Goal: Find specific page/section: Find specific page/section

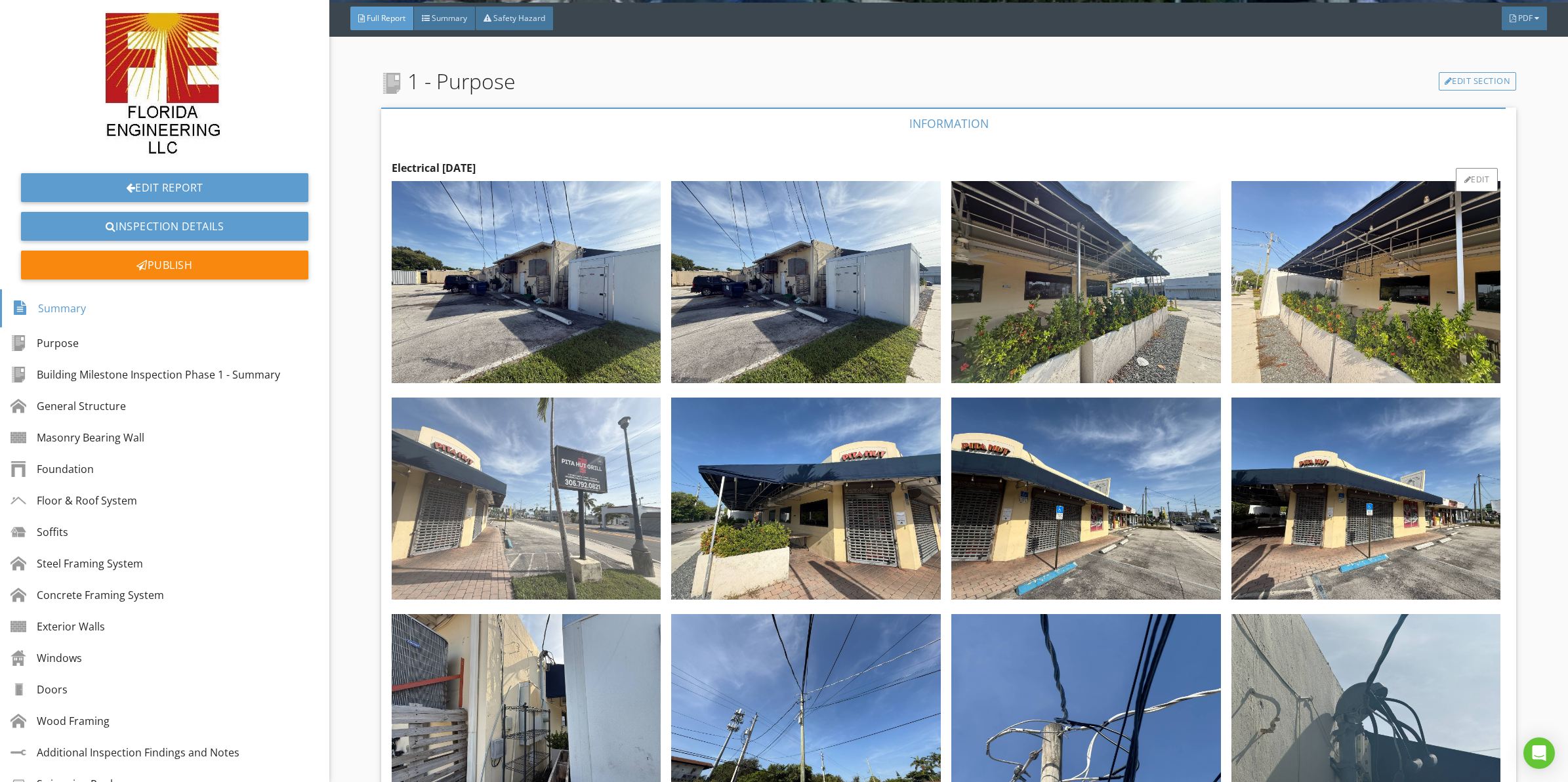
scroll to position [328, 0]
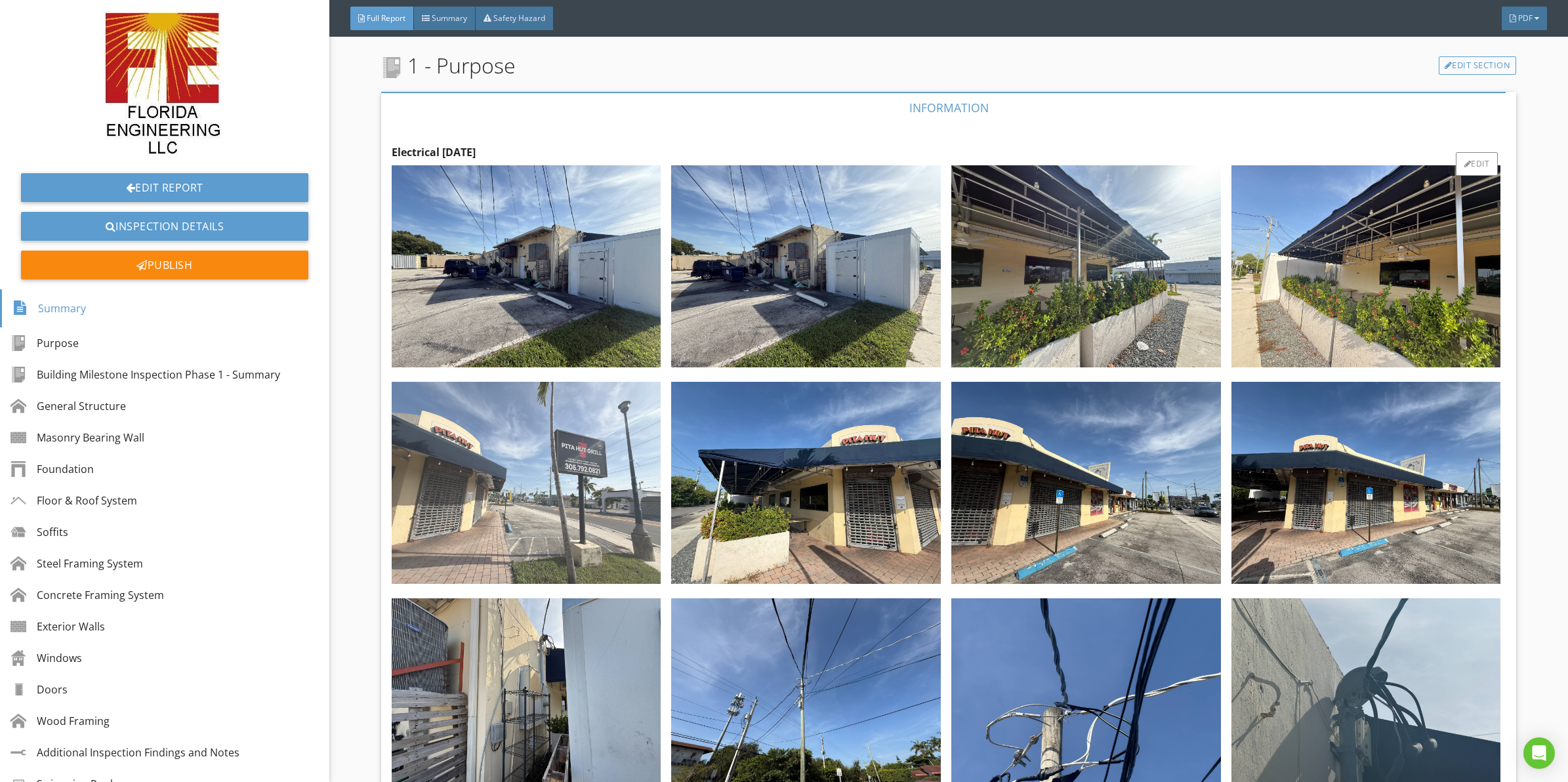
click at [546, 482] on img at bounding box center [527, 483] width 270 height 202
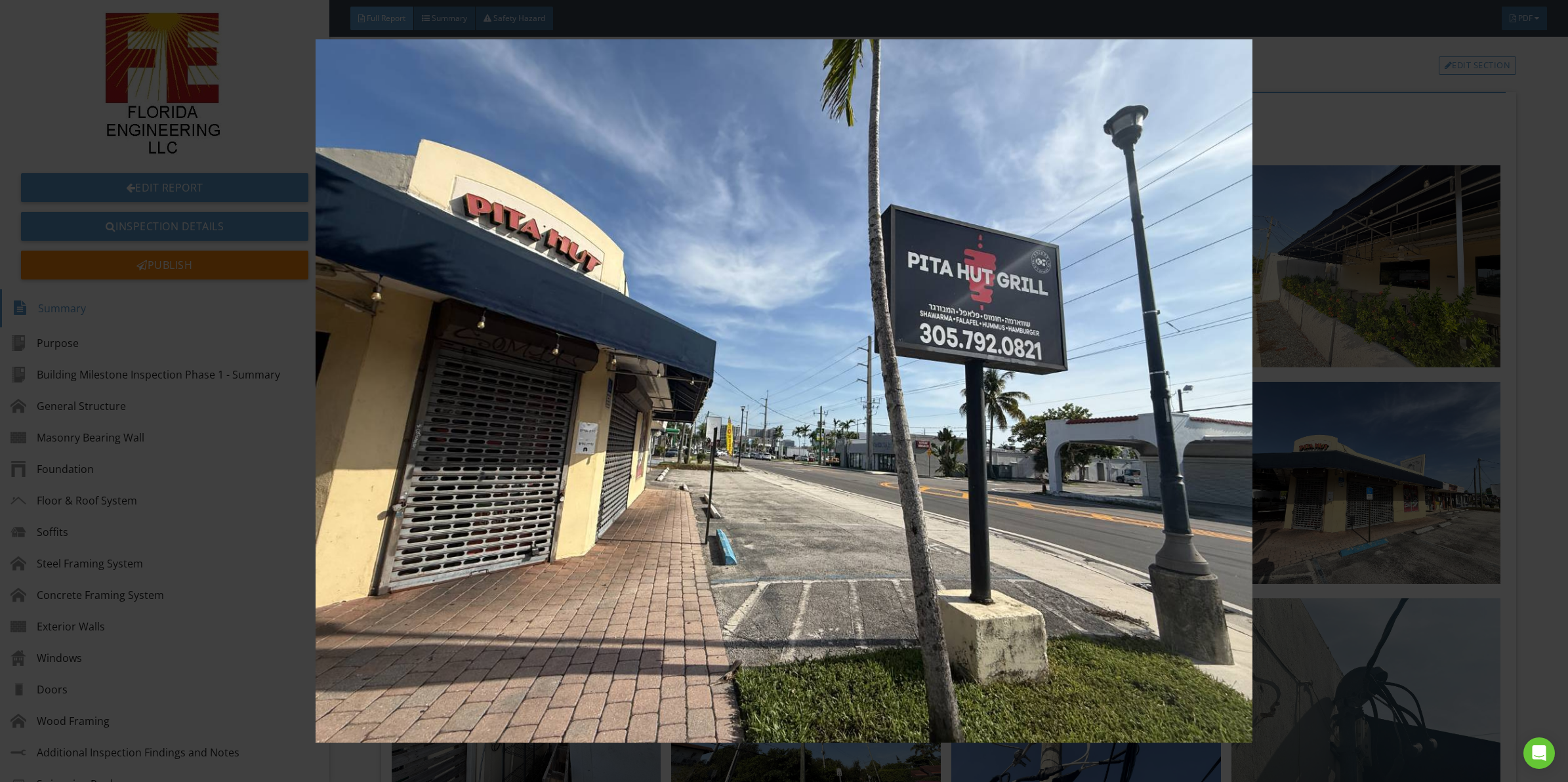
click at [586, 367] on img at bounding box center [784, 390] width 1450 height 703
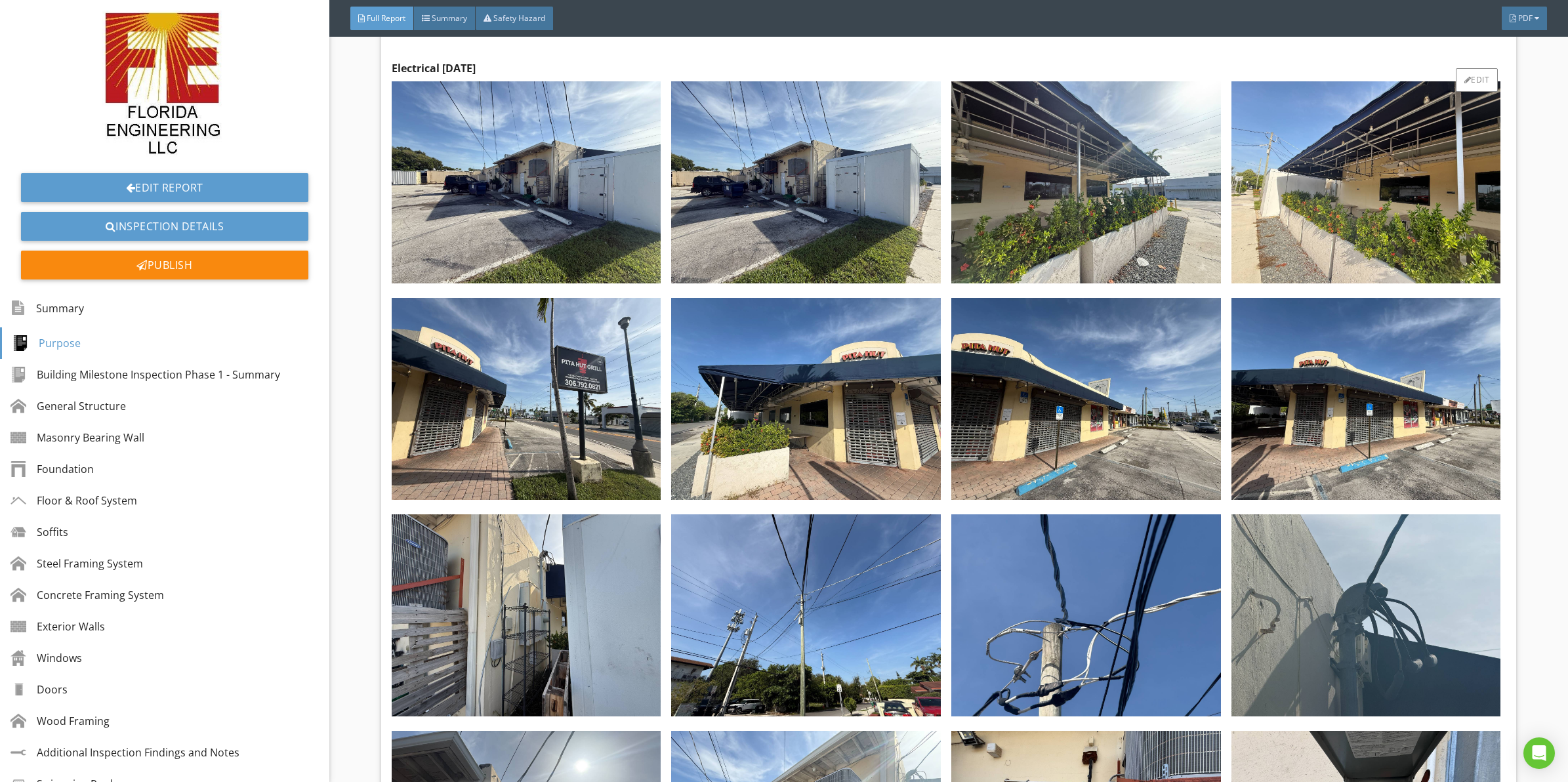
drag, startPoint x: 732, startPoint y: 349, endPoint x: 710, endPoint y: 251, distance: 100.4
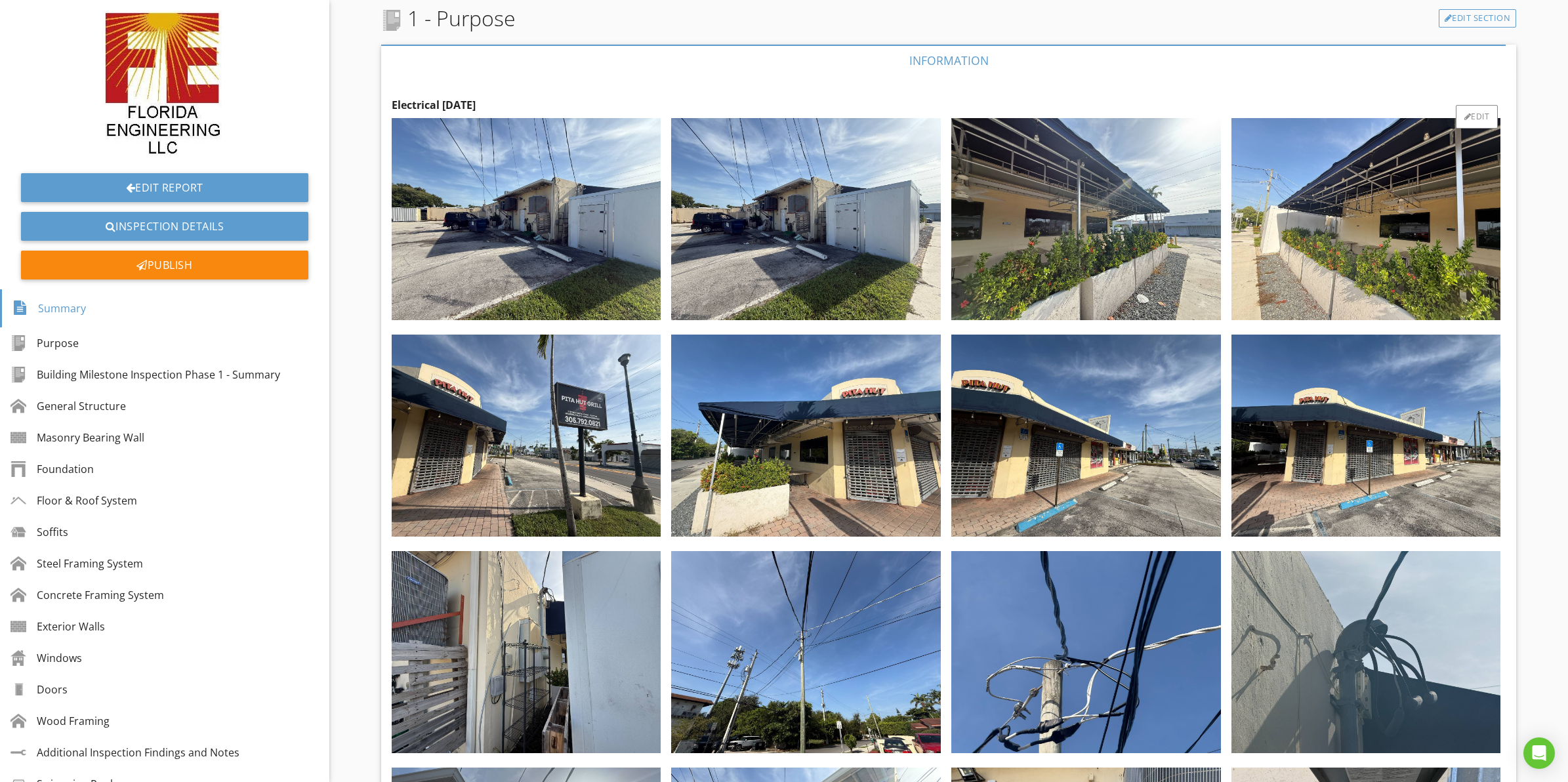
scroll to position [279, 0]
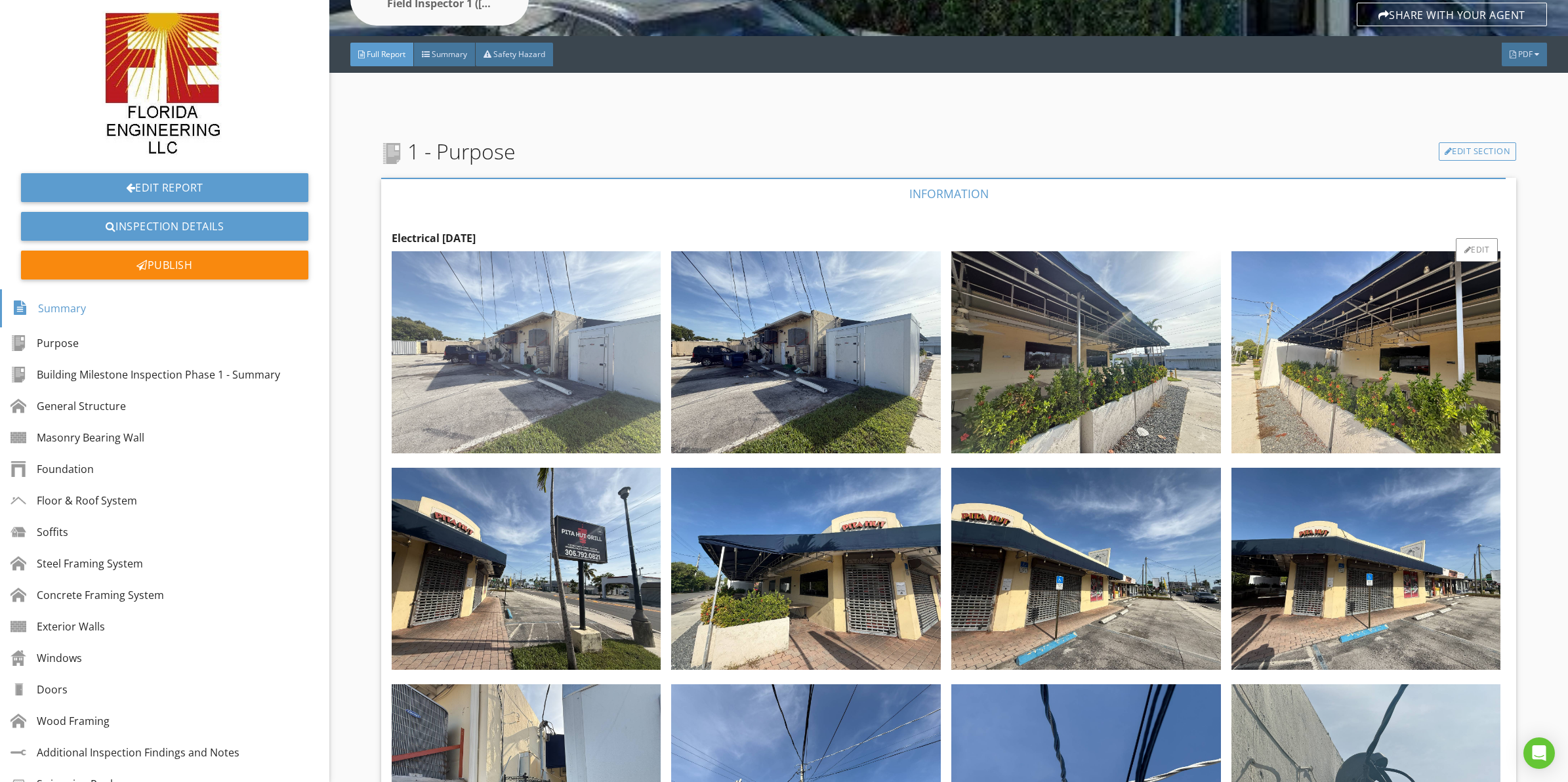
click at [537, 325] on img at bounding box center [527, 353] width 270 height 202
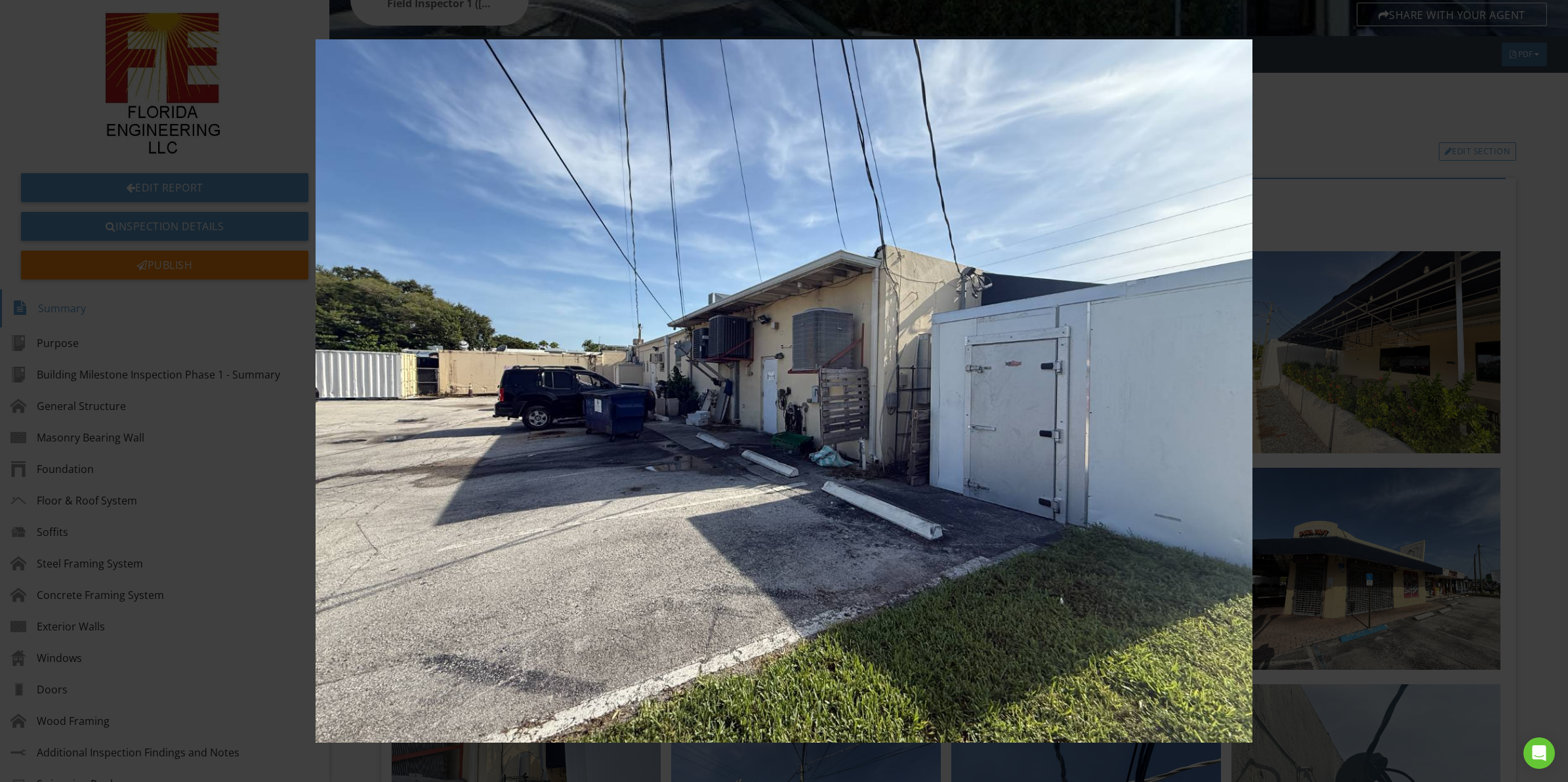
click at [519, 376] on img at bounding box center [784, 390] width 1450 height 703
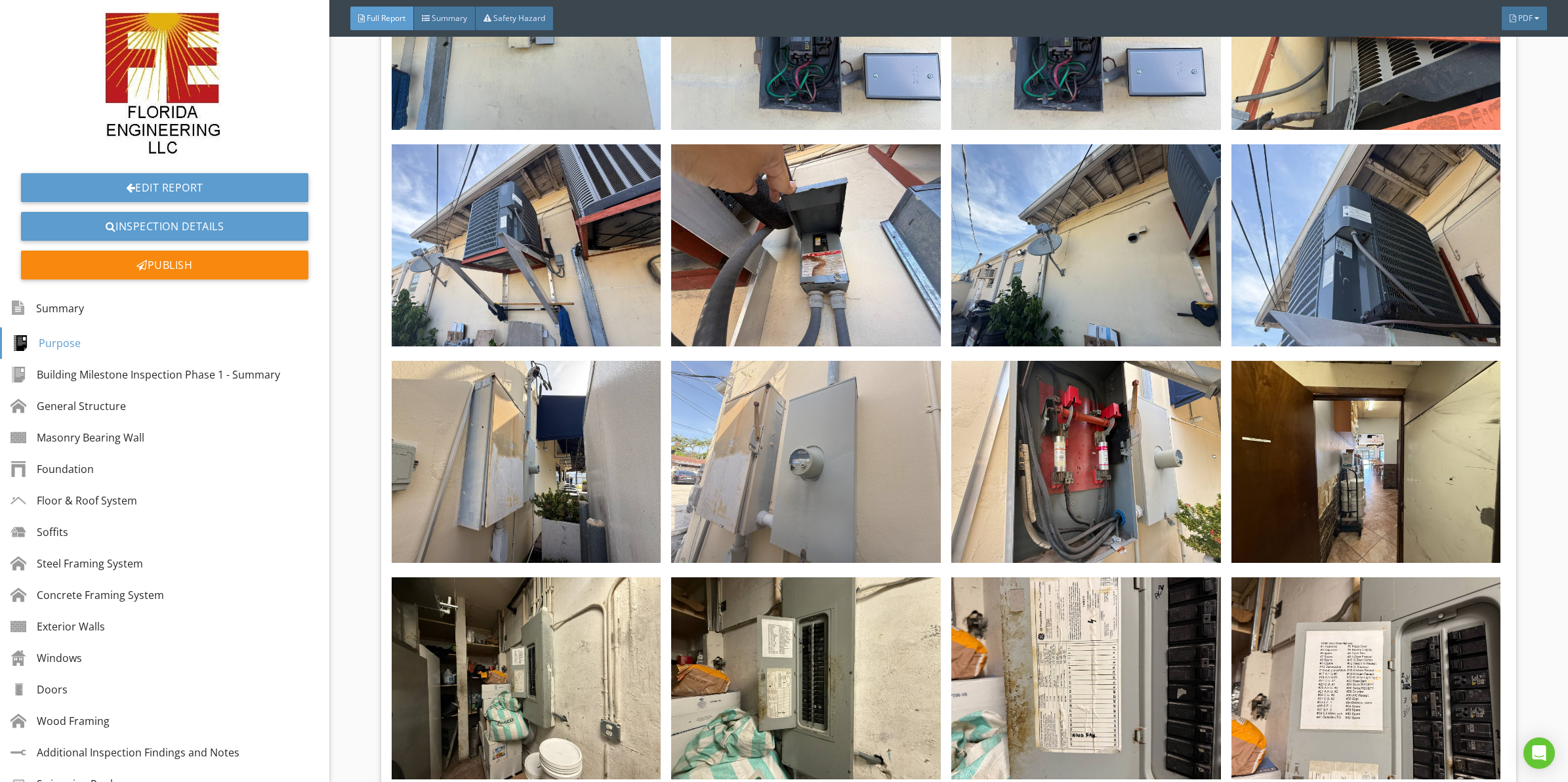
scroll to position [1919, 0]
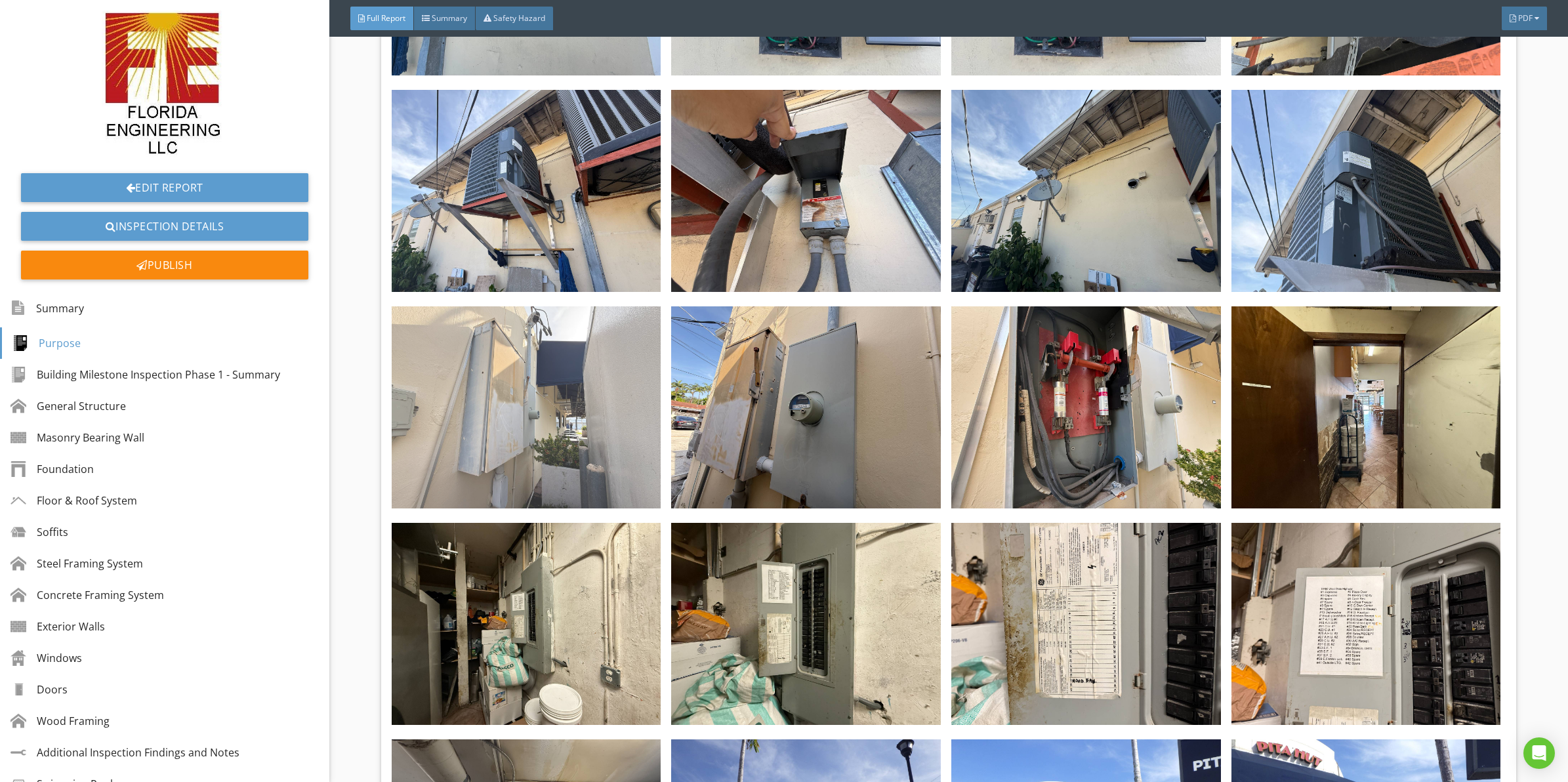
click at [521, 364] on img at bounding box center [527, 408] width 270 height 202
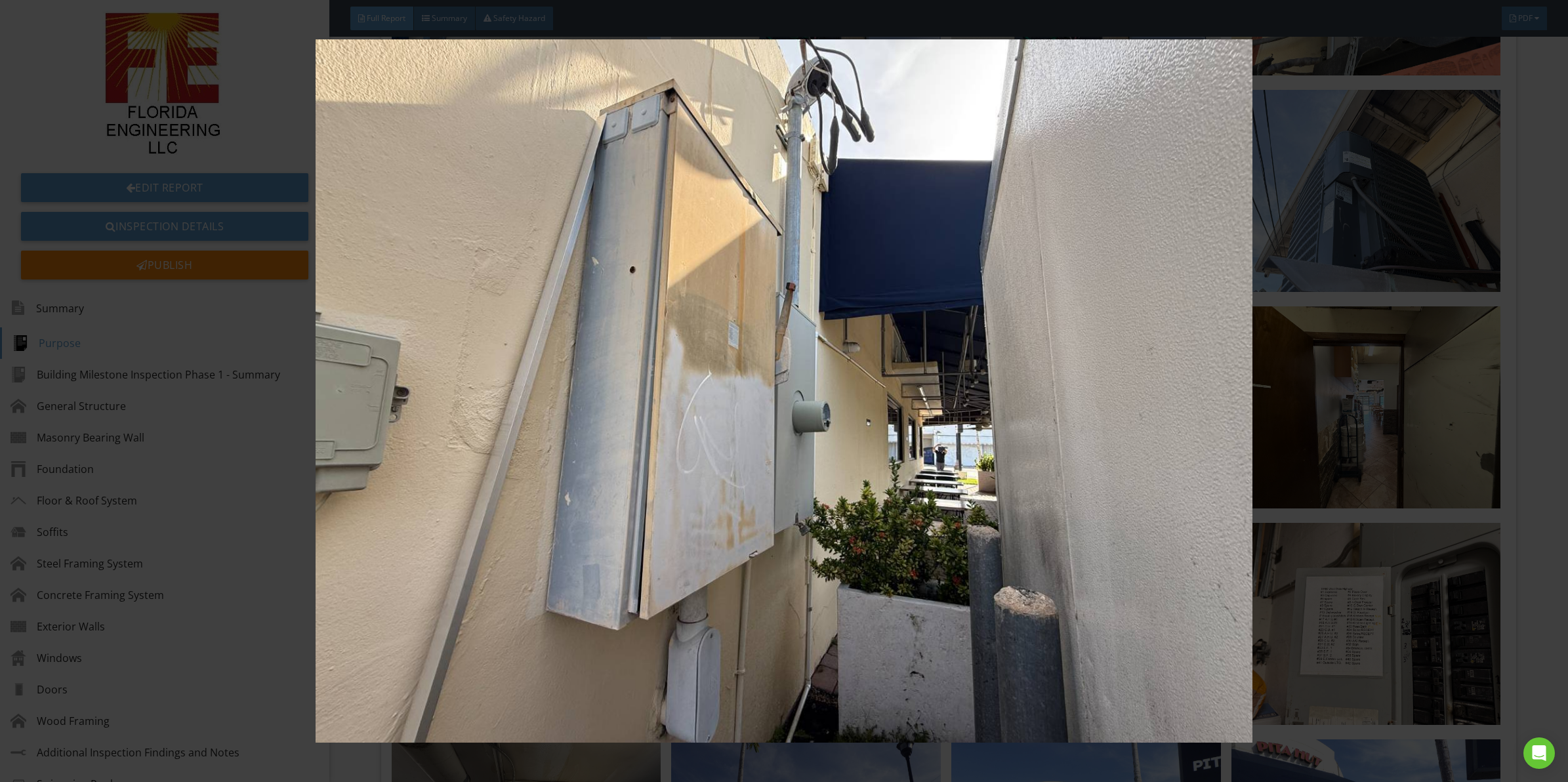
click at [558, 297] on img at bounding box center [784, 390] width 1450 height 703
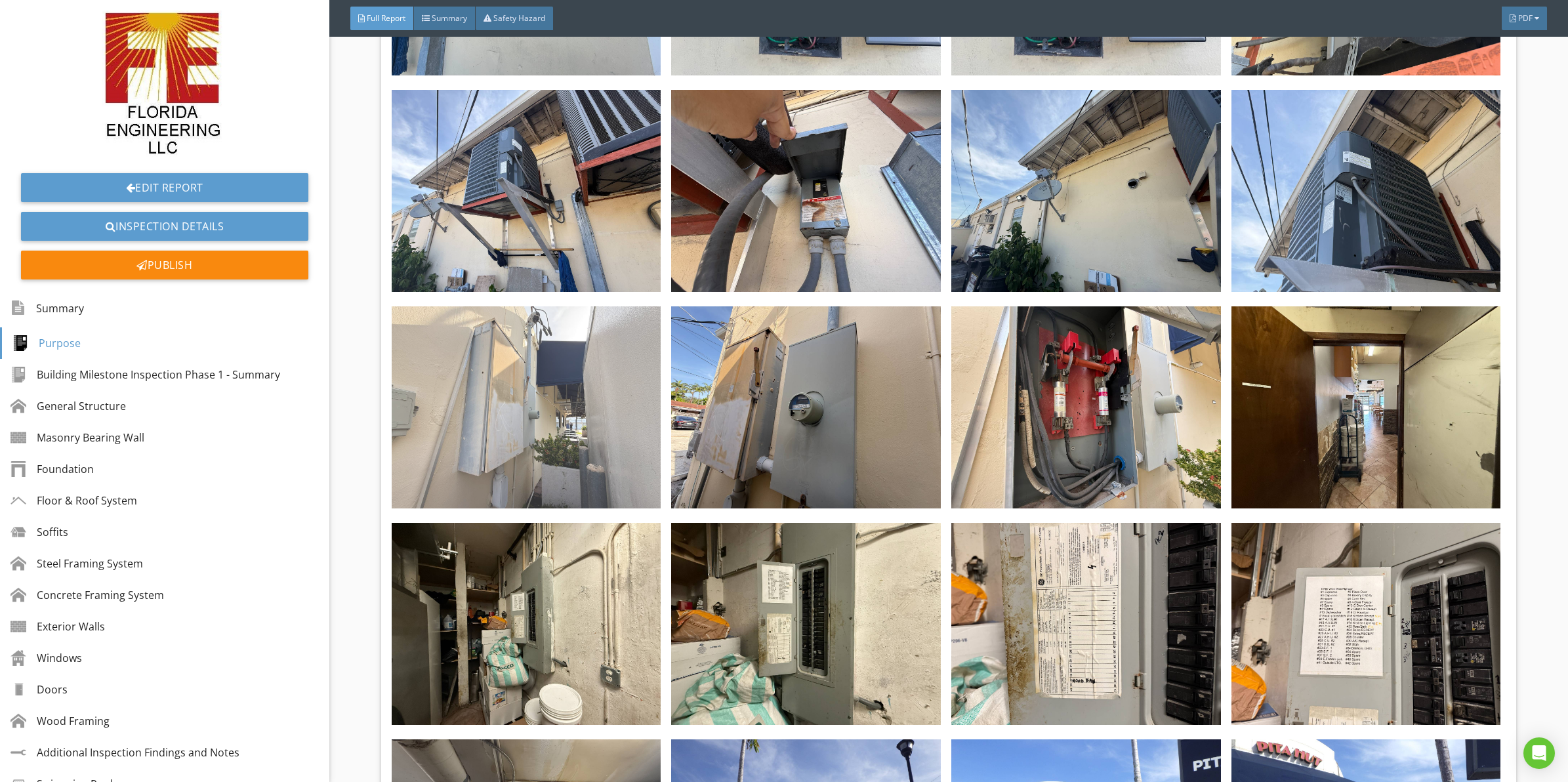
click at [568, 373] on img at bounding box center [527, 408] width 270 height 202
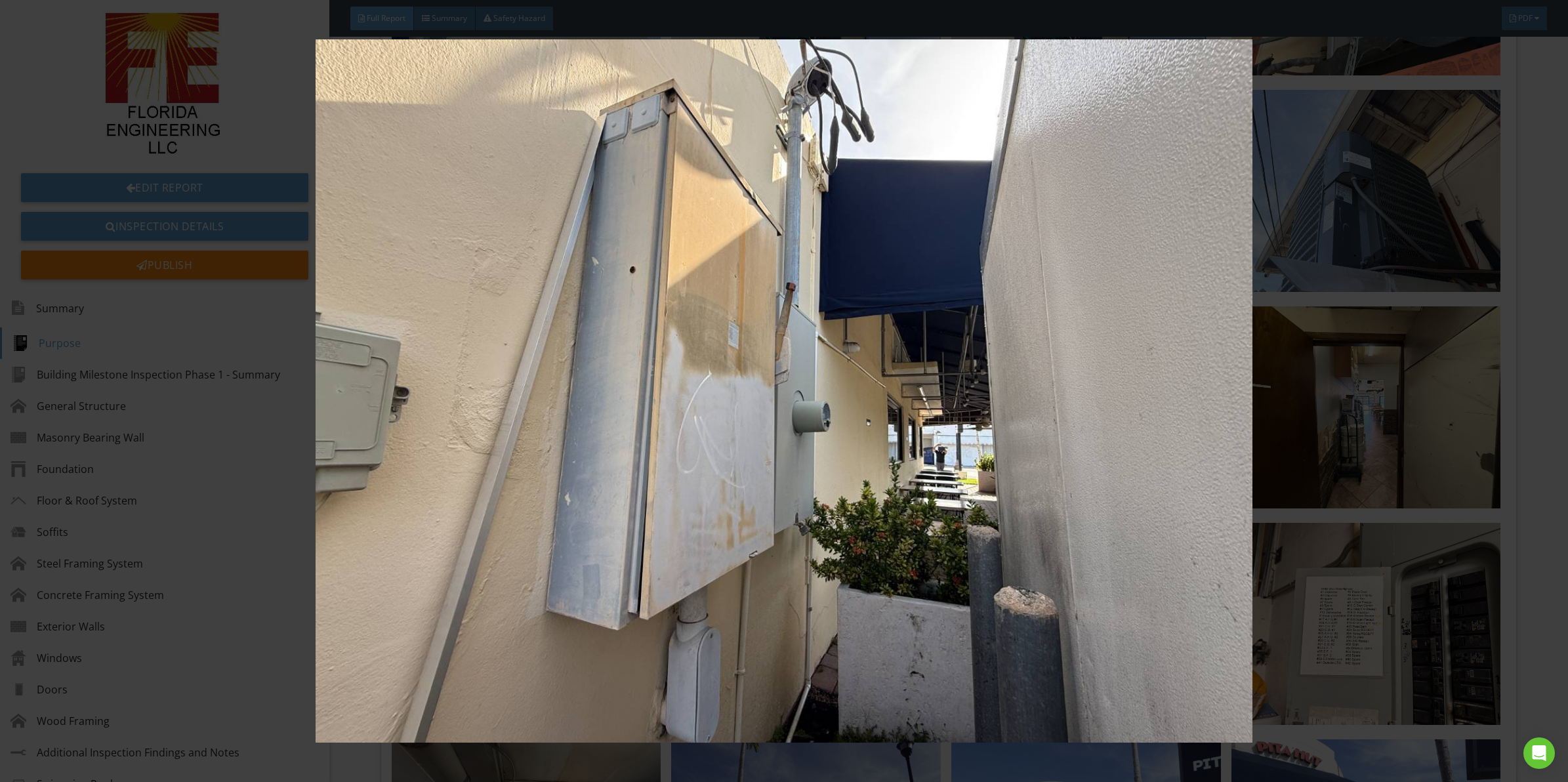
click at [962, 270] on img at bounding box center [784, 390] width 1450 height 703
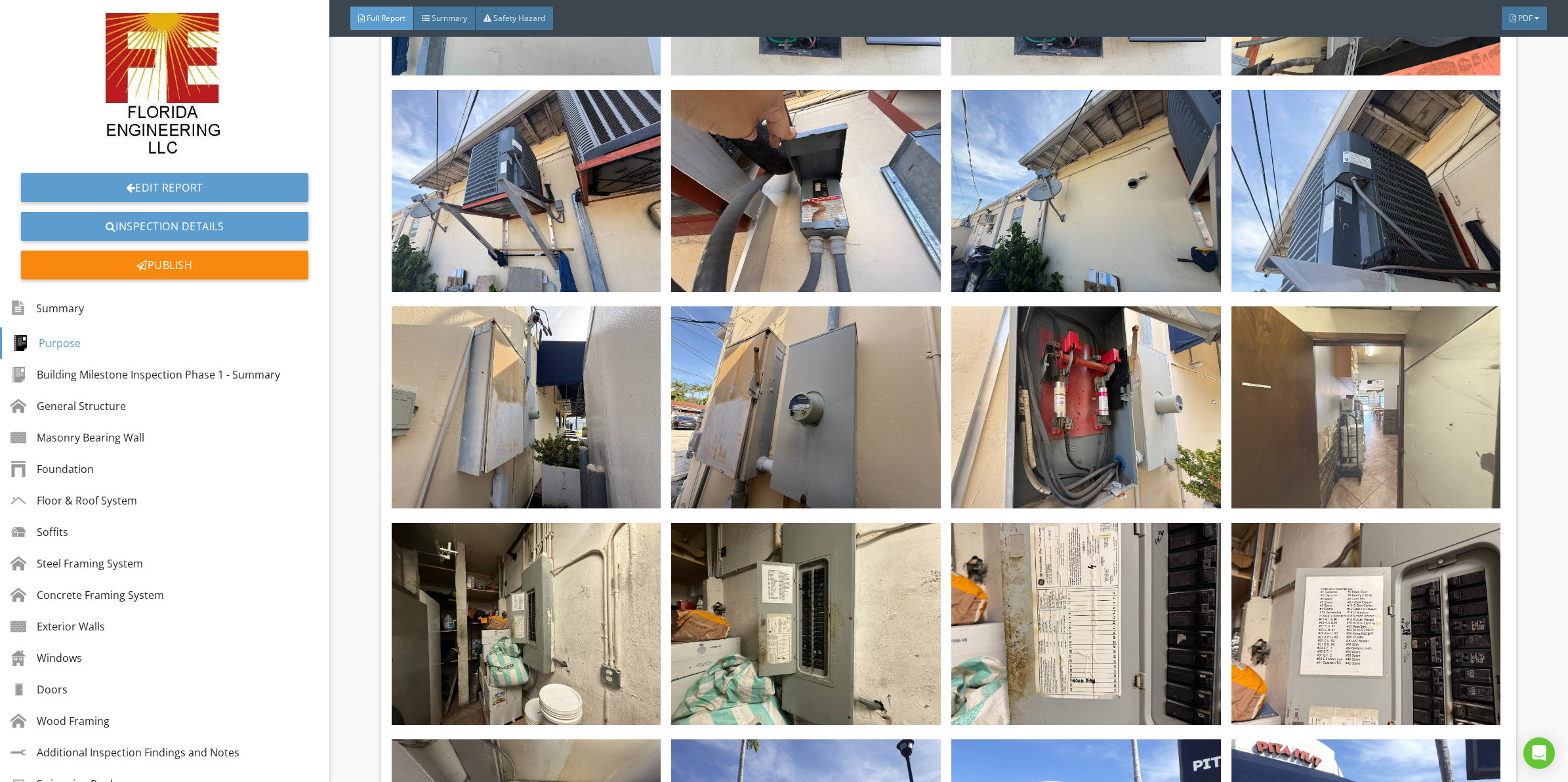
click at [1359, 376] on img at bounding box center [1366, 408] width 270 height 202
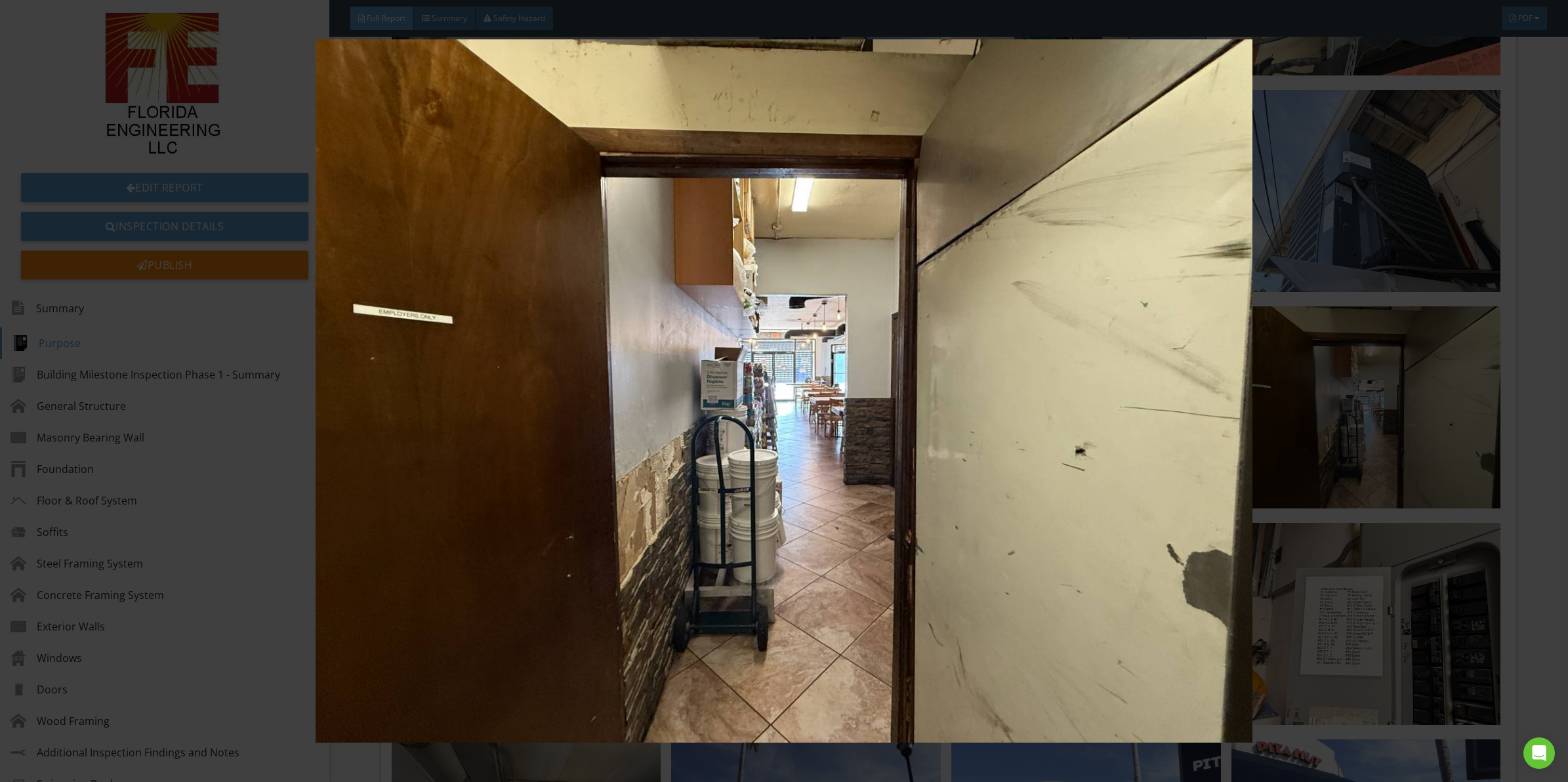
click at [739, 375] on img at bounding box center [784, 390] width 1450 height 703
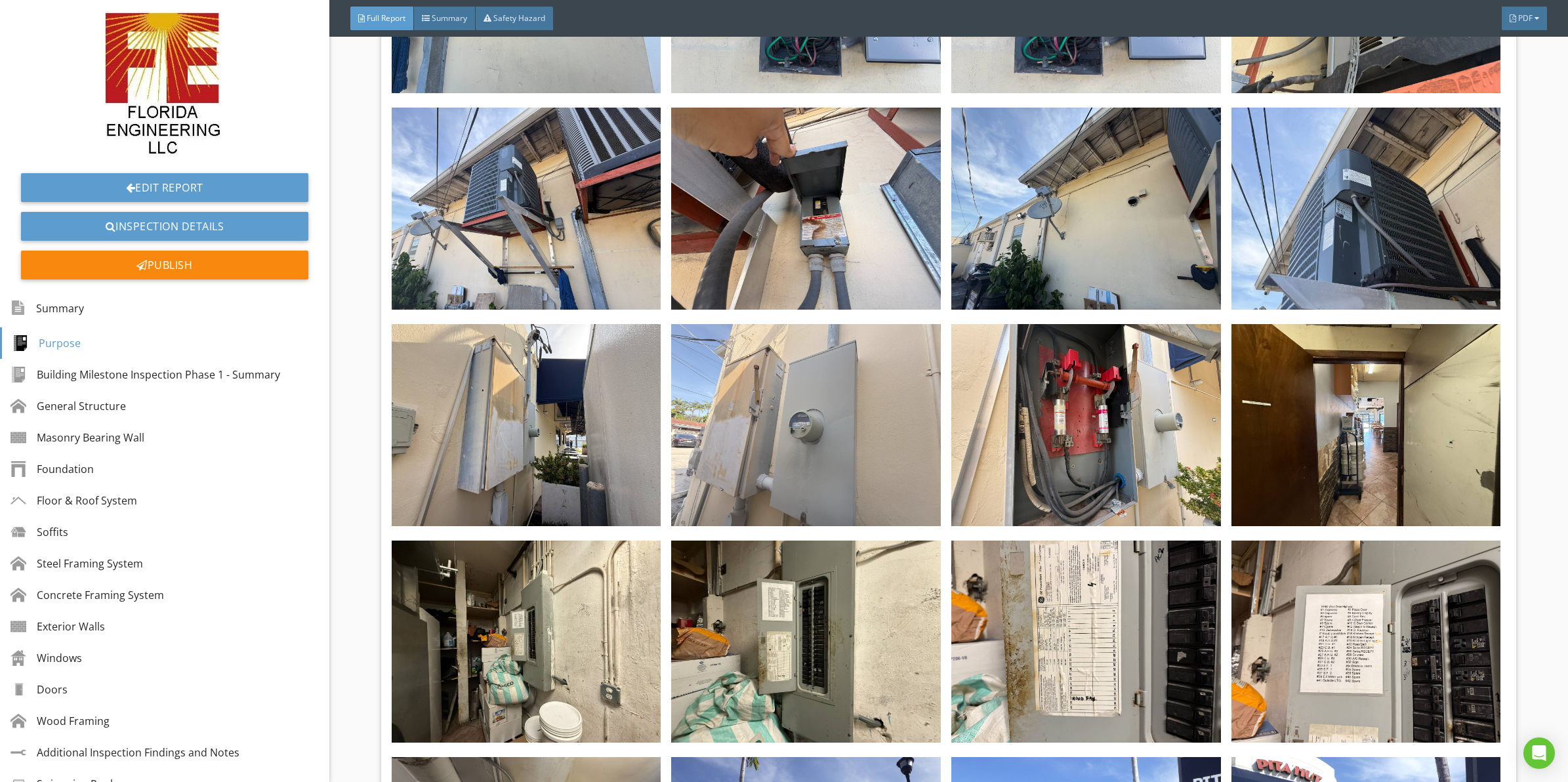
drag, startPoint x: 789, startPoint y: 432, endPoint x: 787, endPoint y: 426, distance: 6.3
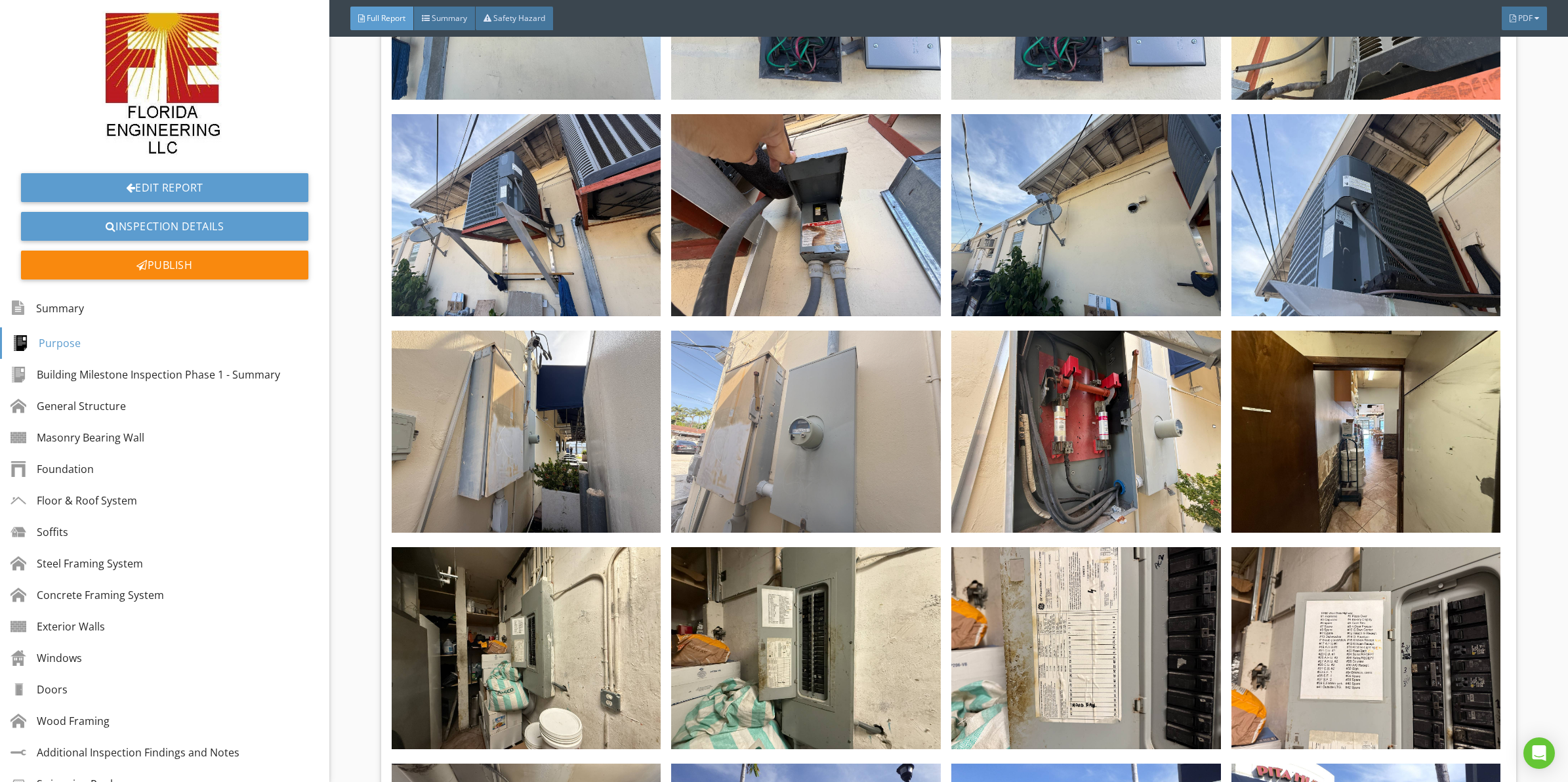
click at [787, 426] on img at bounding box center [806, 432] width 270 height 202
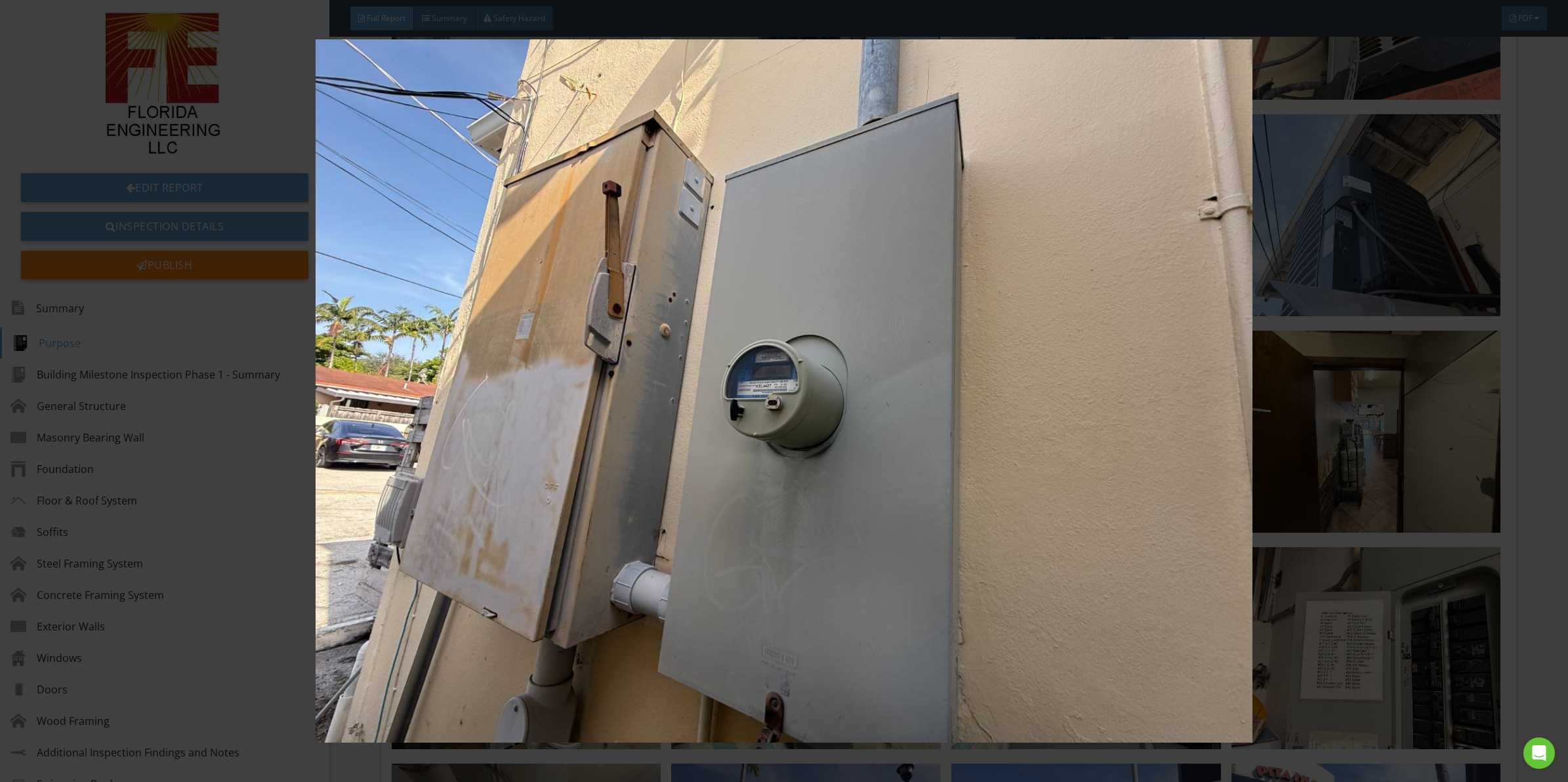
click at [786, 510] on img at bounding box center [784, 390] width 1450 height 703
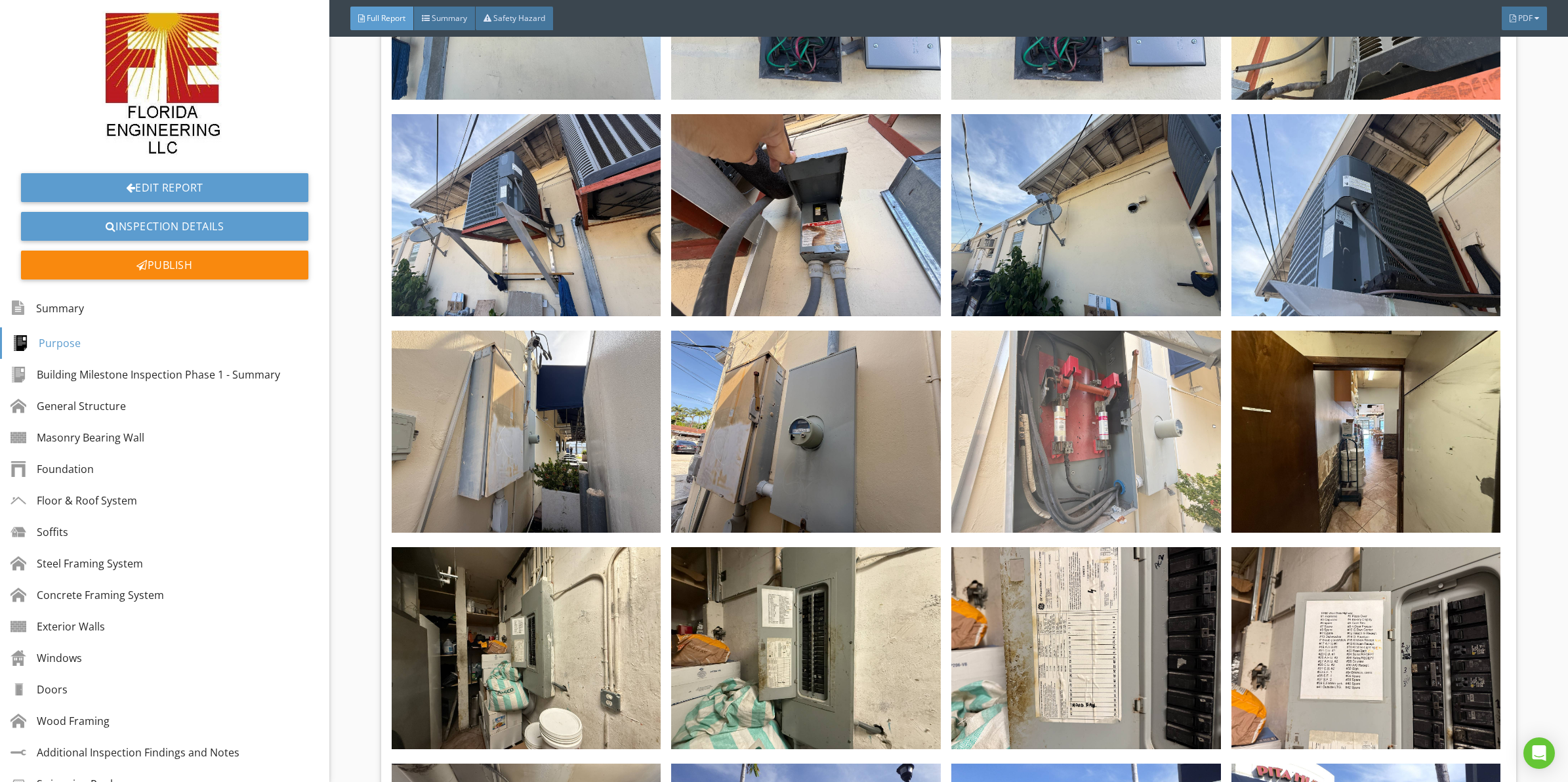
click at [1030, 360] on img at bounding box center [1086, 432] width 270 height 202
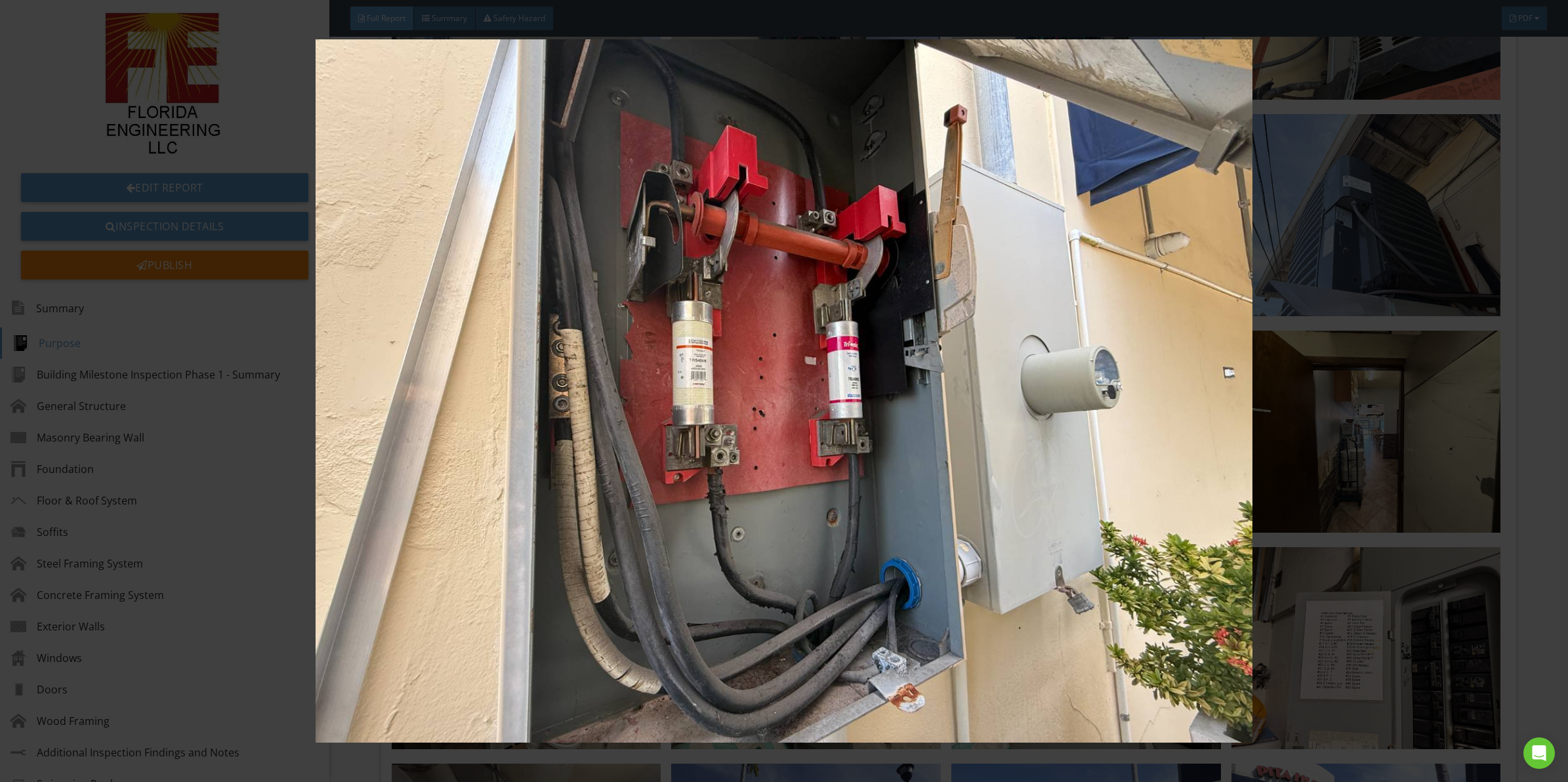
click at [717, 384] on img at bounding box center [784, 390] width 1450 height 703
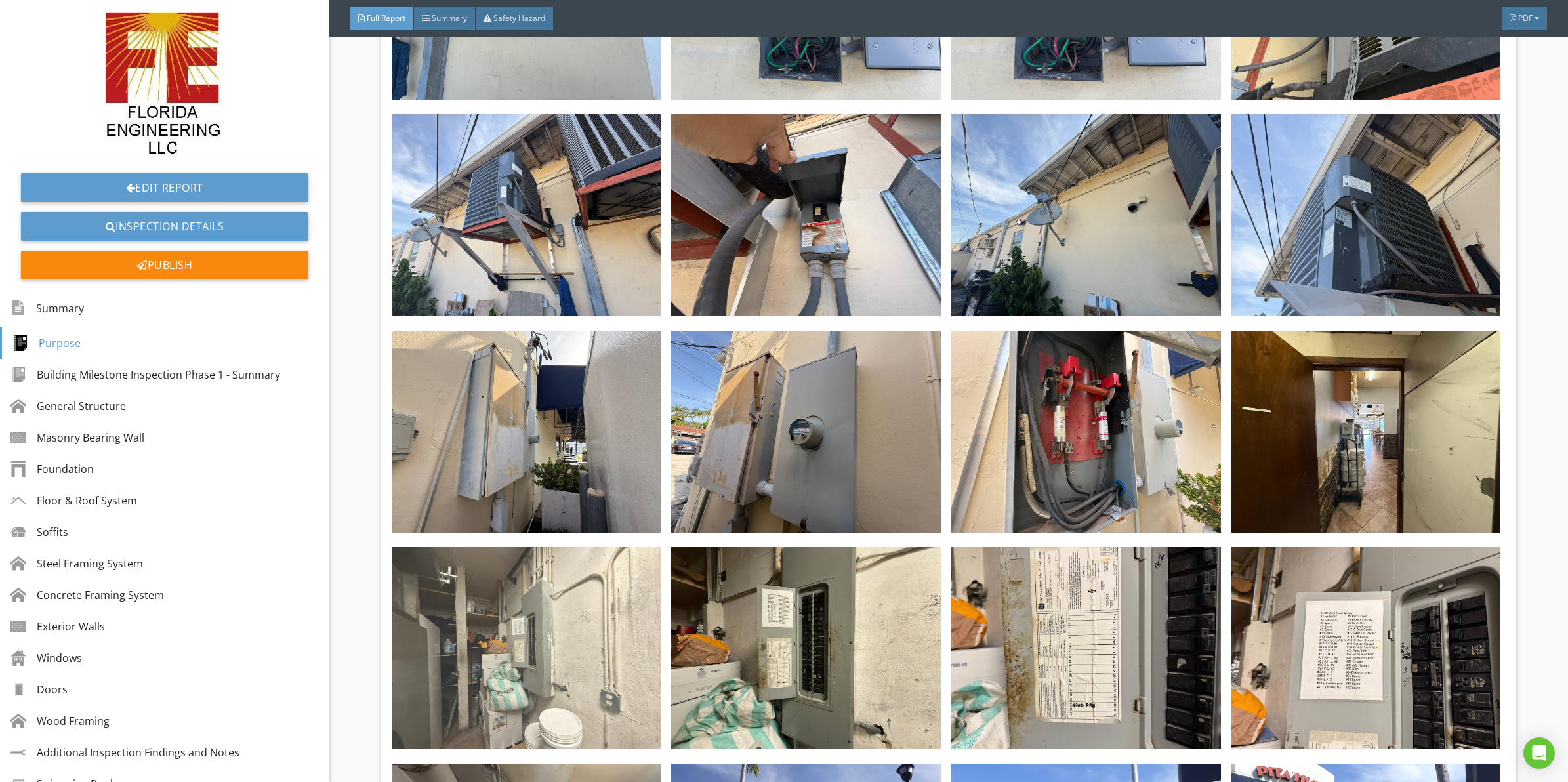
click at [570, 578] on img at bounding box center [527, 649] width 270 height 202
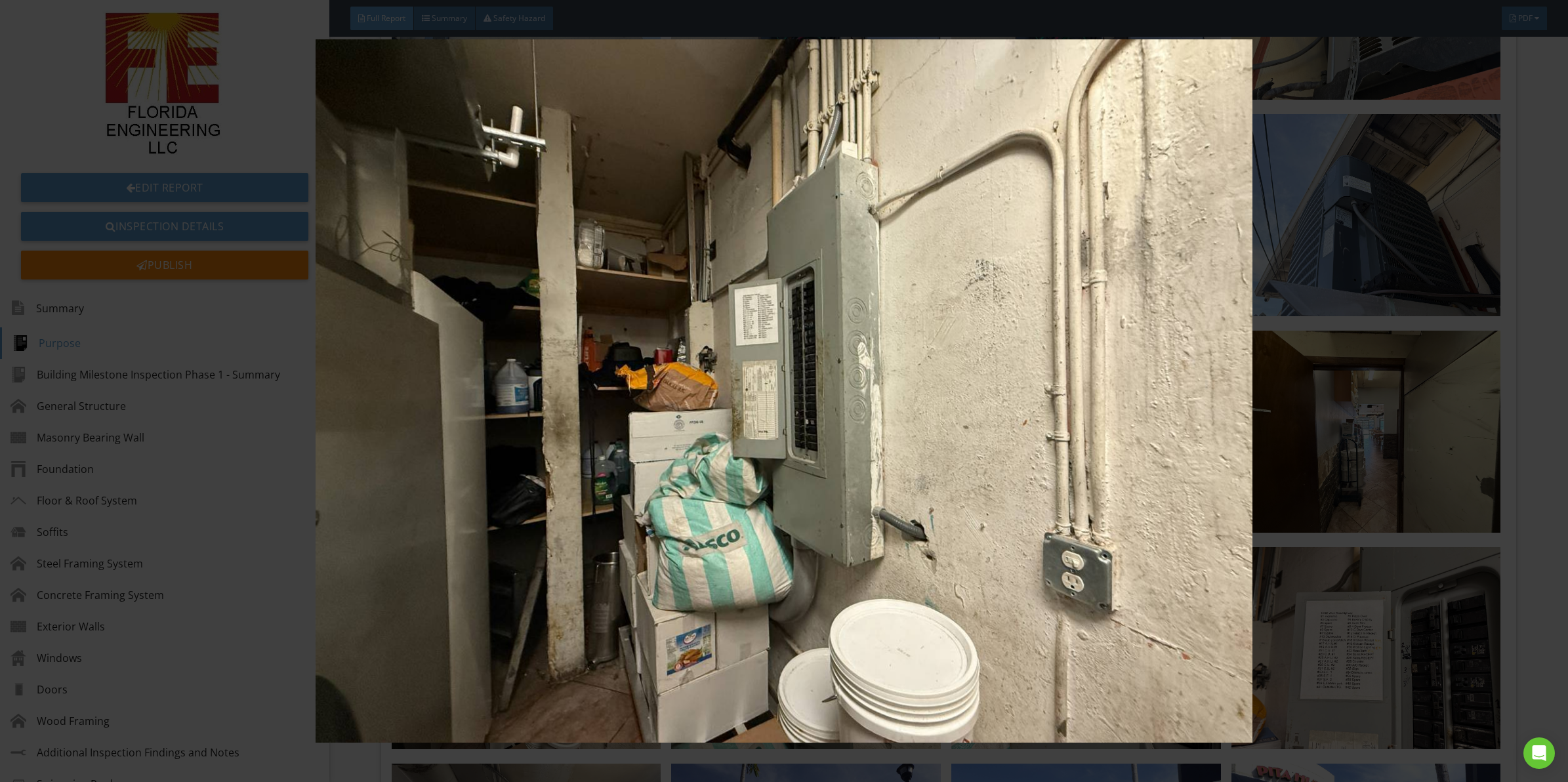
click at [466, 435] on img at bounding box center [784, 390] width 1450 height 703
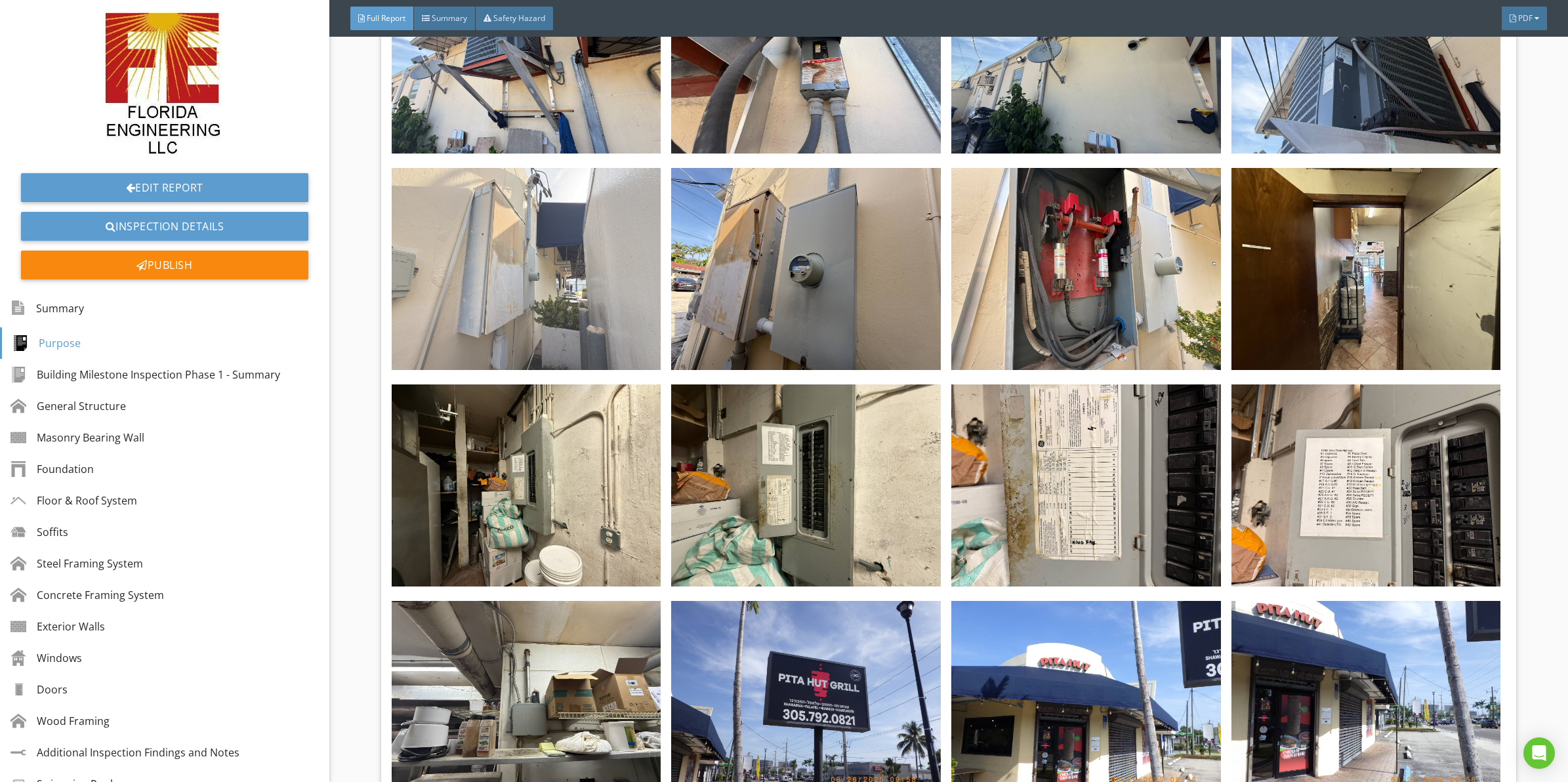
scroll to position [2058, 0]
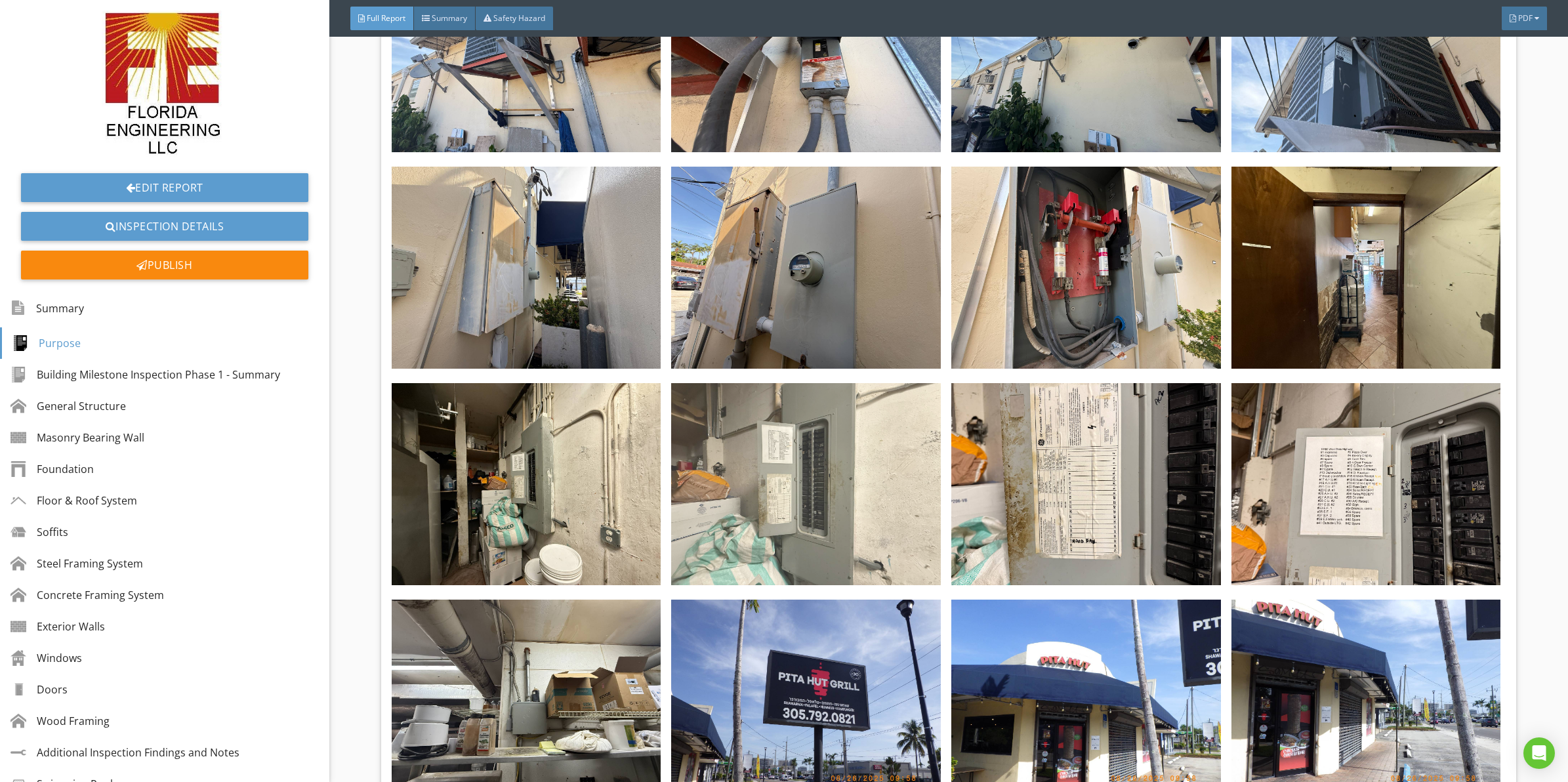
click at [797, 409] on img at bounding box center [806, 485] width 270 height 202
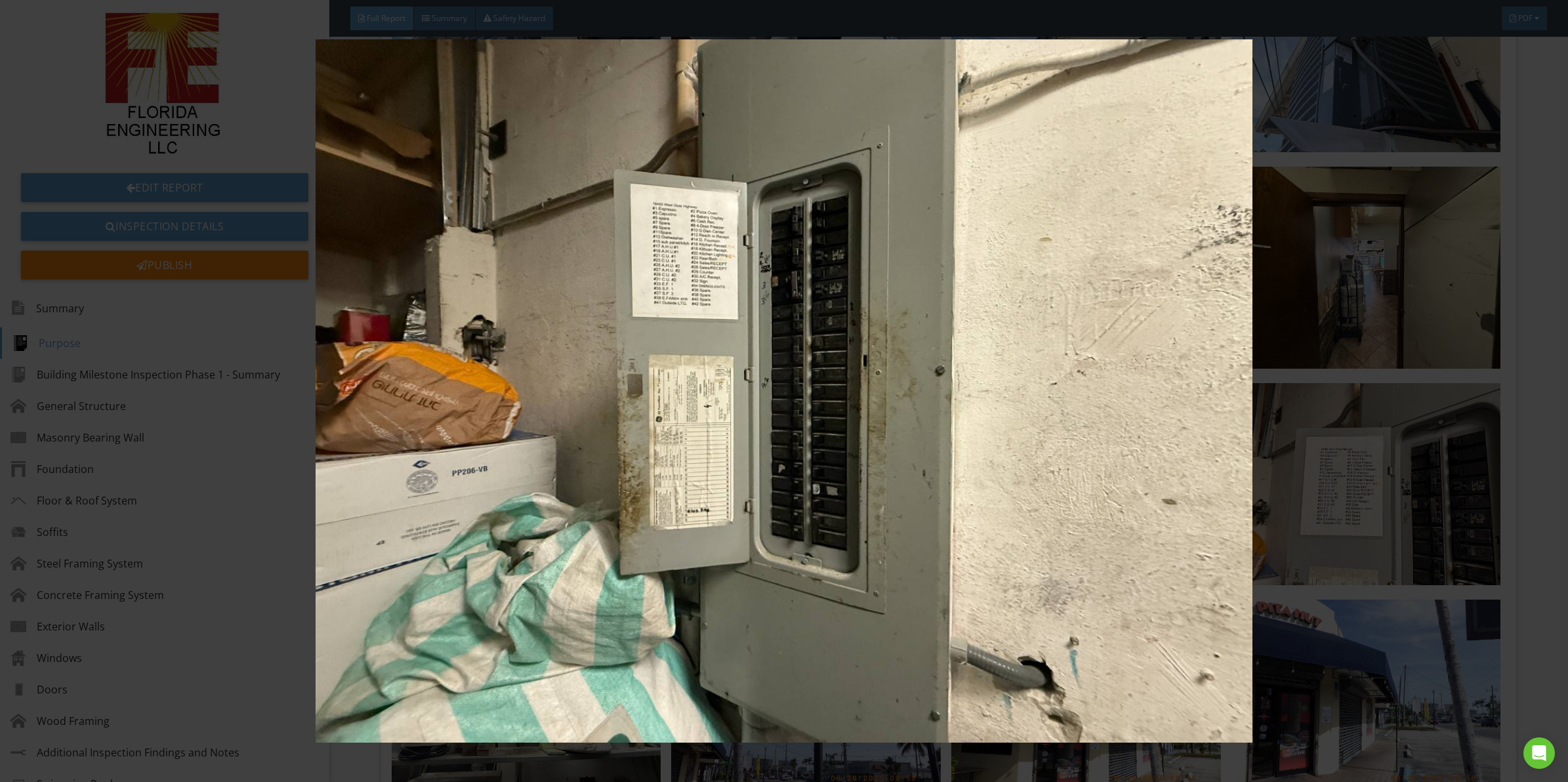
click at [884, 386] on img at bounding box center [784, 390] width 1450 height 703
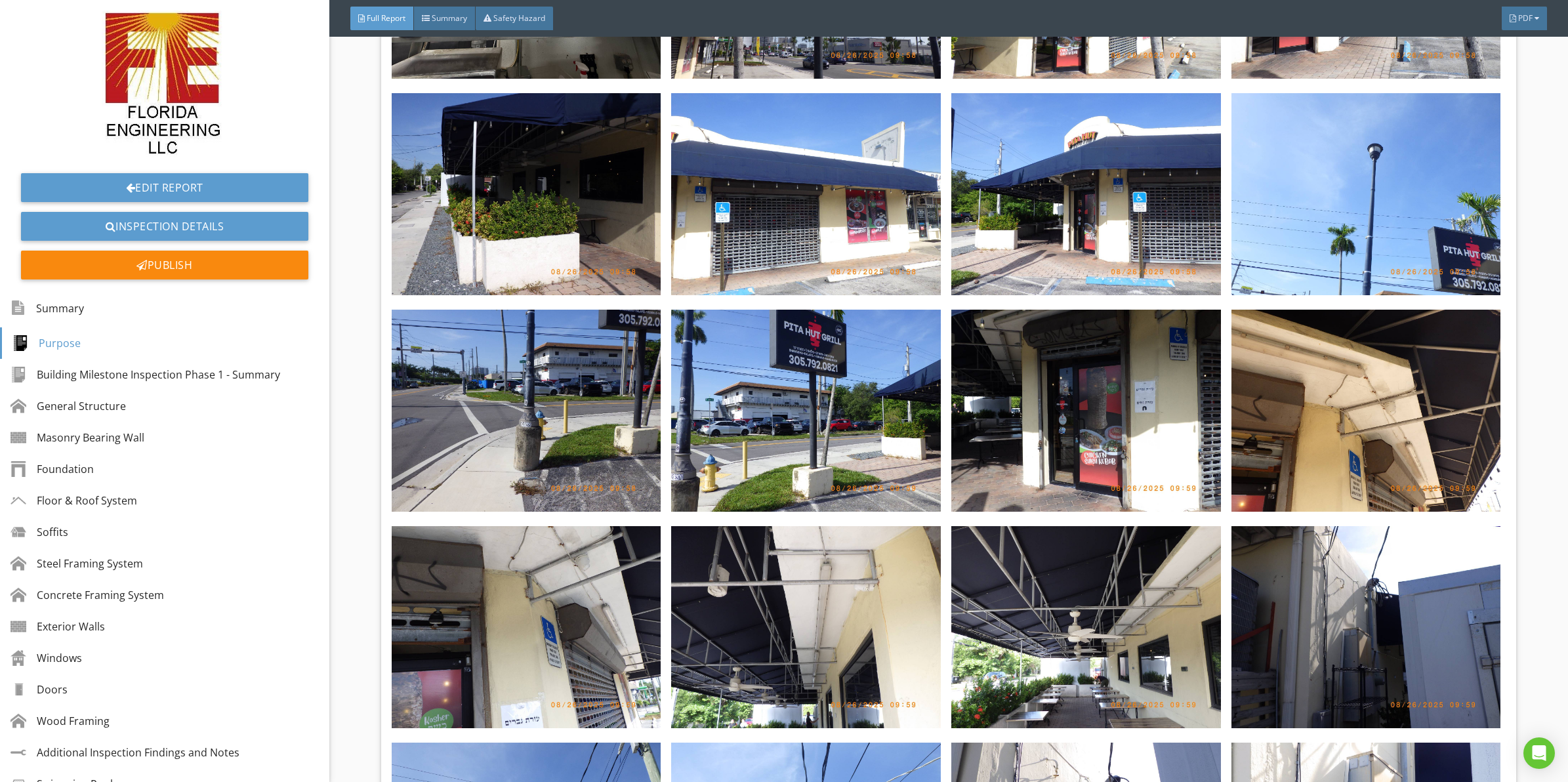
scroll to position [2797, 0]
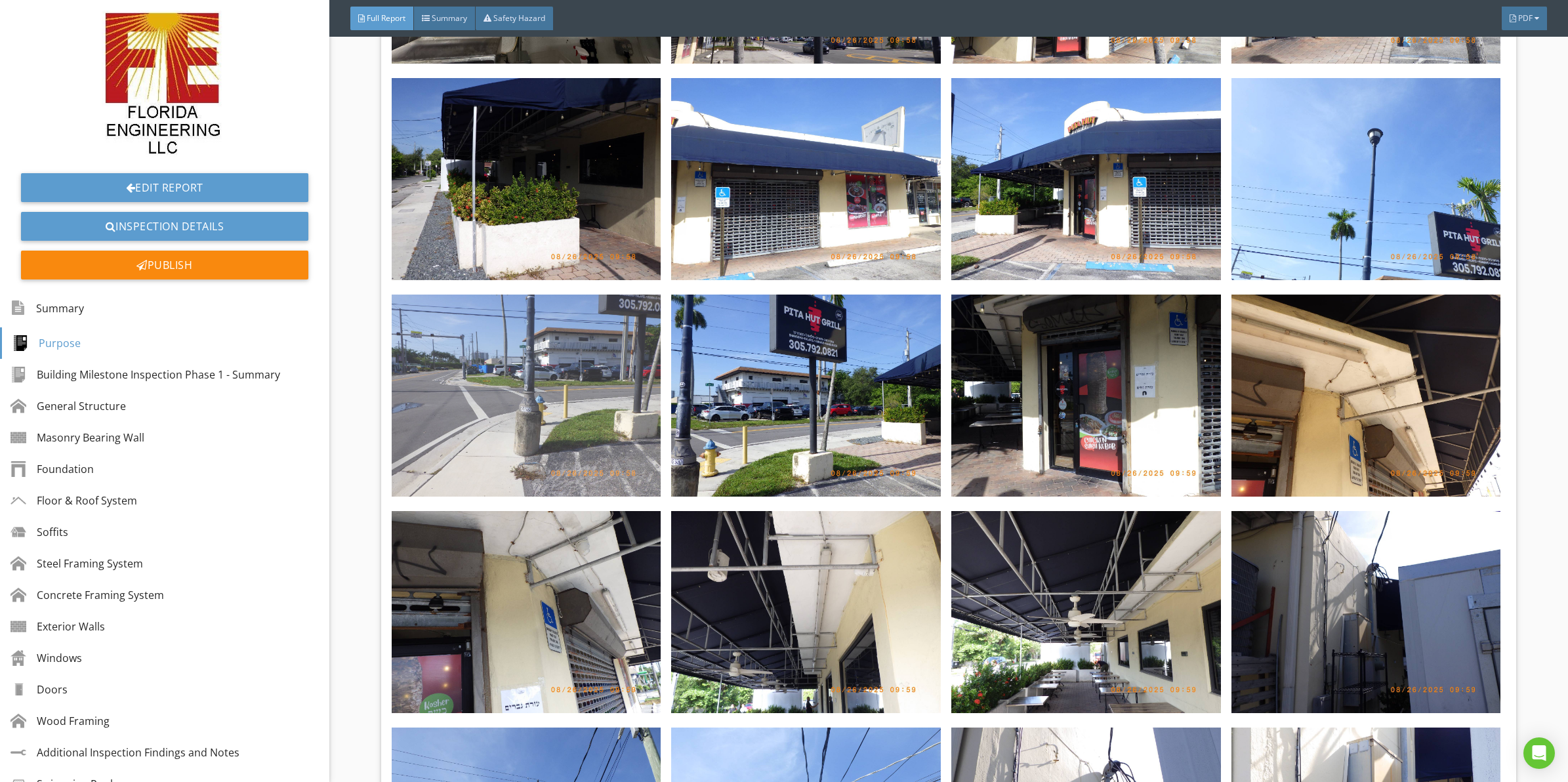
click at [585, 368] on img at bounding box center [527, 396] width 270 height 202
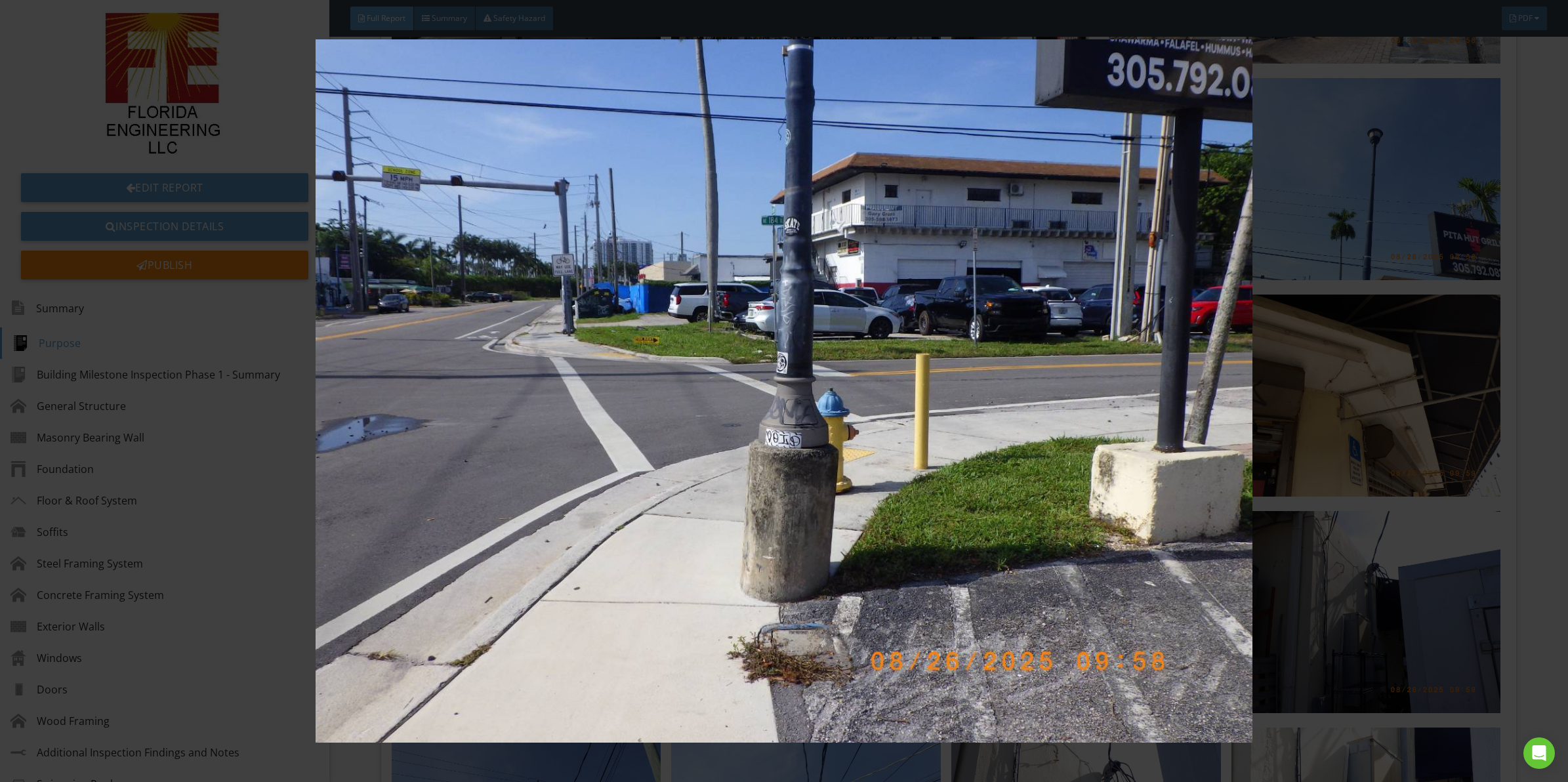
click at [585, 368] on img at bounding box center [784, 390] width 1450 height 703
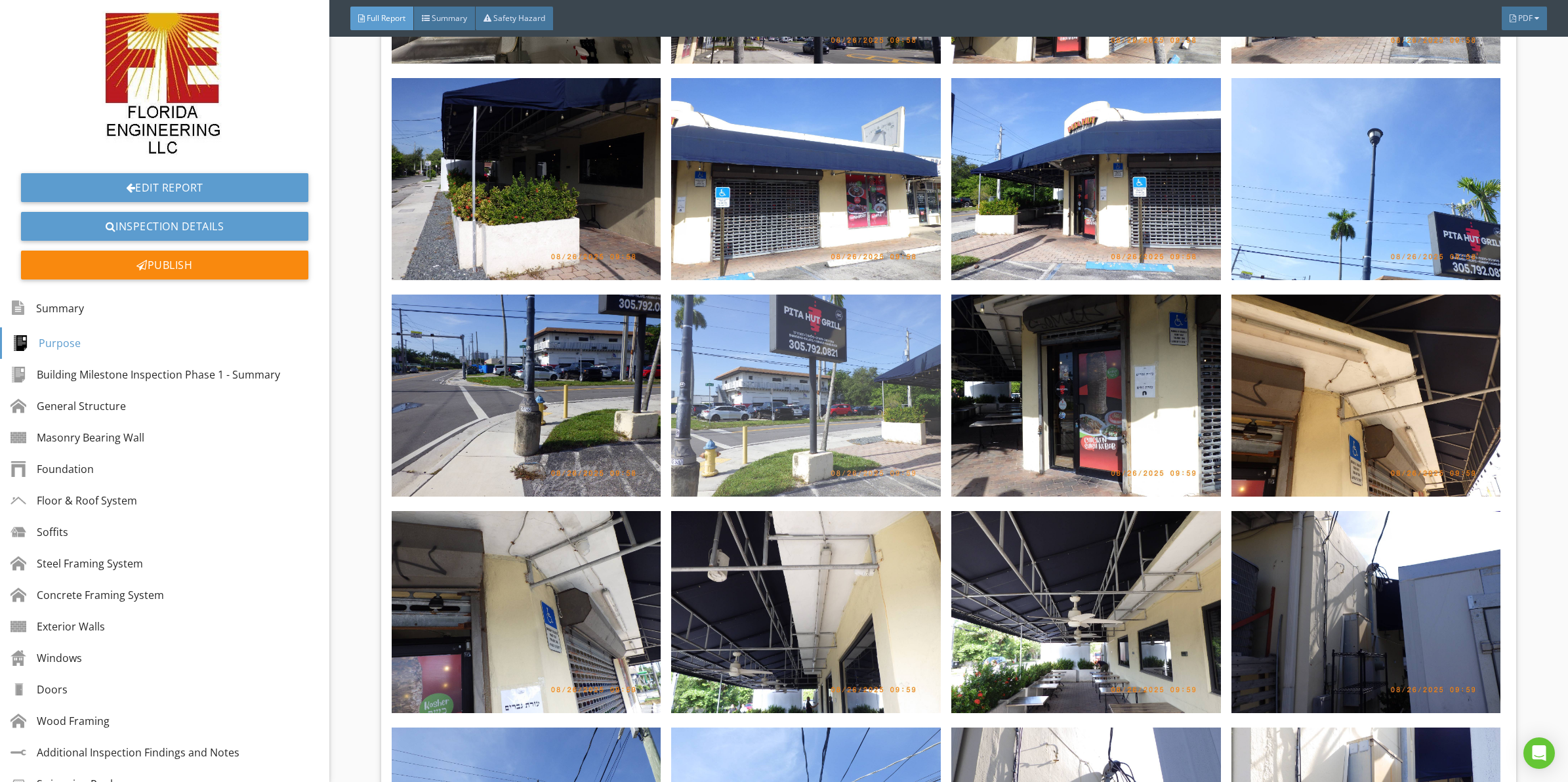
click at [800, 366] on img at bounding box center [806, 396] width 270 height 202
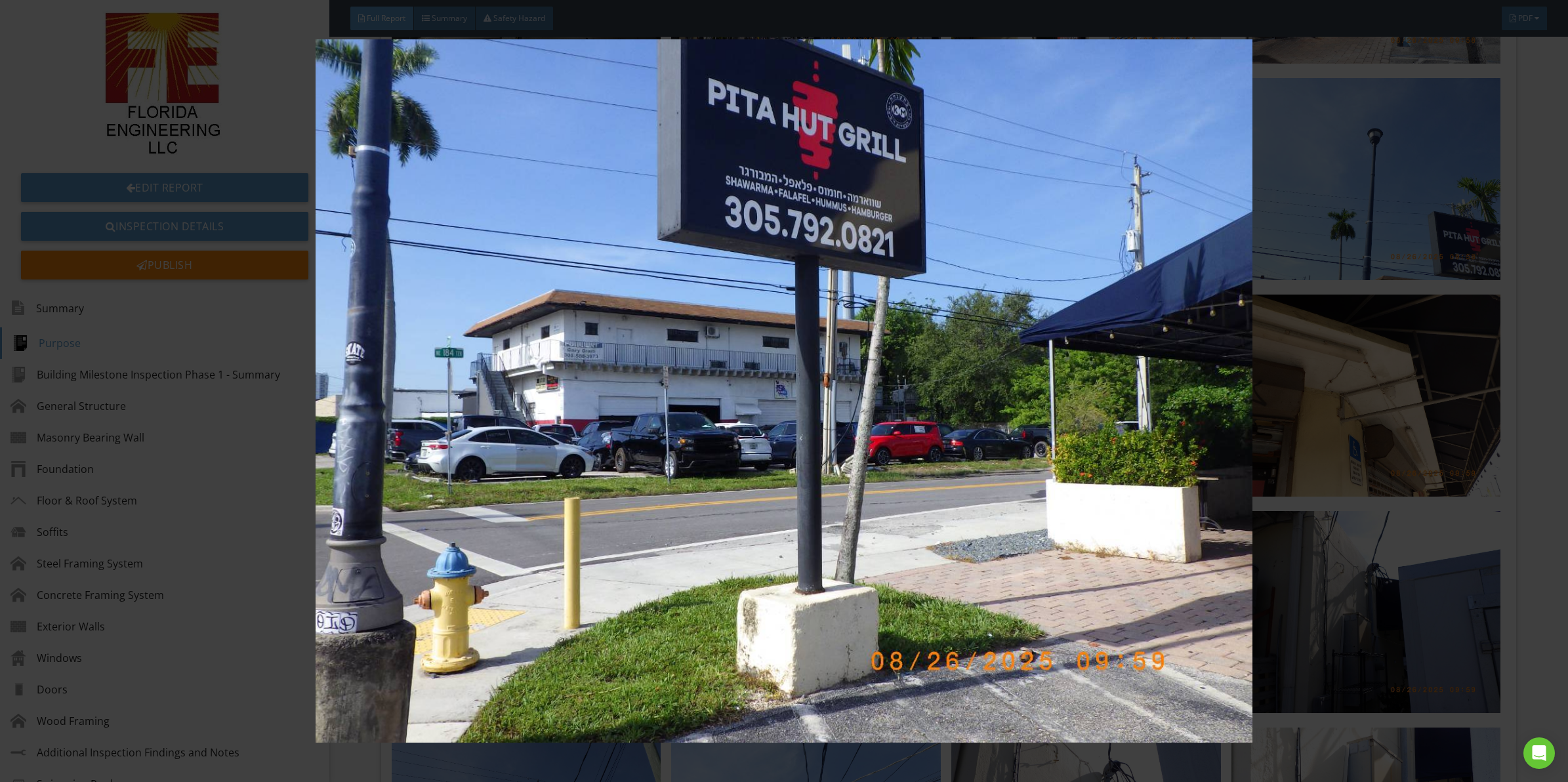
click at [800, 366] on img at bounding box center [784, 390] width 1450 height 703
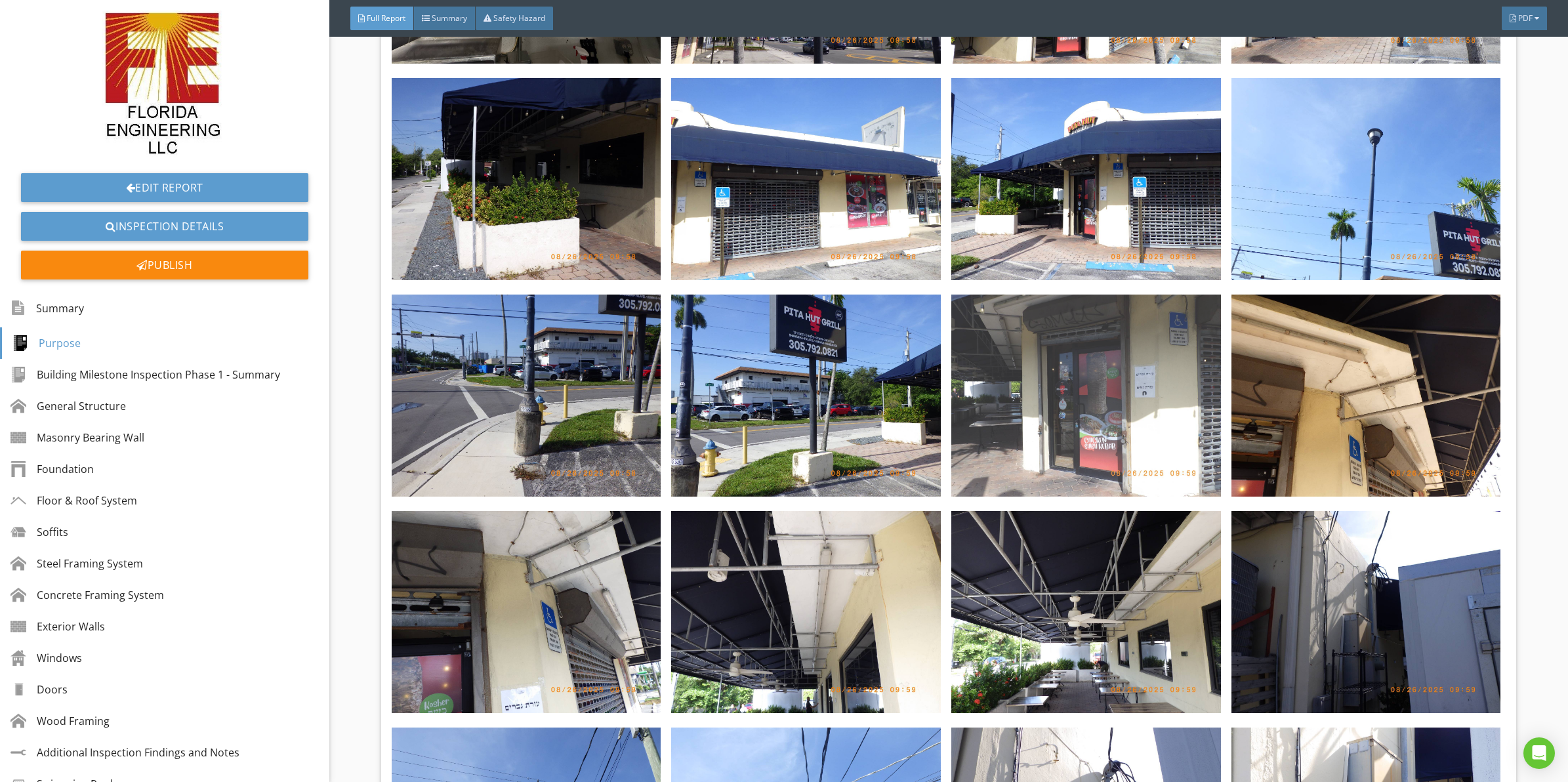
click at [1086, 376] on img at bounding box center [1086, 396] width 270 height 202
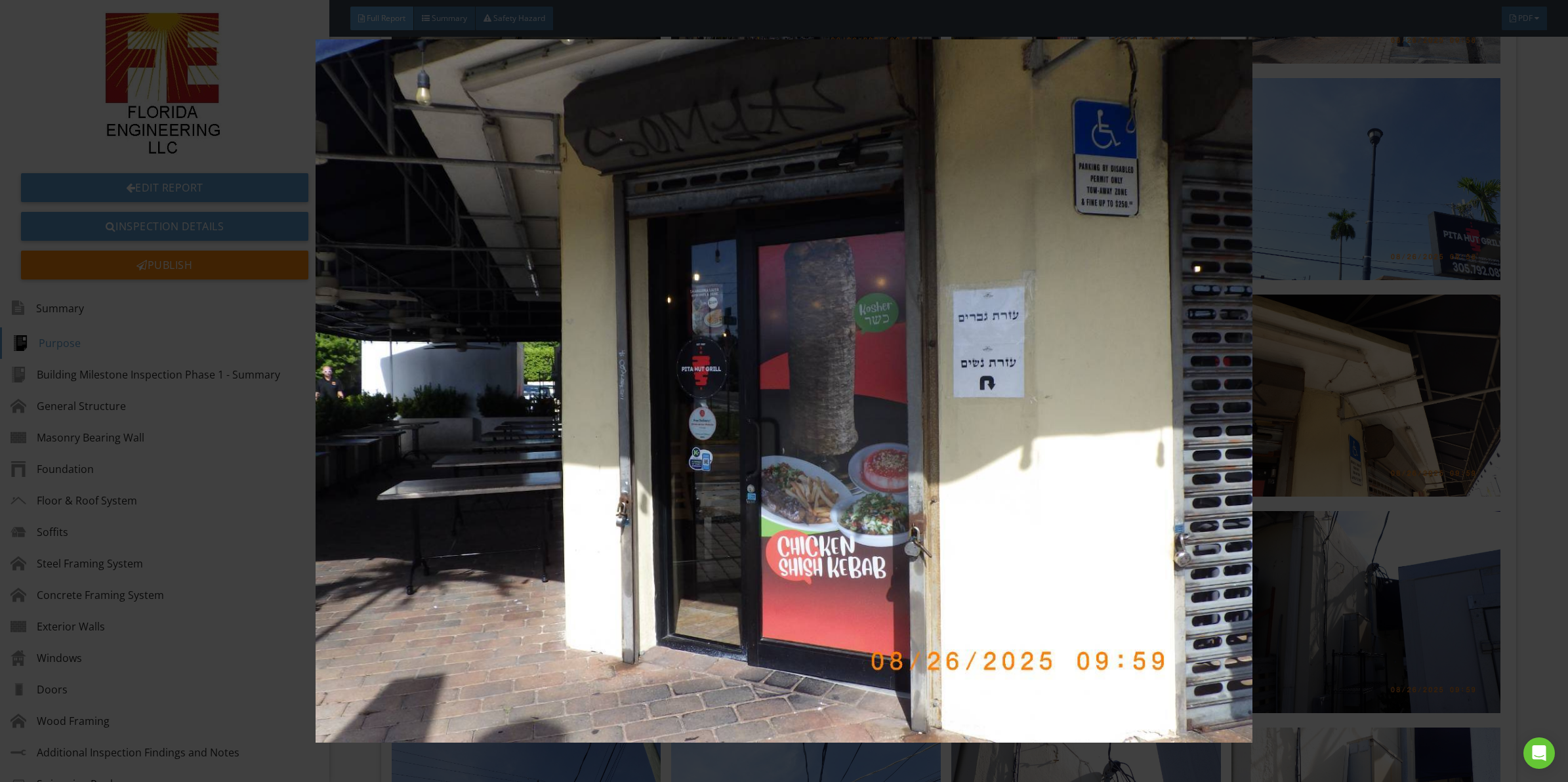
click at [1086, 376] on img at bounding box center [784, 390] width 1450 height 703
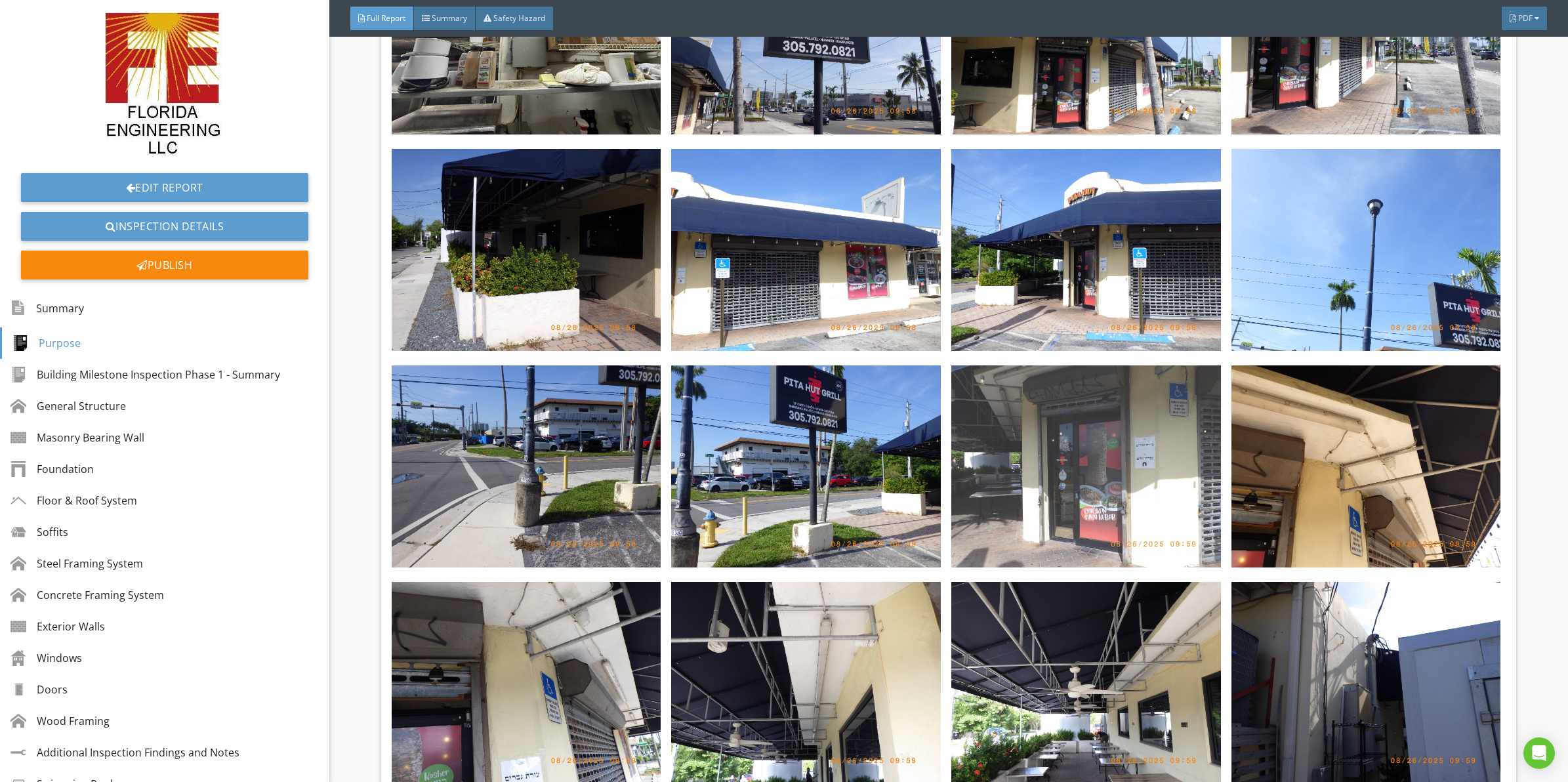
drag, startPoint x: 1070, startPoint y: 387, endPoint x: 1050, endPoint y: 349, distance: 42.9
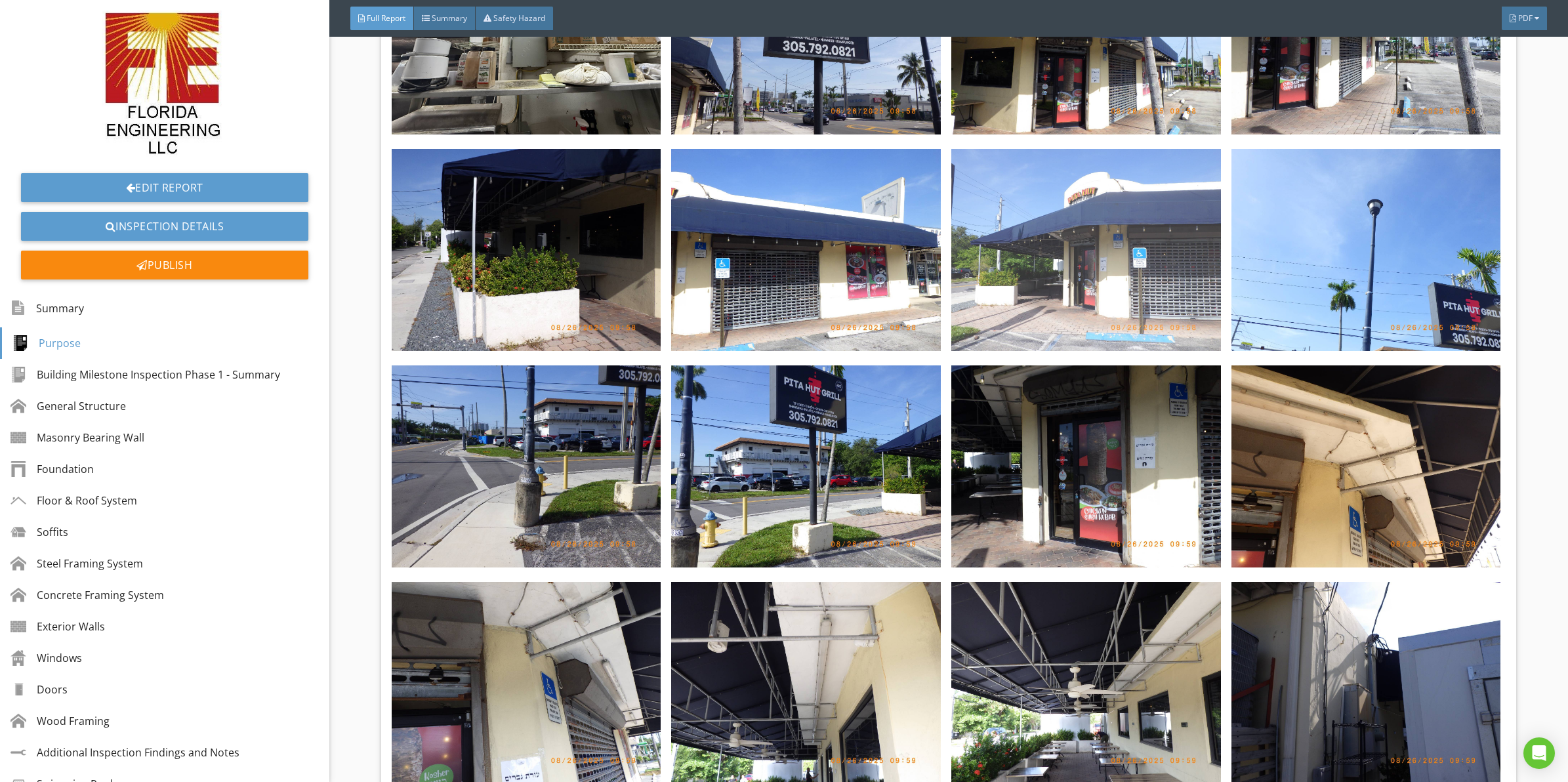
scroll to position [2722, 0]
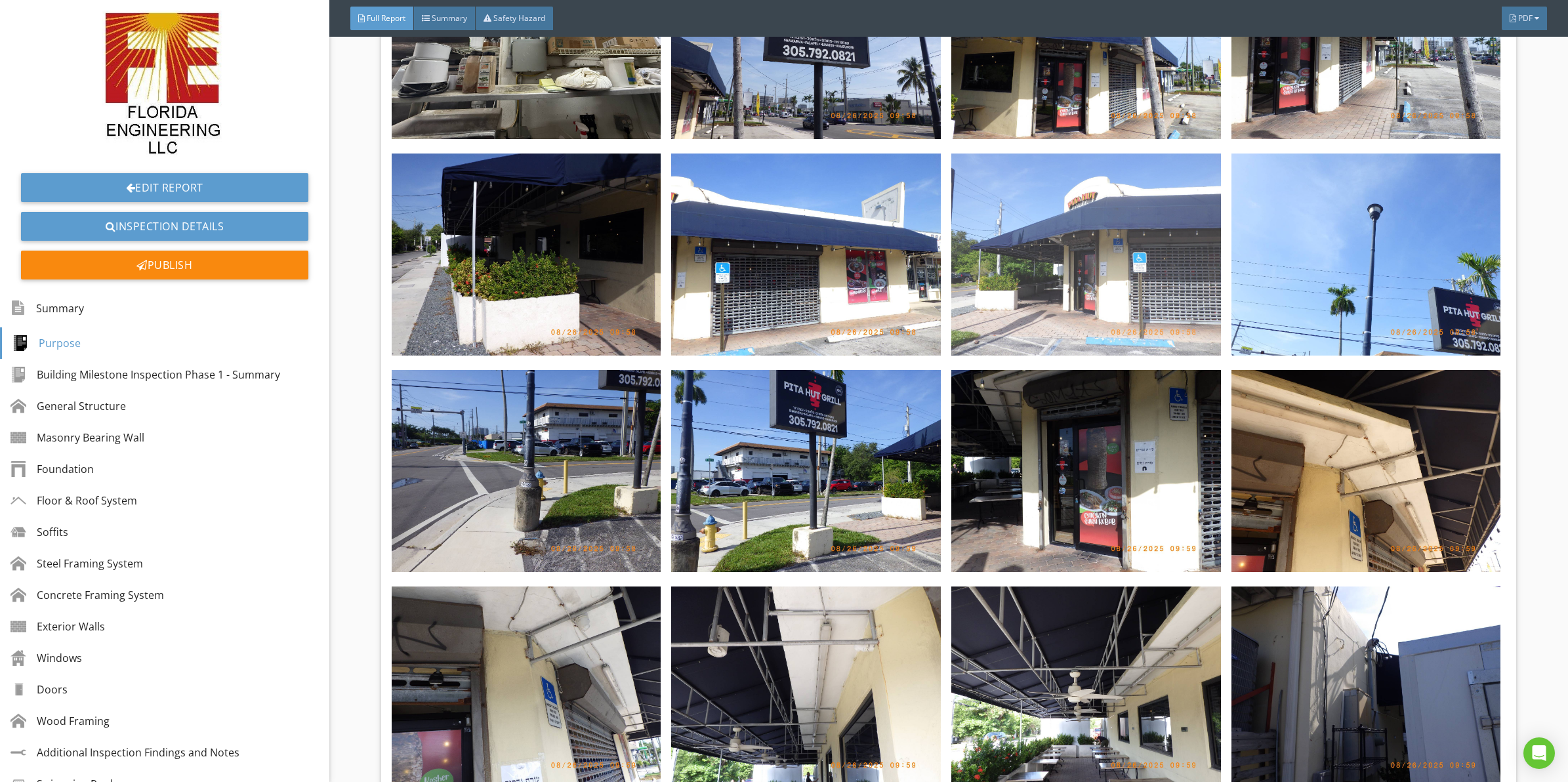
click at [1041, 270] on img at bounding box center [1086, 255] width 270 height 202
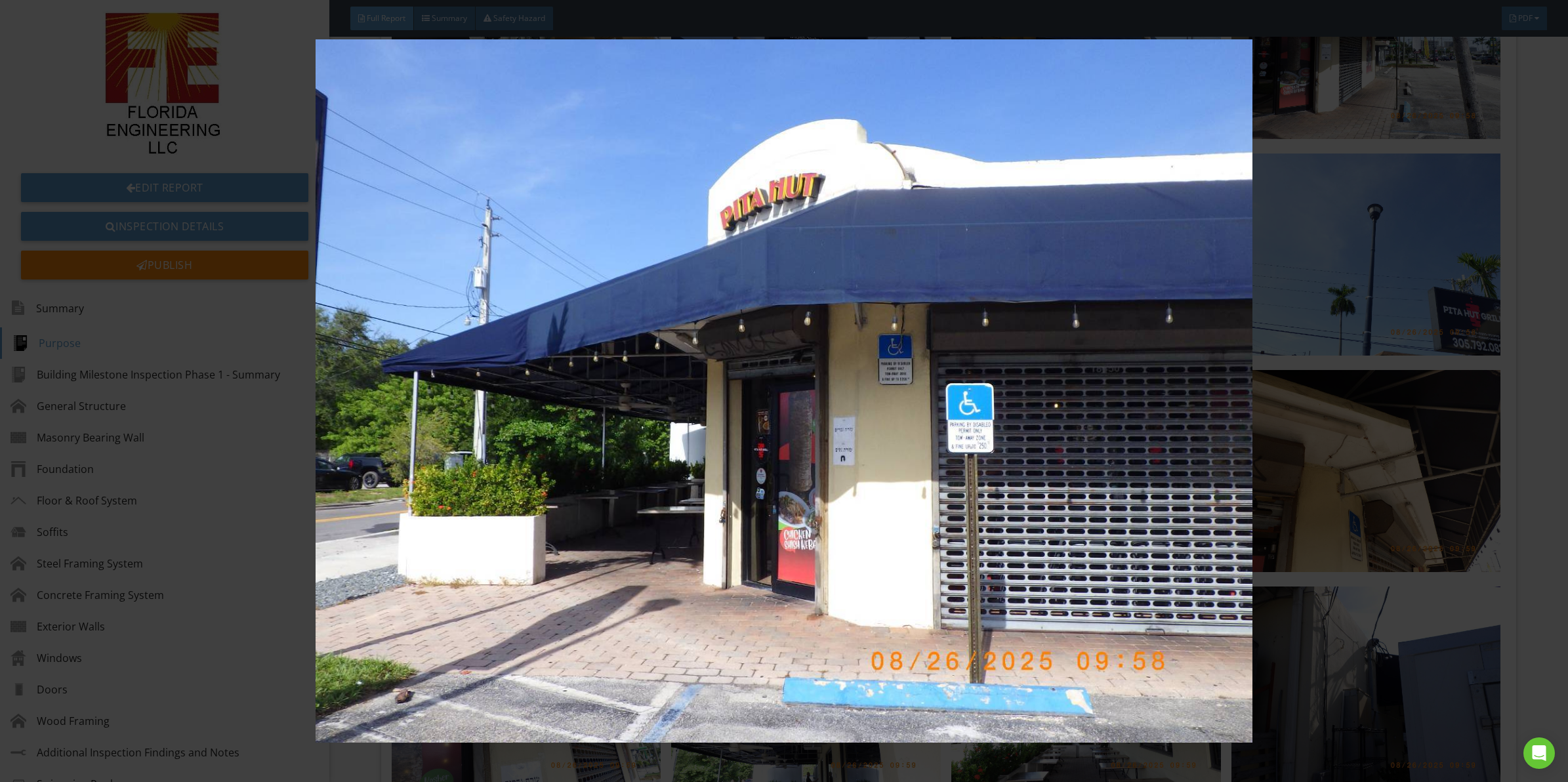
click at [674, 373] on img at bounding box center [784, 390] width 1450 height 703
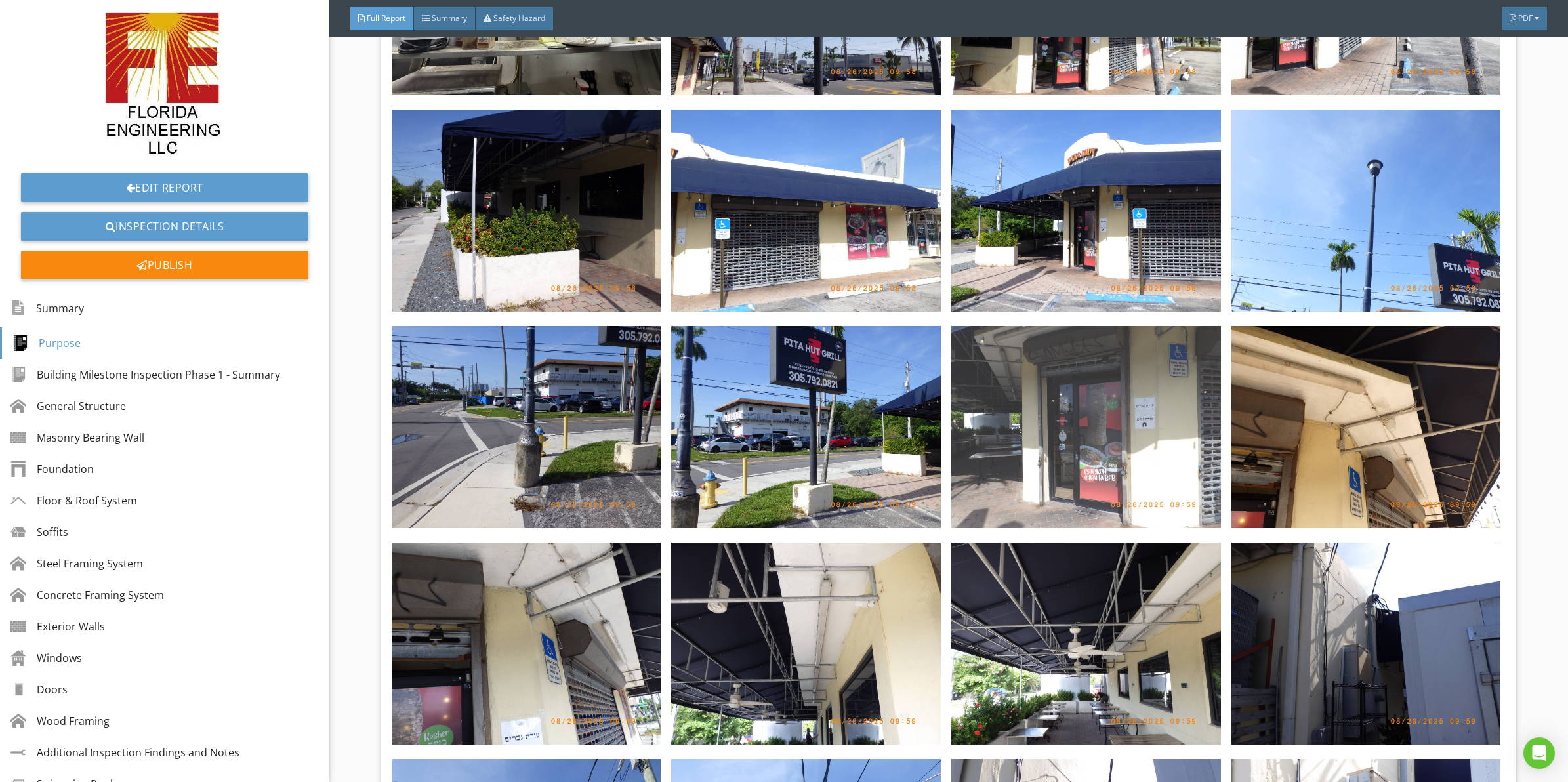
scroll to position [2804, 0]
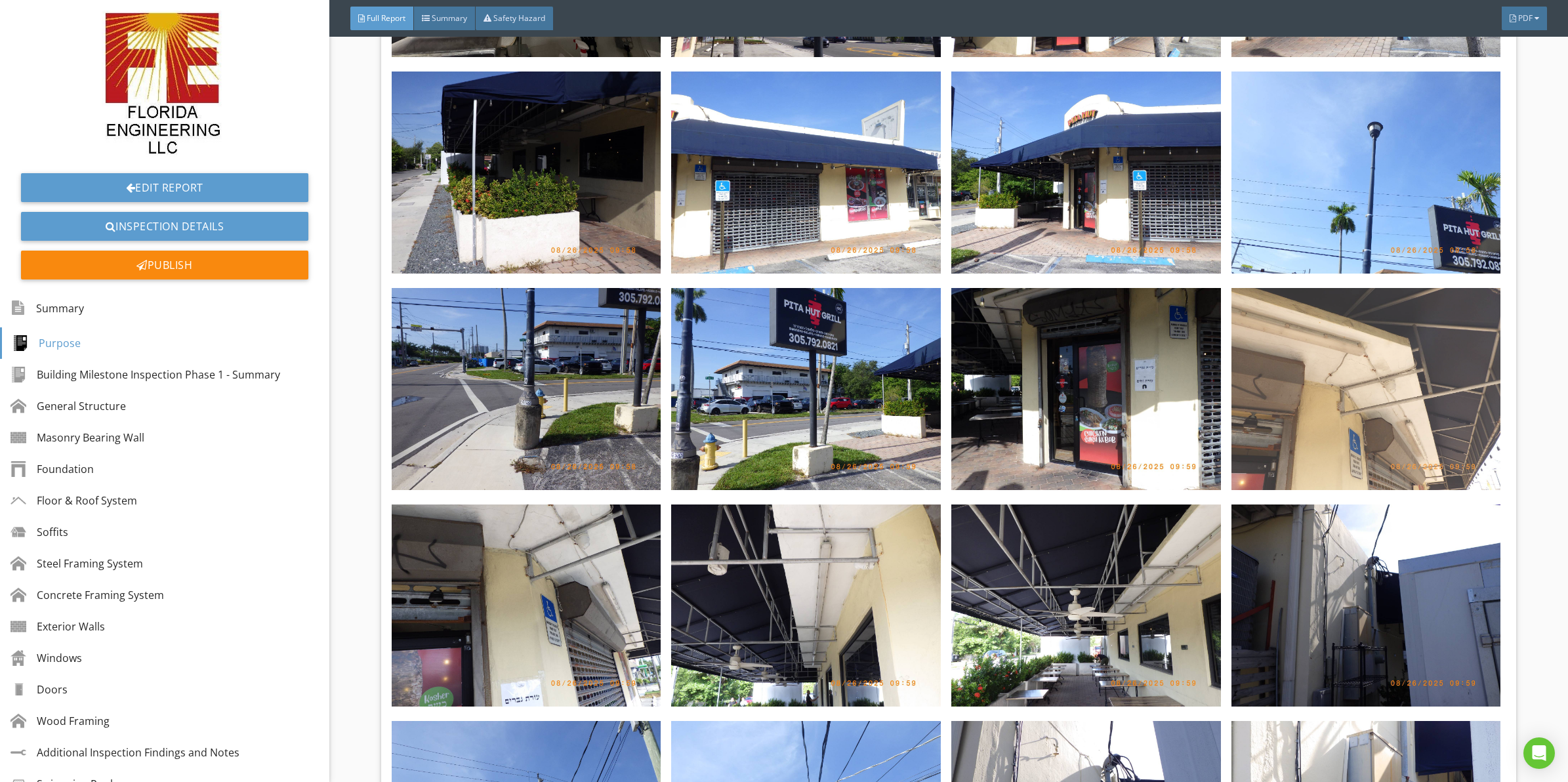
click at [1366, 352] on img at bounding box center [1366, 389] width 270 height 202
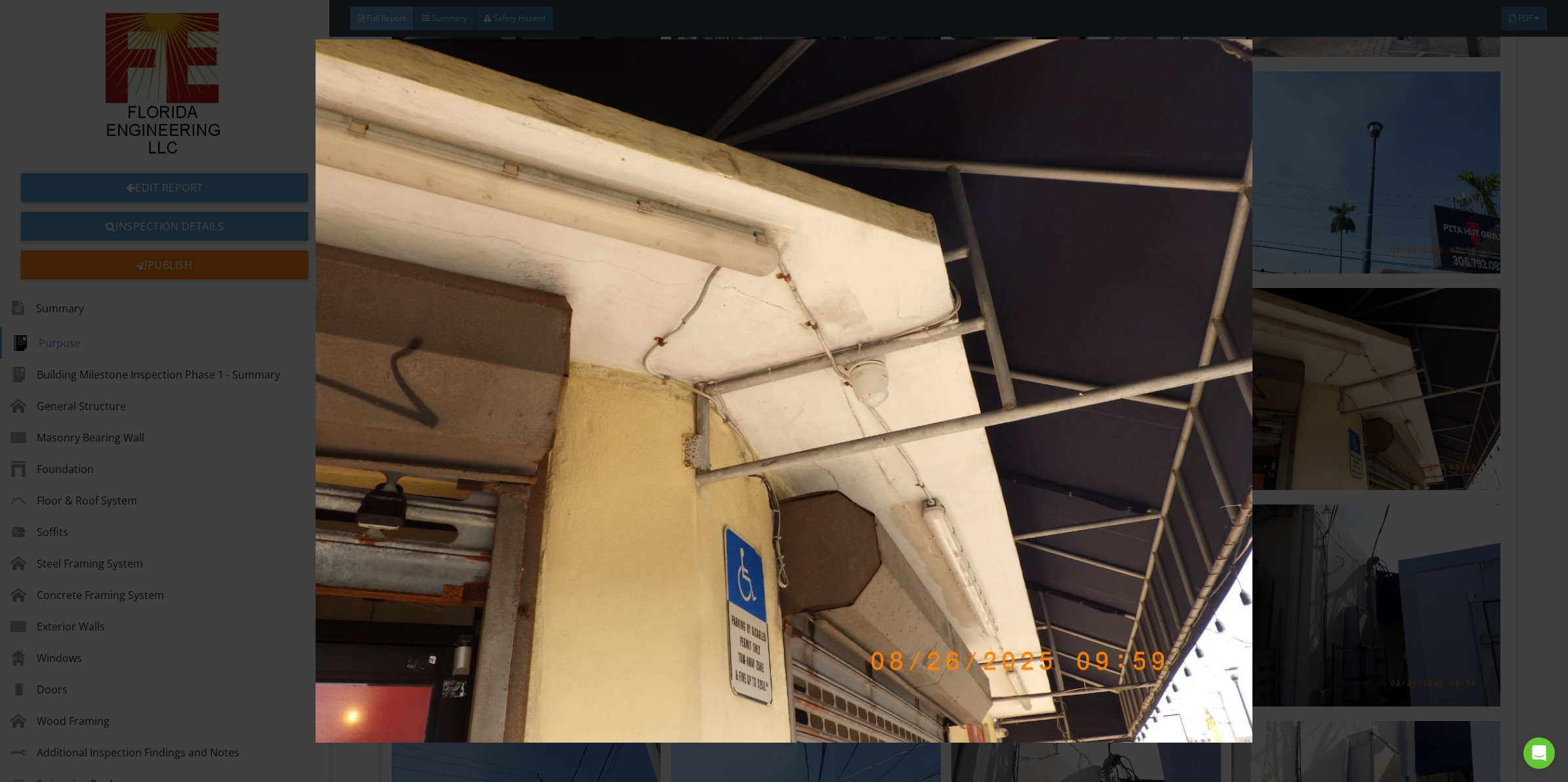
drag, startPoint x: 812, startPoint y: 421, endPoint x: 806, endPoint y: 423, distance: 6.3
drag, startPoint x: 806, startPoint y: 423, endPoint x: 701, endPoint y: 429, distance: 105.2
click at [701, 429] on img at bounding box center [784, 390] width 1450 height 703
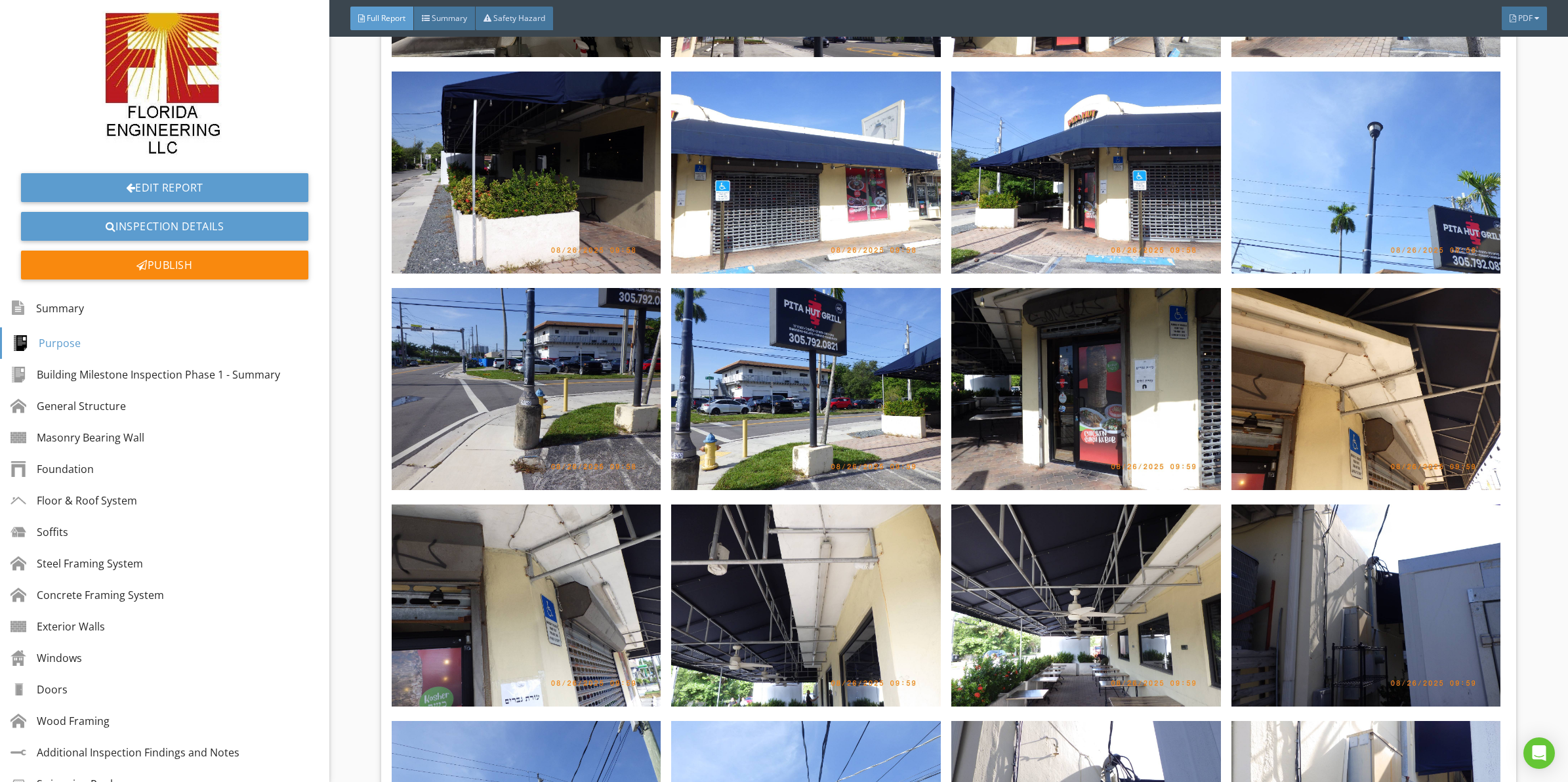
scroll to position [2885, 0]
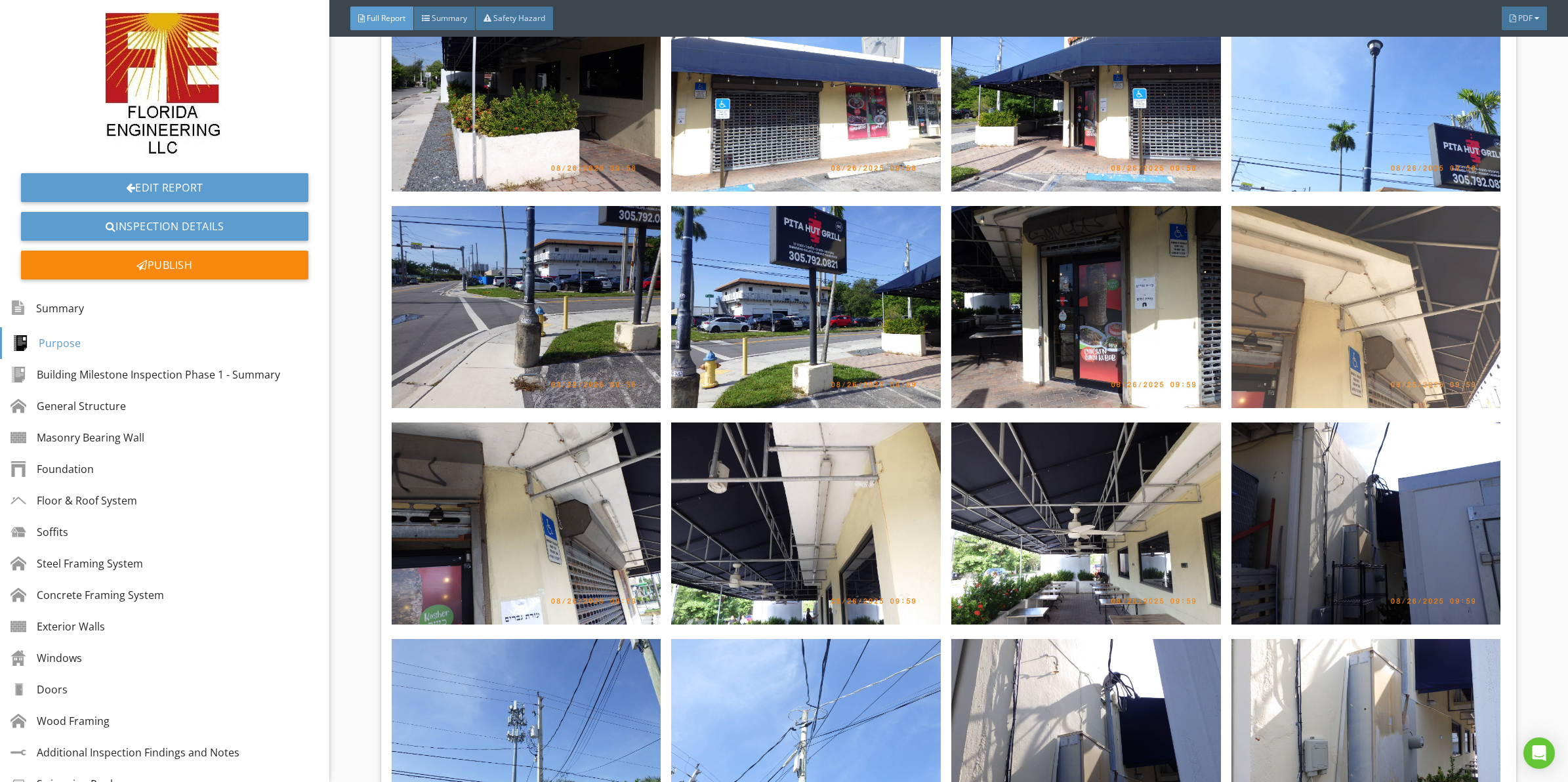
click at [1304, 277] on img at bounding box center [1366, 307] width 270 height 202
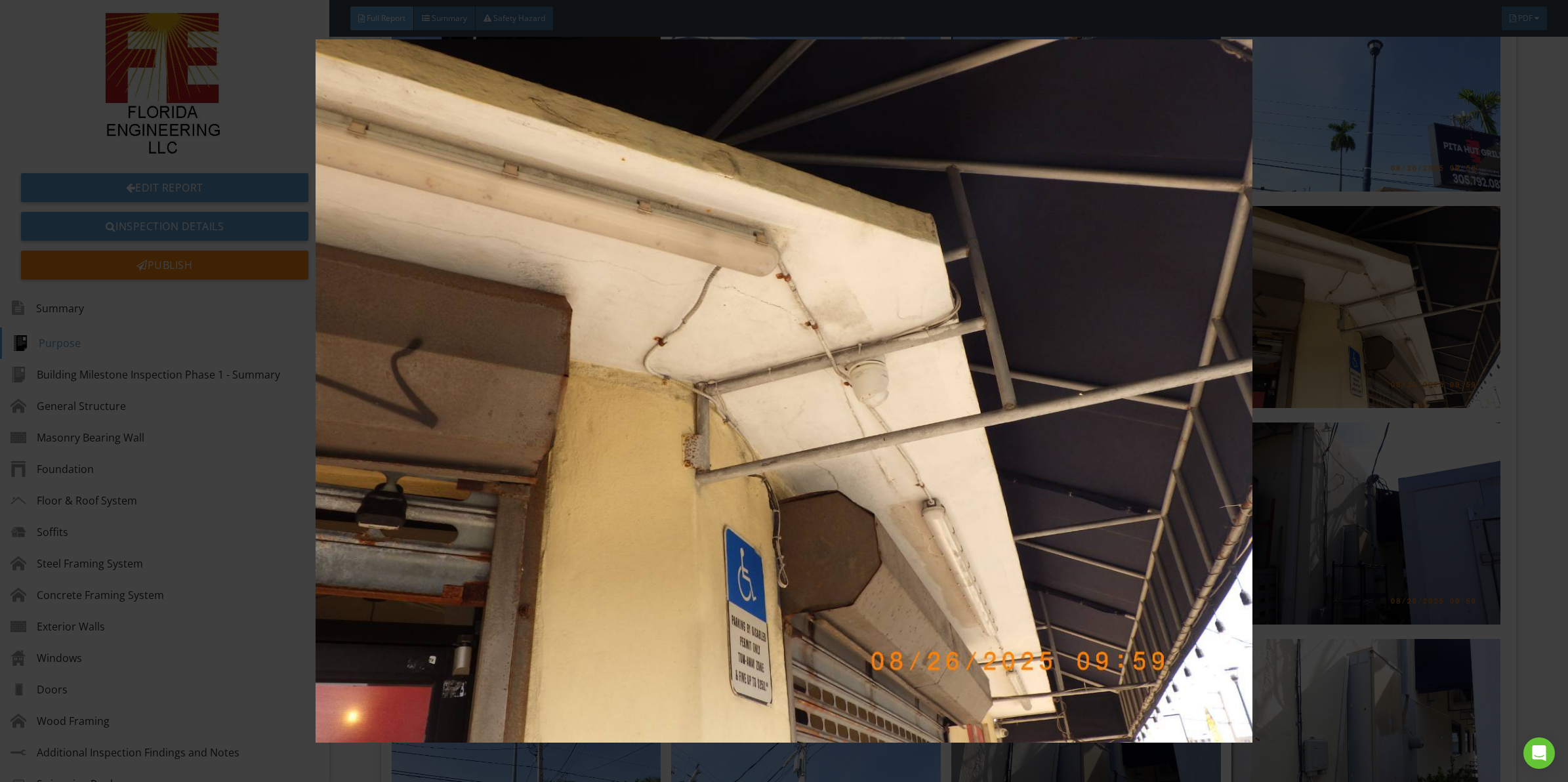
click at [680, 454] on img at bounding box center [784, 390] width 1450 height 703
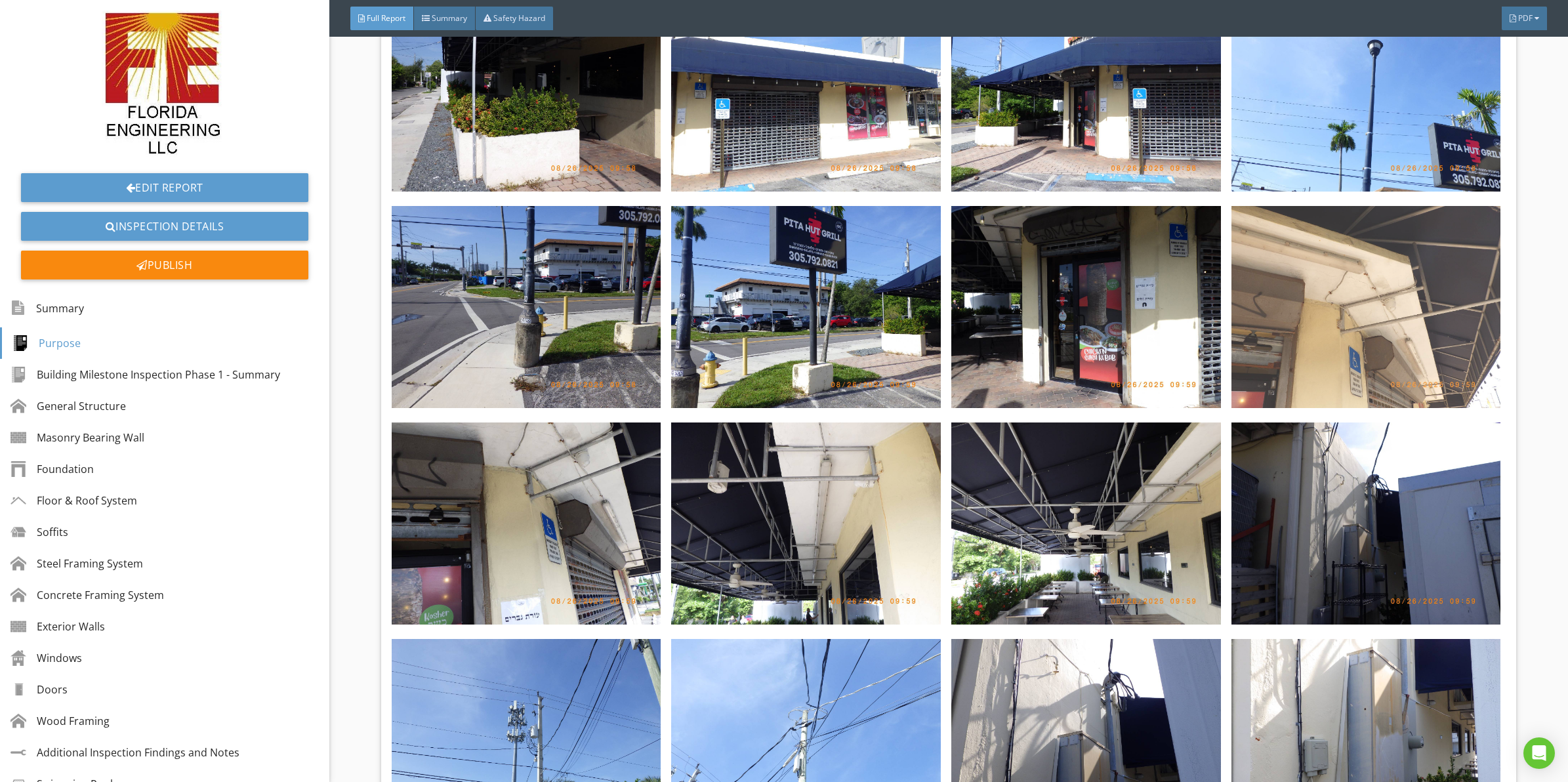
click at [1344, 223] on img at bounding box center [1366, 307] width 270 height 202
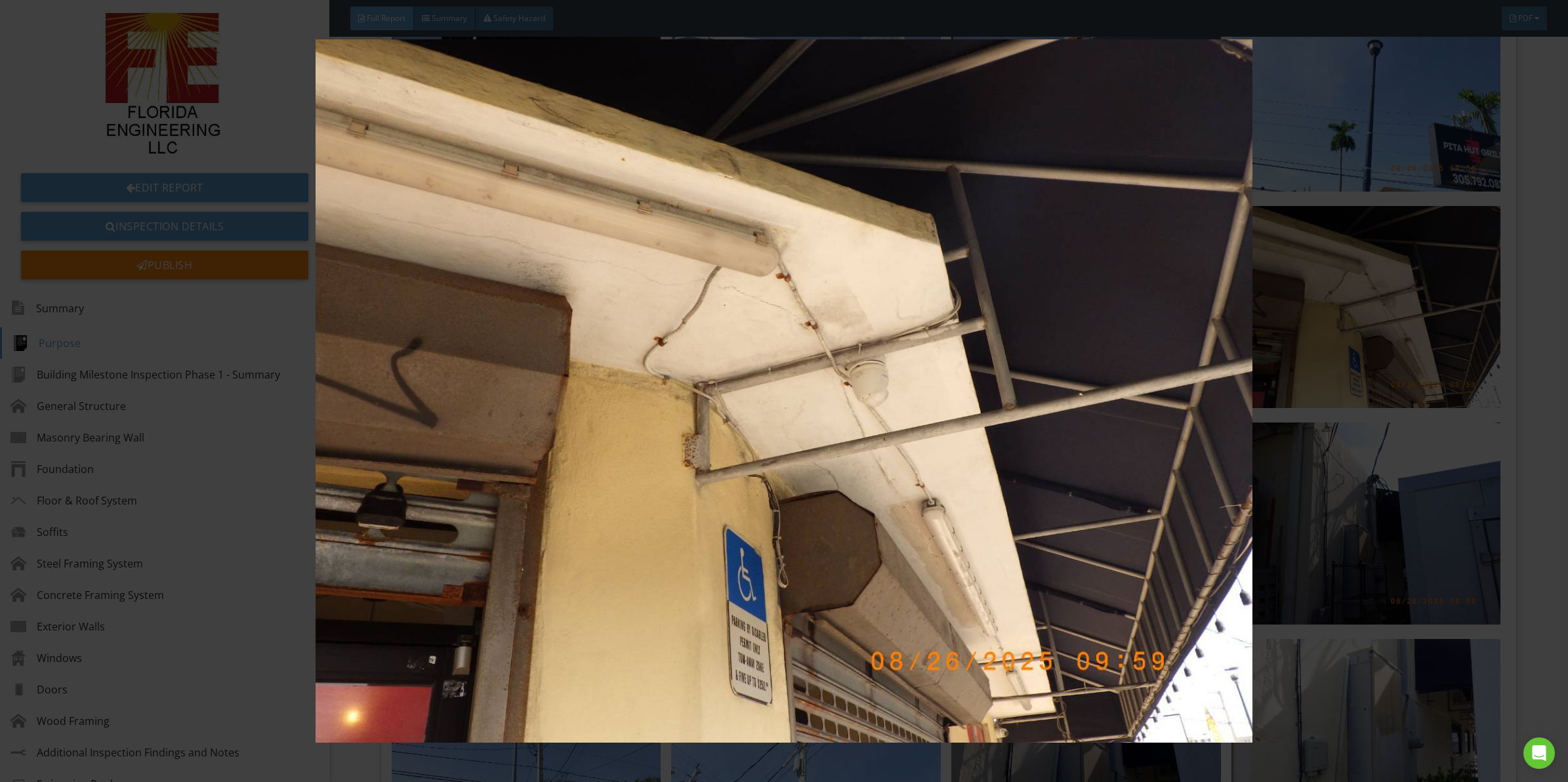
click at [1011, 485] on img at bounding box center [784, 390] width 1450 height 703
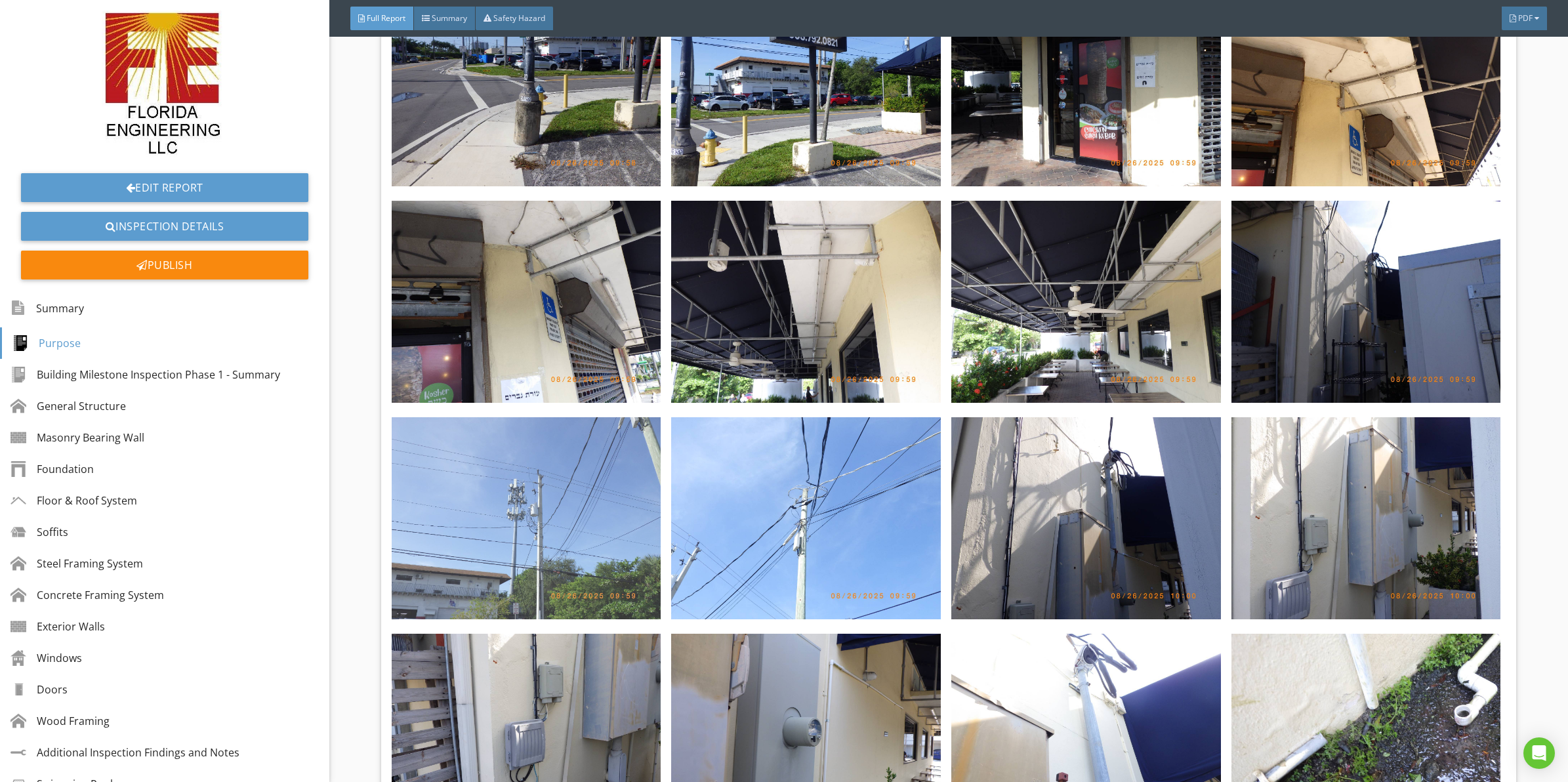
scroll to position [3131, 0]
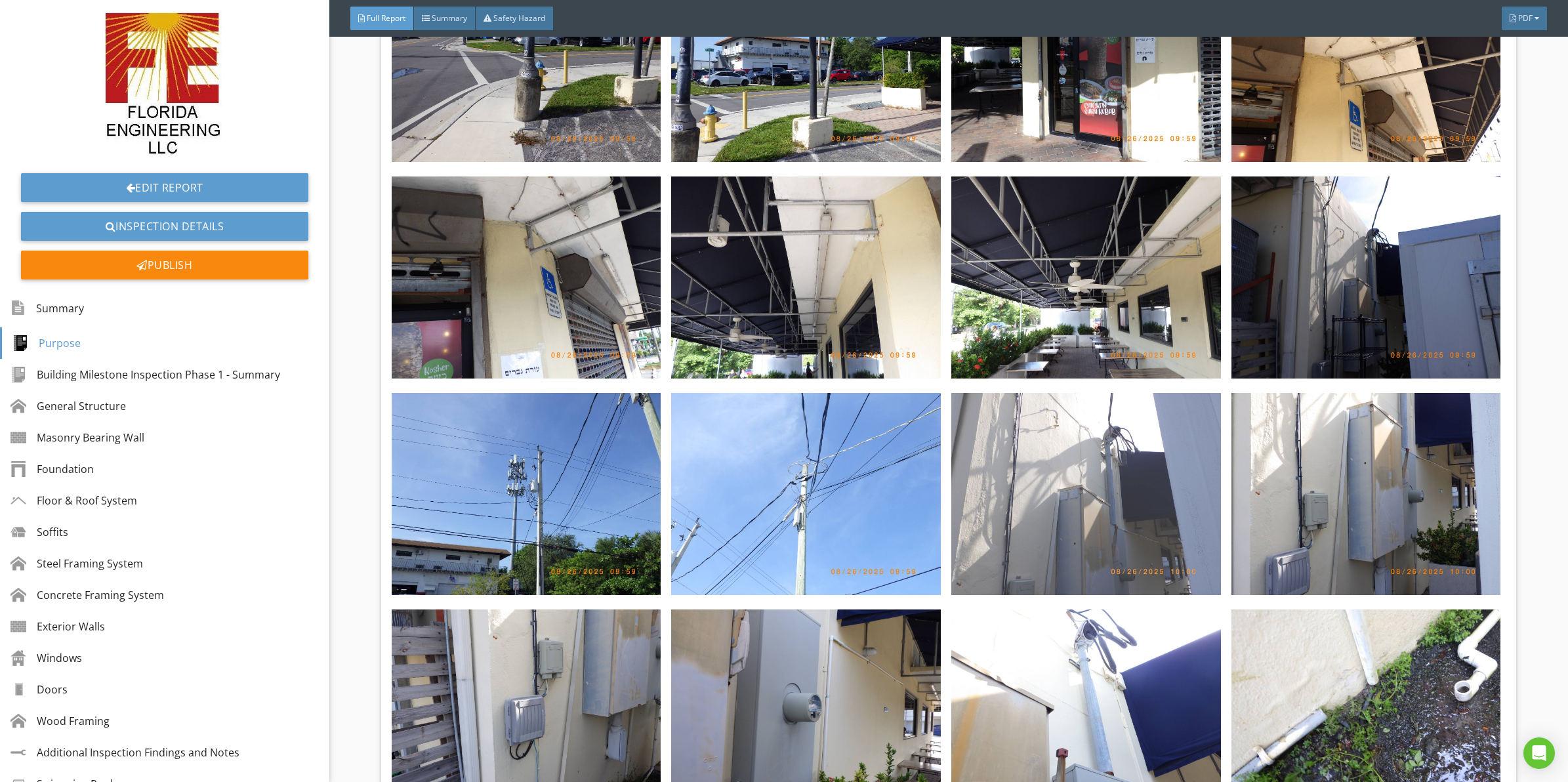
click at [999, 453] on img at bounding box center [1086, 495] width 270 height 202
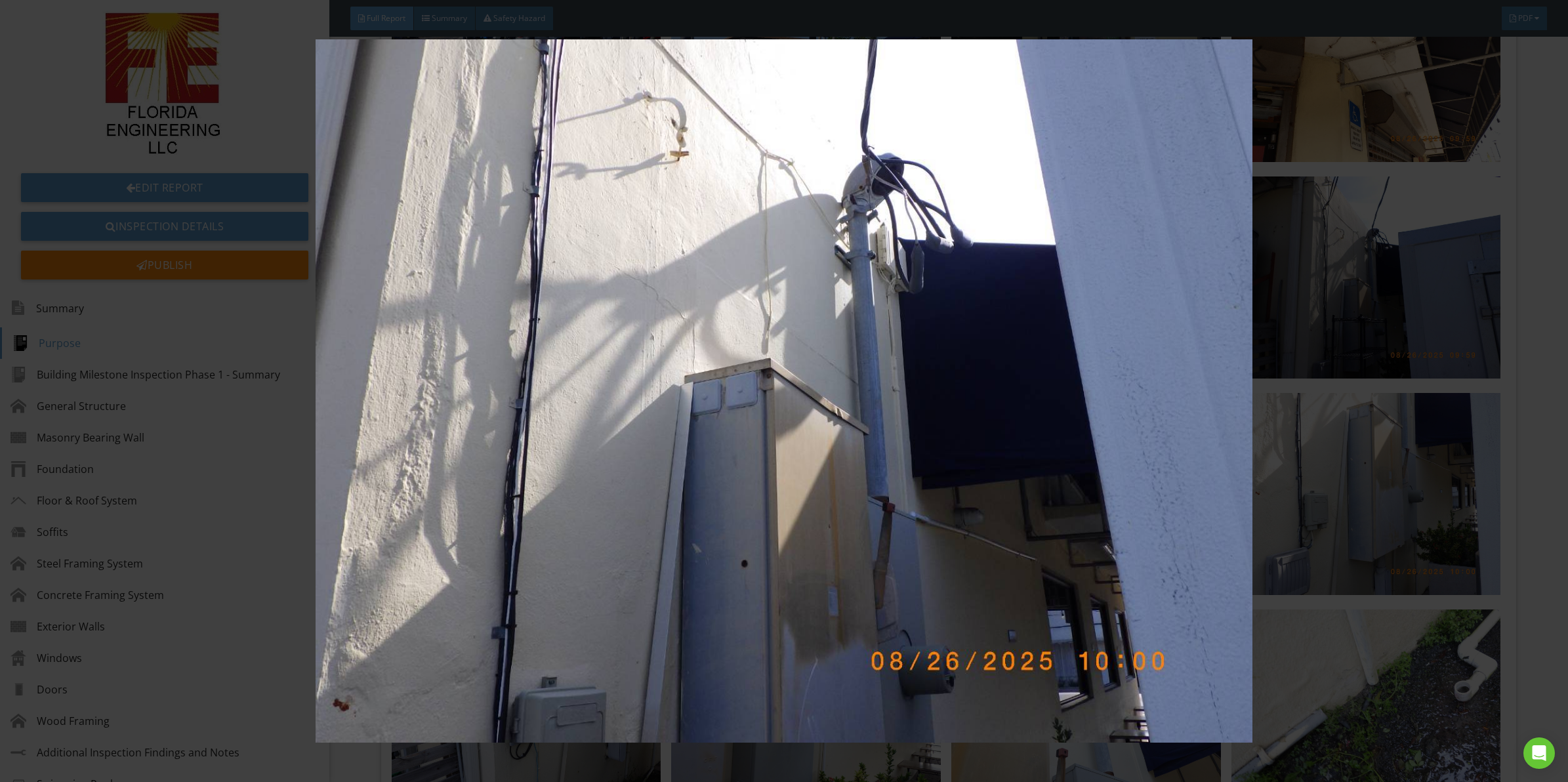
click at [758, 419] on img at bounding box center [784, 390] width 1450 height 703
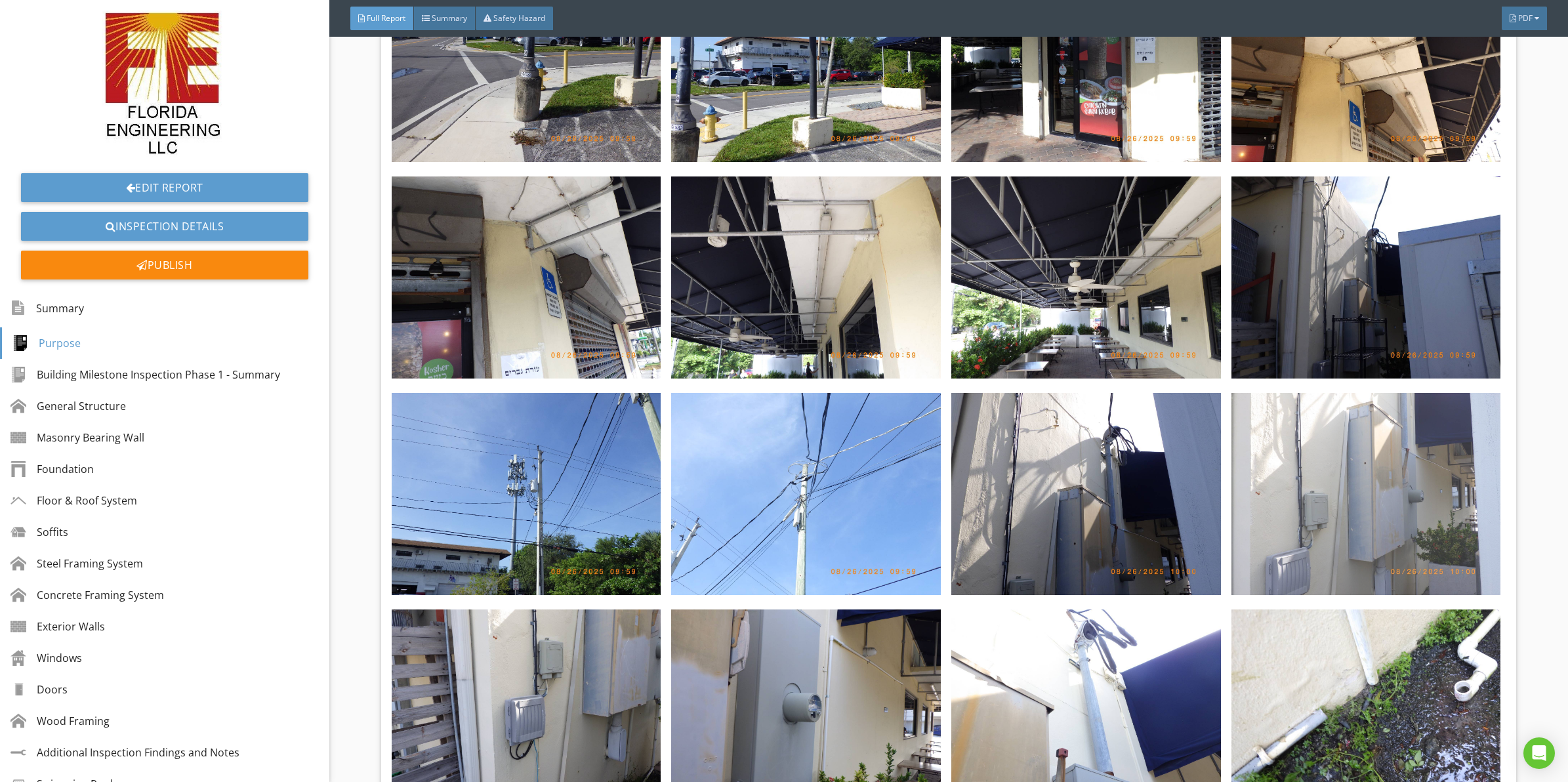
click at [1340, 457] on img at bounding box center [1366, 495] width 270 height 202
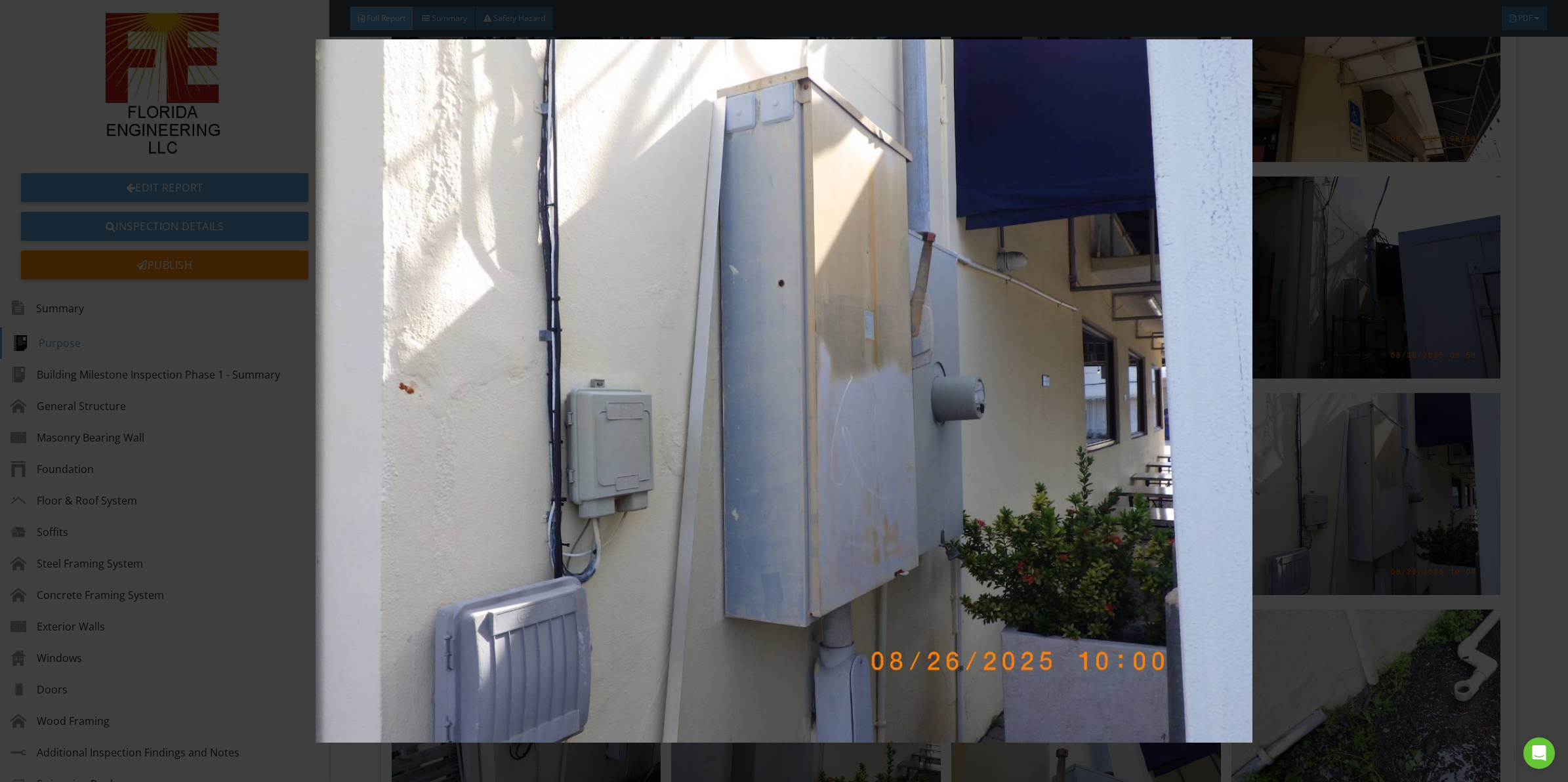
drag, startPoint x: 729, startPoint y: 360, endPoint x: 559, endPoint y: 341, distance: 171.1
click at [559, 341] on img at bounding box center [784, 390] width 1450 height 703
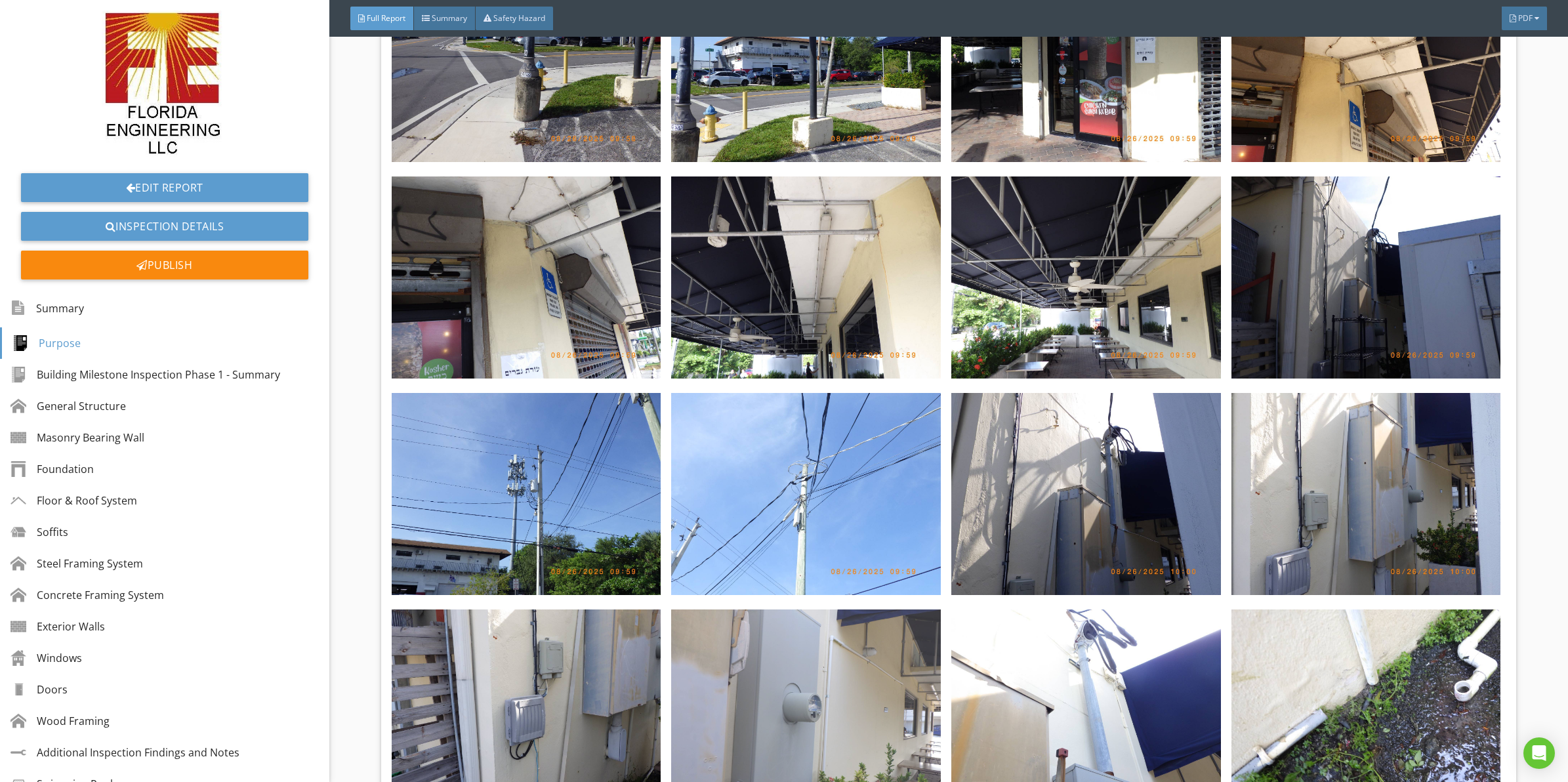
click at [809, 673] on img at bounding box center [806, 711] width 270 height 202
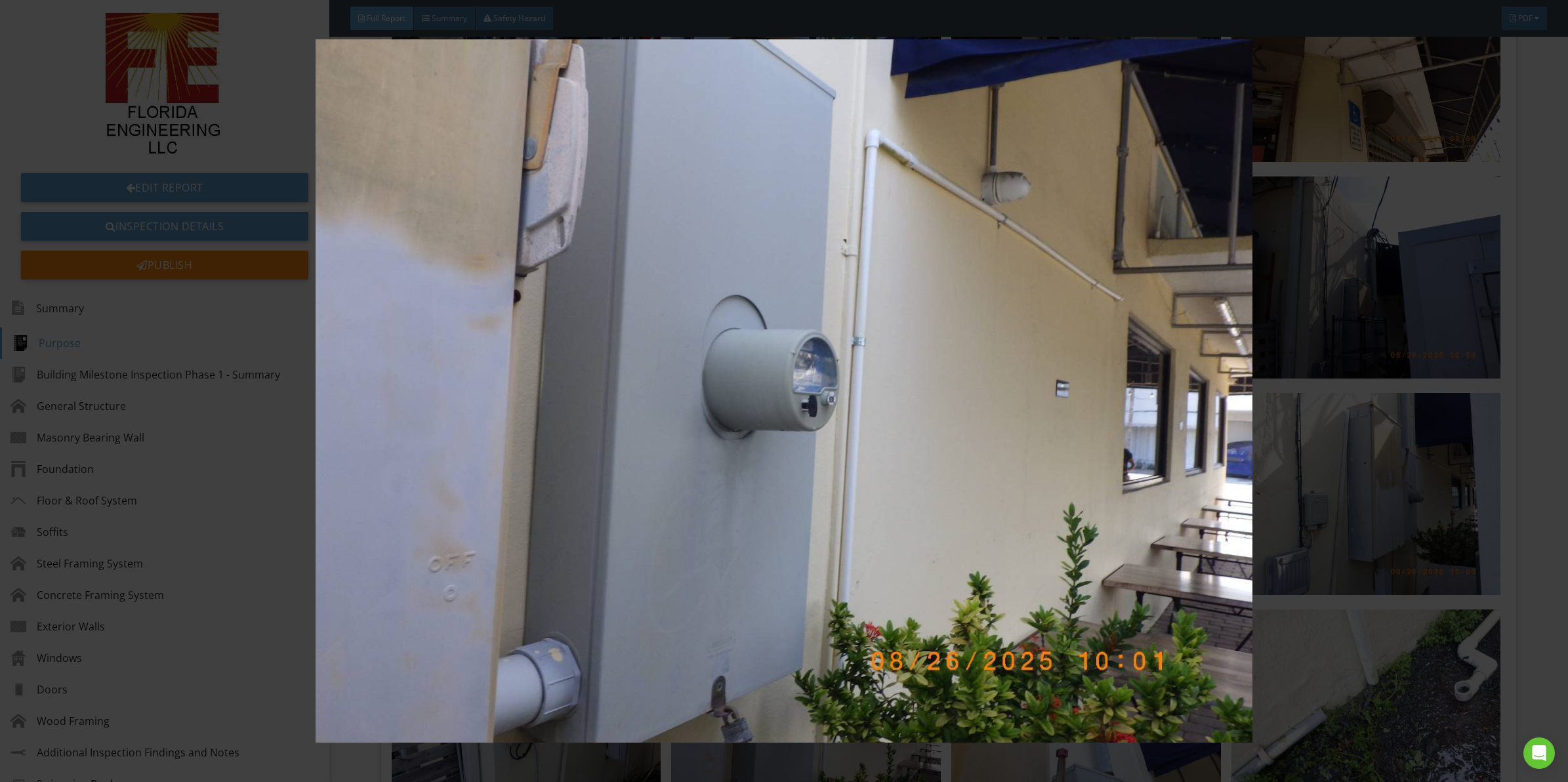
click at [518, 373] on img at bounding box center [784, 390] width 1450 height 703
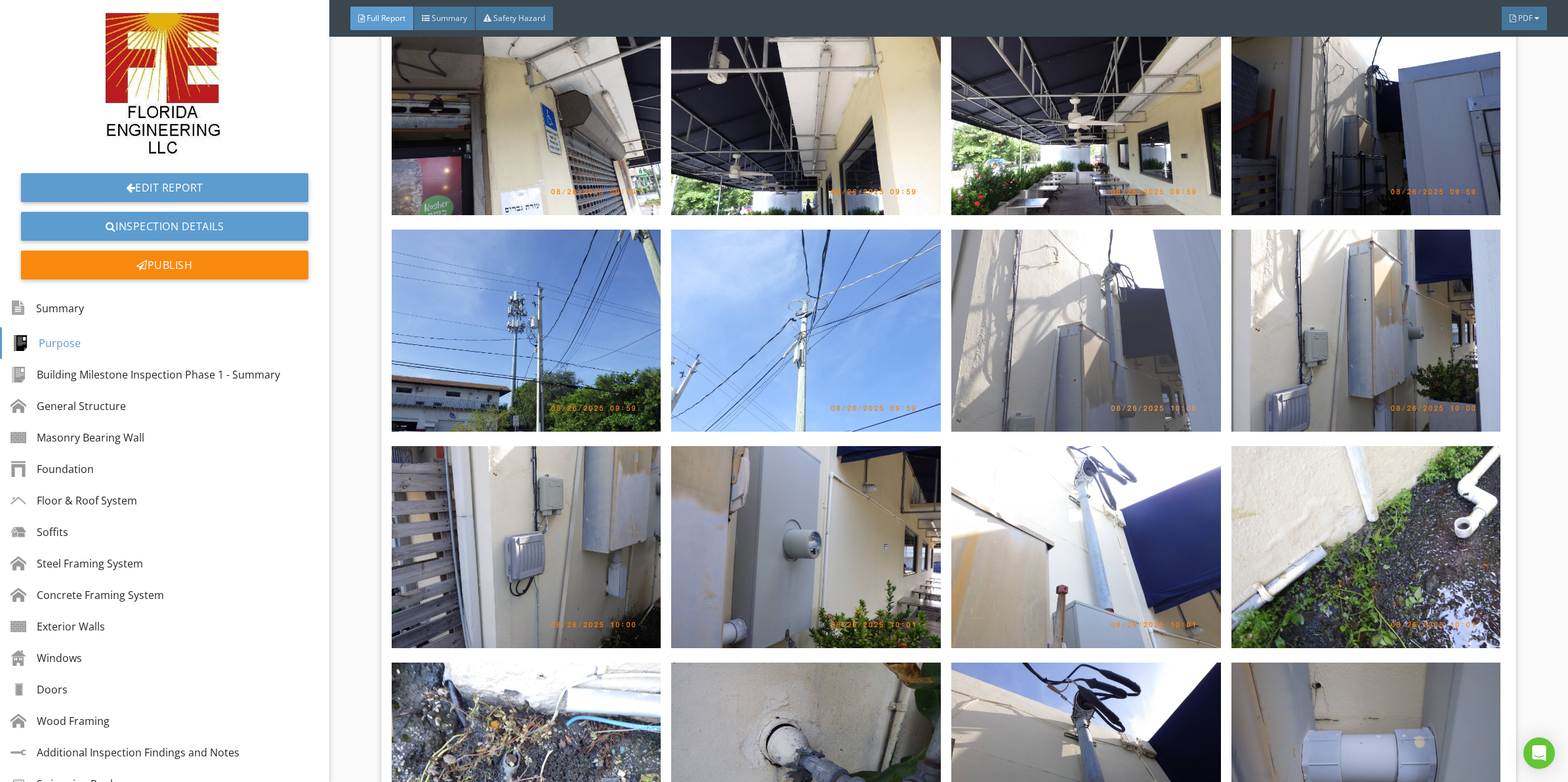
scroll to position [3295, 0]
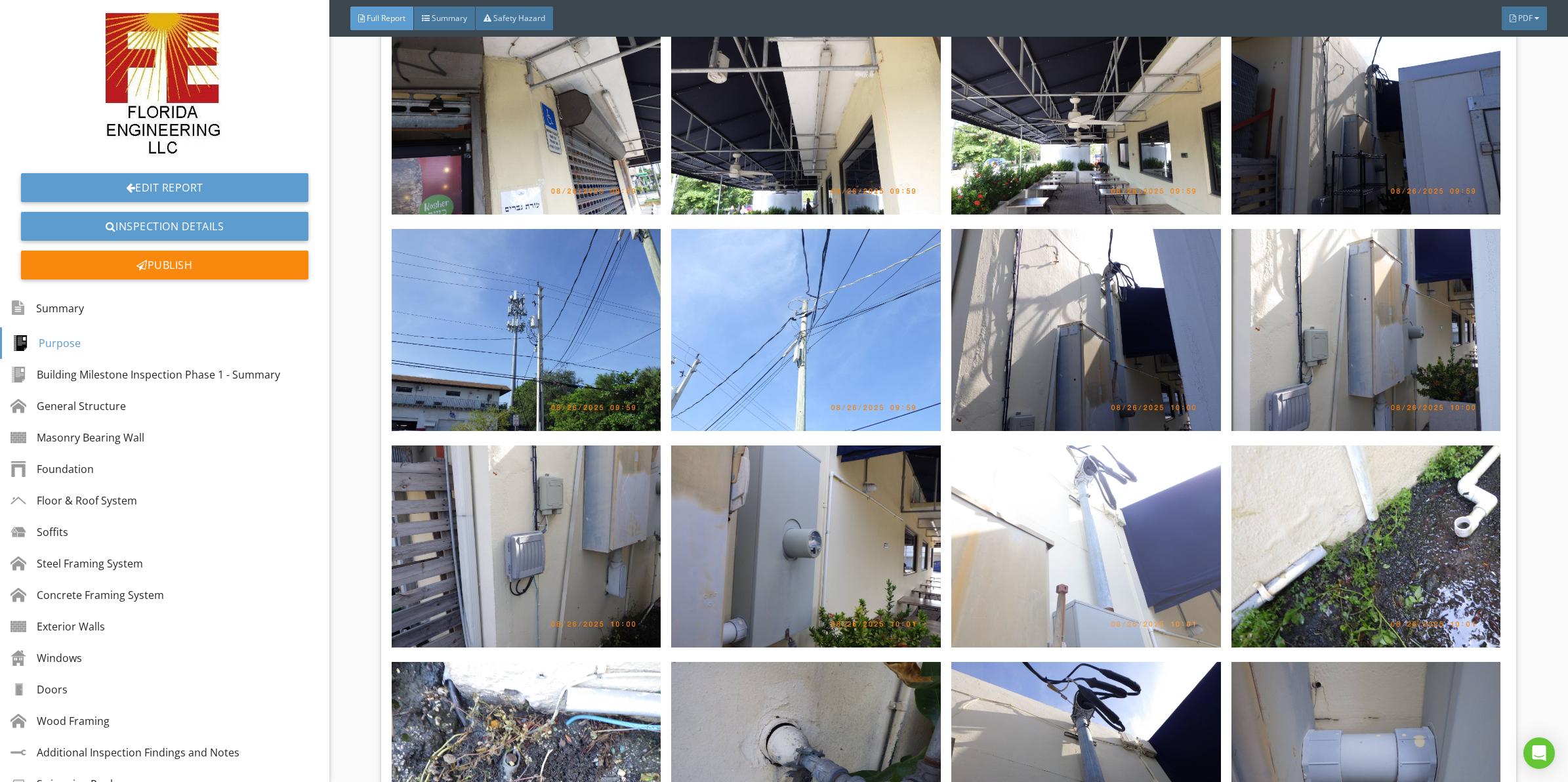
click at [1121, 500] on img at bounding box center [1086, 547] width 270 height 202
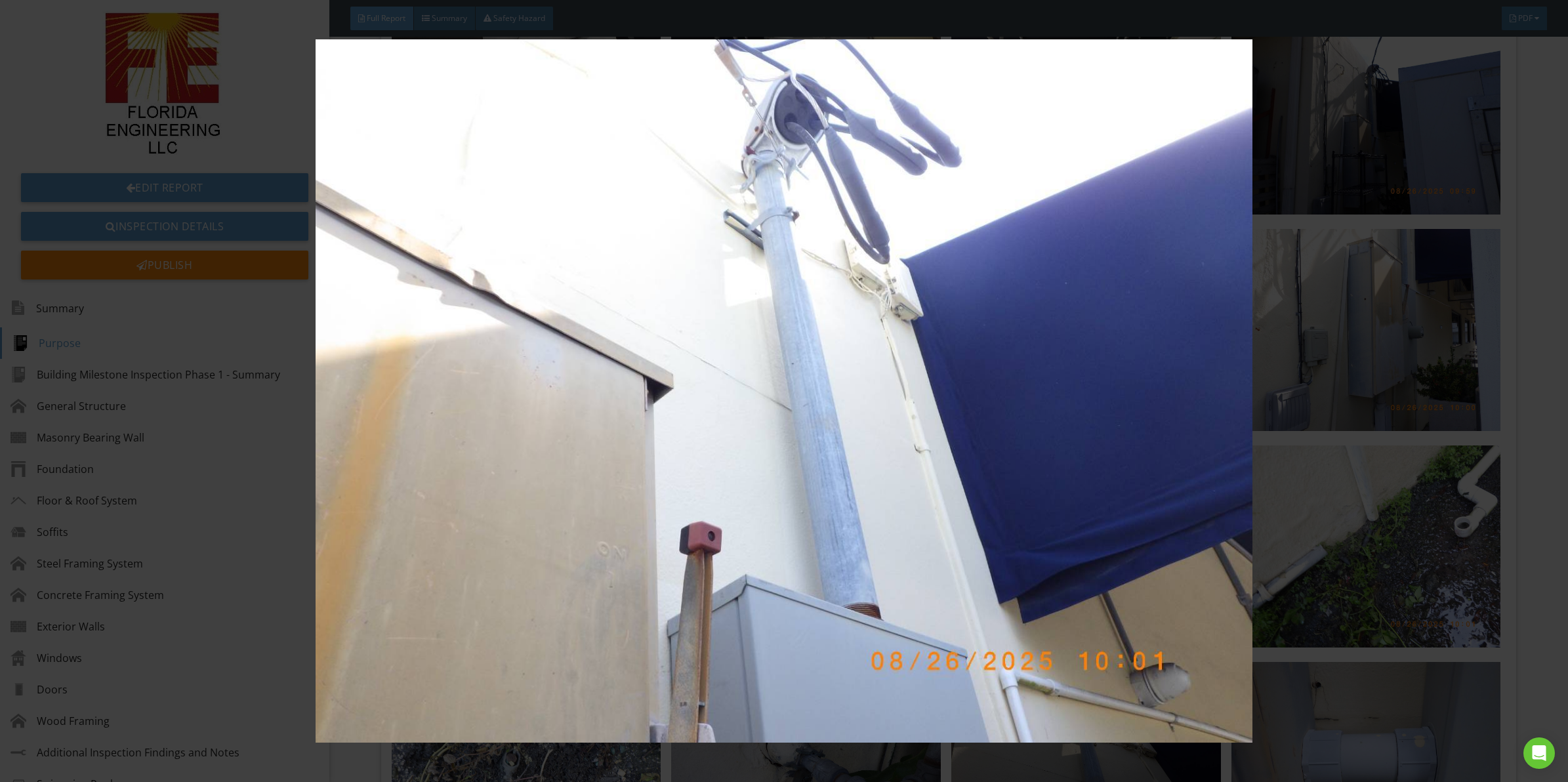
click at [634, 501] on img at bounding box center [784, 390] width 1450 height 703
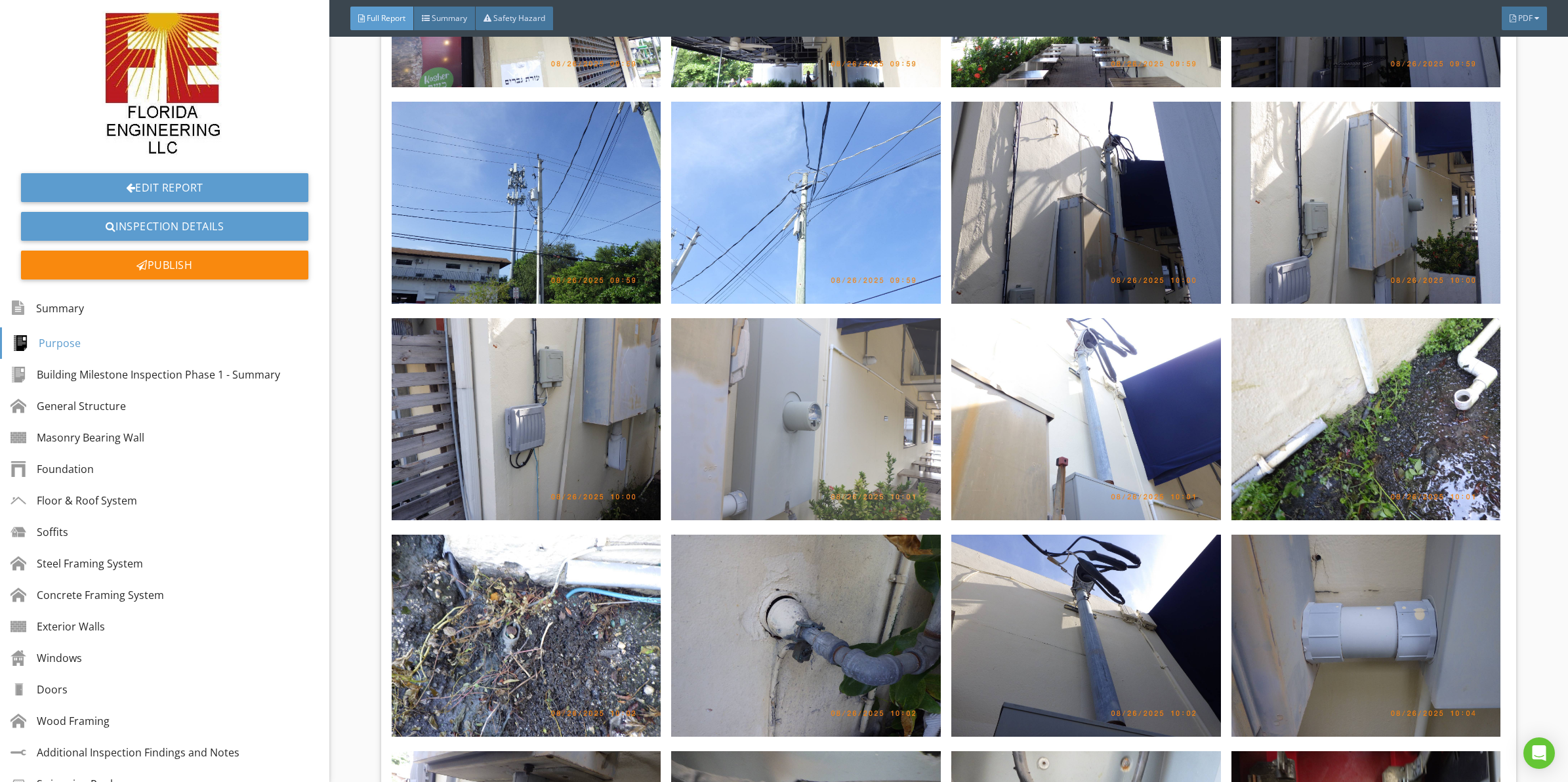
scroll to position [3459, 0]
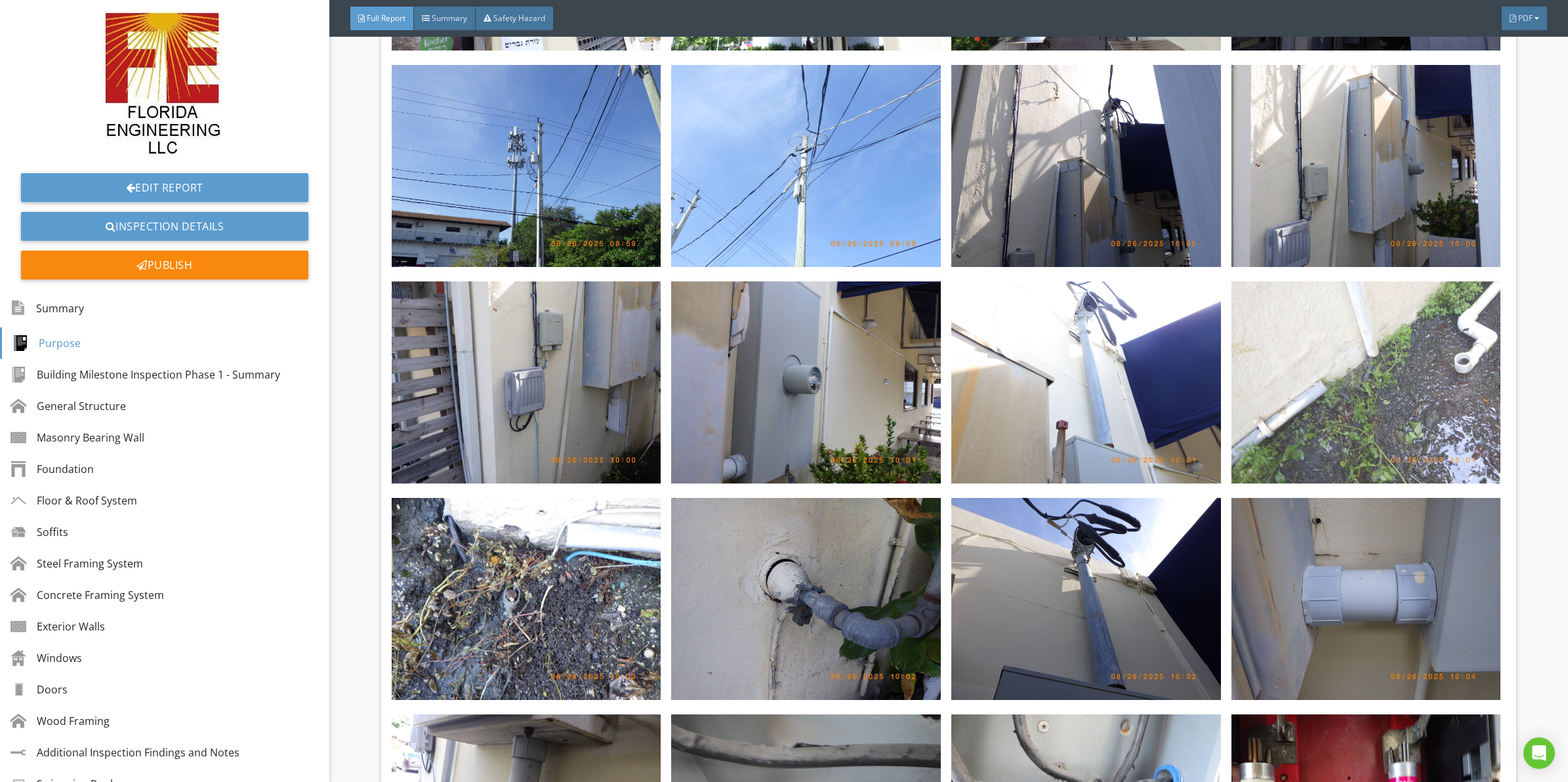
click at [1326, 336] on img at bounding box center [1366, 383] width 270 height 202
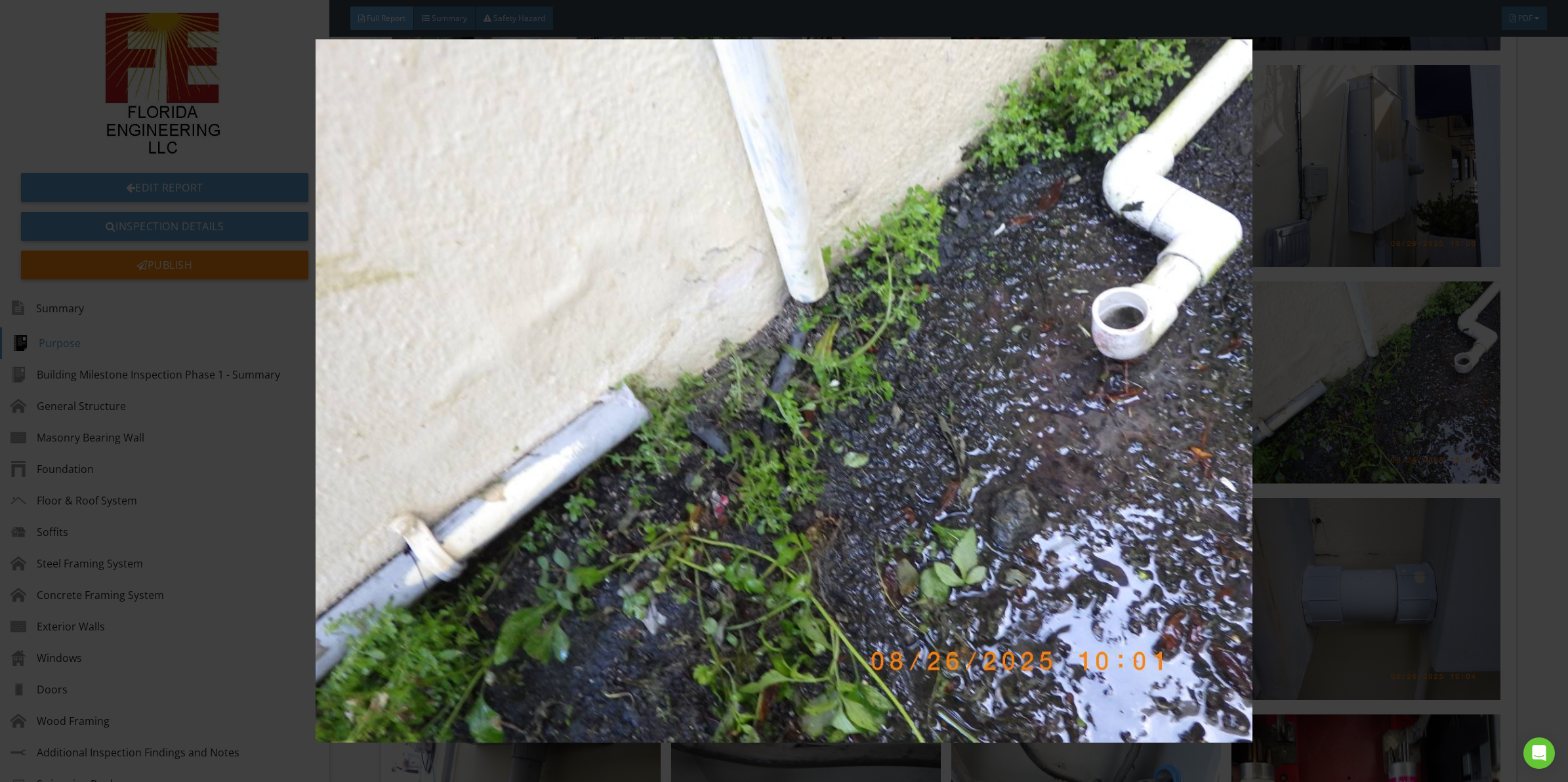
click at [843, 351] on img at bounding box center [784, 390] width 1450 height 703
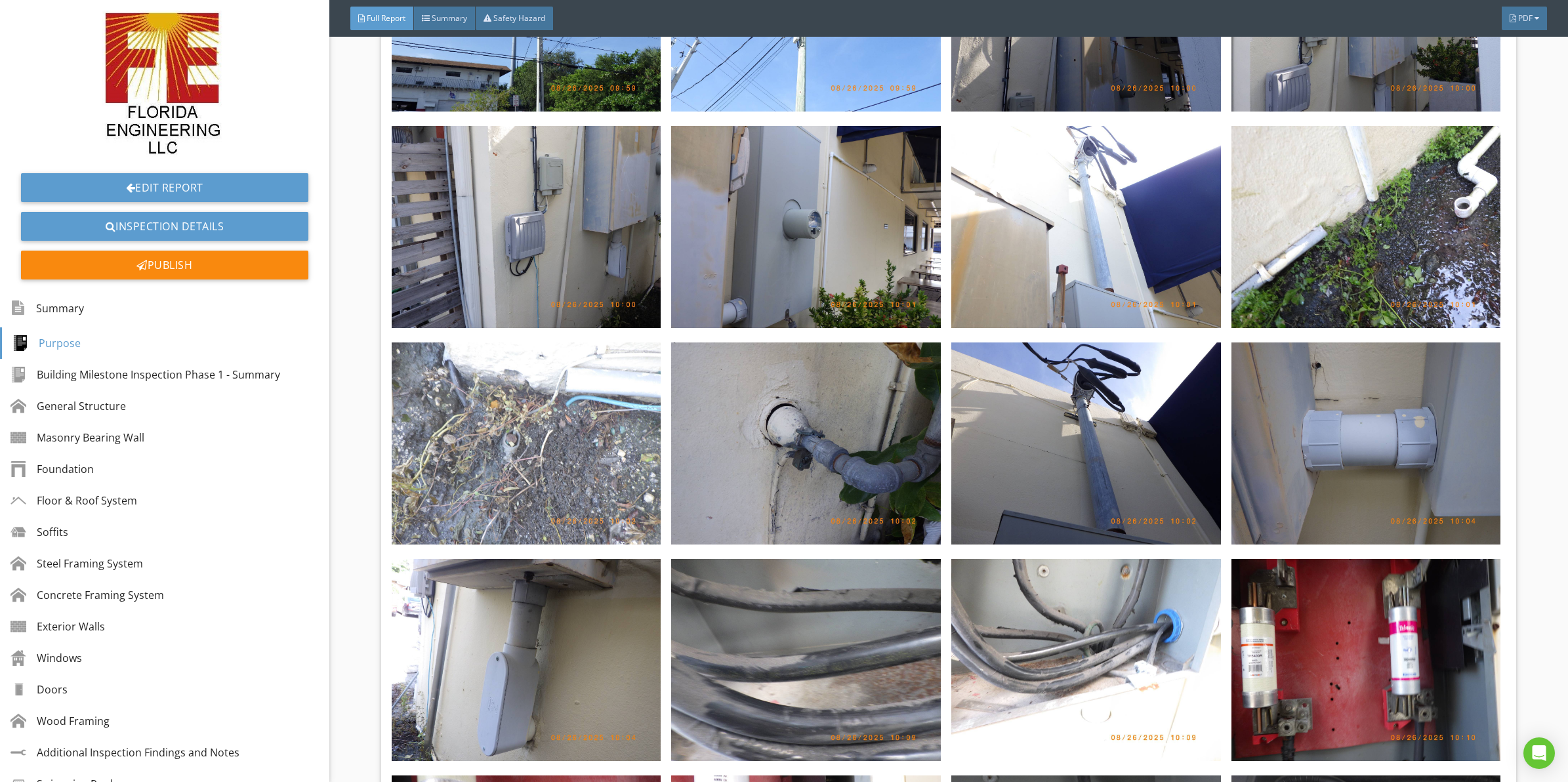
scroll to position [3623, 0]
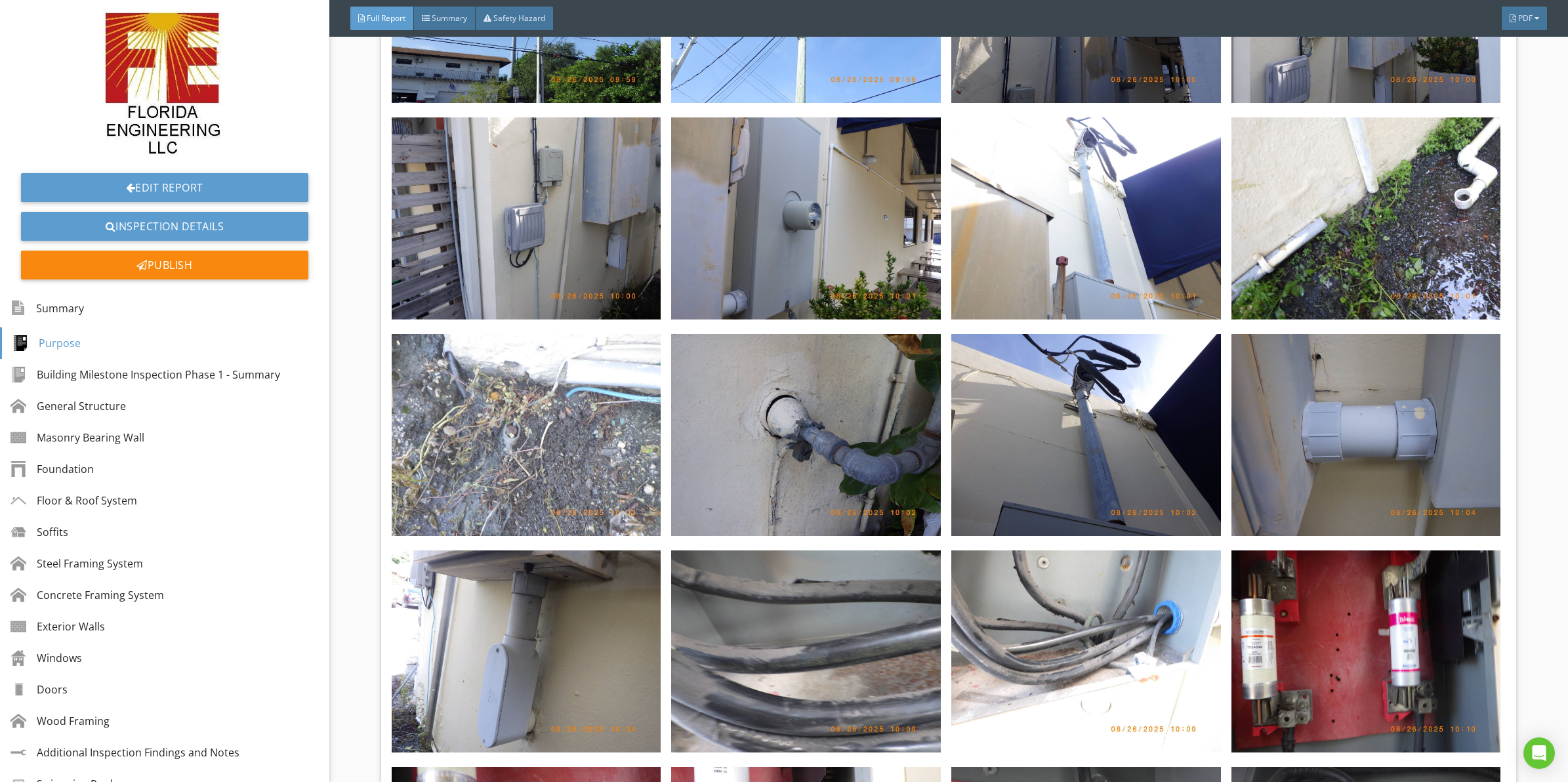
click at [577, 406] on img at bounding box center [527, 435] width 270 height 202
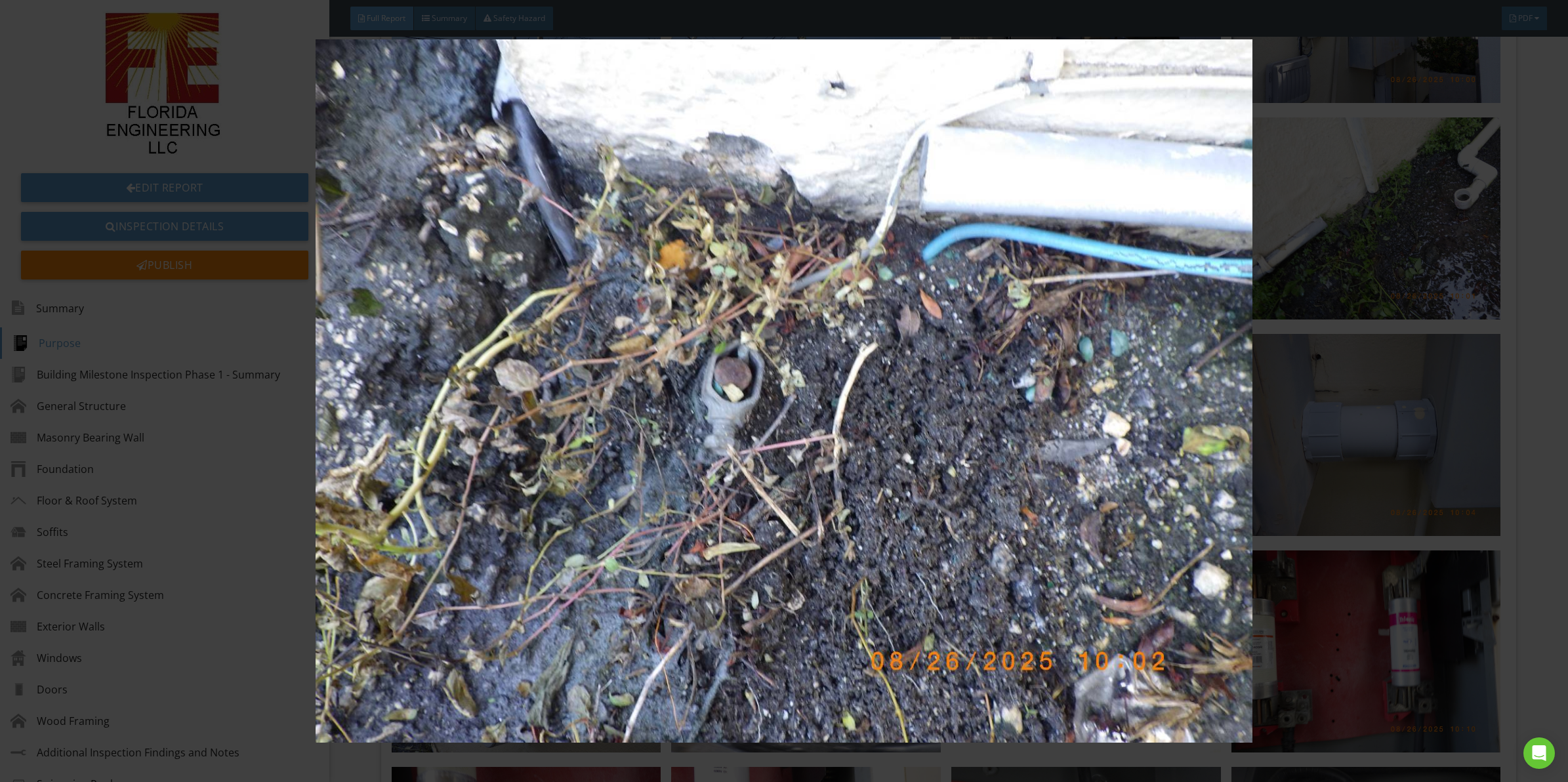
click at [728, 390] on img at bounding box center [784, 390] width 1450 height 703
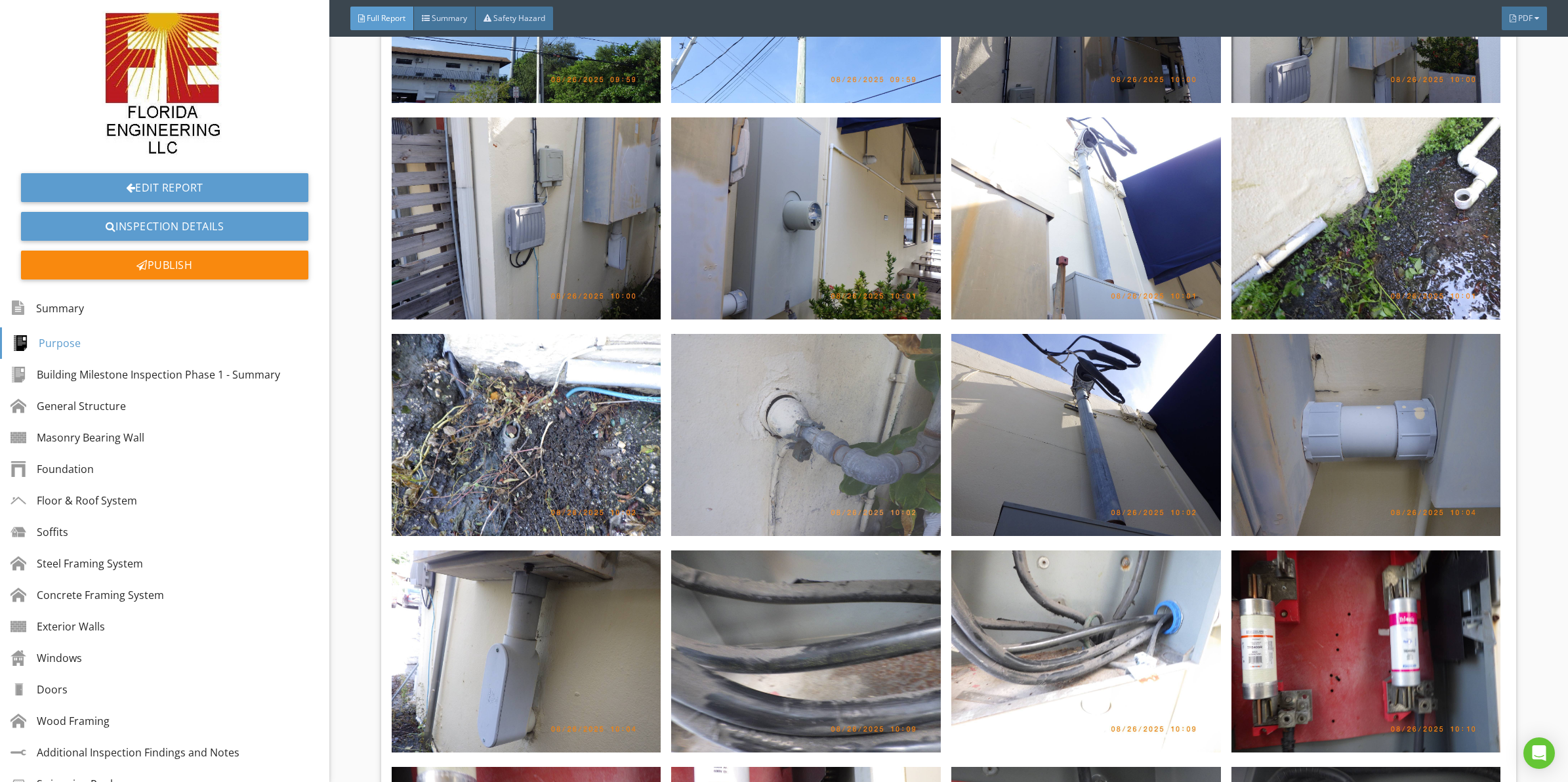
click at [761, 396] on img at bounding box center [806, 435] width 270 height 202
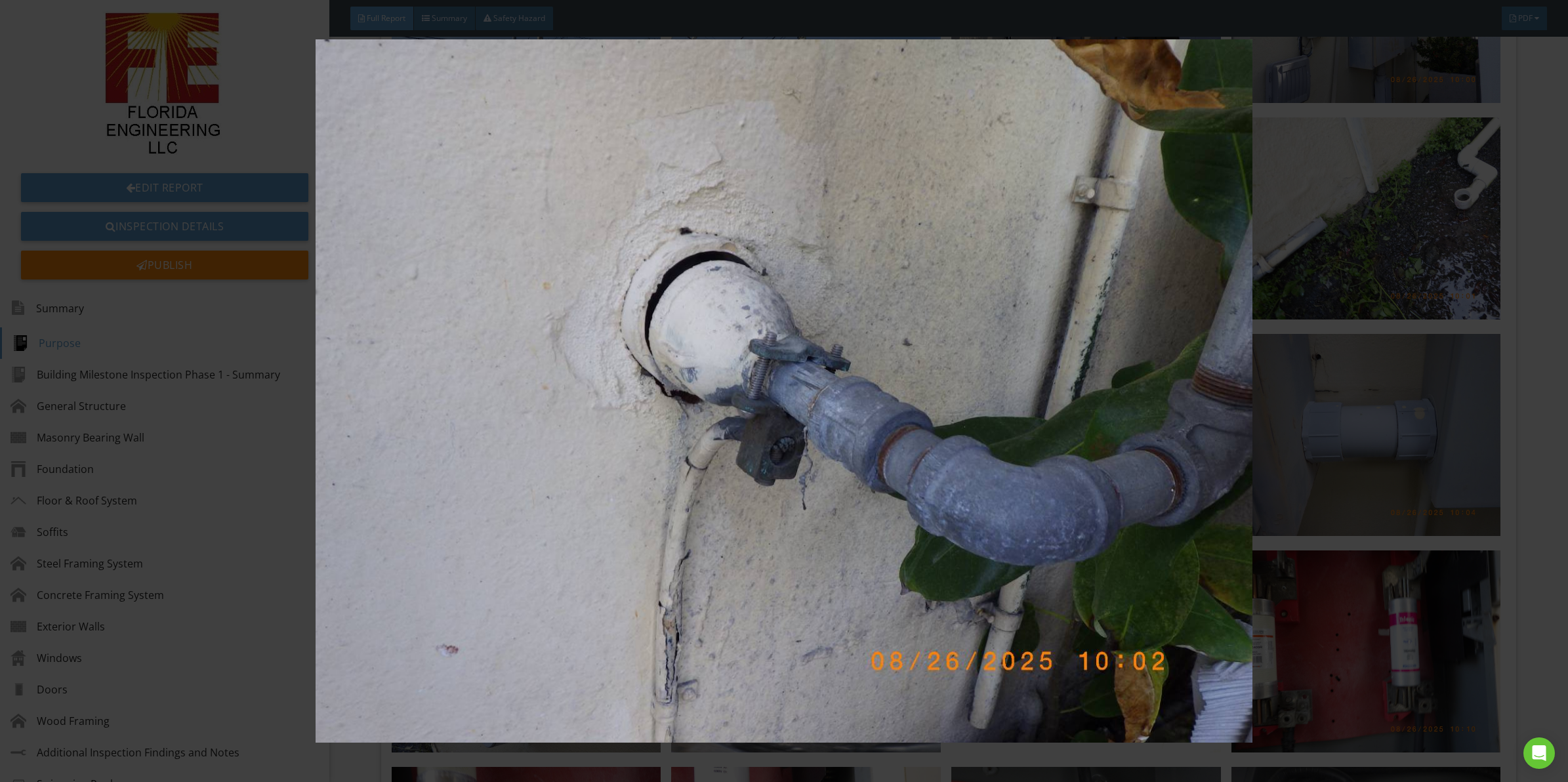
click at [792, 445] on img at bounding box center [784, 390] width 1450 height 703
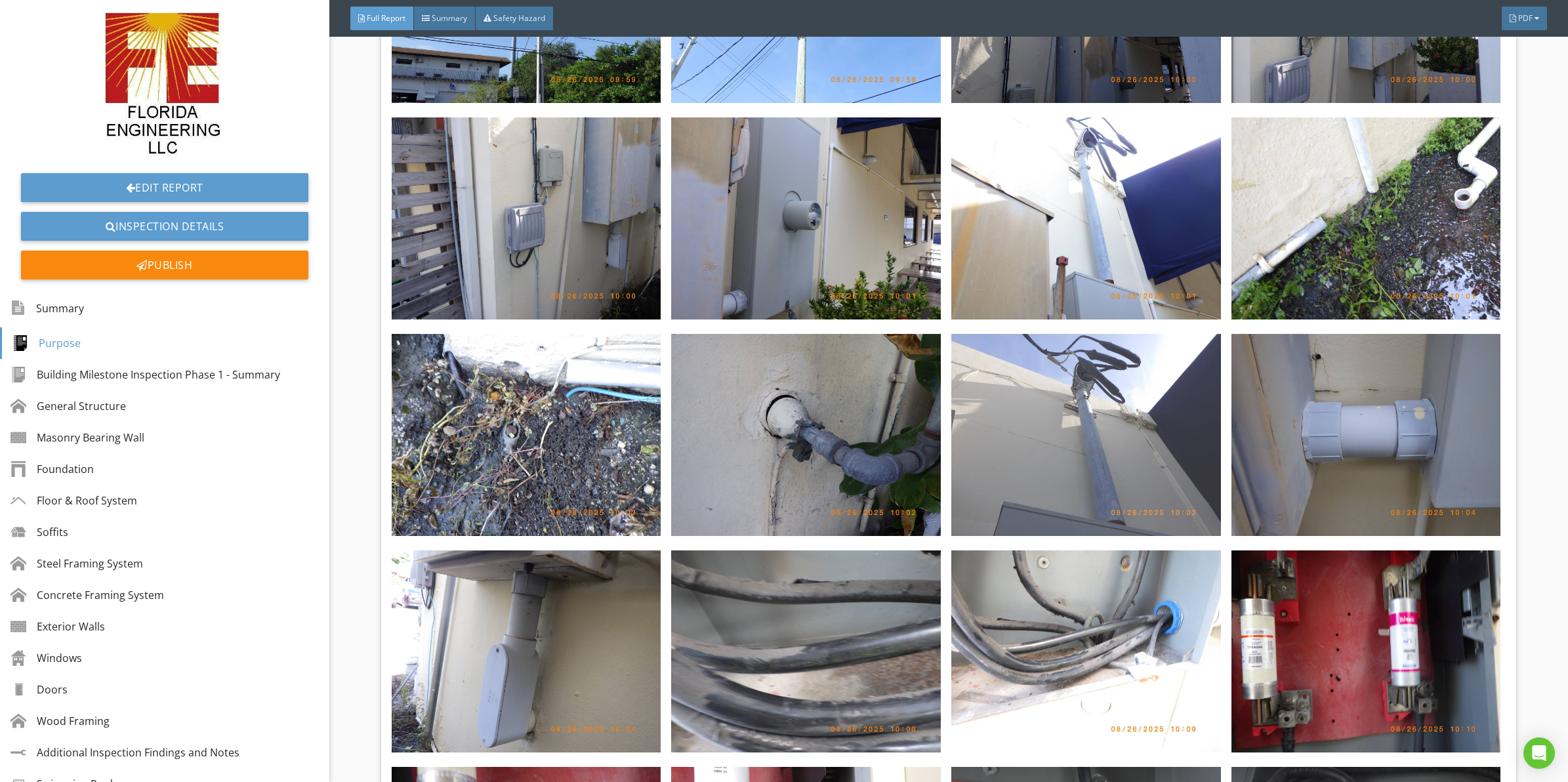
click at [1047, 400] on img at bounding box center [1086, 435] width 270 height 202
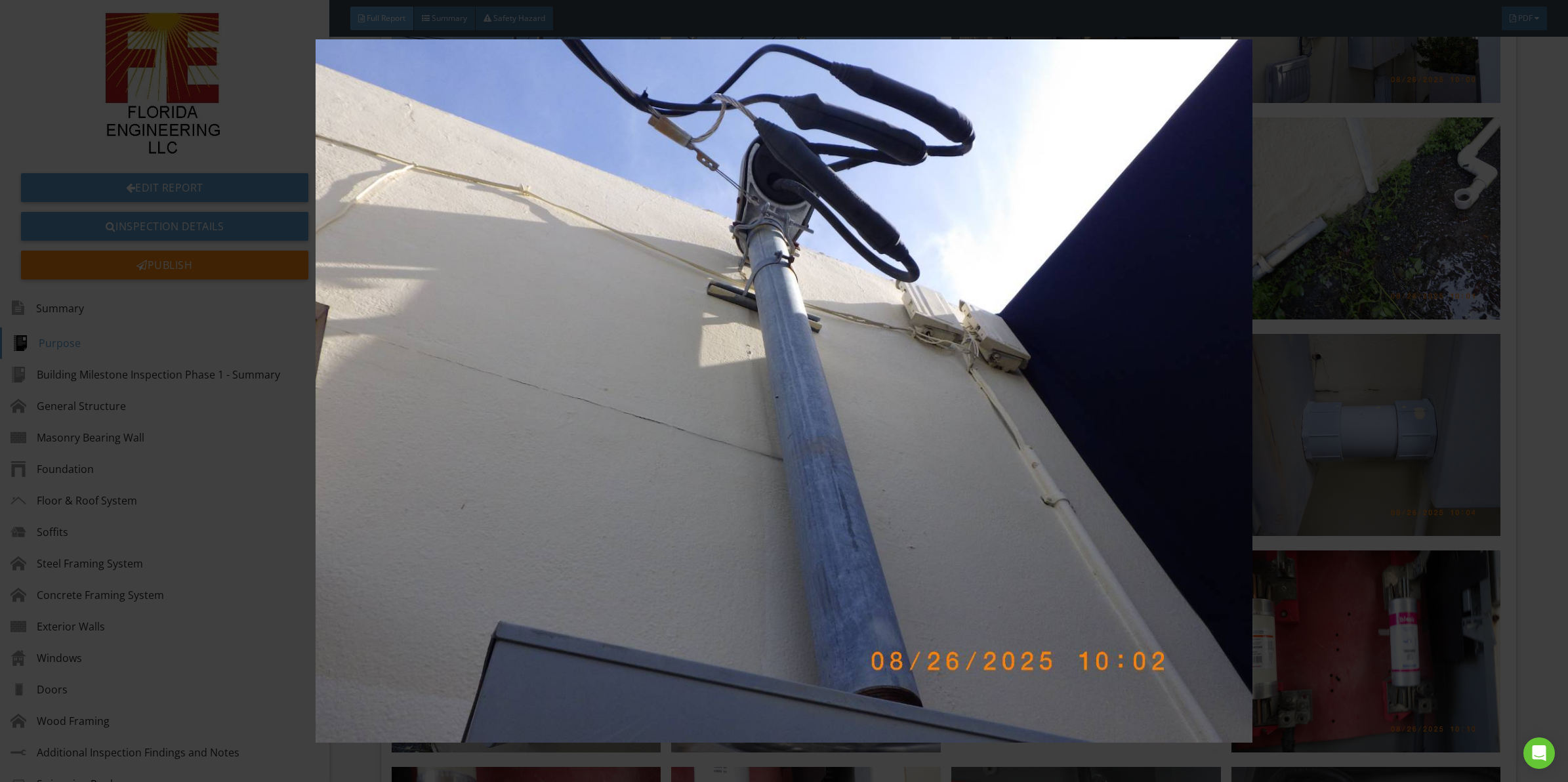
click at [909, 464] on img at bounding box center [784, 390] width 1450 height 703
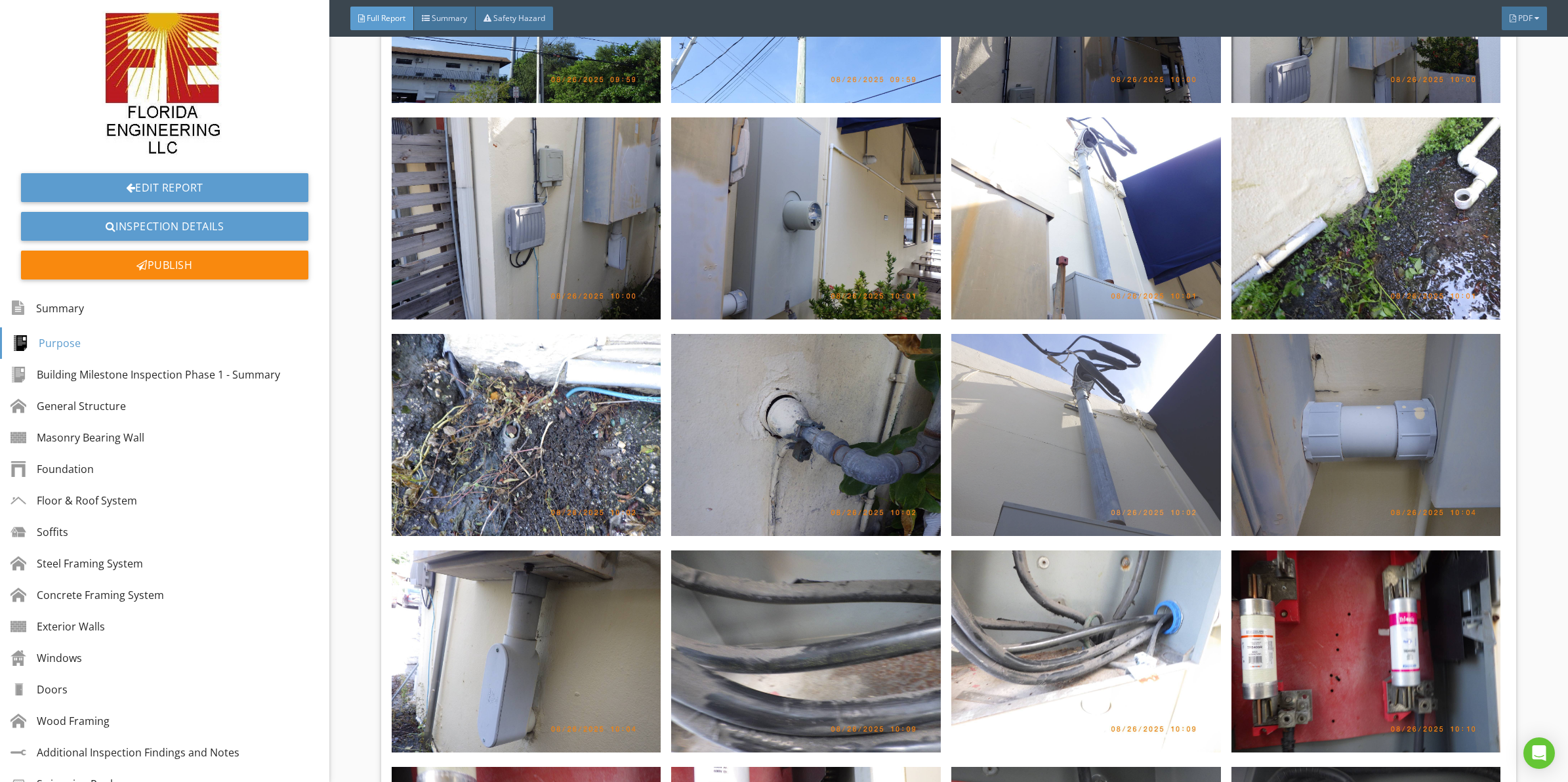
scroll to position [3705, 0]
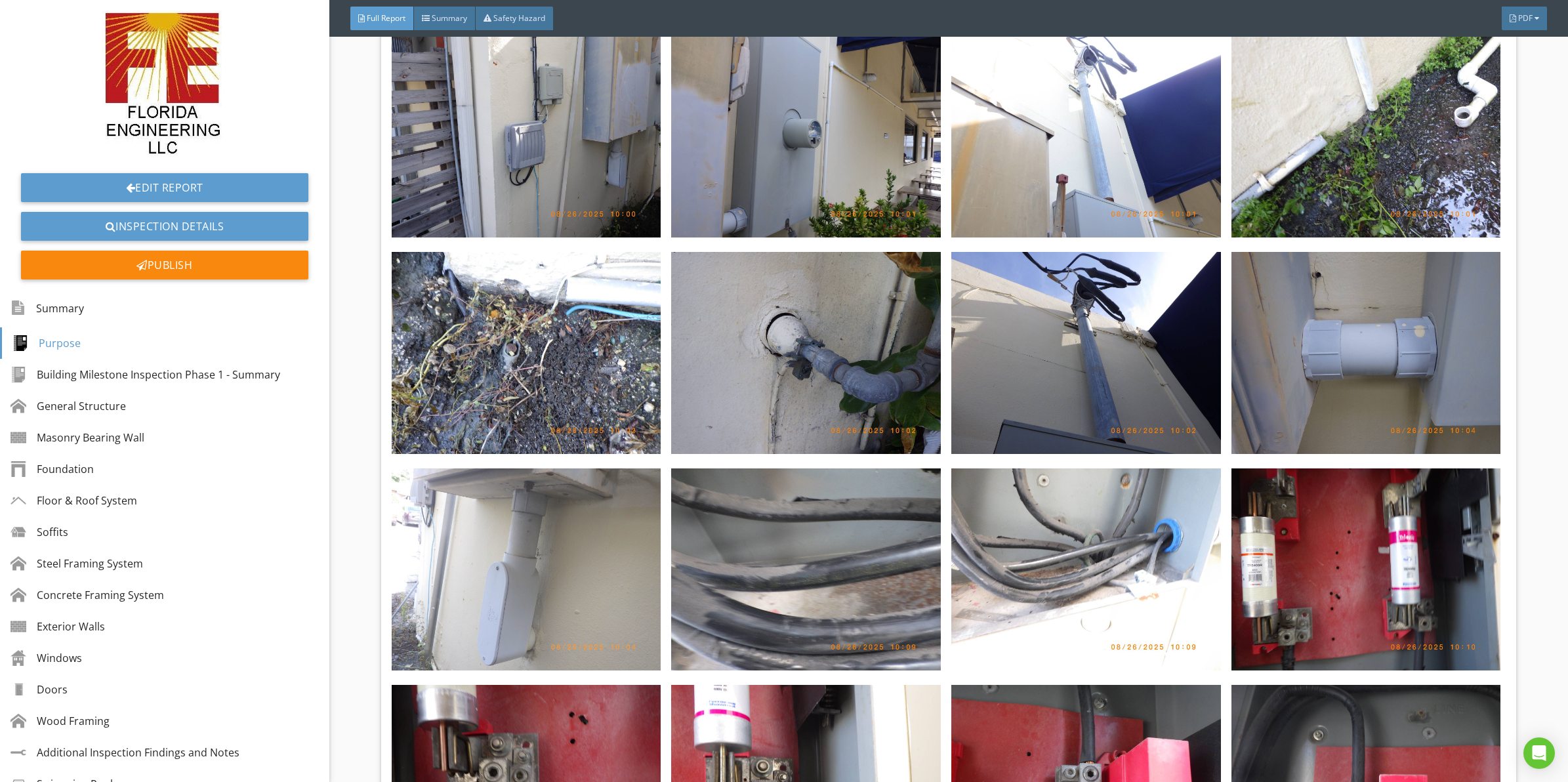
click at [527, 537] on img at bounding box center [527, 570] width 270 height 202
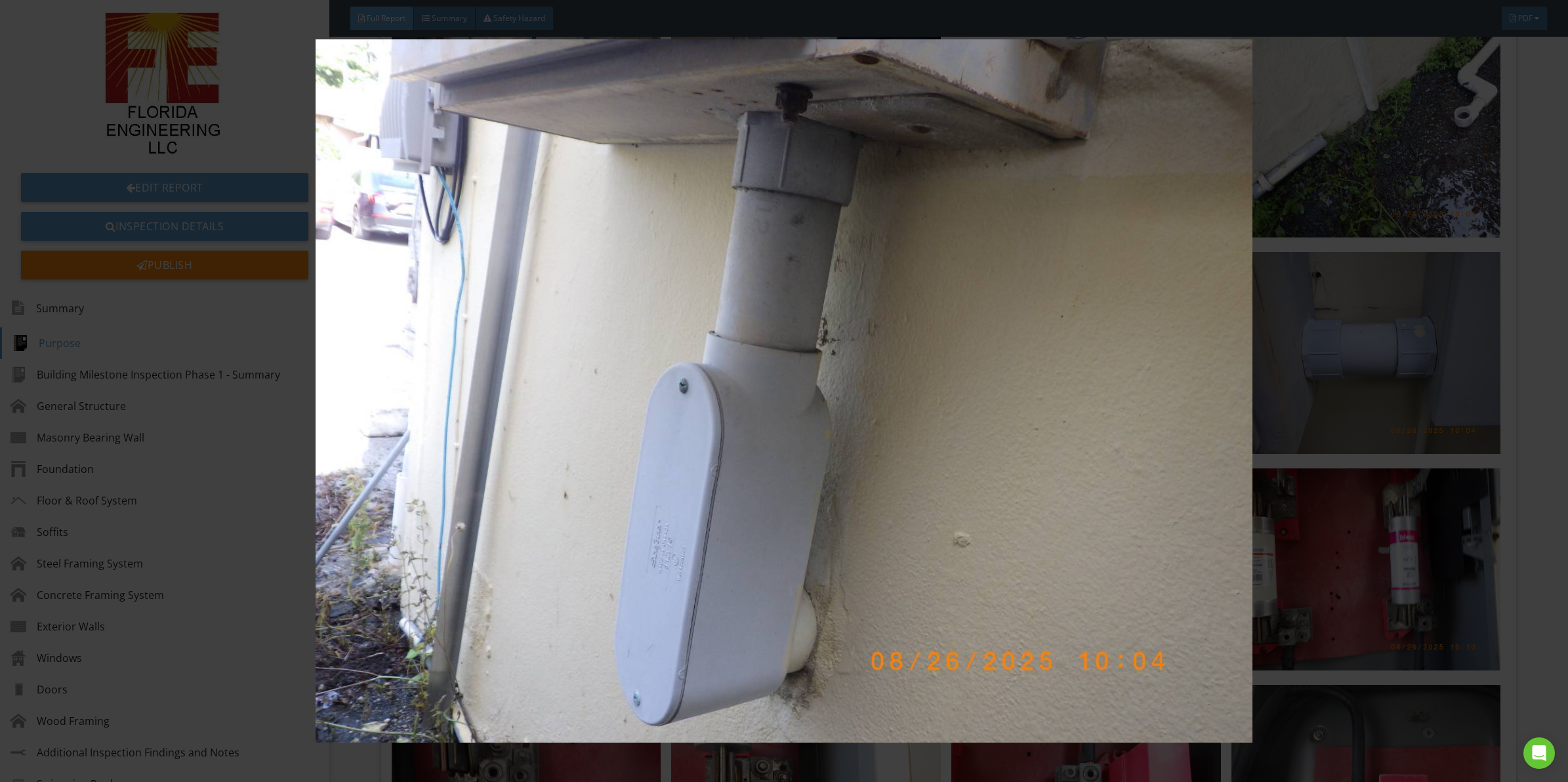
click at [734, 340] on img at bounding box center [784, 390] width 1450 height 703
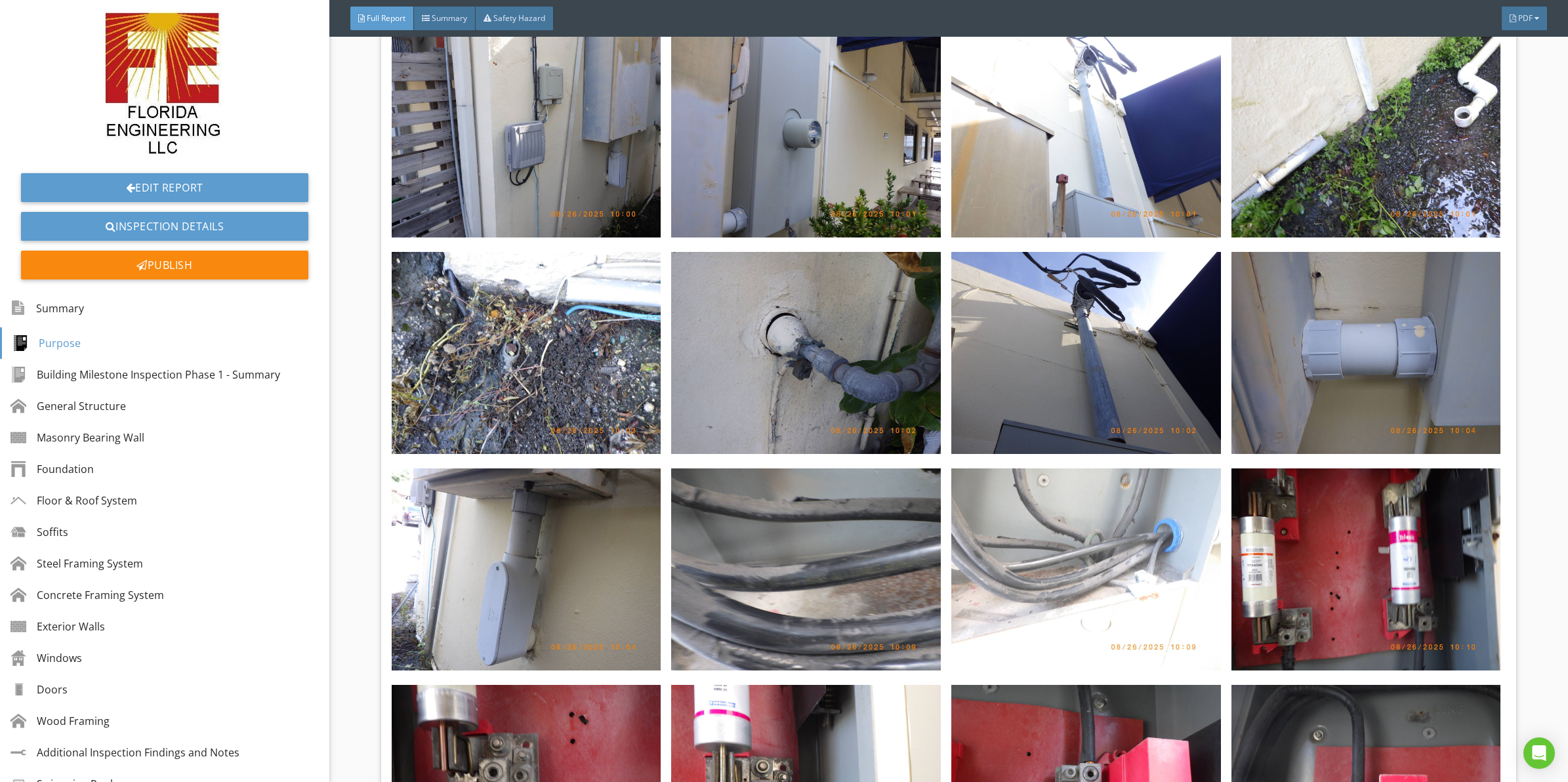
click at [1027, 511] on img at bounding box center [1086, 570] width 270 height 202
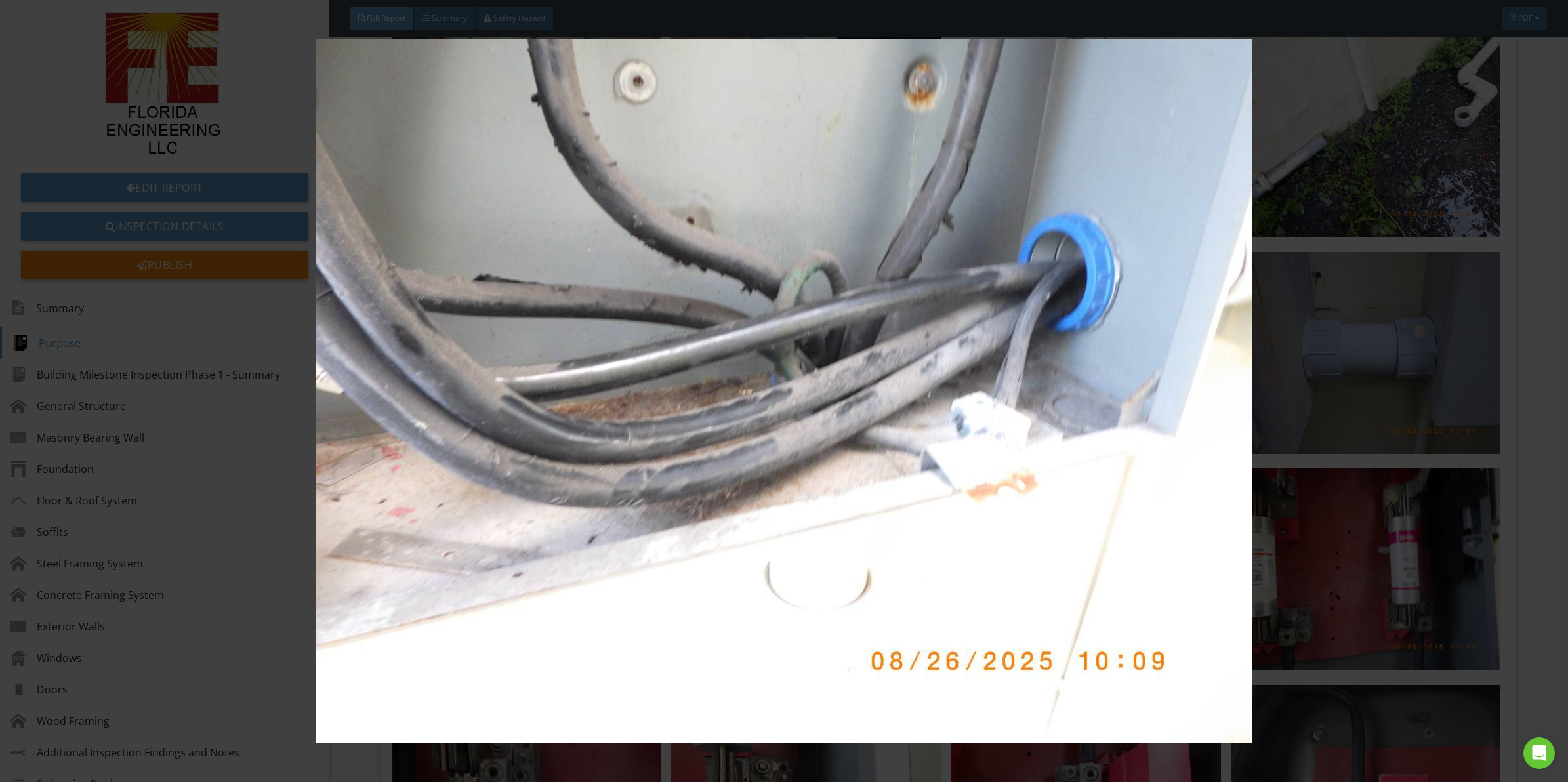
click at [761, 280] on img at bounding box center [784, 390] width 1450 height 703
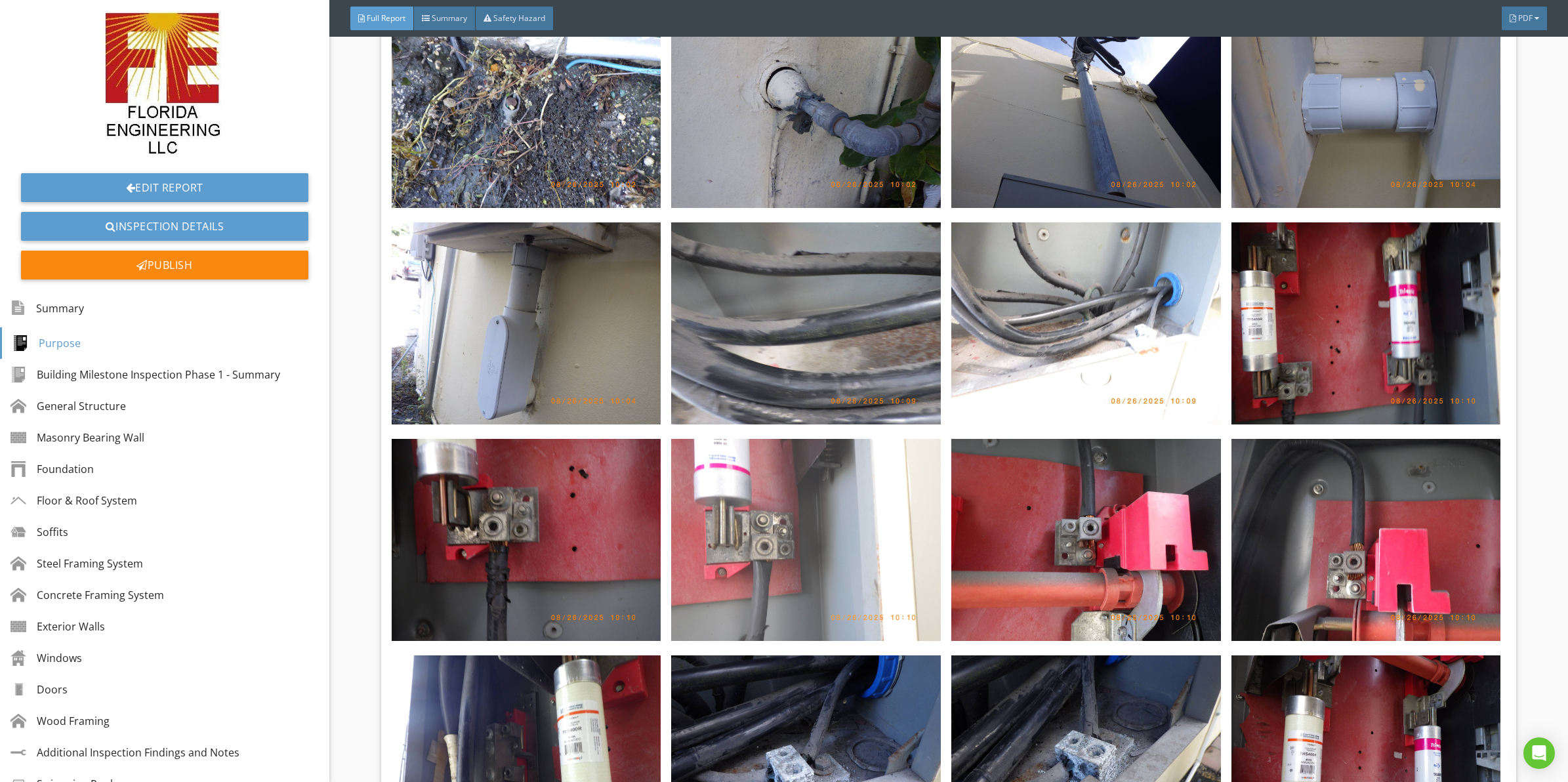
scroll to position [4033, 0]
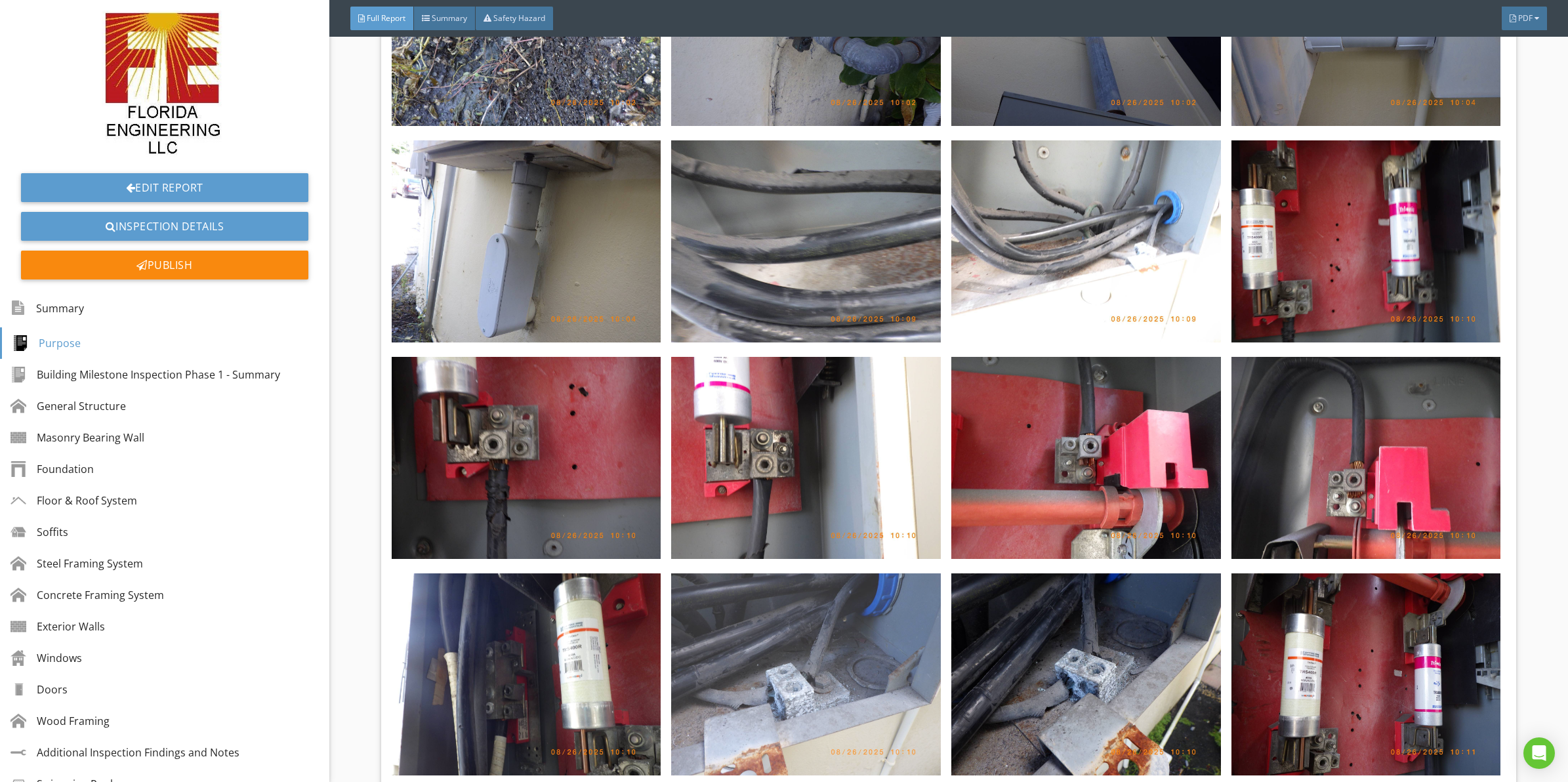
click at [809, 638] on img at bounding box center [806, 675] width 270 height 202
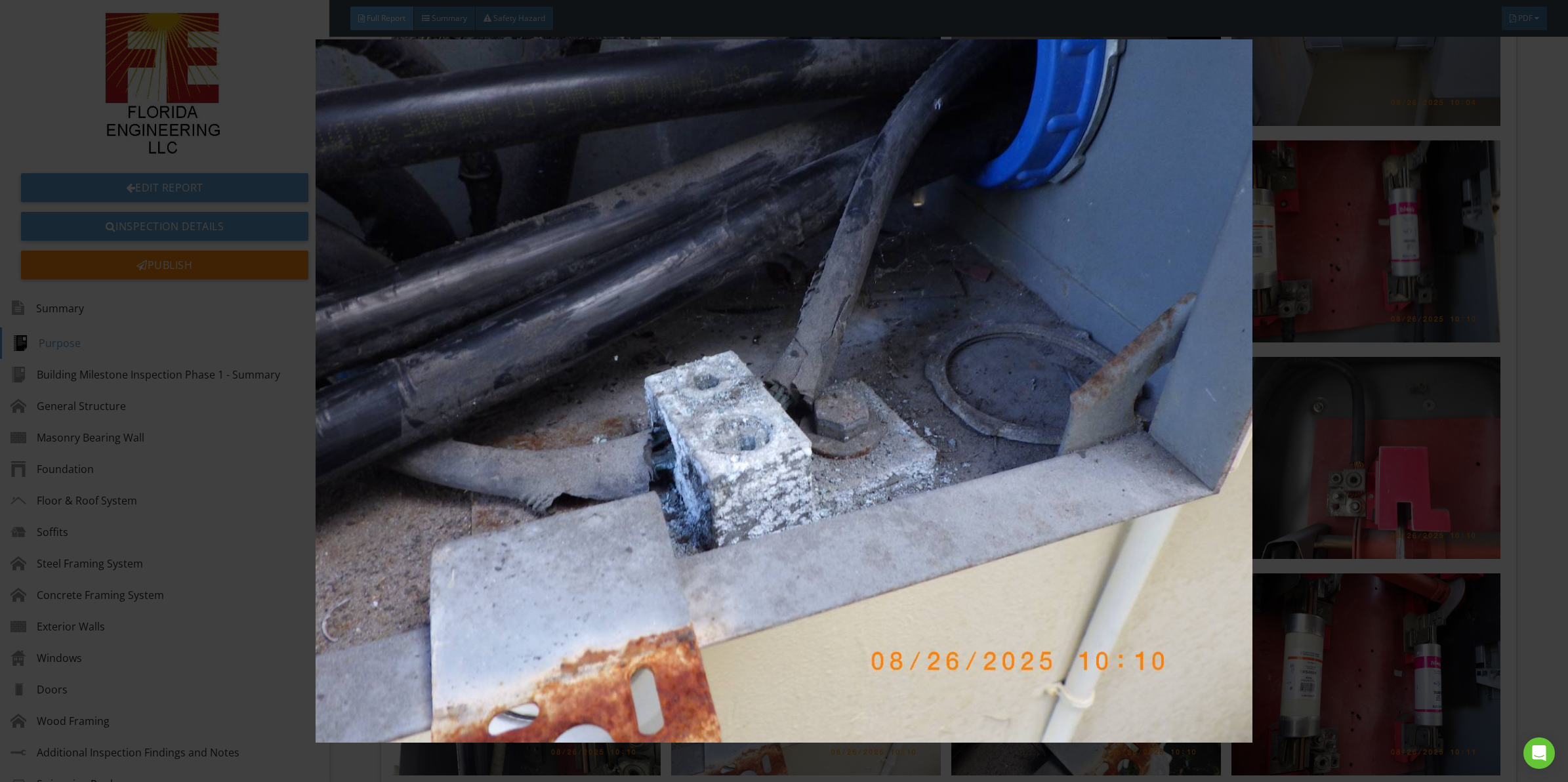
drag, startPoint x: 617, startPoint y: 308, endPoint x: 570, endPoint y: 369, distance: 77.0
click at [570, 369] on img at bounding box center [784, 390] width 1450 height 703
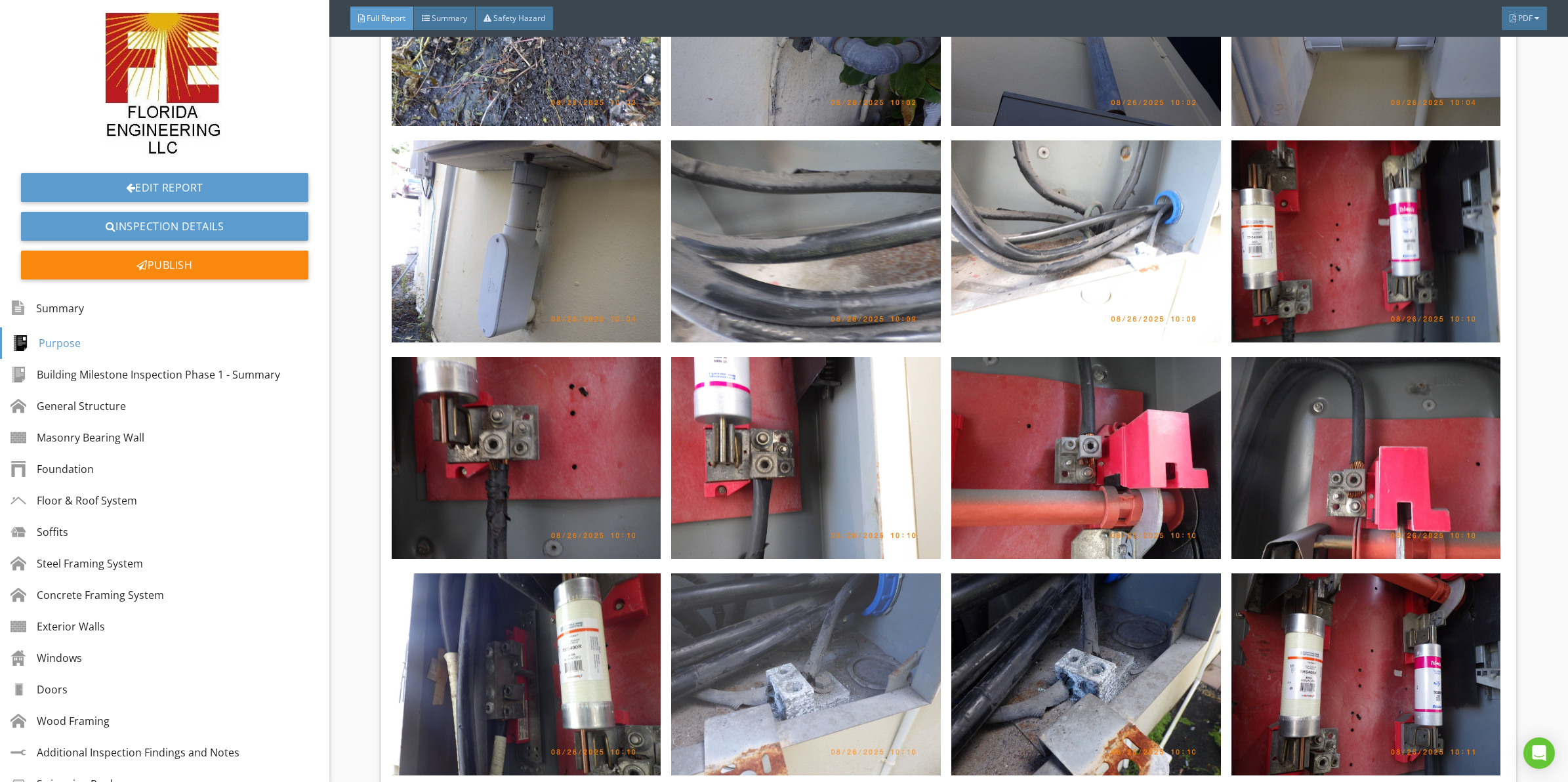
click at [809, 616] on img at bounding box center [806, 675] width 270 height 202
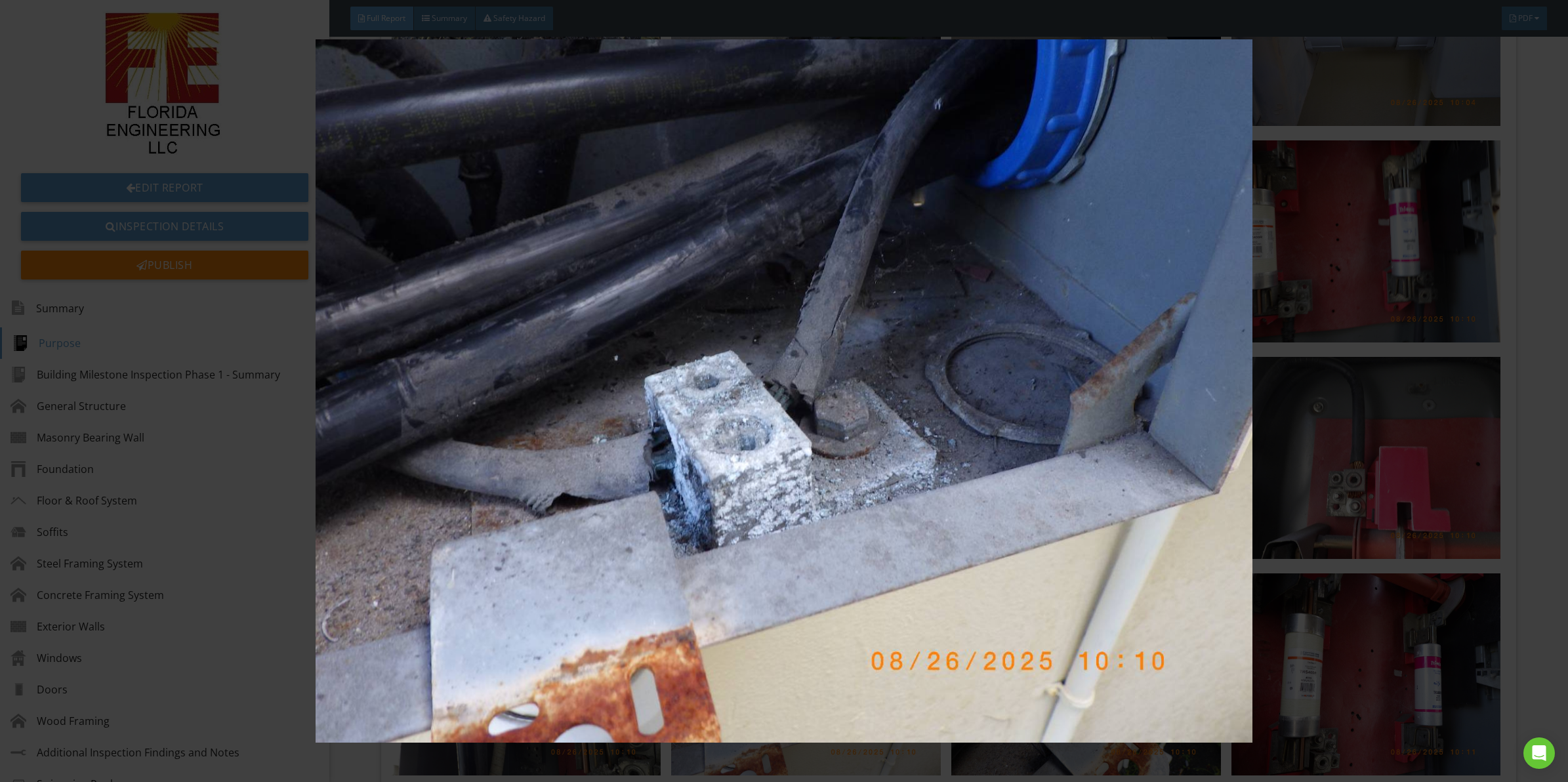
click at [745, 316] on img at bounding box center [784, 390] width 1450 height 703
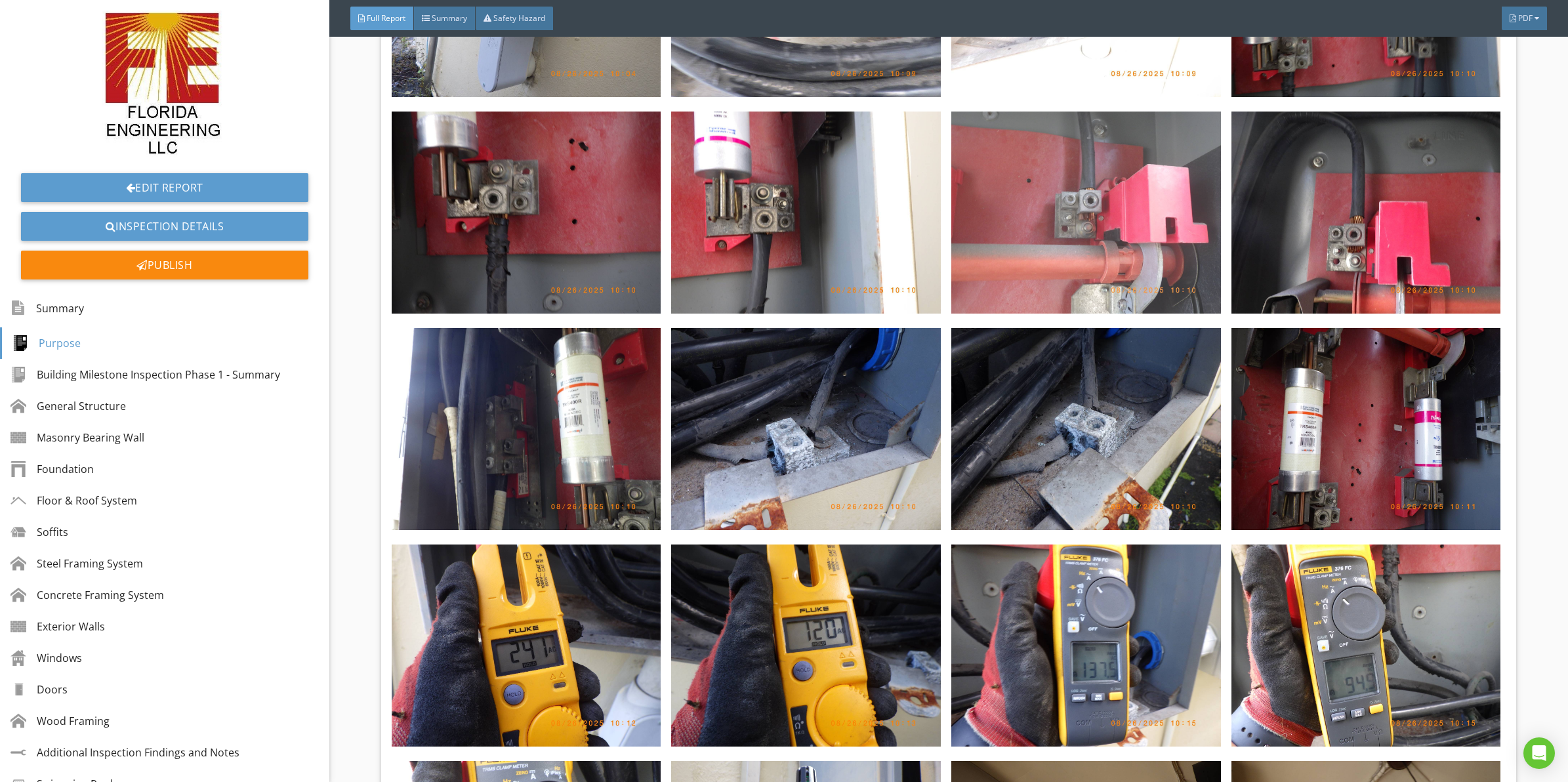
scroll to position [4280, 0]
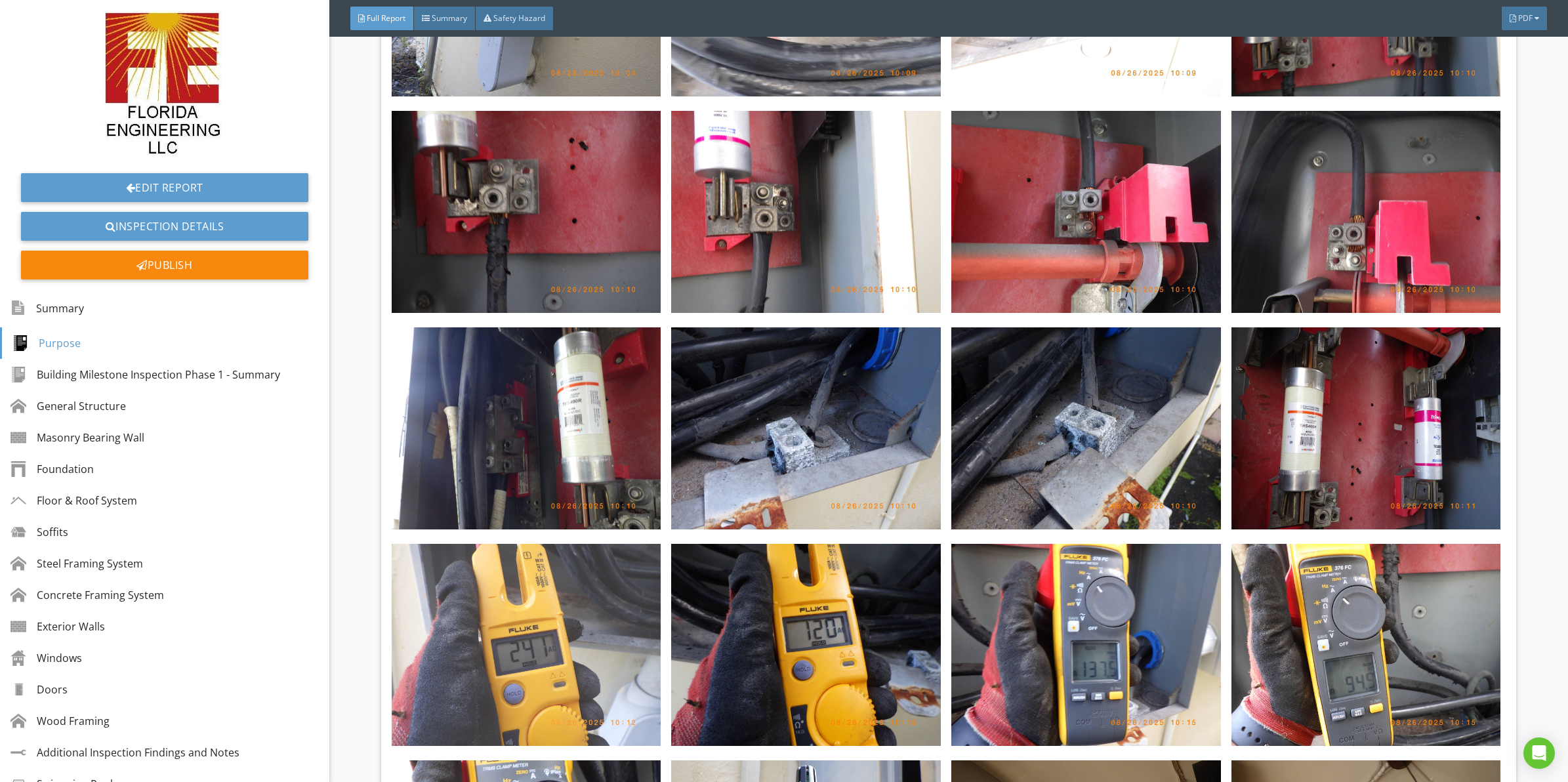
click at [548, 590] on img at bounding box center [527, 645] width 270 height 202
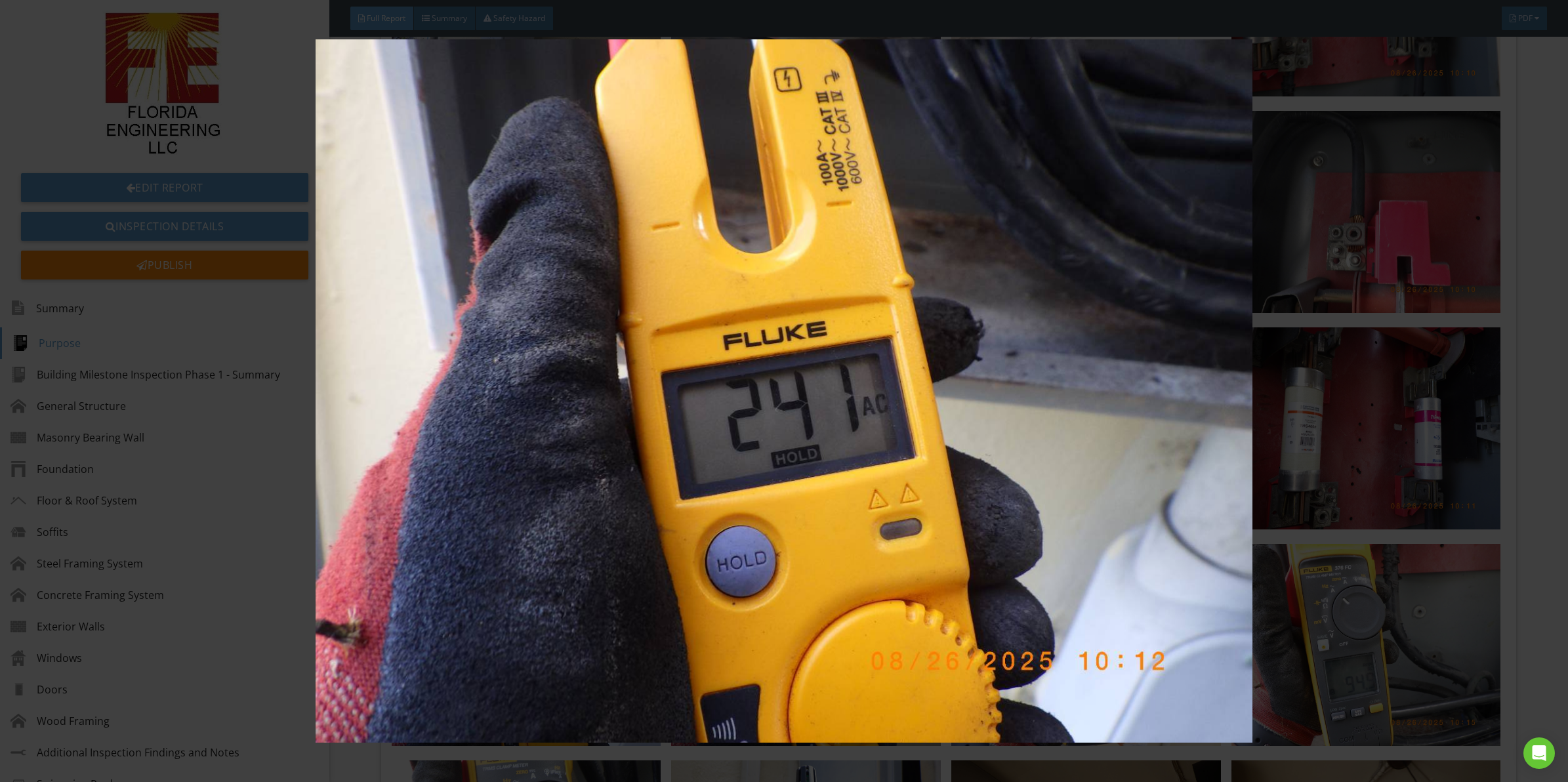
click at [611, 451] on img at bounding box center [784, 390] width 1450 height 703
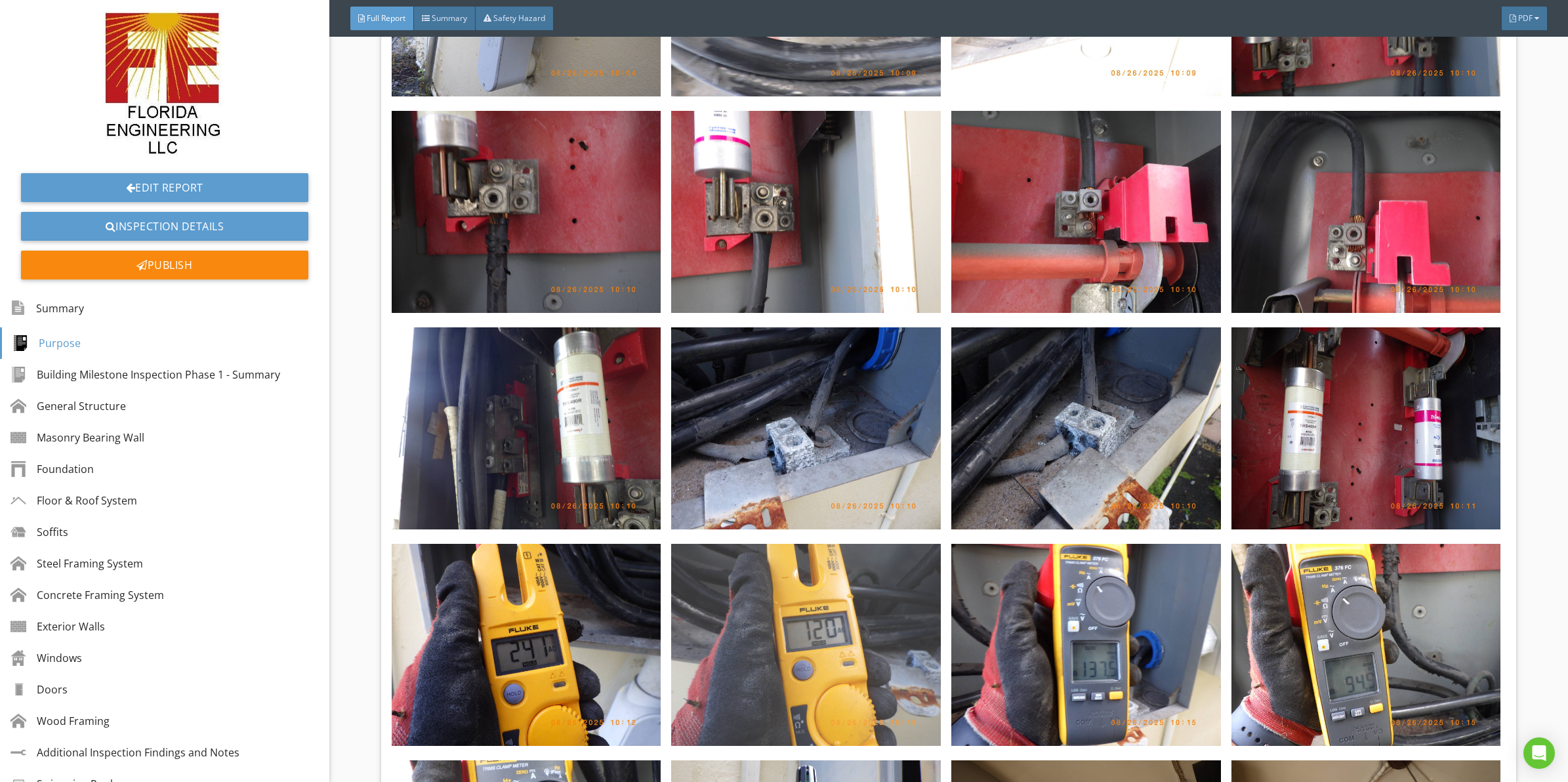
click at [773, 557] on img at bounding box center [806, 645] width 270 height 202
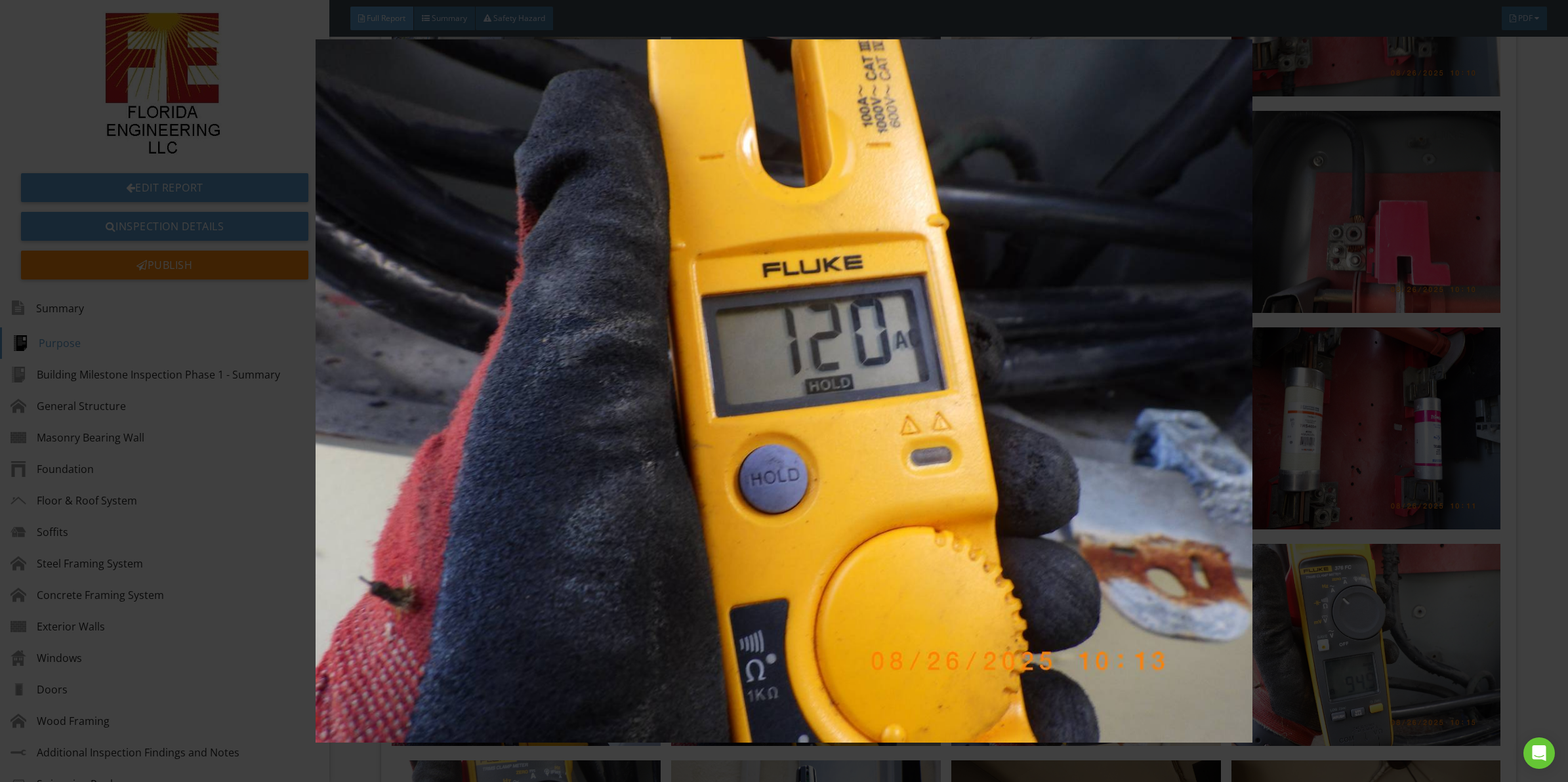
click at [769, 357] on img at bounding box center [784, 390] width 1450 height 703
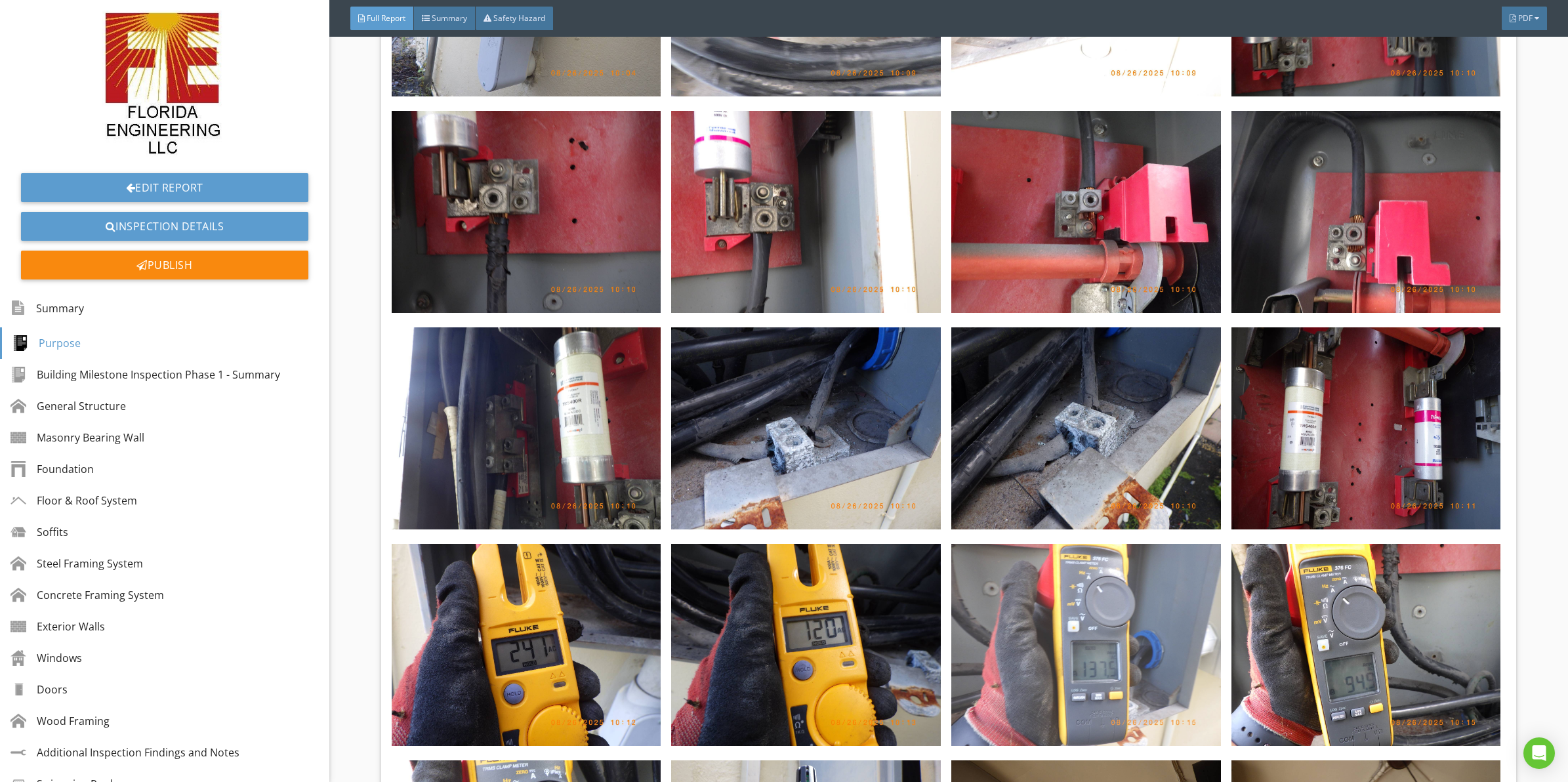
click at [1107, 614] on img at bounding box center [1086, 645] width 270 height 202
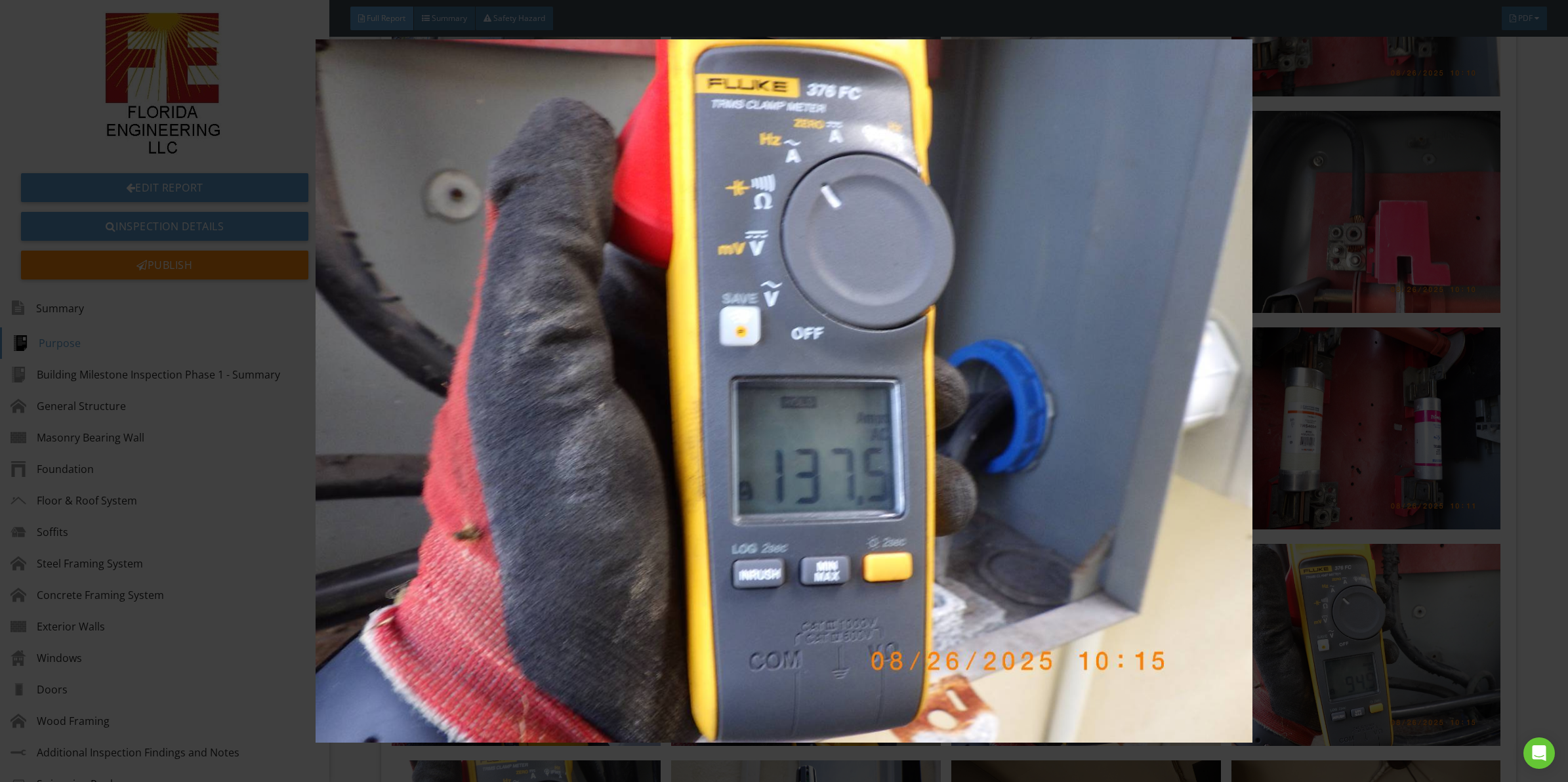
drag, startPoint x: 712, startPoint y: 451, endPoint x: 681, endPoint y: 462, distance: 32.9
click at [794, 541] on img at bounding box center [784, 390] width 1450 height 703
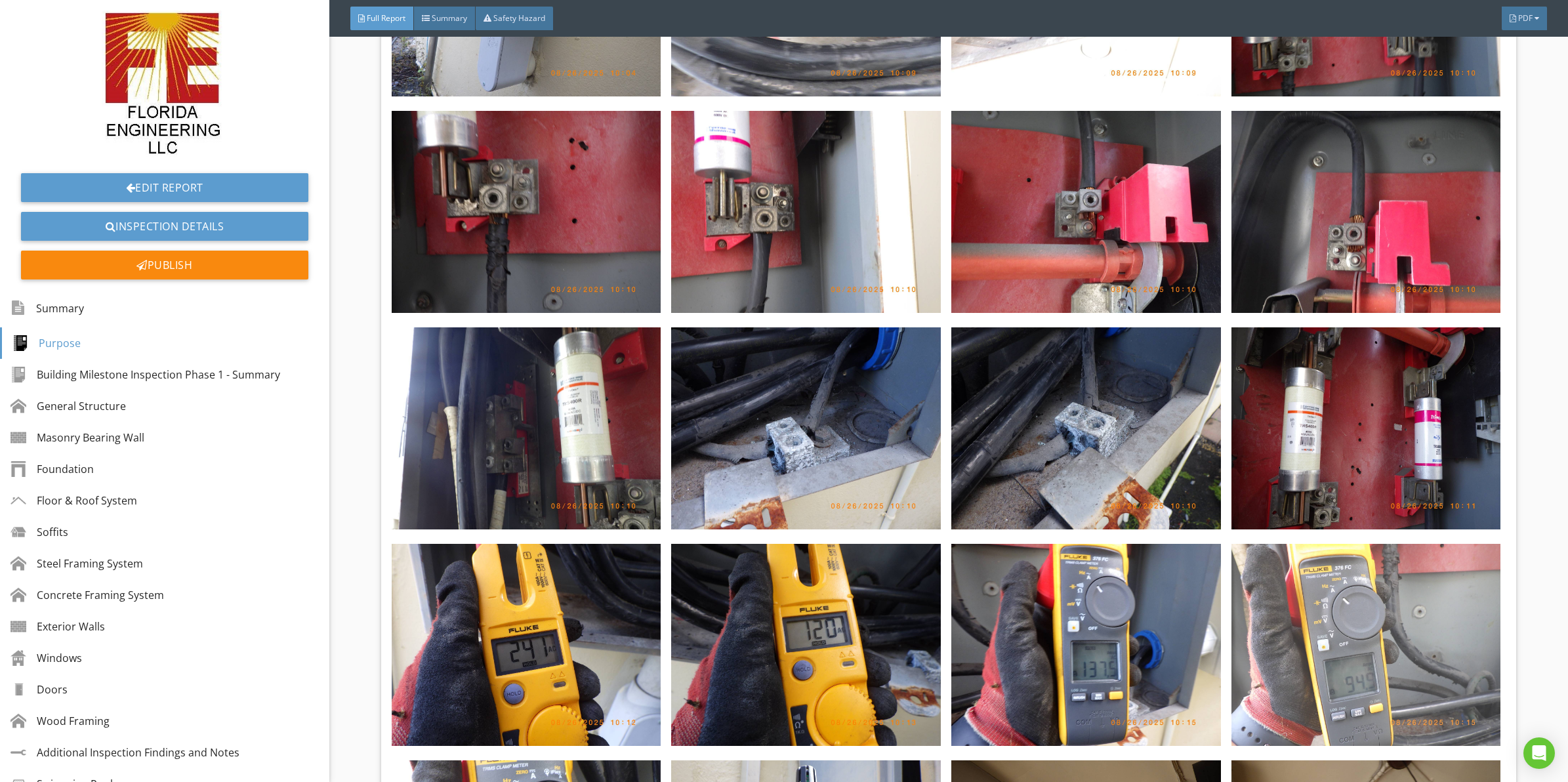
click at [1309, 565] on img at bounding box center [1366, 645] width 270 height 202
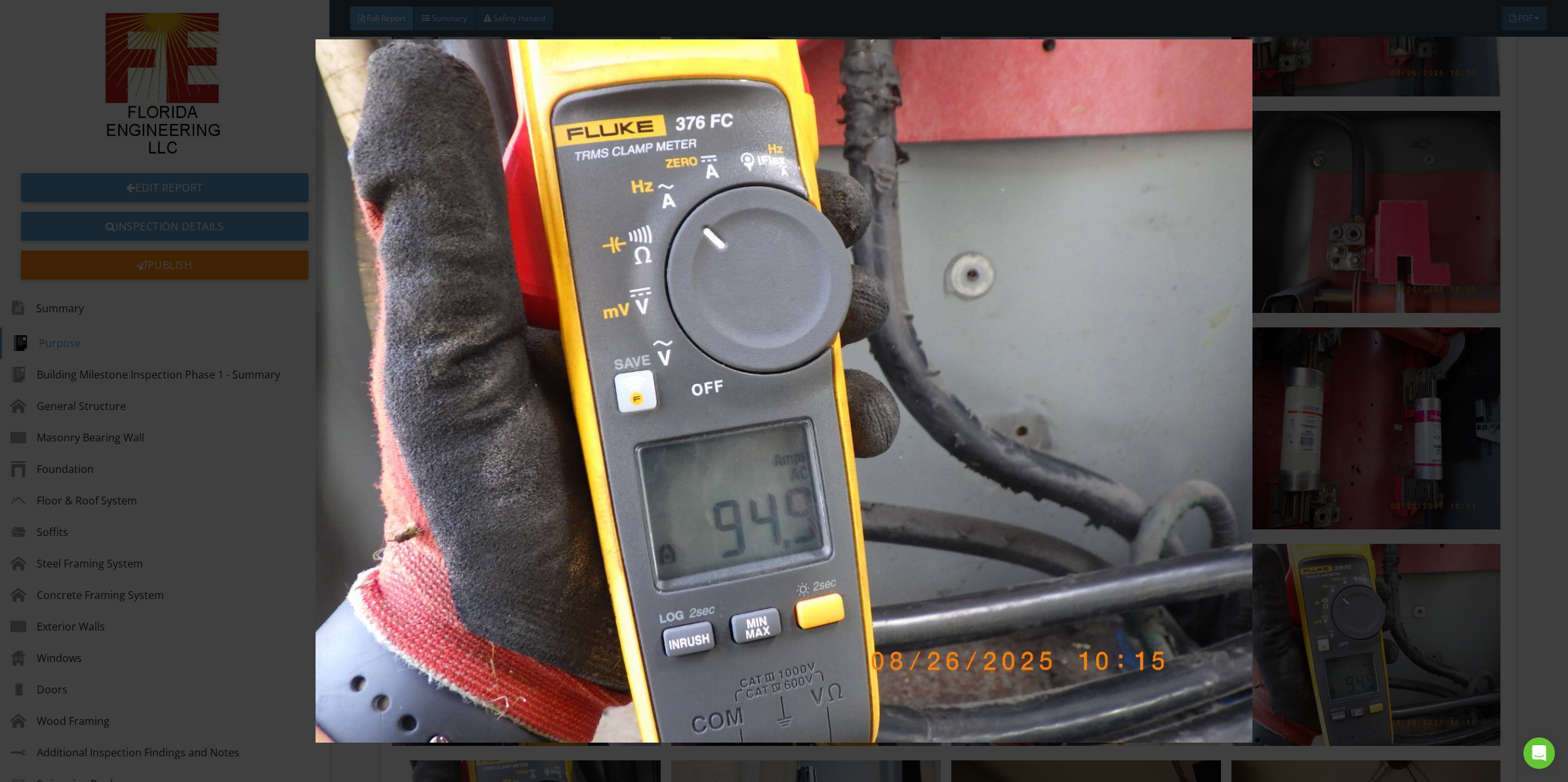
click at [520, 412] on img at bounding box center [784, 390] width 1450 height 703
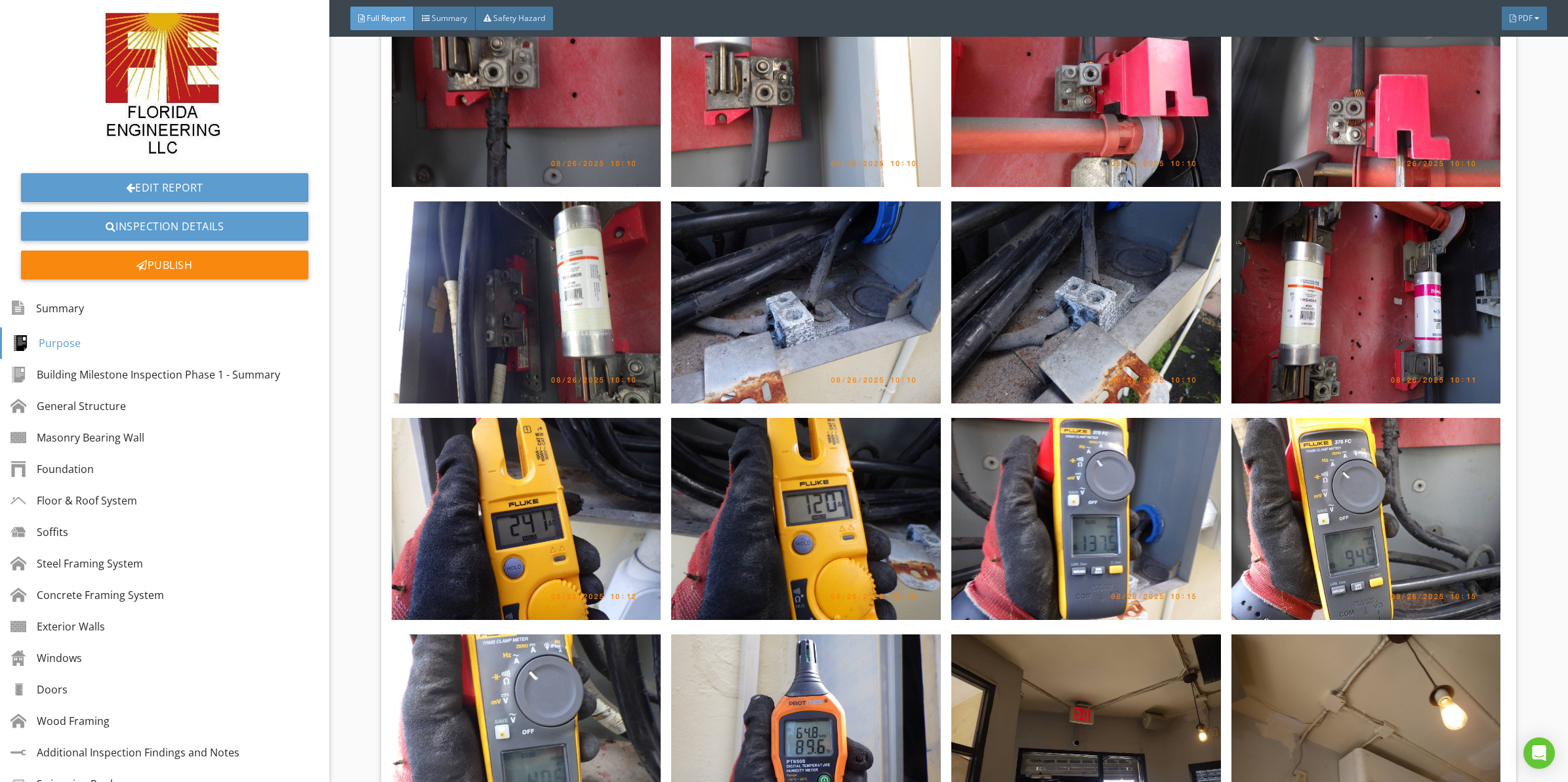
scroll to position [4444, 0]
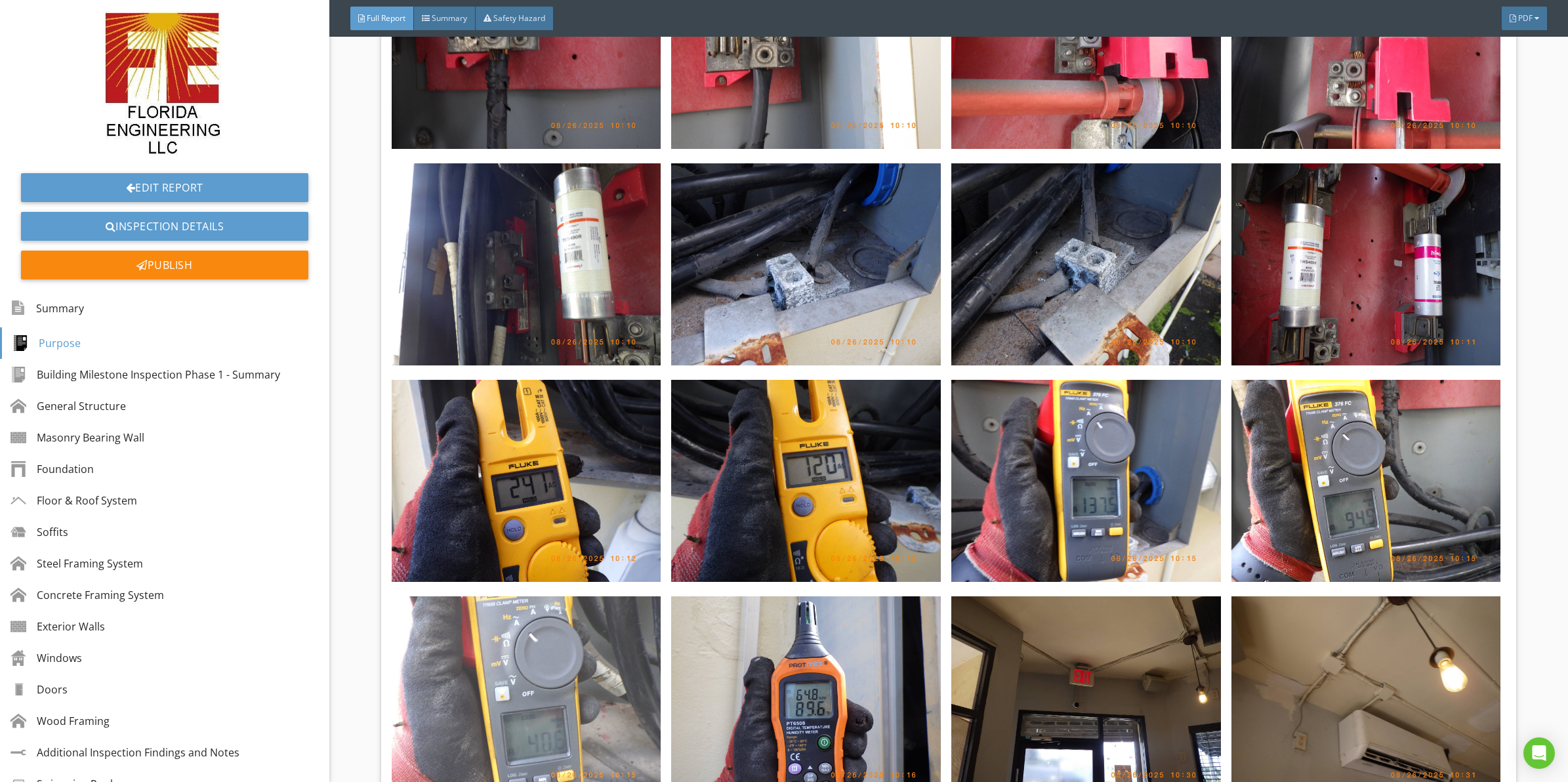
click at [521, 624] on img at bounding box center [527, 698] width 270 height 202
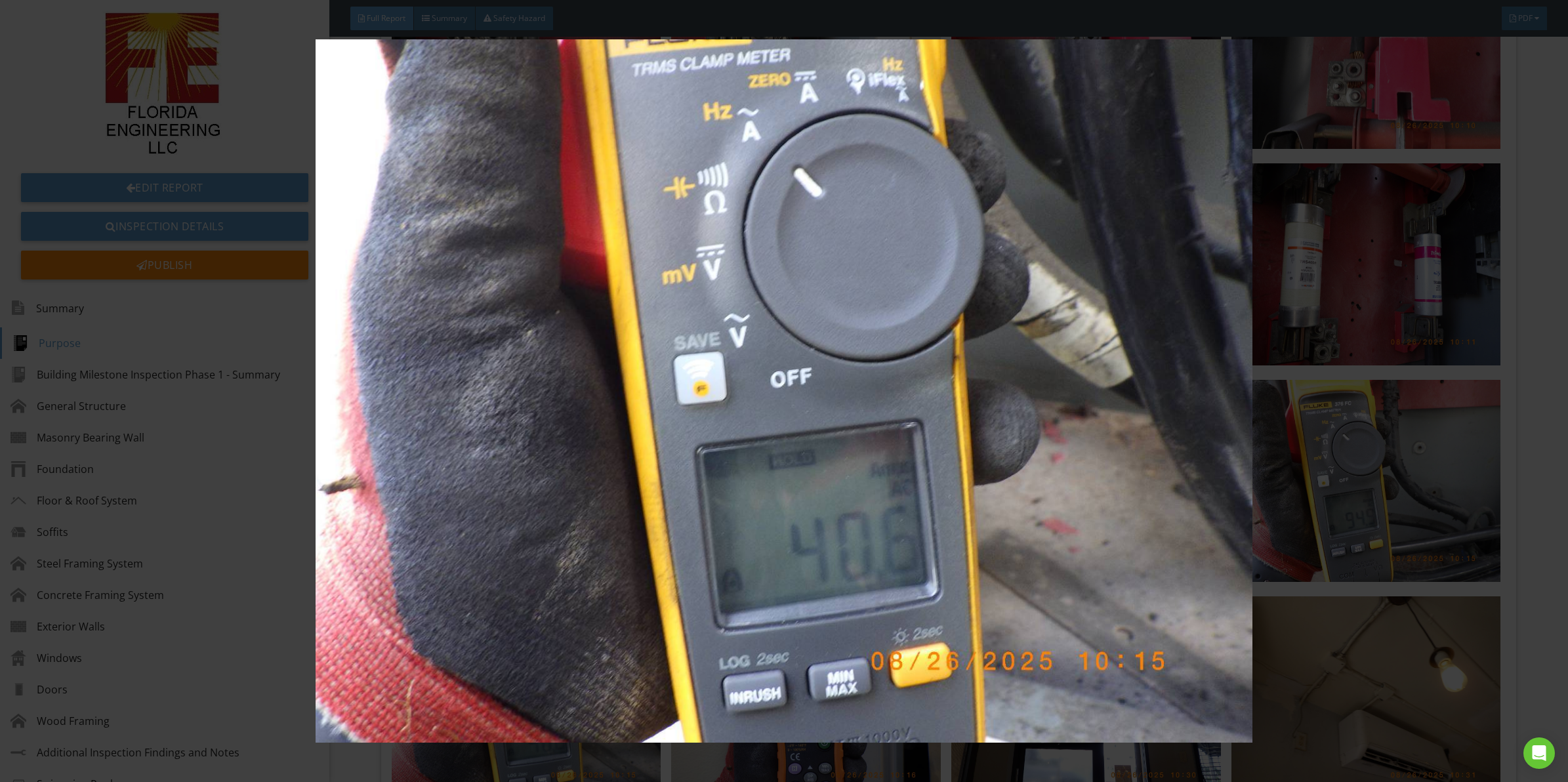
click at [785, 422] on img at bounding box center [784, 390] width 1450 height 703
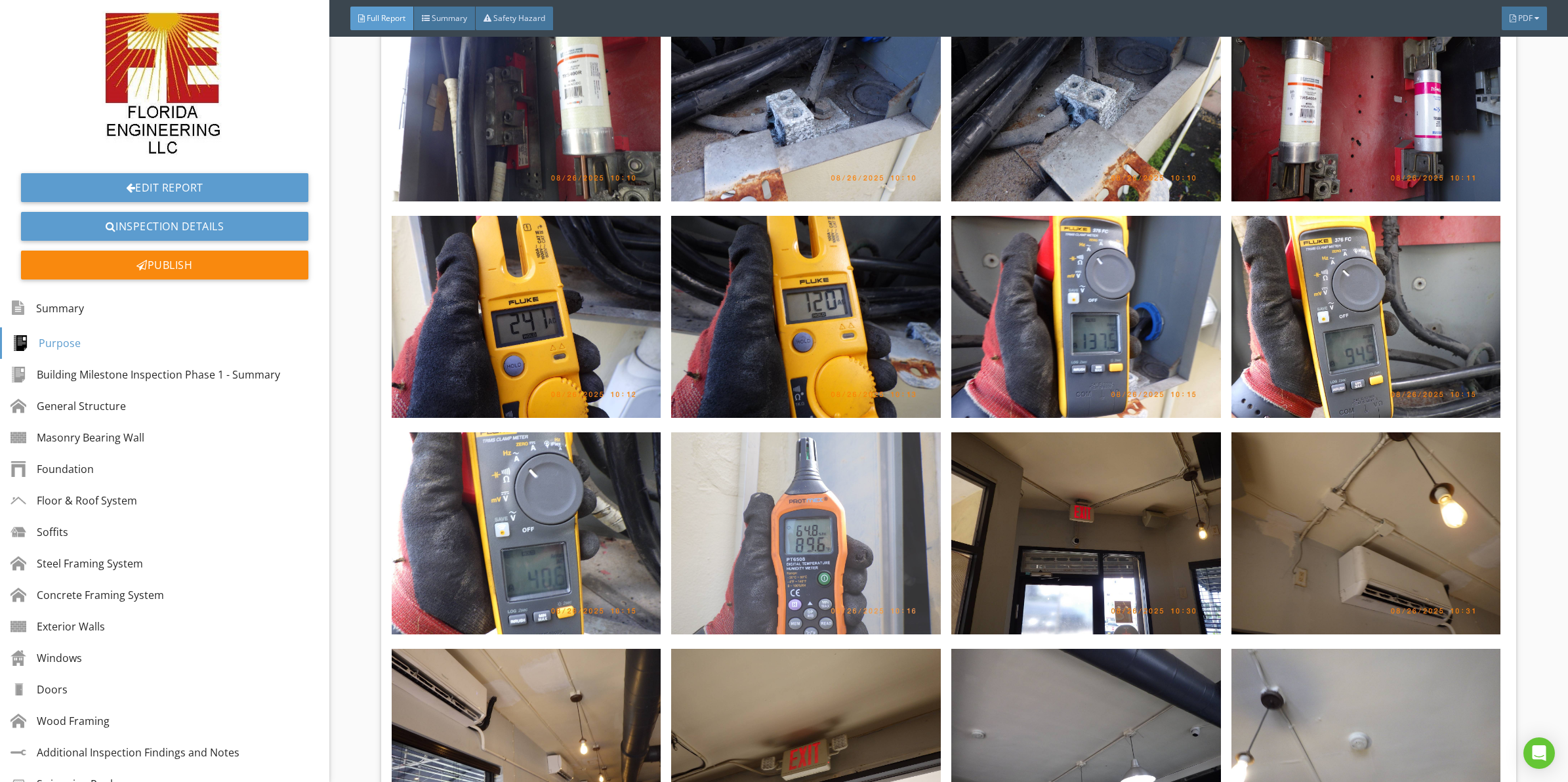
scroll to position [4690, 0]
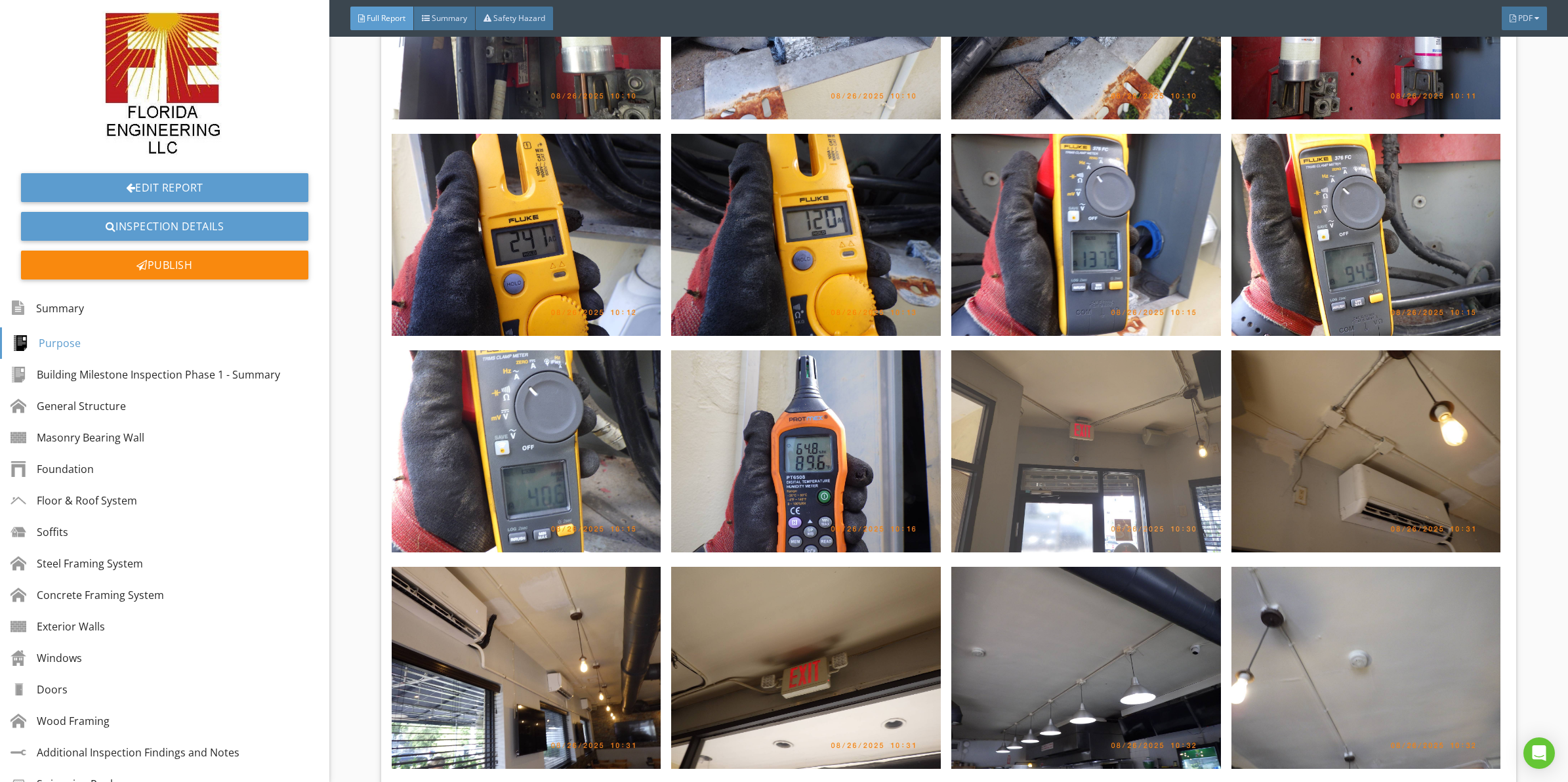
click at [1019, 398] on img at bounding box center [1086, 452] width 270 height 202
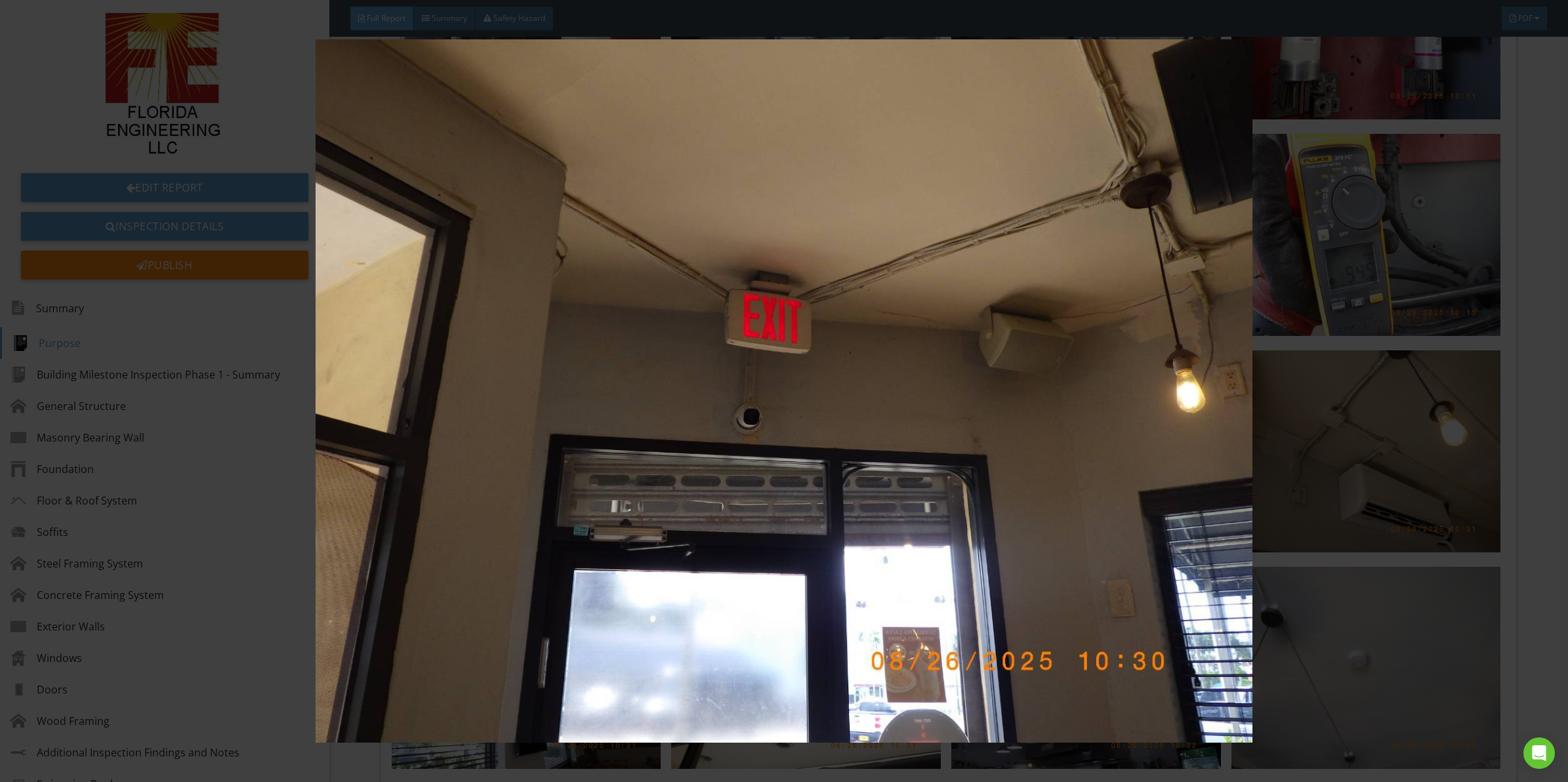
click at [860, 407] on img at bounding box center [784, 390] width 1450 height 703
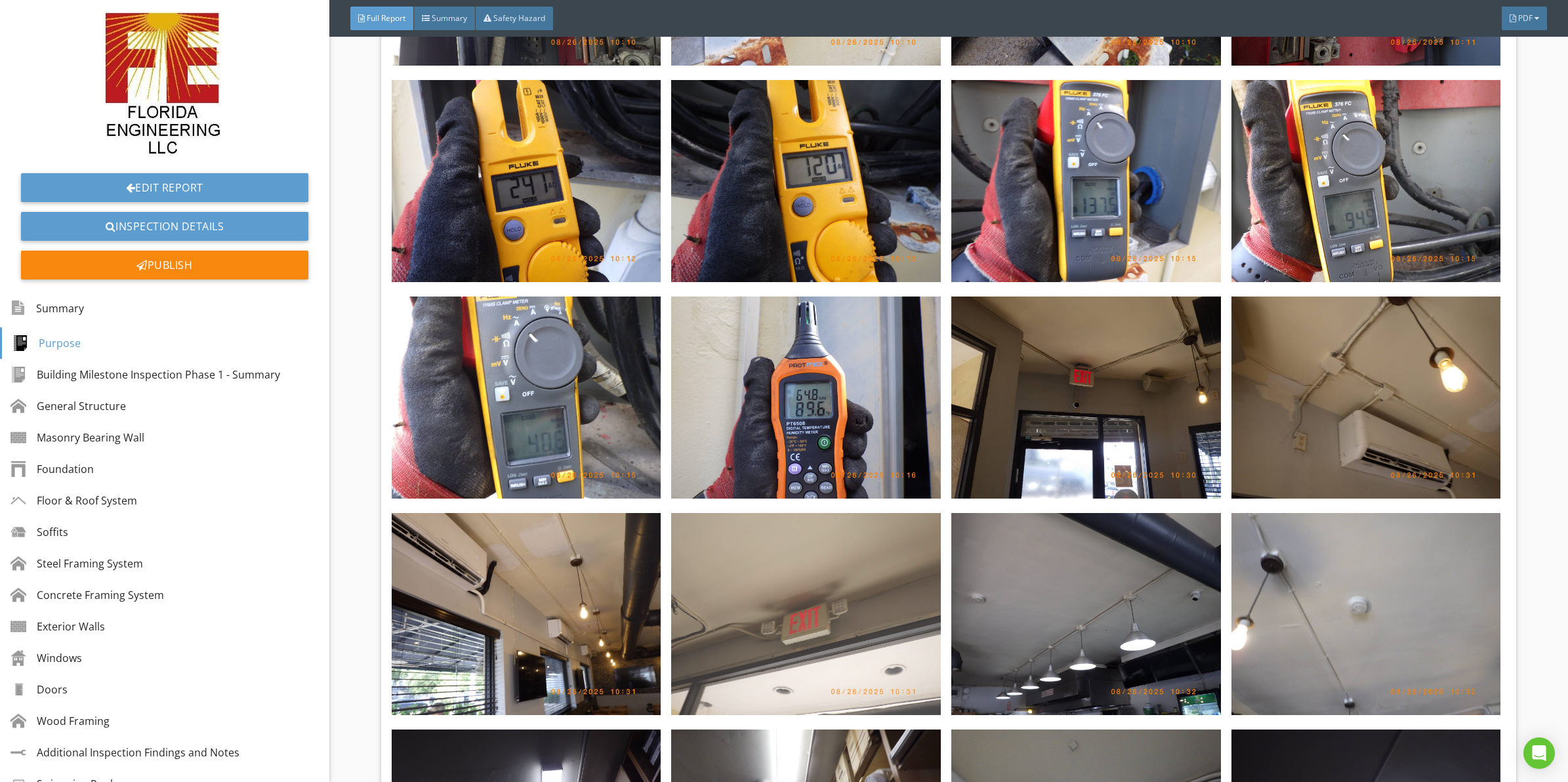
scroll to position [4772, 0]
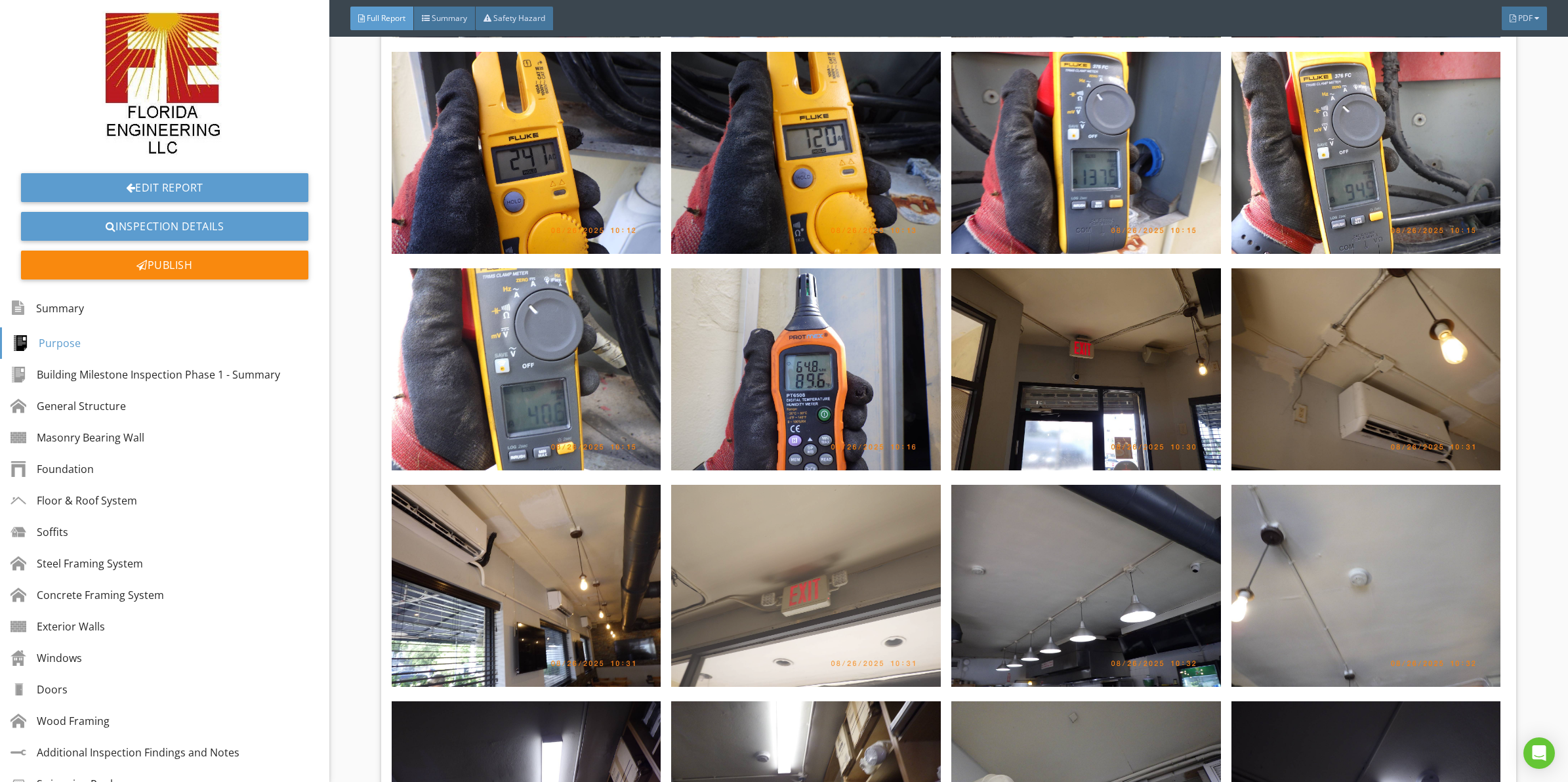
click at [833, 513] on img at bounding box center [806, 586] width 270 height 202
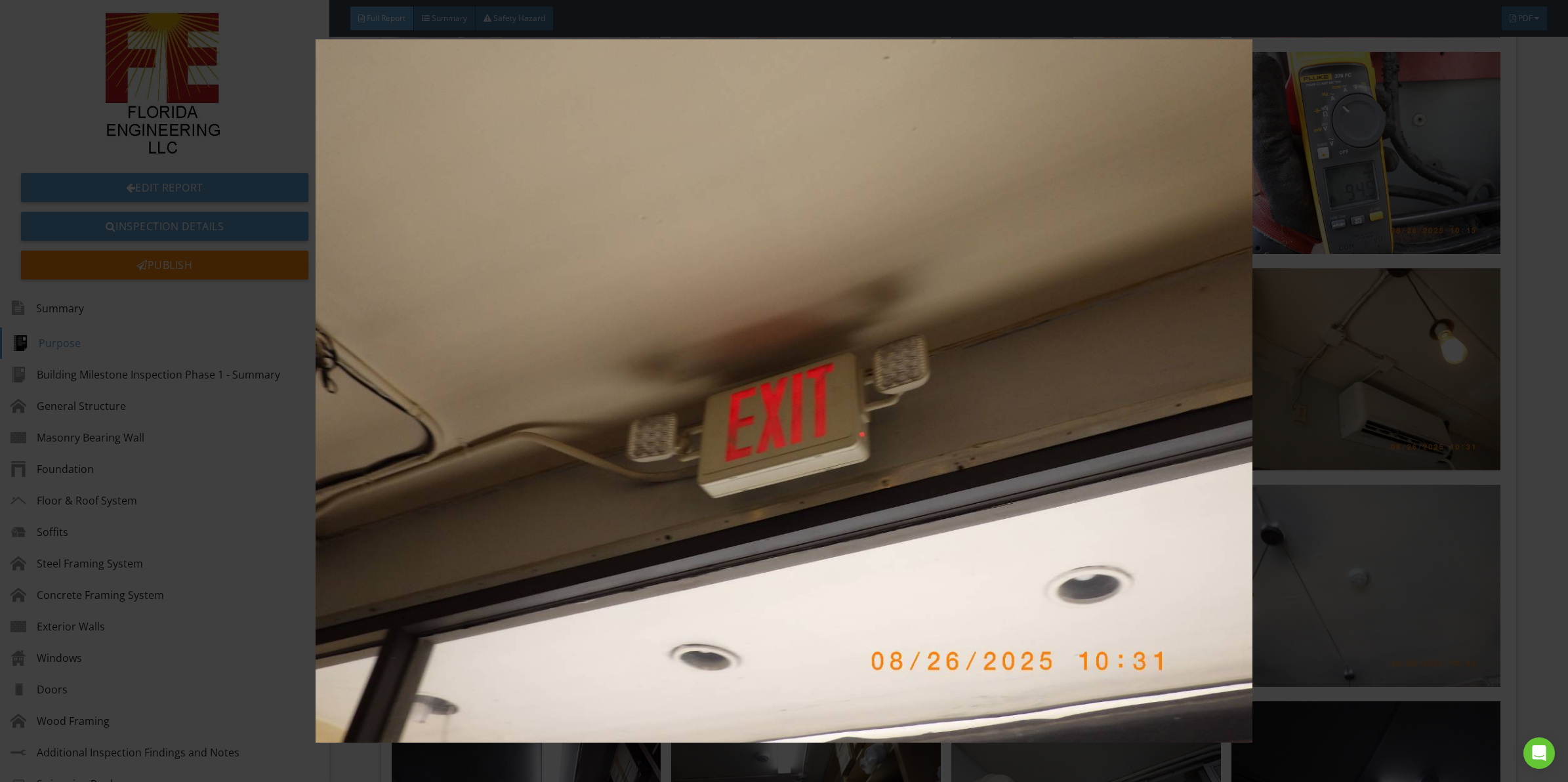
click at [851, 320] on img at bounding box center [784, 390] width 1450 height 703
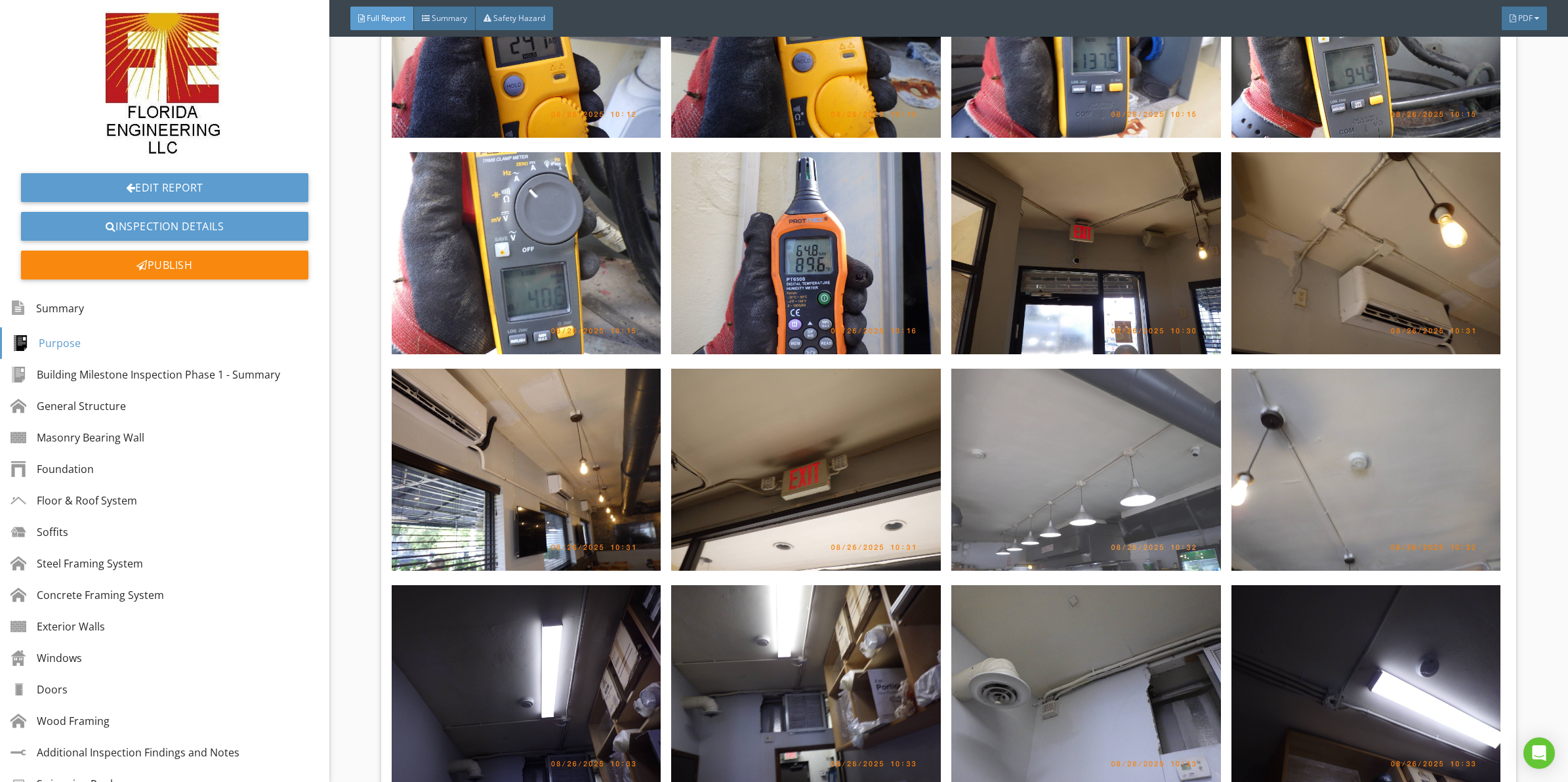
scroll to position [4936, 0]
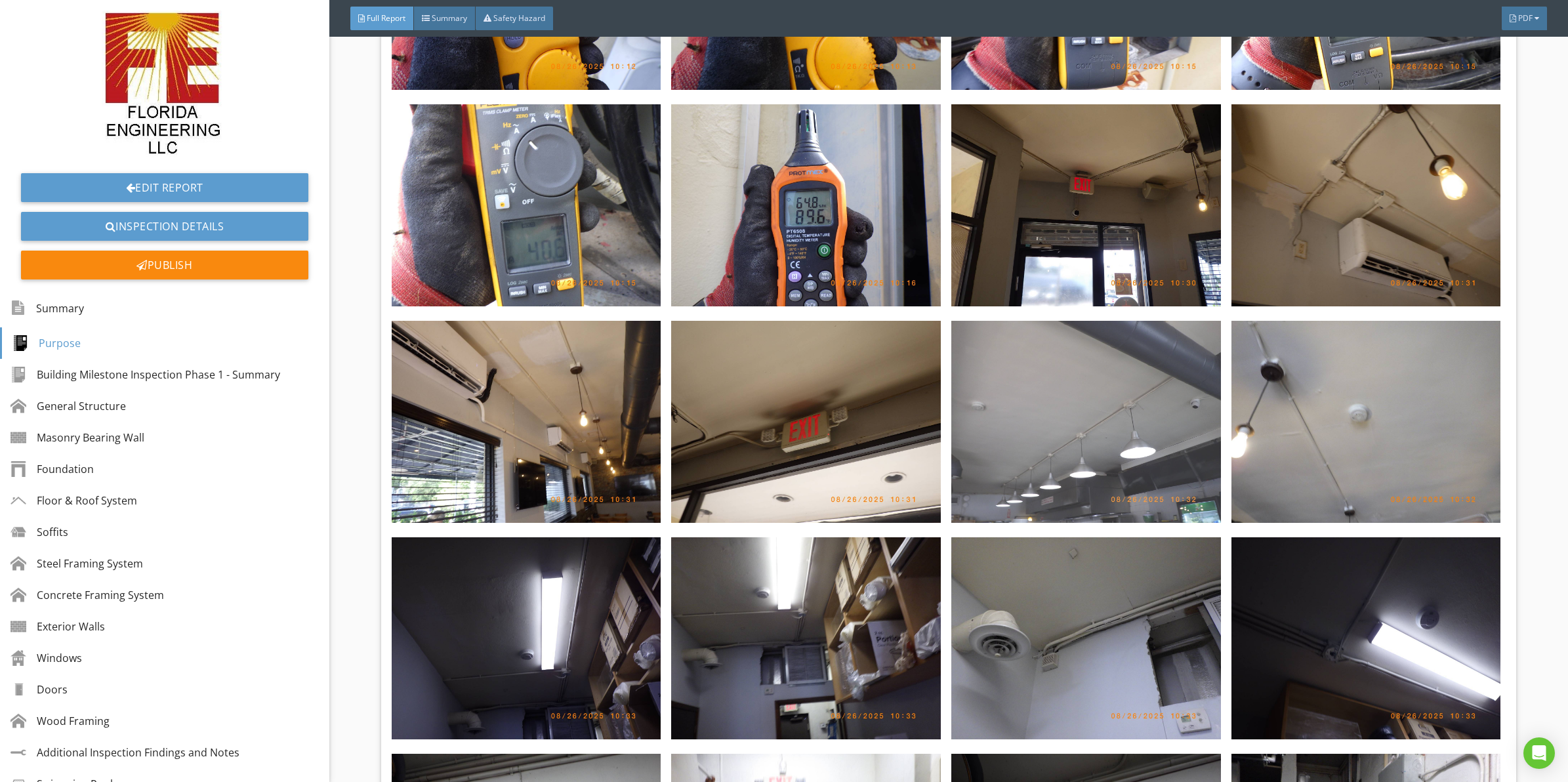
click at [1062, 393] on img at bounding box center [1086, 422] width 270 height 202
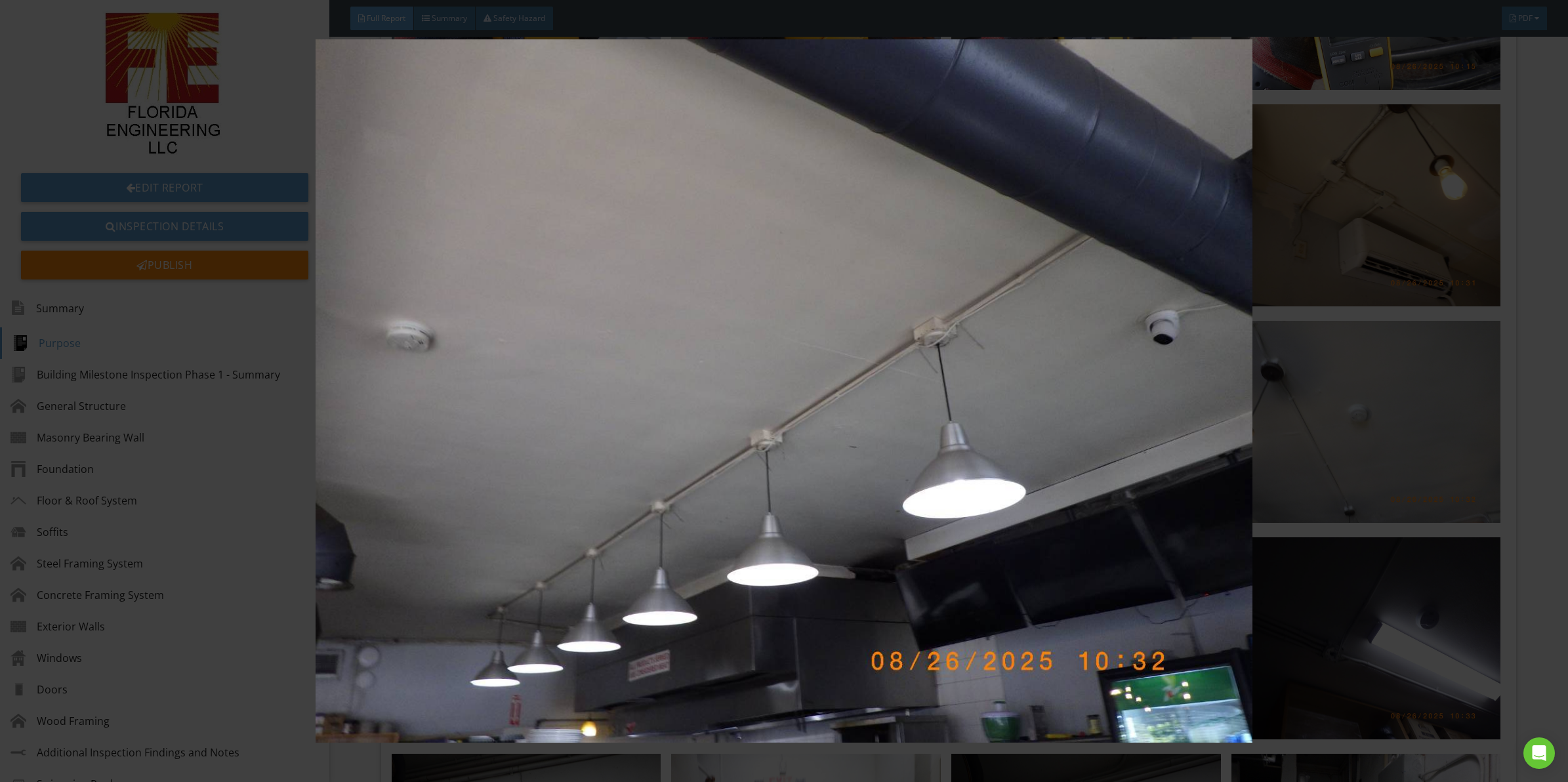
click at [863, 380] on img at bounding box center [784, 390] width 1450 height 703
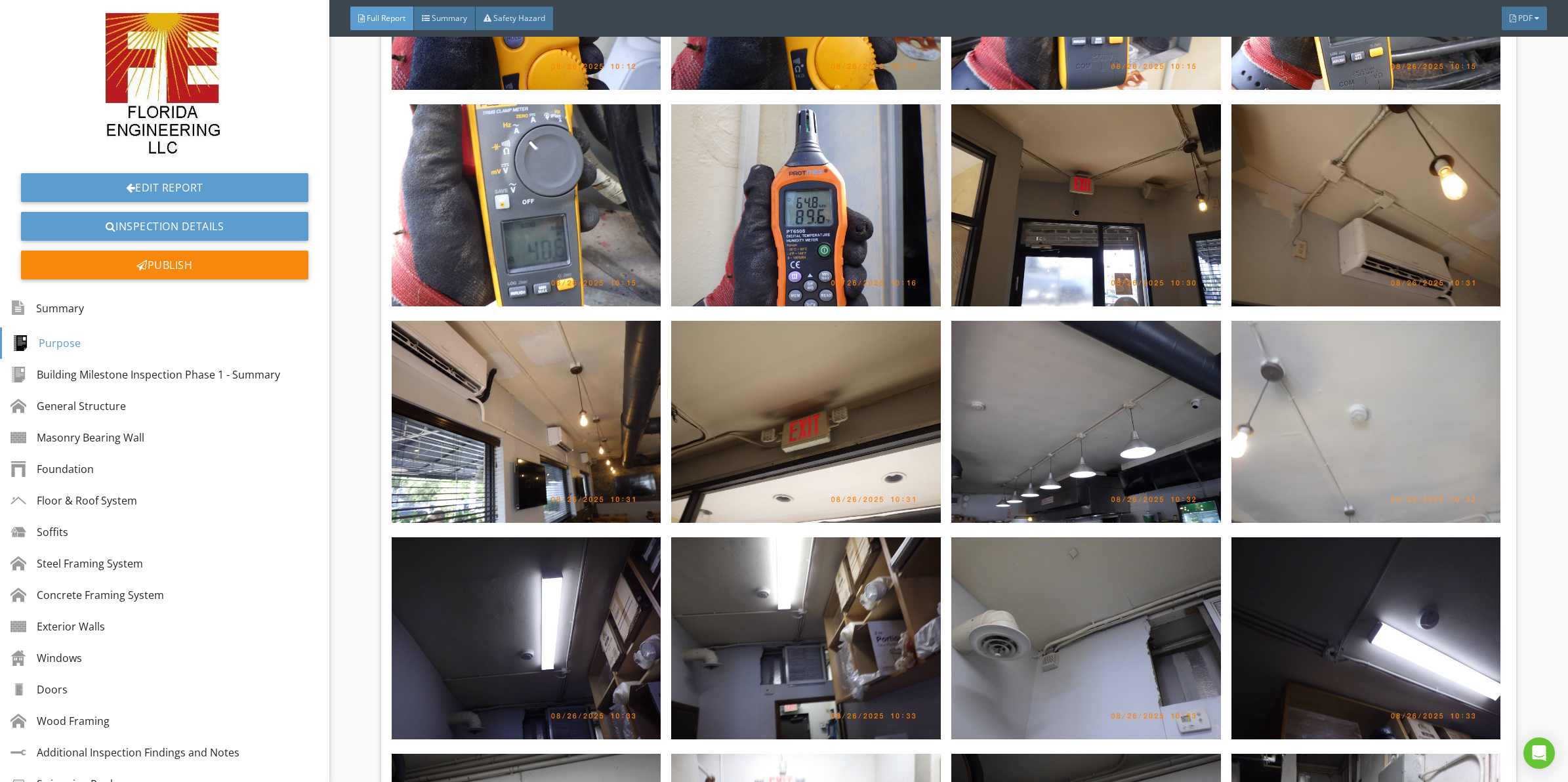
click at [1290, 399] on img at bounding box center [1366, 422] width 270 height 202
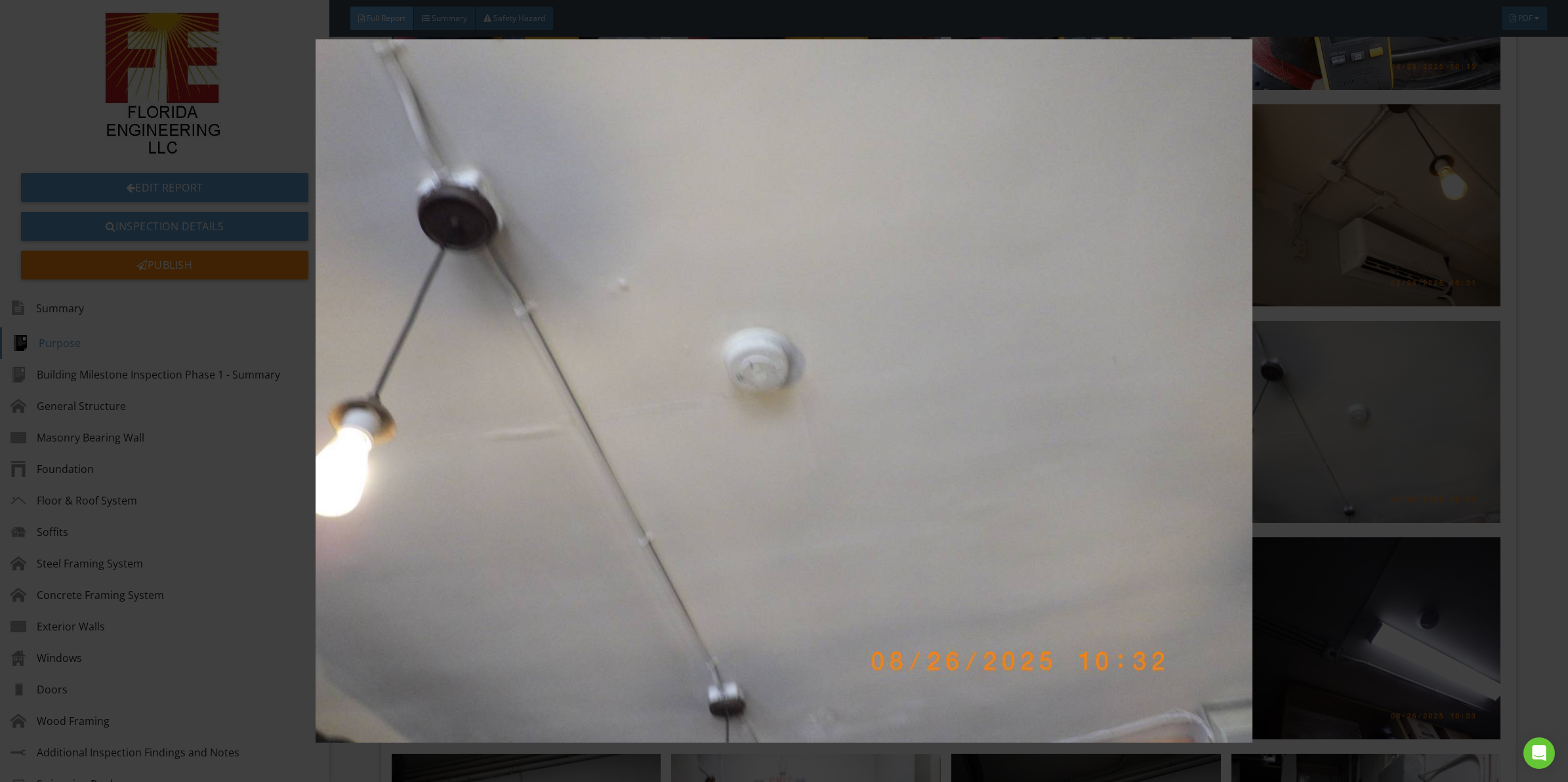
click at [800, 304] on img at bounding box center [784, 390] width 1450 height 703
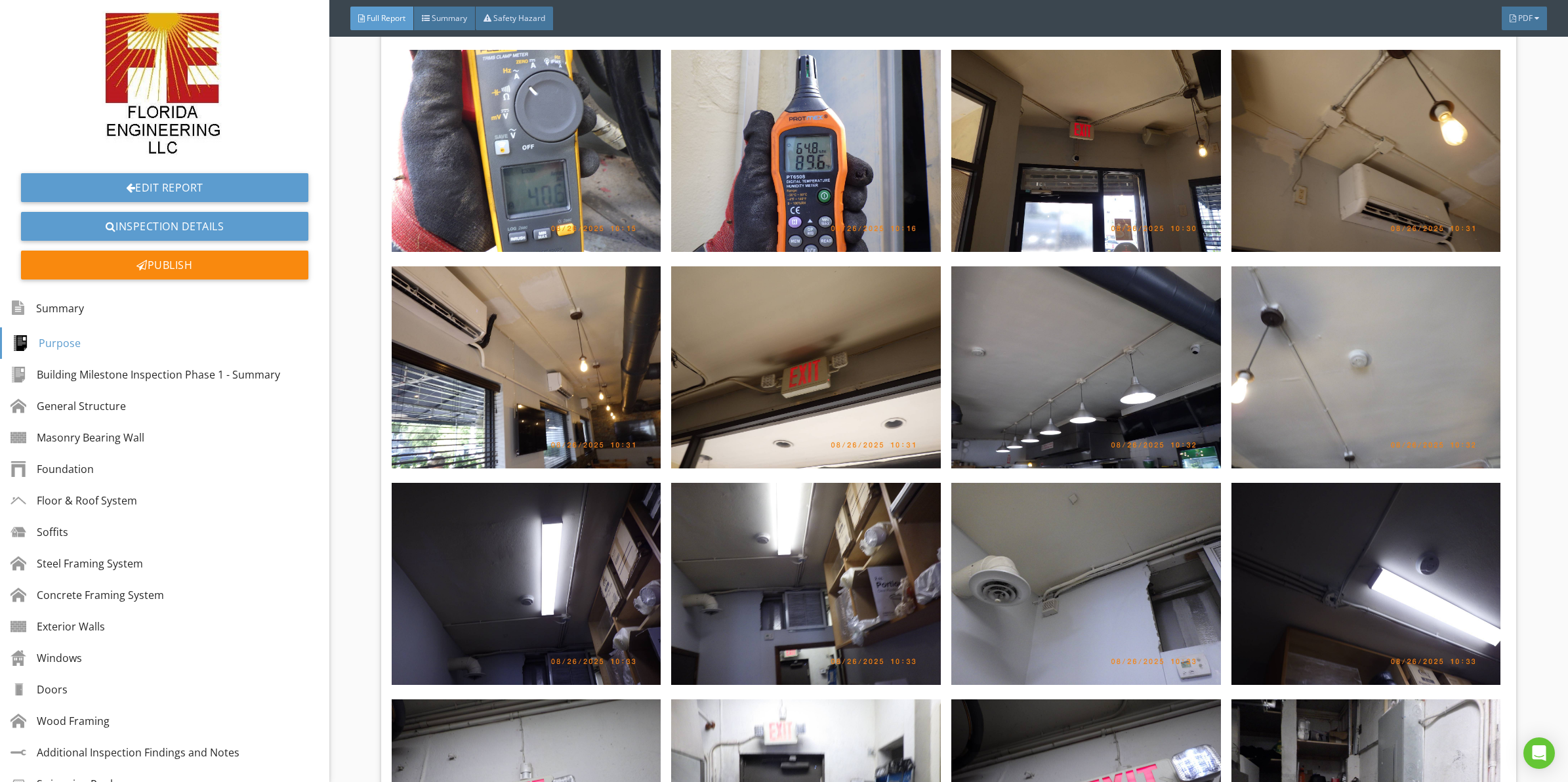
scroll to position [5018, 0]
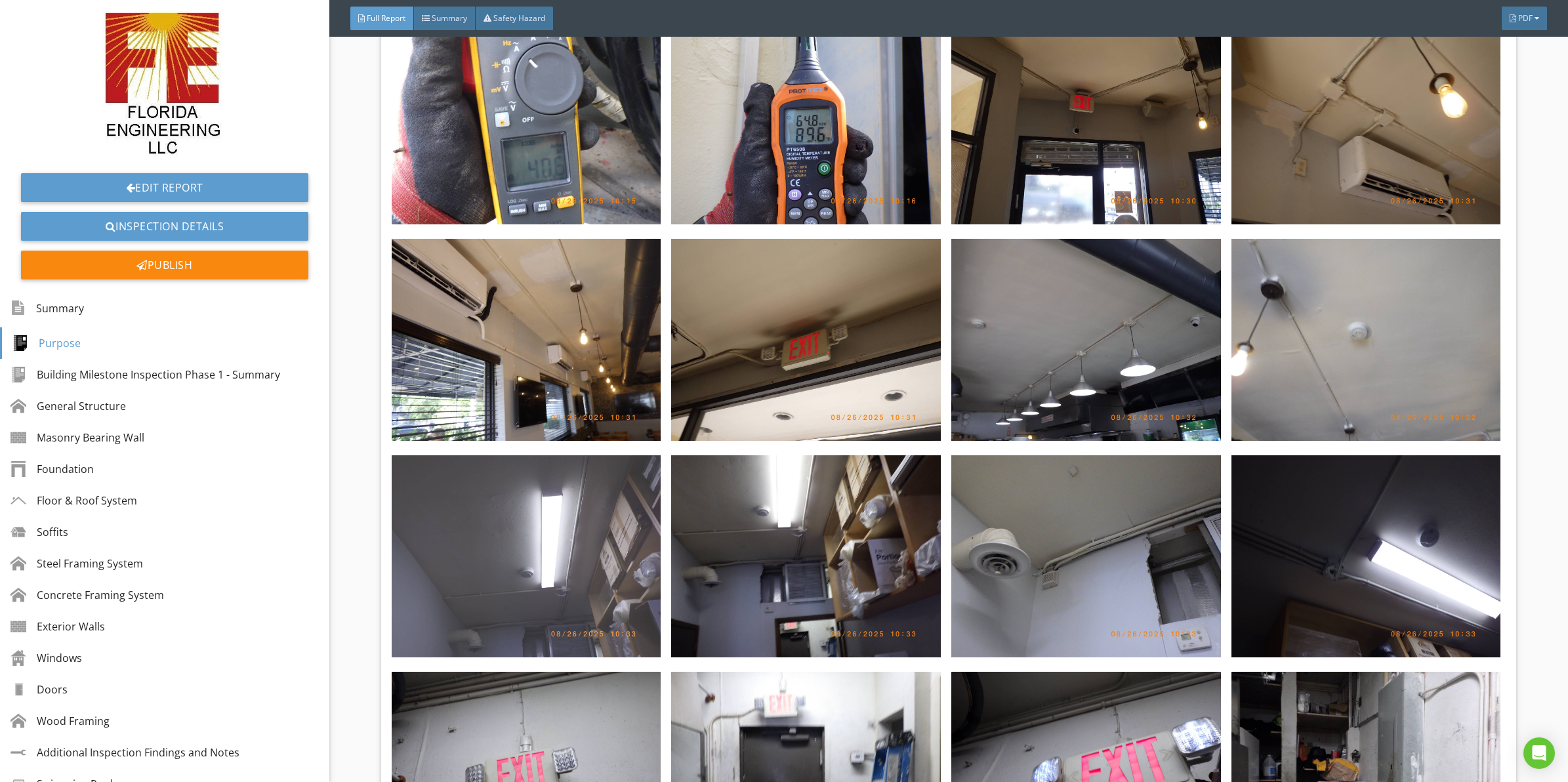
click at [508, 530] on img at bounding box center [527, 557] width 270 height 202
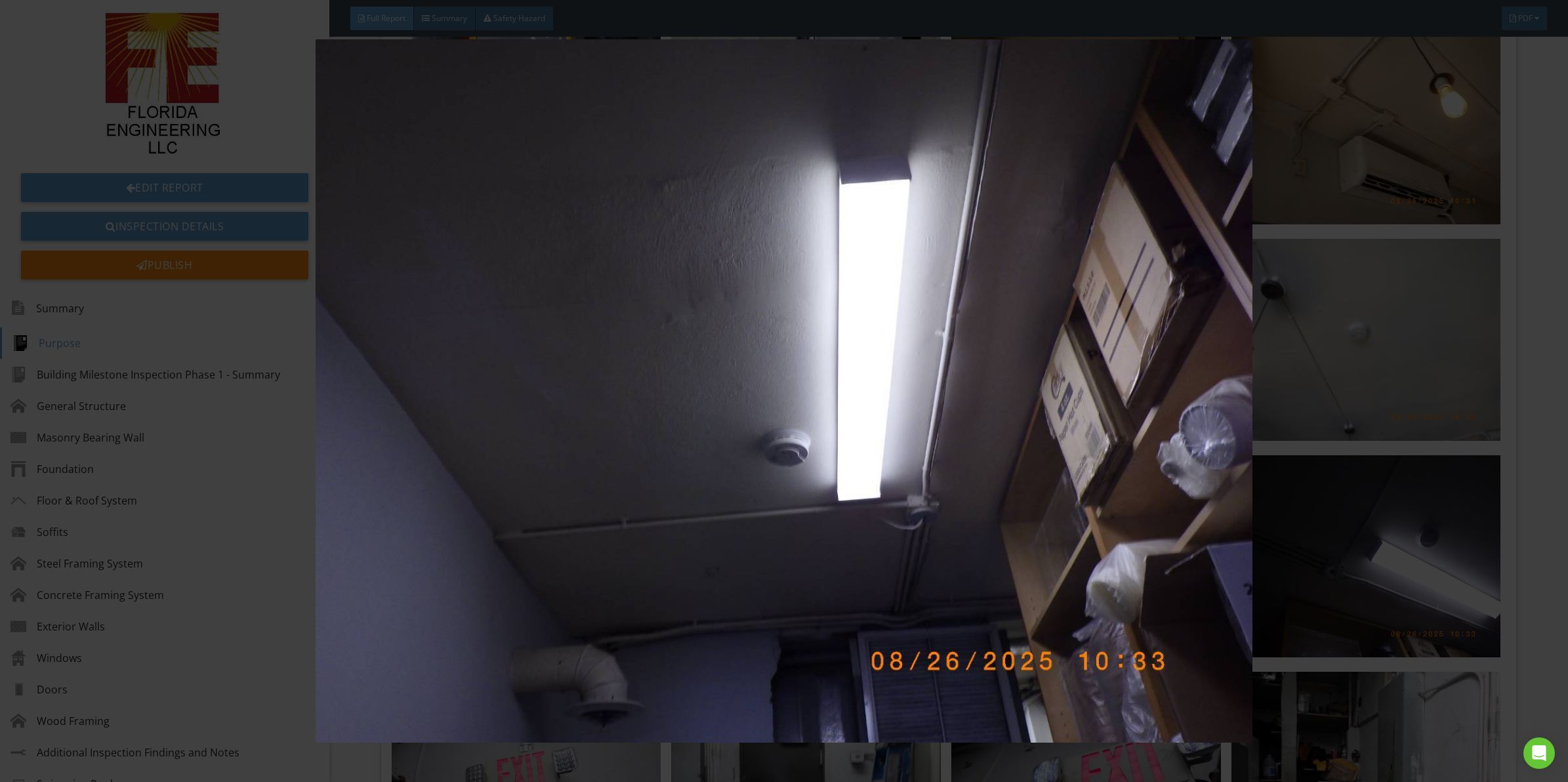
click at [759, 358] on img at bounding box center [784, 390] width 1450 height 703
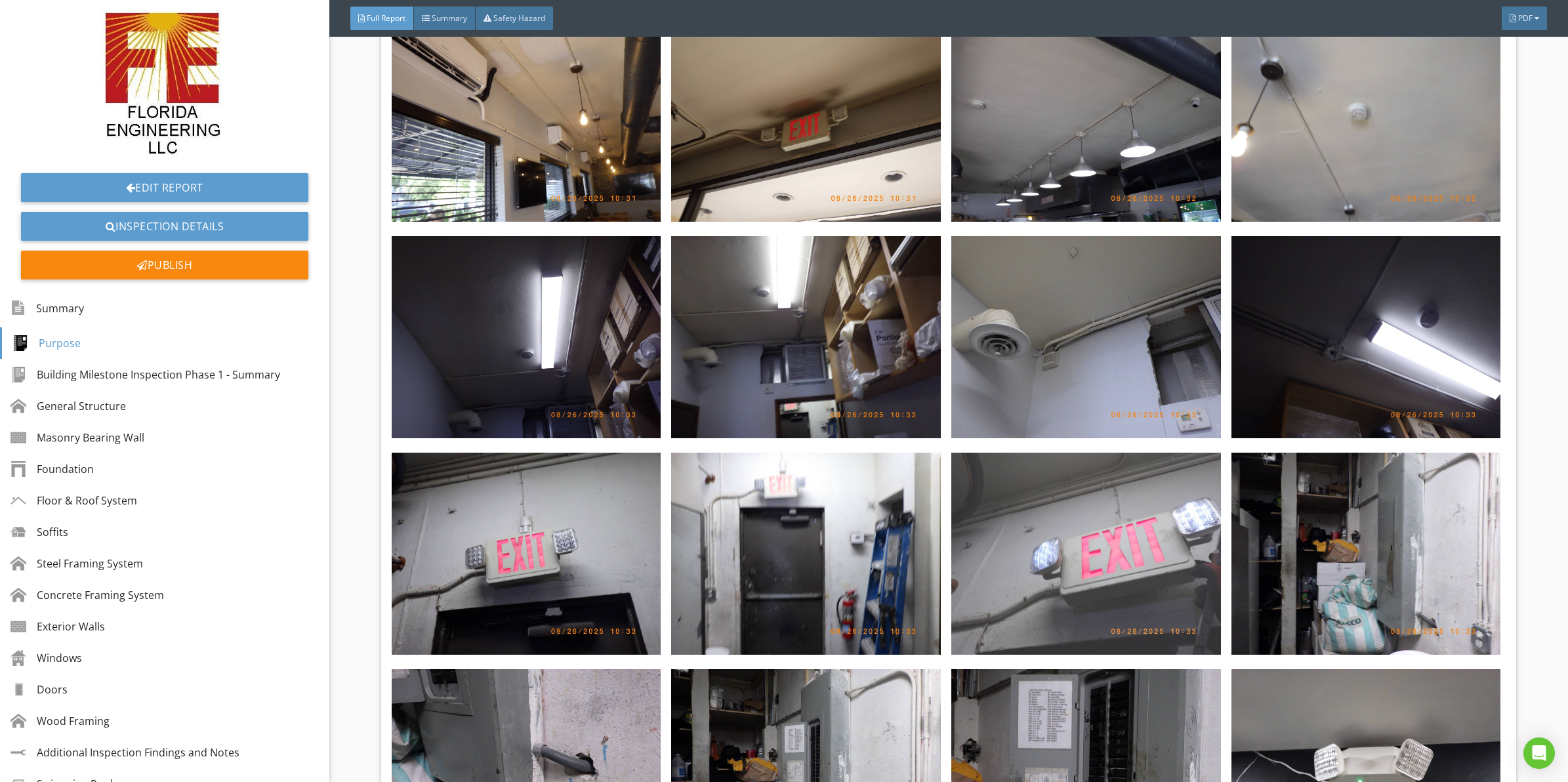
scroll to position [5263, 0]
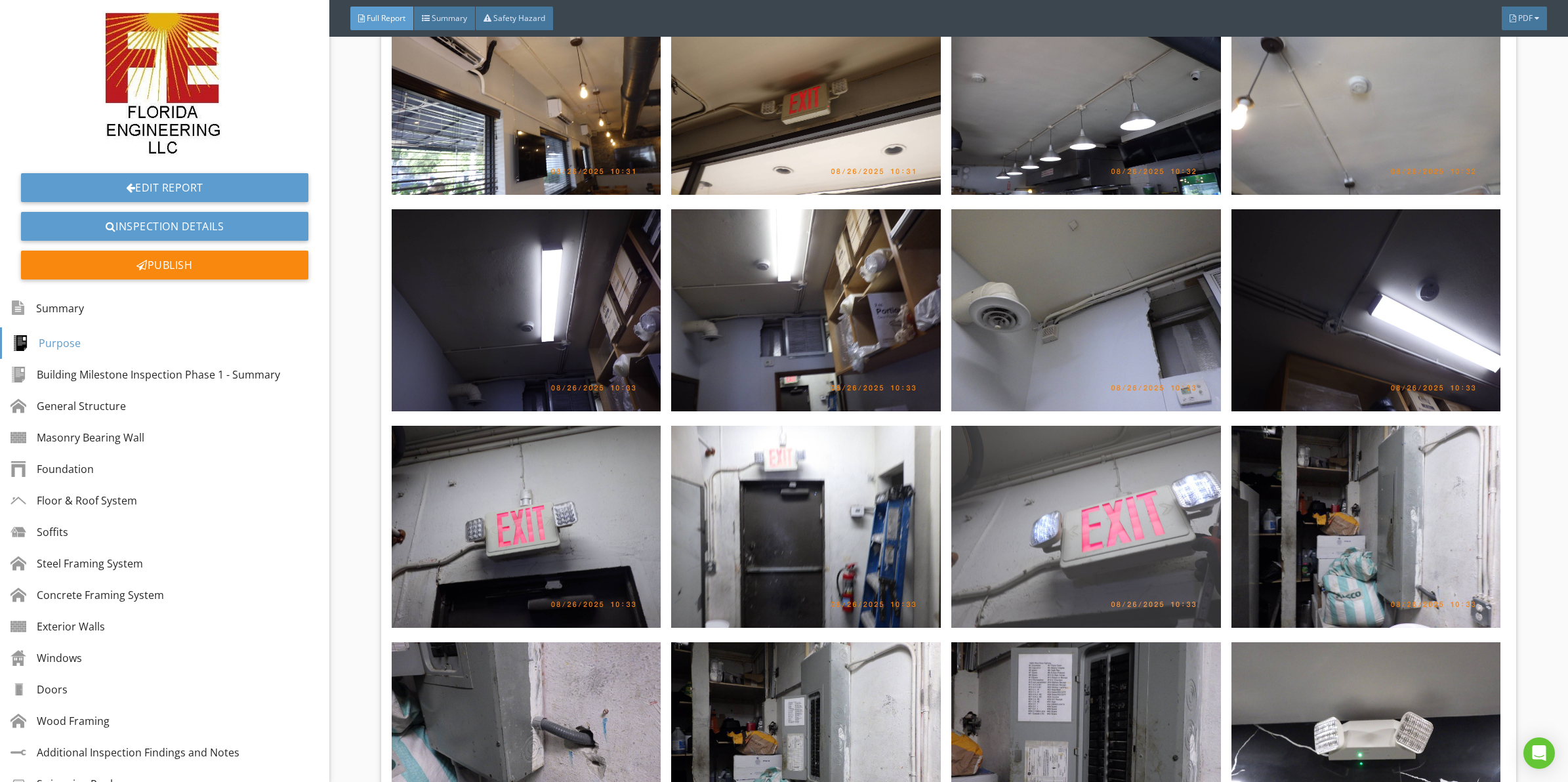
click at [1067, 467] on img at bounding box center [1086, 527] width 270 height 202
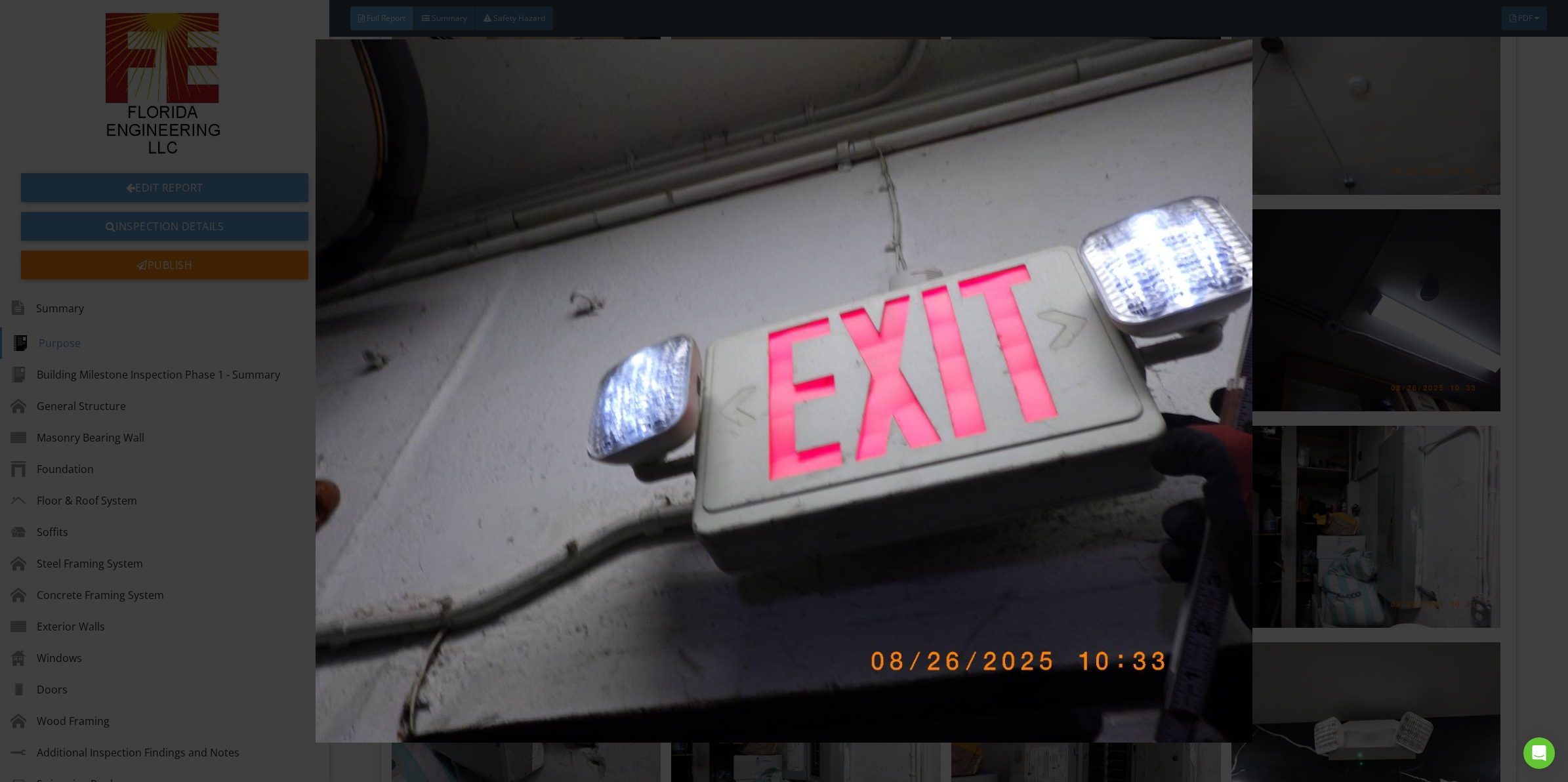
click at [825, 326] on img at bounding box center [784, 390] width 1450 height 703
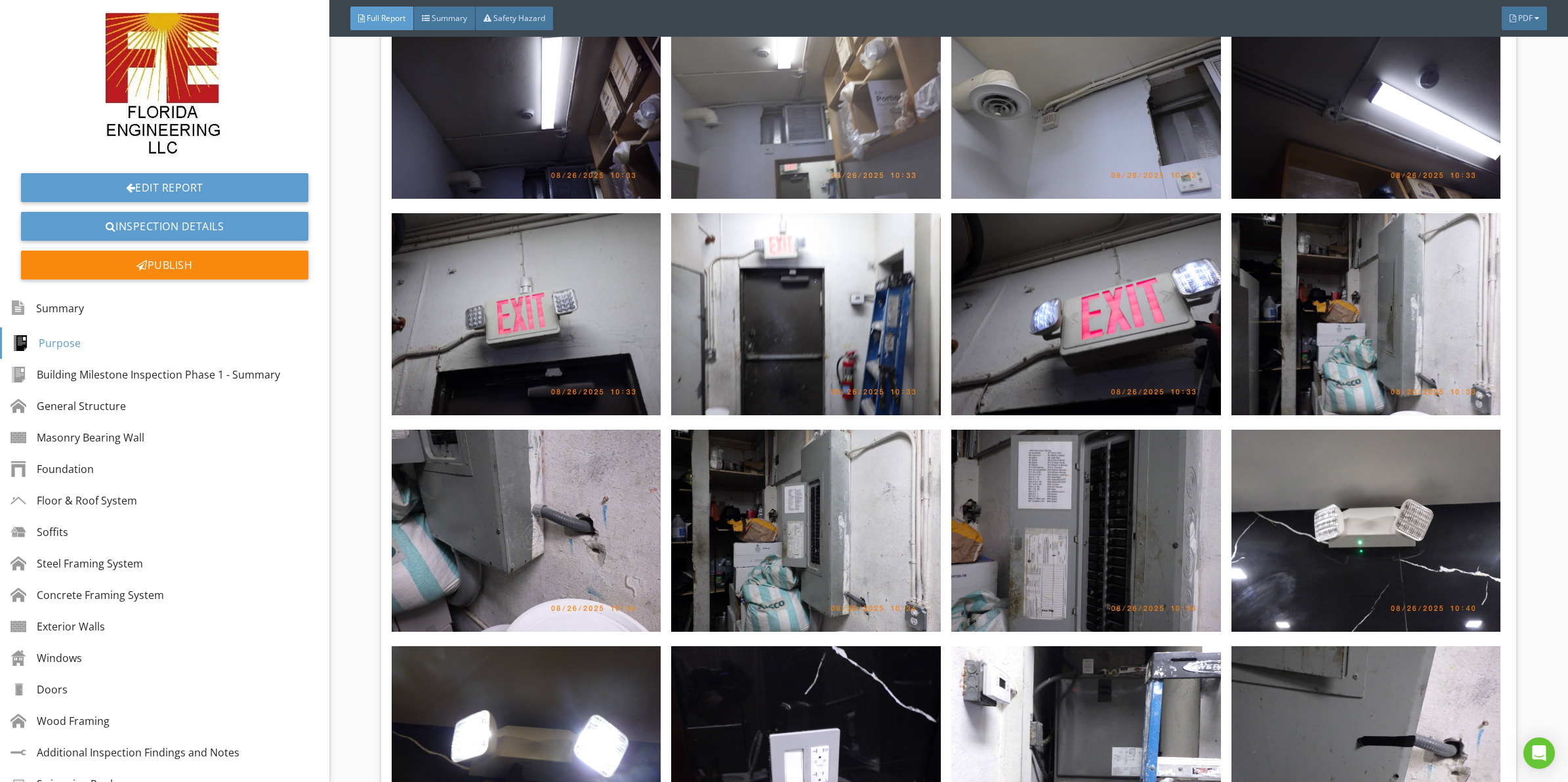
scroll to position [5509, 0]
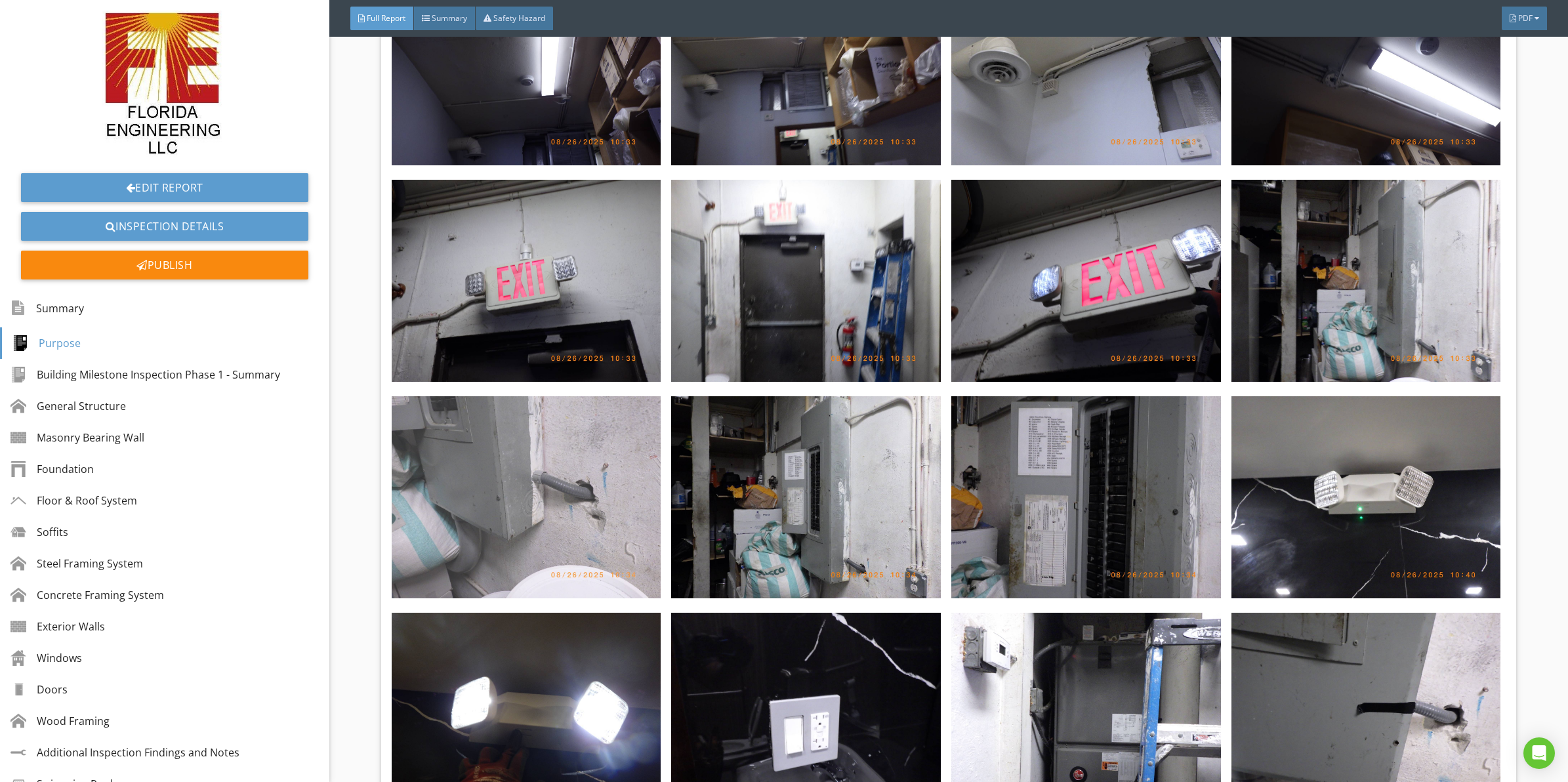
click at [576, 412] on img at bounding box center [527, 498] width 270 height 202
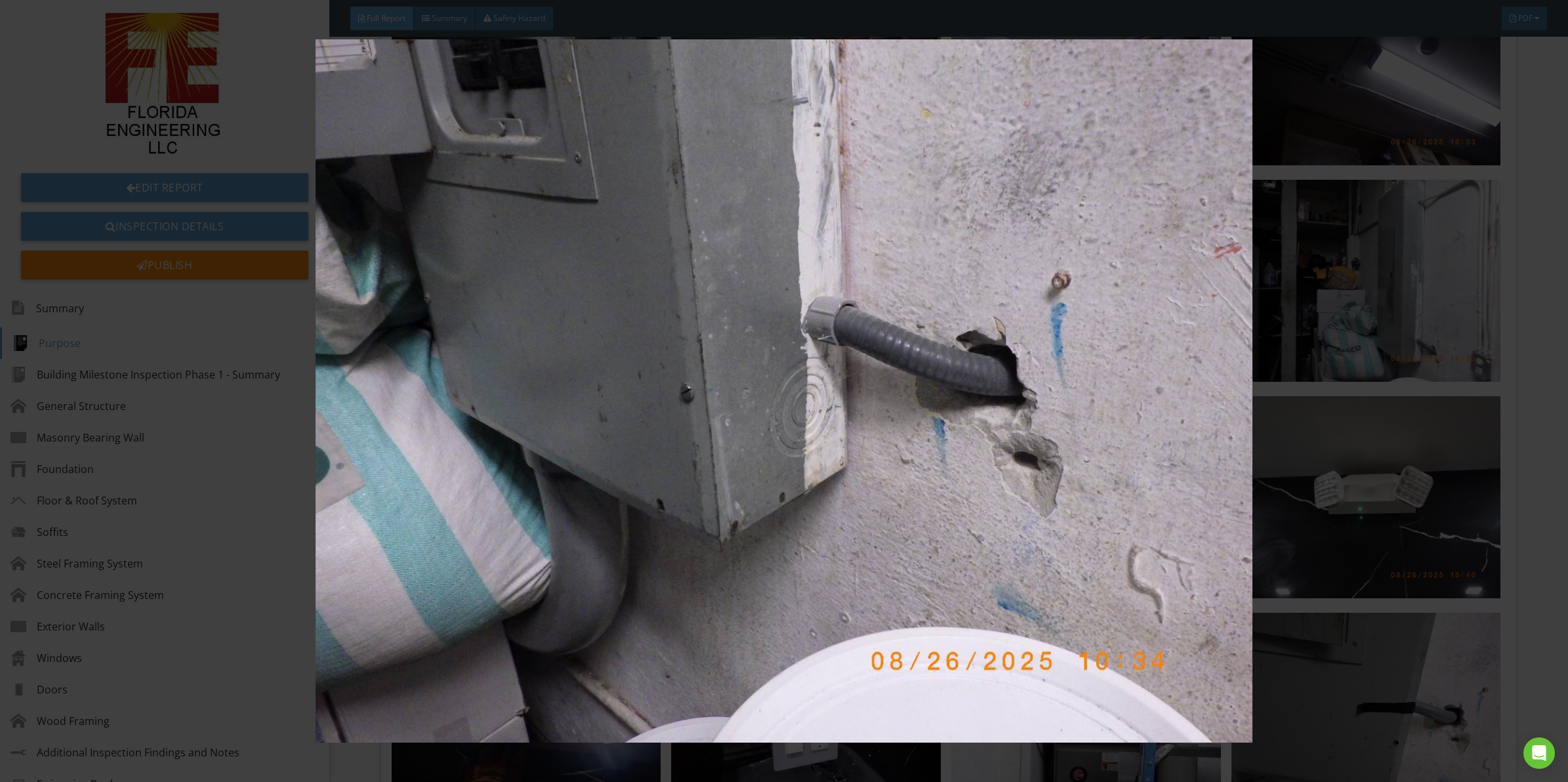
click at [570, 312] on img at bounding box center [784, 390] width 1450 height 703
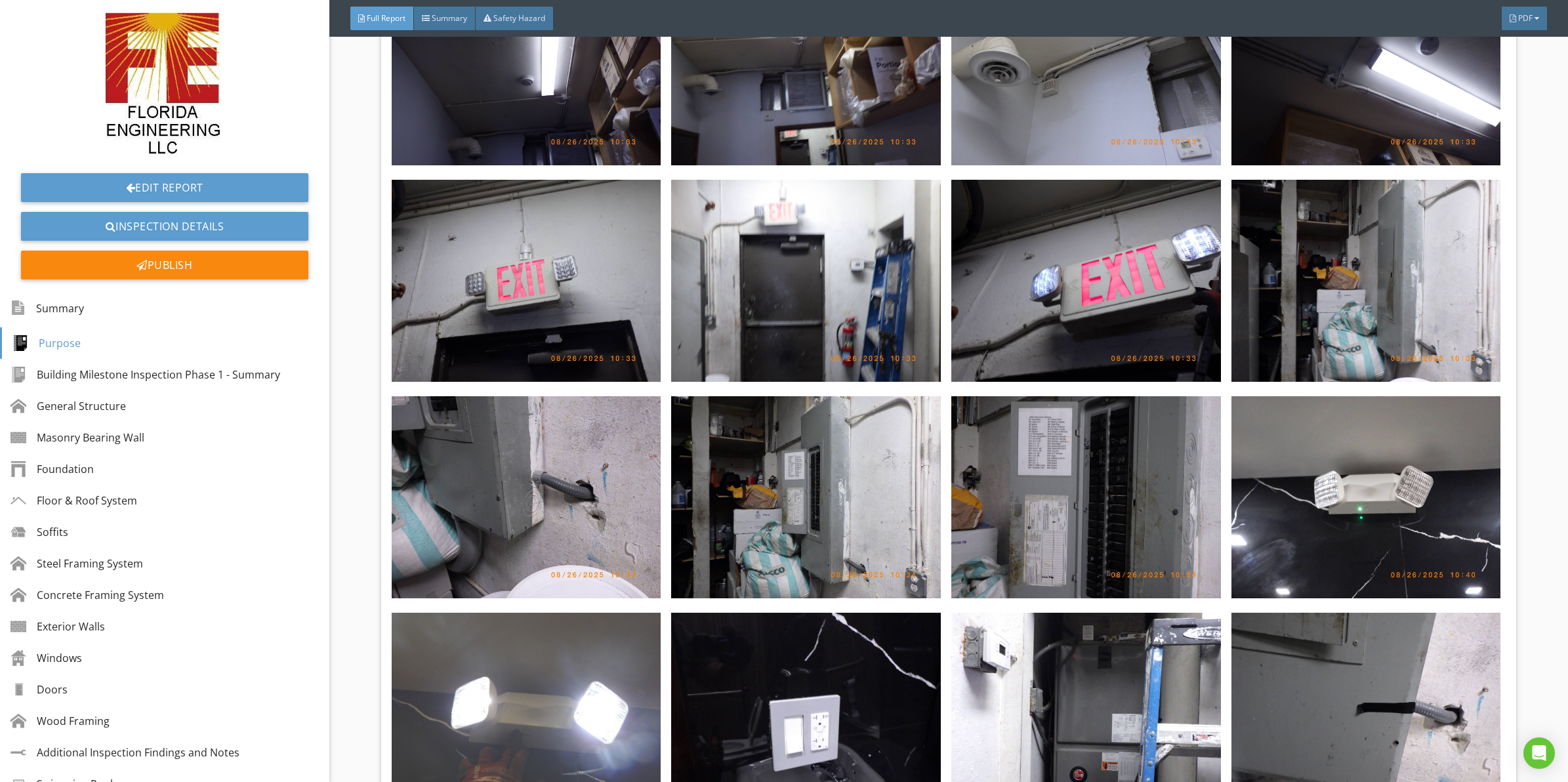
click at [541, 680] on img at bounding box center [527, 714] width 270 height 202
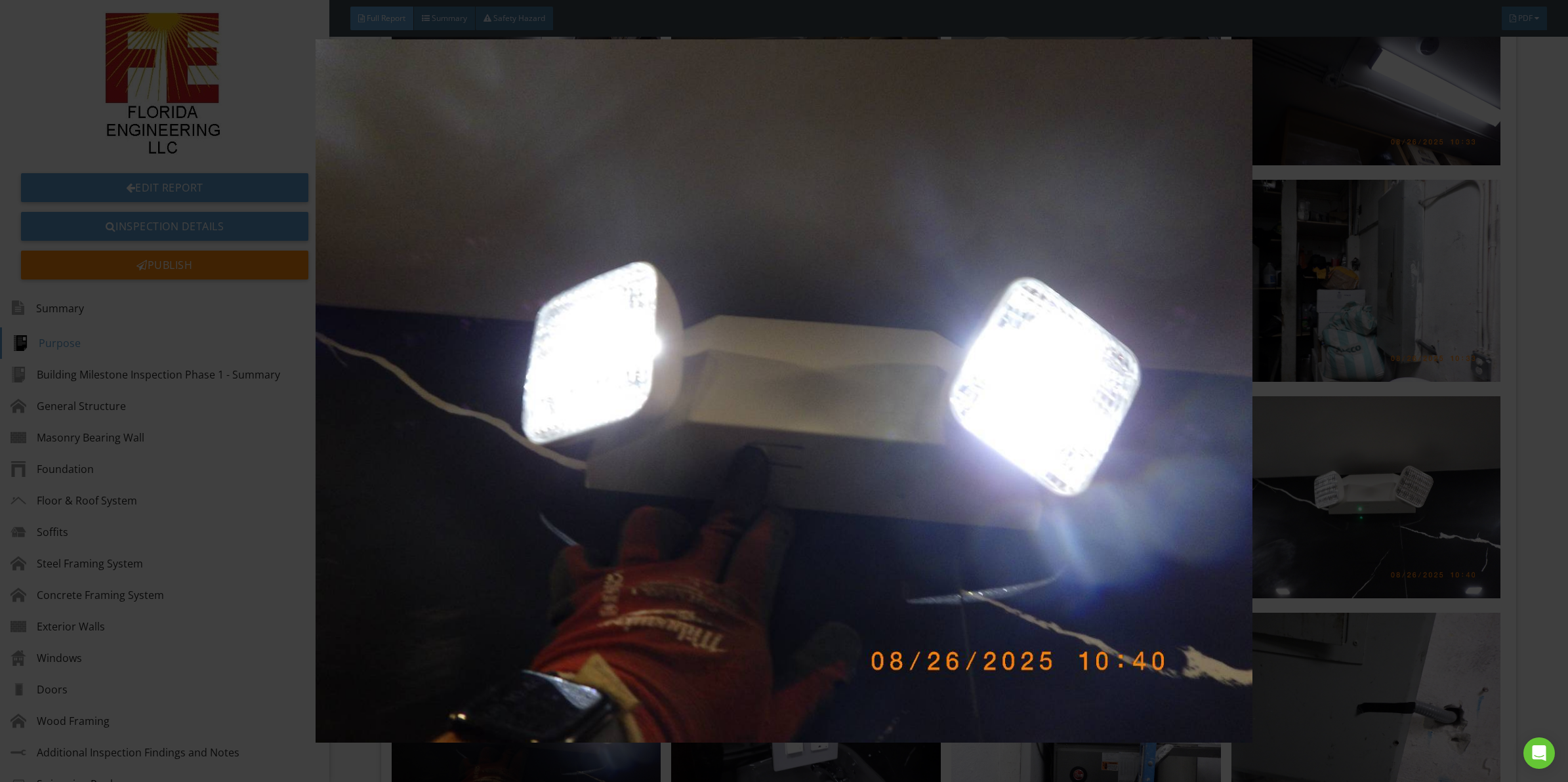
click at [608, 375] on img at bounding box center [784, 390] width 1450 height 703
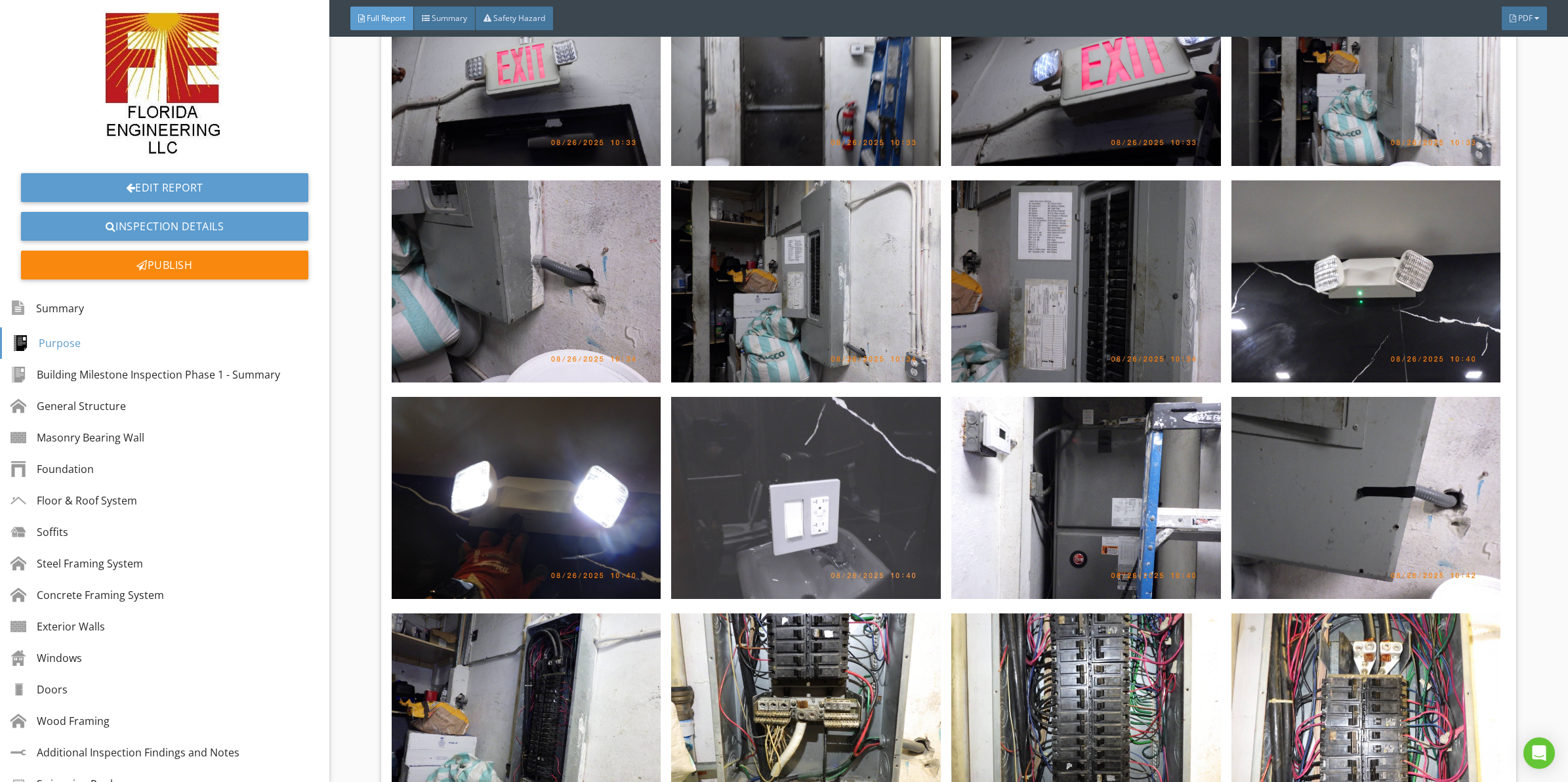
scroll to position [5755, 0]
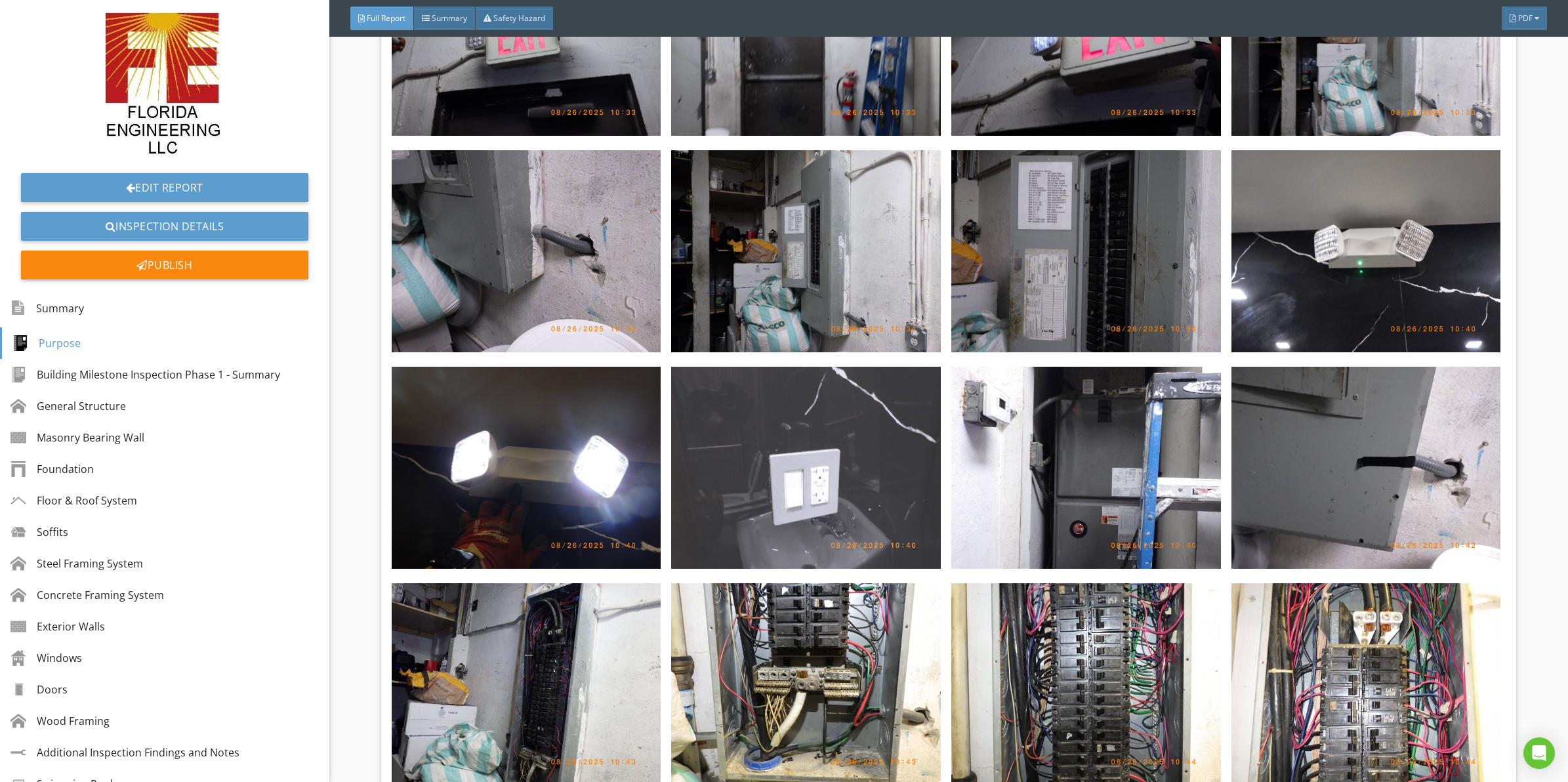
click at [833, 426] on img at bounding box center [806, 468] width 270 height 202
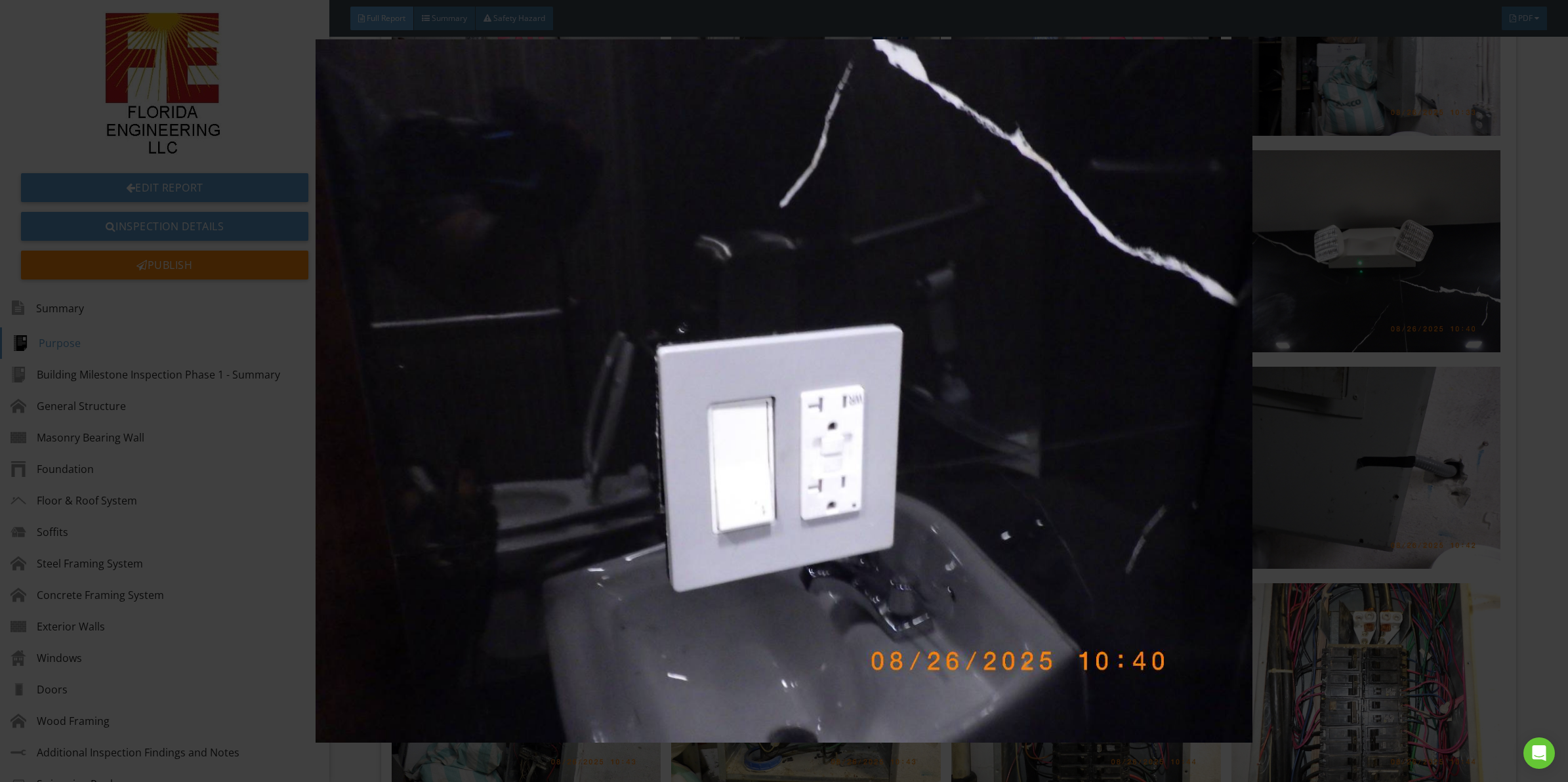
click at [699, 370] on img at bounding box center [784, 390] width 1450 height 703
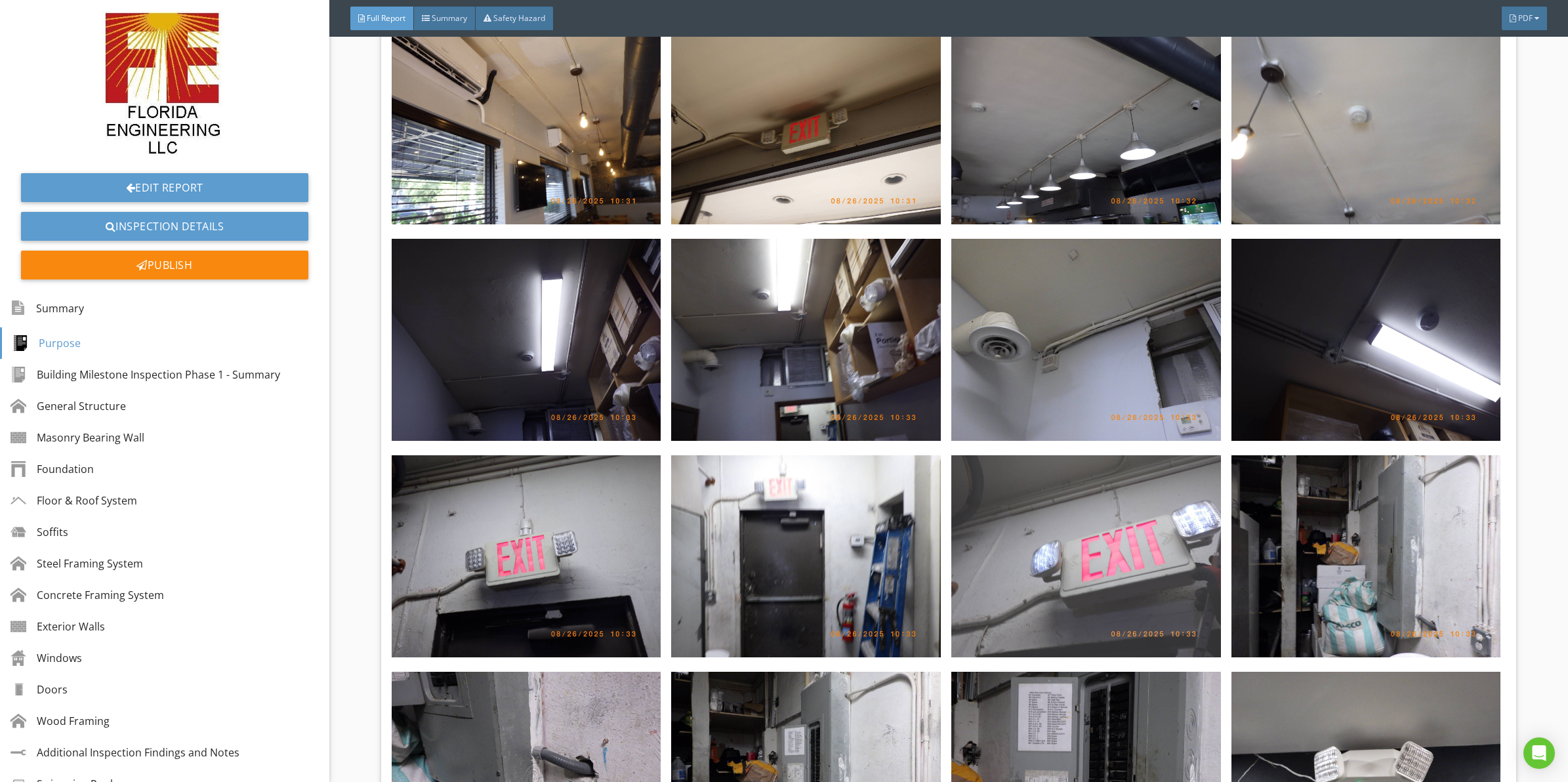
drag, startPoint x: 957, startPoint y: 442, endPoint x: 966, endPoint y: 348, distance: 94.4
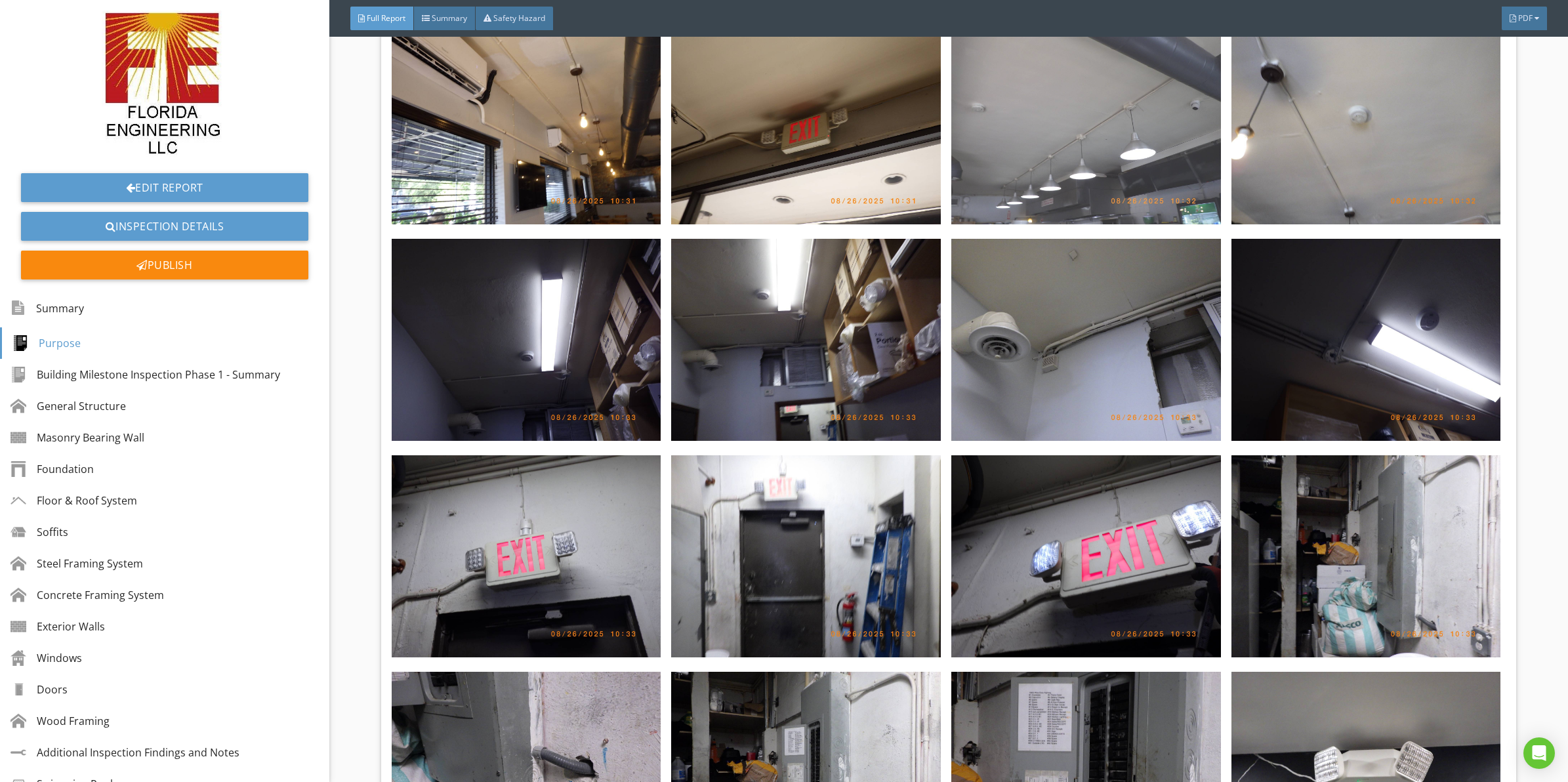
scroll to position [4950, 0]
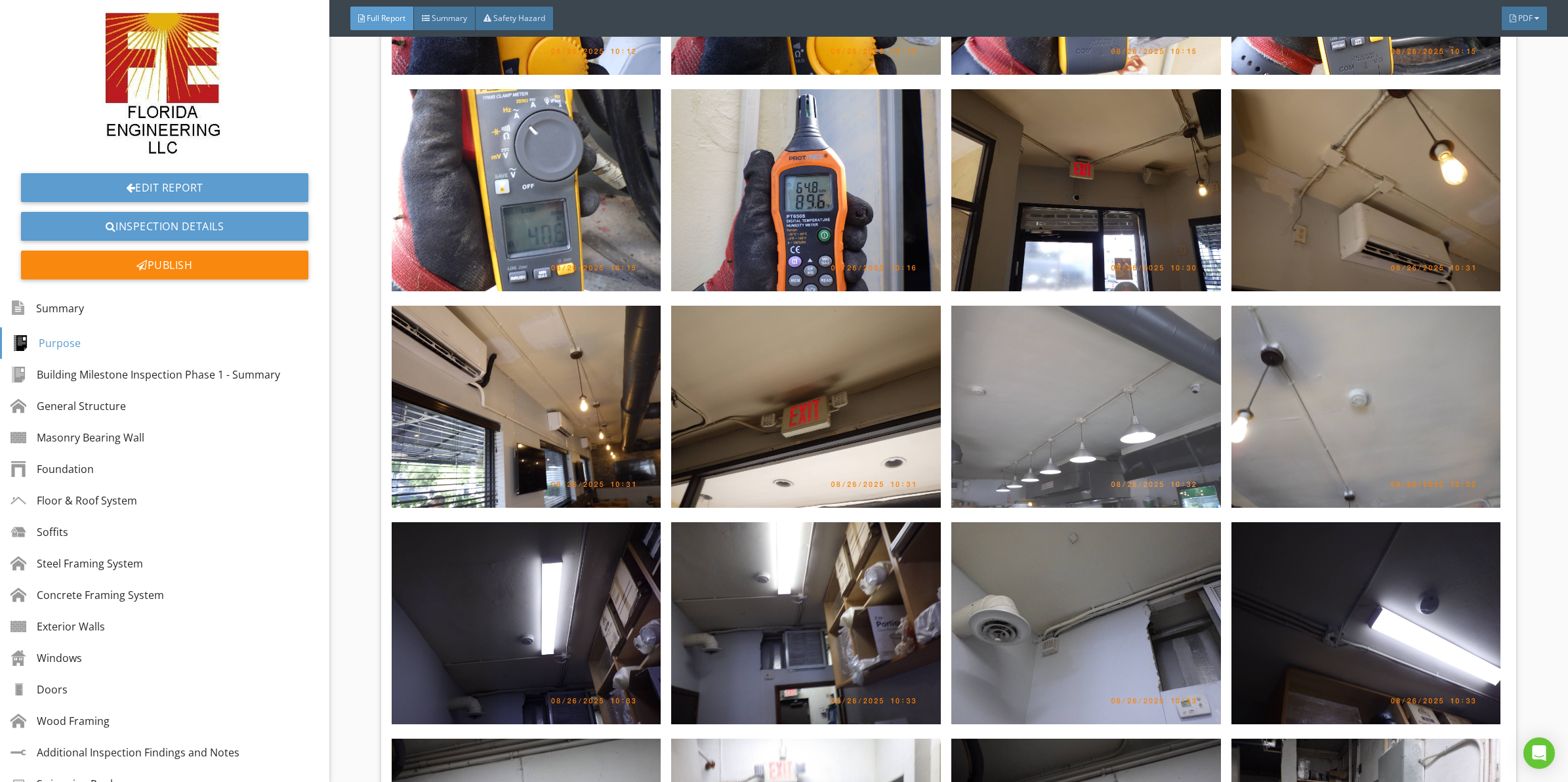
click at [1031, 380] on img at bounding box center [1086, 407] width 270 height 202
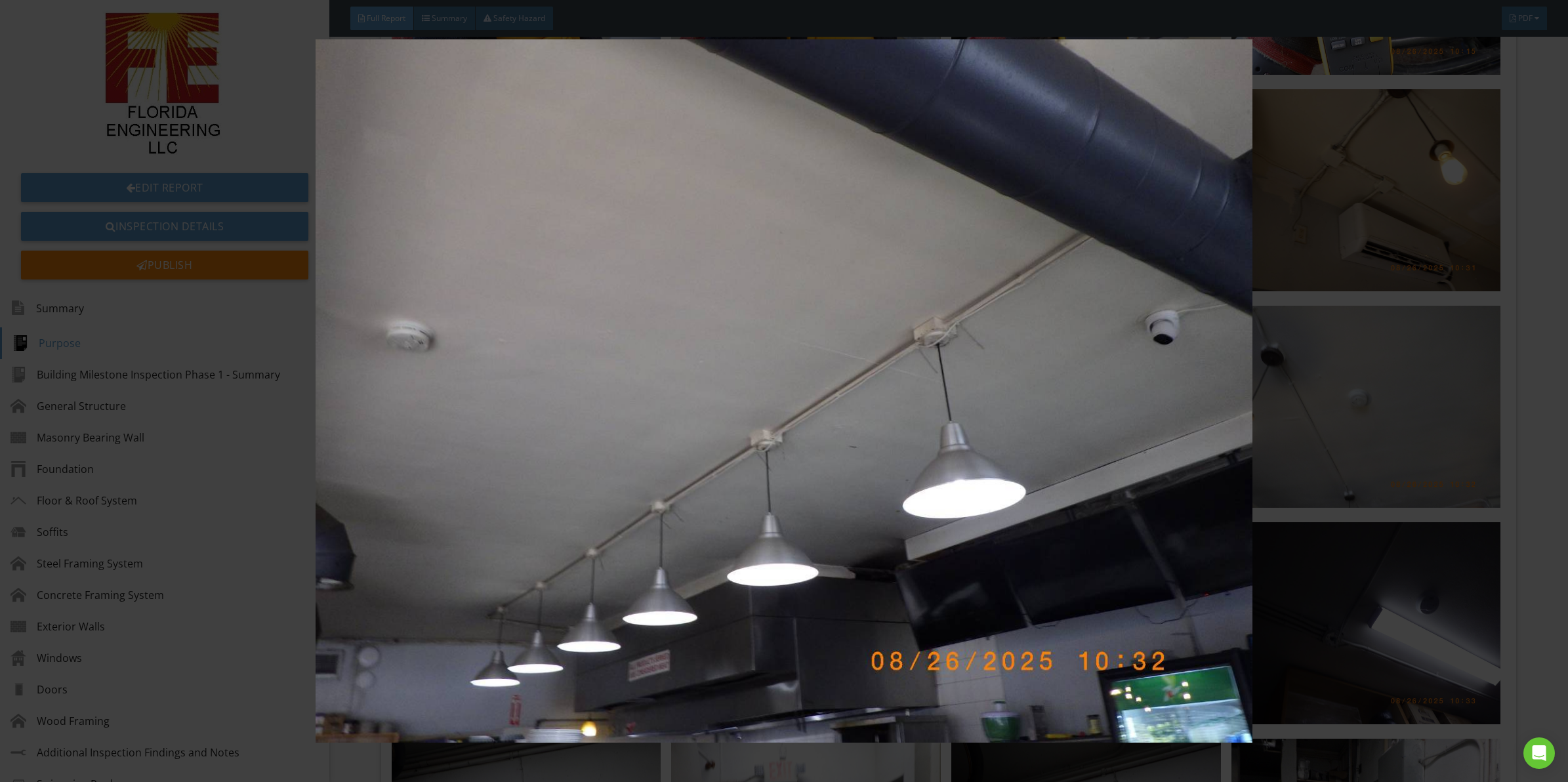
click at [815, 452] on img at bounding box center [784, 390] width 1450 height 703
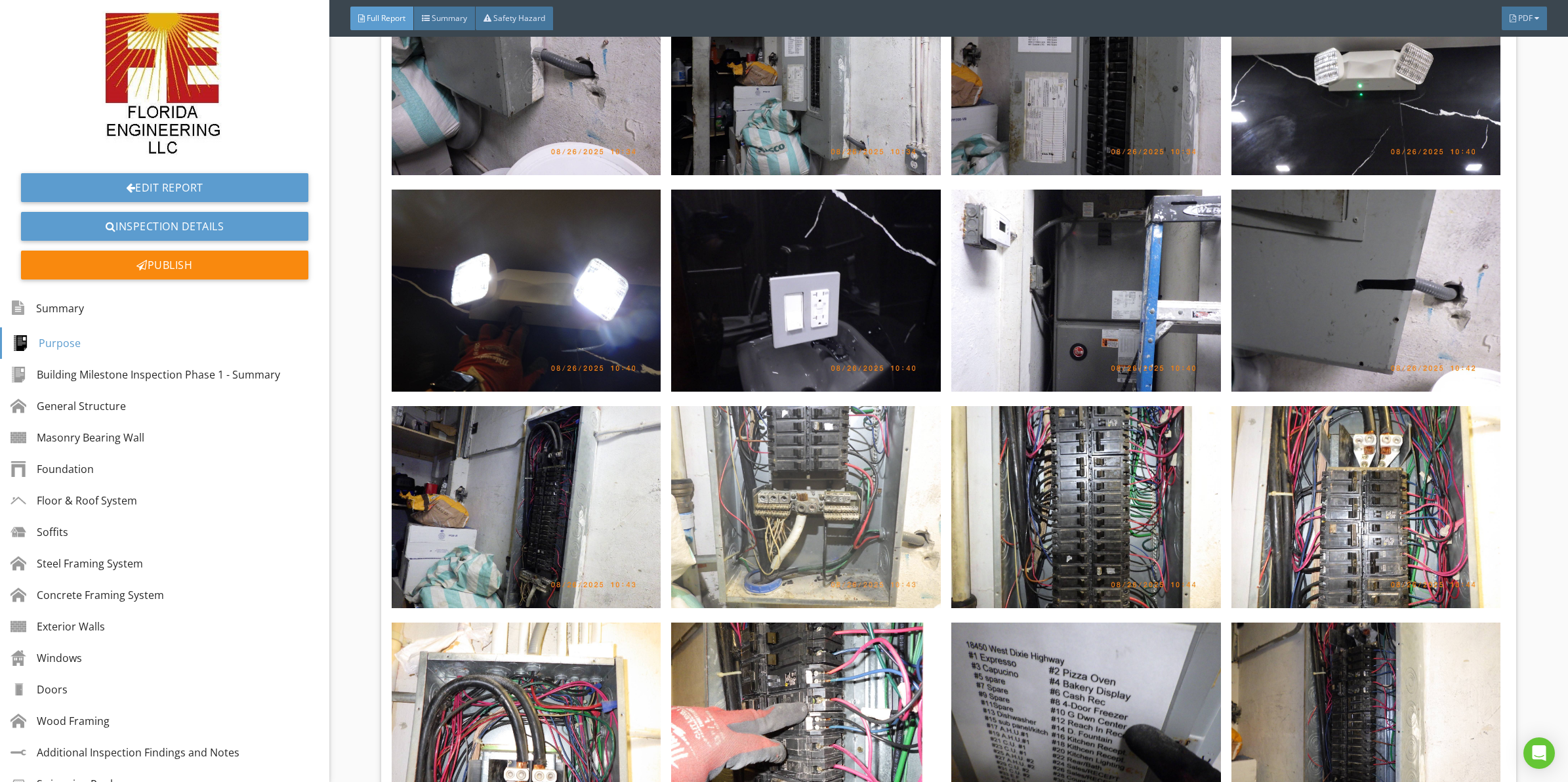
scroll to position [5935, 0]
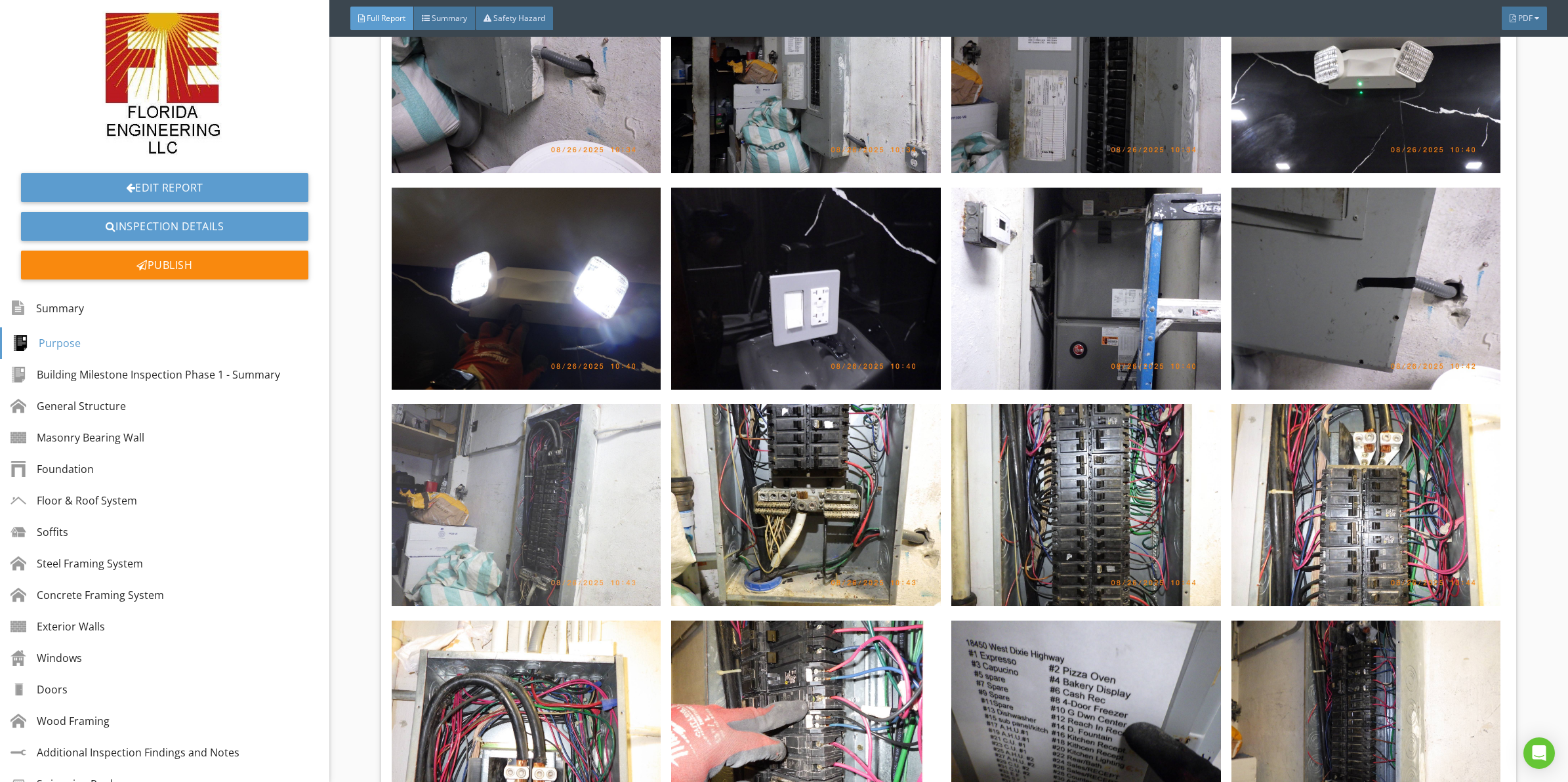
click at [570, 437] on img at bounding box center [527, 505] width 270 height 202
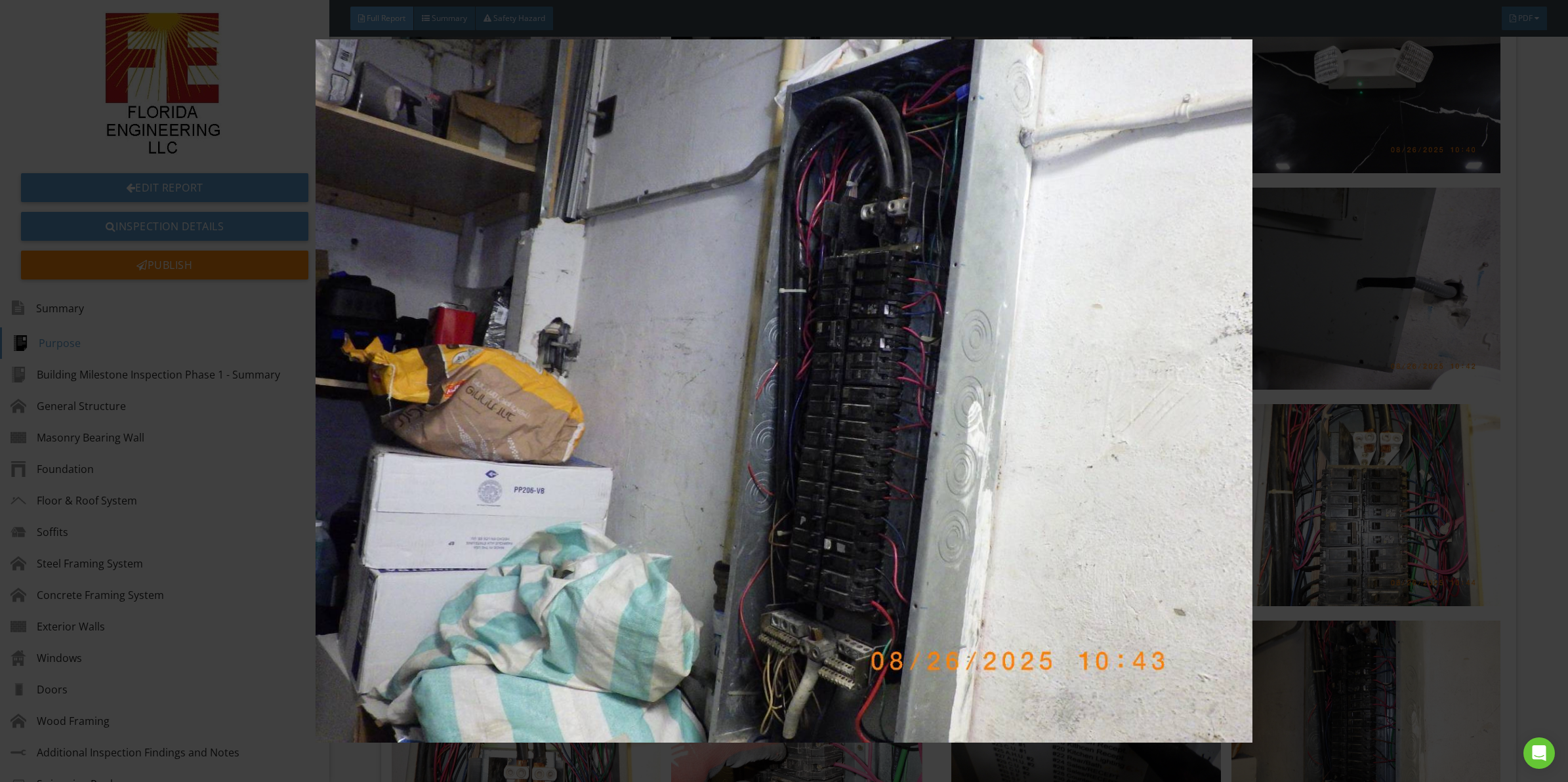
click at [804, 365] on img at bounding box center [784, 390] width 1450 height 703
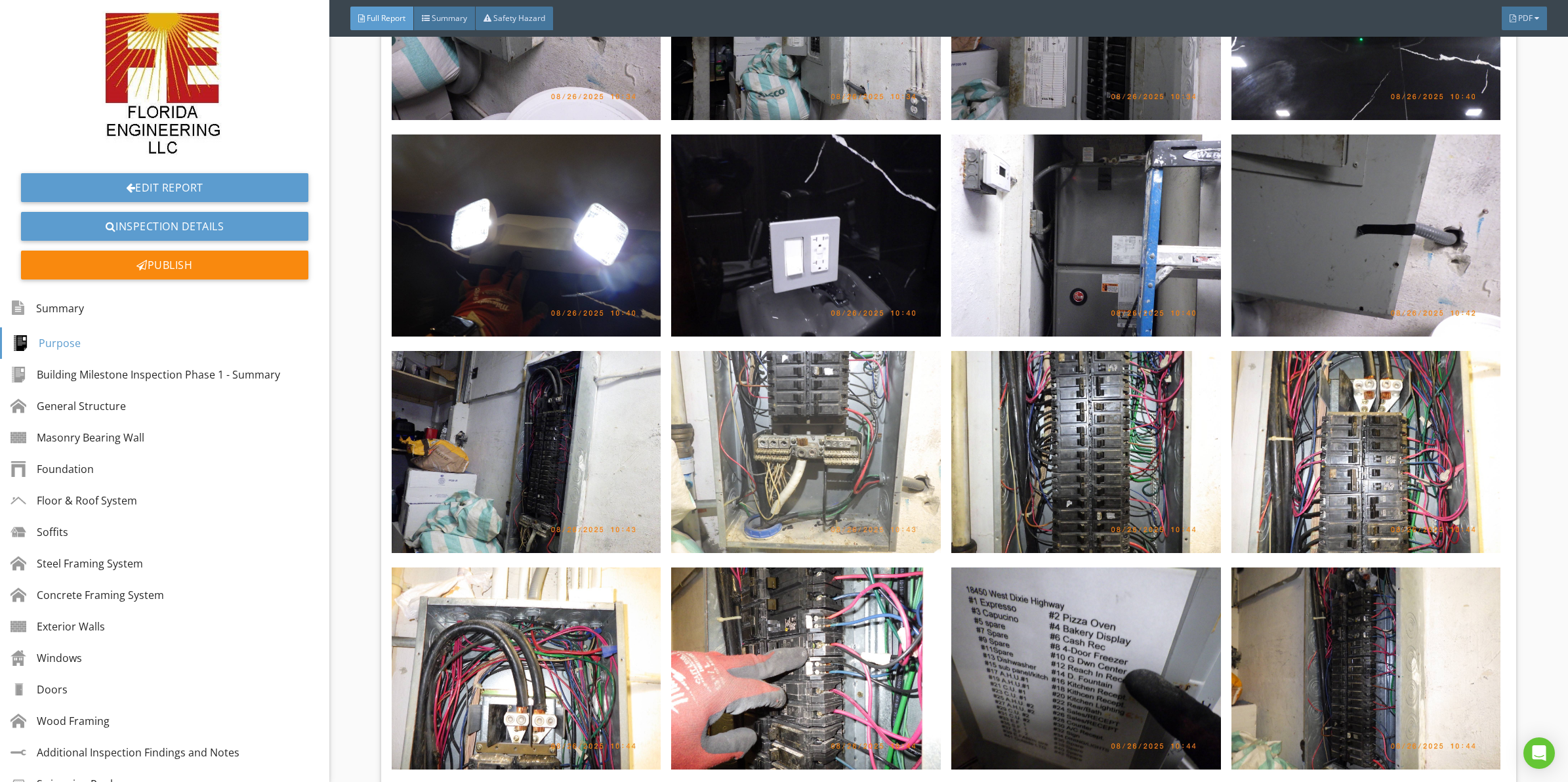
scroll to position [6017, 0]
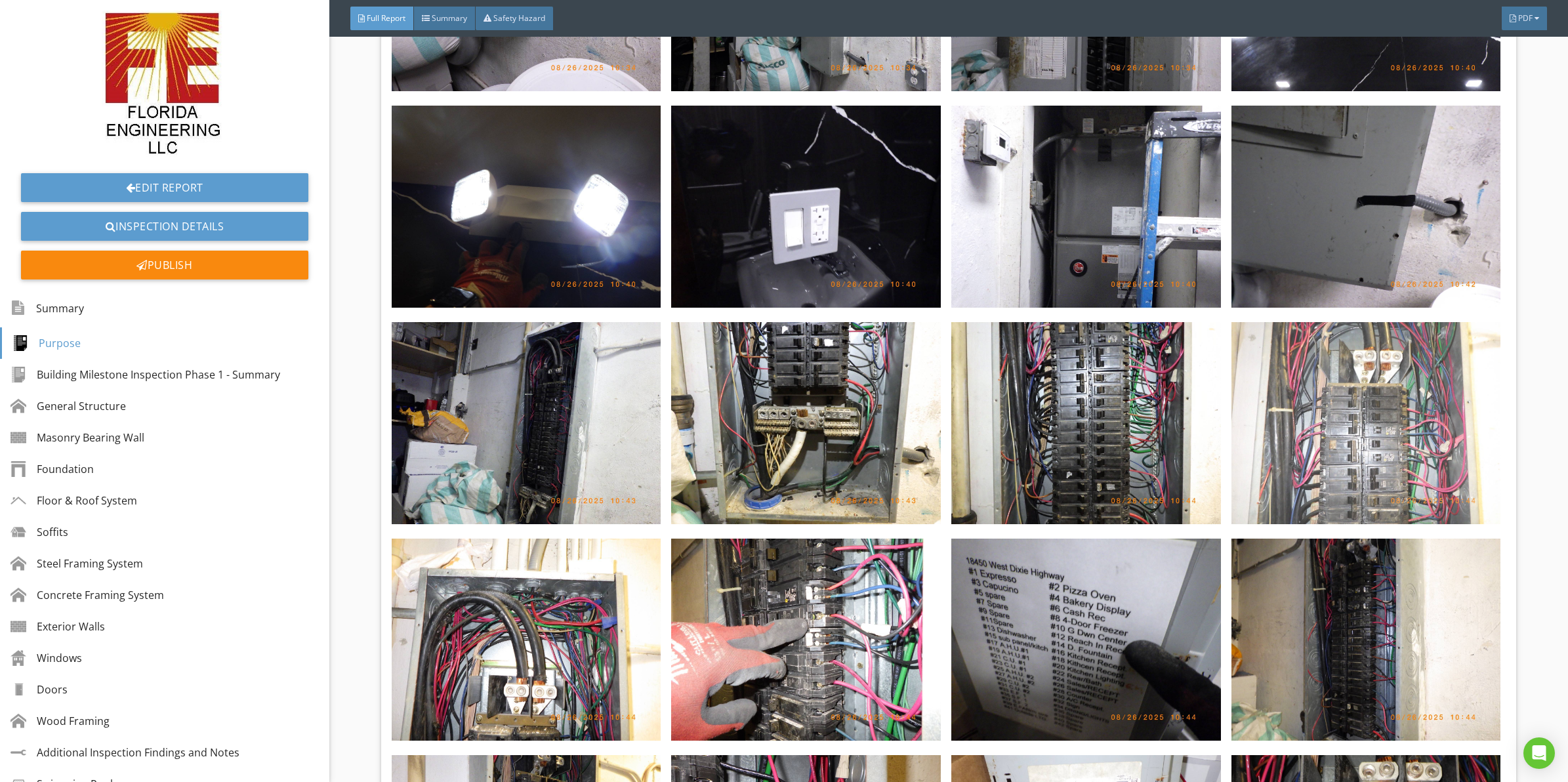
click at [1353, 387] on img at bounding box center [1366, 423] width 270 height 202
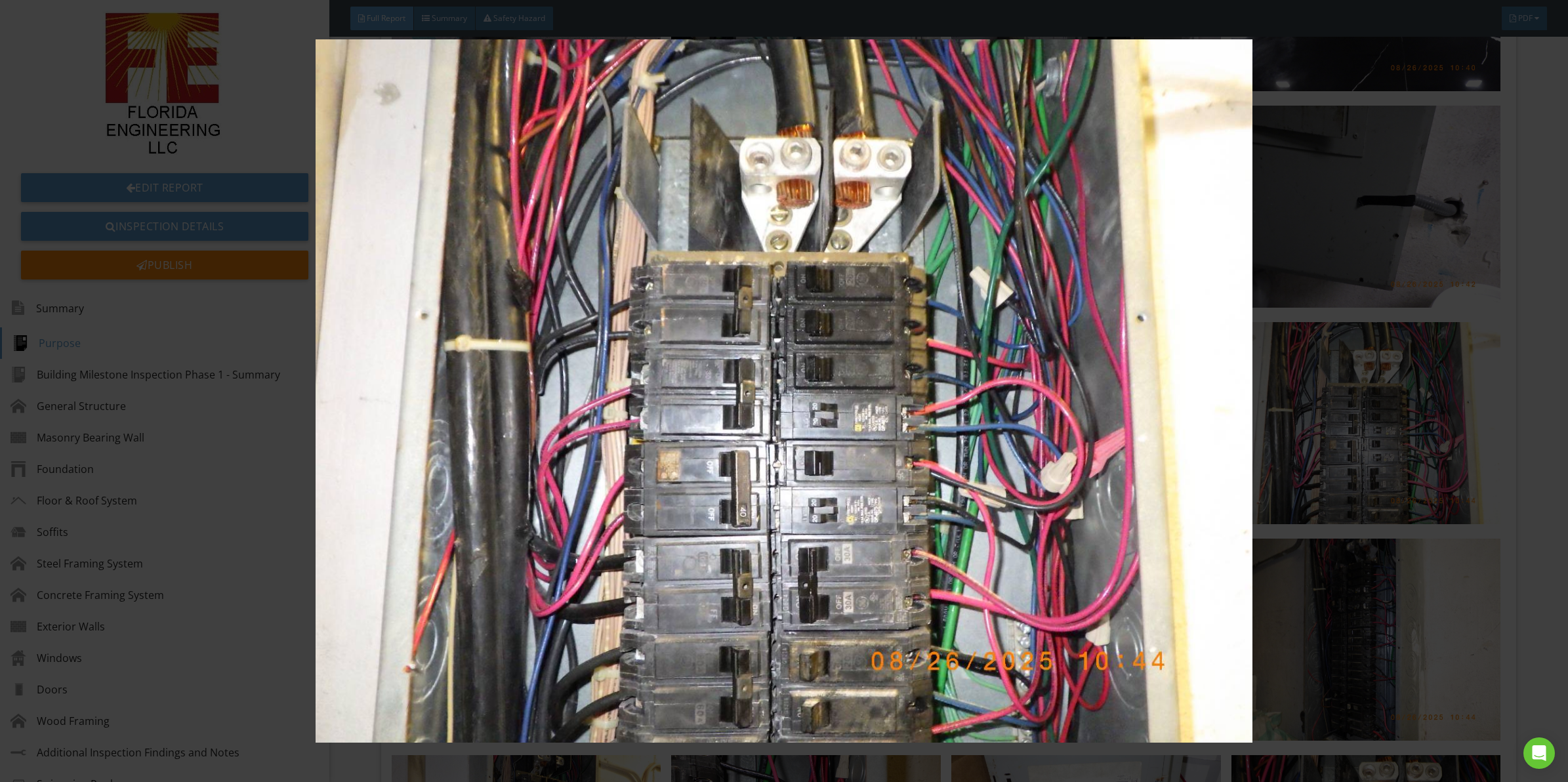
click at [827, 490] on img at bounding box center [784, 390] width 1450 height 703
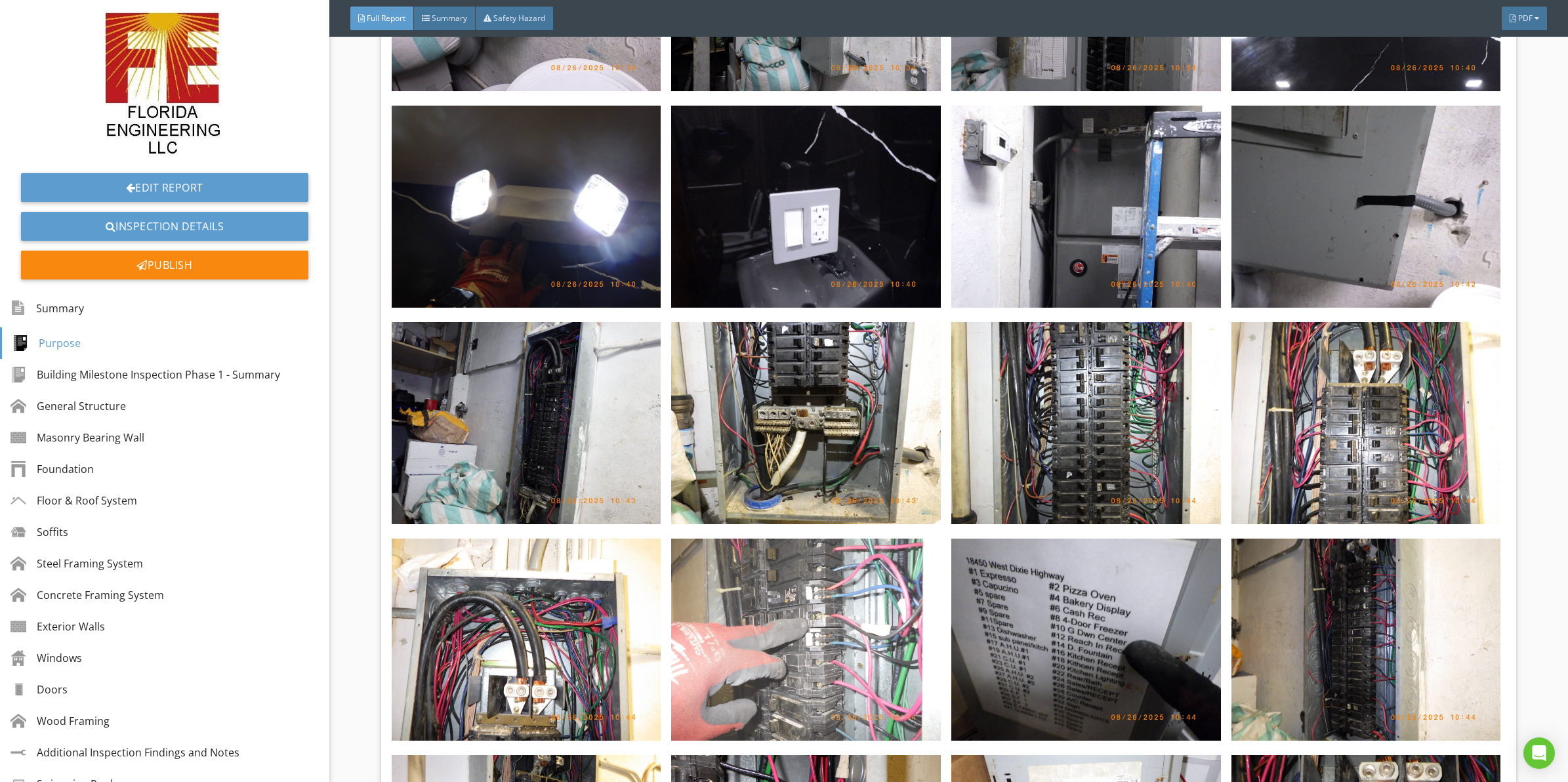
click at [734, 566] on img at bounding box center [806, 640] width 270 height 202
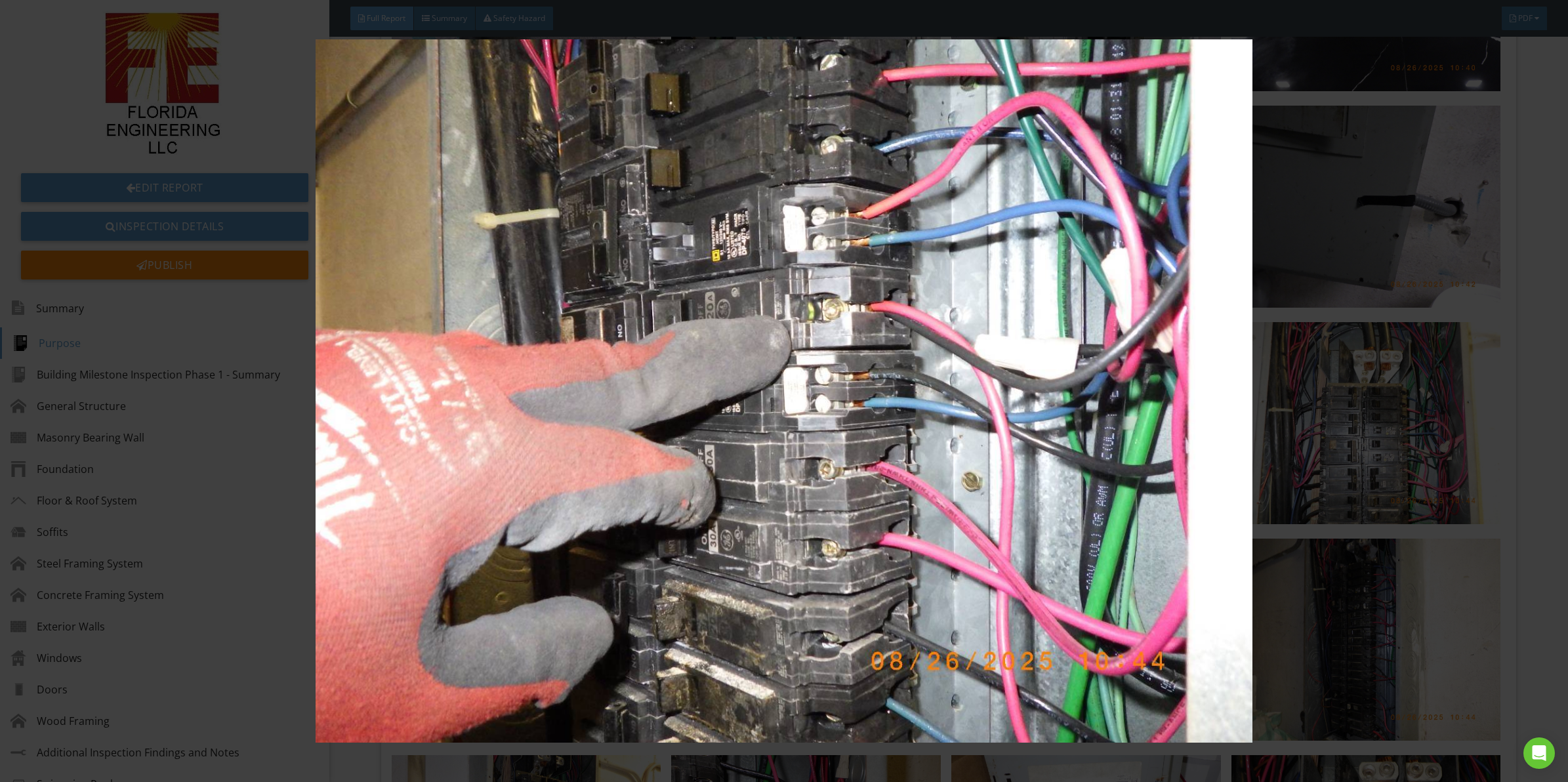
click at [896, 335] on img at bounding box center [784, 390] width 1450 height 703
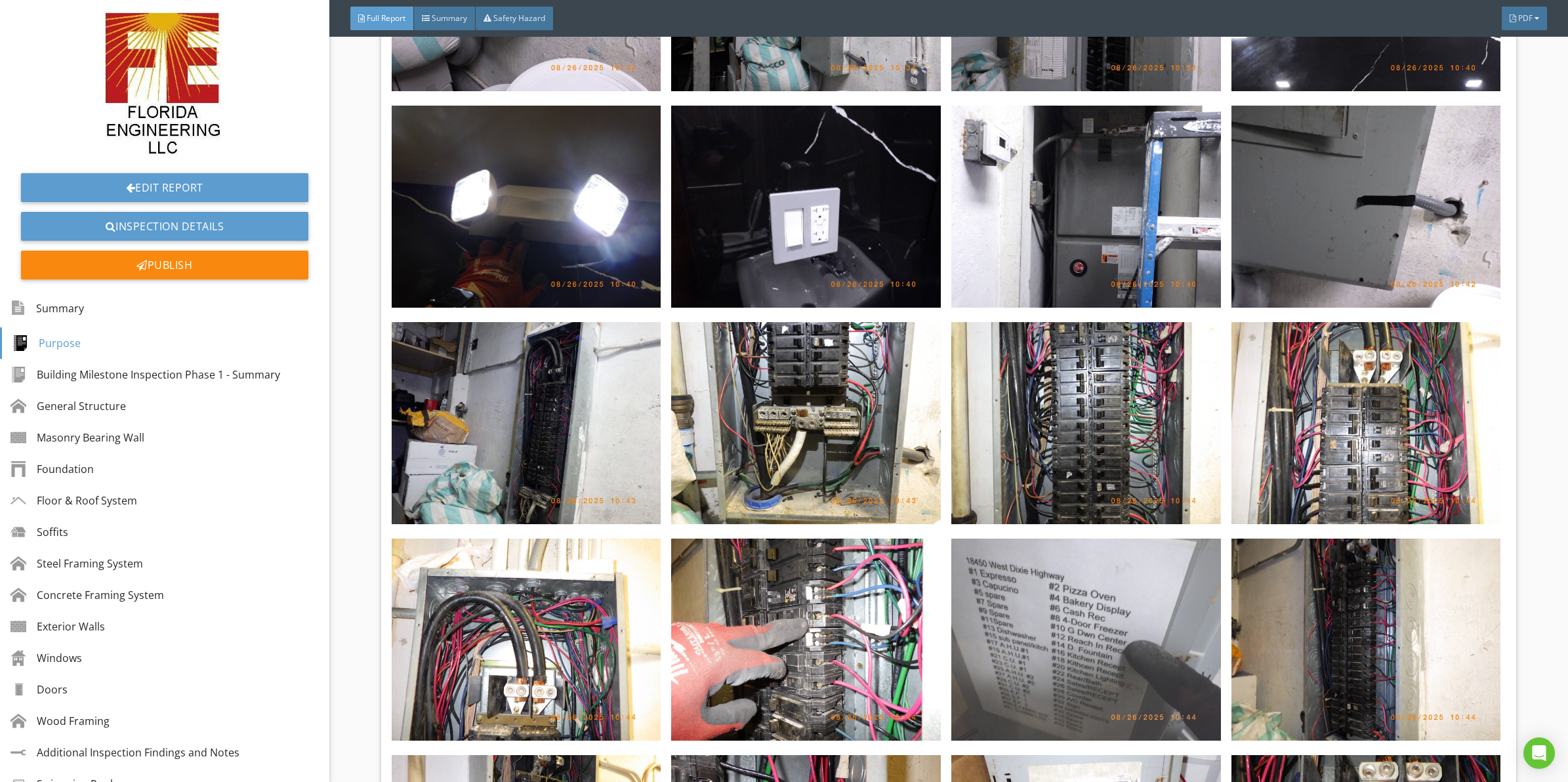
click at [1140, 580] on img at bounding box center [1086, 640] width 270 height 202
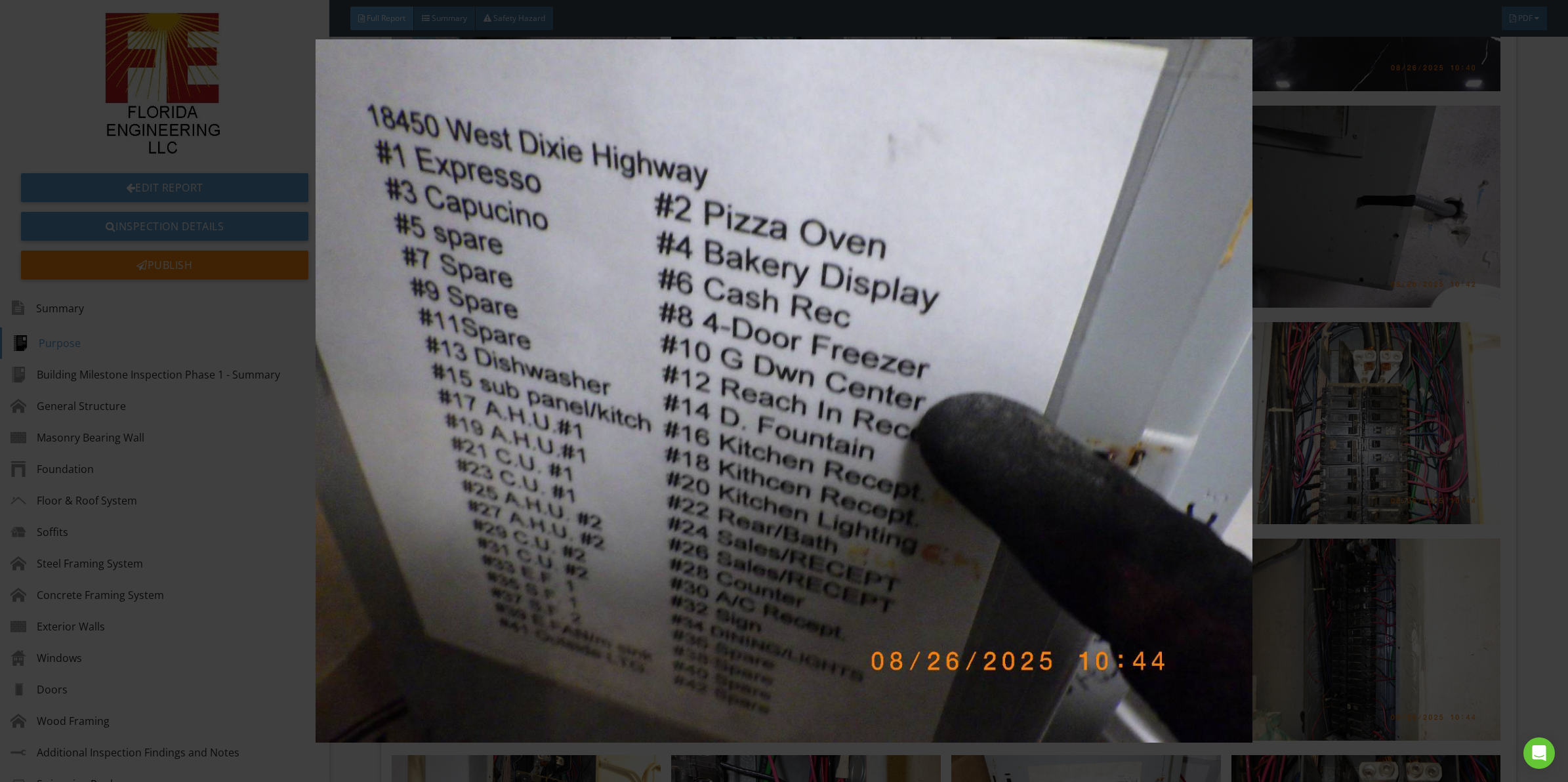
click at [782, 370] on img at bounding box center [784, 390] width 1450 height 703
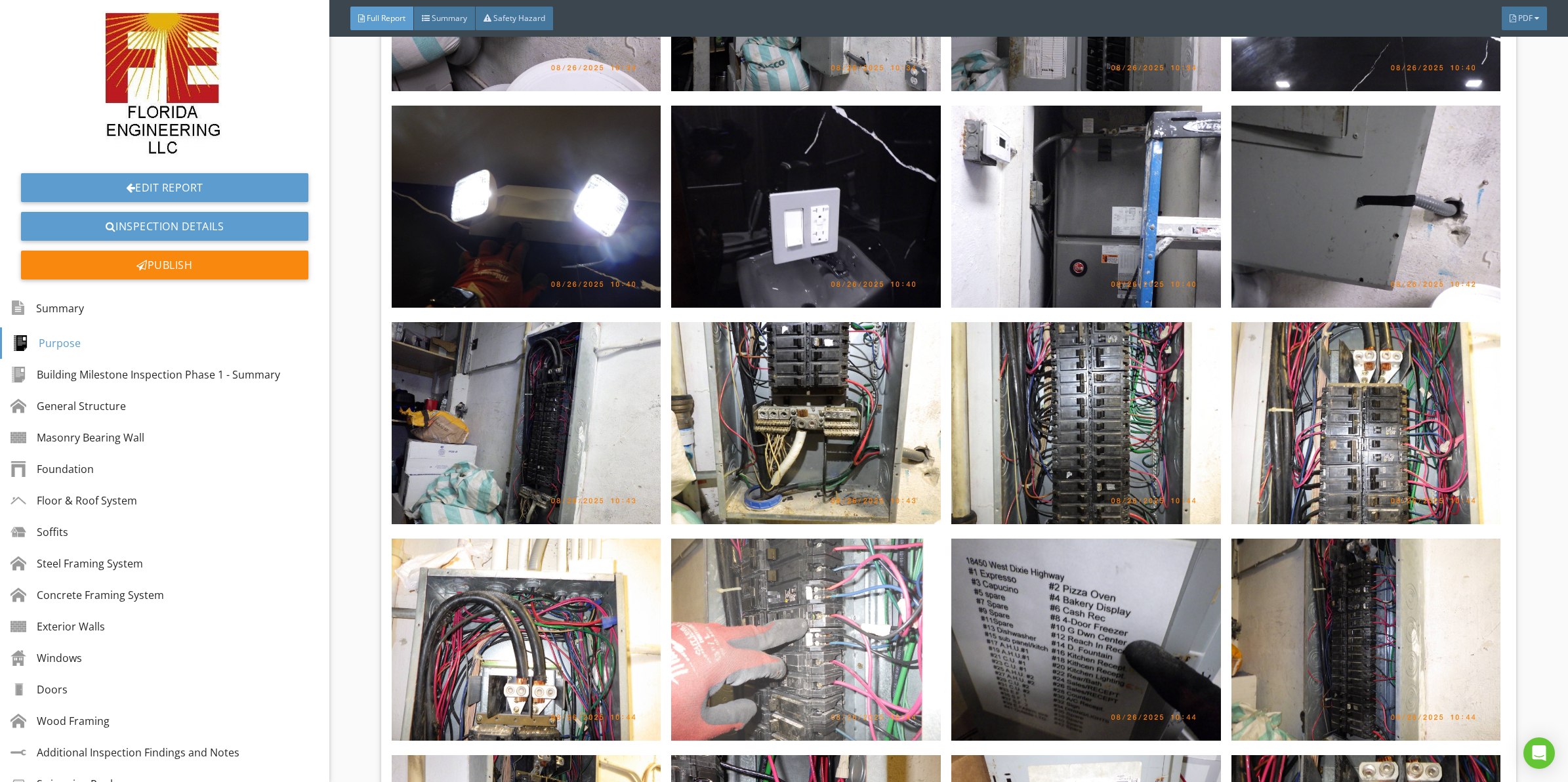
click at [778, 557] on img at bounding box center [806, 640] width 270 height 202
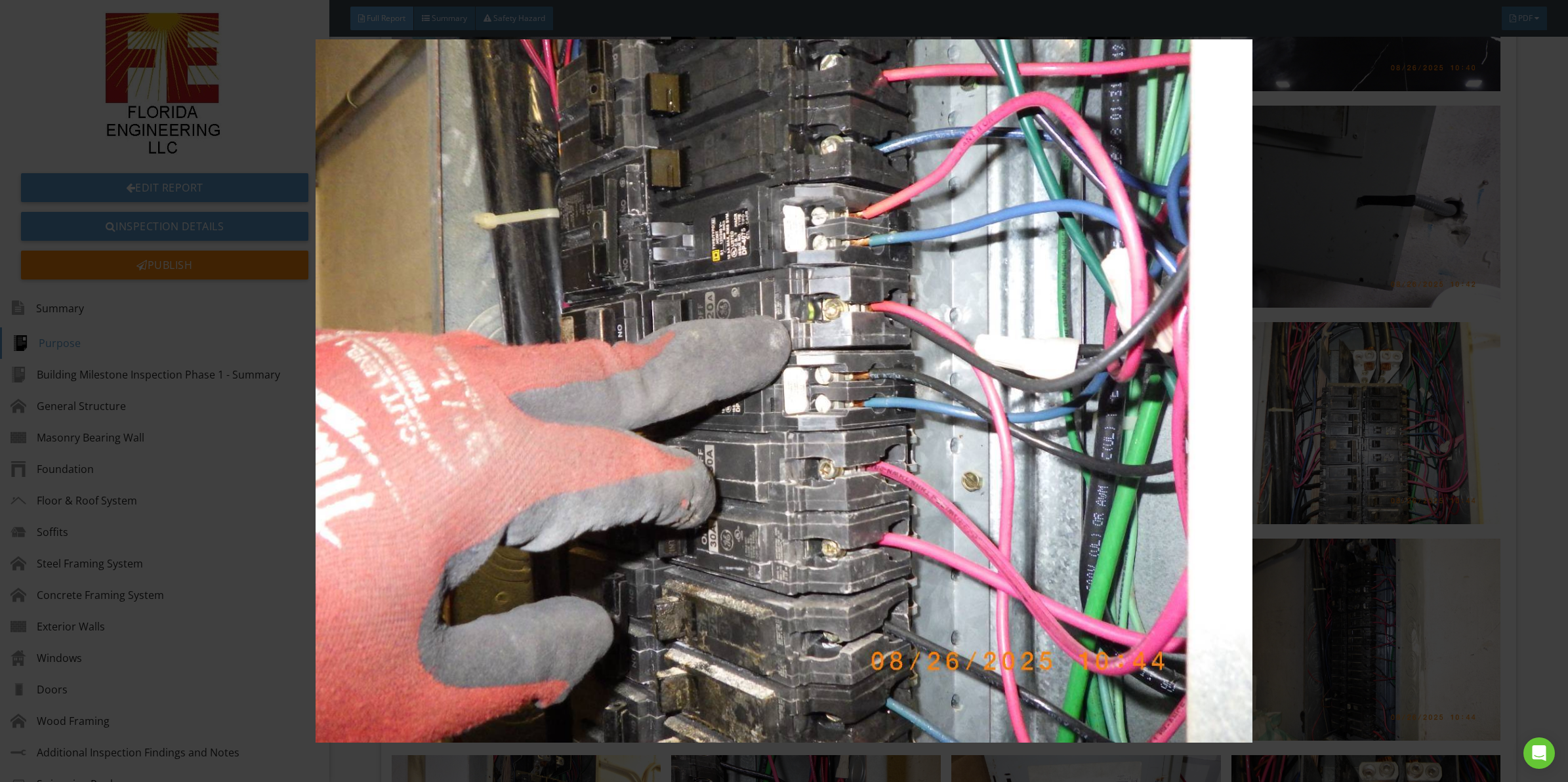
click at [778, 557] on img at bounding box center [784, 390] width 1450 height 703
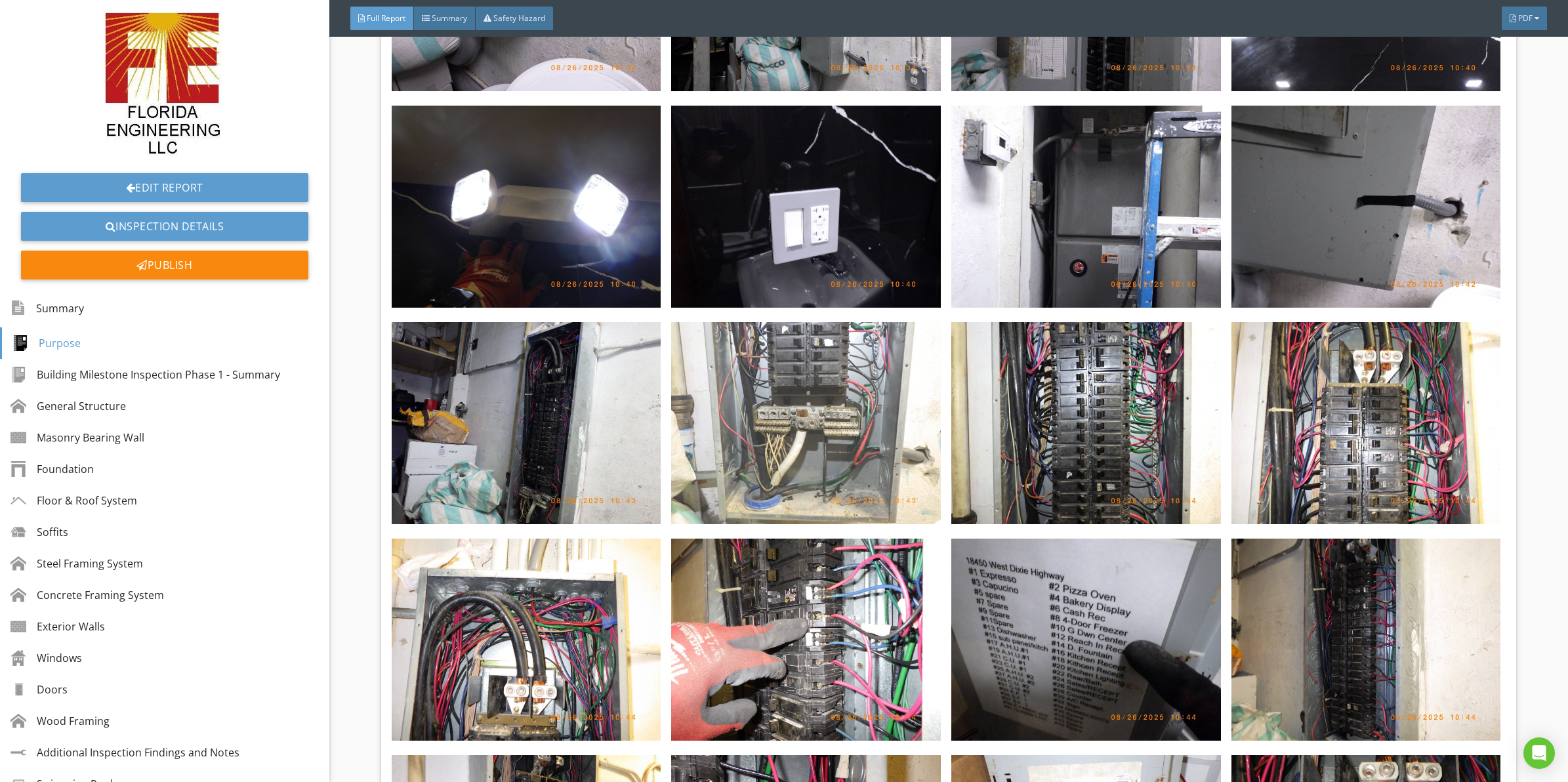
click at [847, 389] on img at bounding box center [806, 423] width 270 height 202
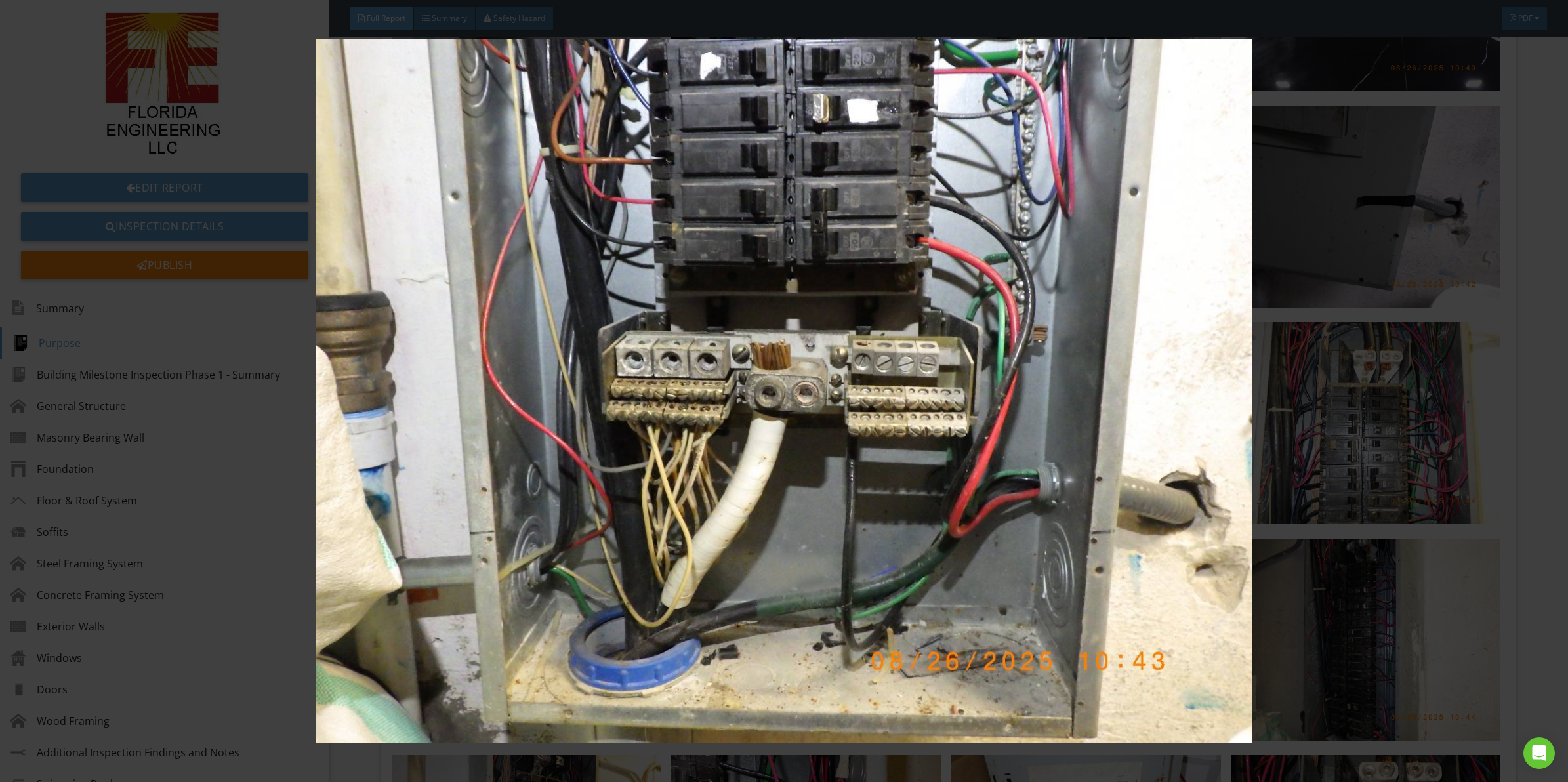
click at [847, 389] on img at bounding box center [784, 390] width 1450 height 703
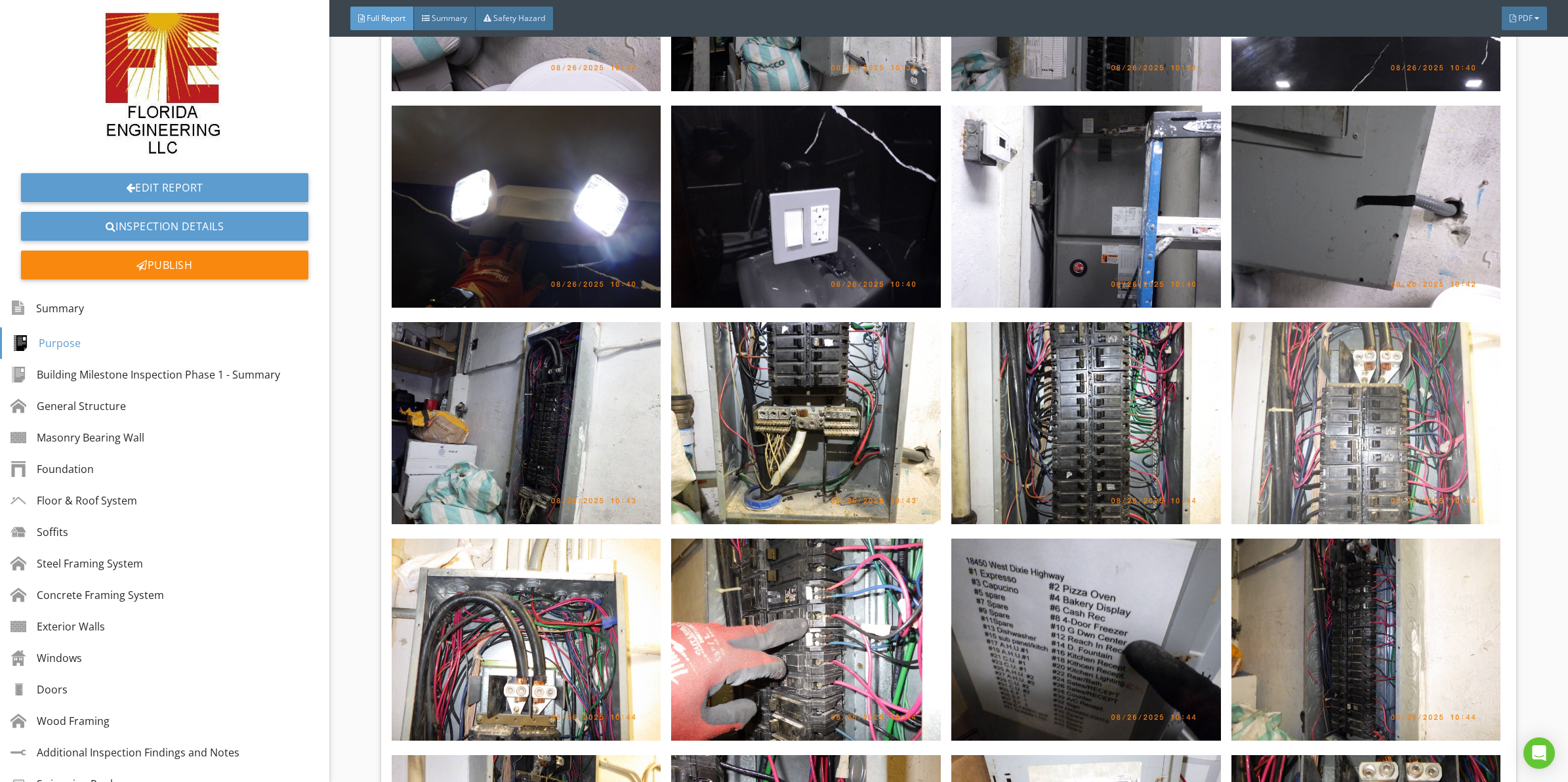
click at [1310, 380] on img at bounding box center [1366, 423] width 270 height 202
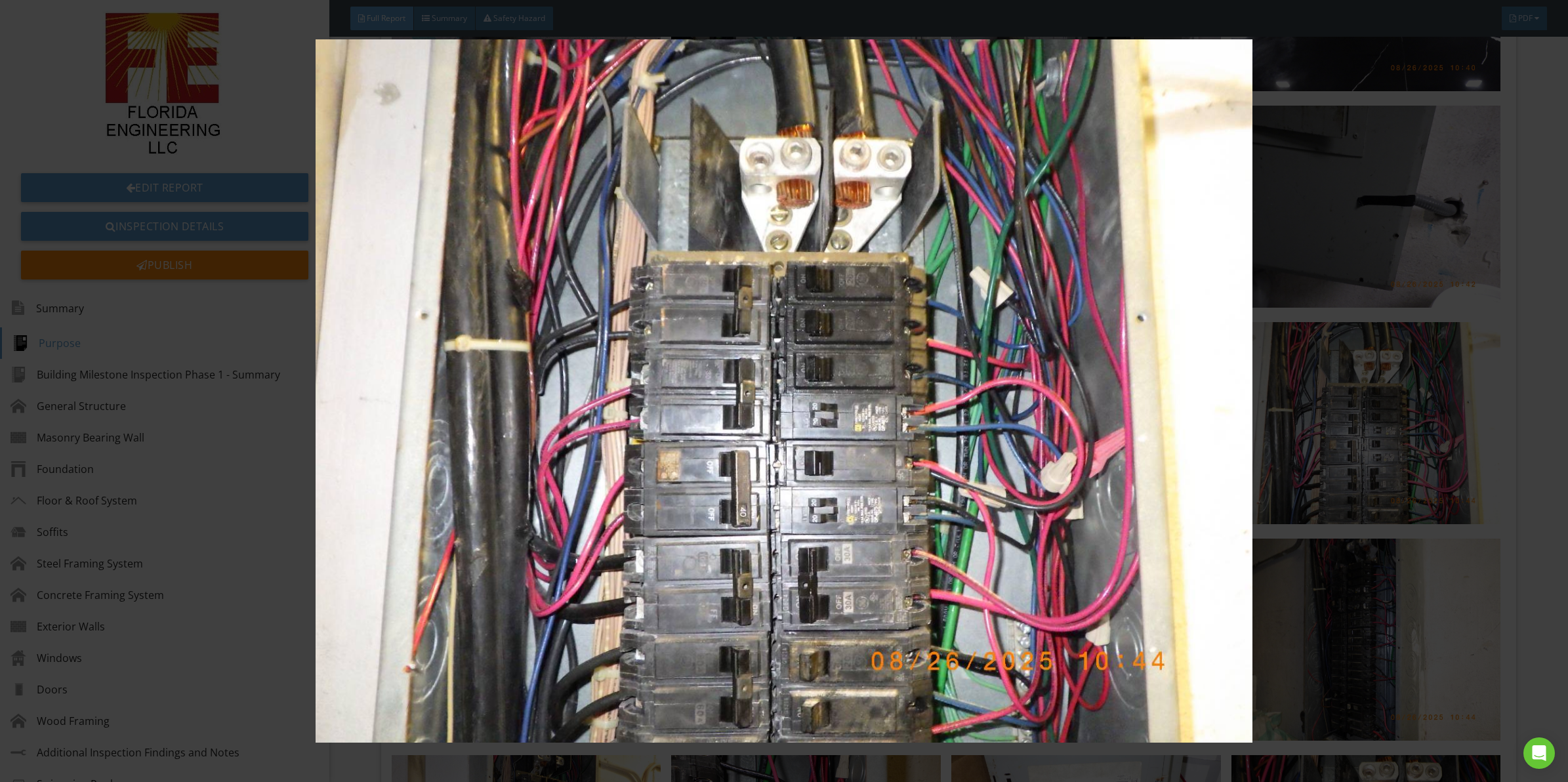
click at [863, 456] on img at bounding box center [784, 390] width 1450 height 703
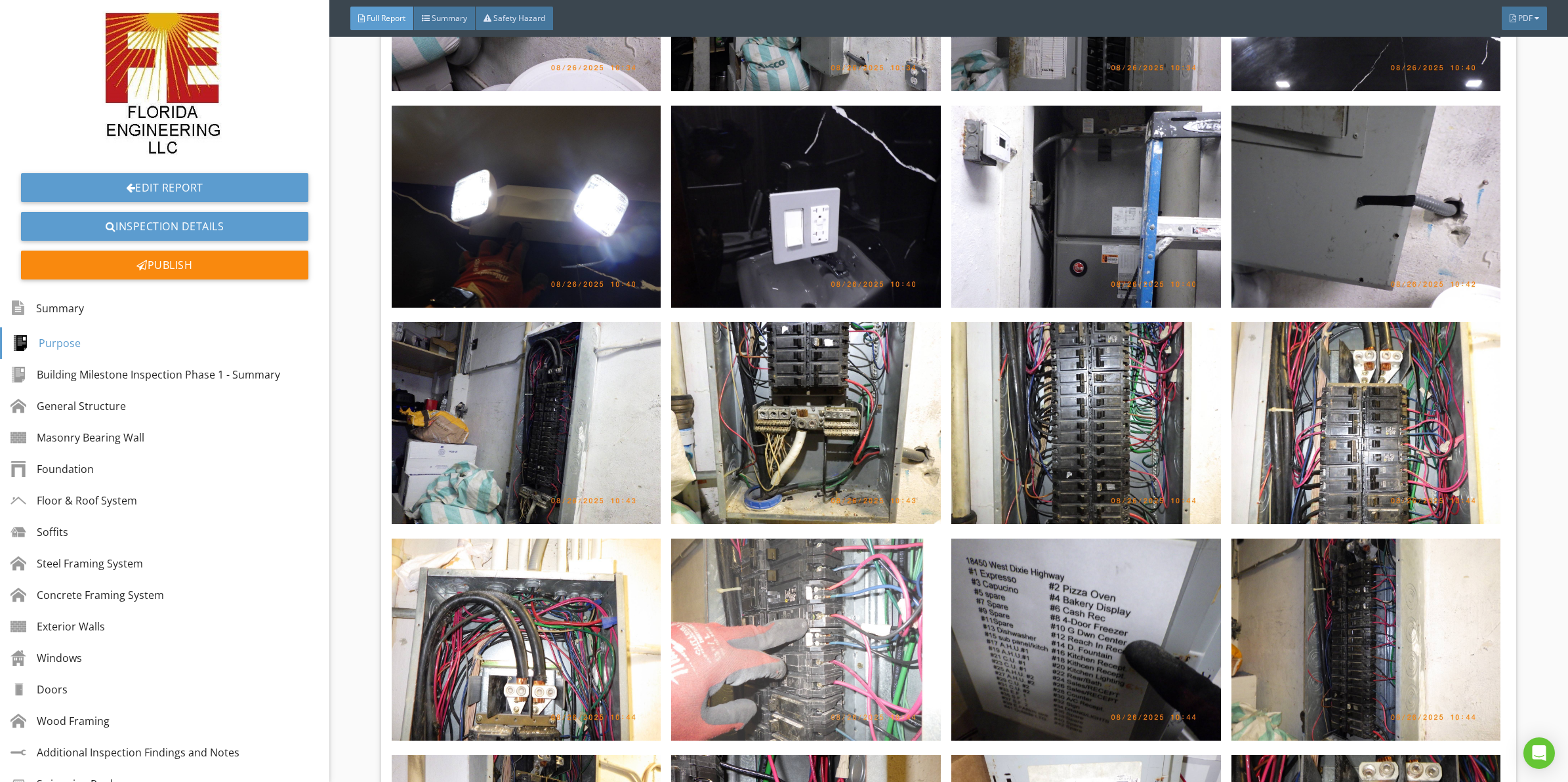
click at [792, 583] on img at bounding box center [806, 640] width 270 height 202
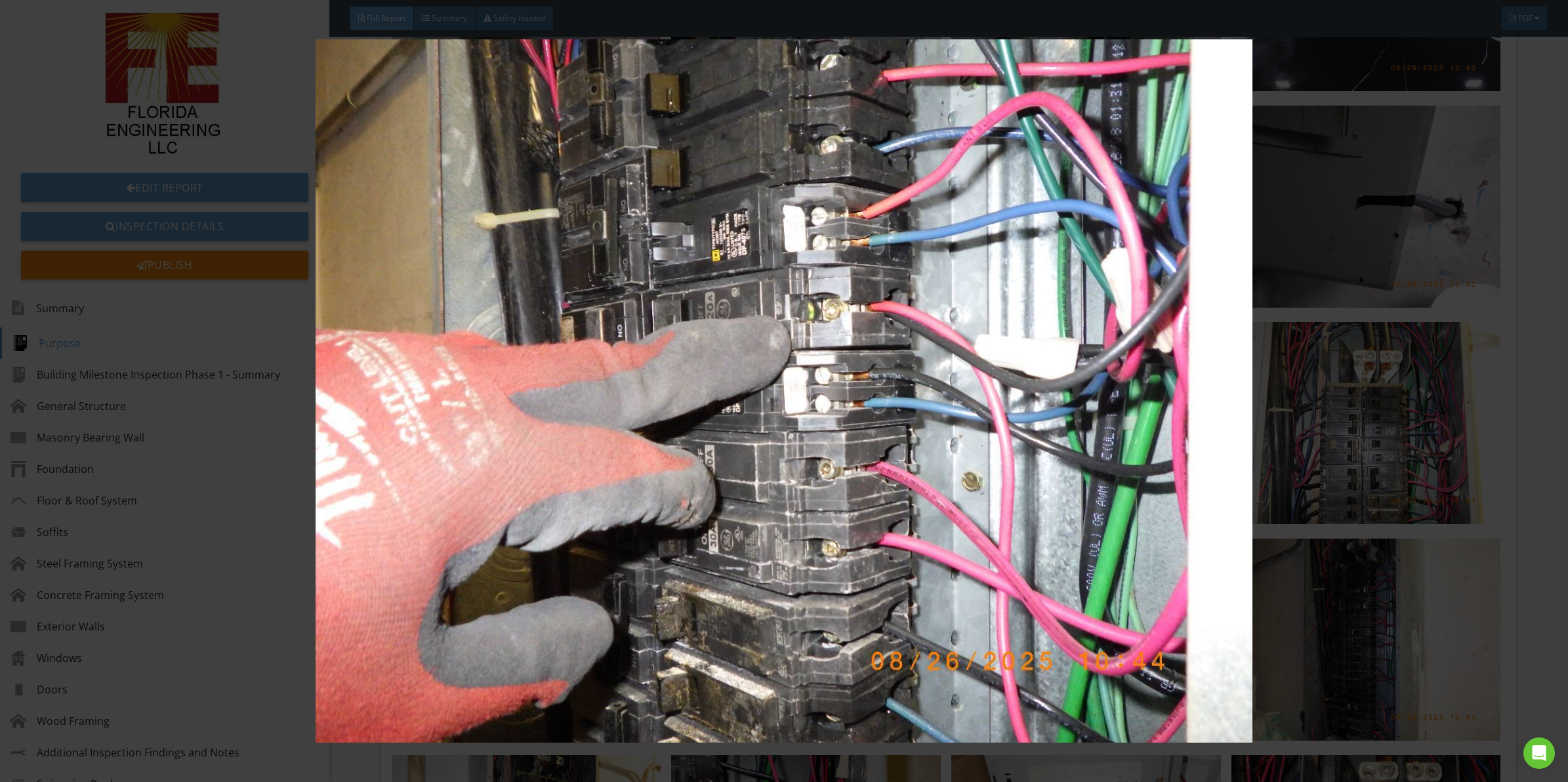
click at [926, 441] on img at bounding box center [784, 390] width 1450 height 703
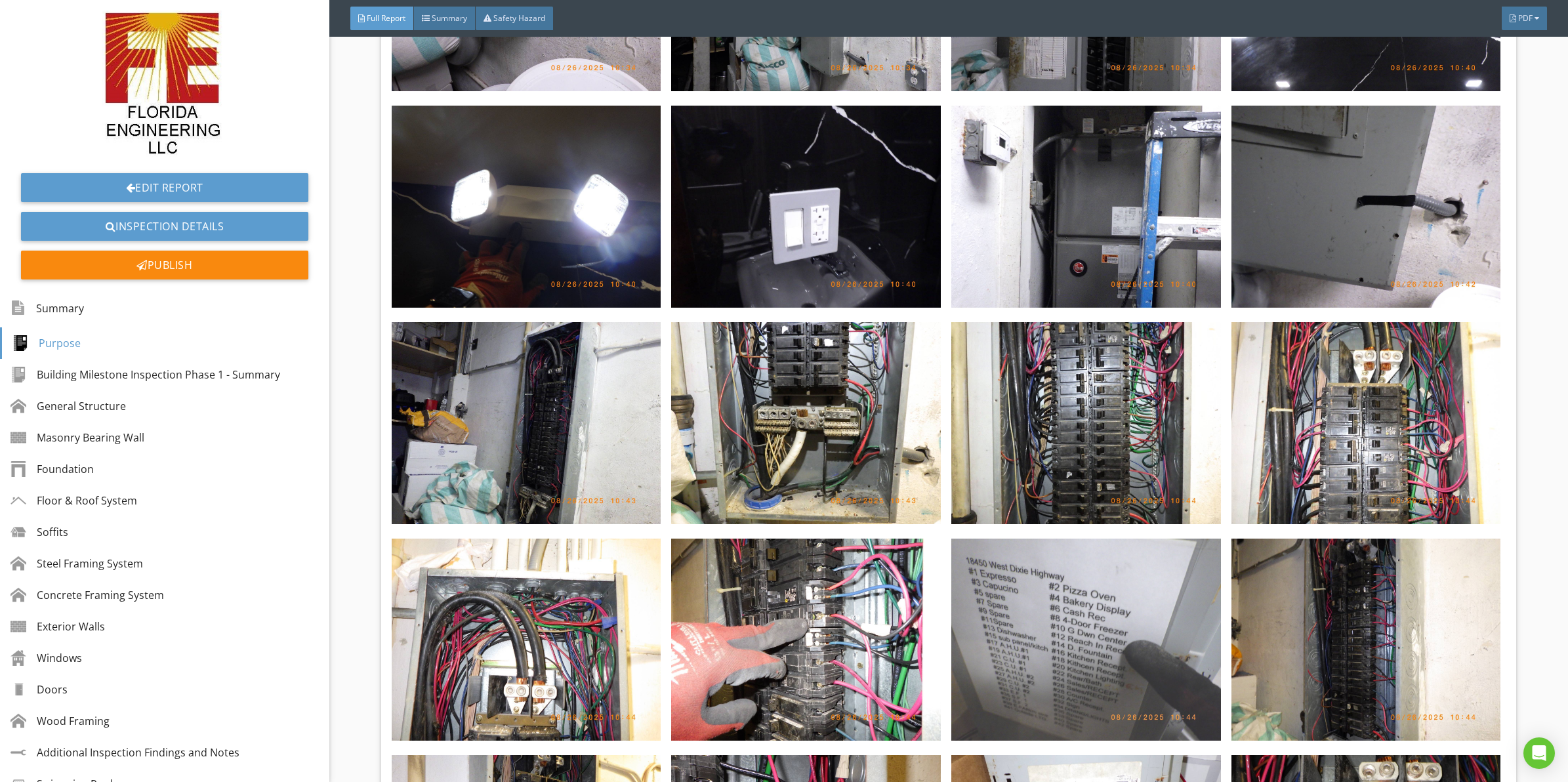
click at [1077, 580] on img at bounding box center [1086, 640] width 270 height 202
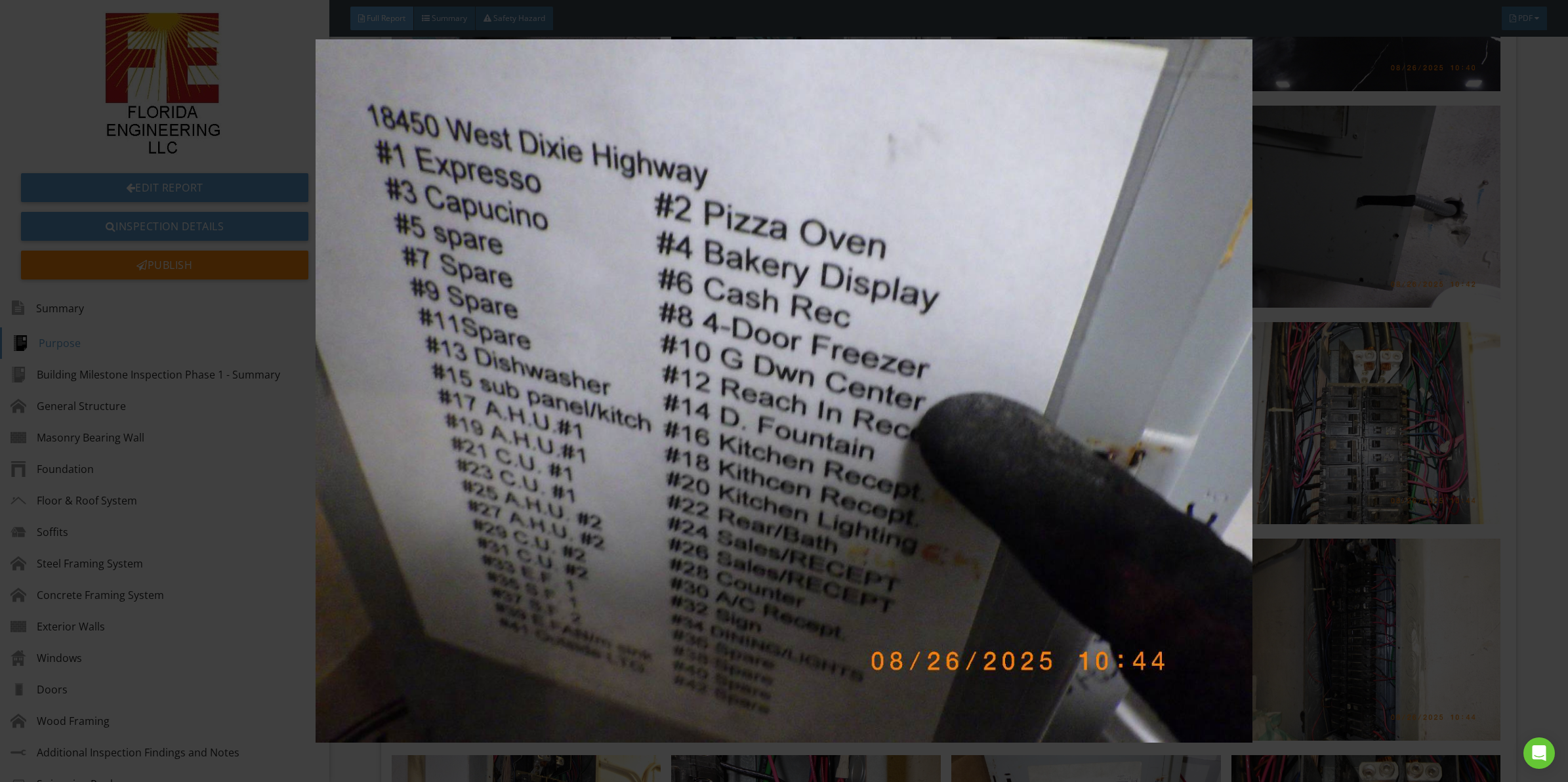
click at [590, 416] on img at bounding box center [784, 390] width 1450 height 703
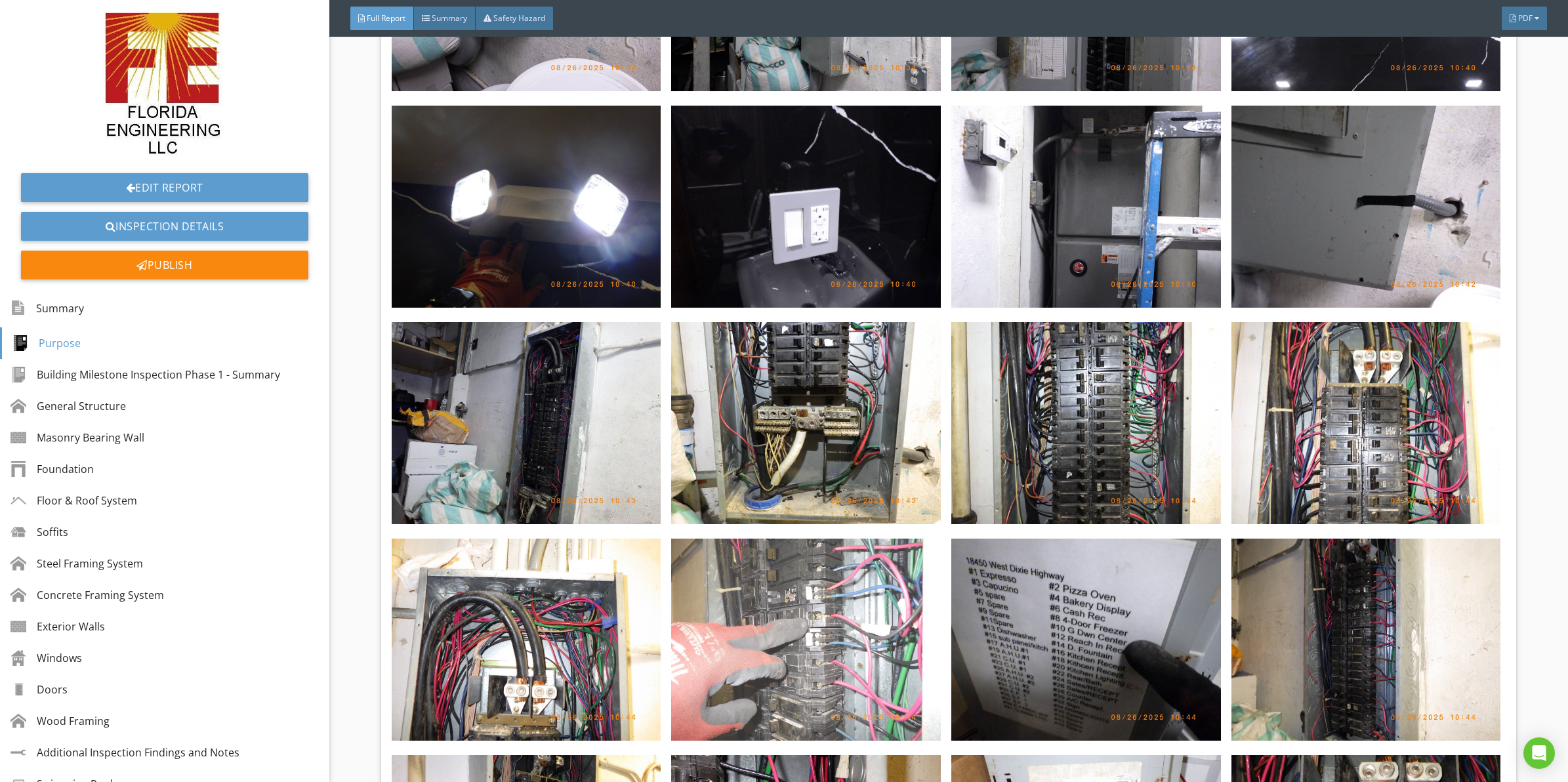
click at [694, 557] on img at bounding box center [806, 640] width 270 height 202
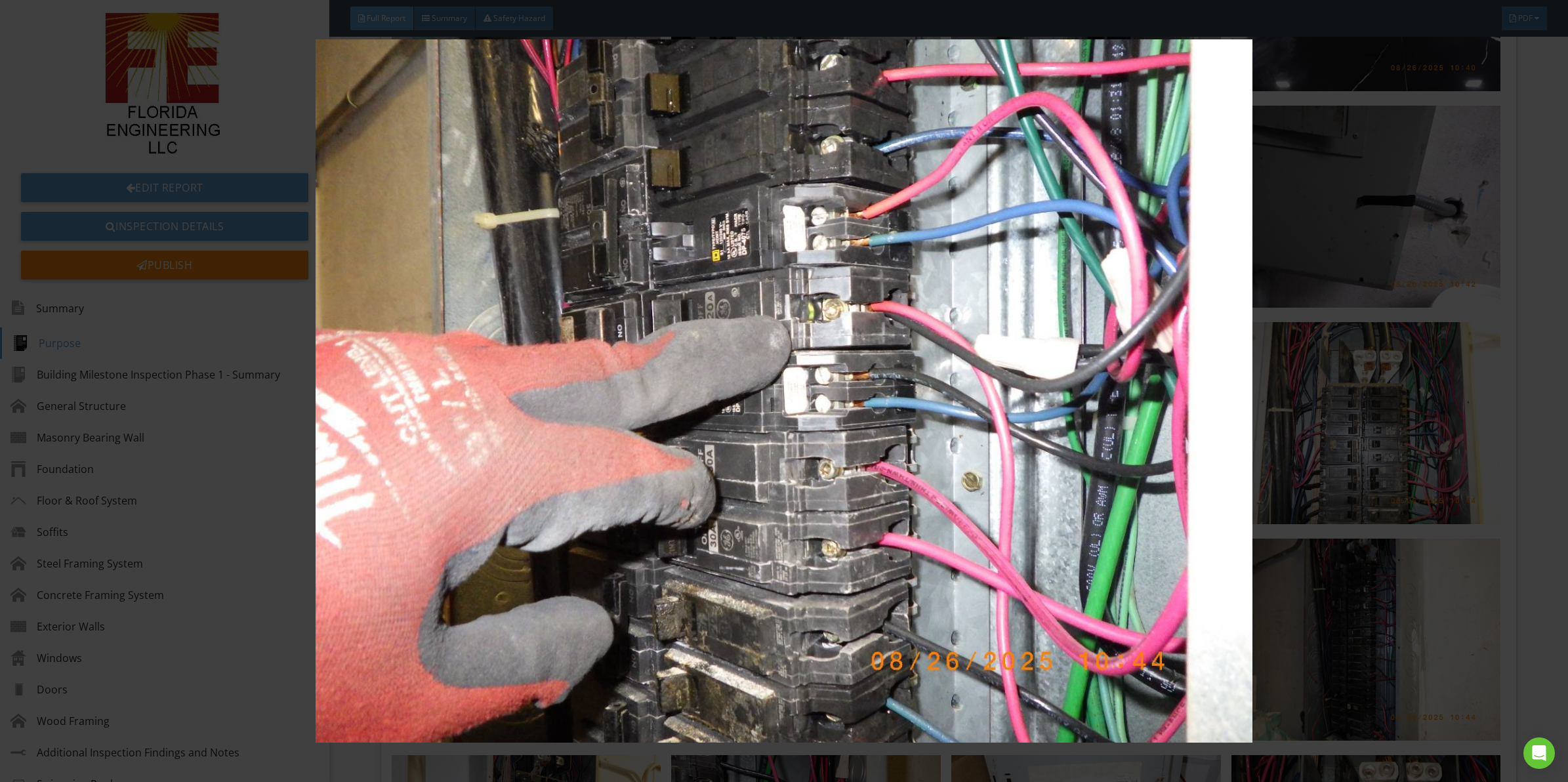
click at [482, 368] on img at bounding box center [784, 390] width 1450 height 703
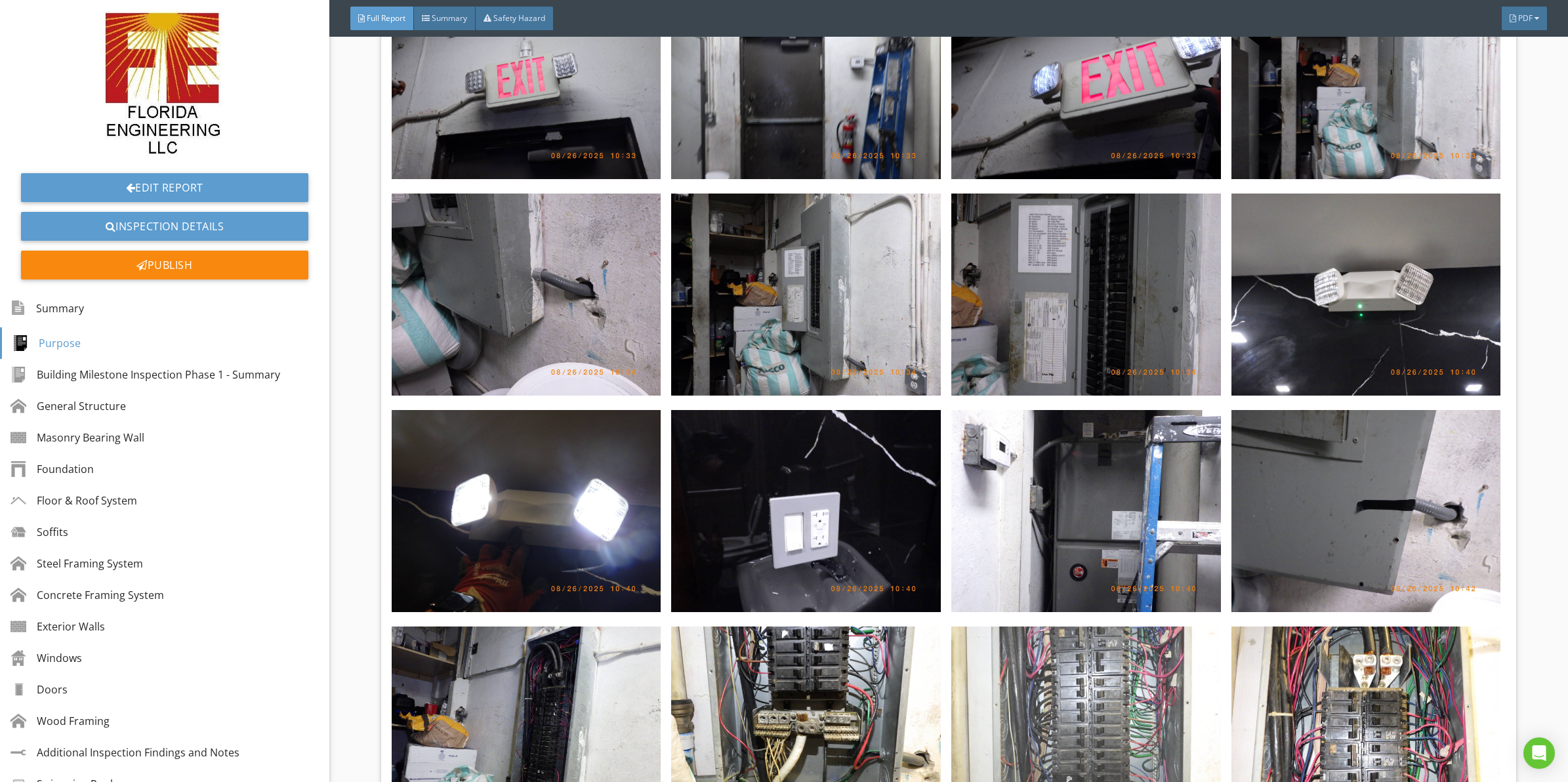
scroll to position [5524, 0]
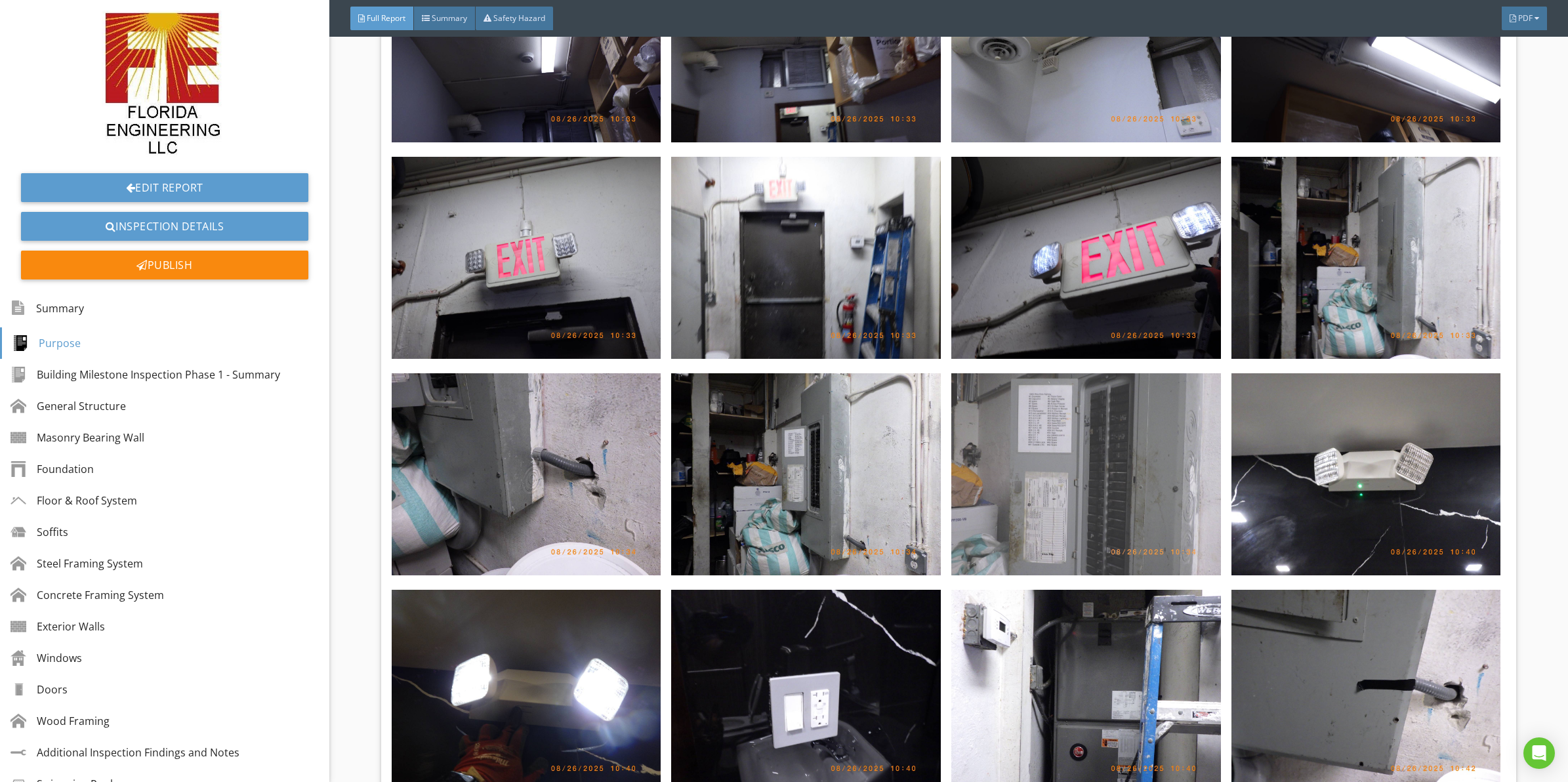
drag, startPoint x: 1012, startPoint y: 427, endPoint x: 1014, endPoint y: 380, distance: 47.0
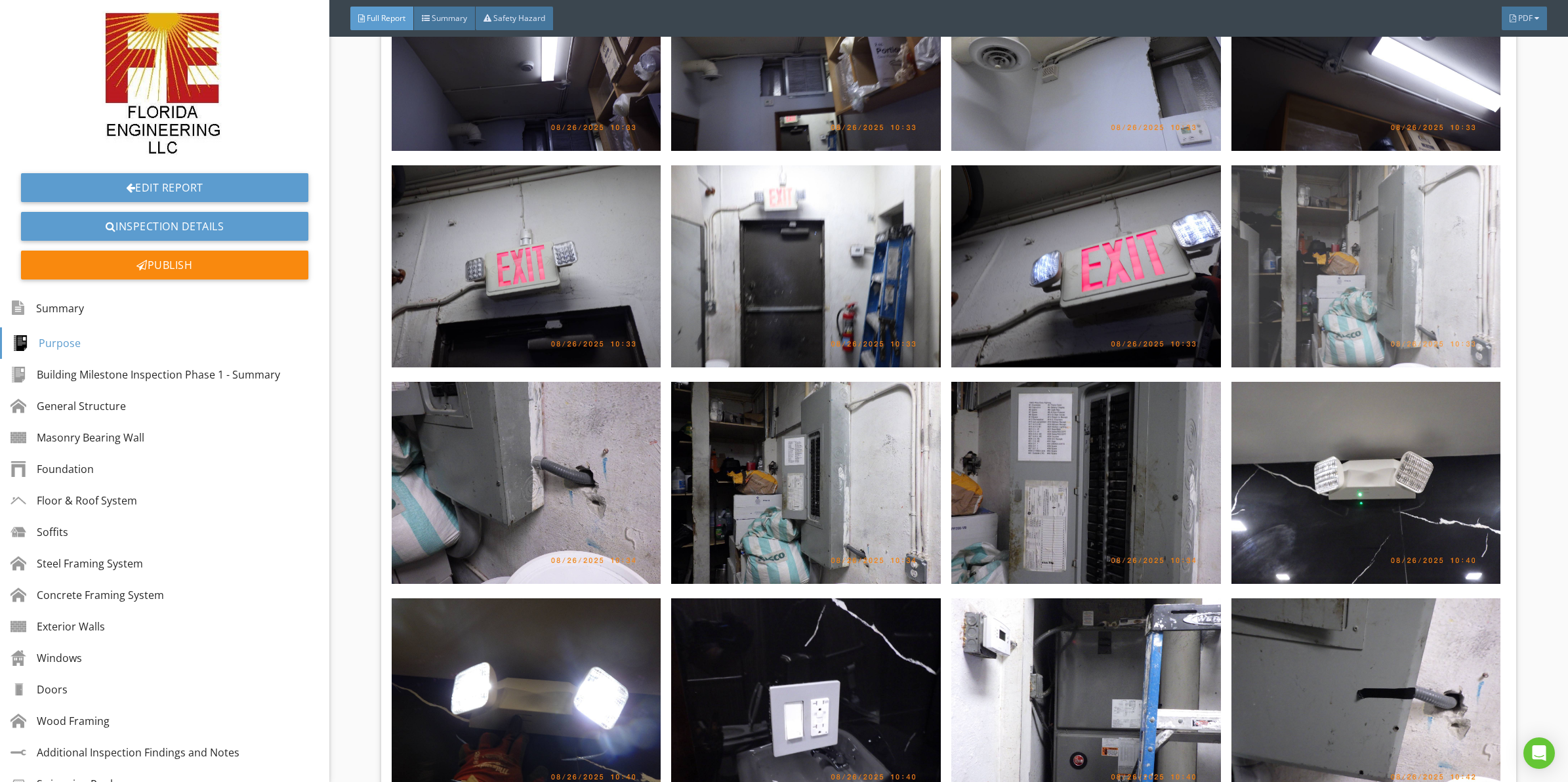
click at [1346, 235] on img at bounding box center [1366, 267] width 270 height 202
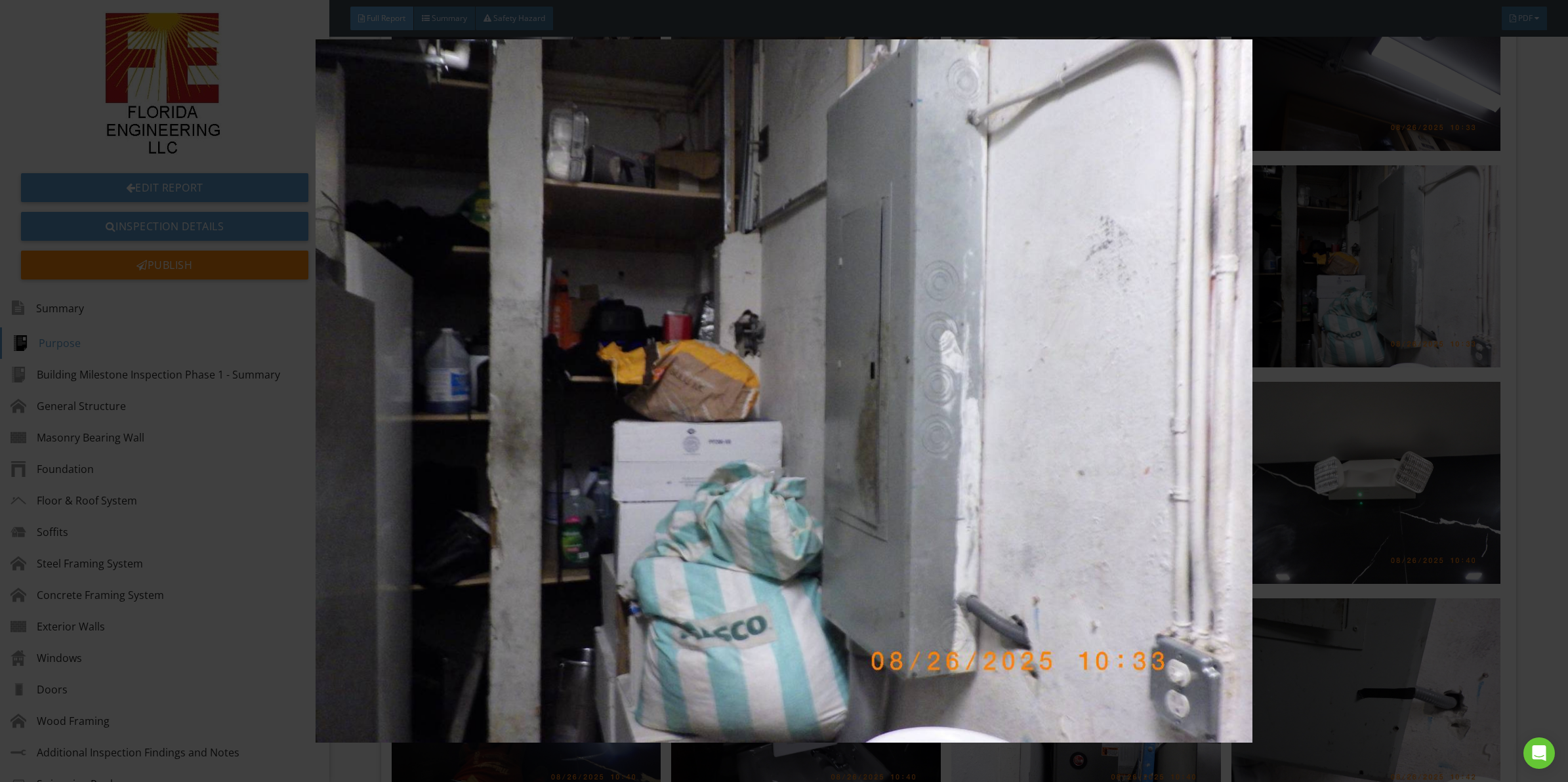
drag, startPoint x: 702, startPoint y: 406, endPoint x: 726, endPoint y: 408, distance: 24.1
click at [702, 406] on img at bounding box center [784, 390] width 1450 height 703
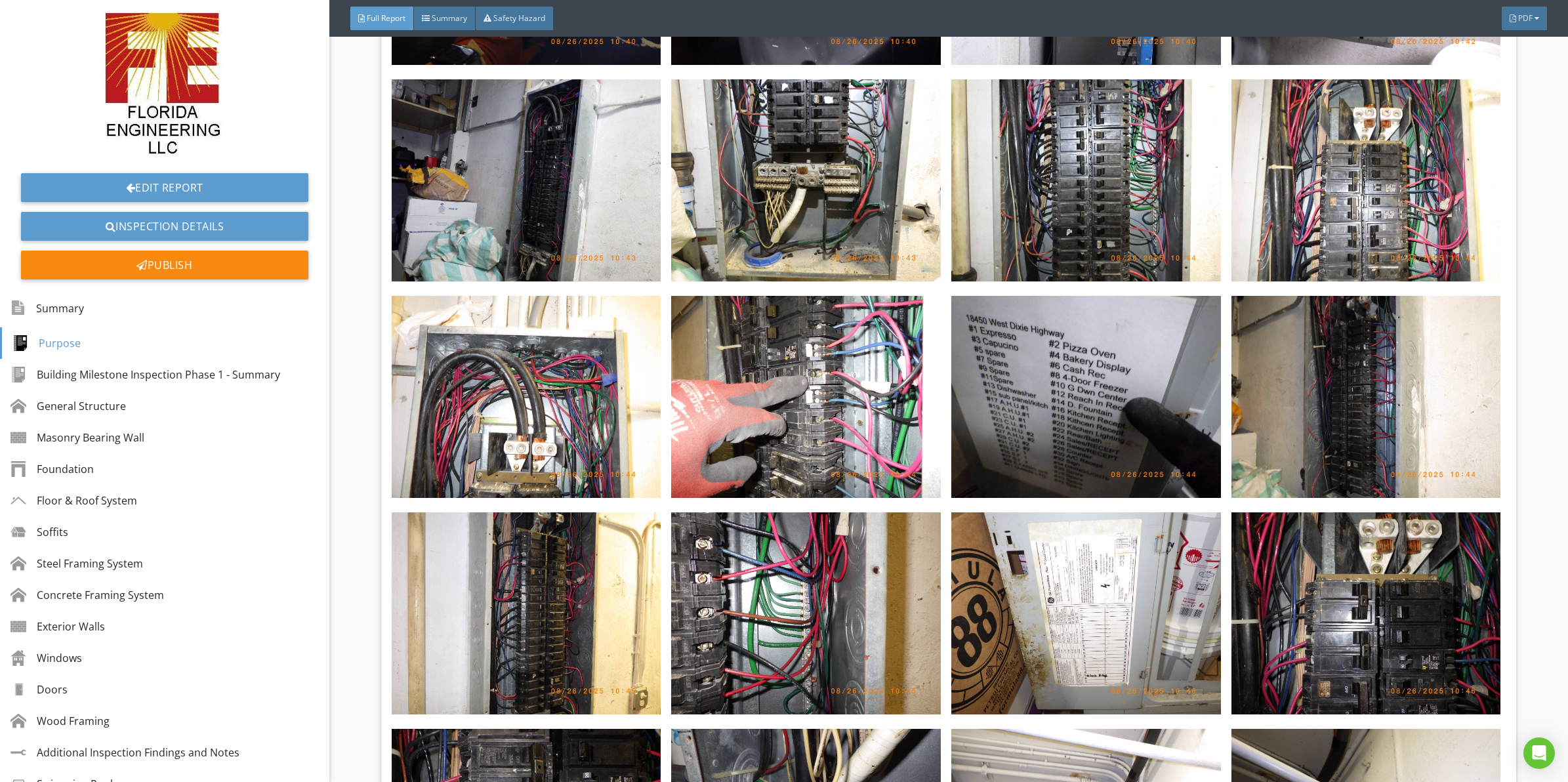
scroll to position [6262, 0]
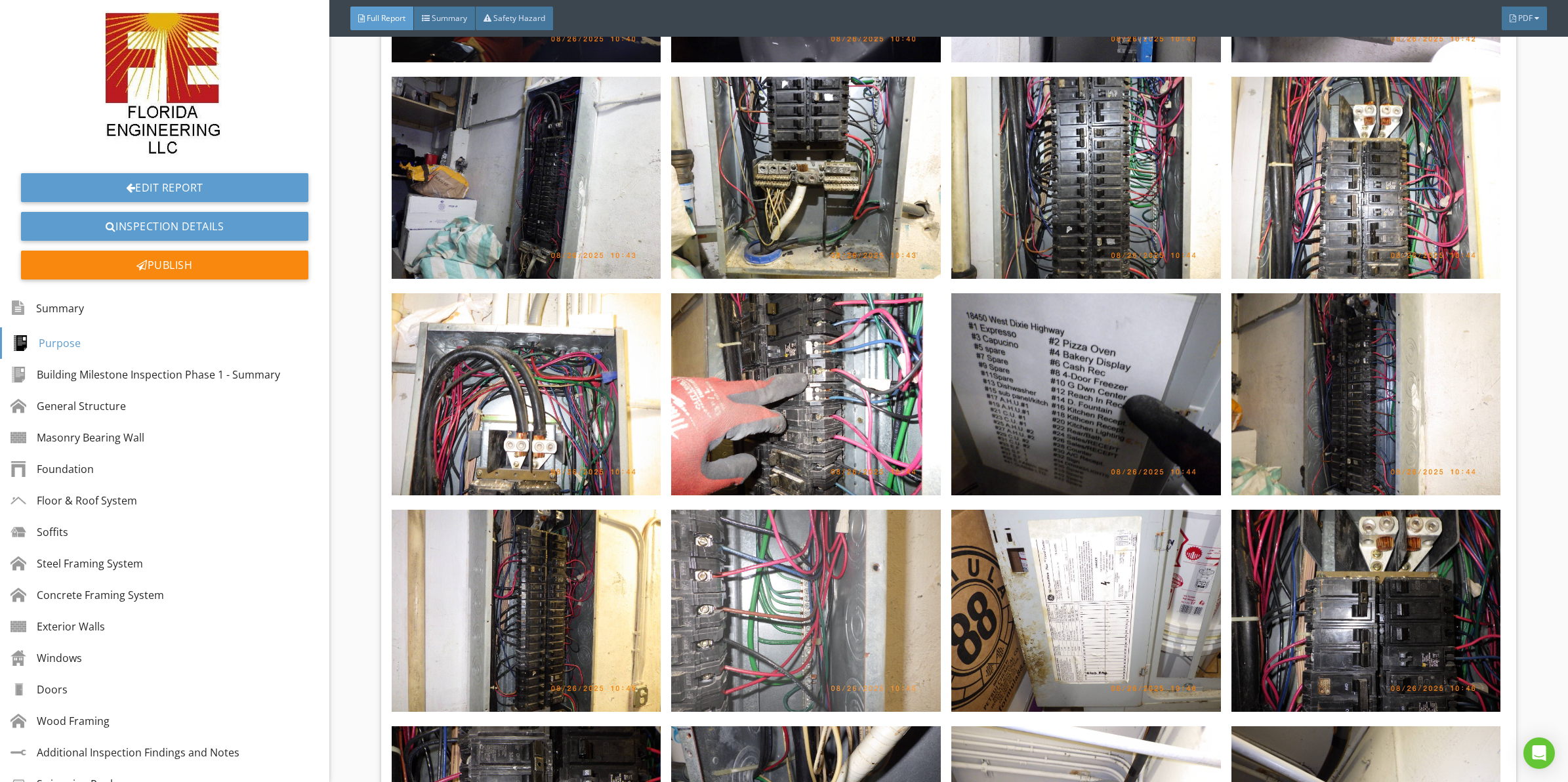
click at [794, 546] on img at bounding box center [806, 611] width 270 height 202
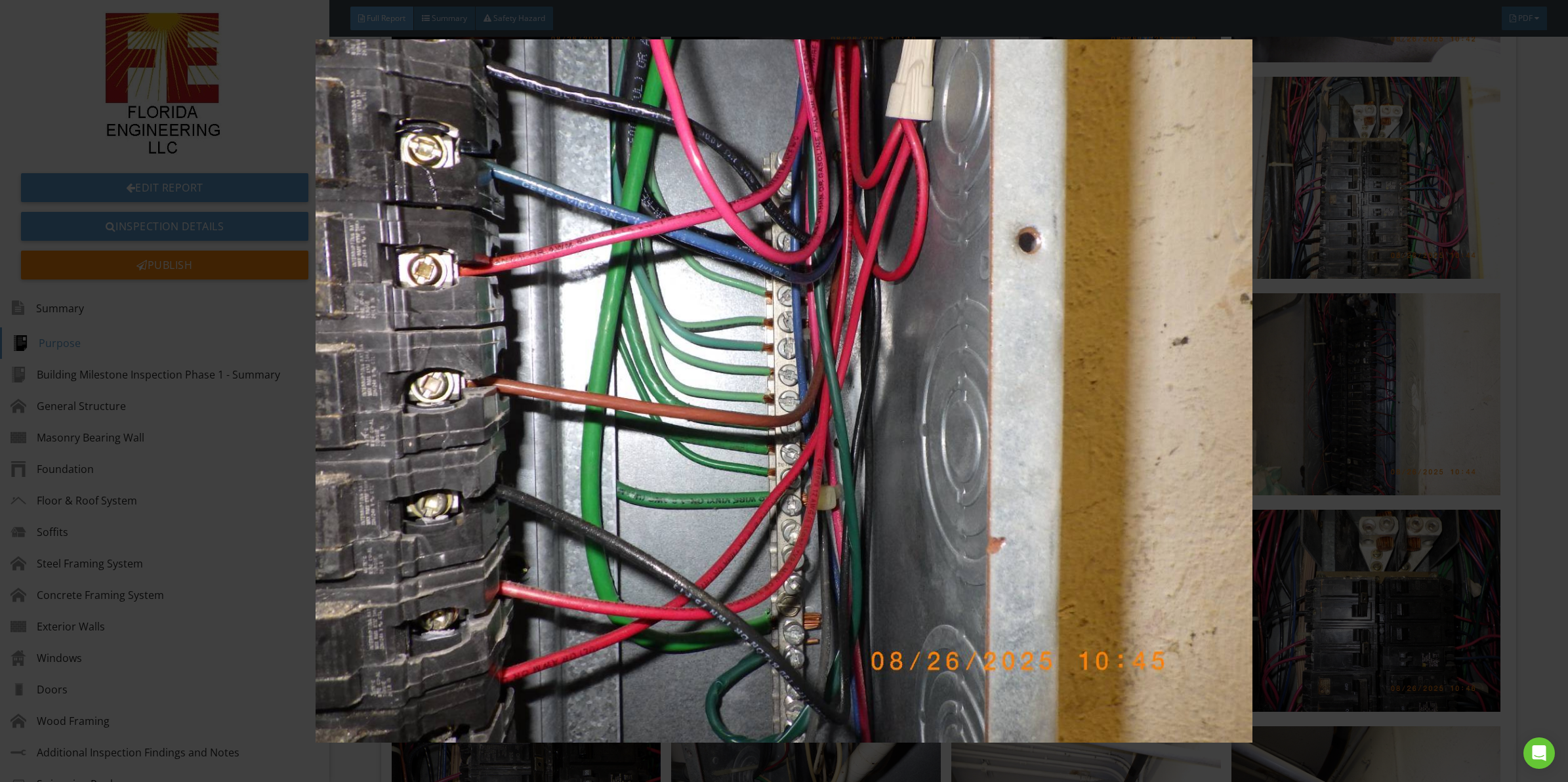
click at [685, 331] on img at bounding box center [784, 390] width 1450 height 703
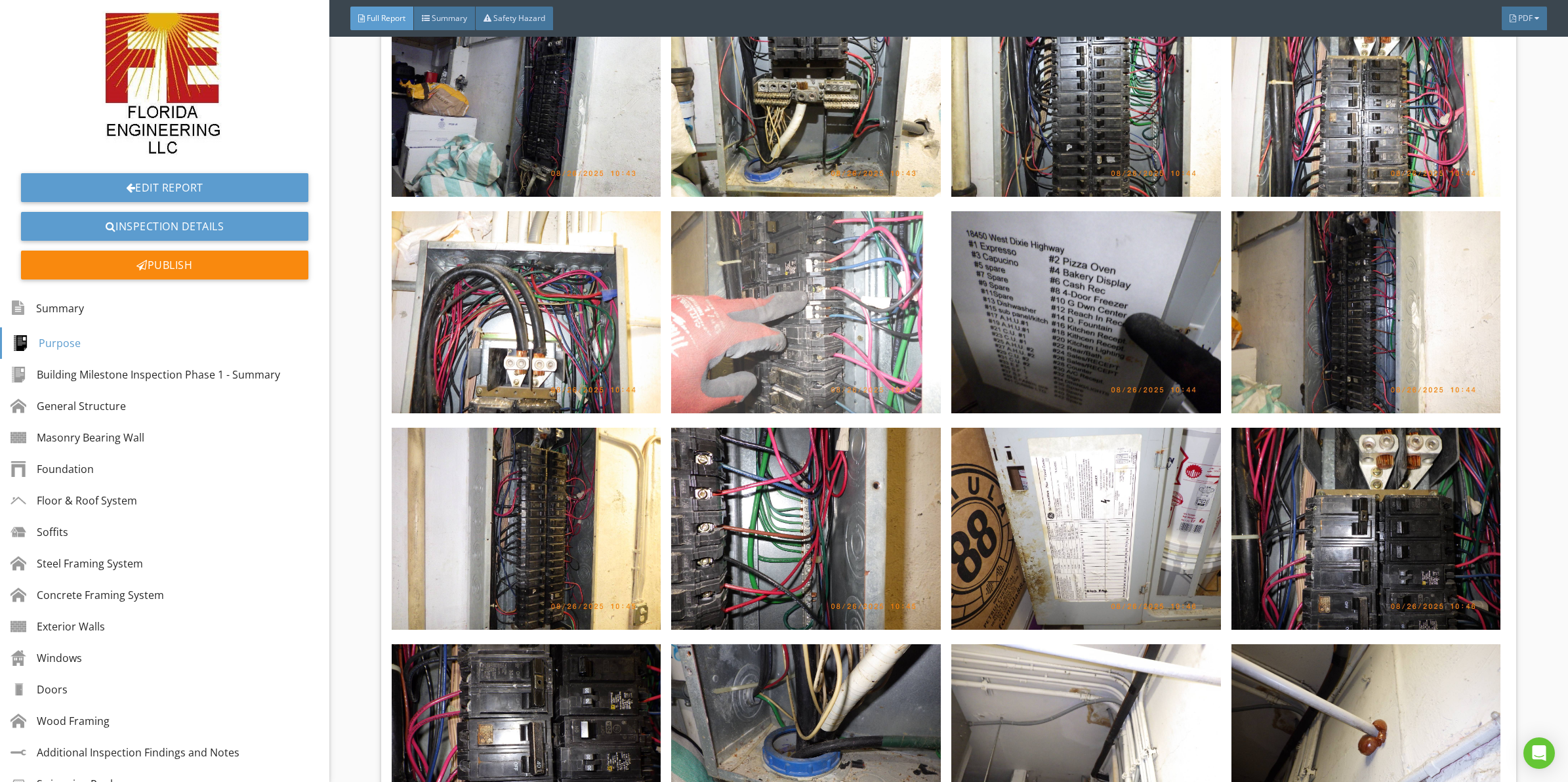
scroll to position [6426, 0]
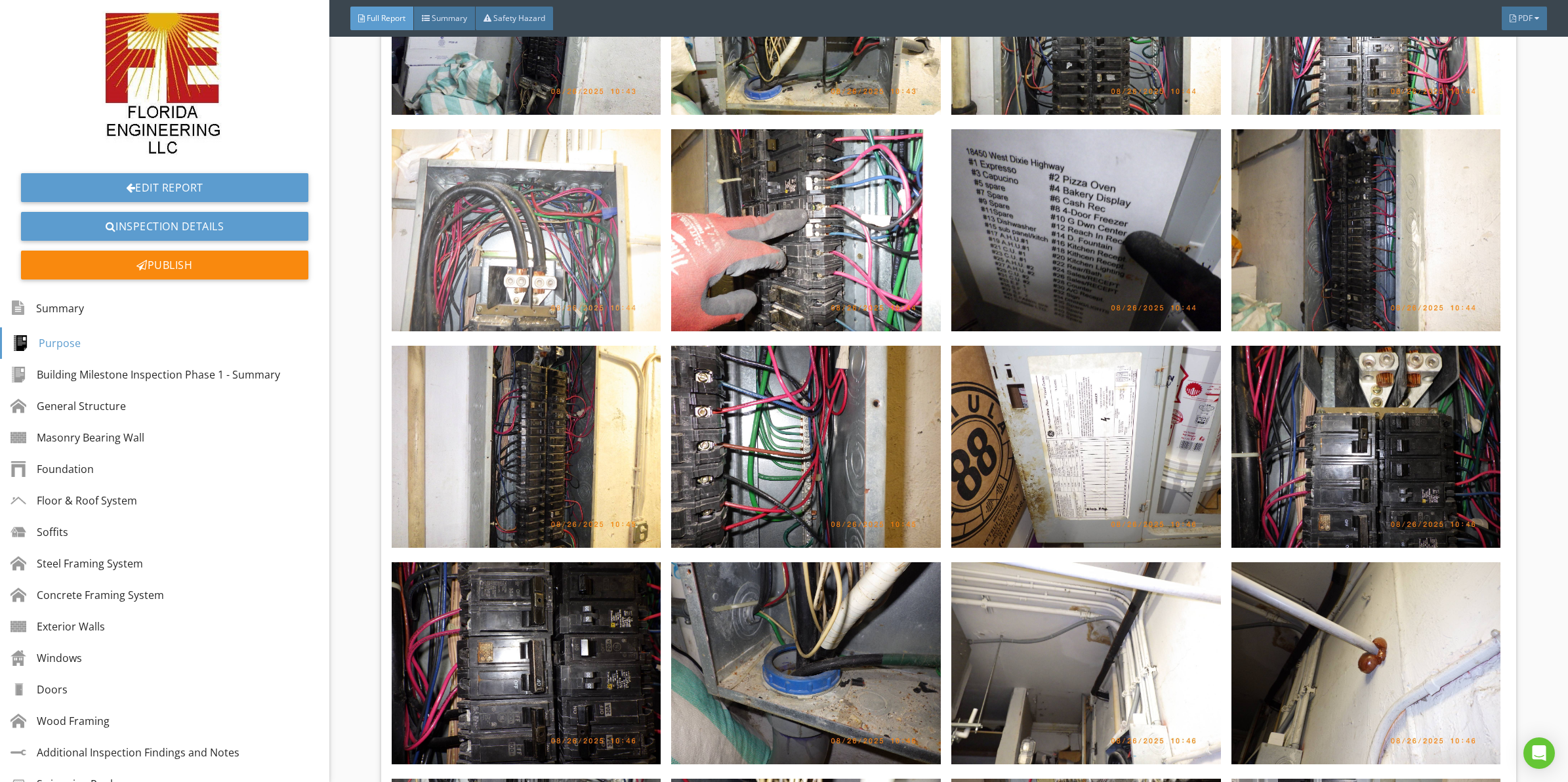
click at [563, 182] on img at bounding box center [527, 231] width 270 height 202
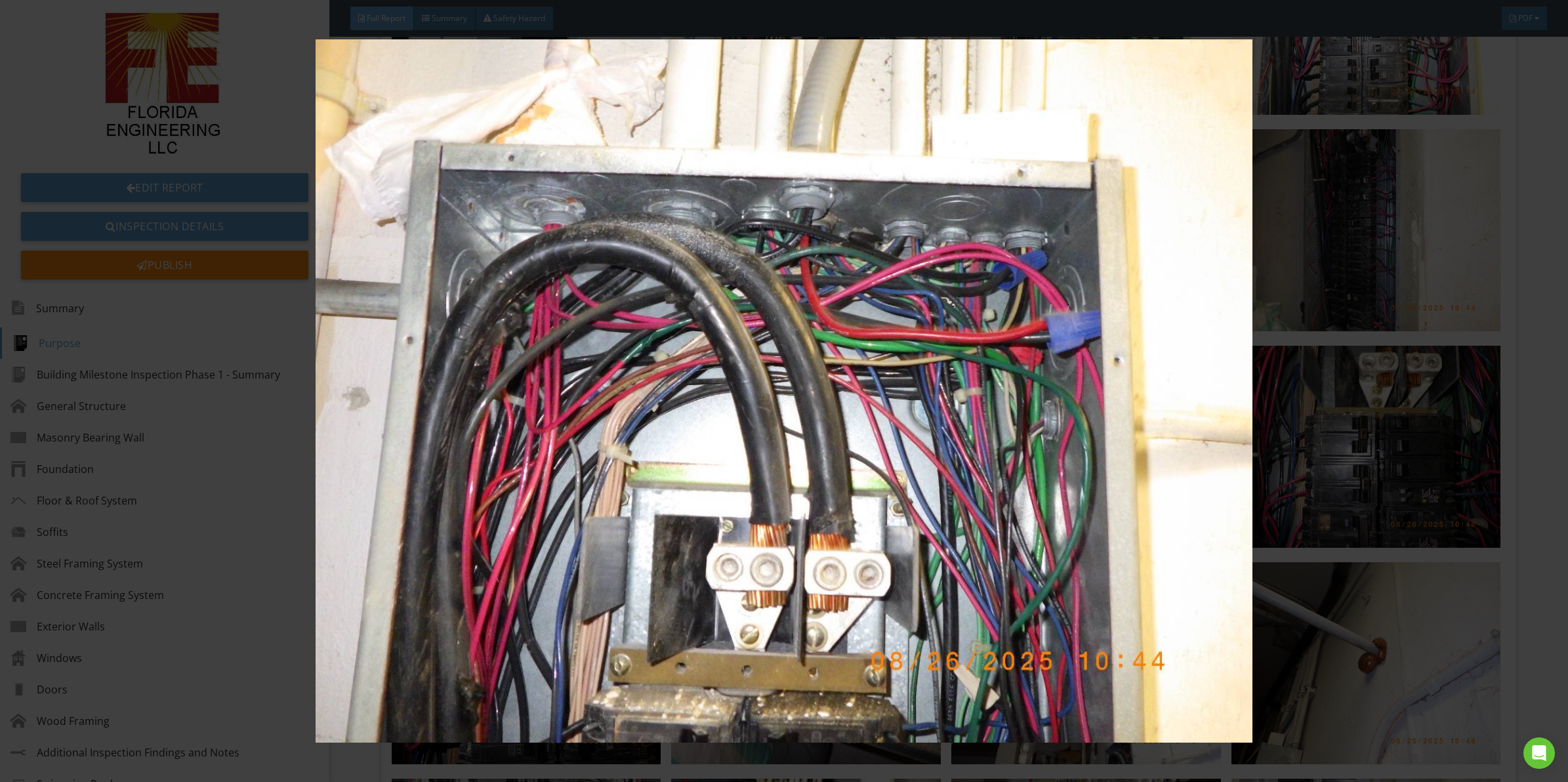
click at [926, 516] on img at bounding box center [784, 390] width 1450 height 703
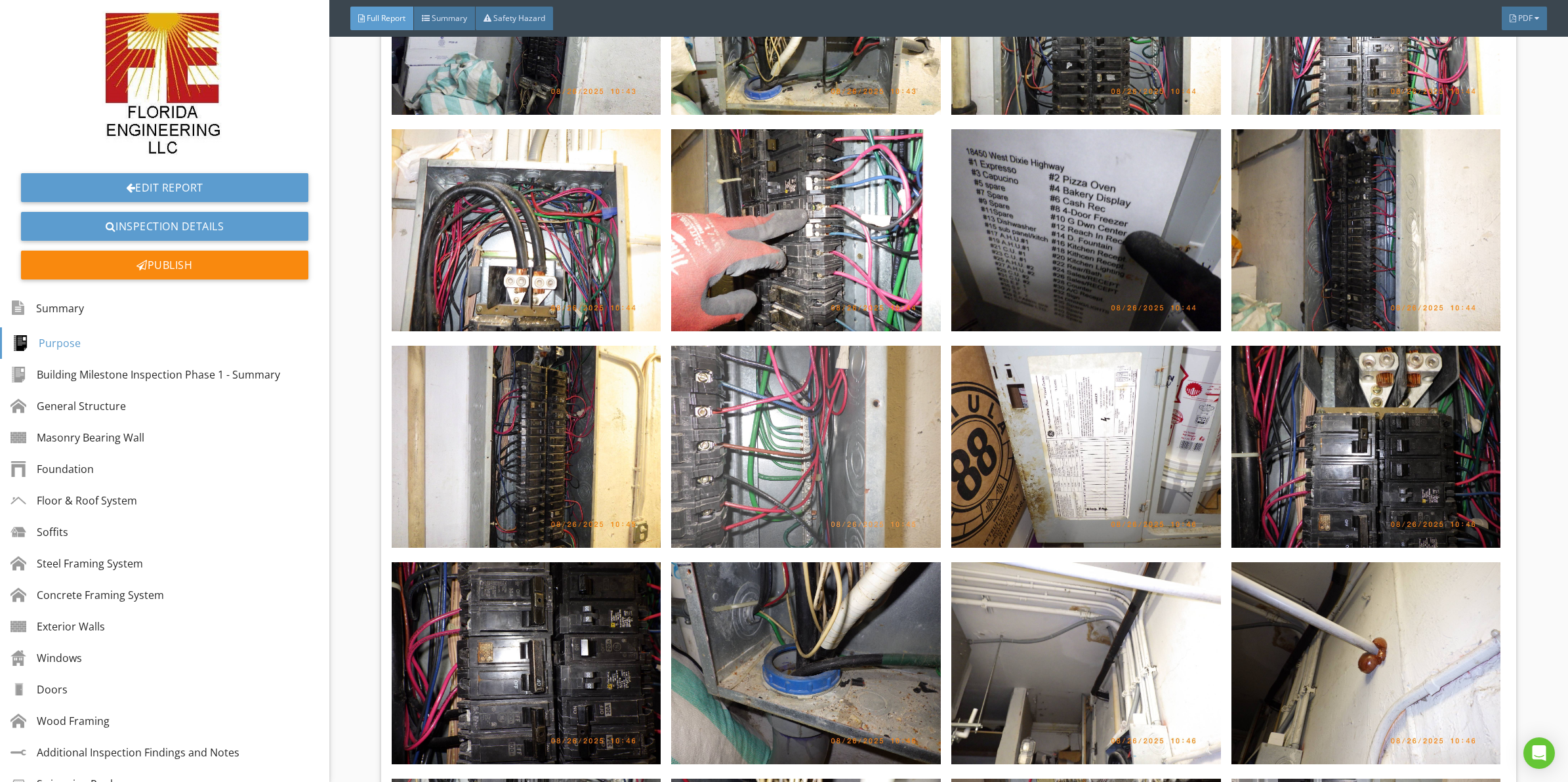
click at [777, 420] on img at bounding box center [806, 447] width 270 height 202
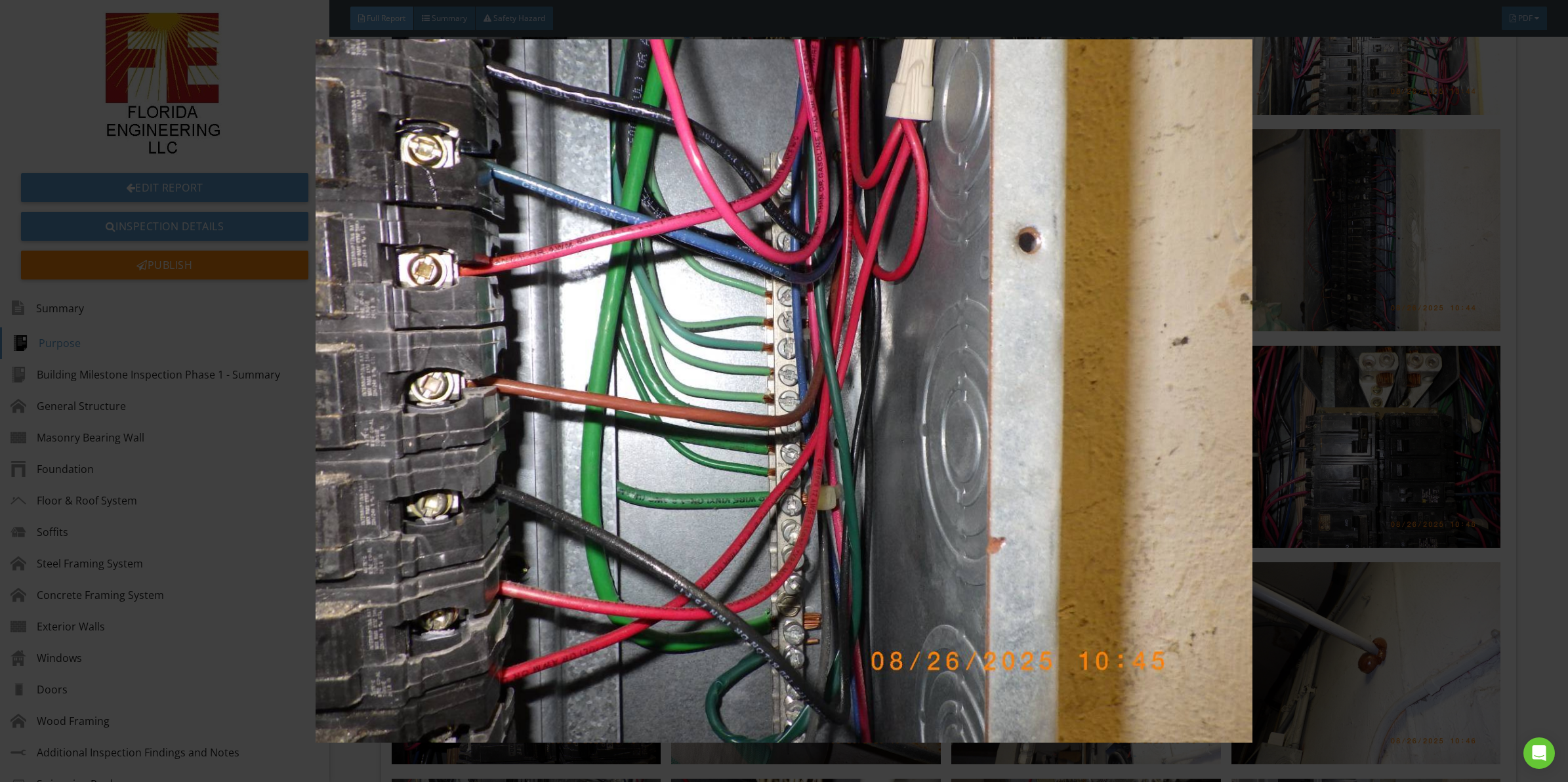
click at [682, 432] on img at bounding box center [784, 390] width 1450 height 703
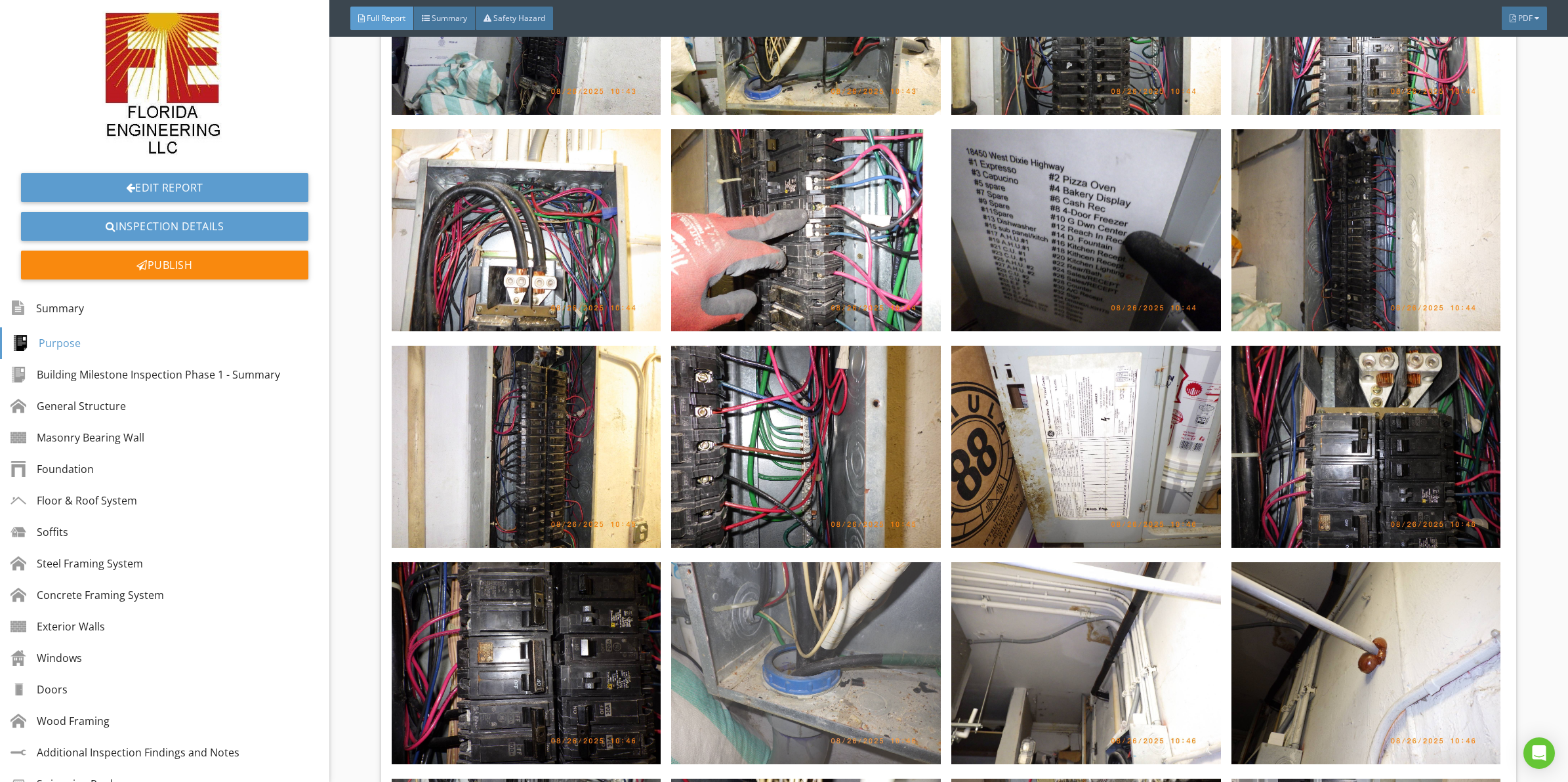
click at [847, 608] on img at bounding box center [806, 663] width 270 height 202
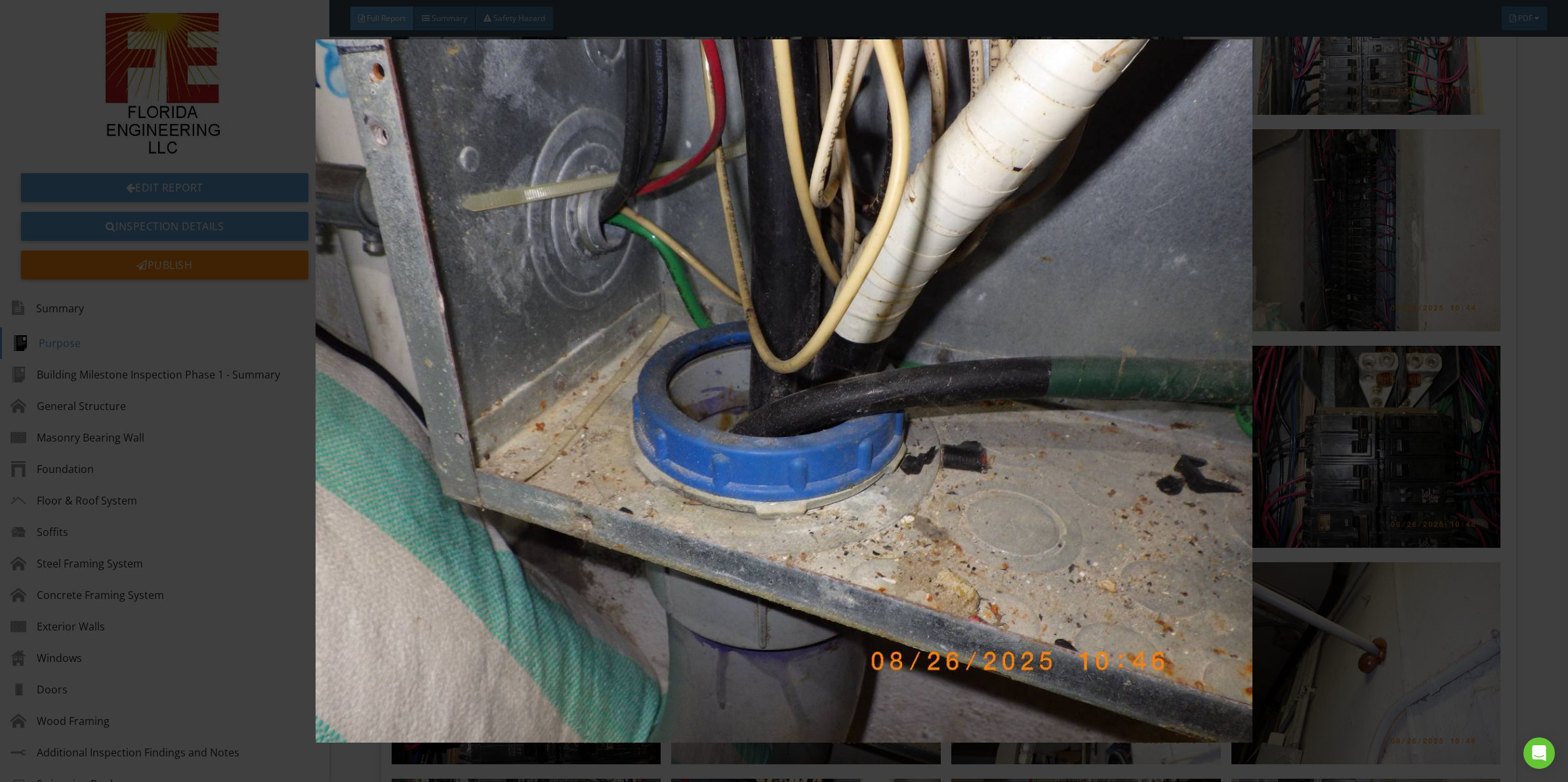
click at [863, 379] on img at bounding box center [784, 390] width 1450 height 703
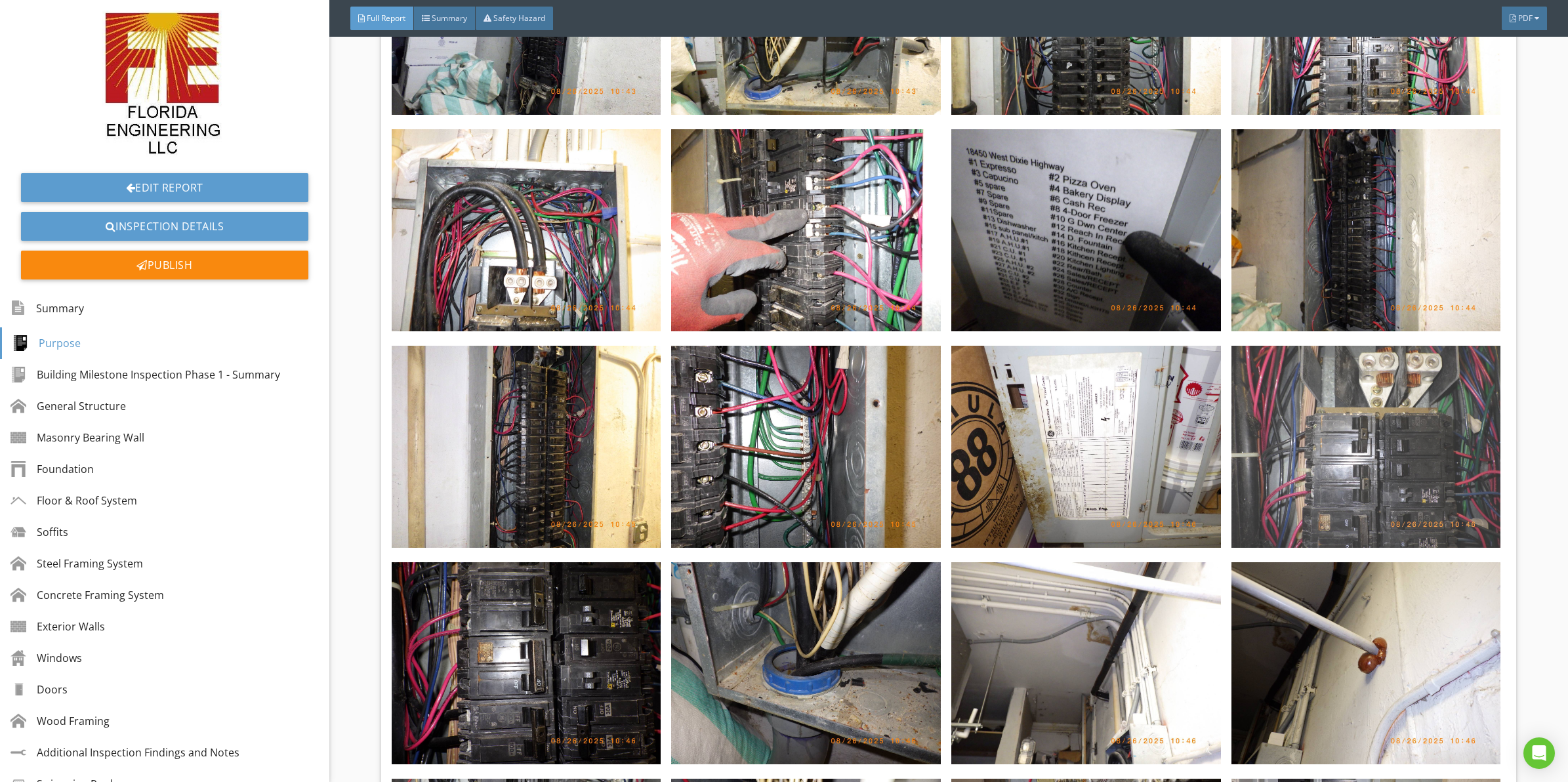
click at [1370, 372] on img at bounding box center [1366, 447] width 270 height 202
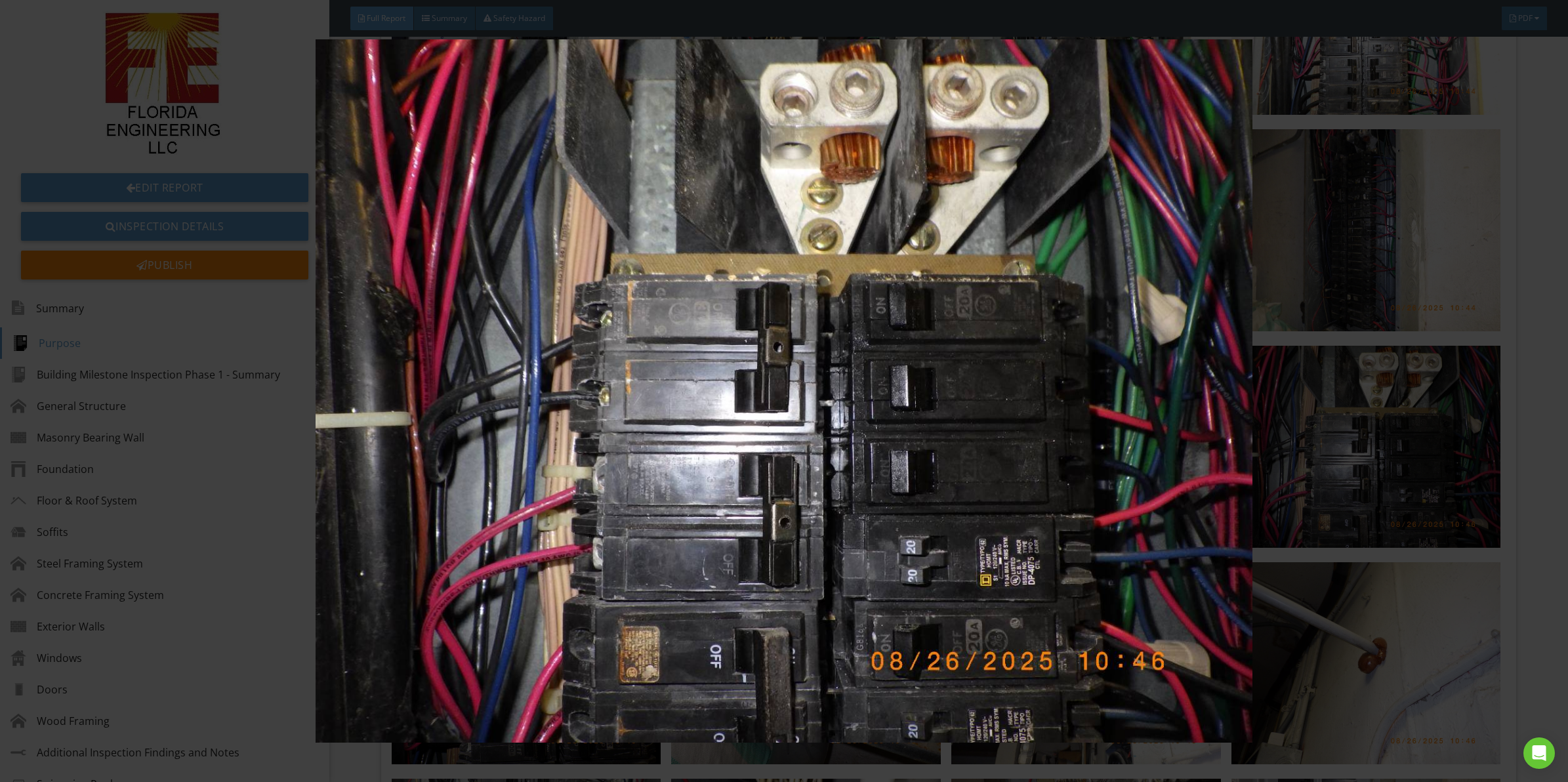
click at [746, 485] on img at bounding box center [784, 390] width 1450 height 703
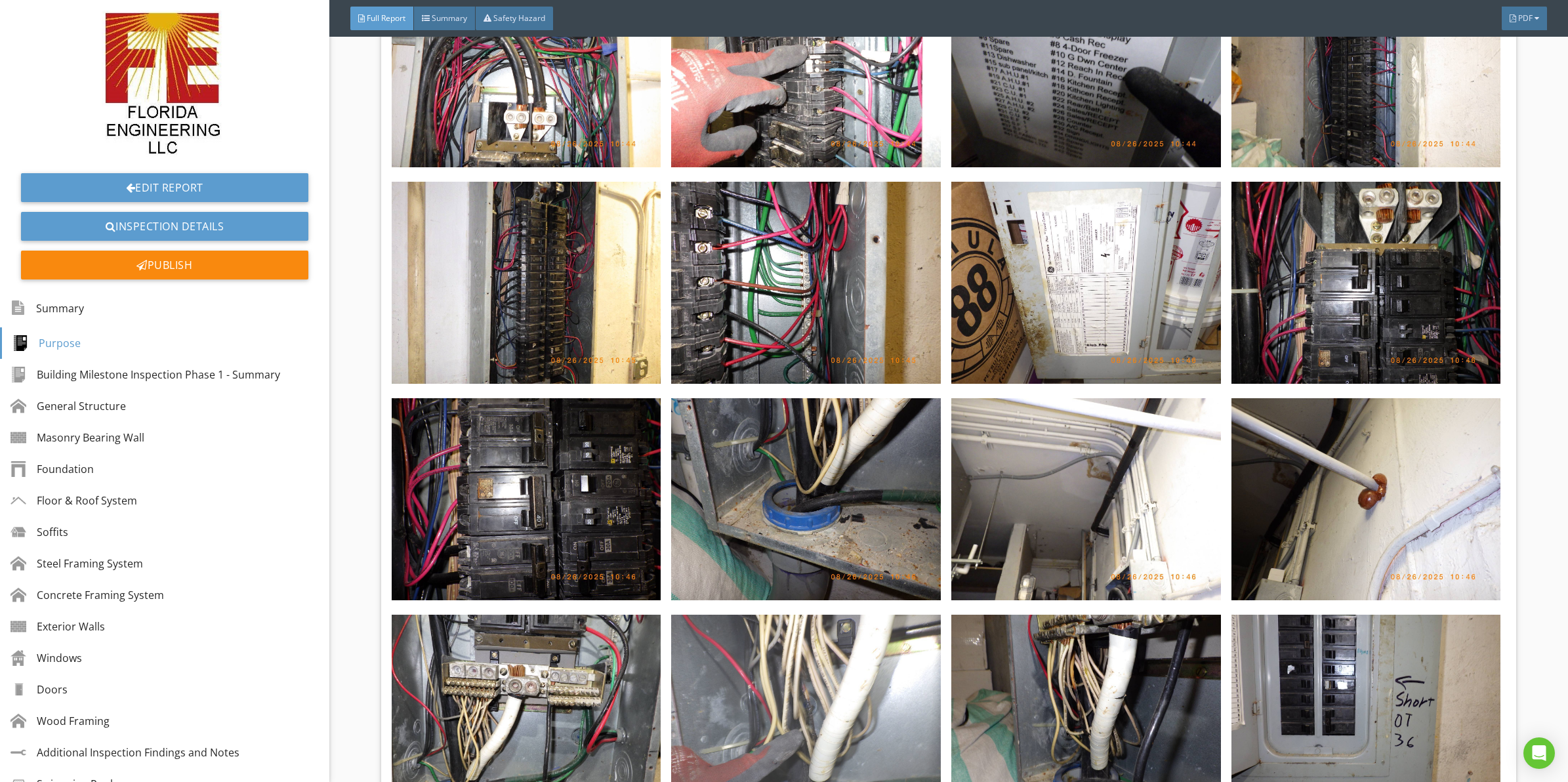
scroll to position [6672, 0]
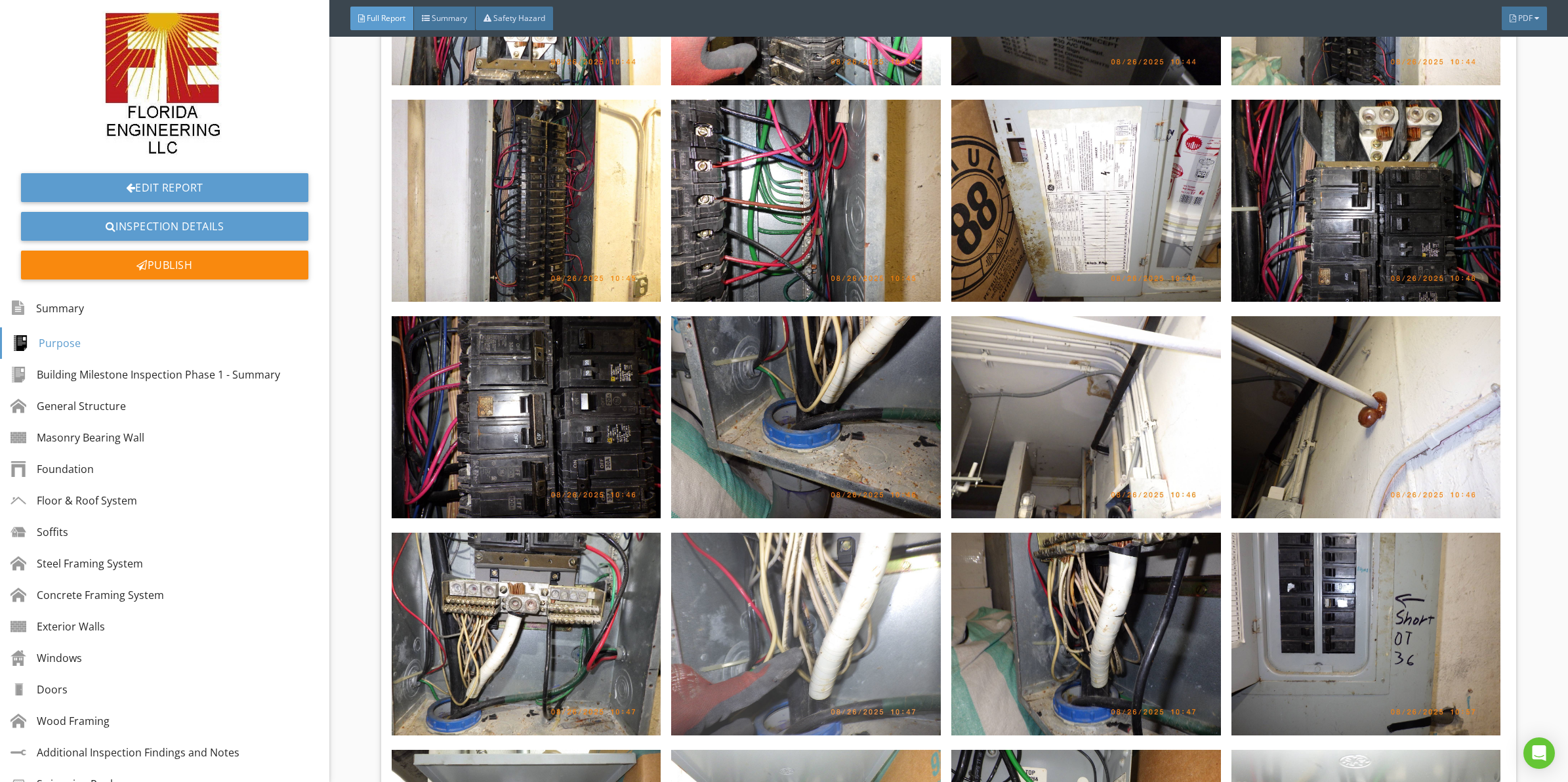
click at [784, 585] on img at bounding box center [806, 634] width 270 height 202
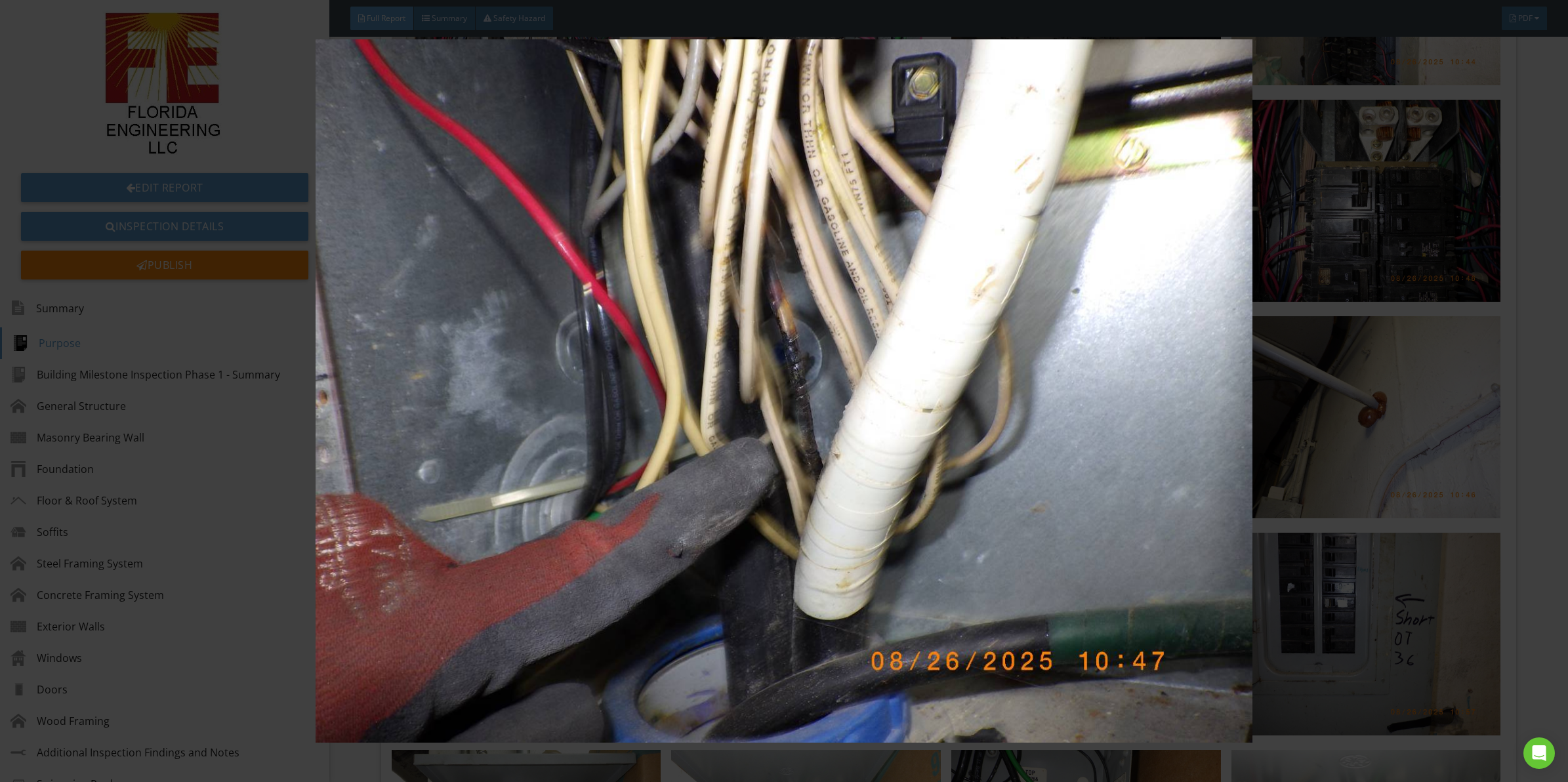
click at [853, 434] on img at bounding box center [784, 390] width 1450 height 703
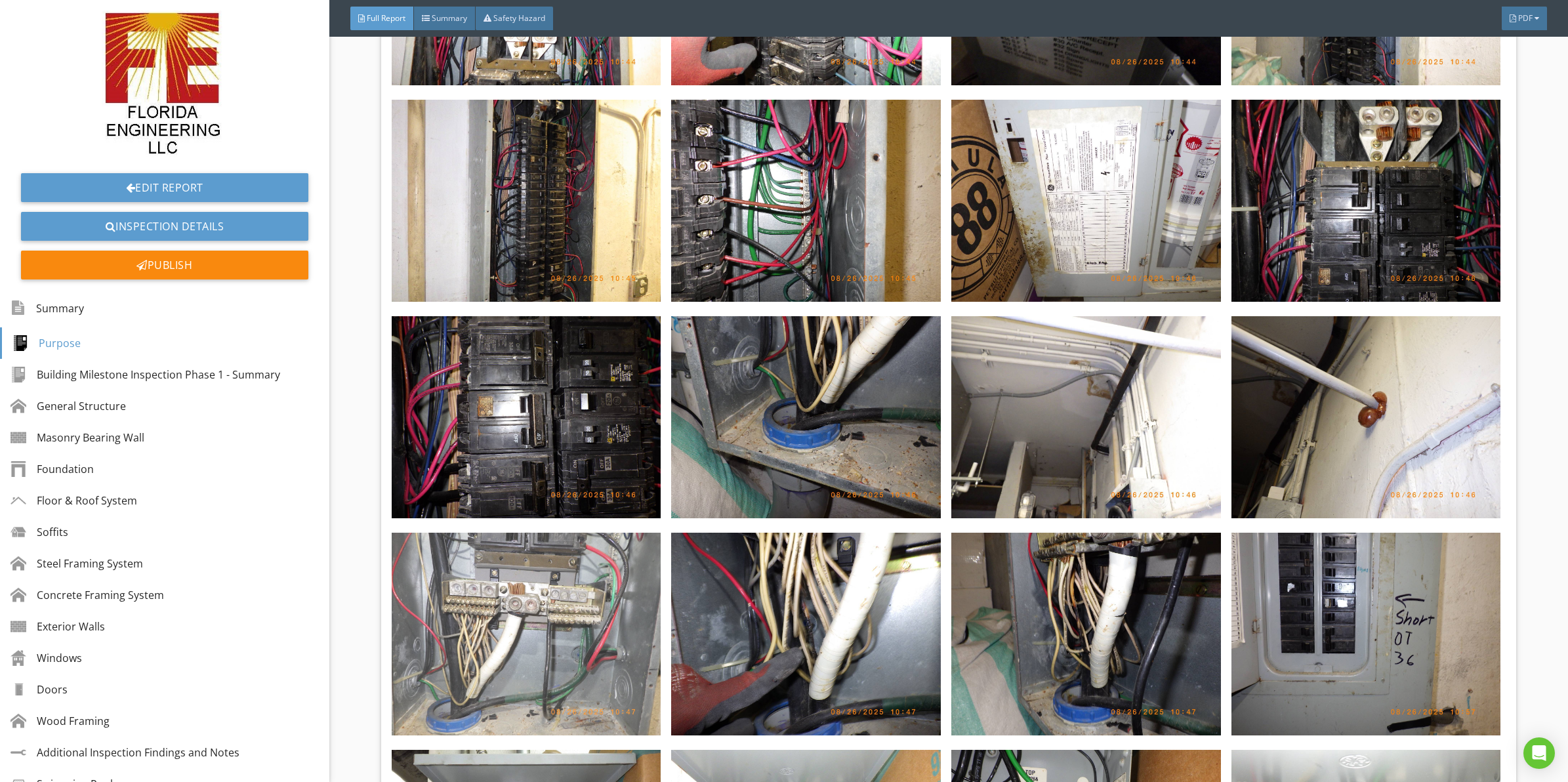
click at [558, 615] on img at bounding box center [527, 634] width 270 height 202
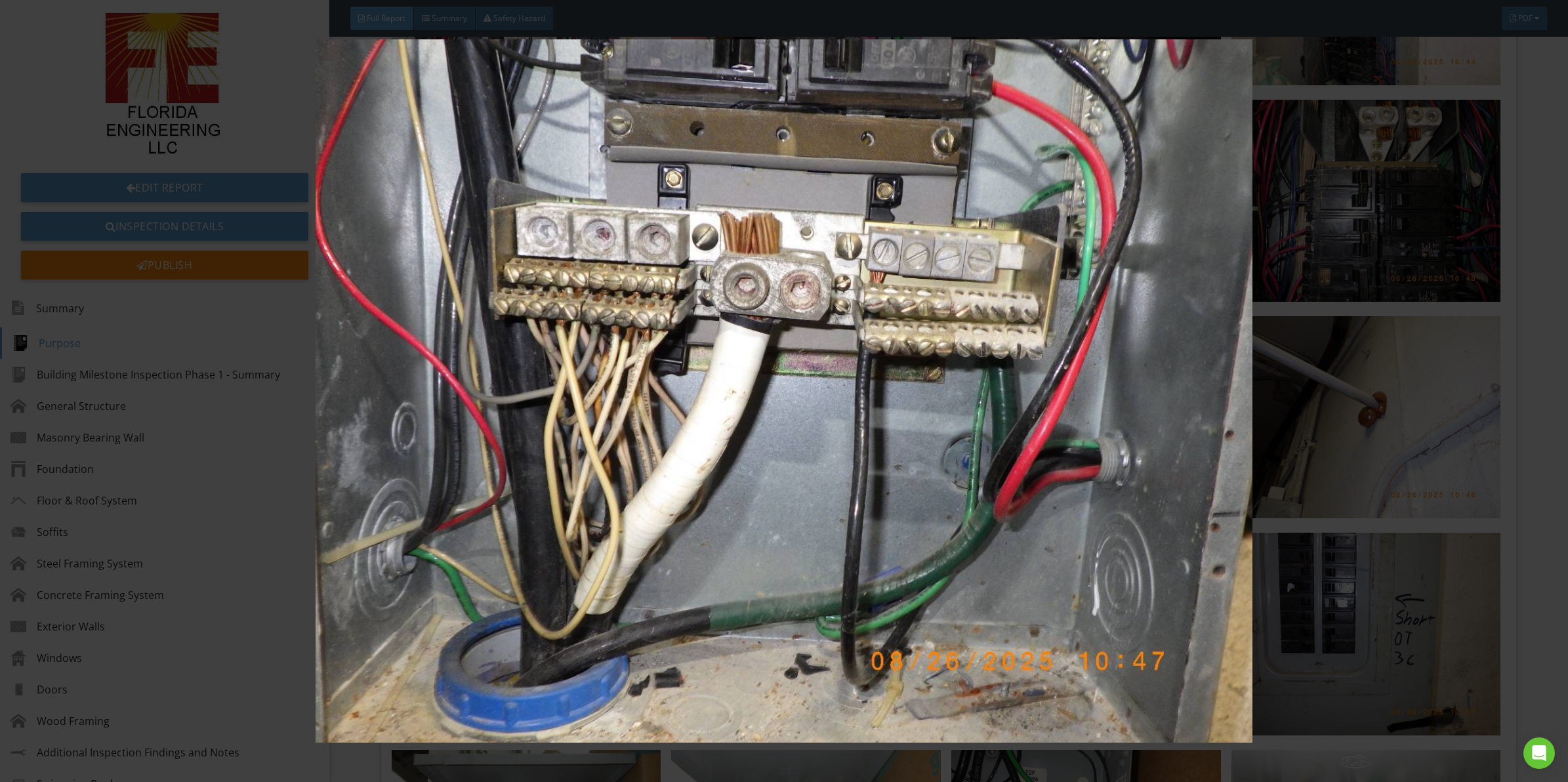
click at [773, 341] on img at bounding box center [784, 390] width 1450 height 703
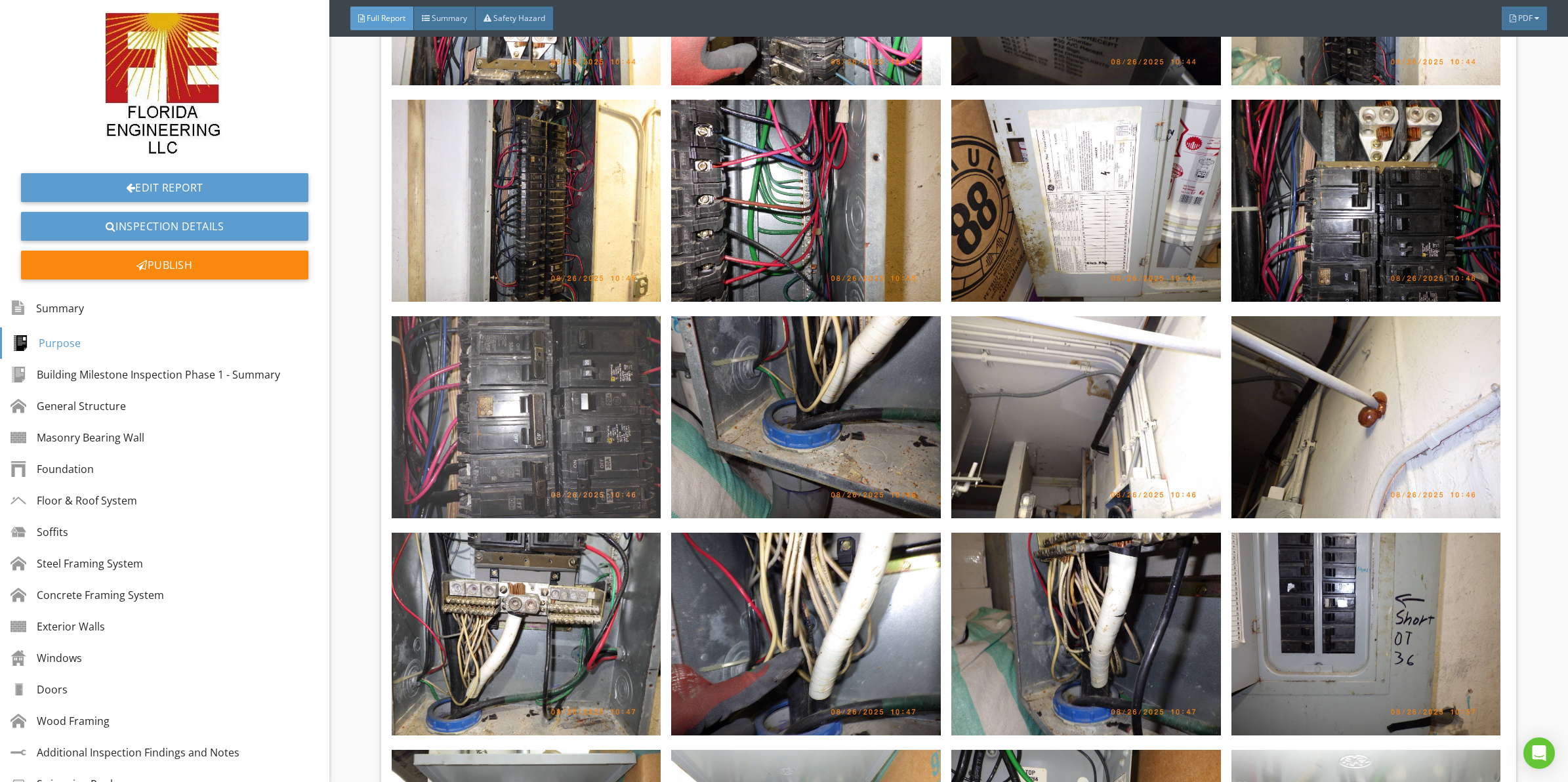
drag, startPoint x: 725, startPoint y: 302, endPoint x: 608, endPoint y: 384, distance: 142.9
click at [608, 384] on img at bounding box center [527, 417] width 270 height 202
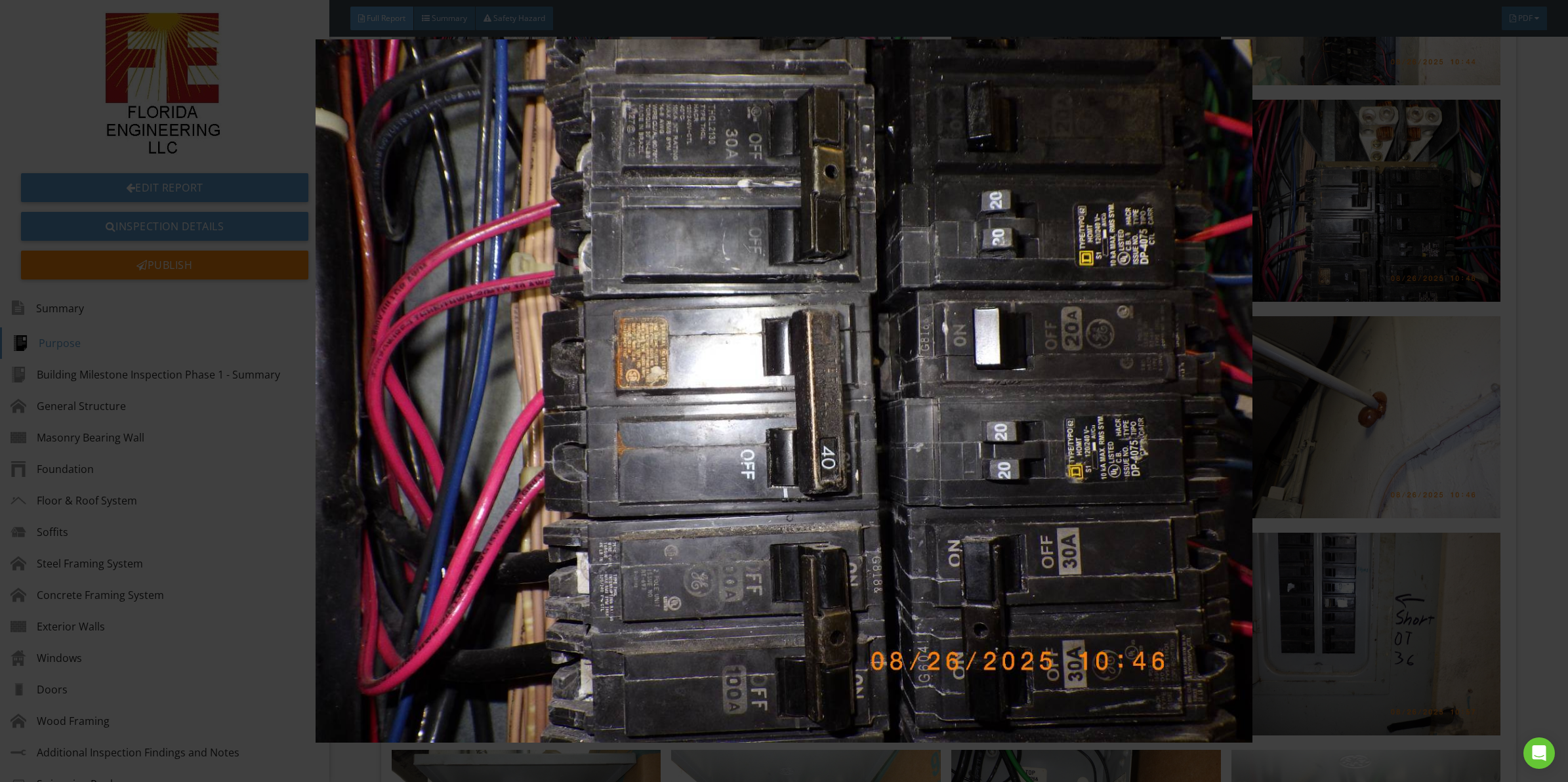
click at [612, 426] on img at bounding box center [784, 390] width 1450 height 703
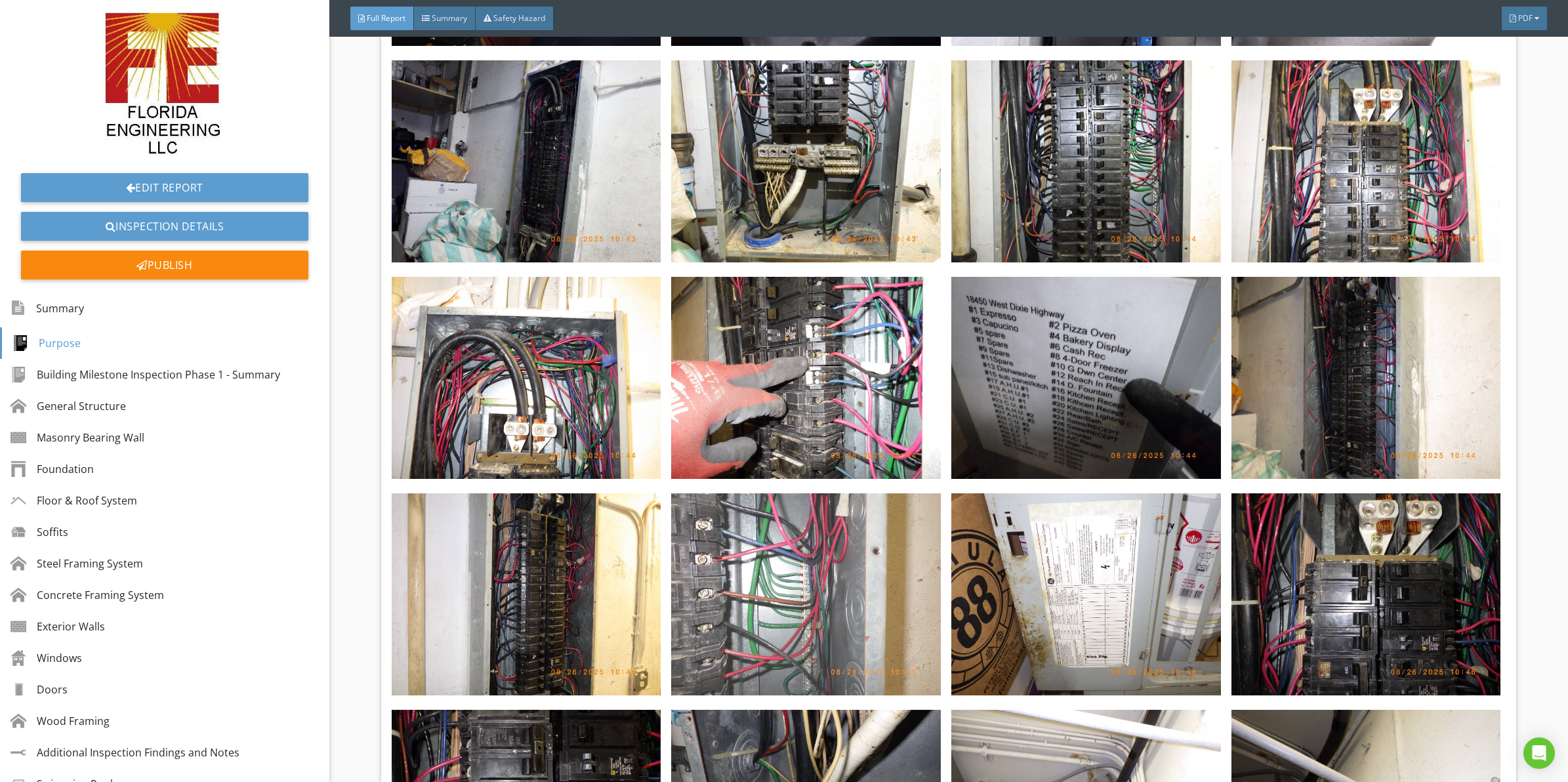
scroll to position [6067, 0]
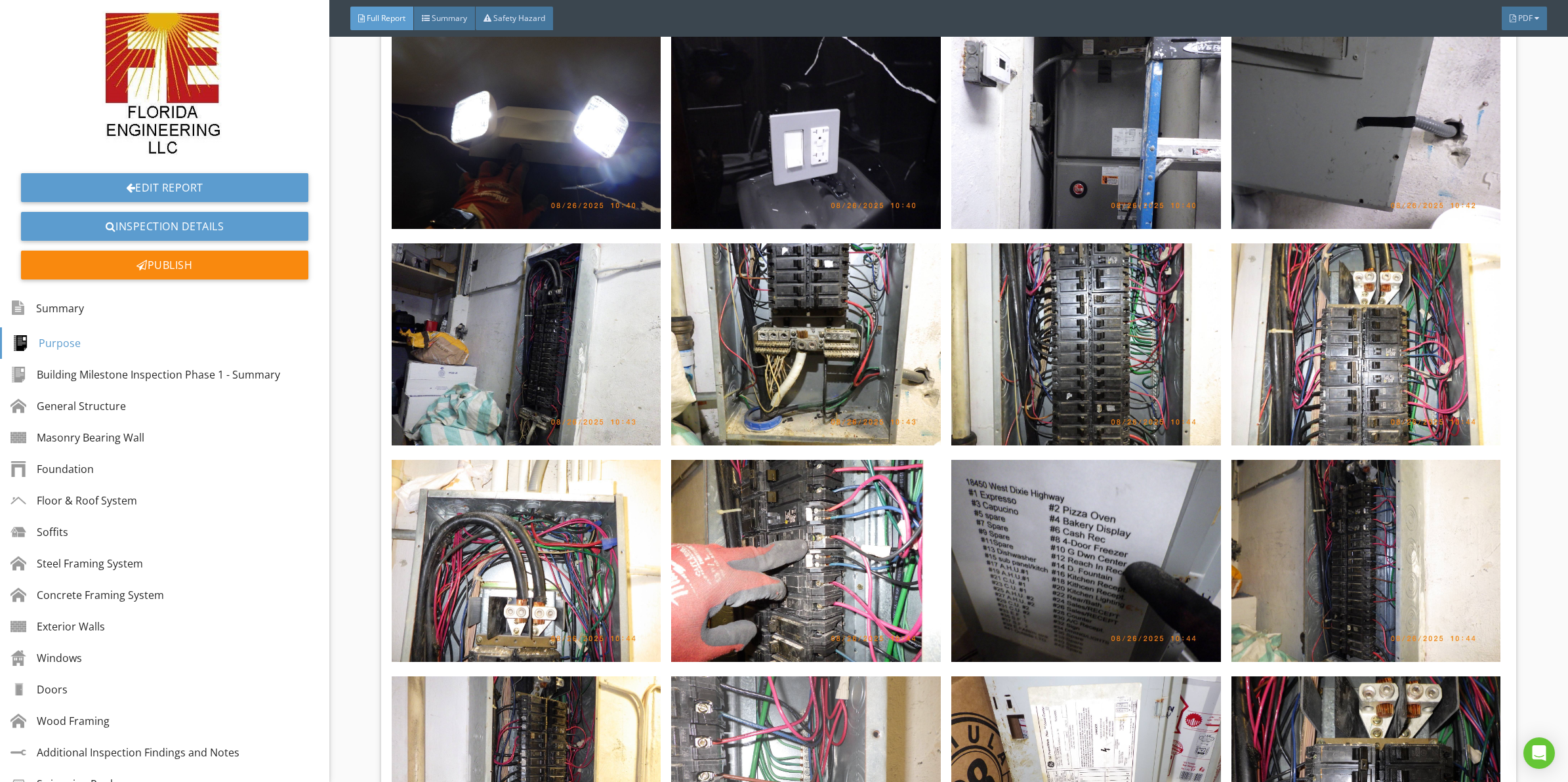
drag, startPoint x: 679, startPoint y: 467, endPoint x: 676, endPoint y: 389, distance: 78.1
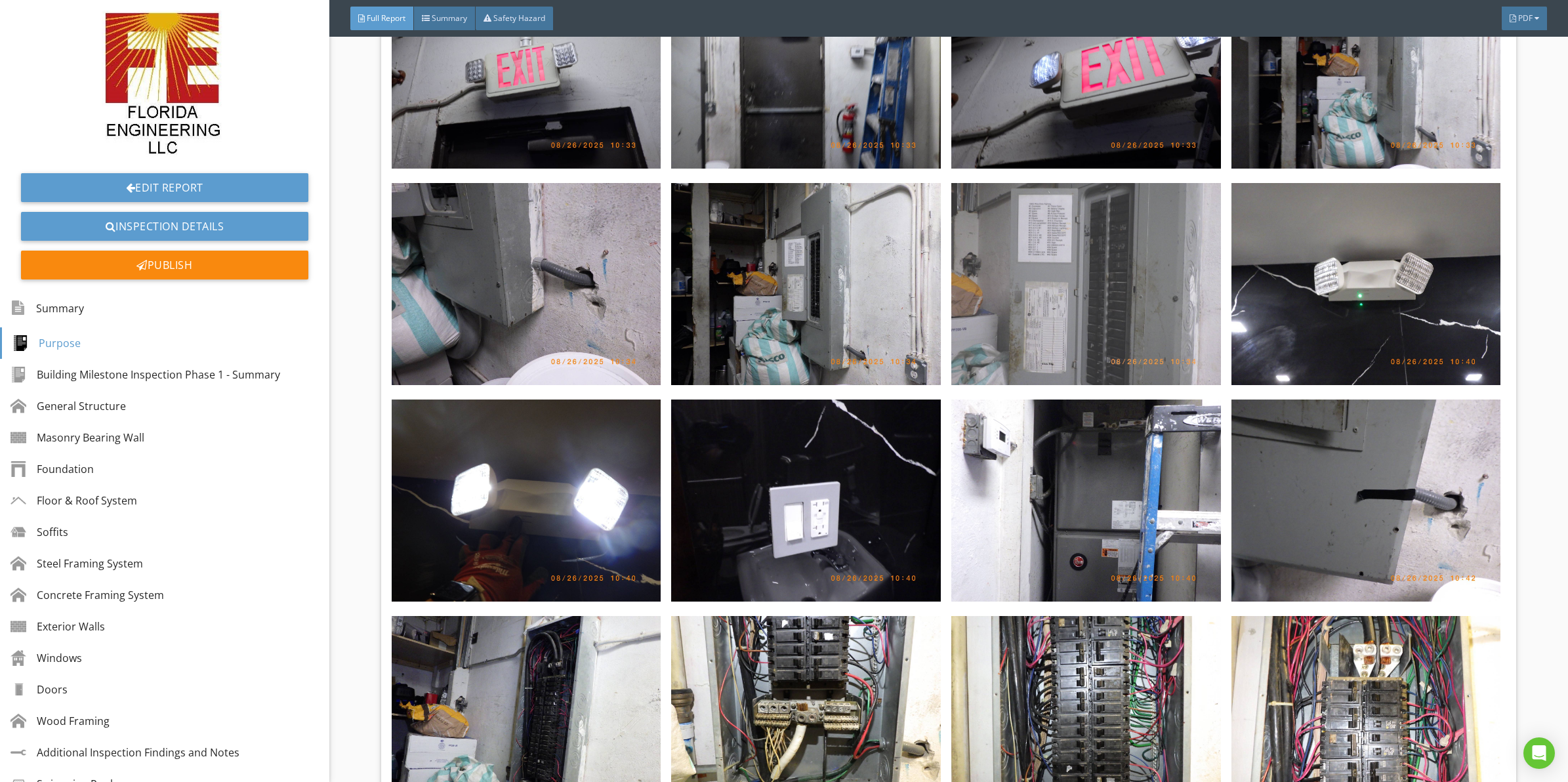
drag, startPoint x: 962, startPoint y: 309, endPoint x: 957, endPoint y: 247, distance: 62.2
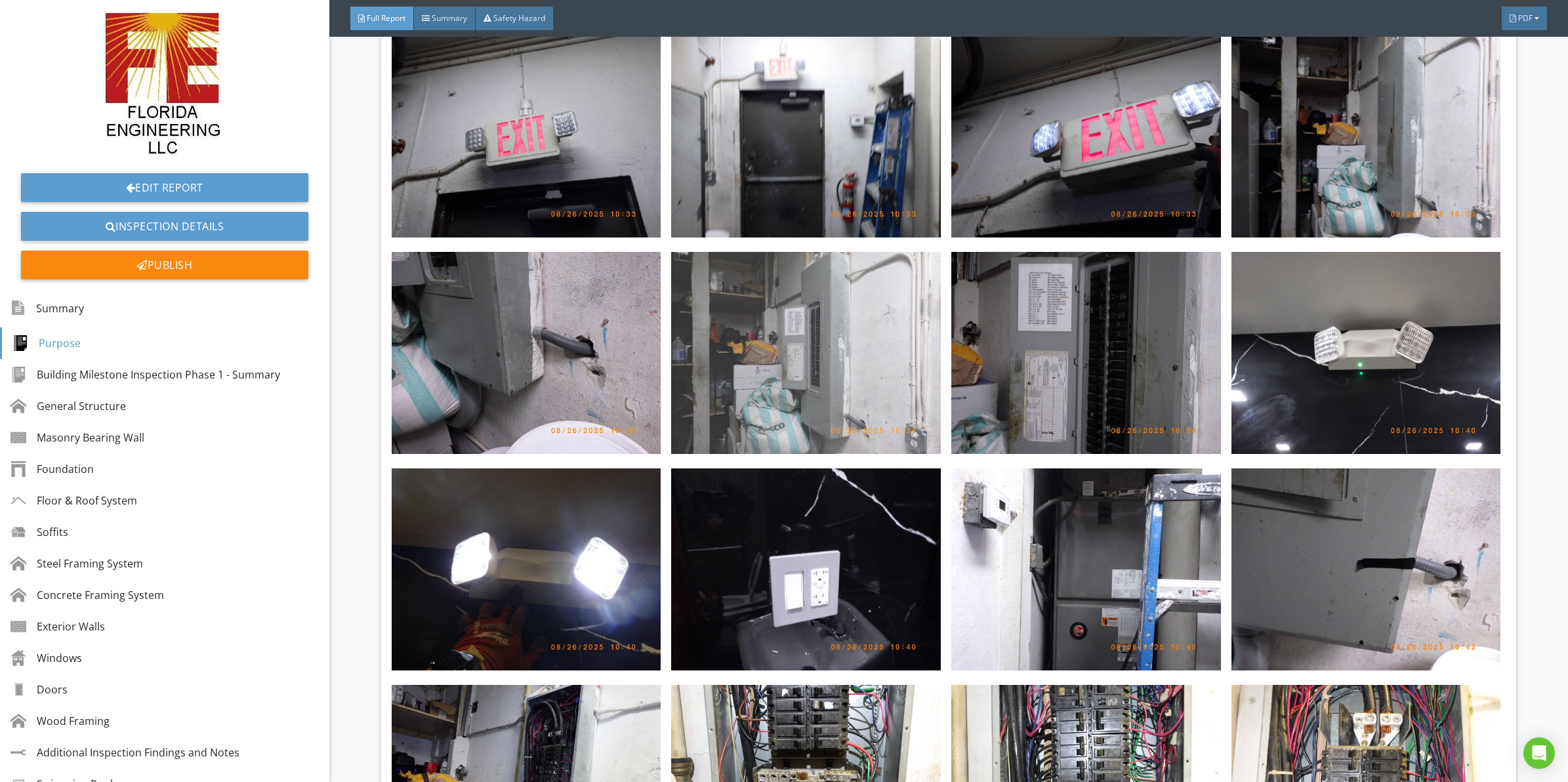
click at [760, 310] on img at bounding box center [806, 353] width 270 height 202
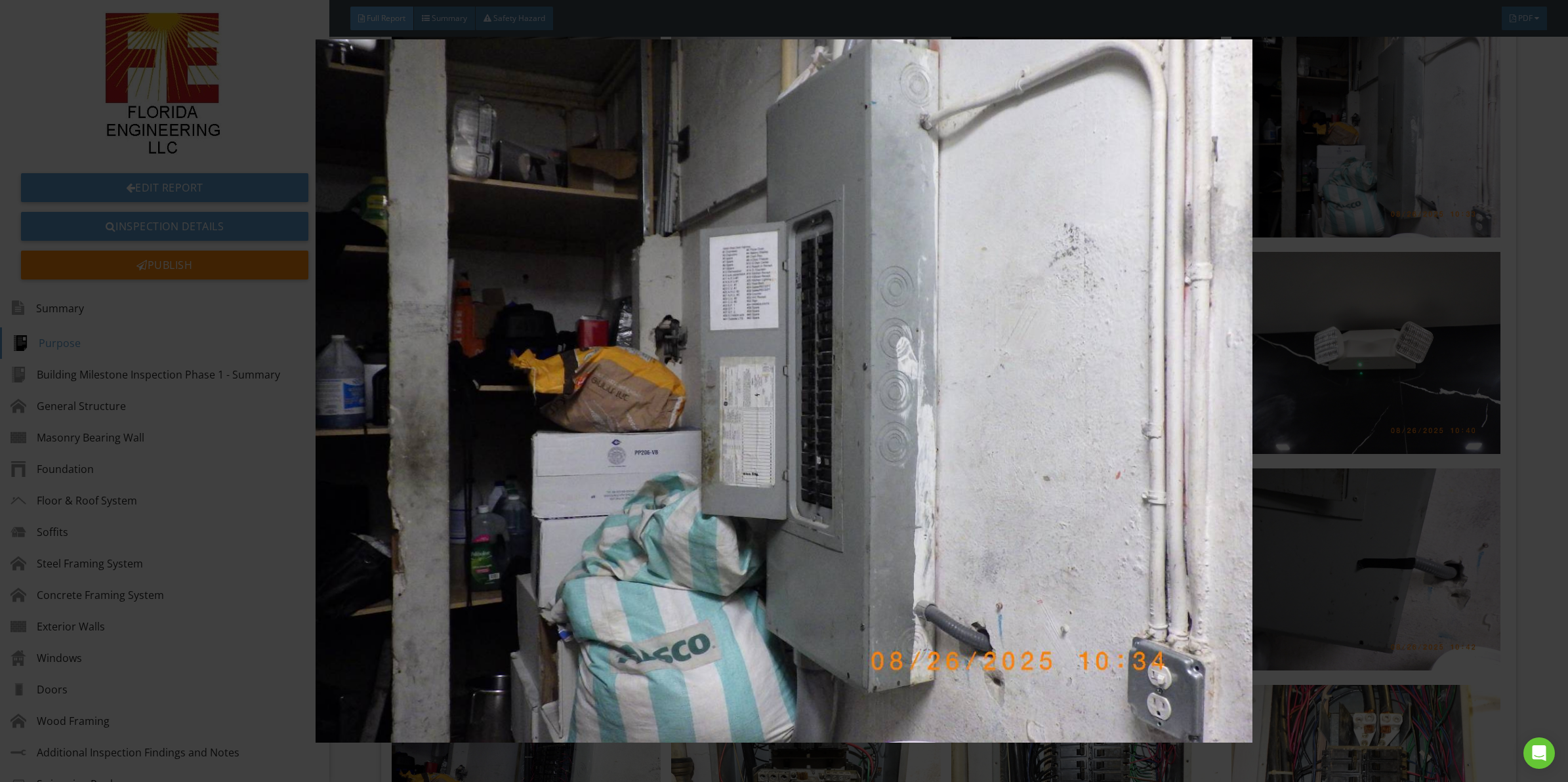
drag, startPoint x: 760, startPoint y: 310, endPoint x: 629, endPoint y: 294, distance: 132.0
click at [629, 294] on img at bounding box center [784, 390] width 1450 height 703
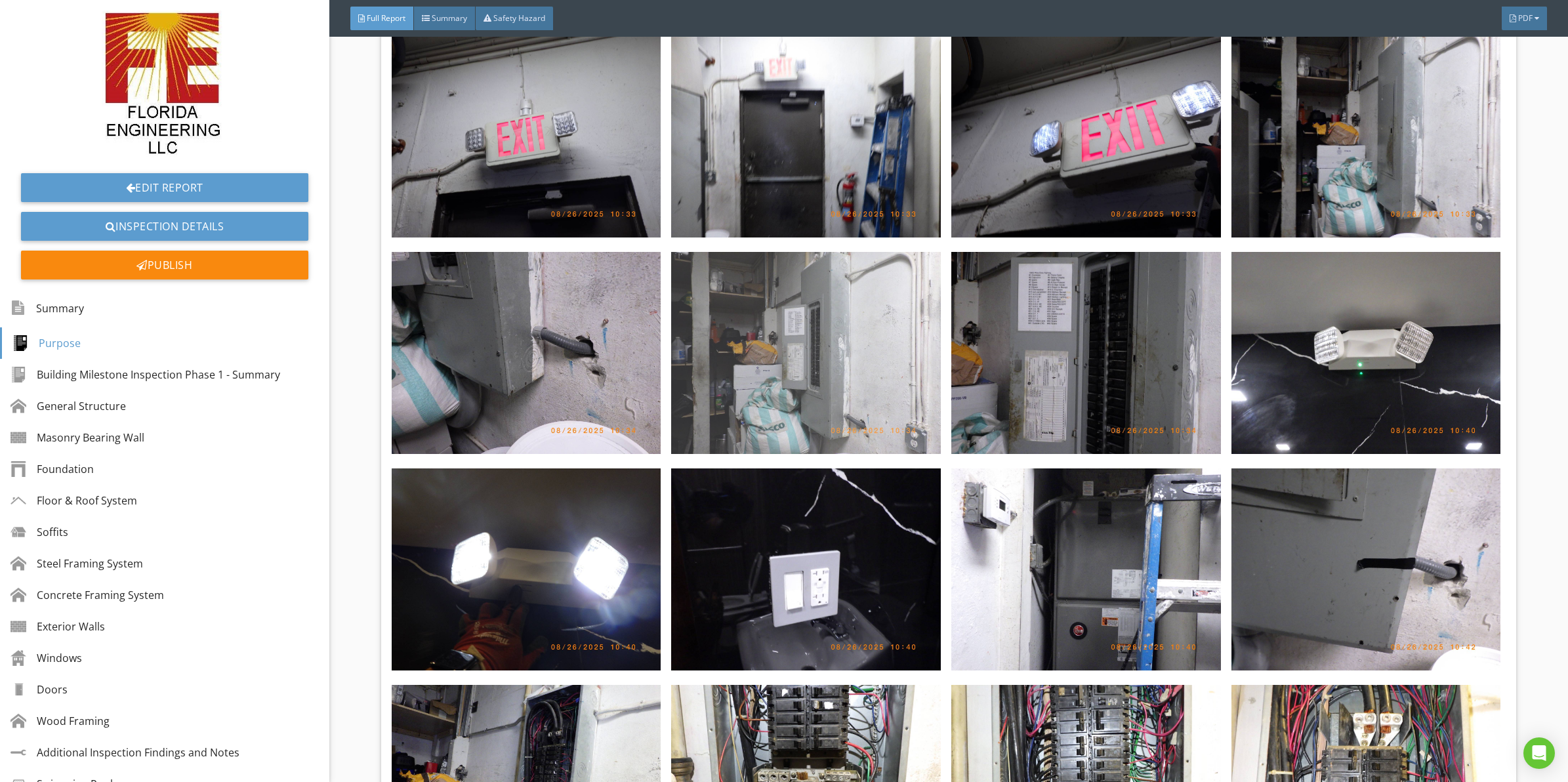
click at [759, 301] on img at bounding box center [806, 353] width 270 height 202
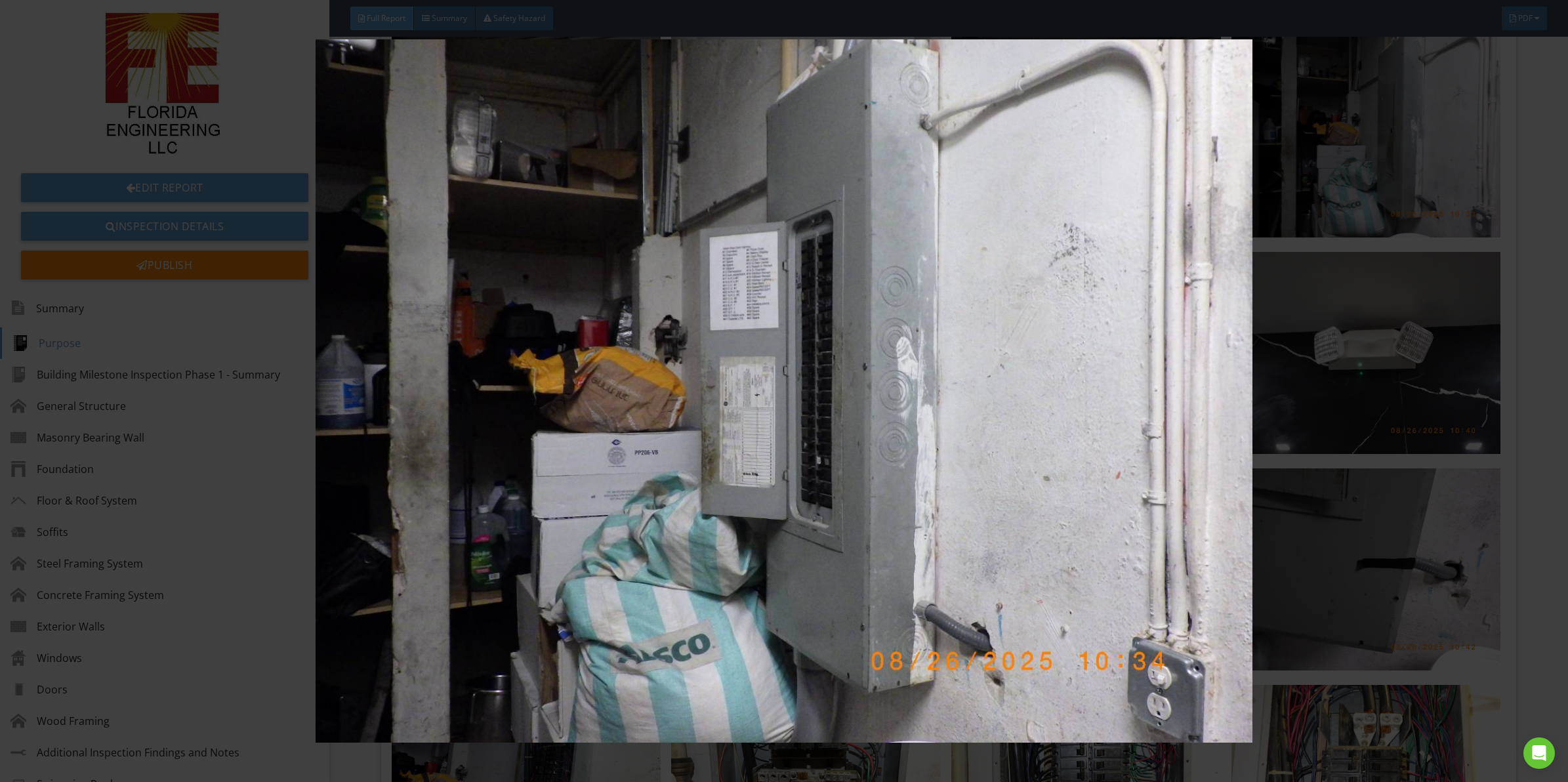
drag, startPoint x: 707, startPoint y: 353, endPoint x: 716, endPoint y: 353, distance: 9.0
click at [708, 353] on img at bounding box center [784, 390] width 1450 height 703
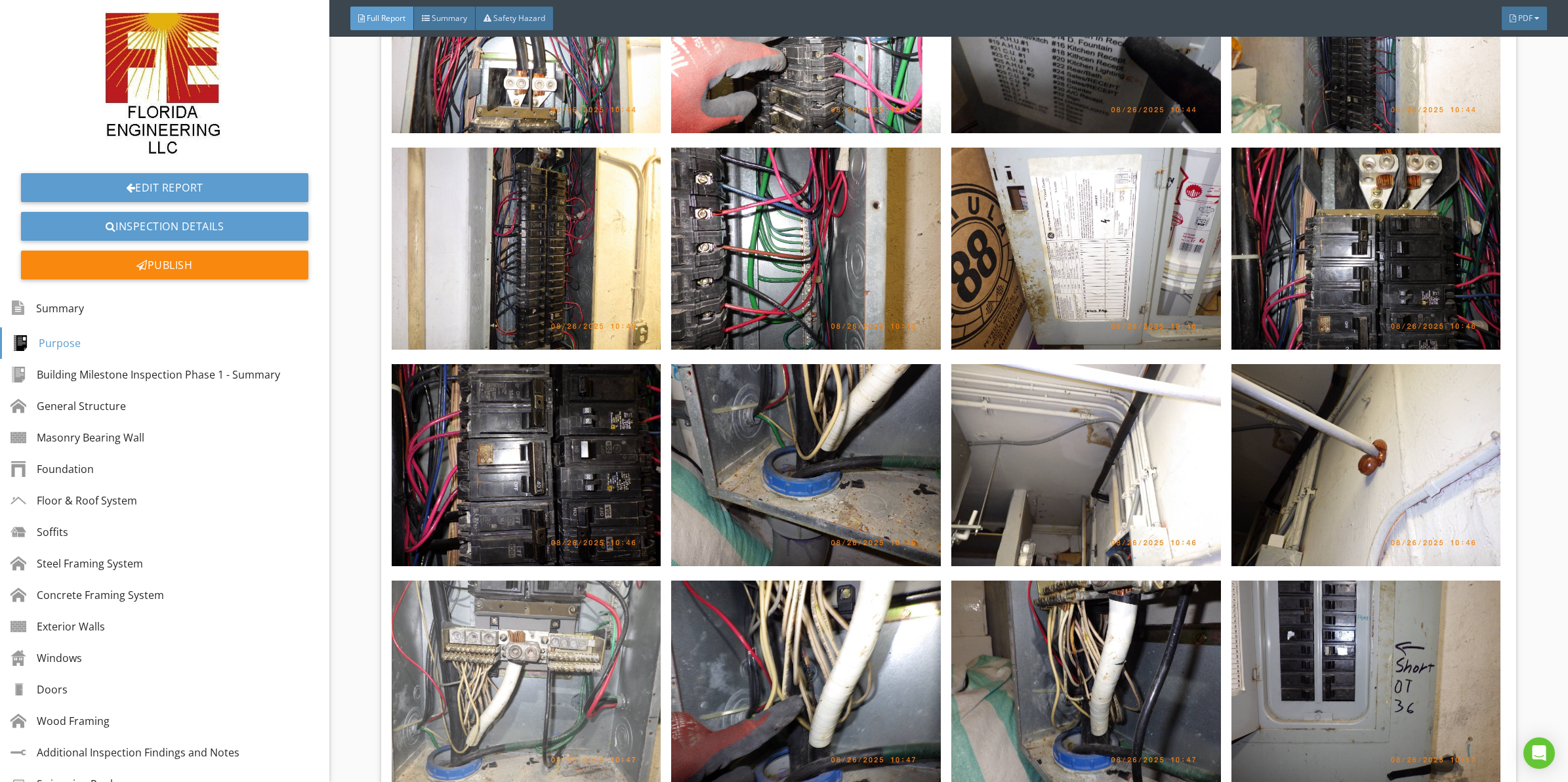
scroll to position [6720, 0]
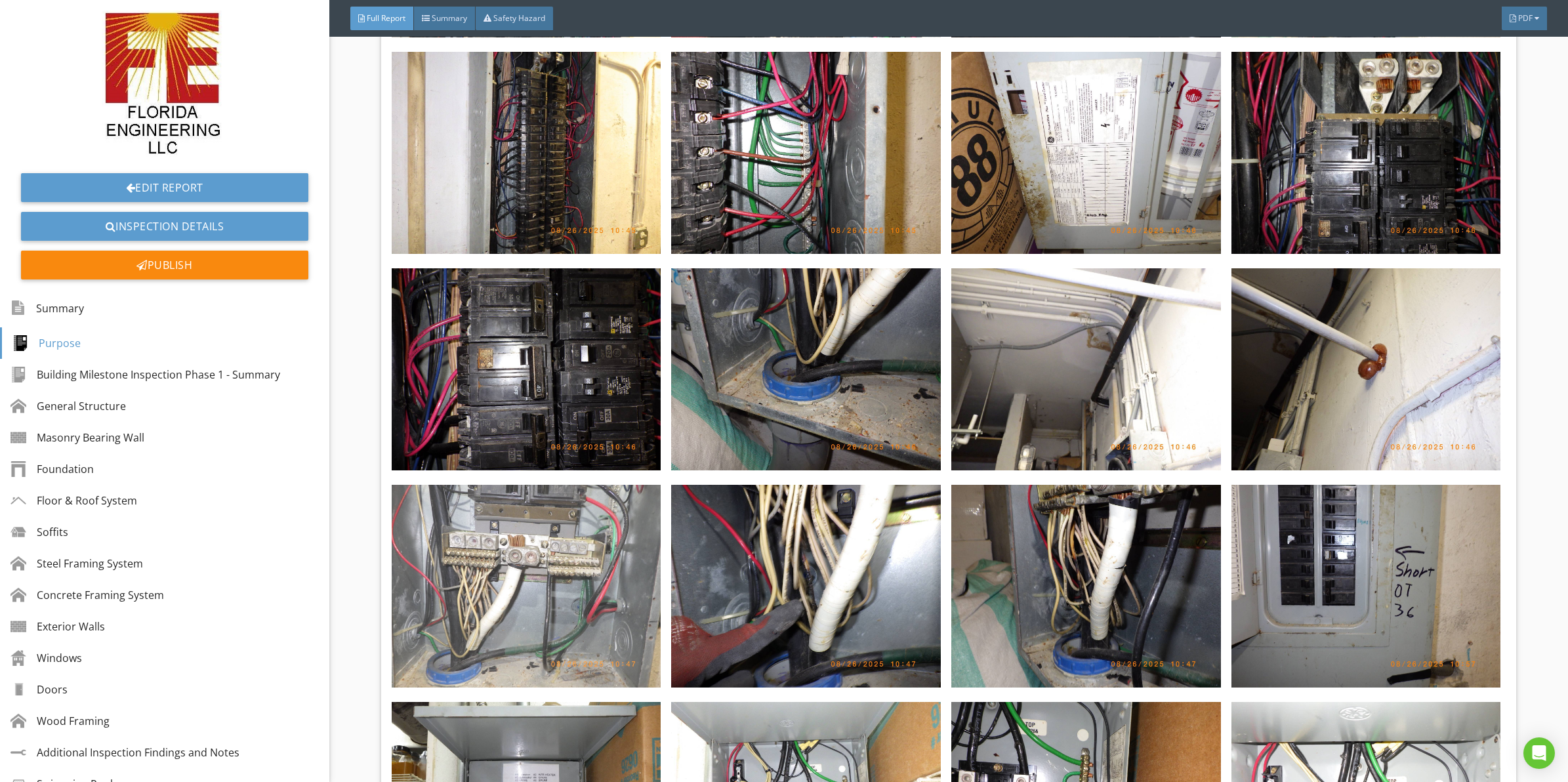
click at [530, 506] on img at bounding box center [527, 586] width 270 height 202
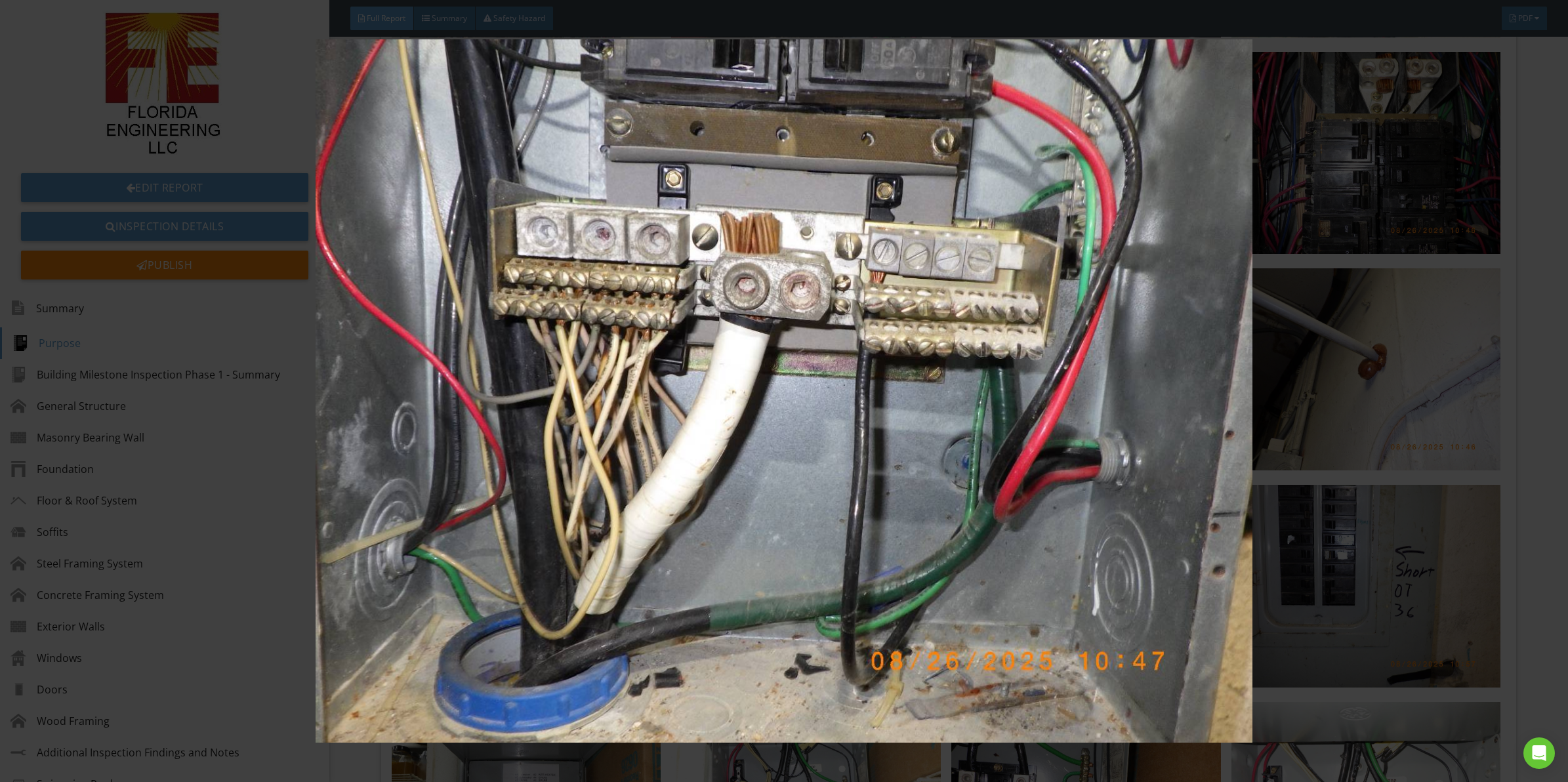
click at [840, 409] on img at bounding box center [784, 390] width 1450 height 703
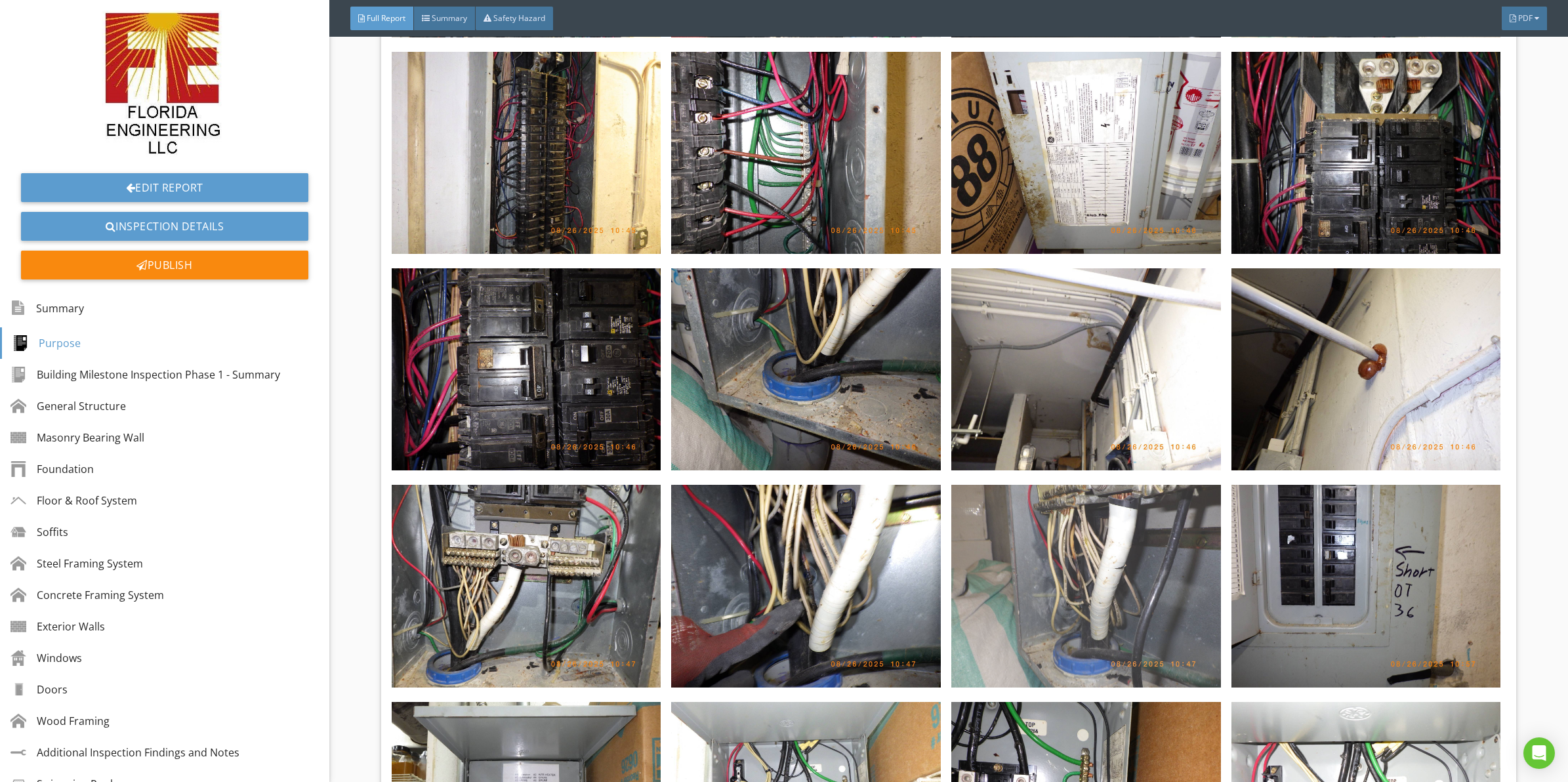
click at [1054, 542] on img at bounding box center [1086, 586] width 270 height 202
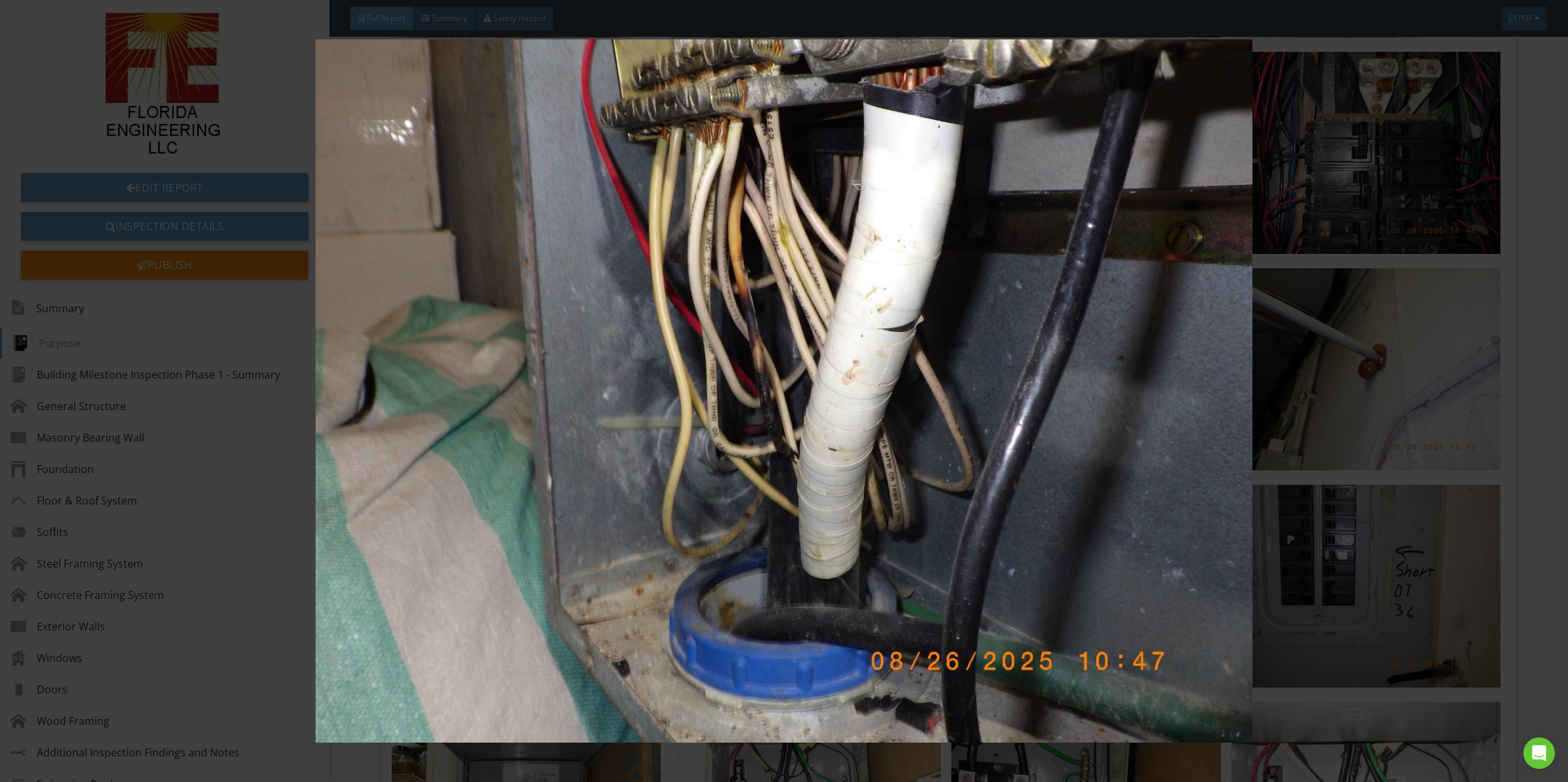
click at [734, 370] on img at bounding box center [784, 390] width 1450 height 703
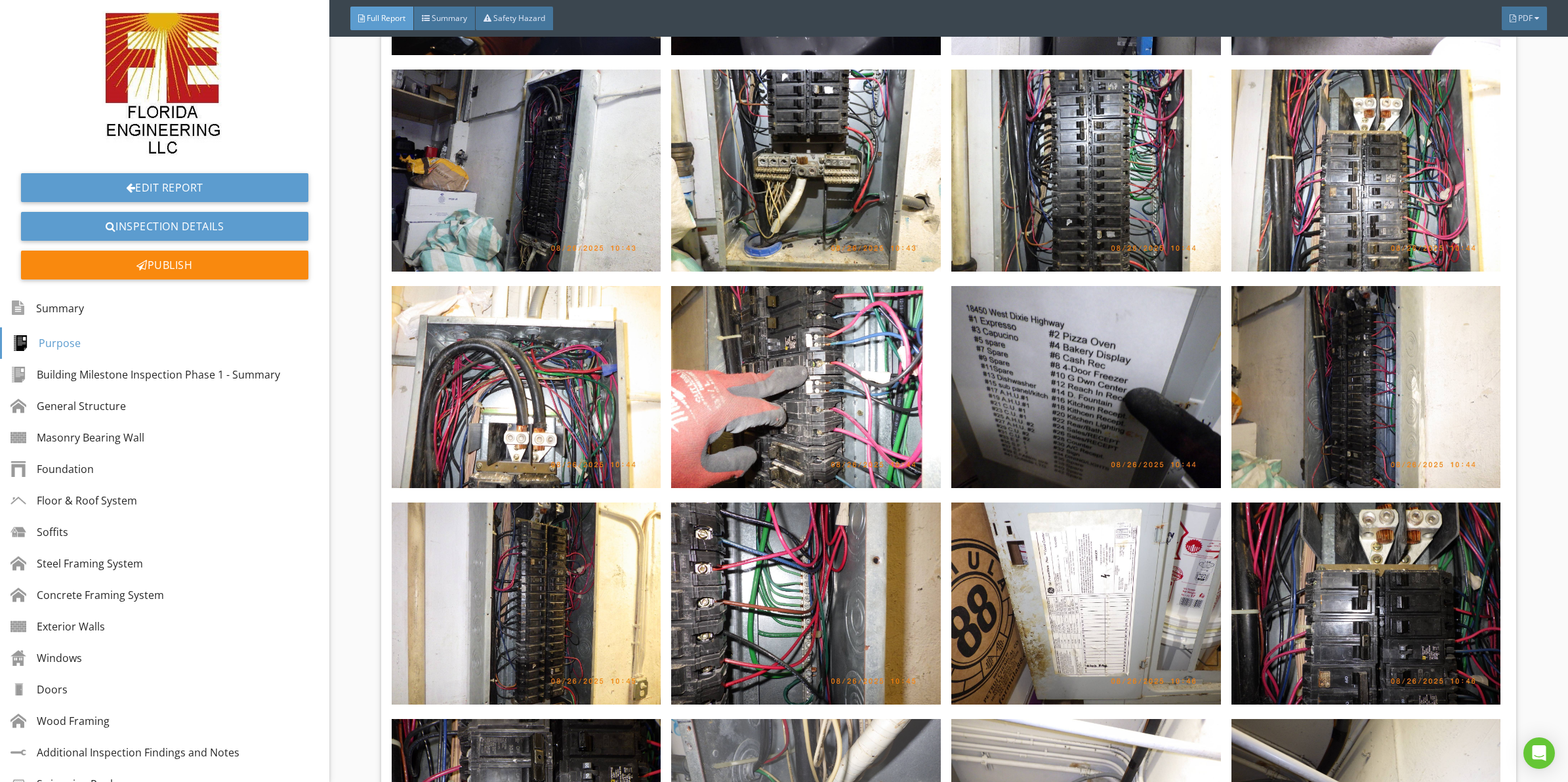
scroll to position [6171, 0]
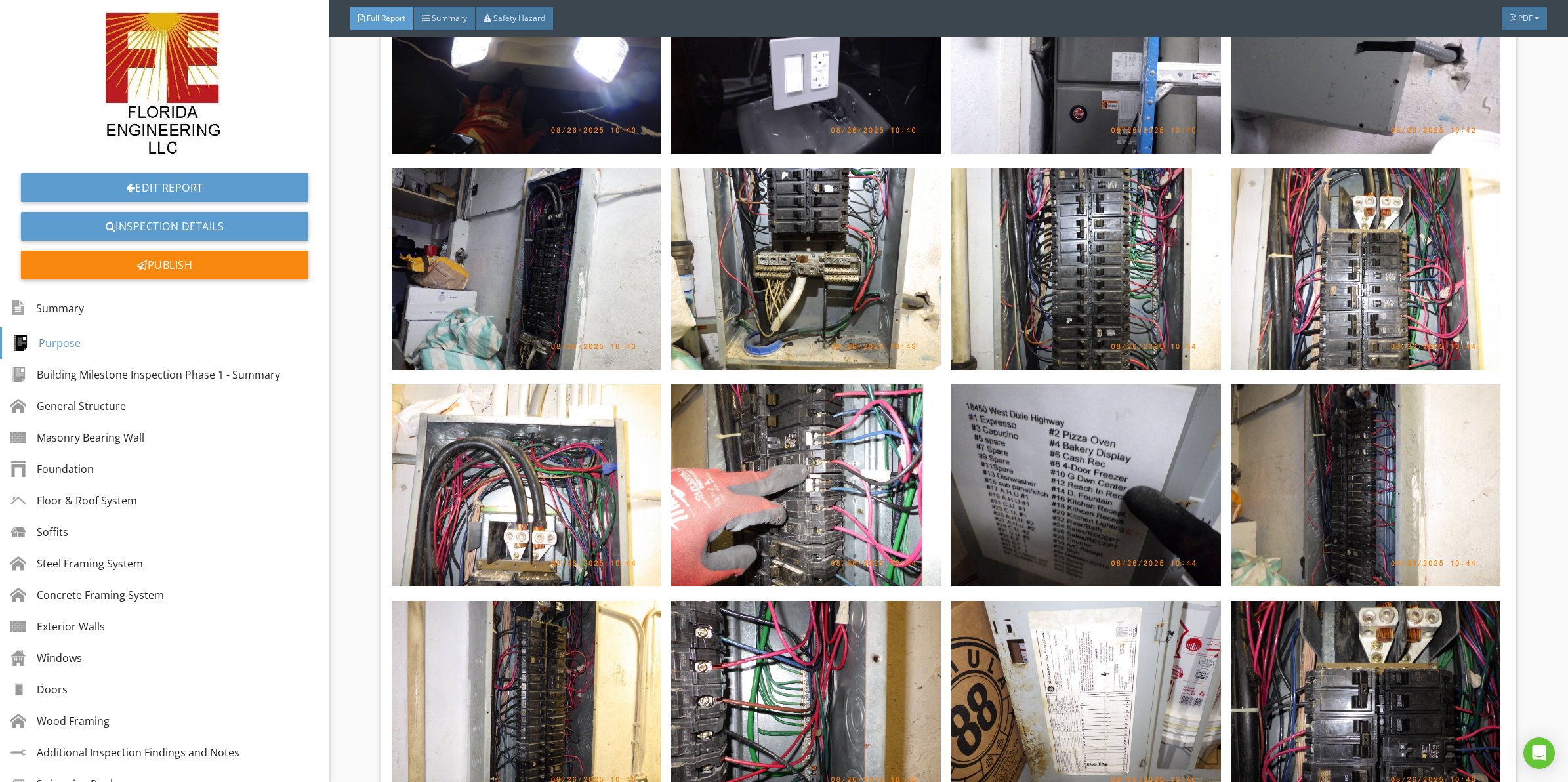
drag, startPoint x: 809, startPoint y: 434, endPoint x: 796, endPoint y: 367, distance: 68.2
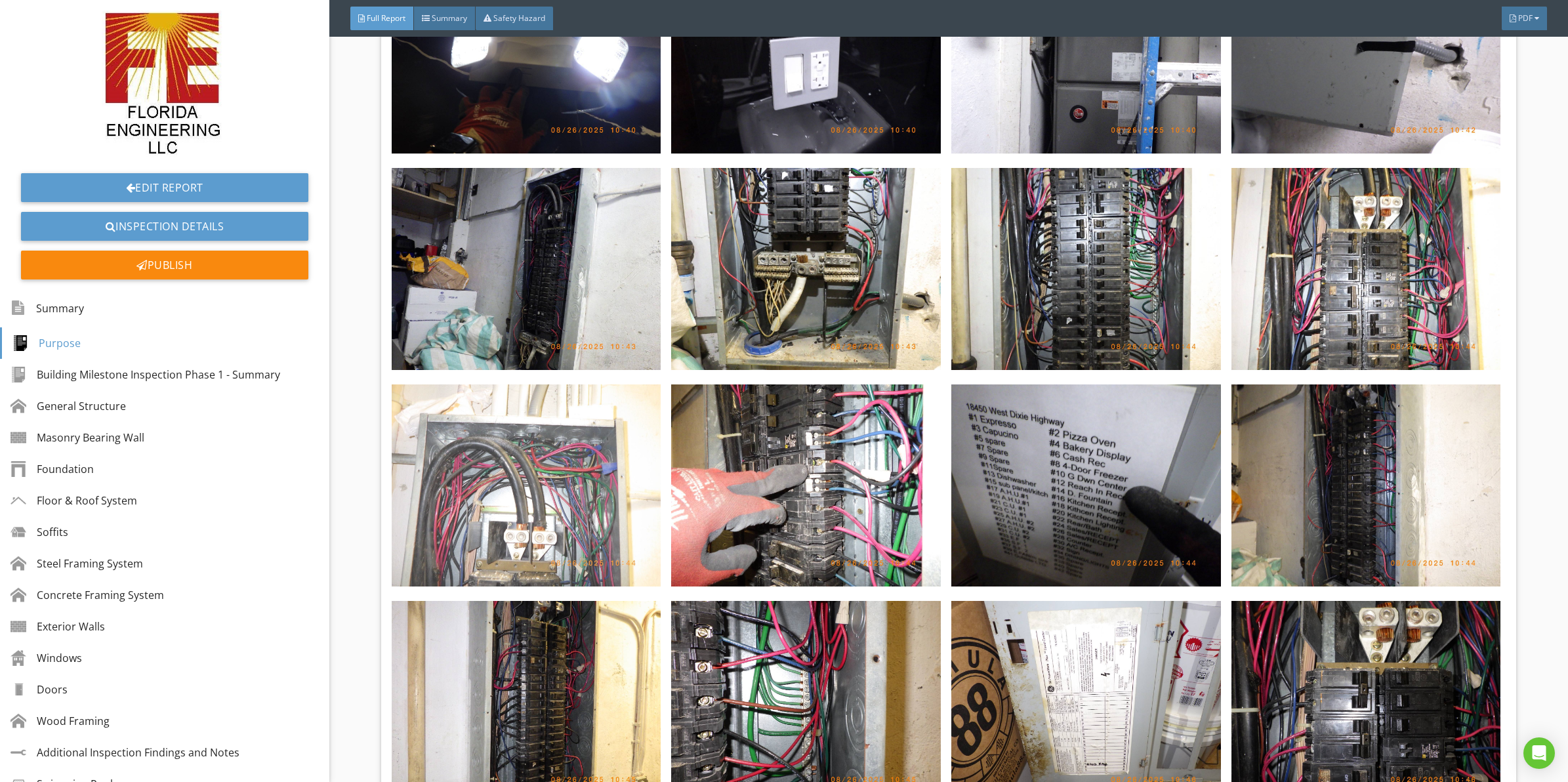
click at [558, 398] on img at bounding box center [527, 485] width 270 height 202
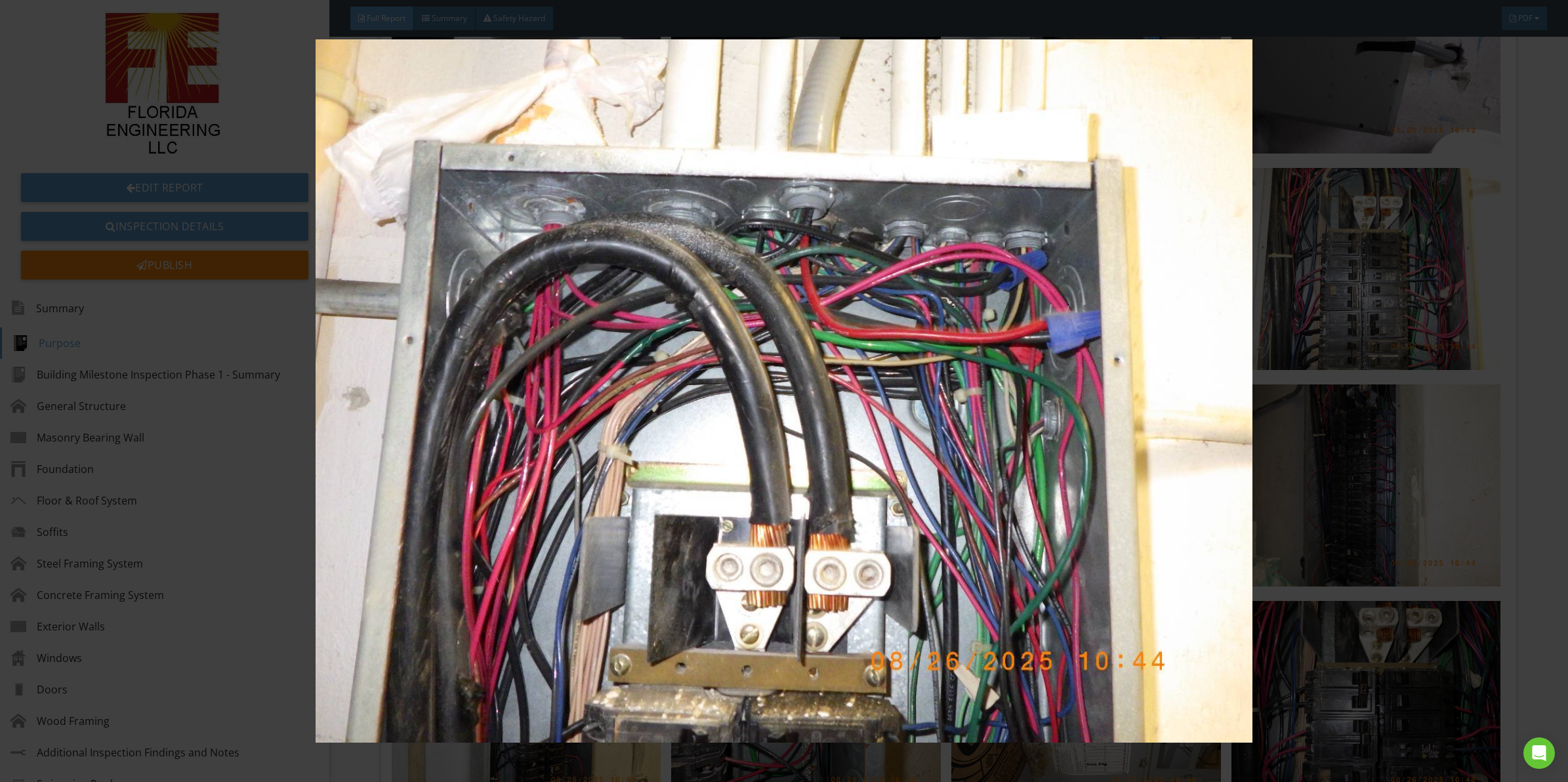
click at [626, 414] on img at bounding box center [784, 390] width 1450 height 703
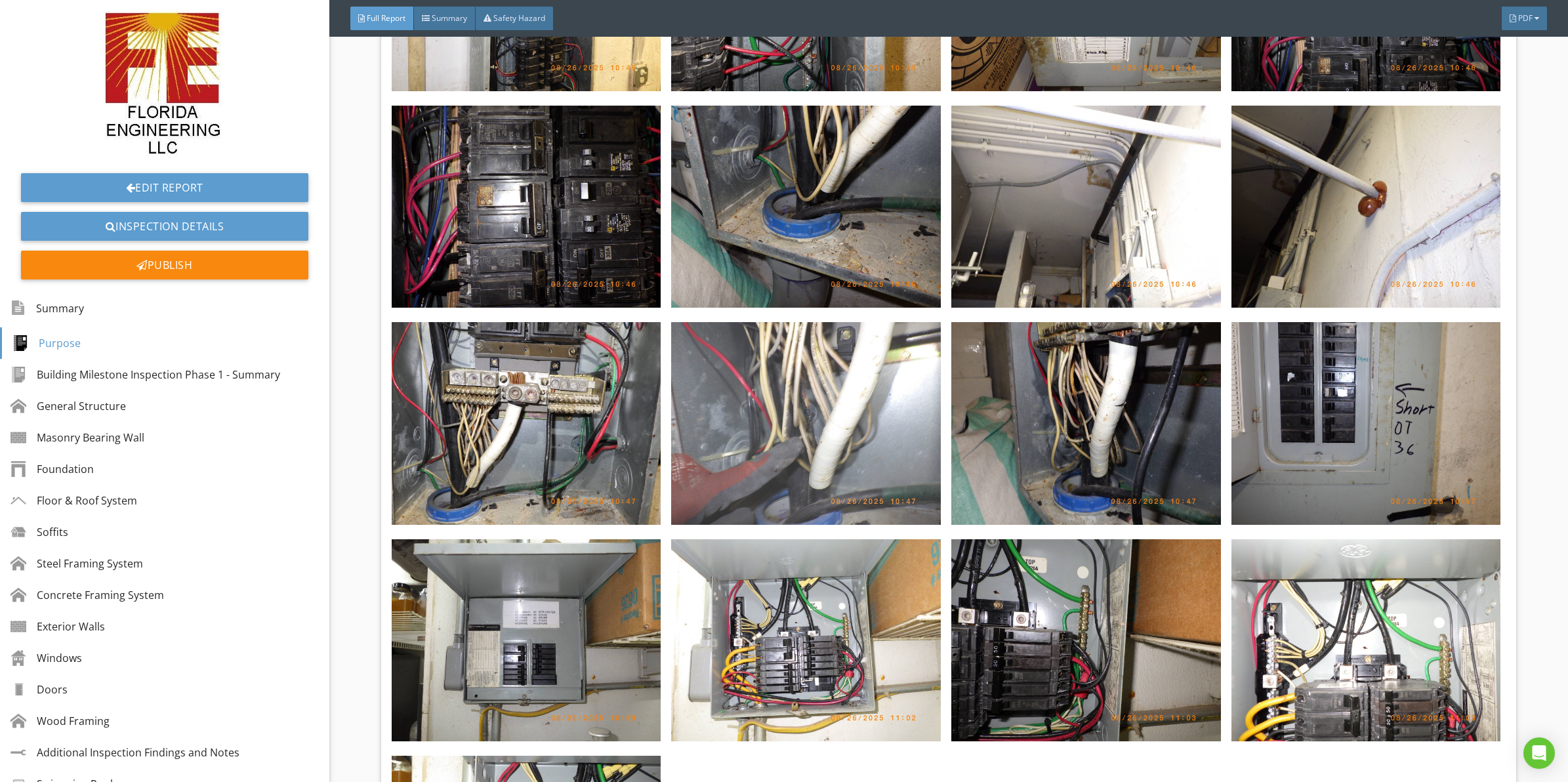
scroll to position [6909, 0]
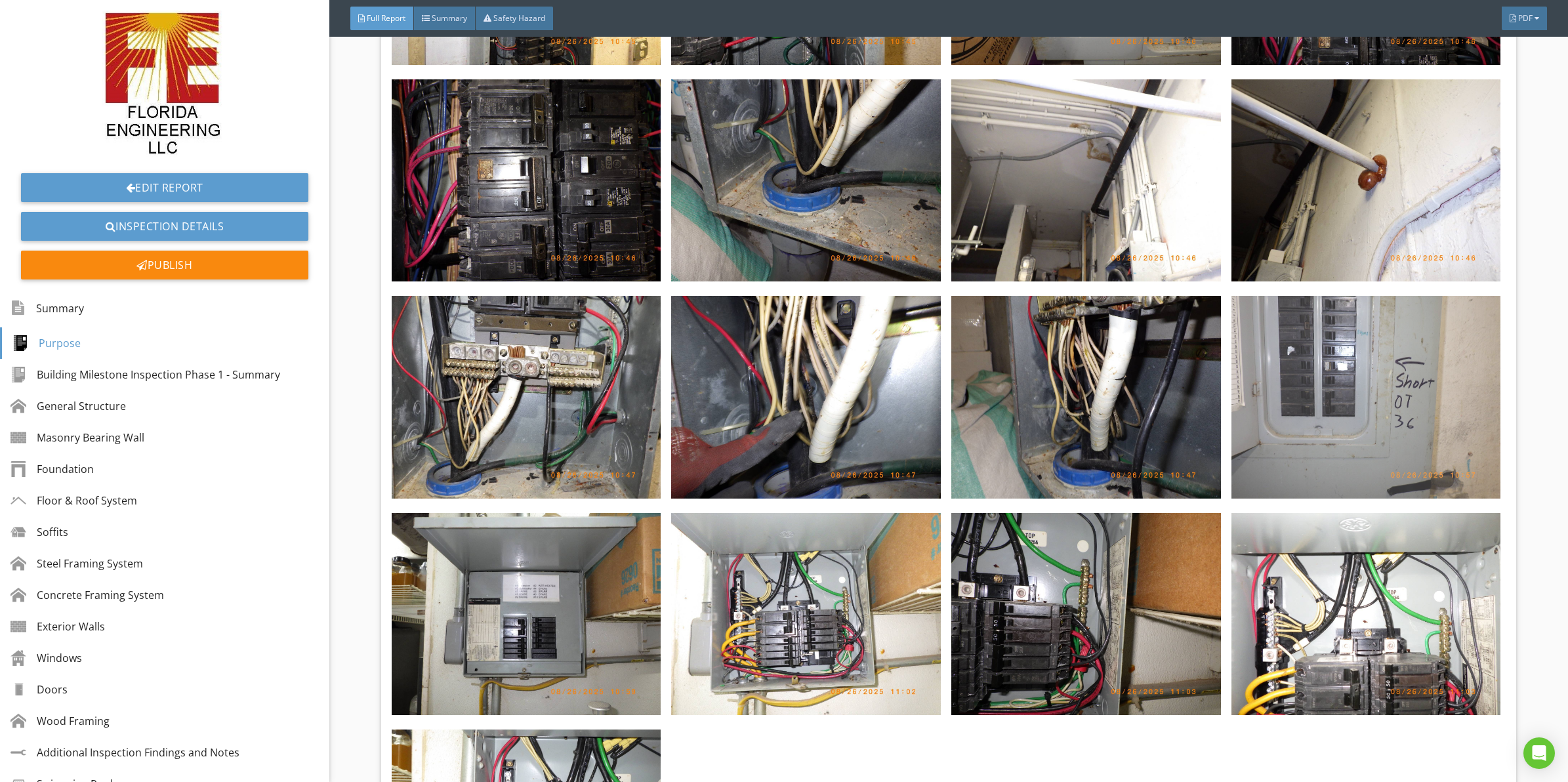
click at [1294, 351] on img at bounding box center [1366, 397] width 270 height 202
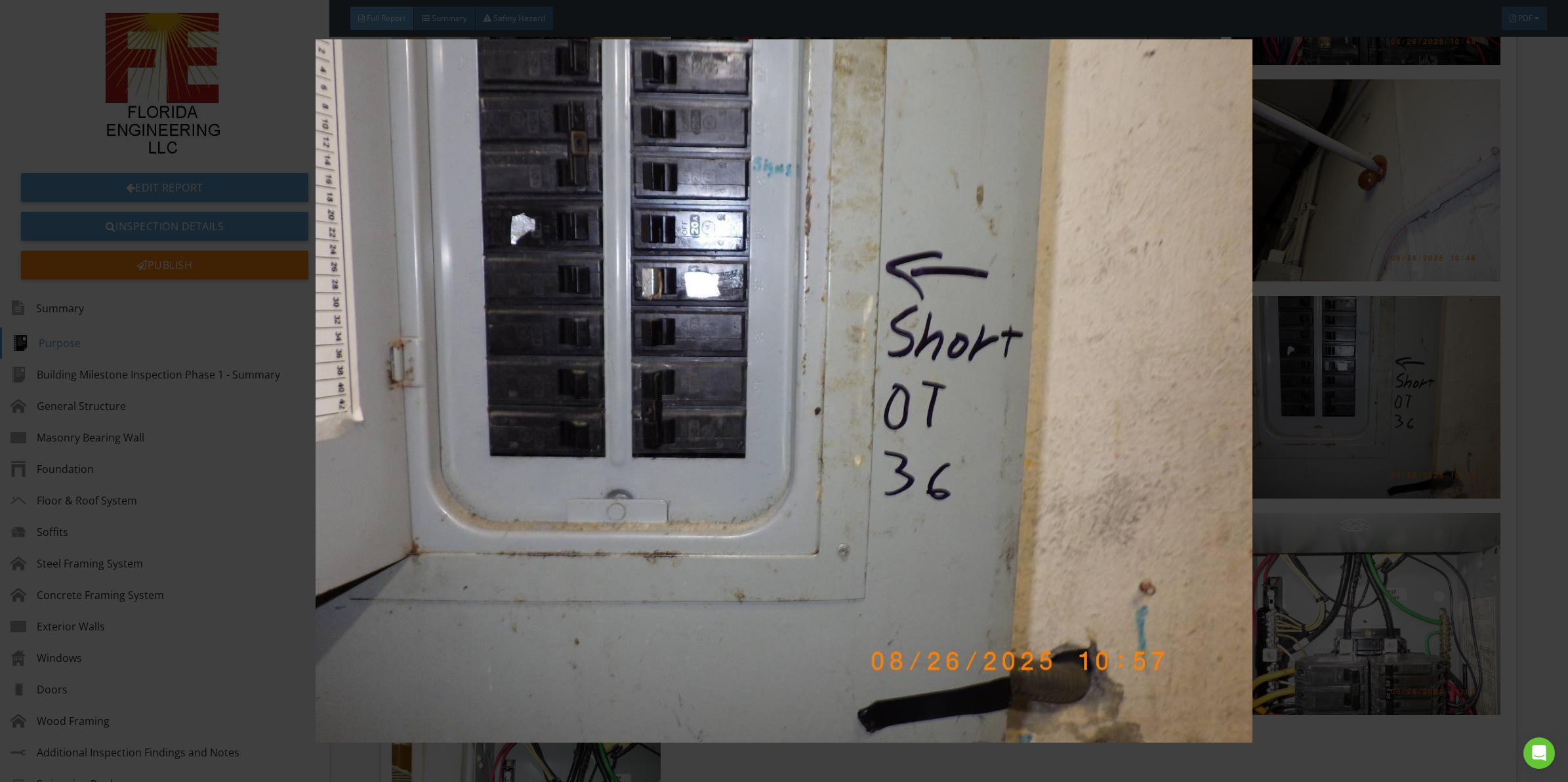
click at [653, 398] on img at bounding box center [784, 390] width 1450 height 703
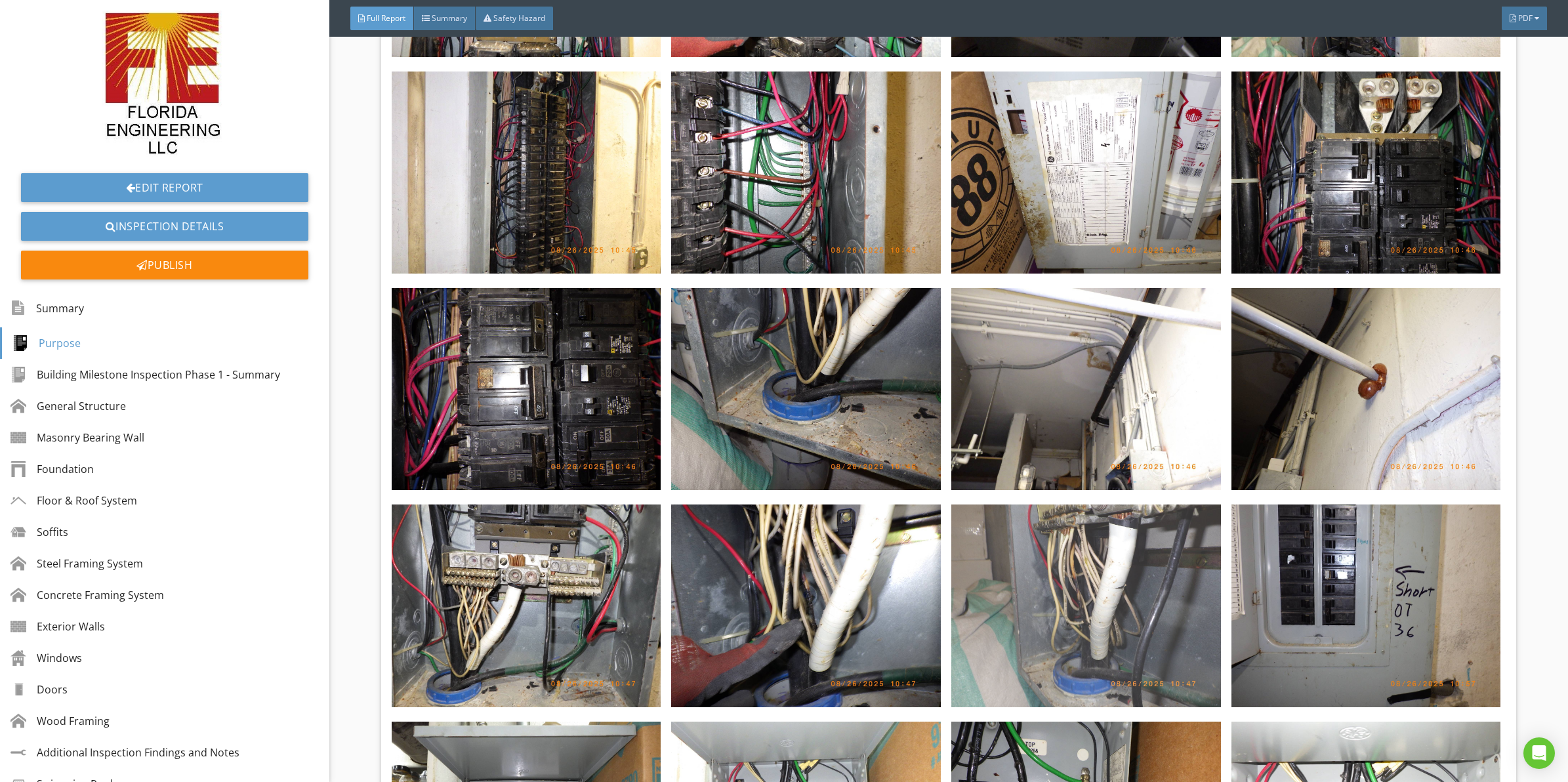
drag, startPoint x: 989, startPoint y: 467, endPoint x: 985, endPoint y: 405, distance: 62.1
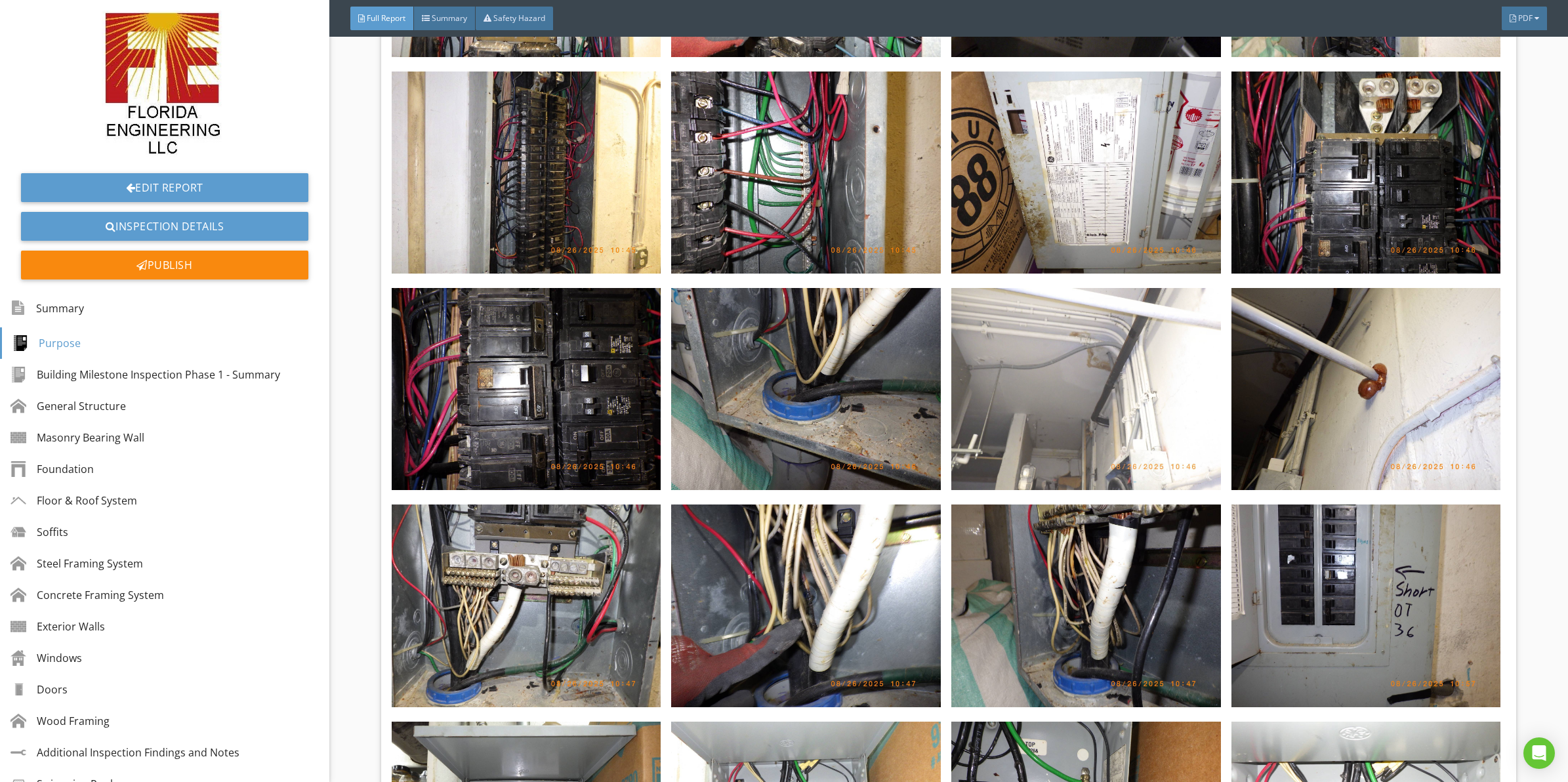
scroll to position [6657, 0]
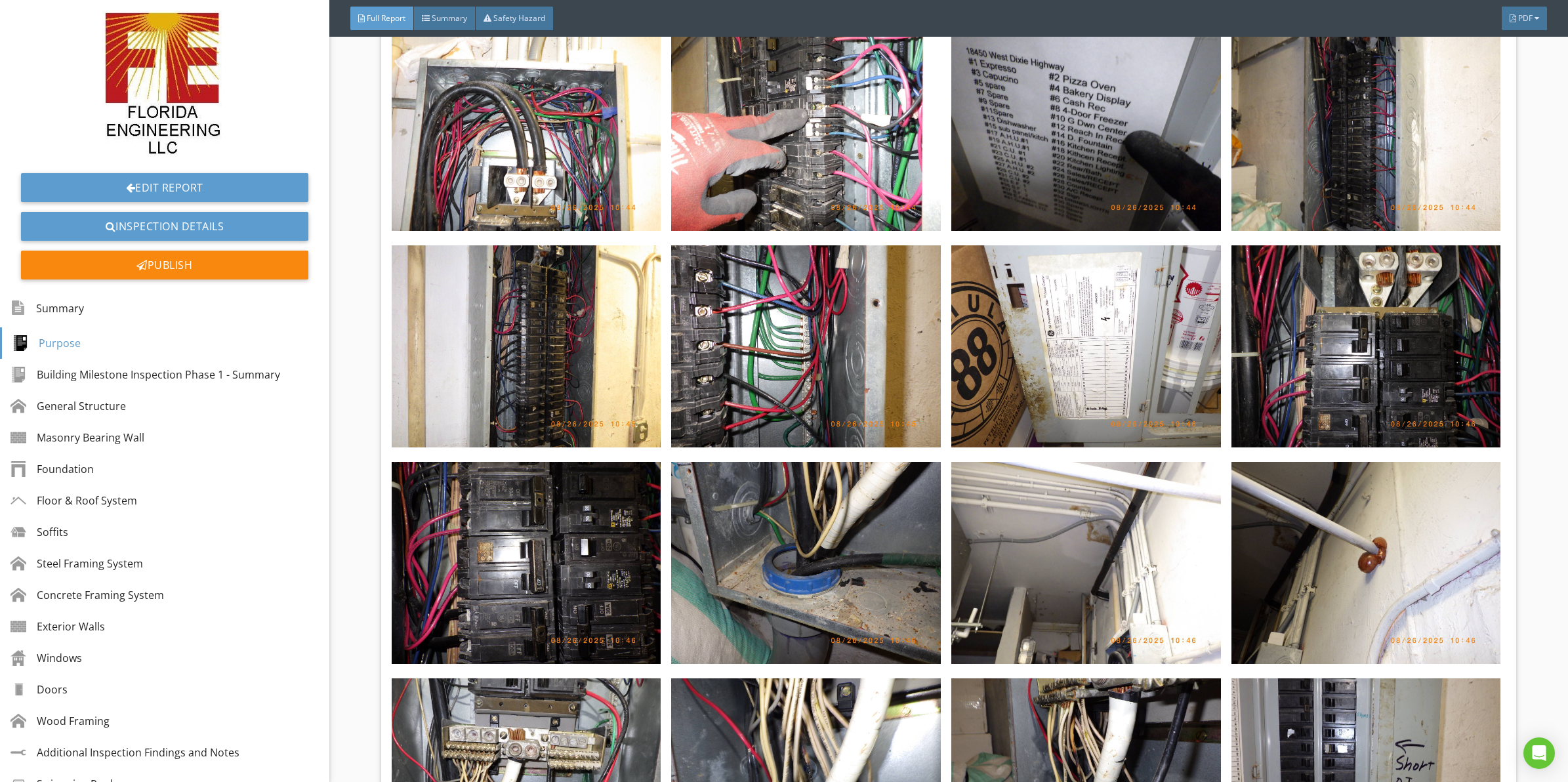
drag, startPoint x: 933, startPoint y: 471, endPoint x: 942, endPoint y: 443, distance: 29.4
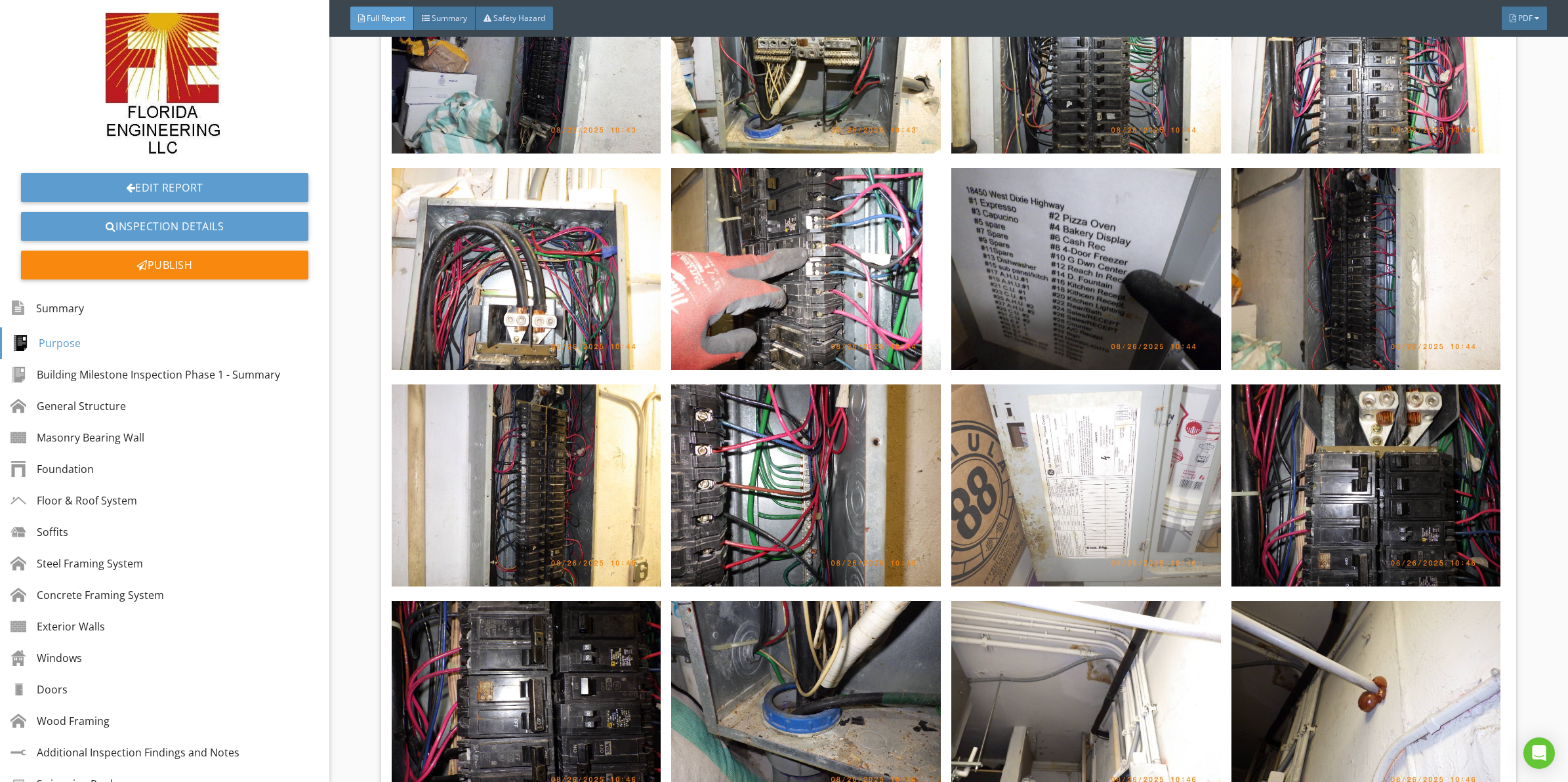
drag, startPoint x: 947, startPoint y: 448, endPoint x: 963, endPoint y: 407, distance: 44.0
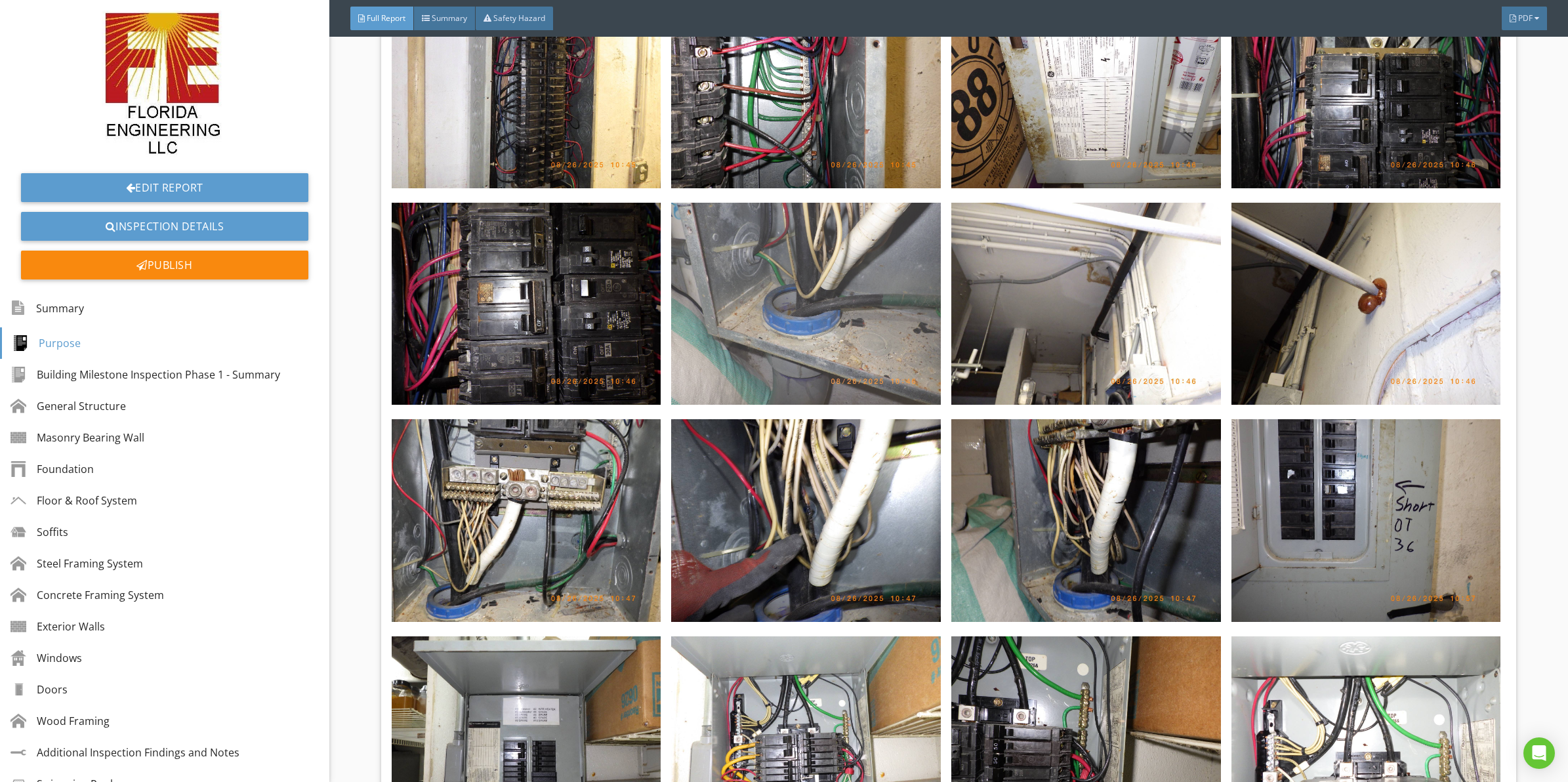
scroll to position [6787, 0]
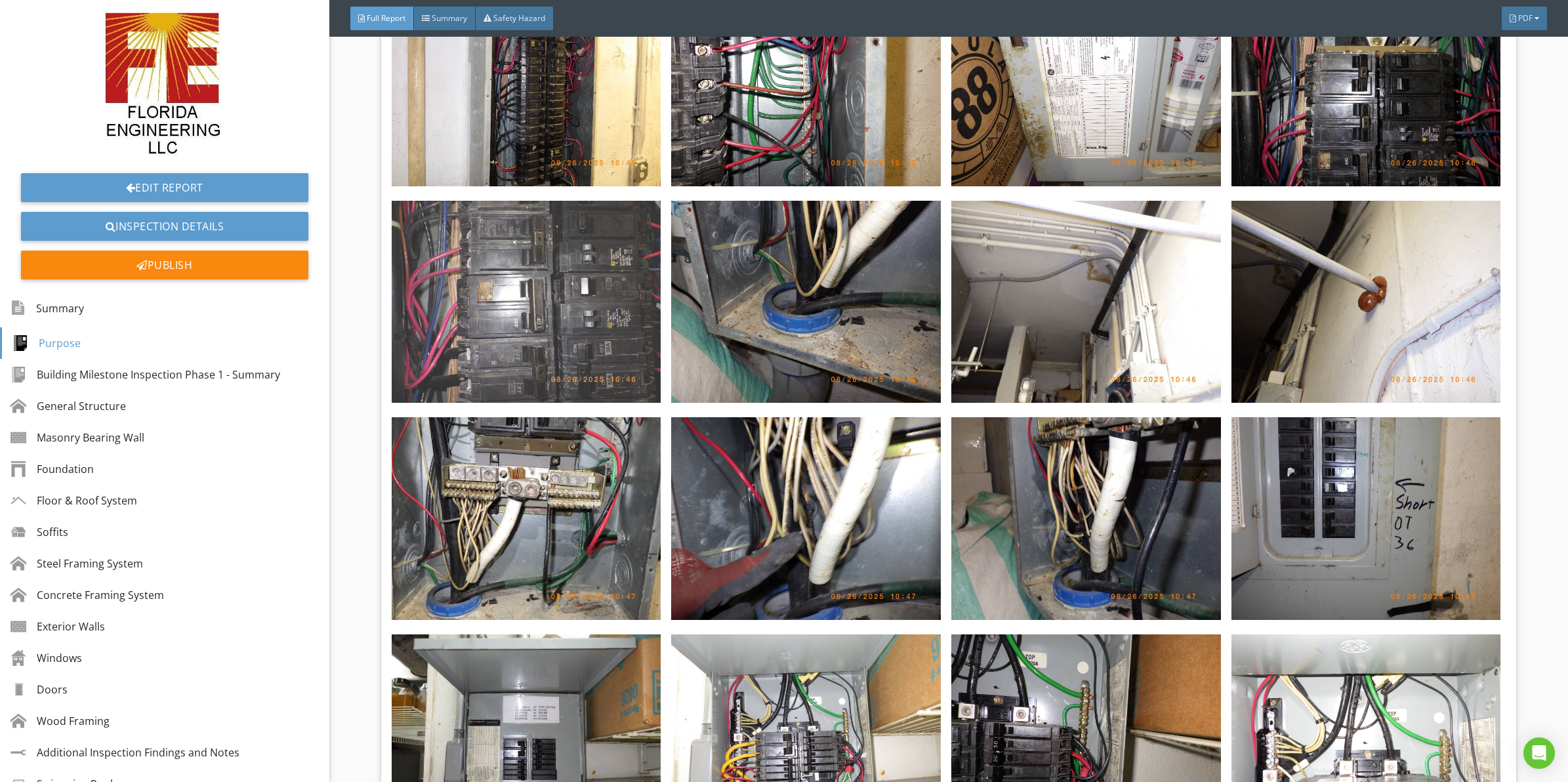
click at [570, 236] on img at bounding box center [527, 302] width 270 height 202
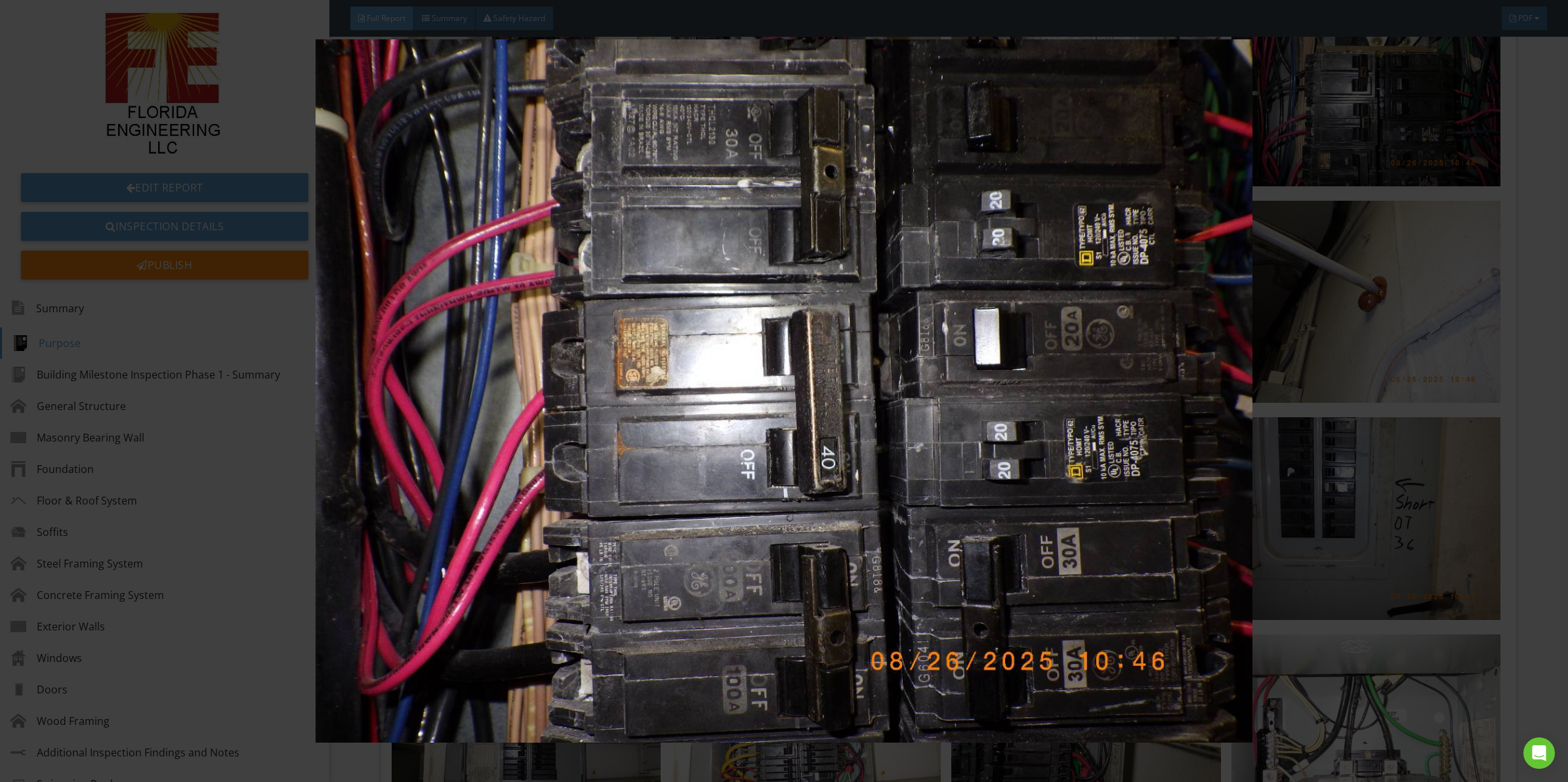
click at [830, 377] on img at bounding box center [784, 390] width 1450 height 703
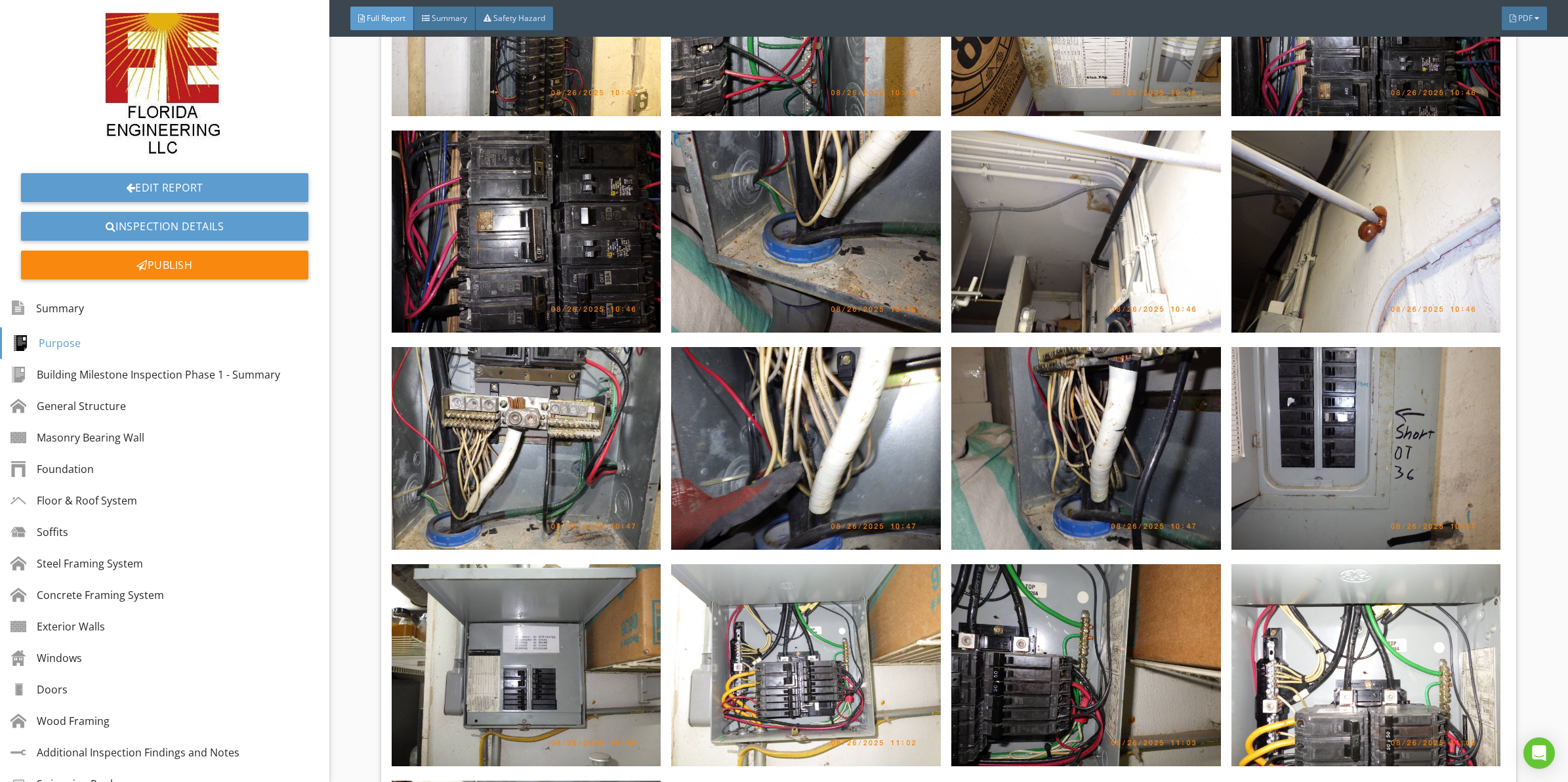
scroll to position [6667, 0]
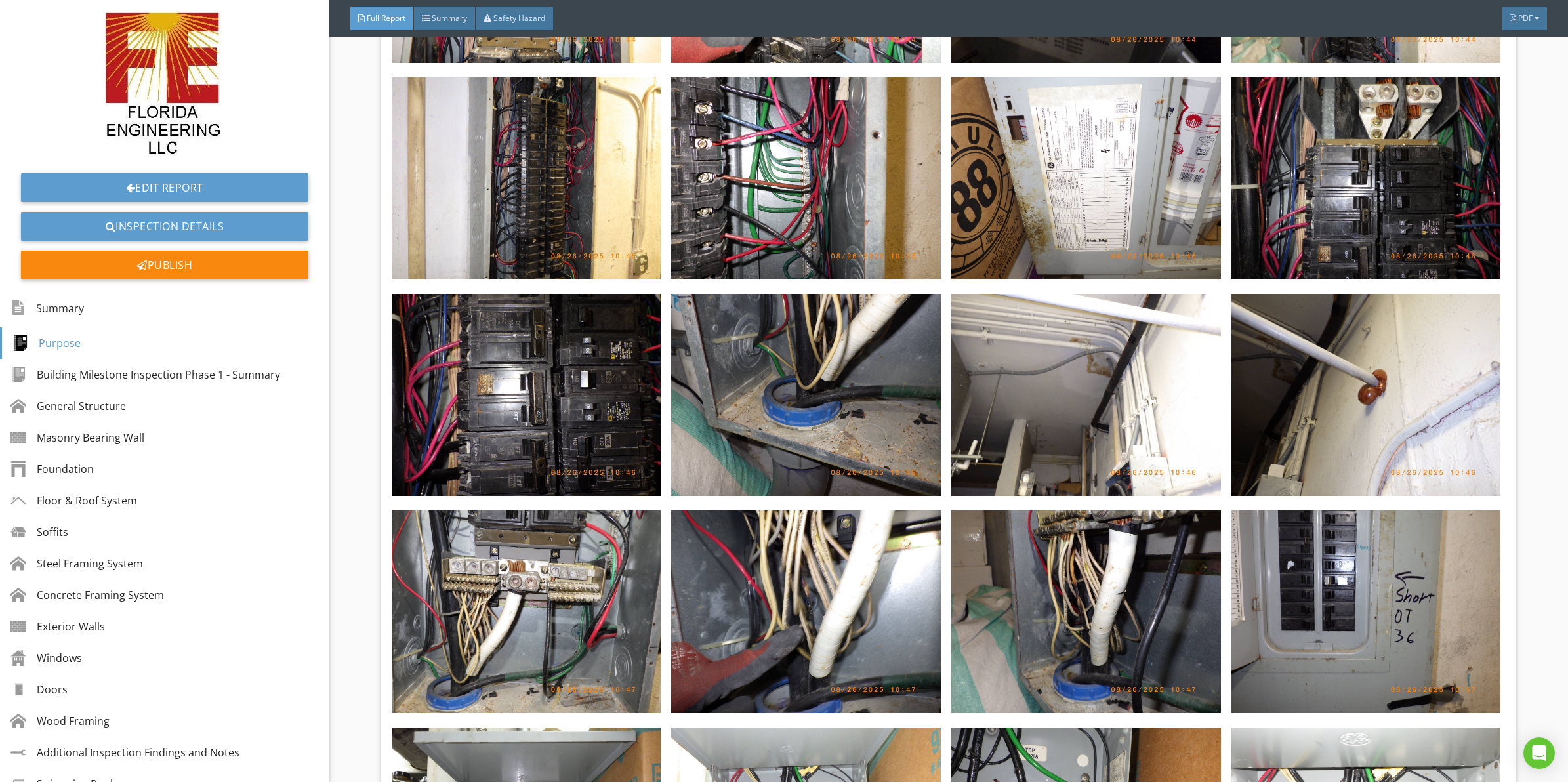
drag, startPoint x: 873, startPoint y: 421, endPoint x: 874, endPoint y: 399, distance: 22.0
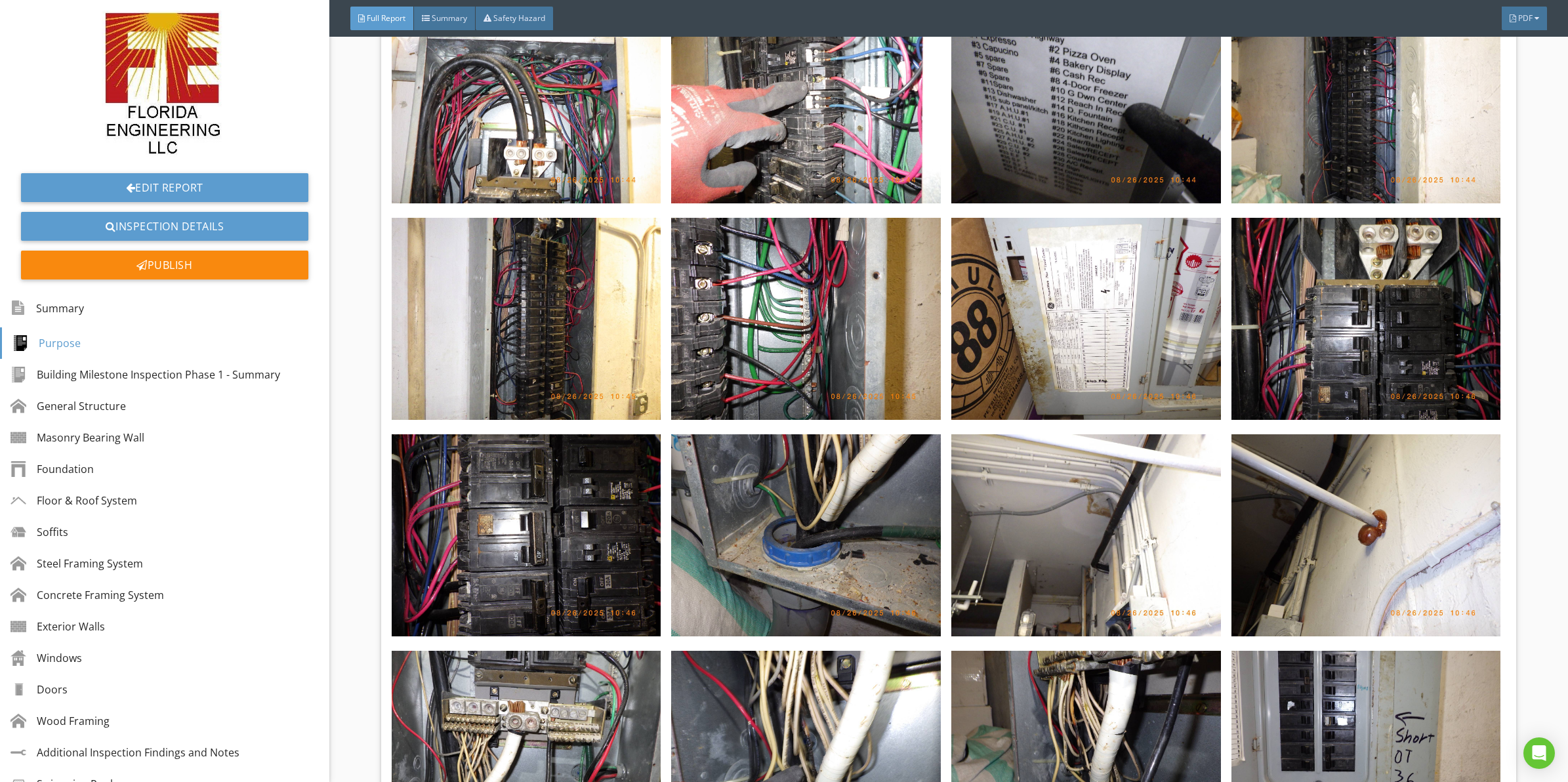
drag, startPoint x: 1032, startPoint y: 402, endPoint x: 1030, endPoint y: 356, distance: 46.0
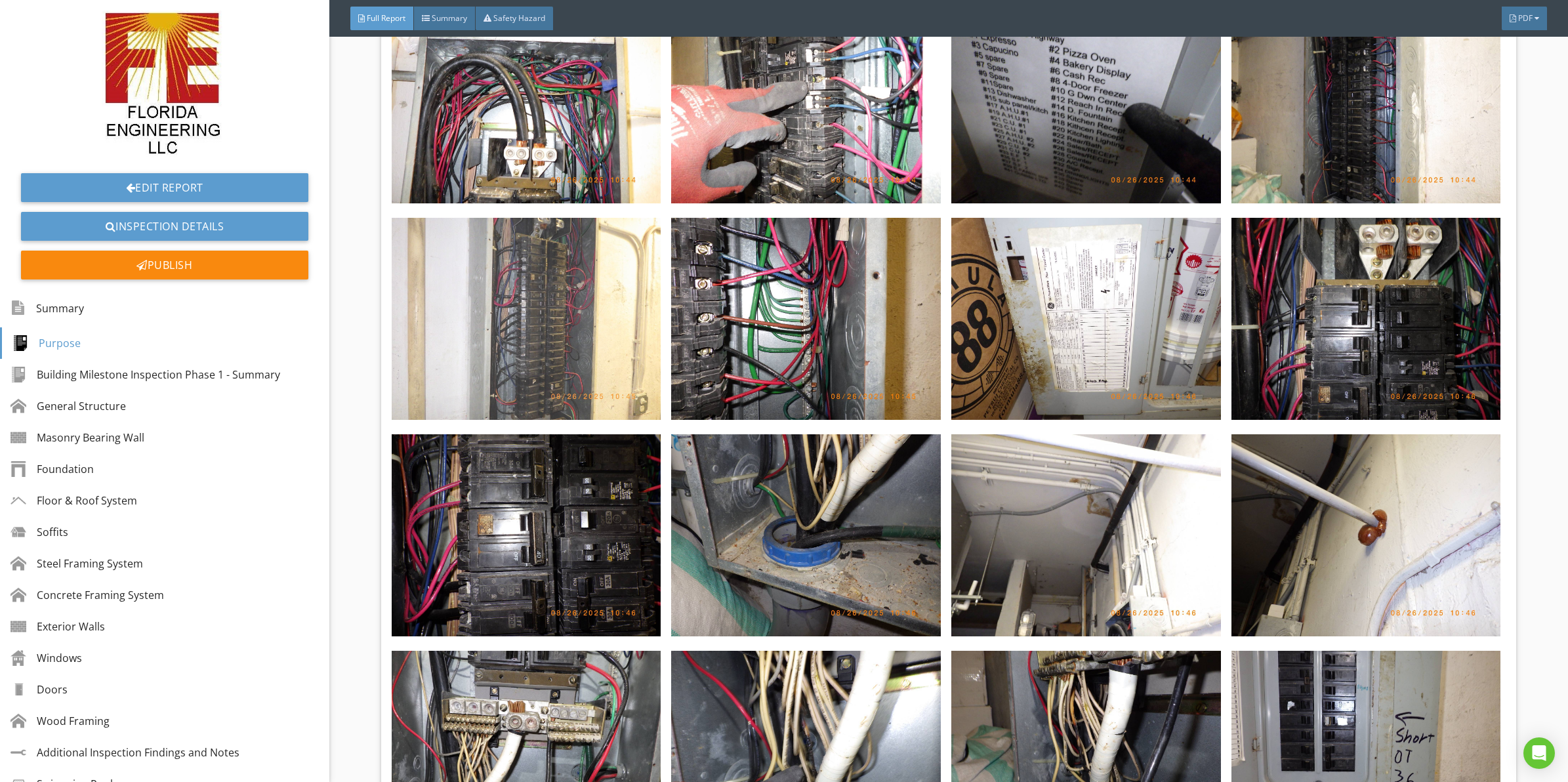
scroll to position [6518, 0]
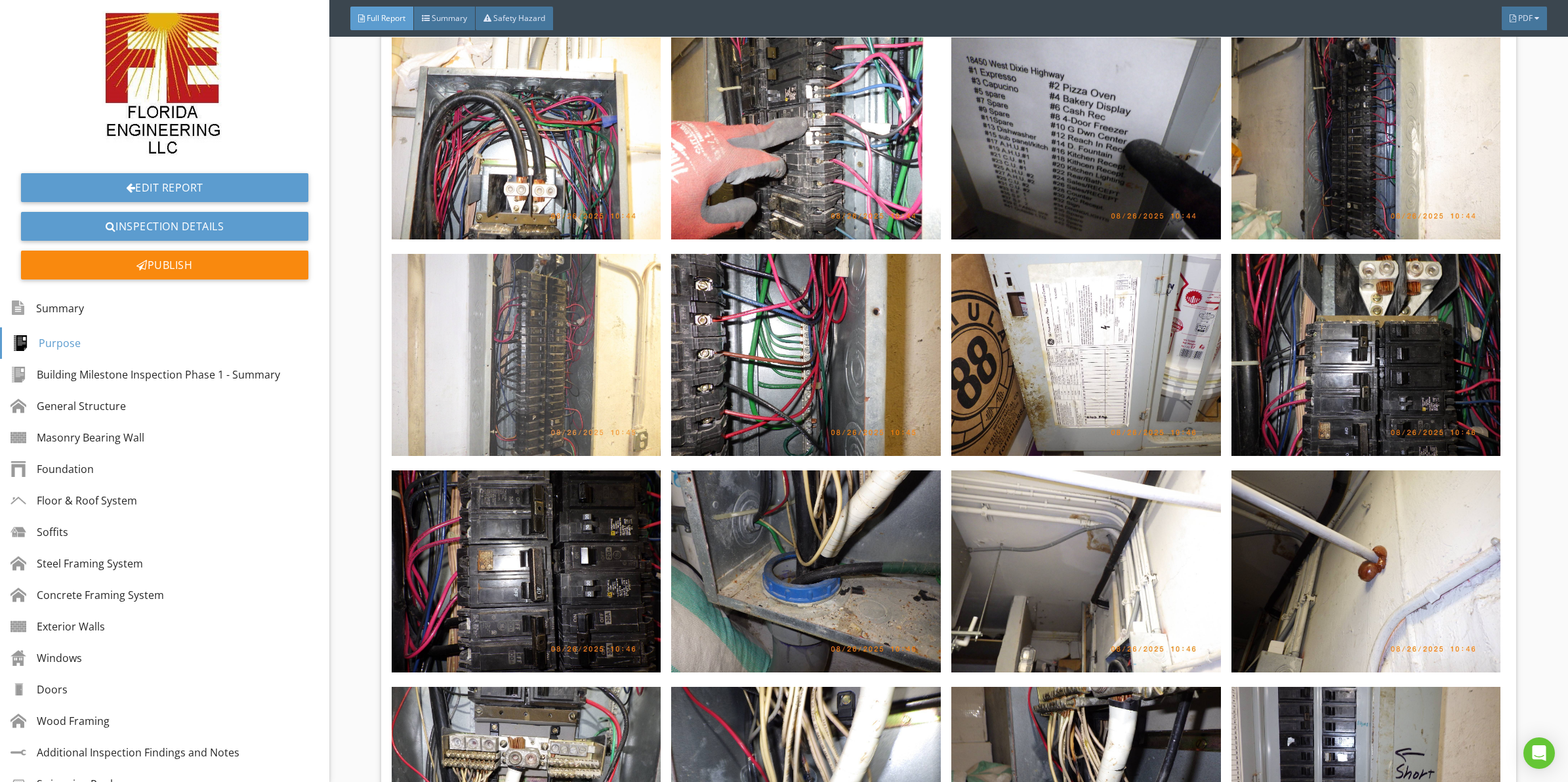
click at [567, 339] on img at bounding box center [527, 355] width 270 height 202
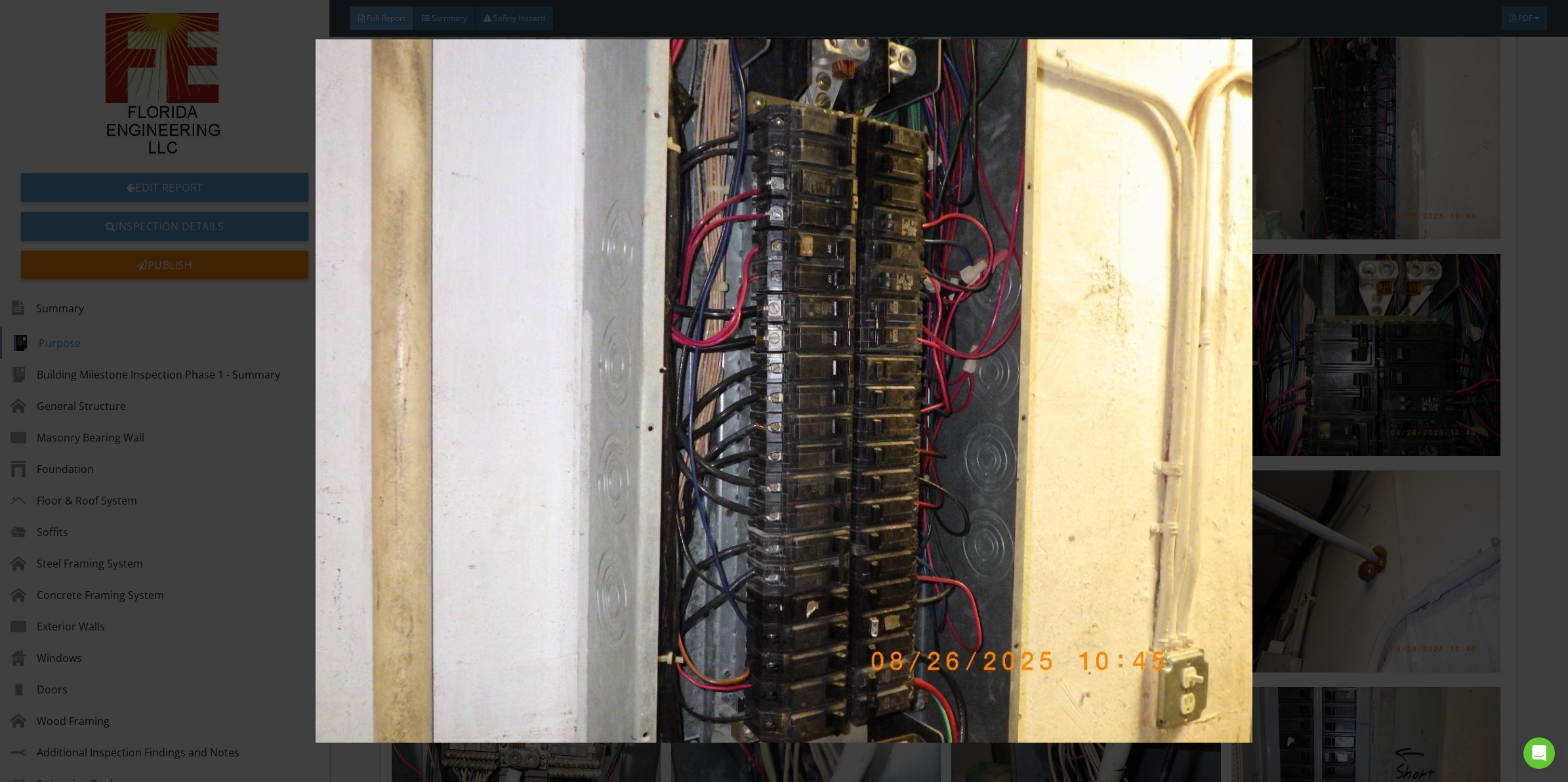
click at [998, 546] on img at bounding box center [784, 390] width 1450 height 703
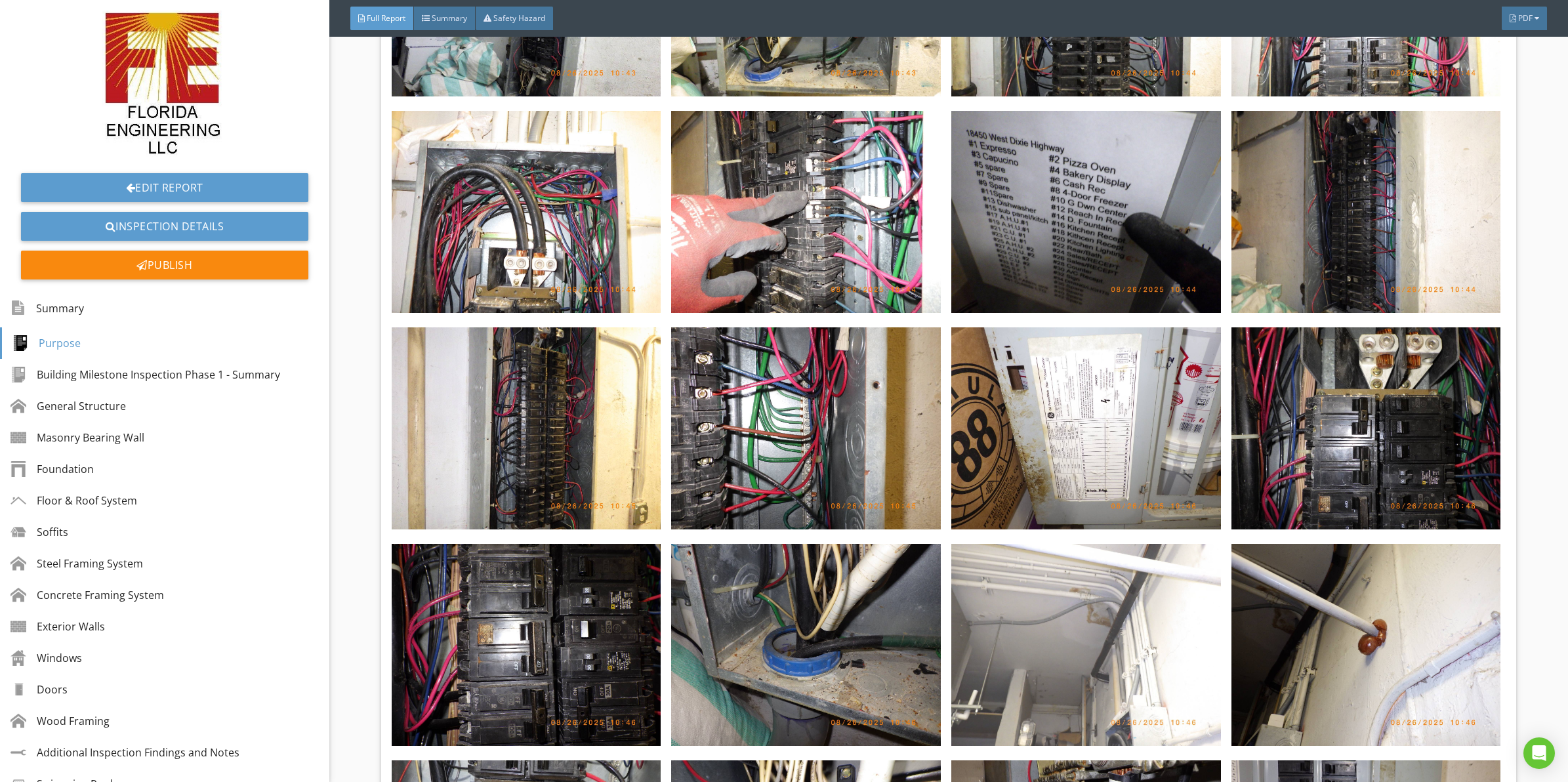
drag, startPoint x: 996, startPoint y: 617, endPoint x: 995, endPoint y: 548, distance: 69.0
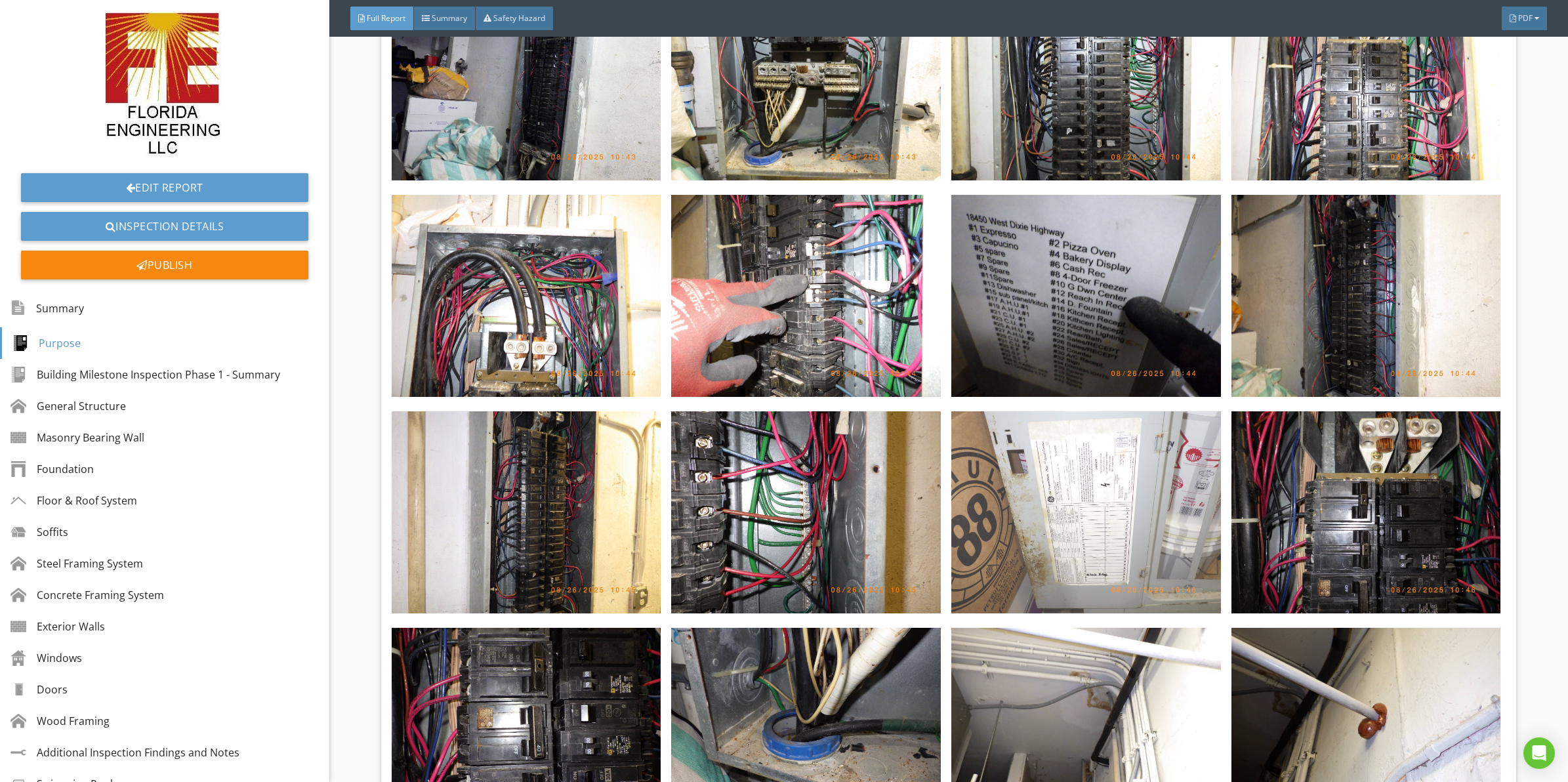
scroll to position [6220, 0]
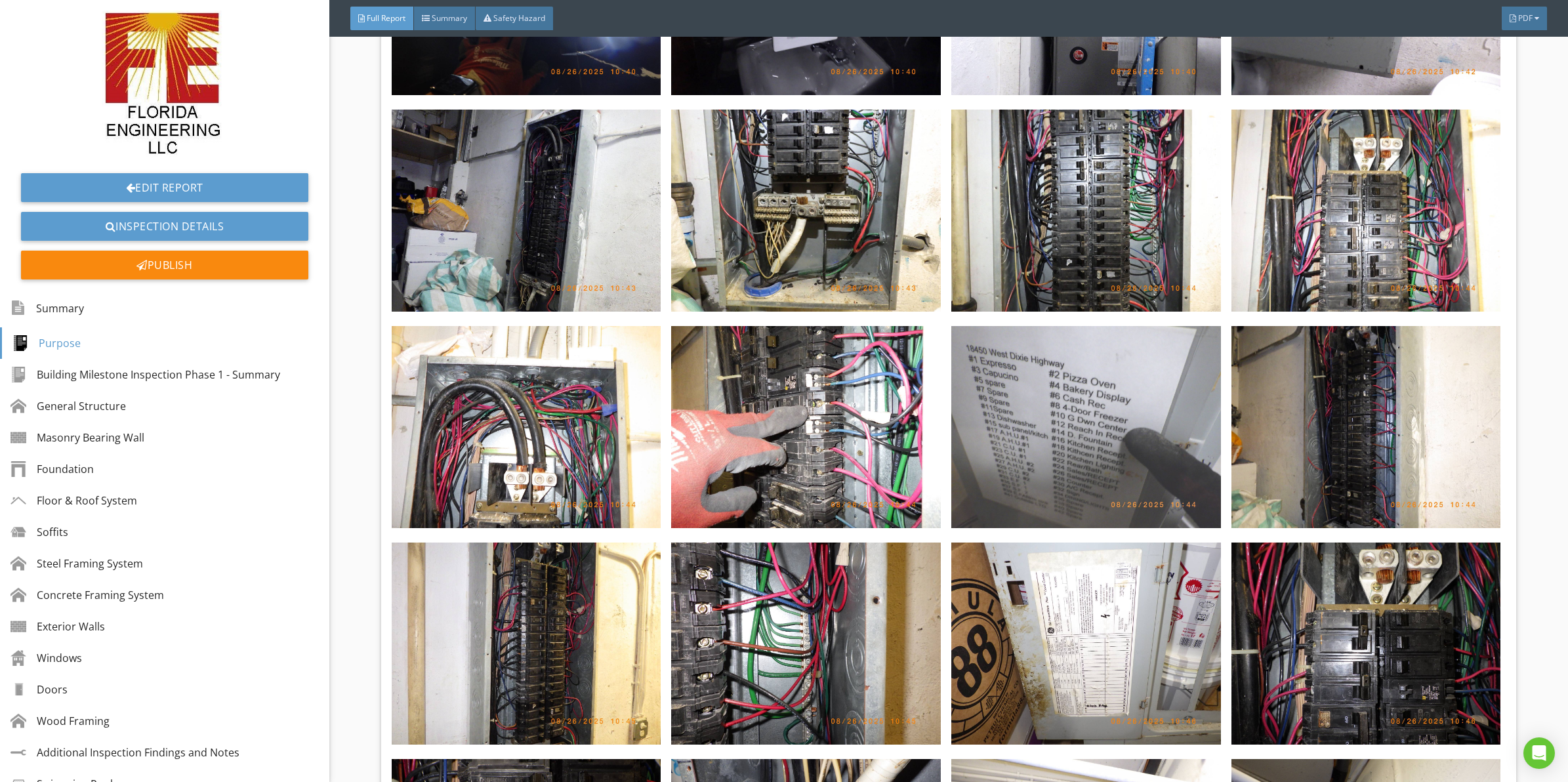
drag, startPoint x: 1034, startPoint y: 457, endPoint x: 1034, endPoint y: 389, distance: 68.0
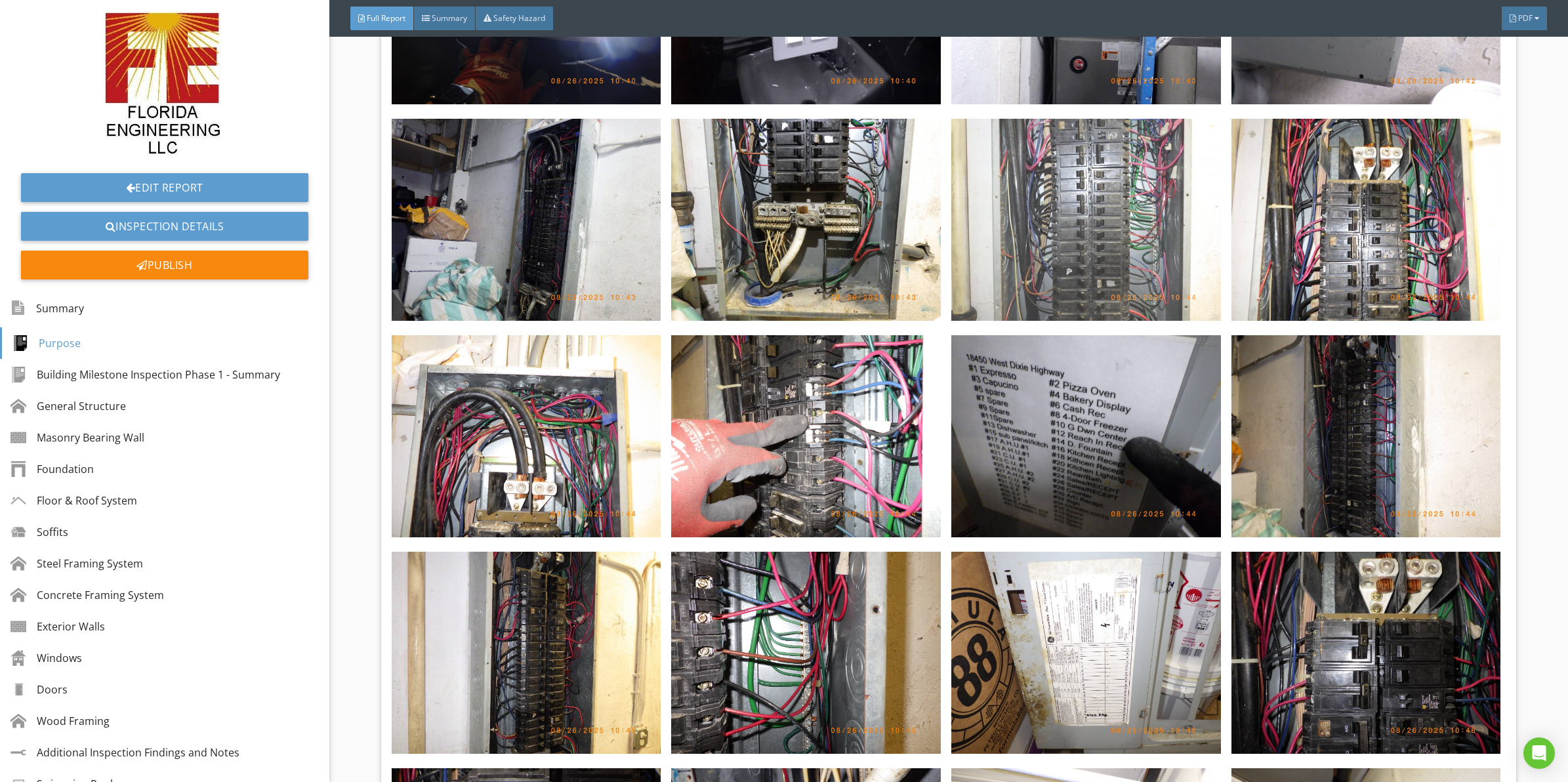
click at [1086, 161] on img at bounding box center [1086, 220] width 270 height 202
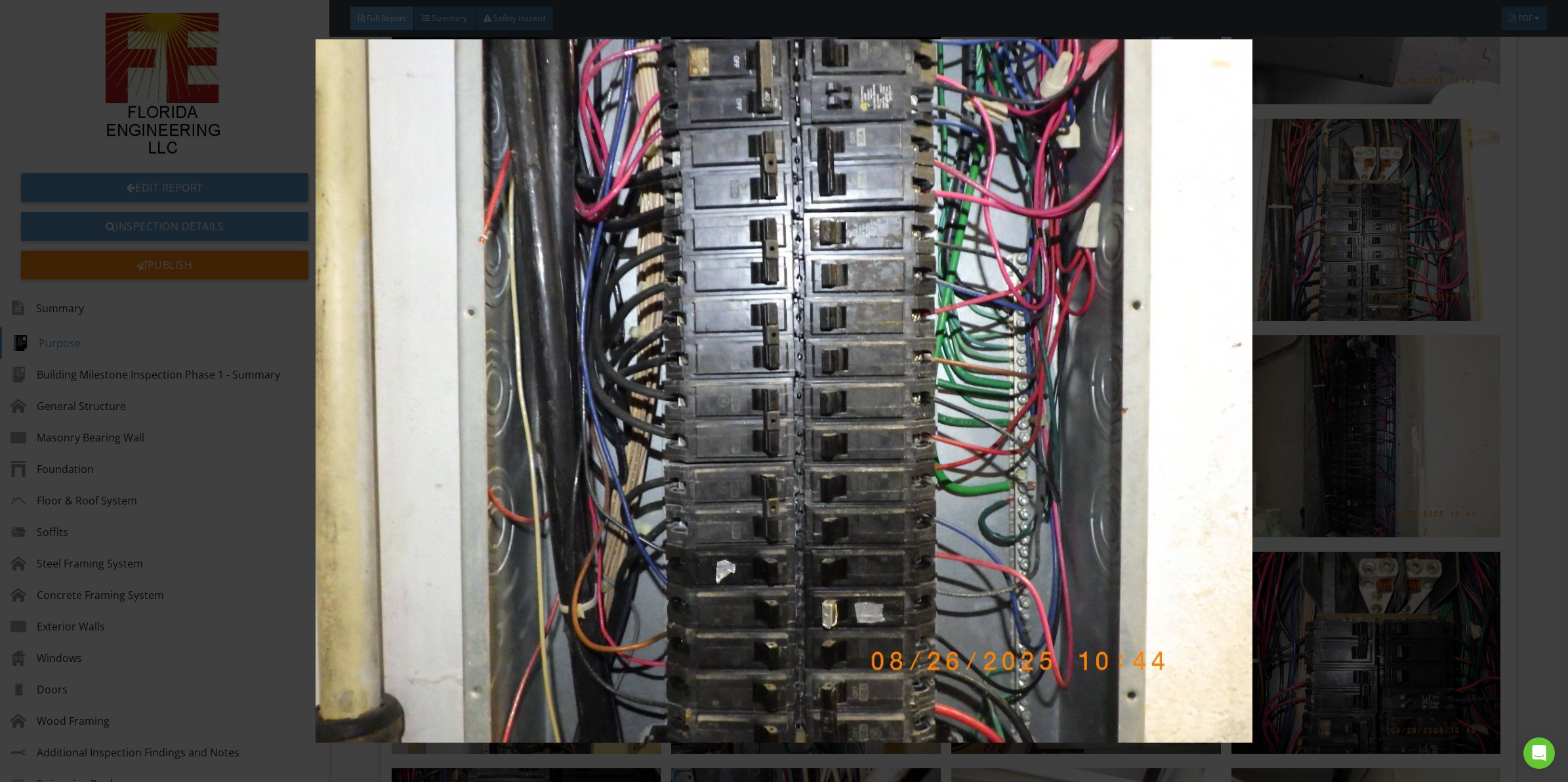
click at [934, 430] on img at bounding box center [784, 390] width 1450 height 703
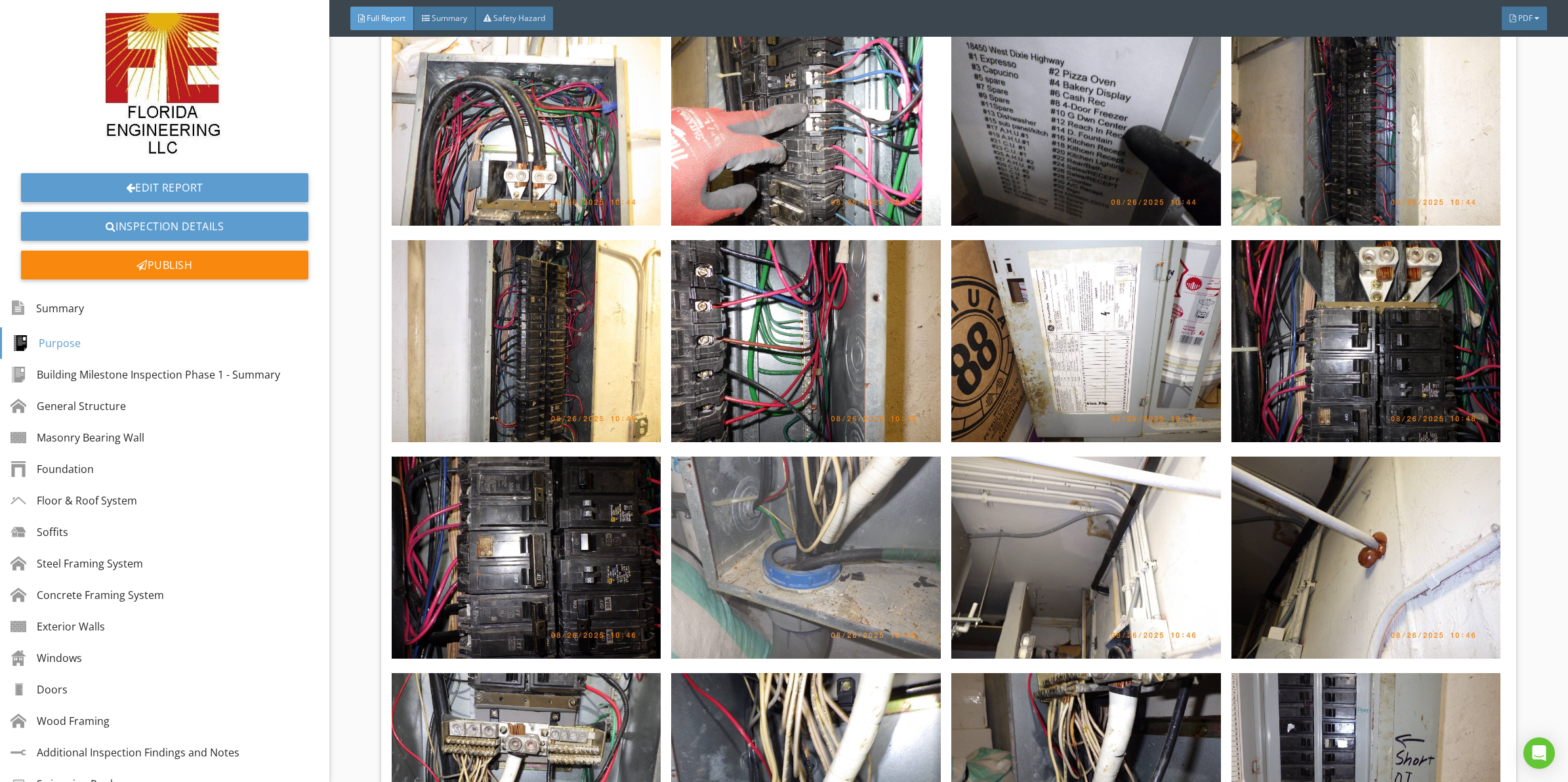
scroll to position [6548, 0]
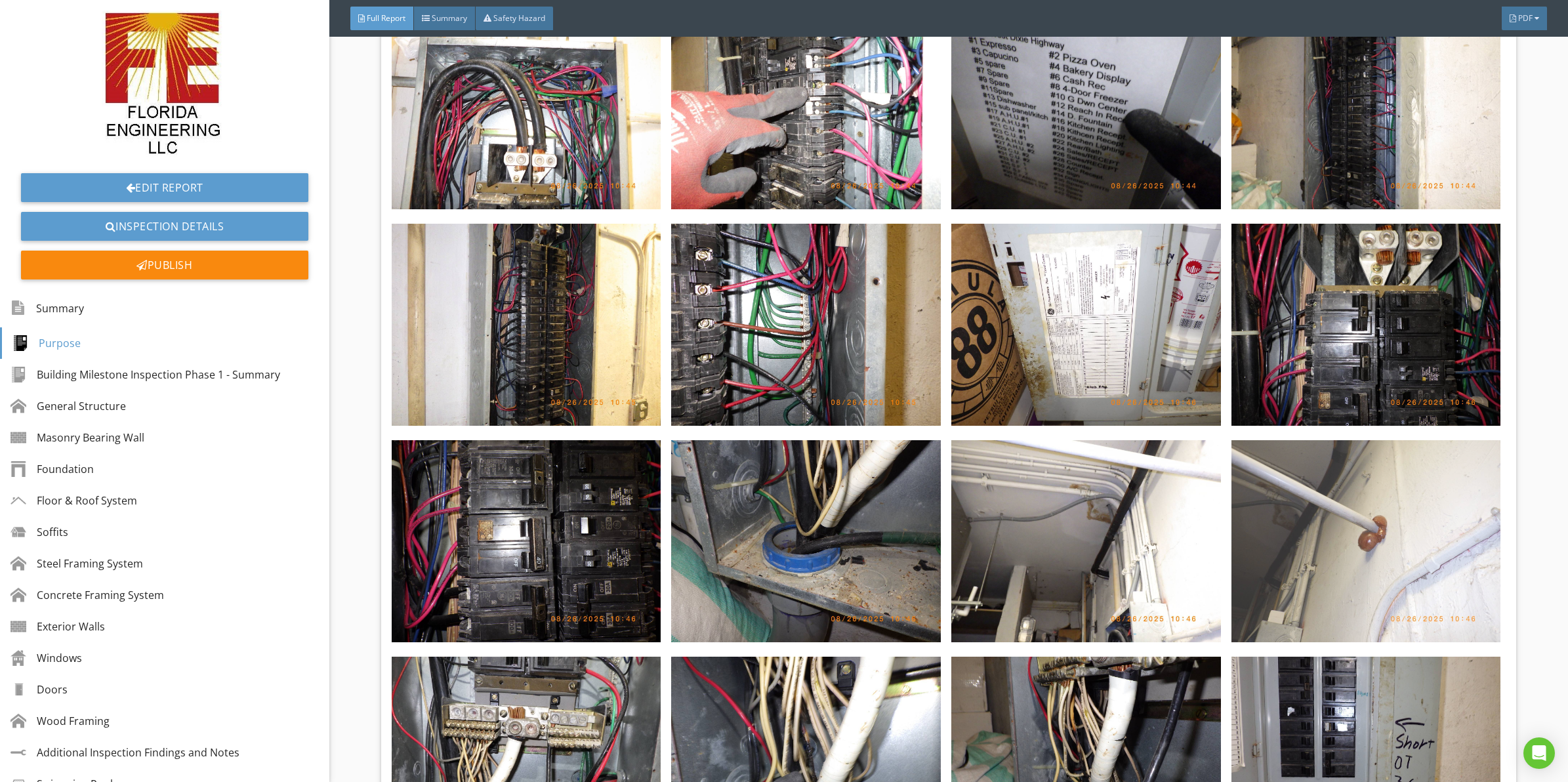
click at [1330, 496] on img at bounding box center [1366, 541] width 270 height 202
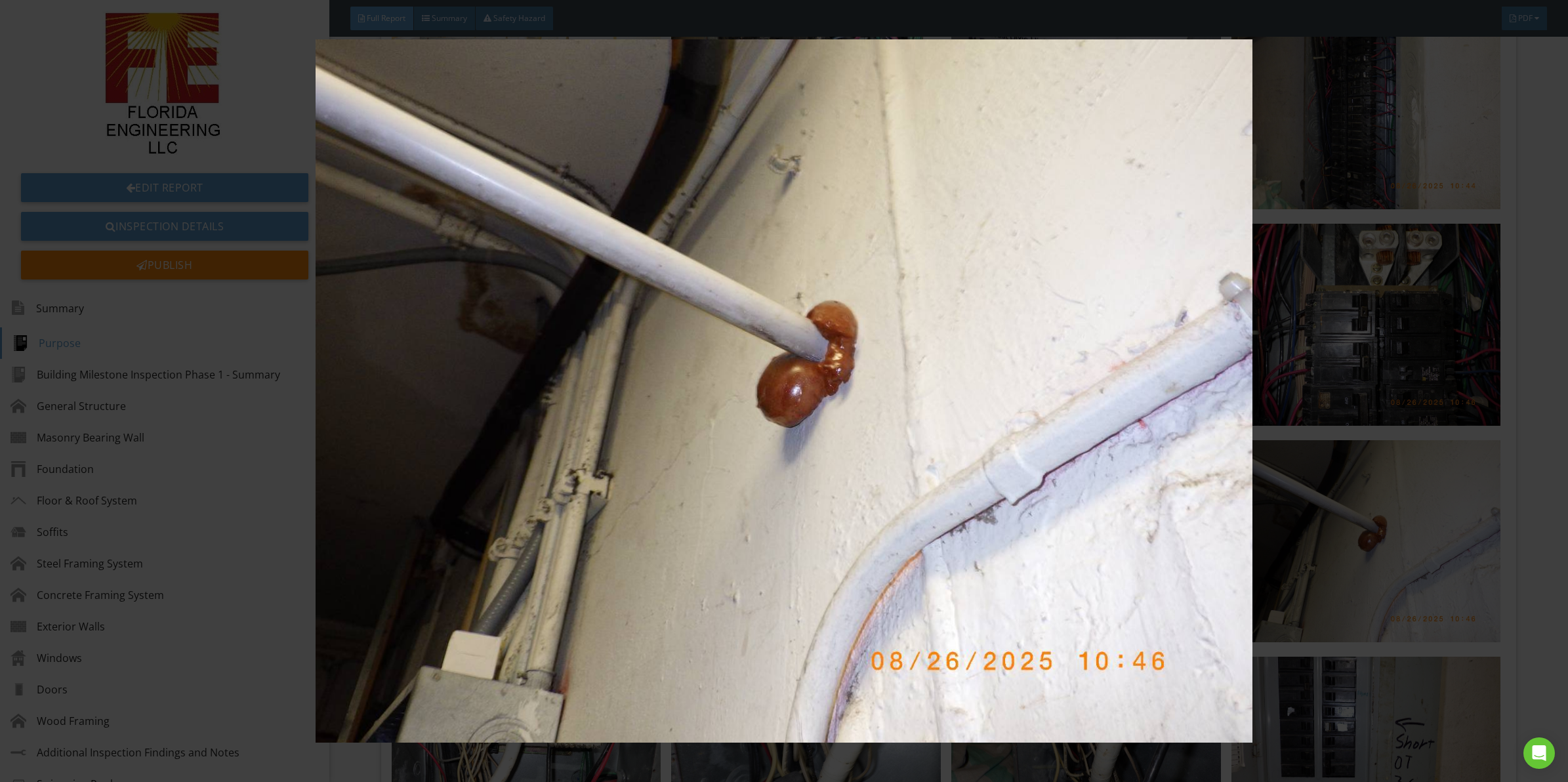
drag, startPoint x: 768, startPoint y: 349, endPoint x: 606, endPoint y: 356, distance: 162.2
click at [598, 355] on img at bounding box center [784, 390] width 1450 height 703
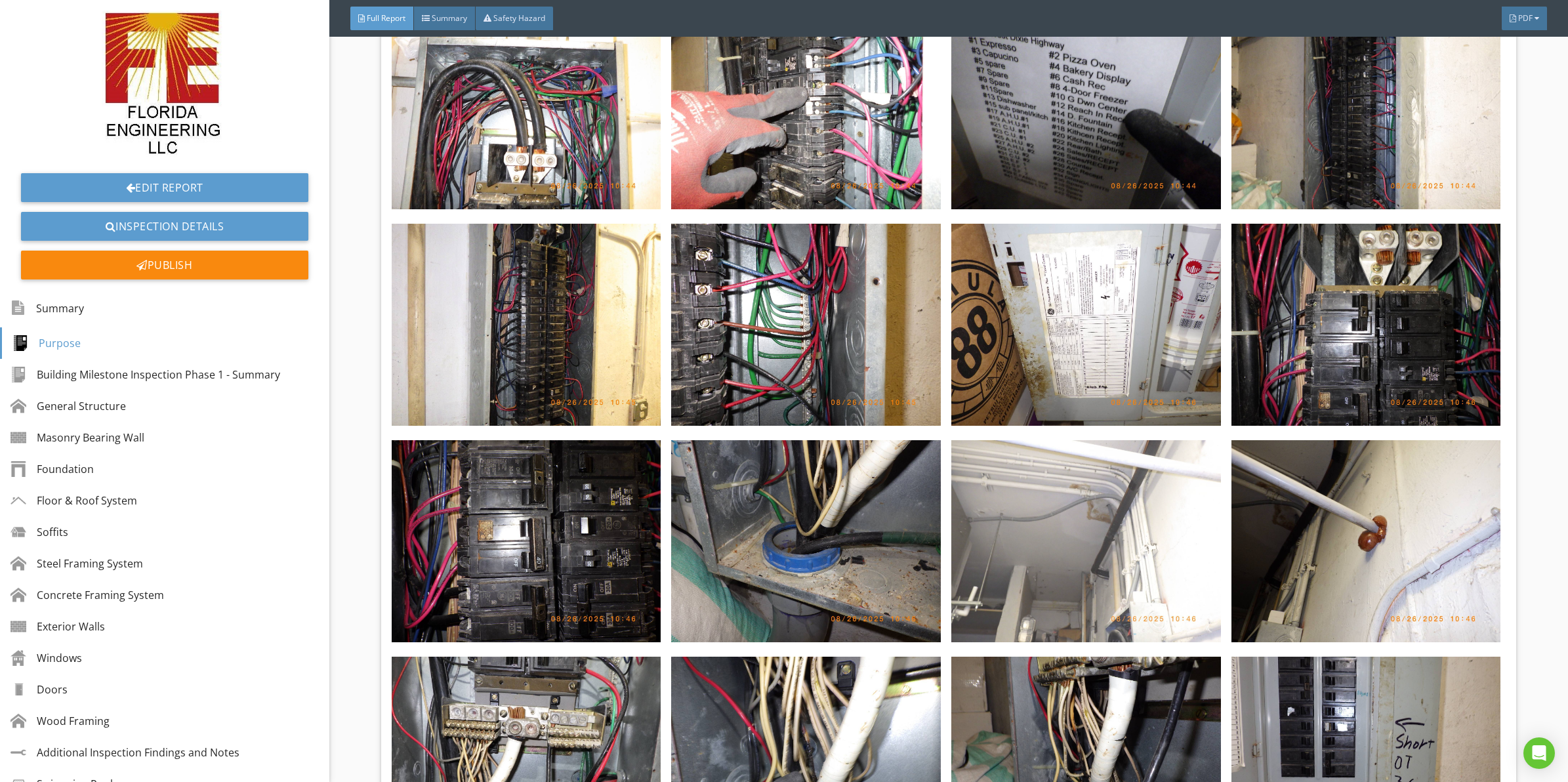
click at [1081, 517] on img at bounding box center [1086, 541] width 270 height 202
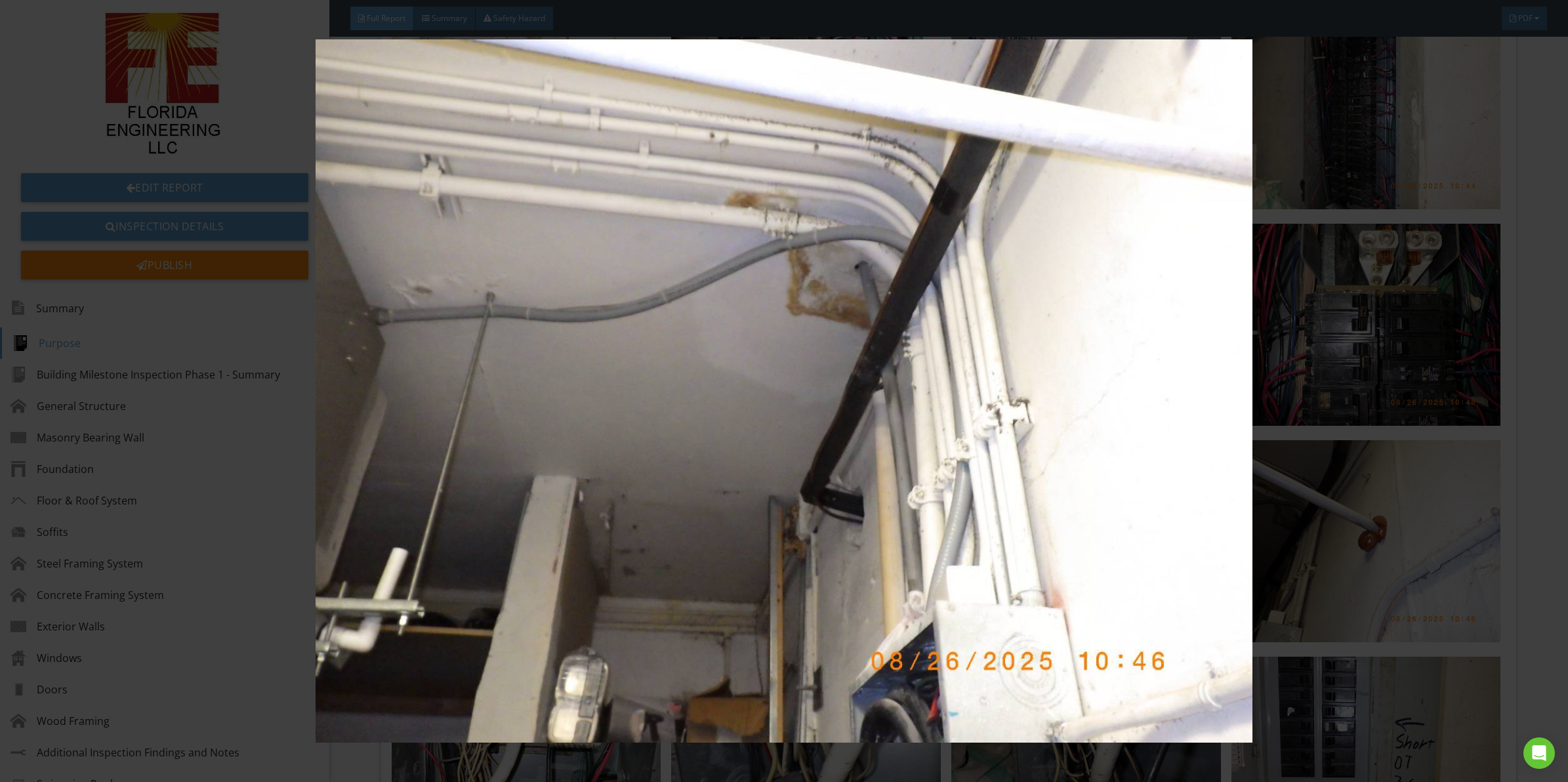
click at [789, 412] on img at bounding box center [784, 390] width 1450 height 703
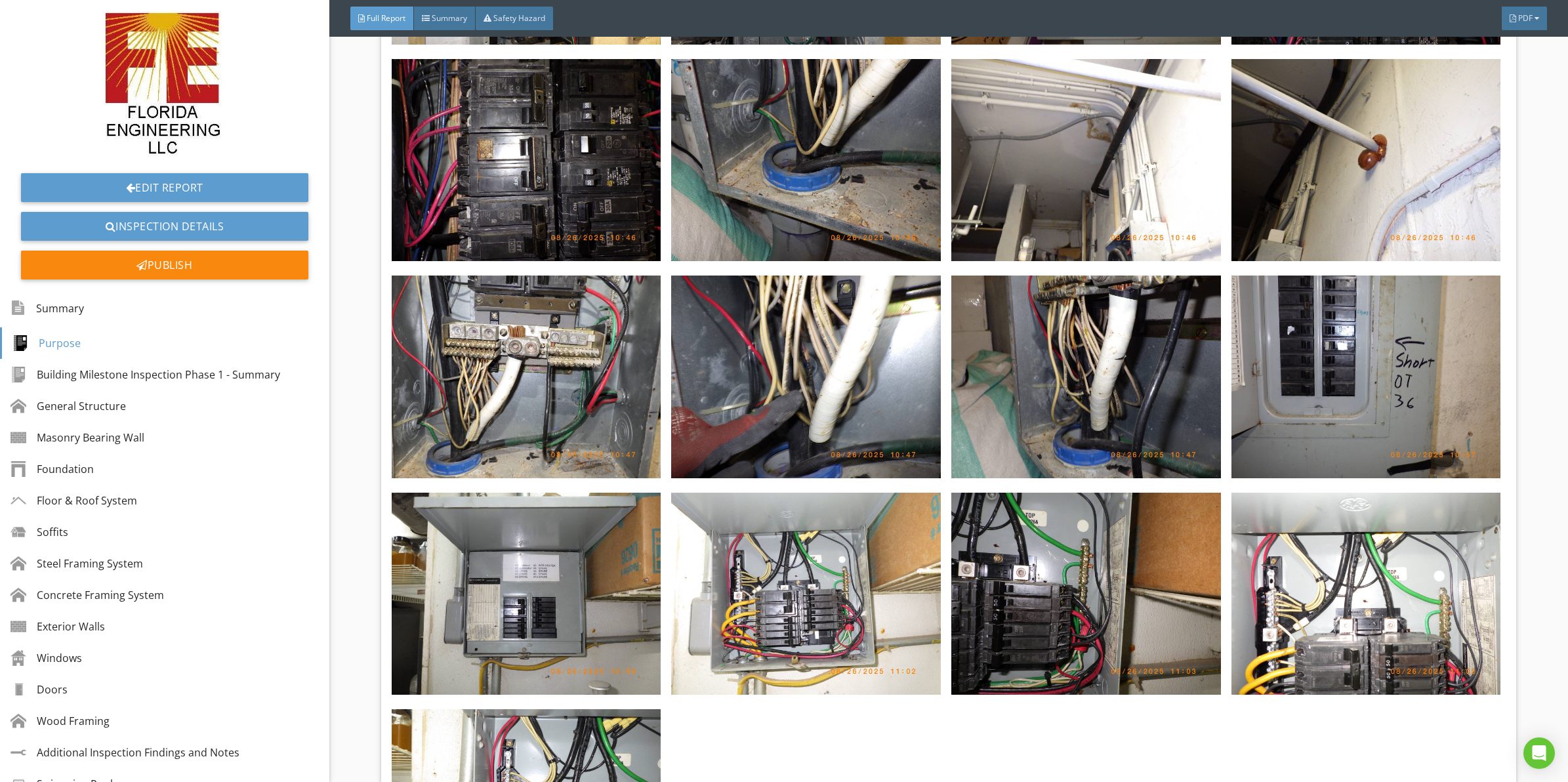
scroll to position [6958, 0]
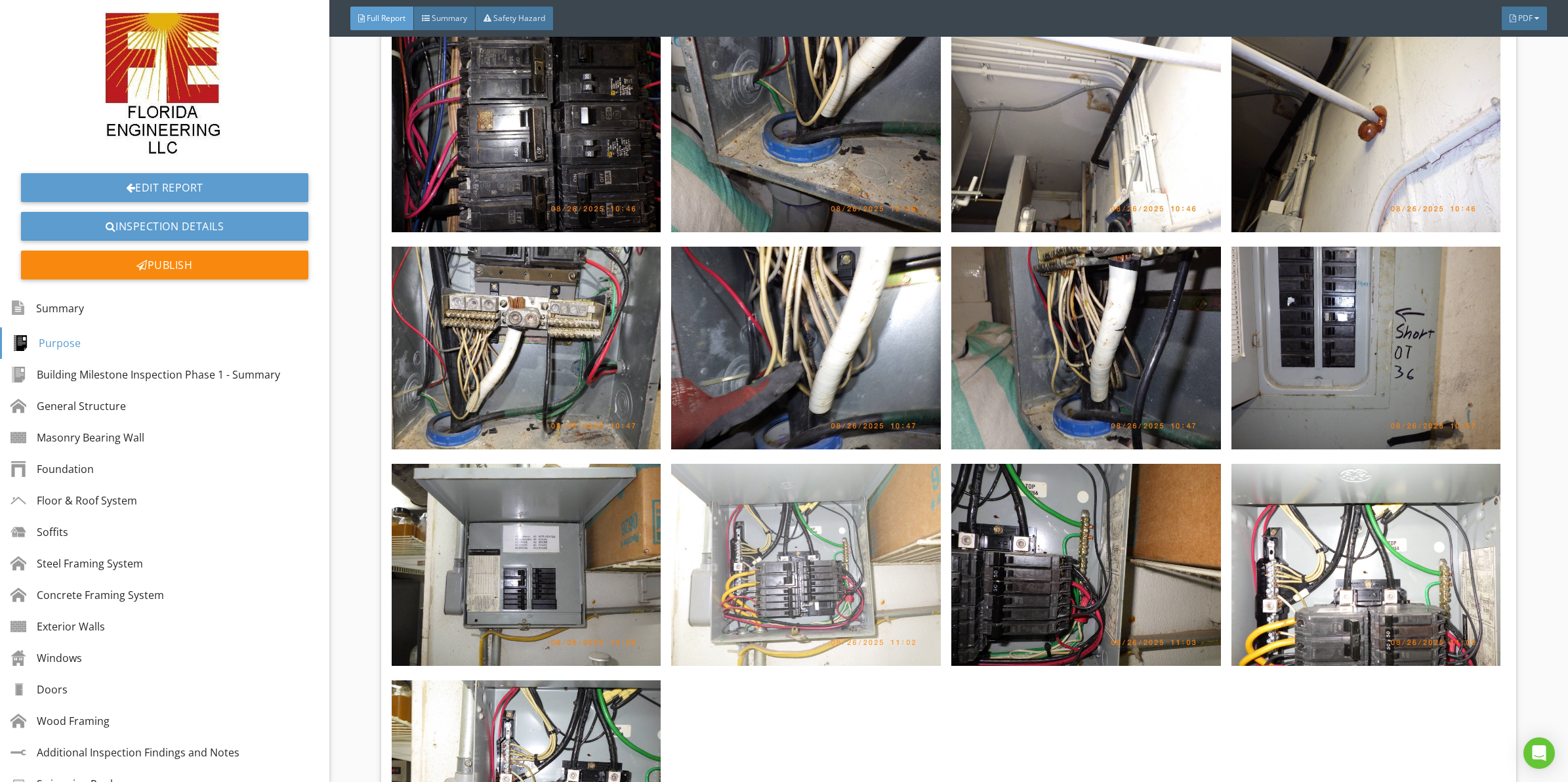
click at [801, 479] on img at bounding box center [806, 565] width 270 height 202
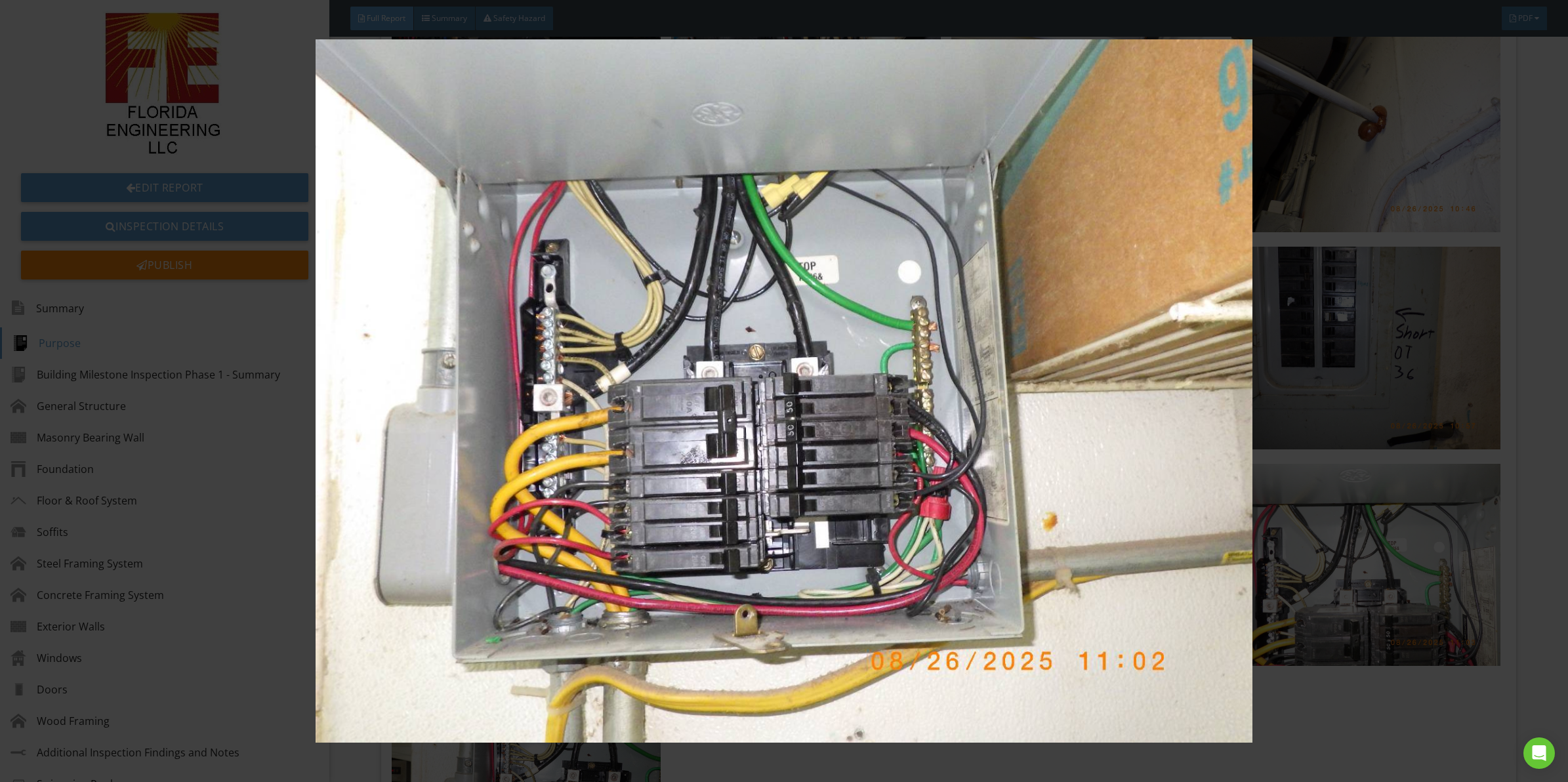
drag, startPoint x: 622, startPoint y: 370, endPoint x: 986, endPoint y: 288, distance: 373.1
click at [986, 288] on img at bounding box center [784, 390] width 1450 height 703
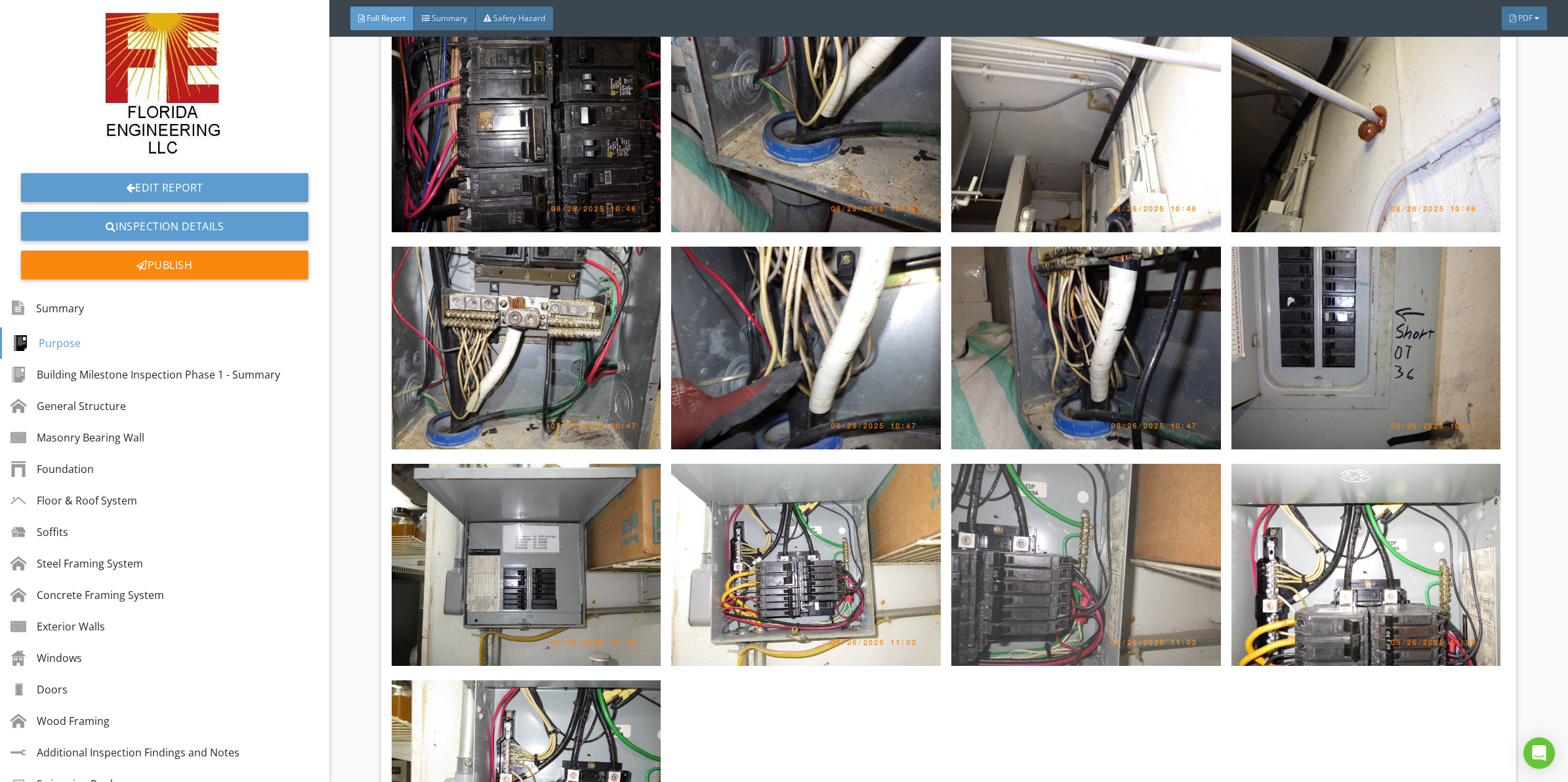
click at [1147, 539] on img at bounding box center [1086, 565] width 270 height 202
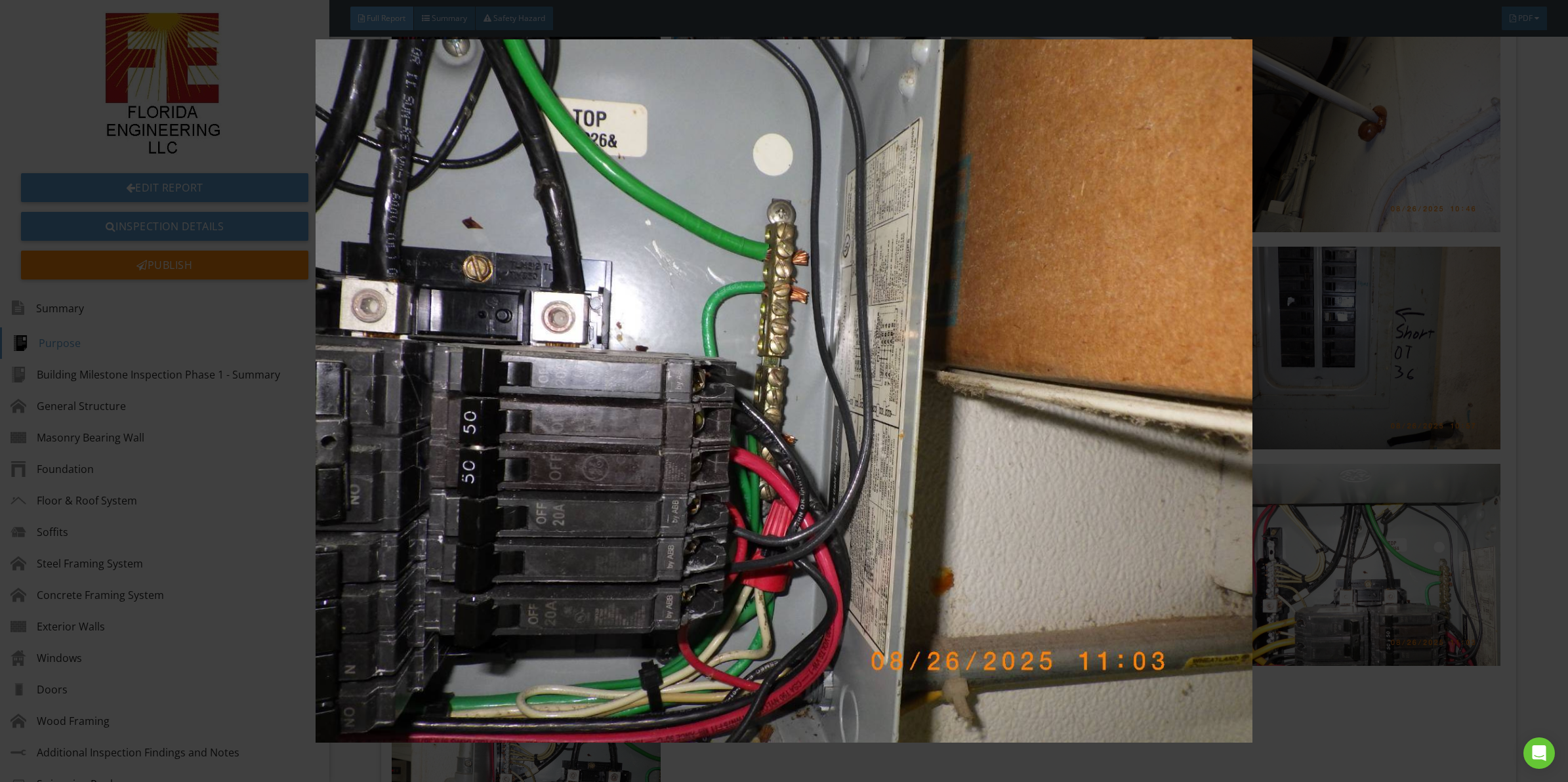
click at [706, 338] on img at bounding box center [784, 390] width 1450 height 703
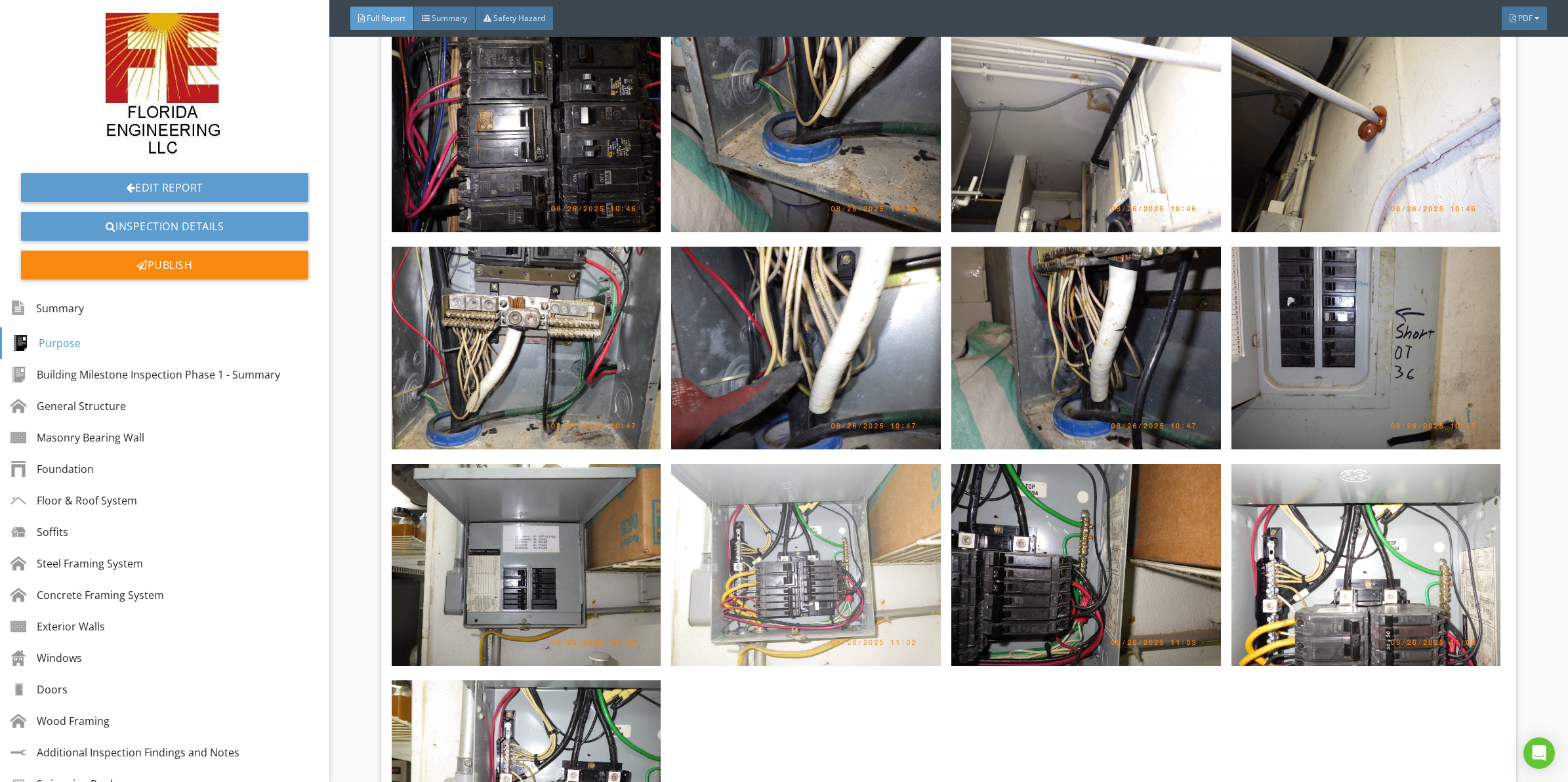
click at [805, 490] on img at bounding box center [806, 565] width 270 height 202
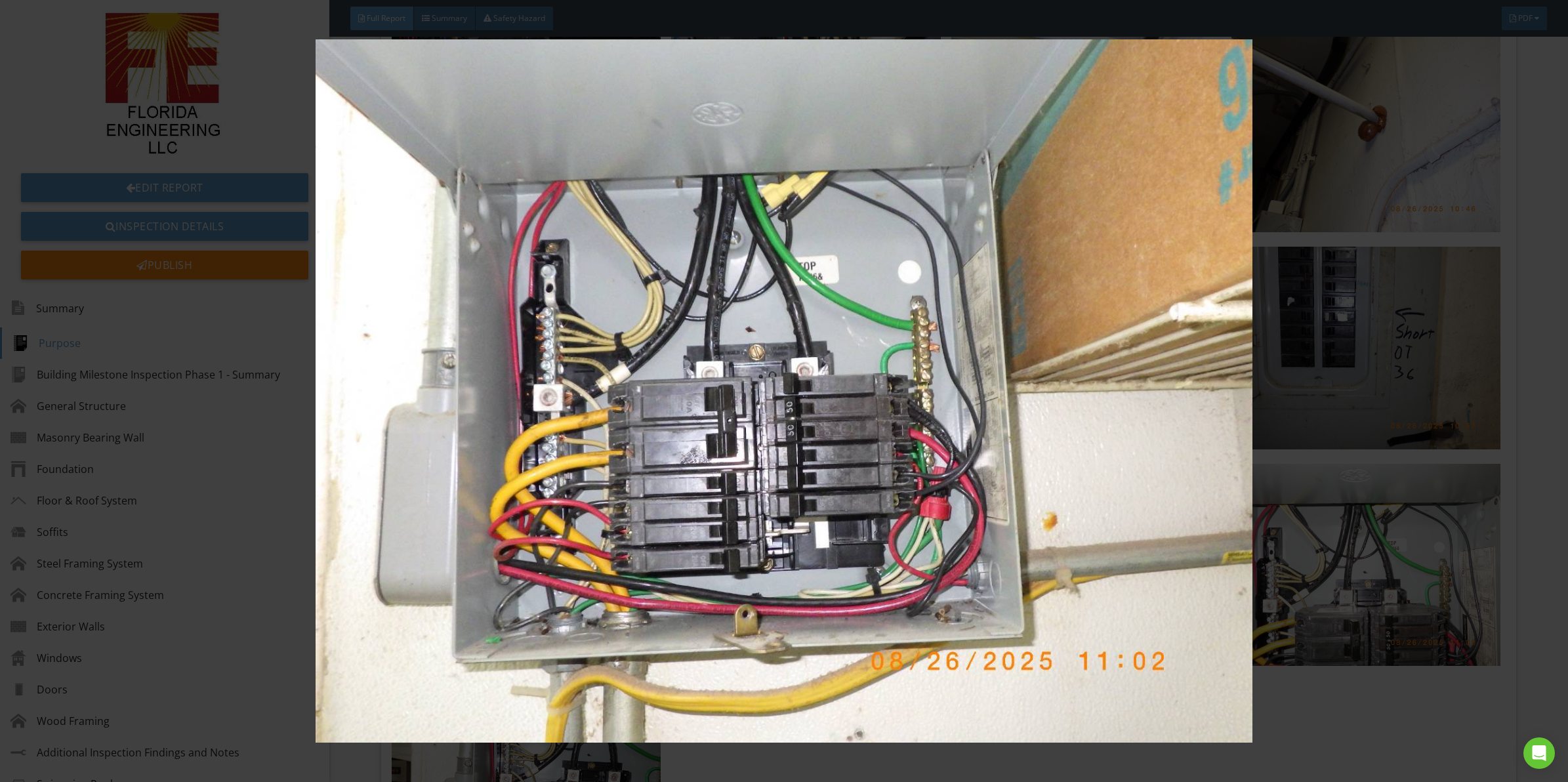
click at [779, 490] on img at bounding box center [784, 390] width 1450 height 703
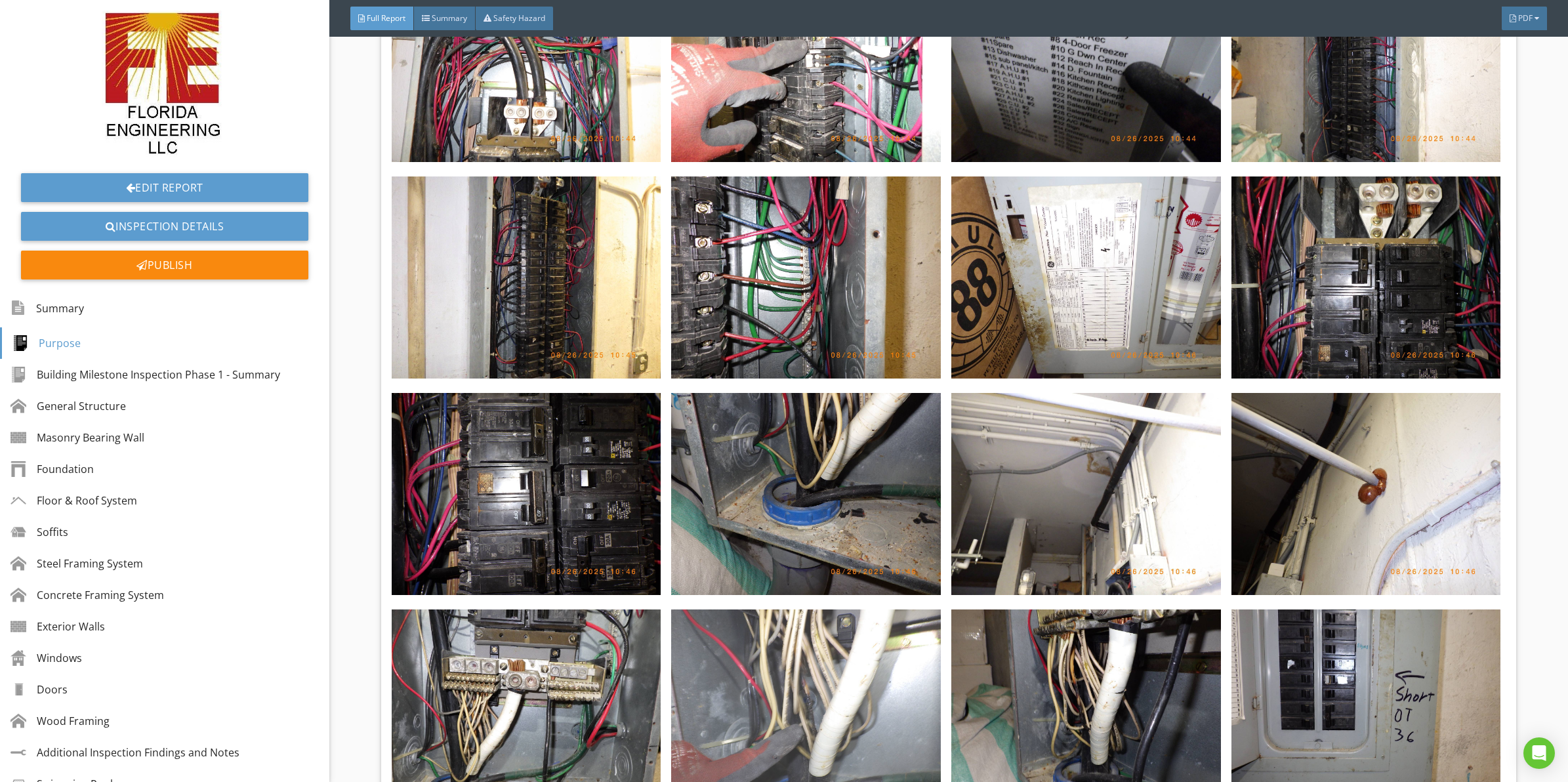
drag, startPoint x: 816, startPoint y: 543, endPoint x: 807, endPoint y: 491, distance: 52.8
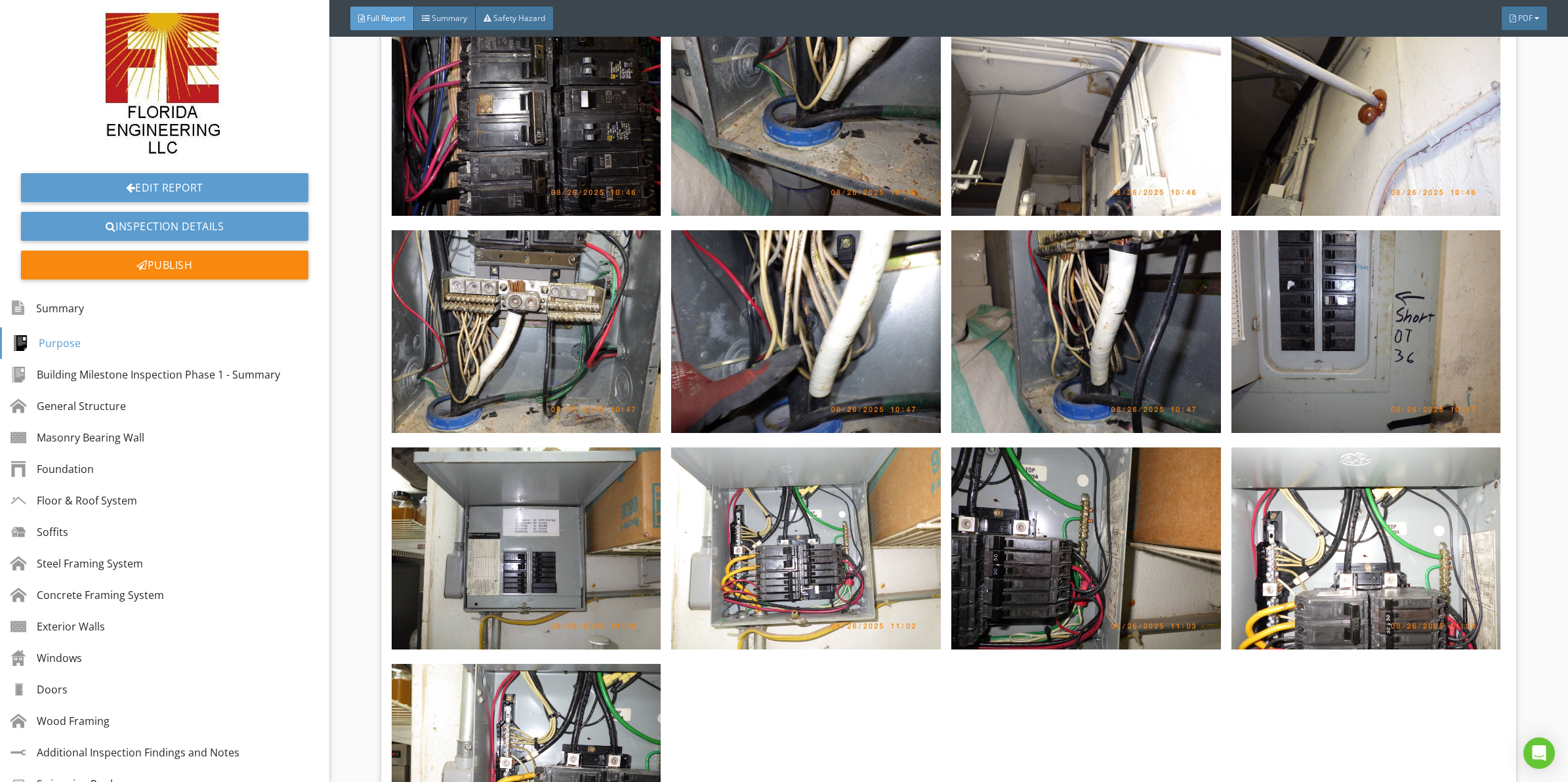
scroll to position [7005, 0]
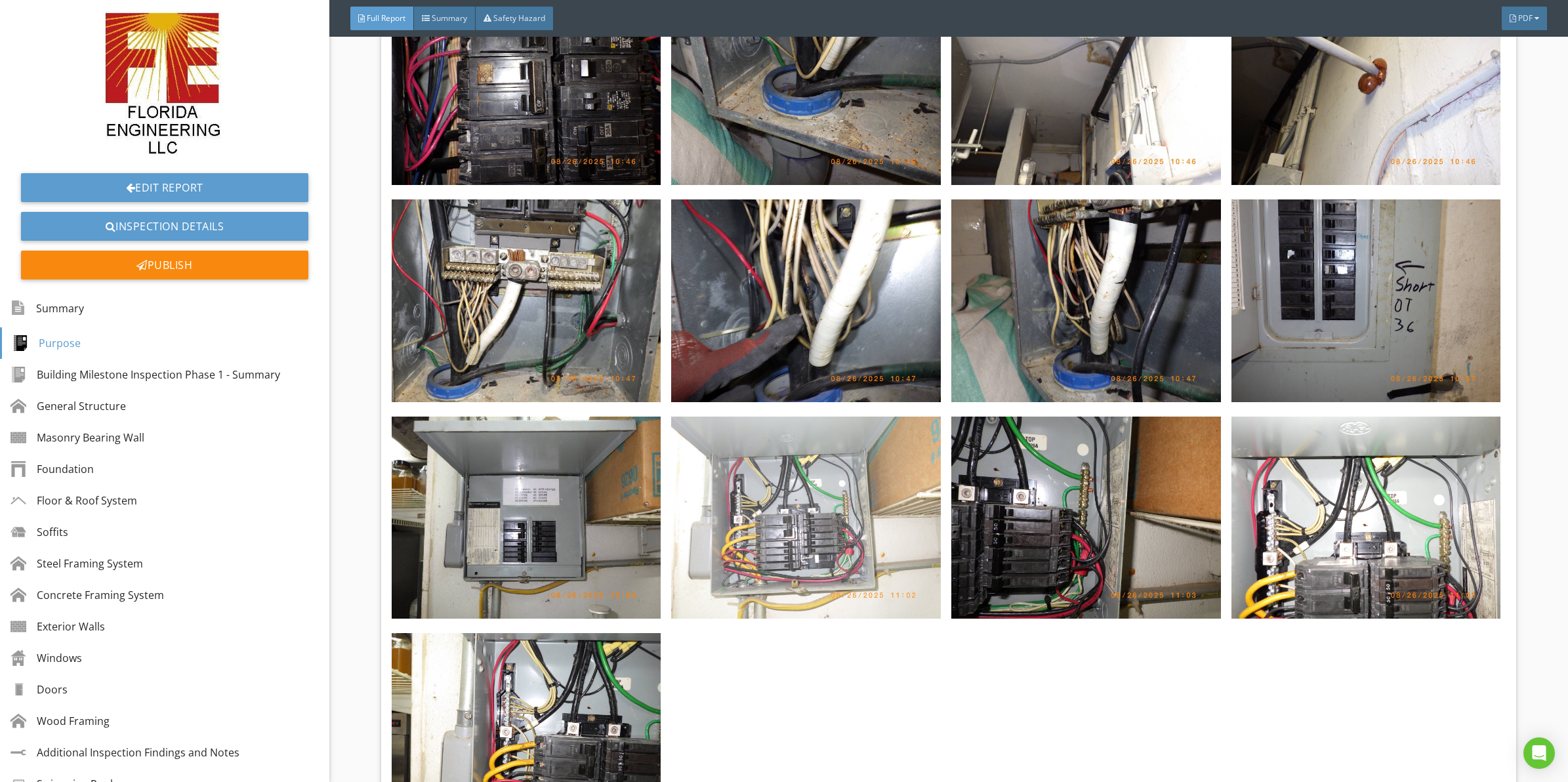
click at [840, 525] on img at bounding box center [806, 518] width 270 height 202
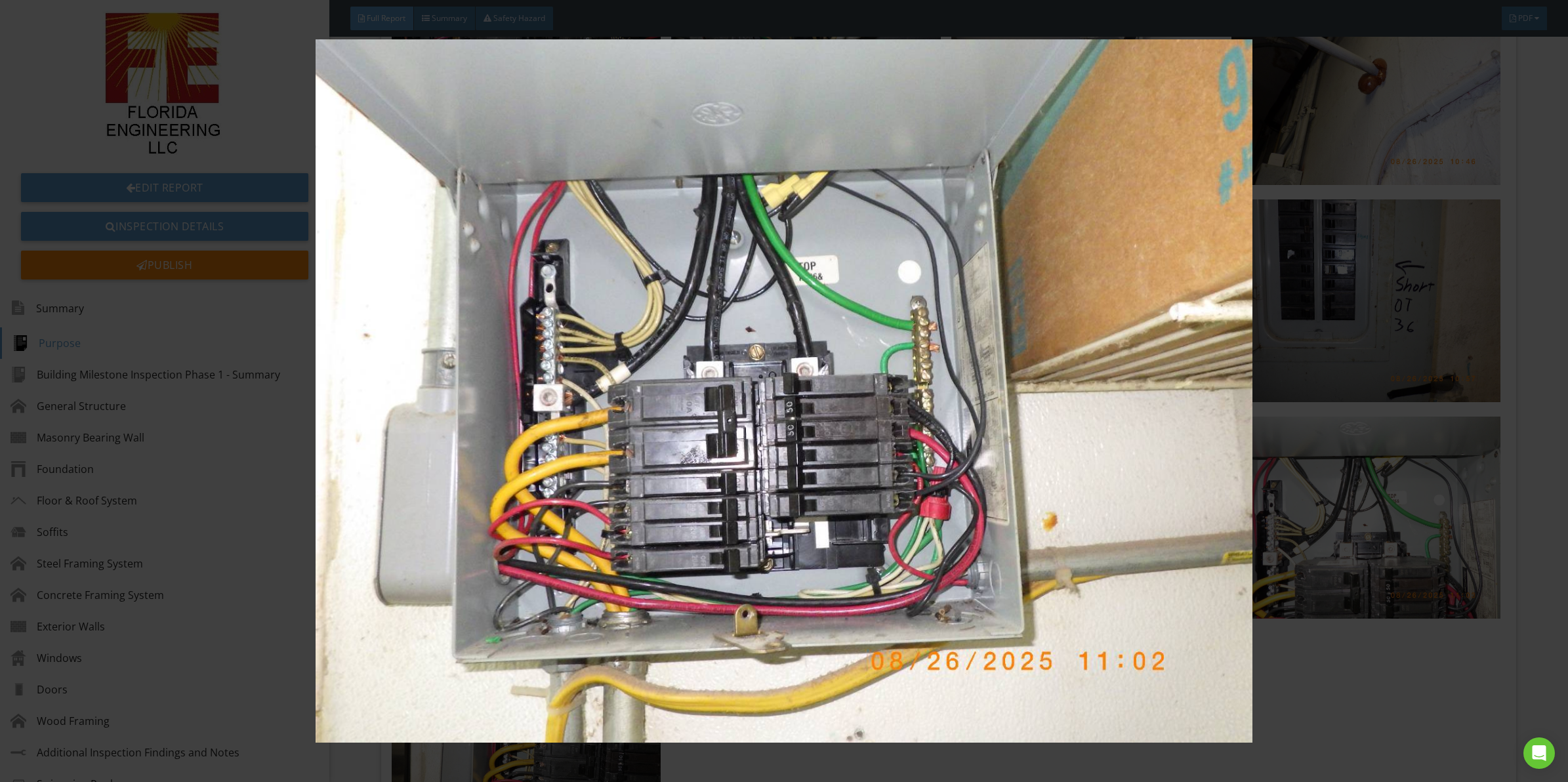
click at [810, 500] on img at bounding box center [784, 390] width 1450 height 703
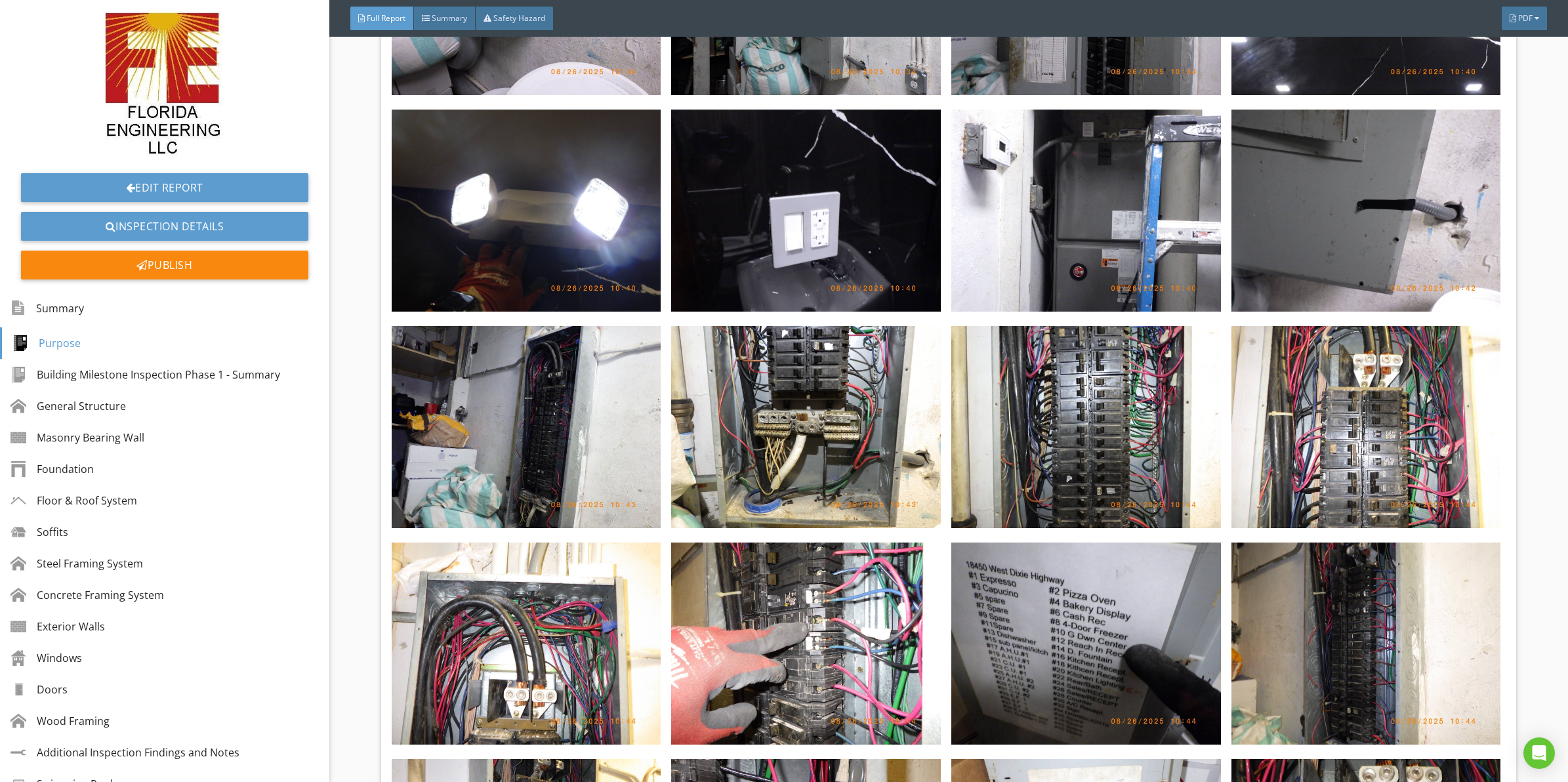
scroll to position [5807, 0]
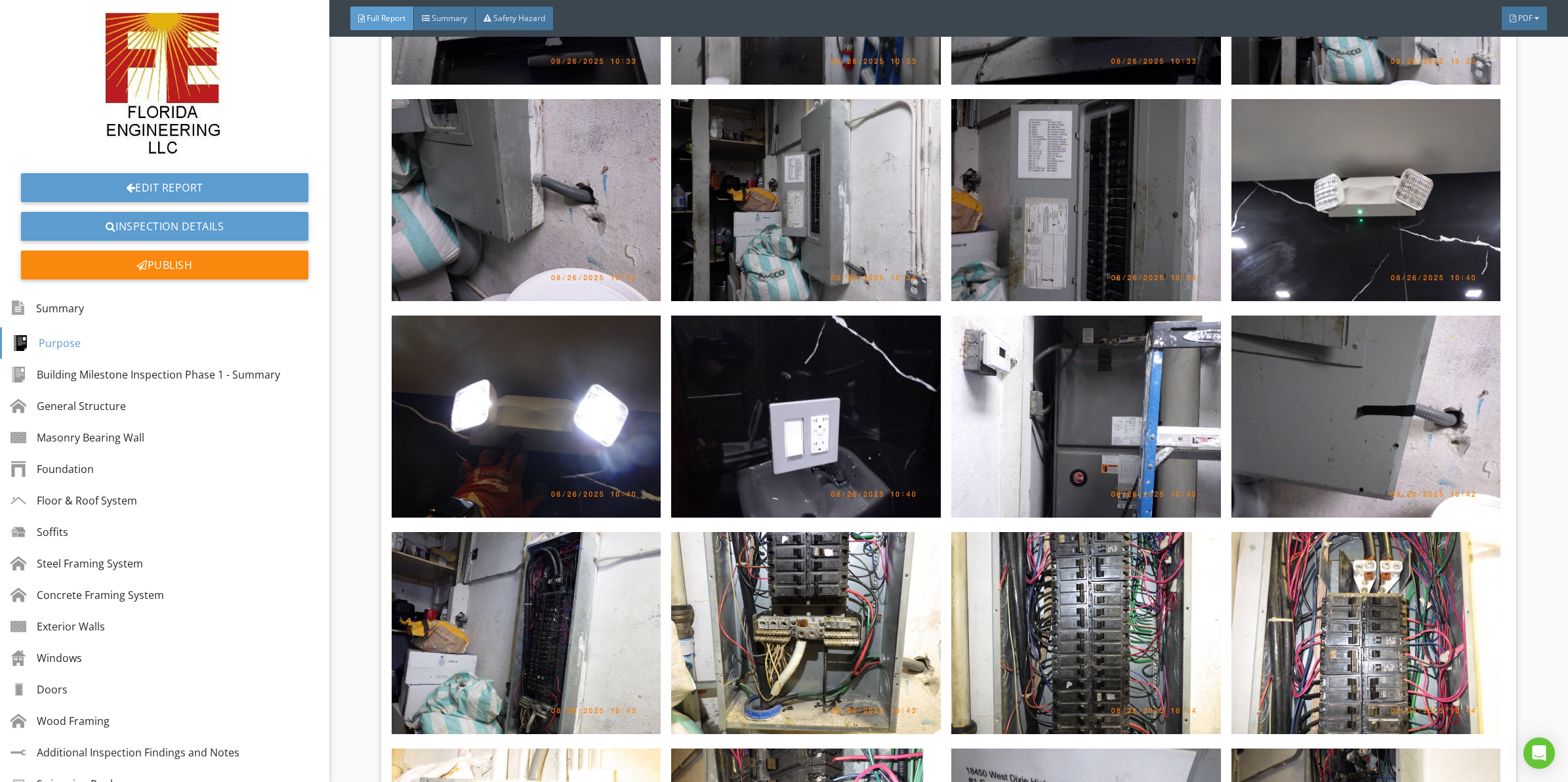
drag, startPoint x: 803, startPoint y: 497, endPoint x: 799, endPoint y: 432, distance: 65.1
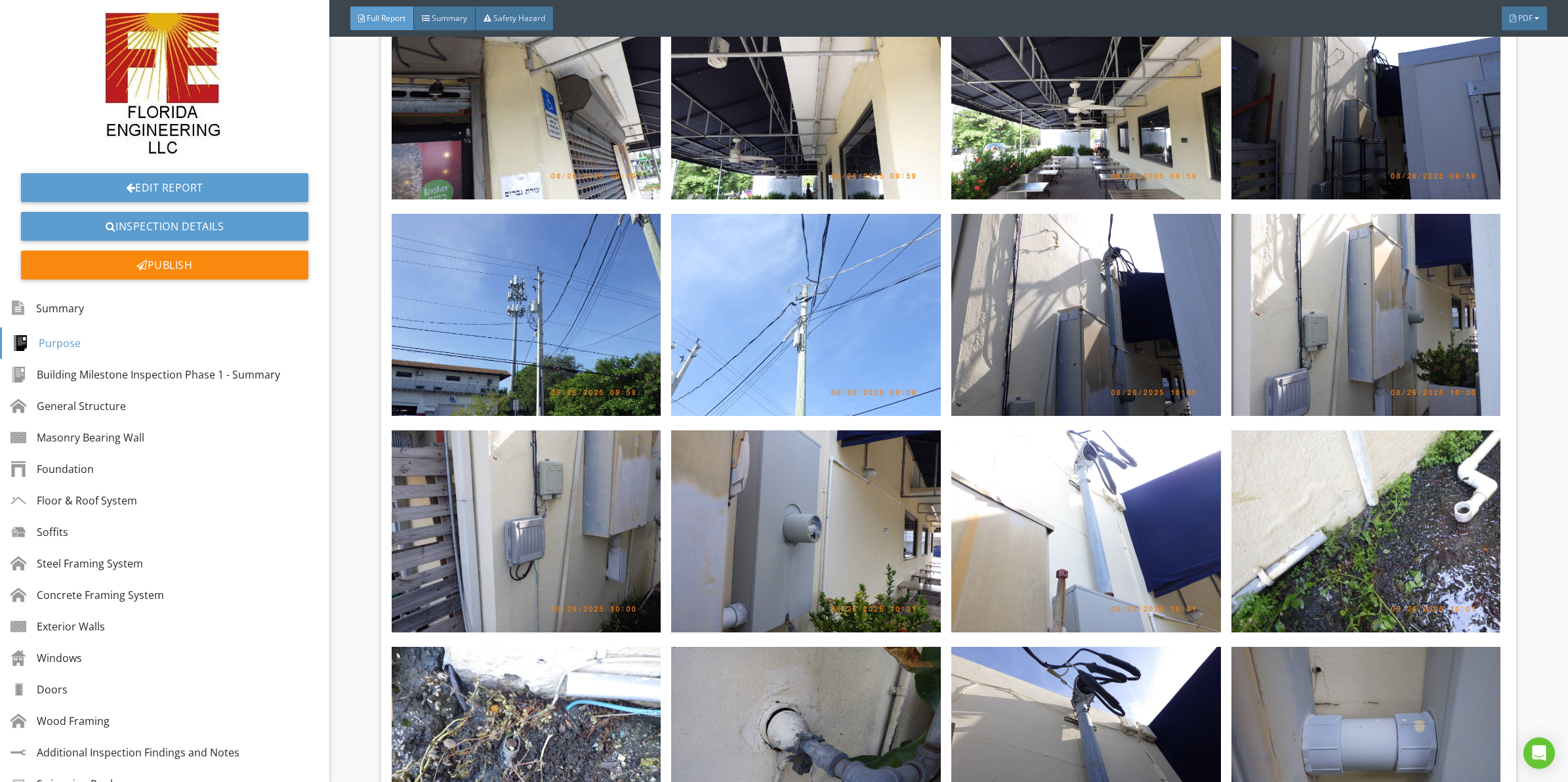
drag, startPoint x: 798, startPoint y: 468, endPoint x: 796, endPoint y: 290, distance: 178.0
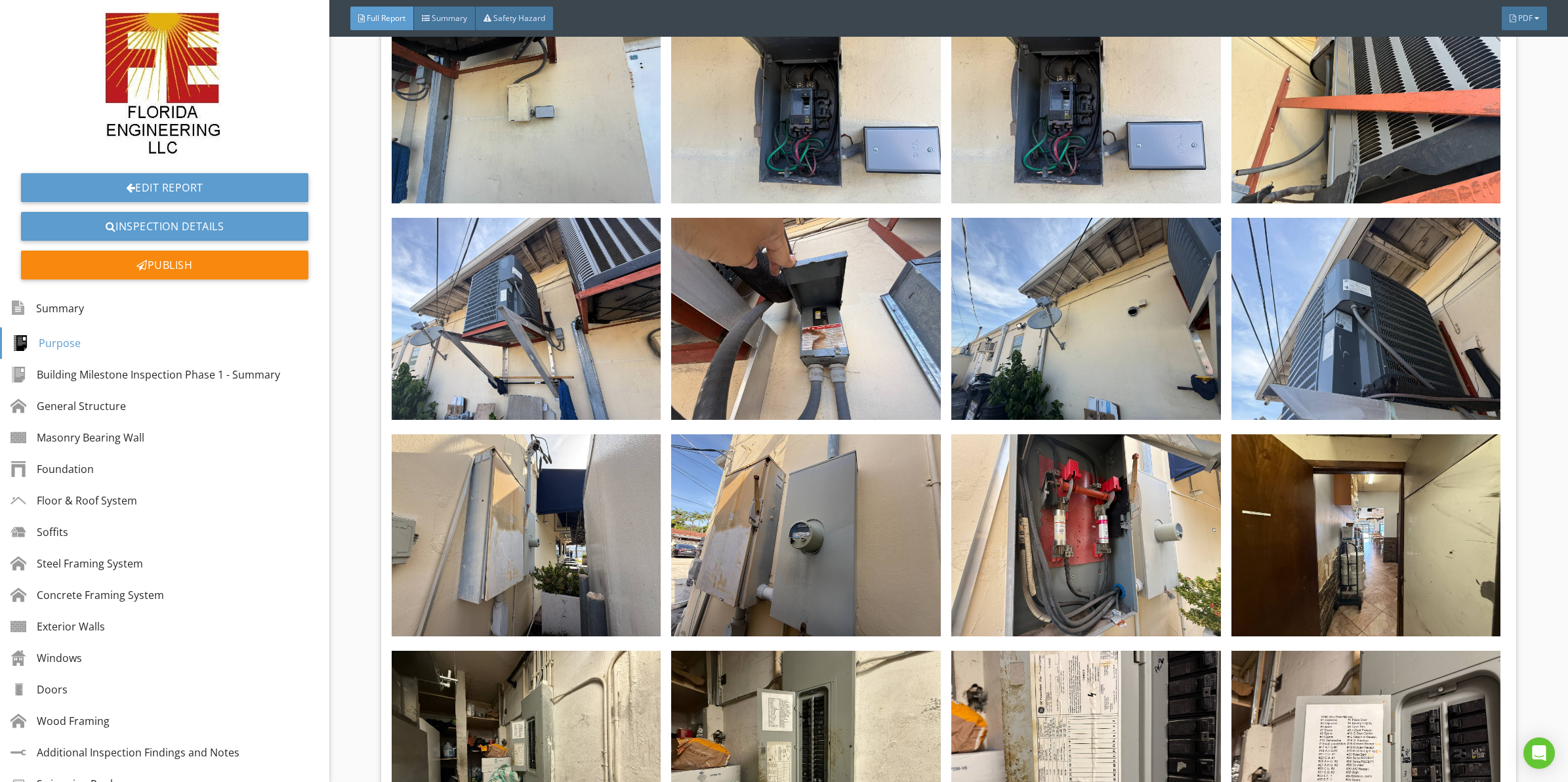
drag, startPoint x: 860, startPoint y: 396, endPoint x: 860, endPoint y: 292, distance: 104.0
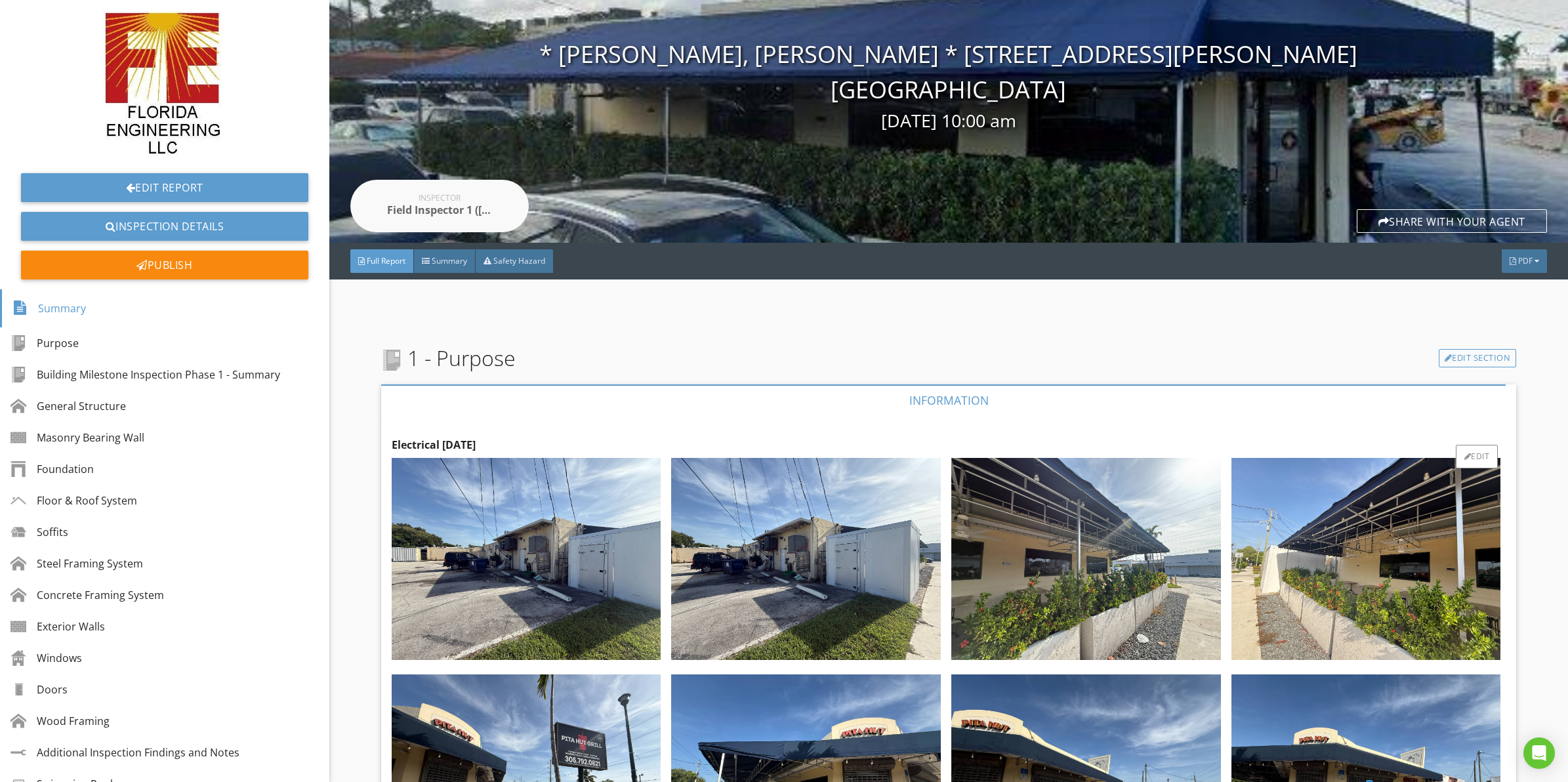
drag, startPoint x: 840, startPoint y: 470, endPoint x: 840, endPoint y: 411, distance: 59.0
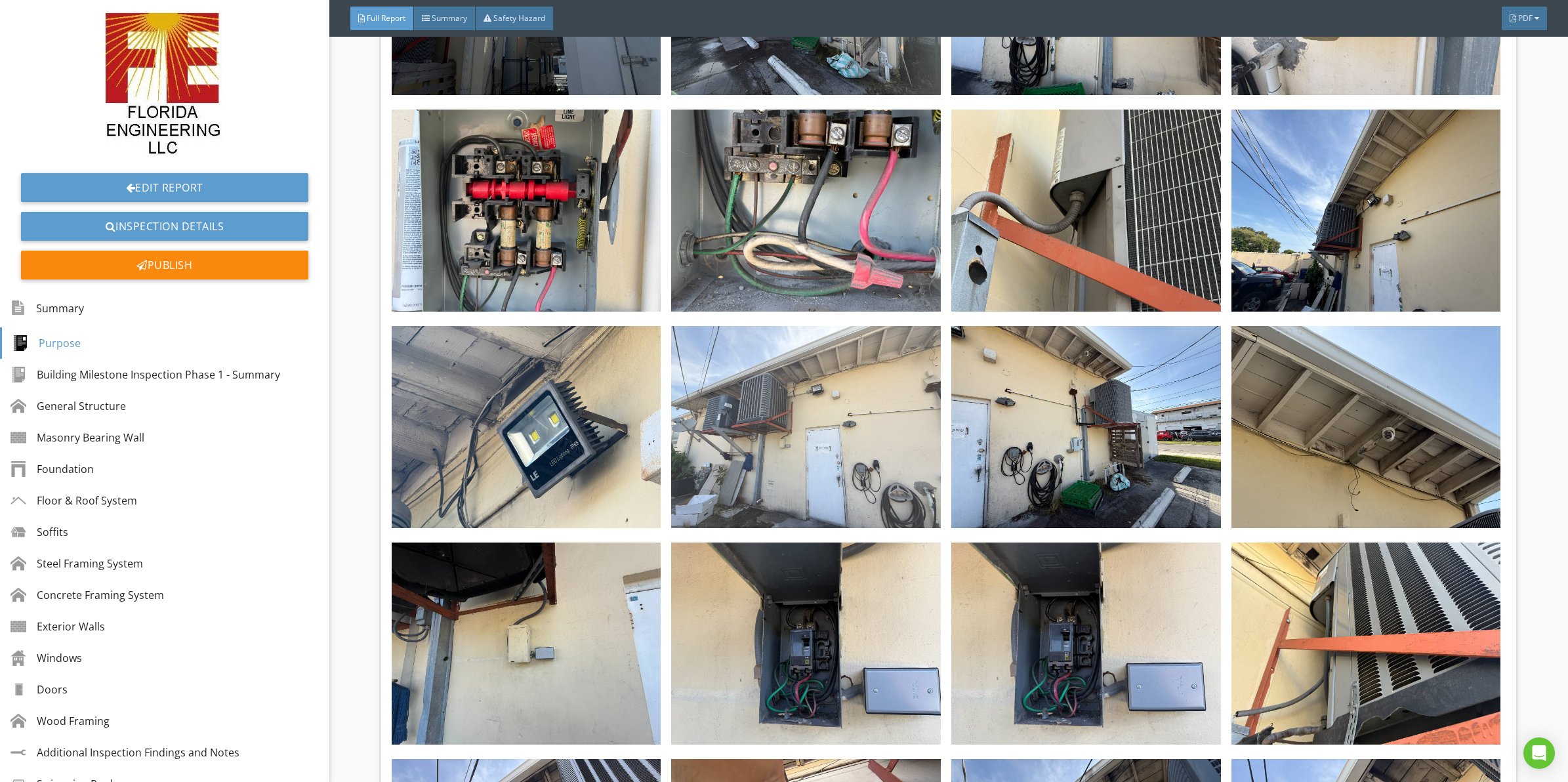
scroll to position [1183, 0]
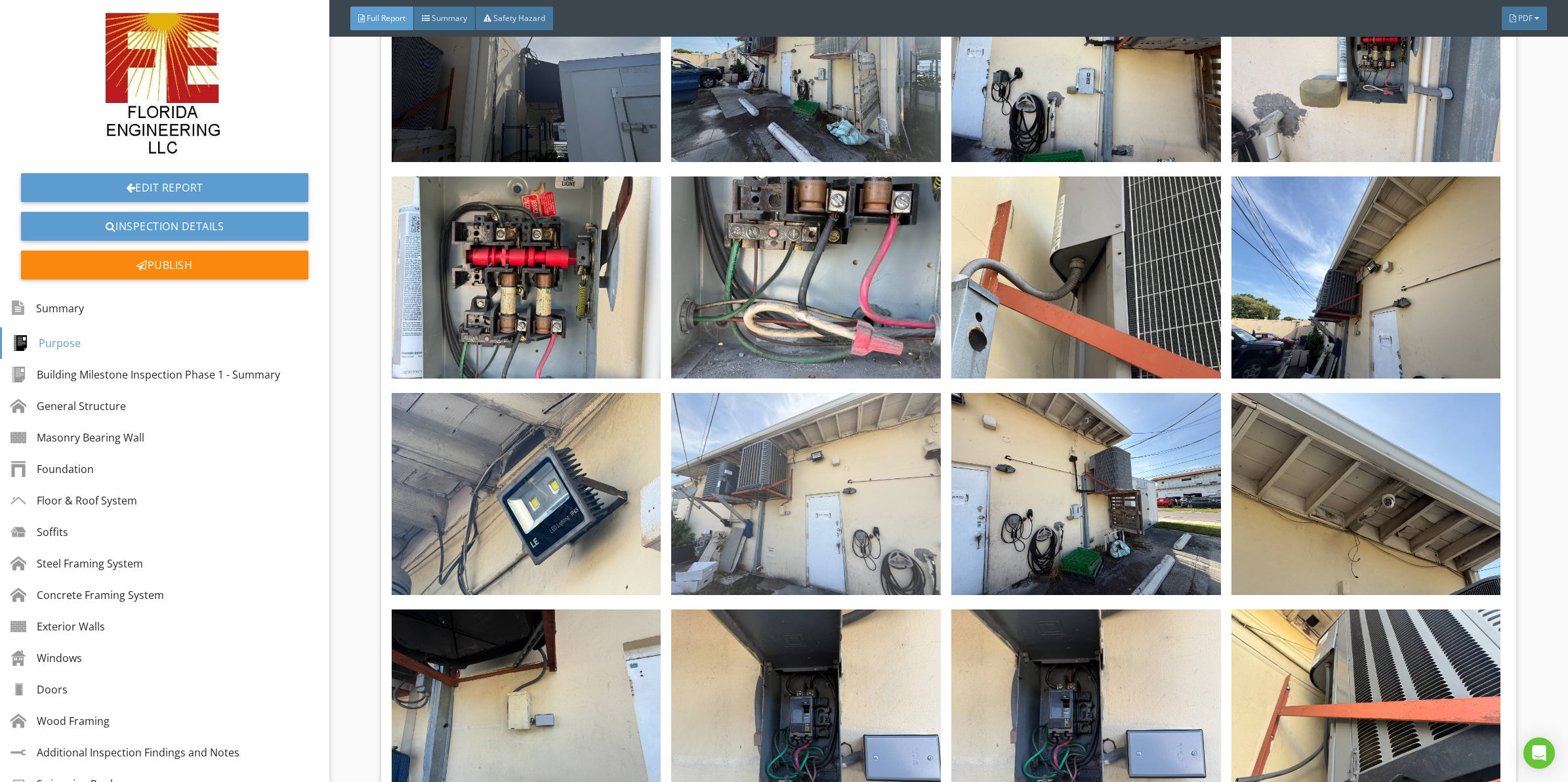
drag, startPoint x: 792, startPoint y: 438, endPoint x: 792, endPoint y: 419, distance: 19.0
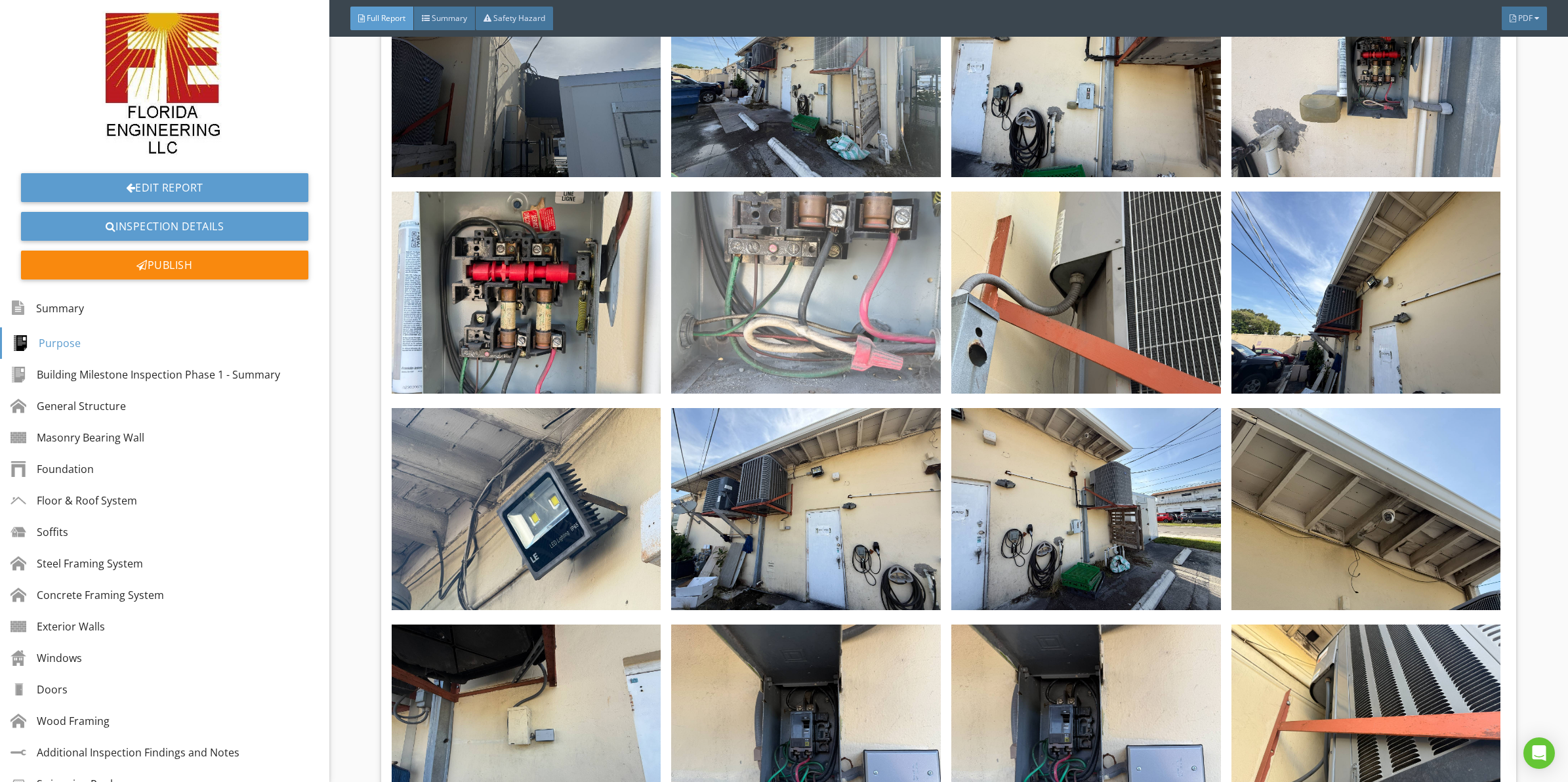
drag, startPoint x: 903, startPoint y: 380, endPoint x: 923, endPoint y: 323, distance: 60.4
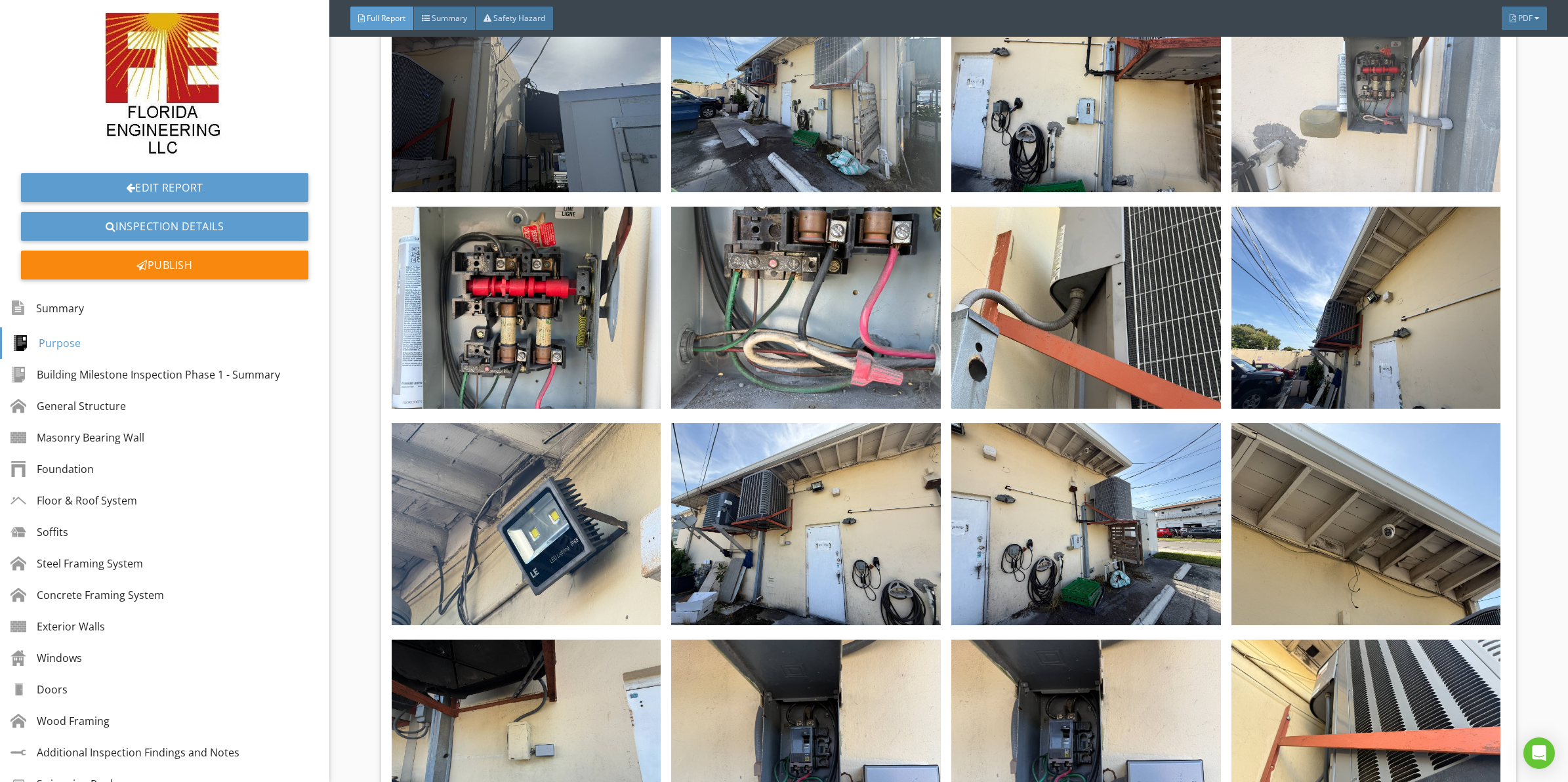
click at [1359, 111] on img at bounding box center [1366, 91] width 270 height 202
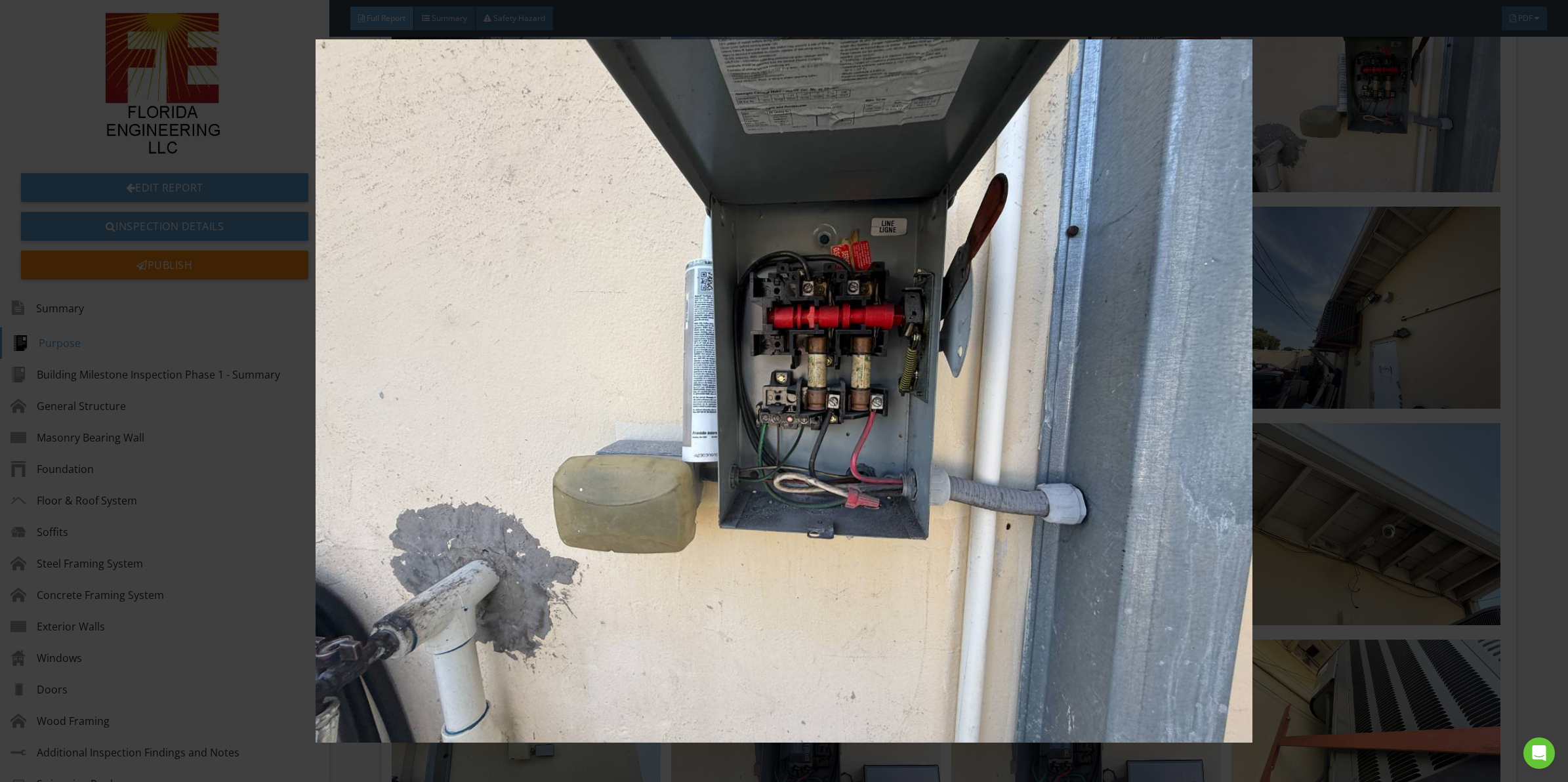
click at [795, 373] on img at bounding box center [784, 390] width 1450 height 703
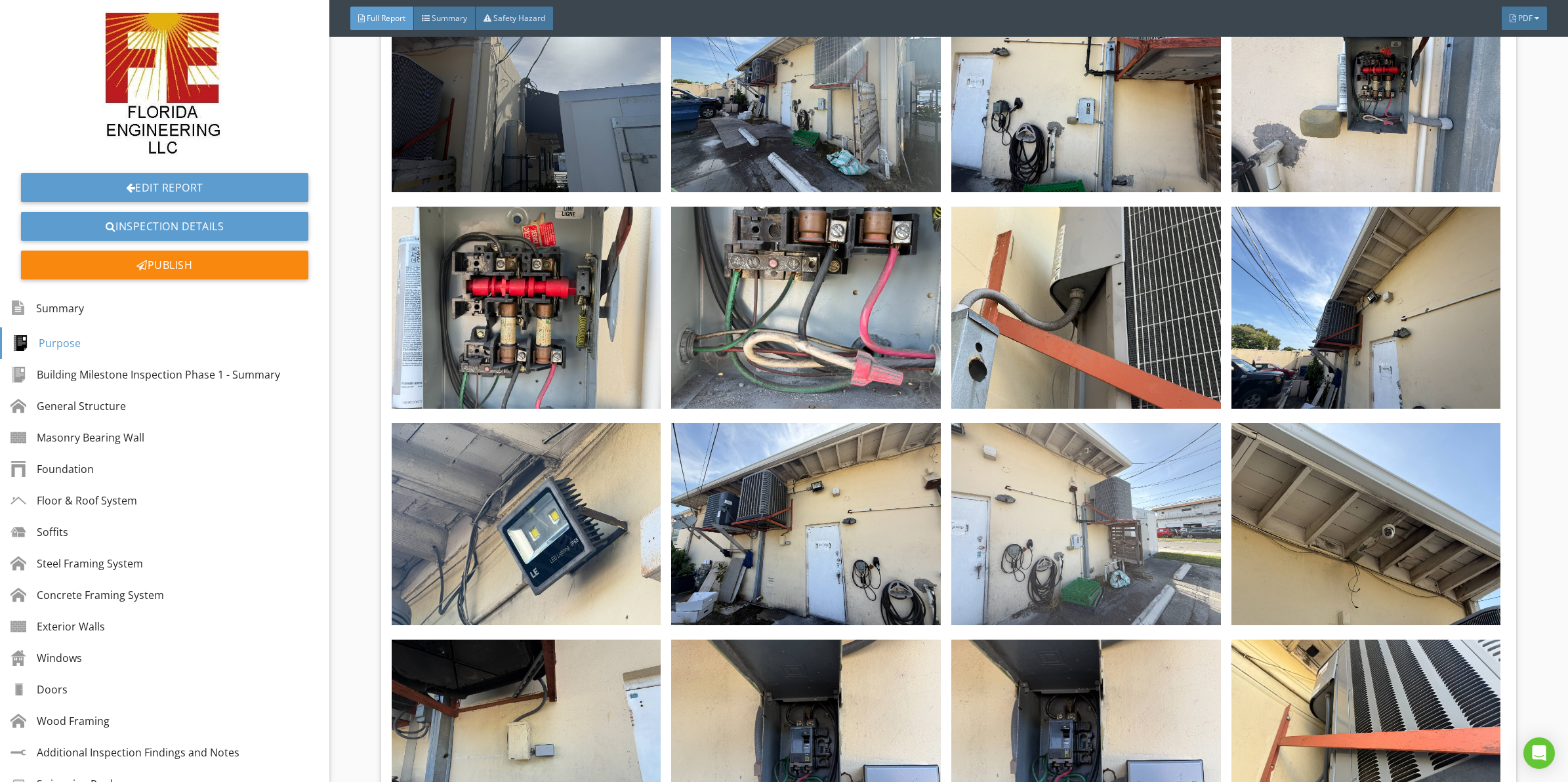
click at [1022, 467] on img at bounding box center [1086, 524] width 270 height 202
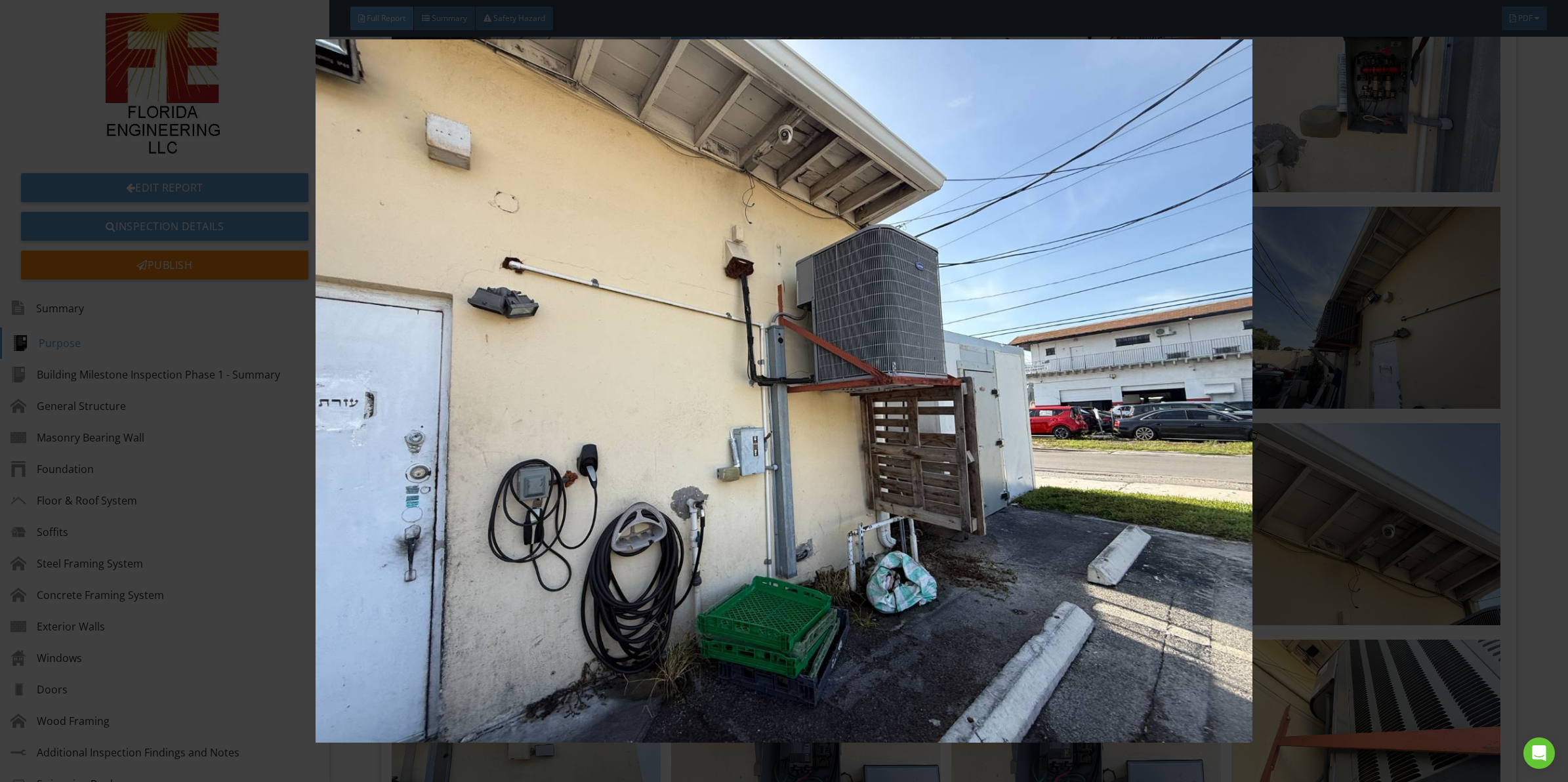
click at [789, 330] on img at bounding box center [784, 390] width 1450 height 703
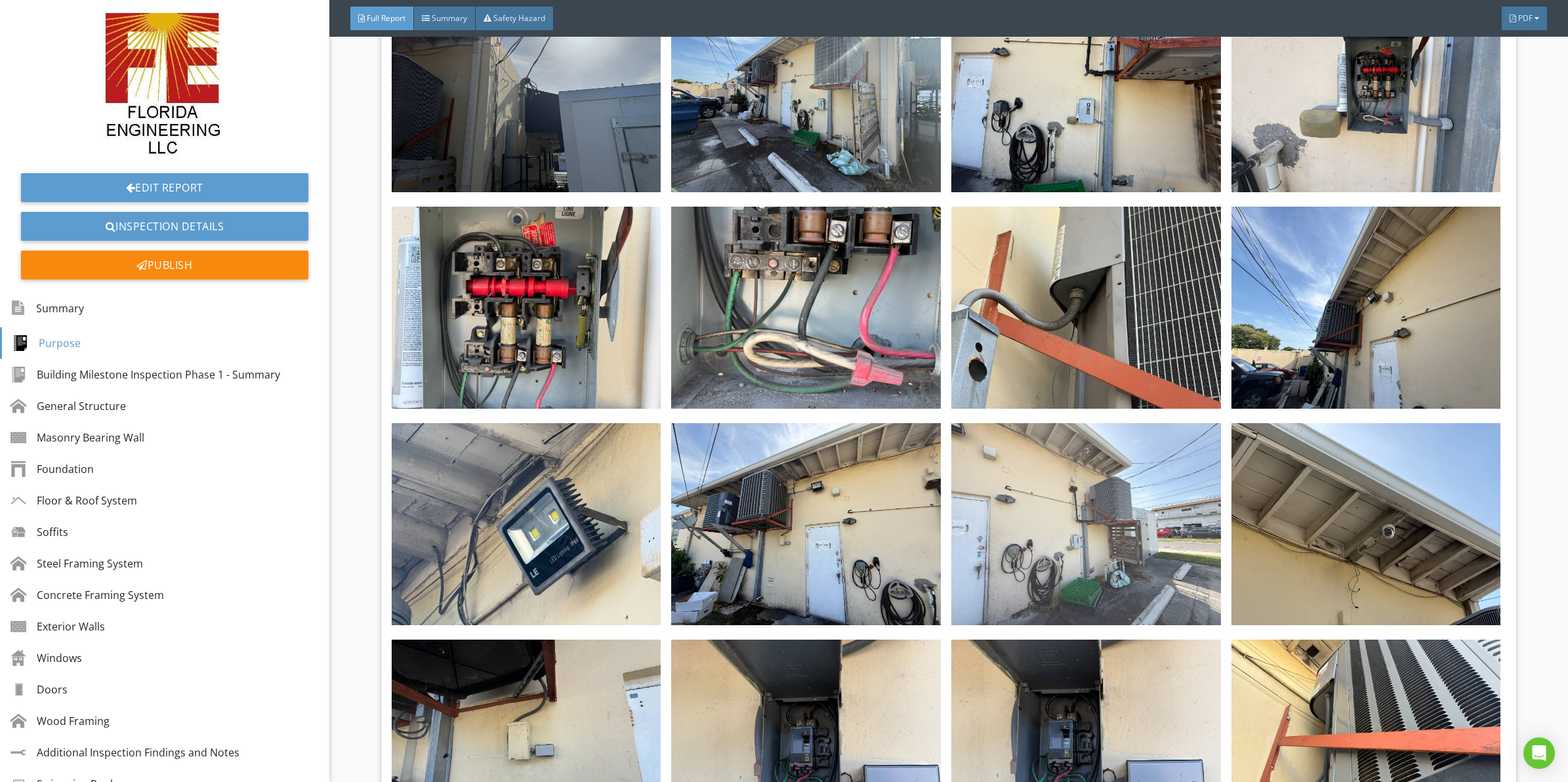
click at [1130, 518] on img at bounding box center [1086, 524] width 270 height 202
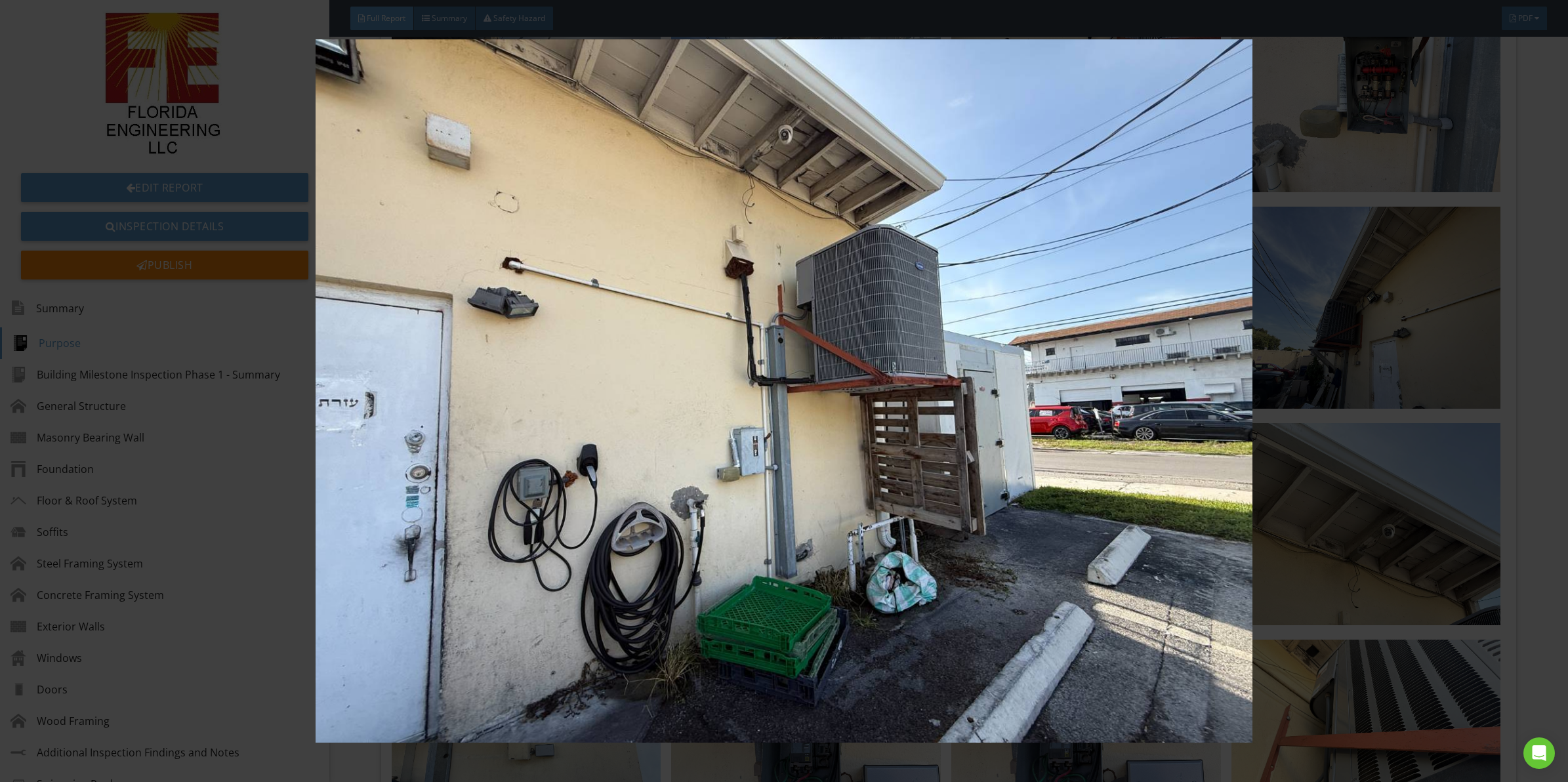
click at [939, 364] on img at bounding box center [784, 390] width 1450 height 703
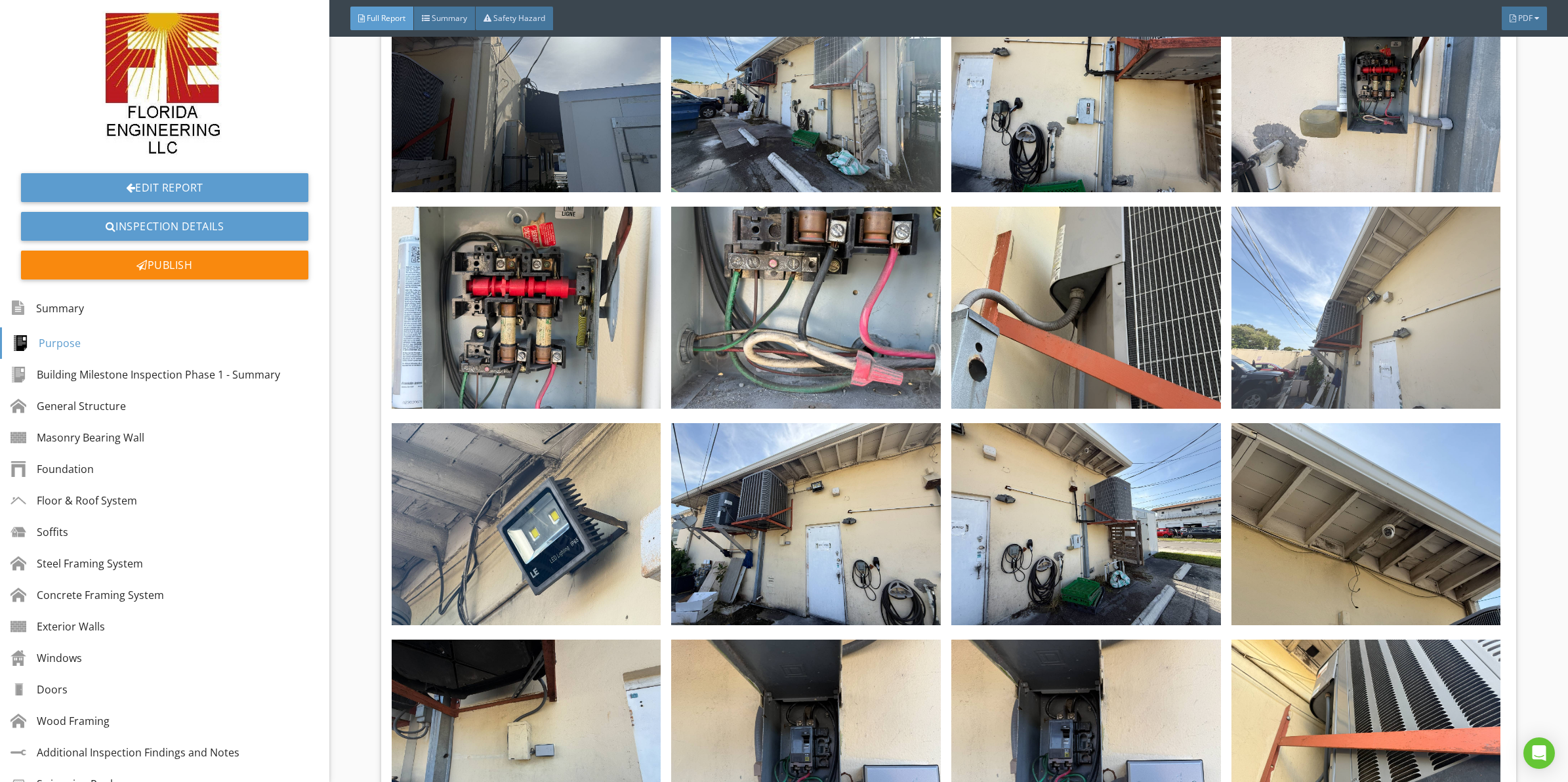
click at [1320, 301] on img at bounding box center [1366, 308] width 270 height 202
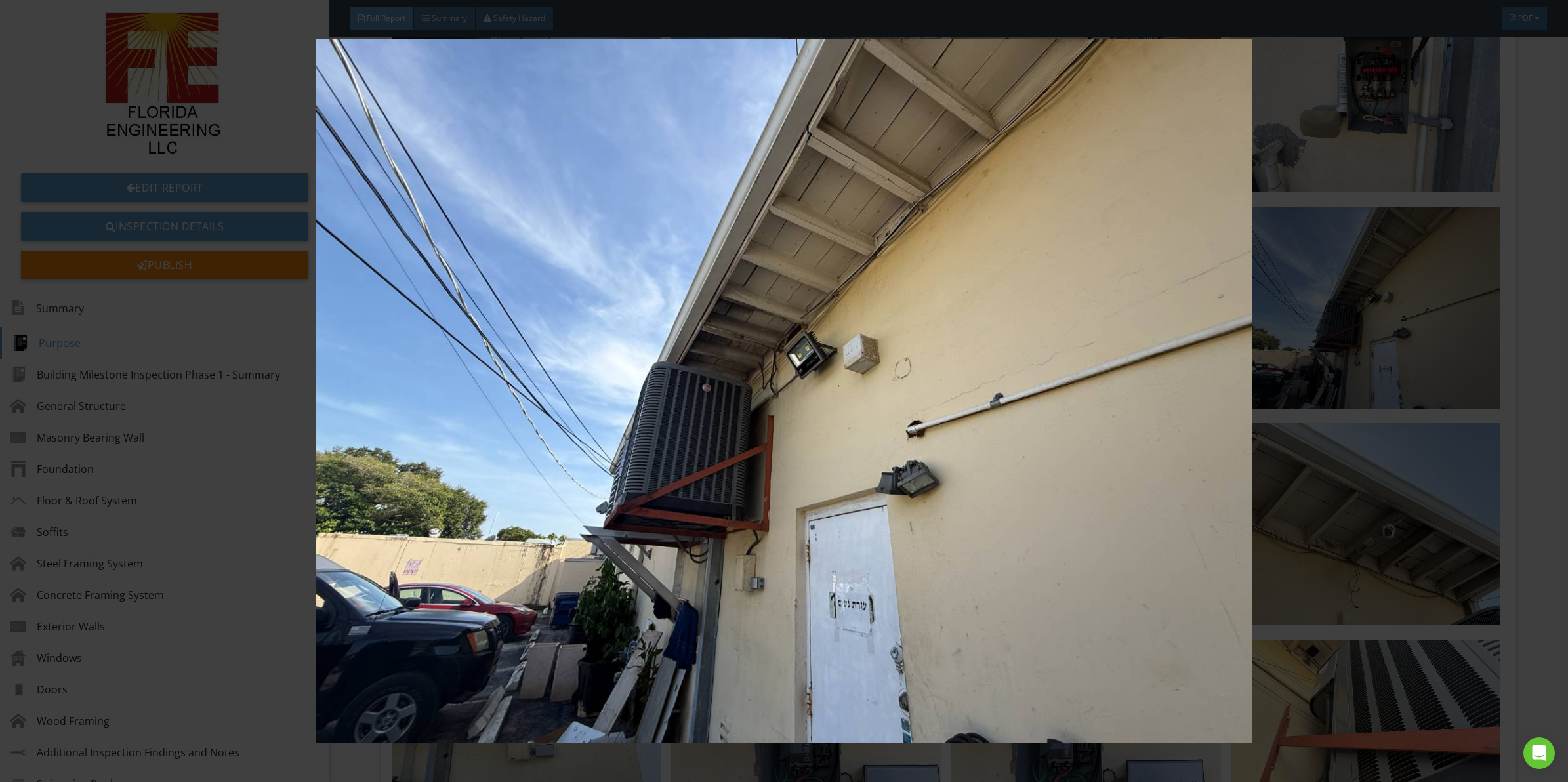
click at [556, 475] on img at bounding box center [784, 390] width 1450 height 703
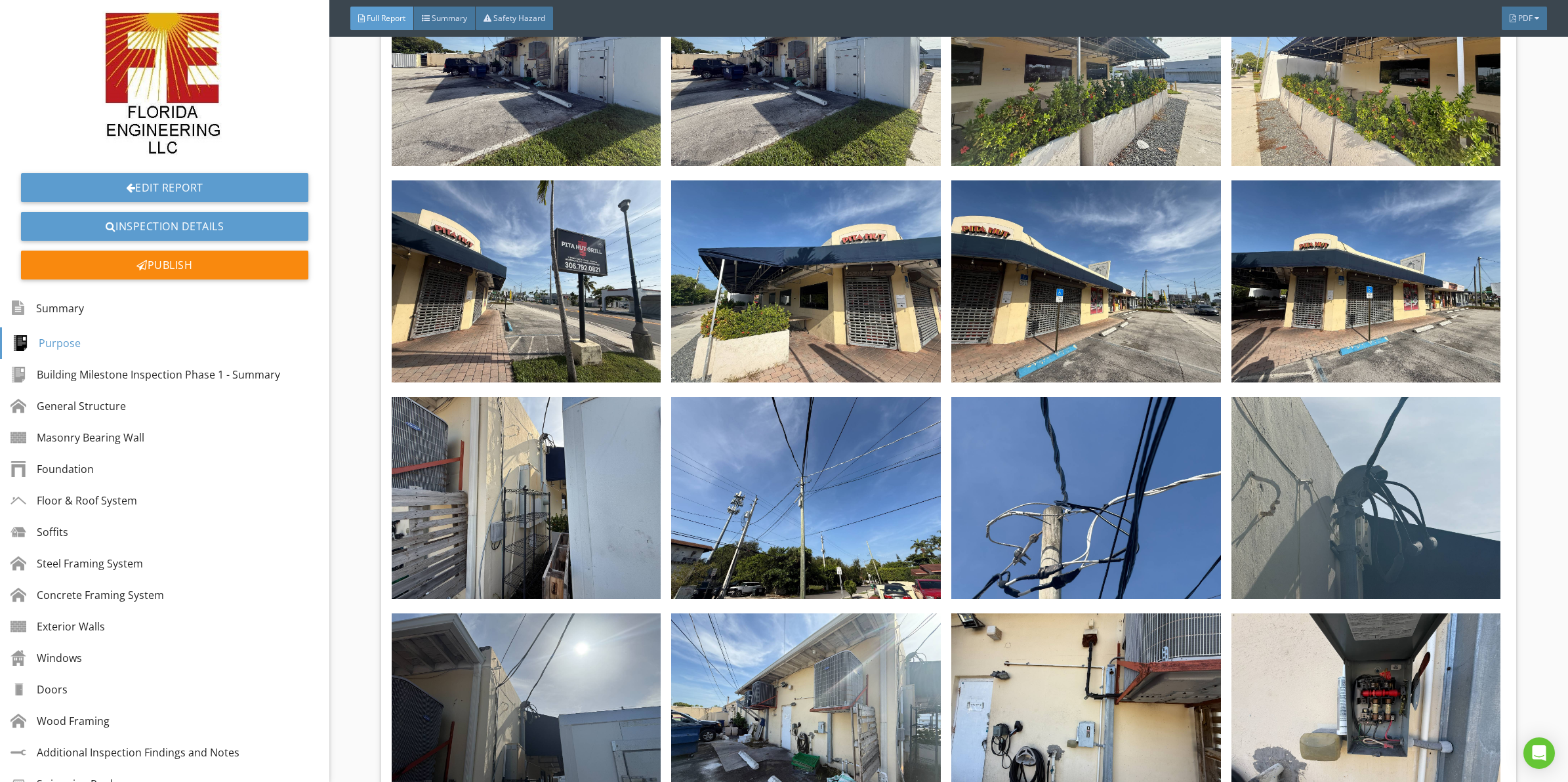
scroll to position [0, 0]
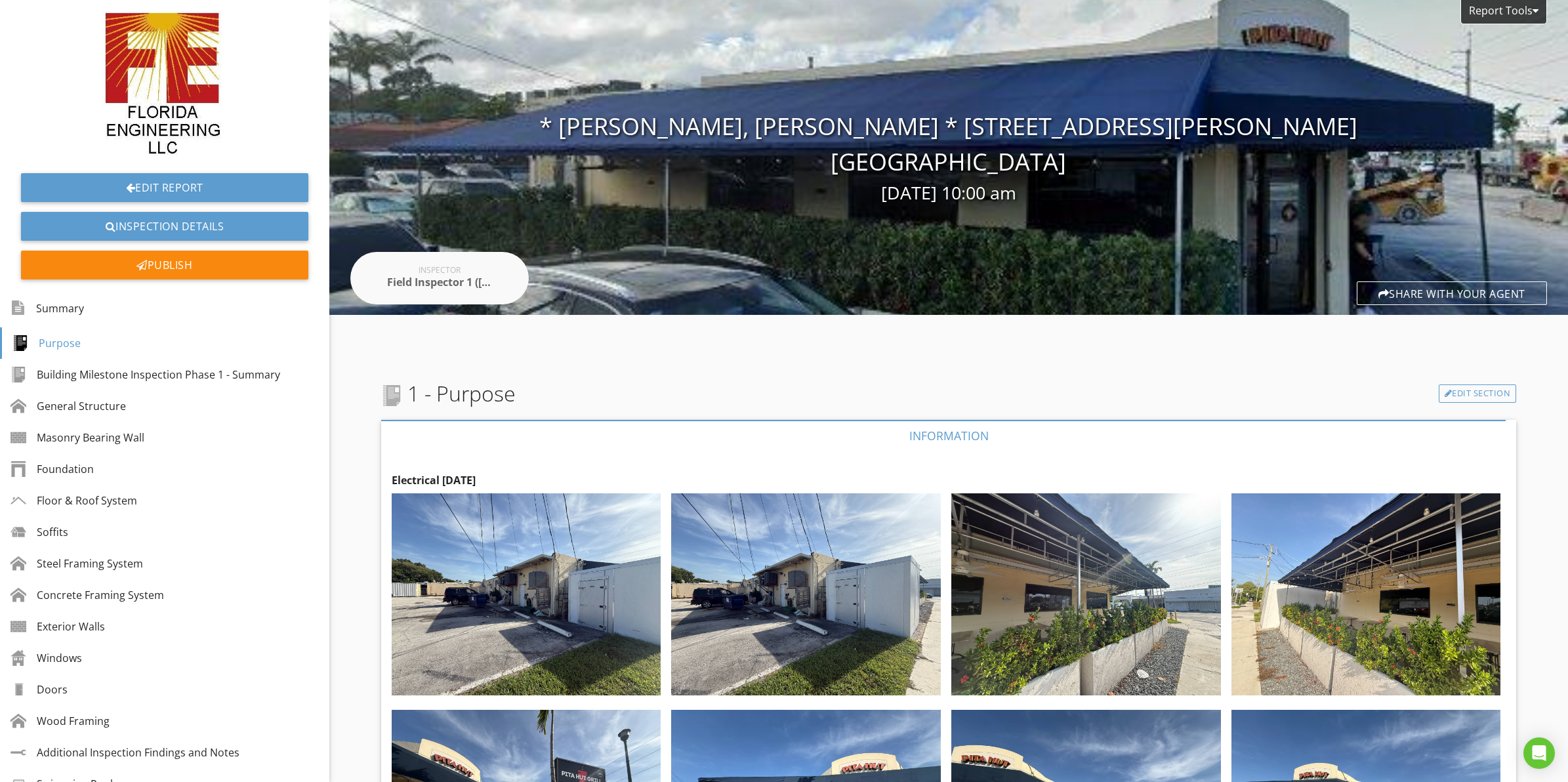
drag, startPoint x: 914, startPoint y: 357, endPoint x: 902, endPoint y: 266, distance: 91.8
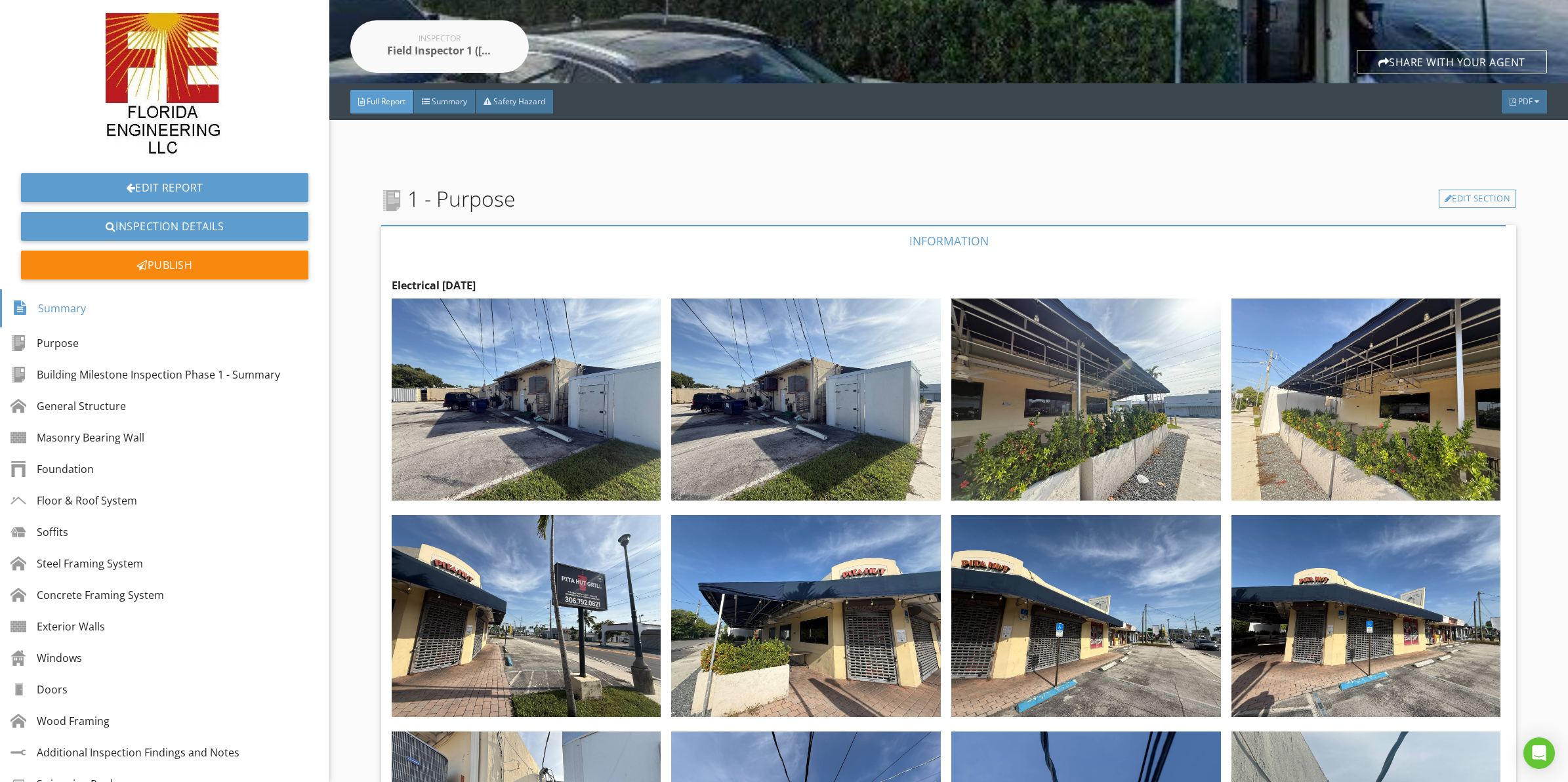
scroll to position [246, 0]
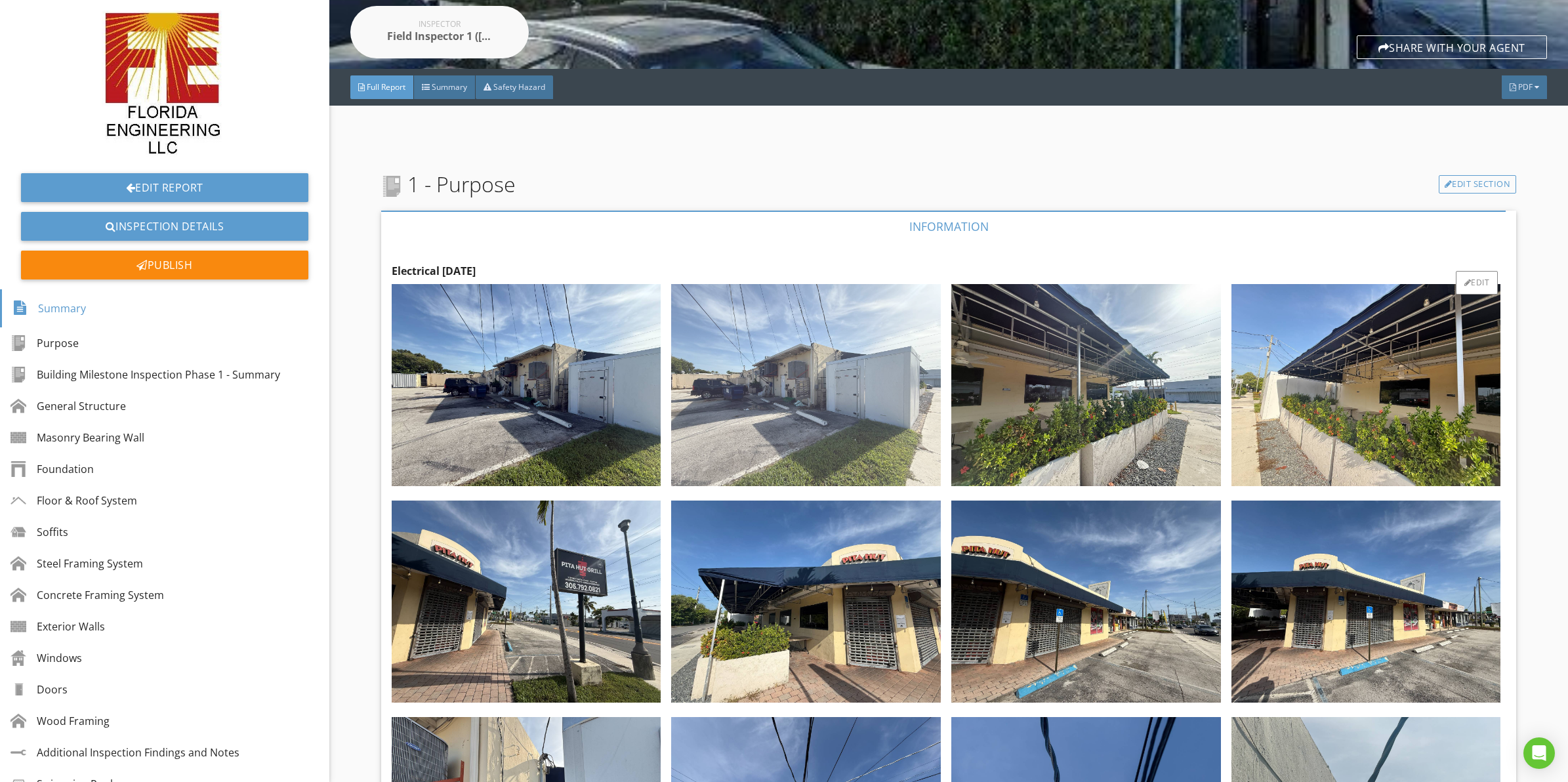
click at [802, 393] on img at bounding box center [806, 386] width 270 height 202
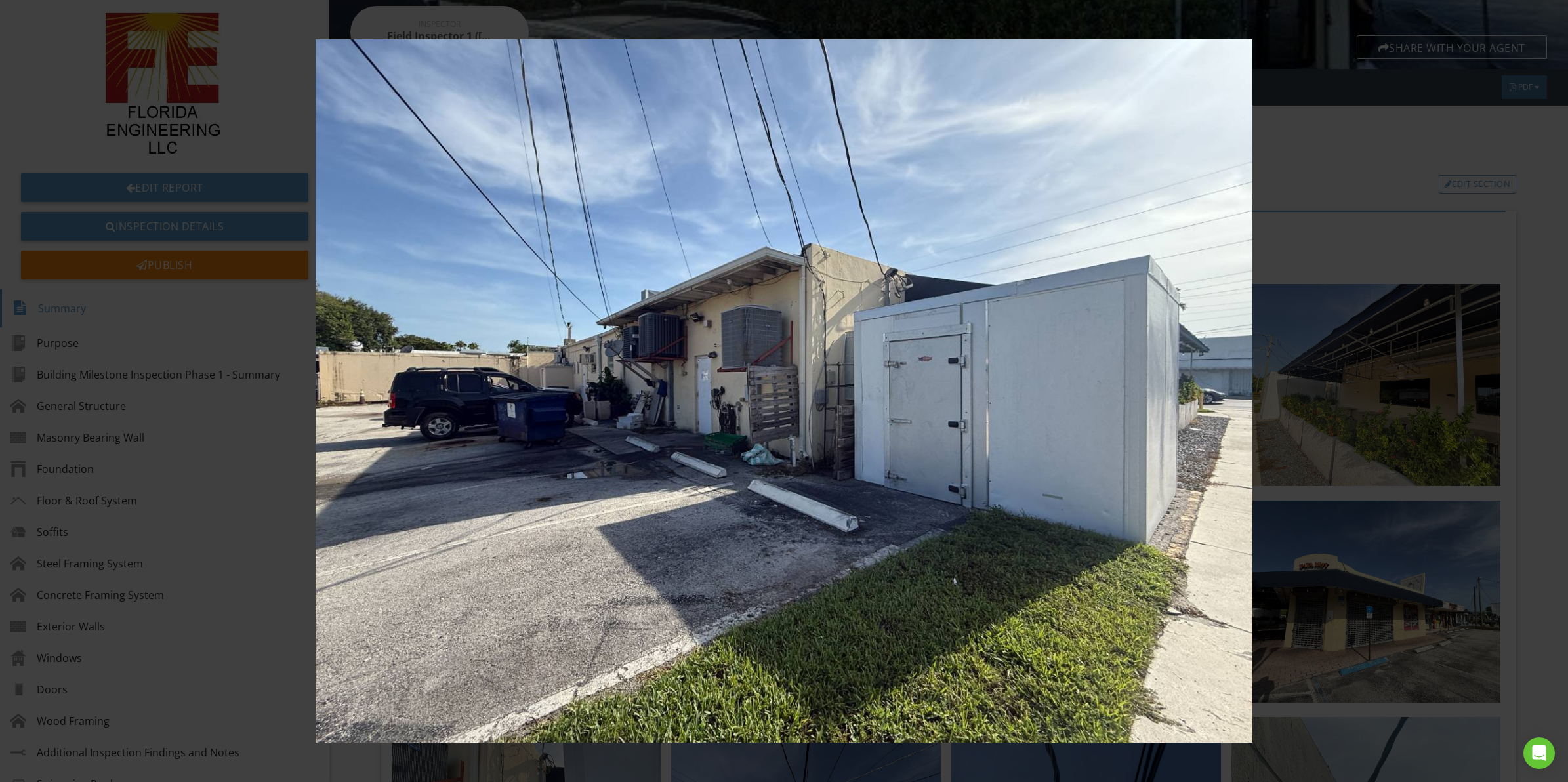
click at [738, 433] on img at bounding box center [784, 390] width 1450 height 703
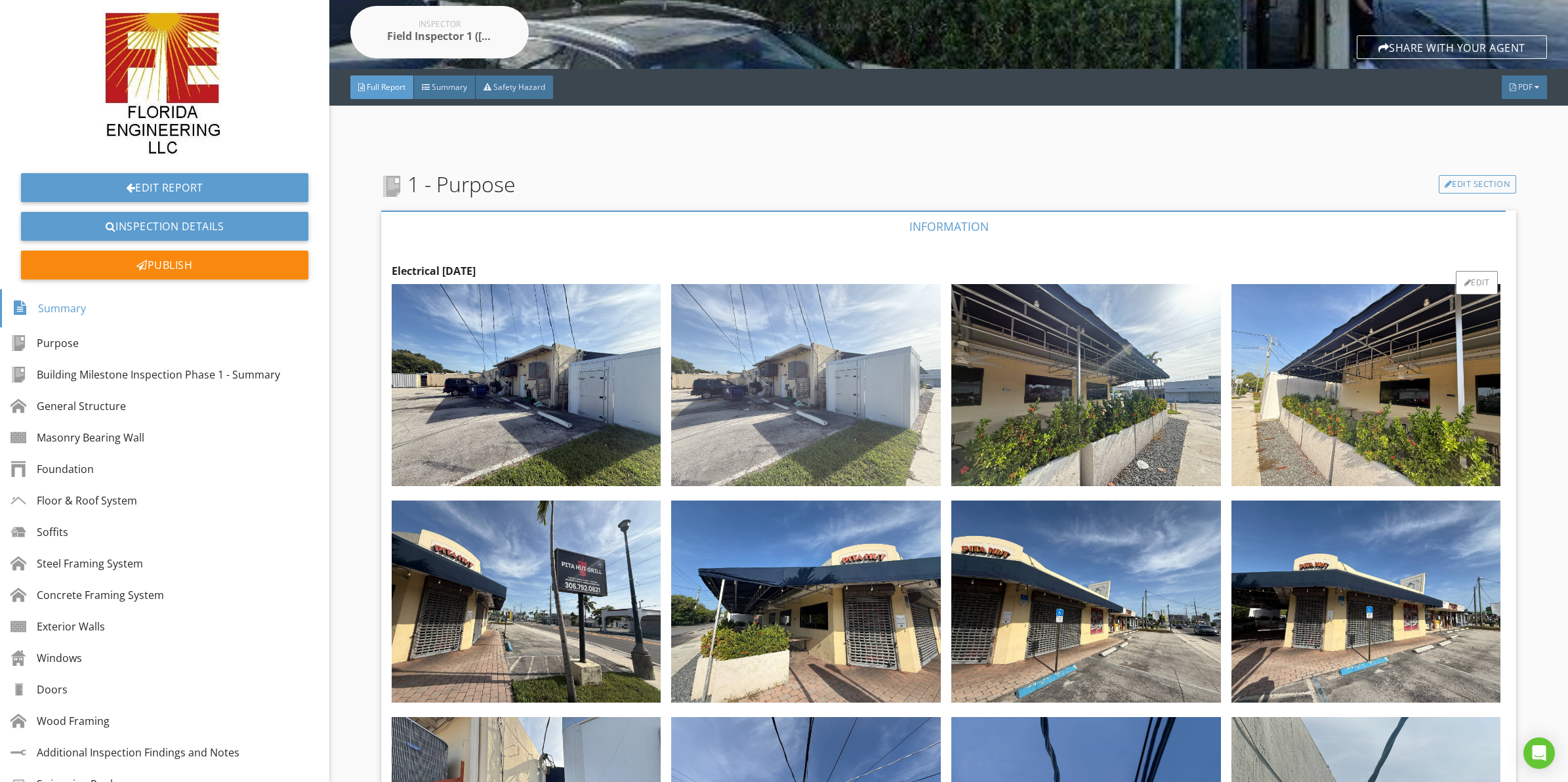
scroll to position [328, 0]
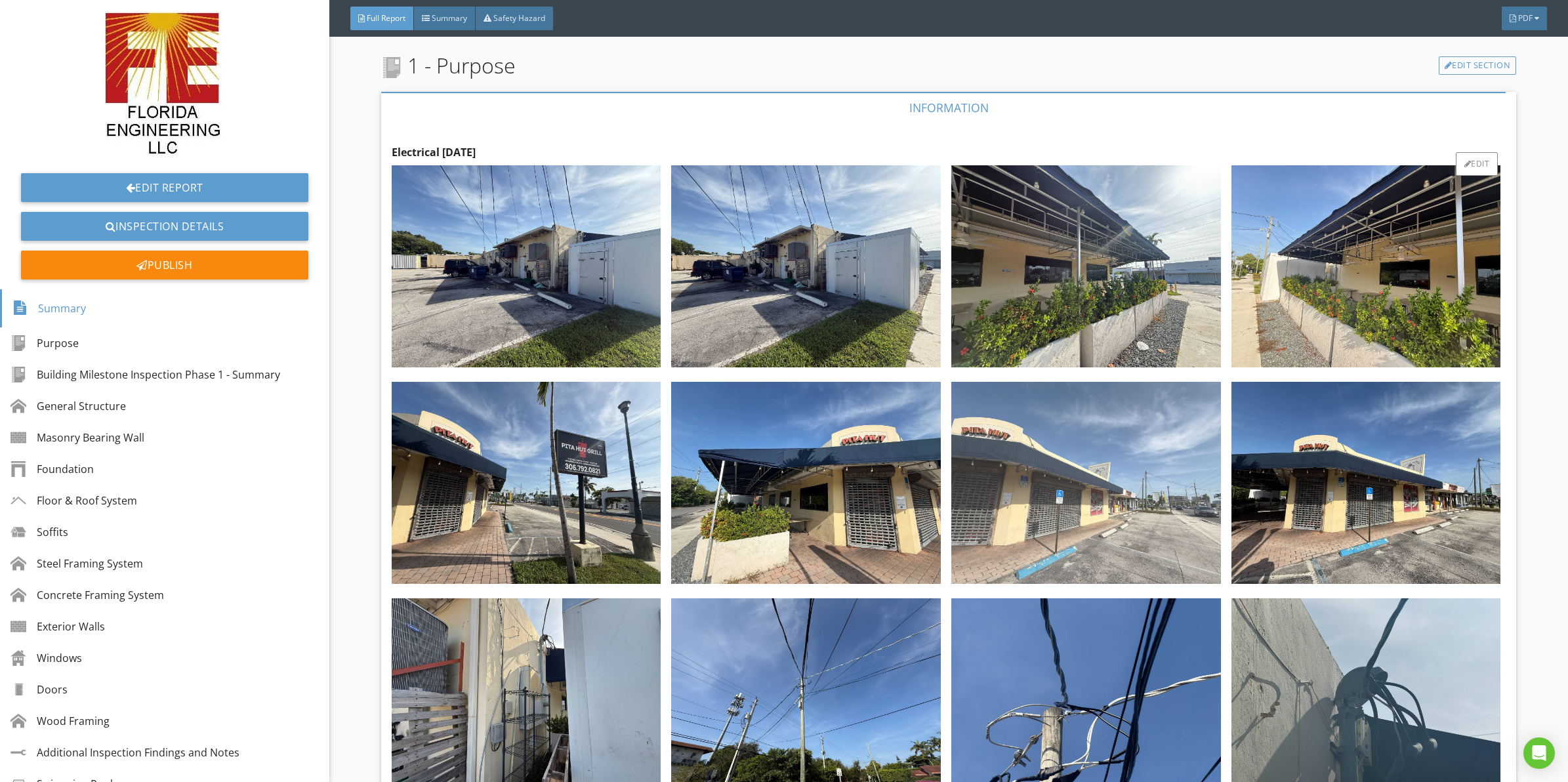
click at [1083, 432] on img at bounding box center [1086, 483] width 270 height 202
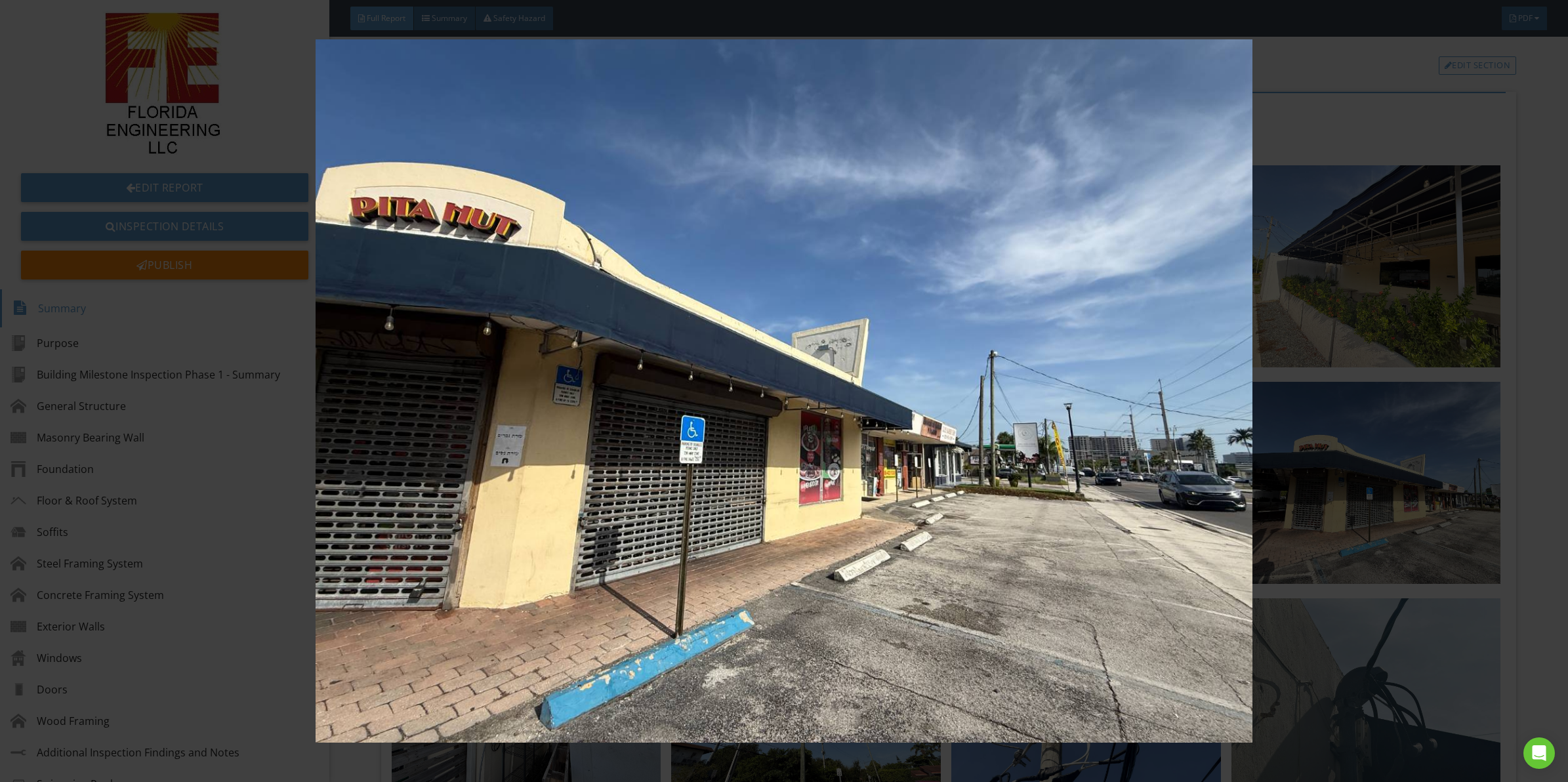
click at [781, 420] on img at bounding box center [784, 390] width 1450 height 703
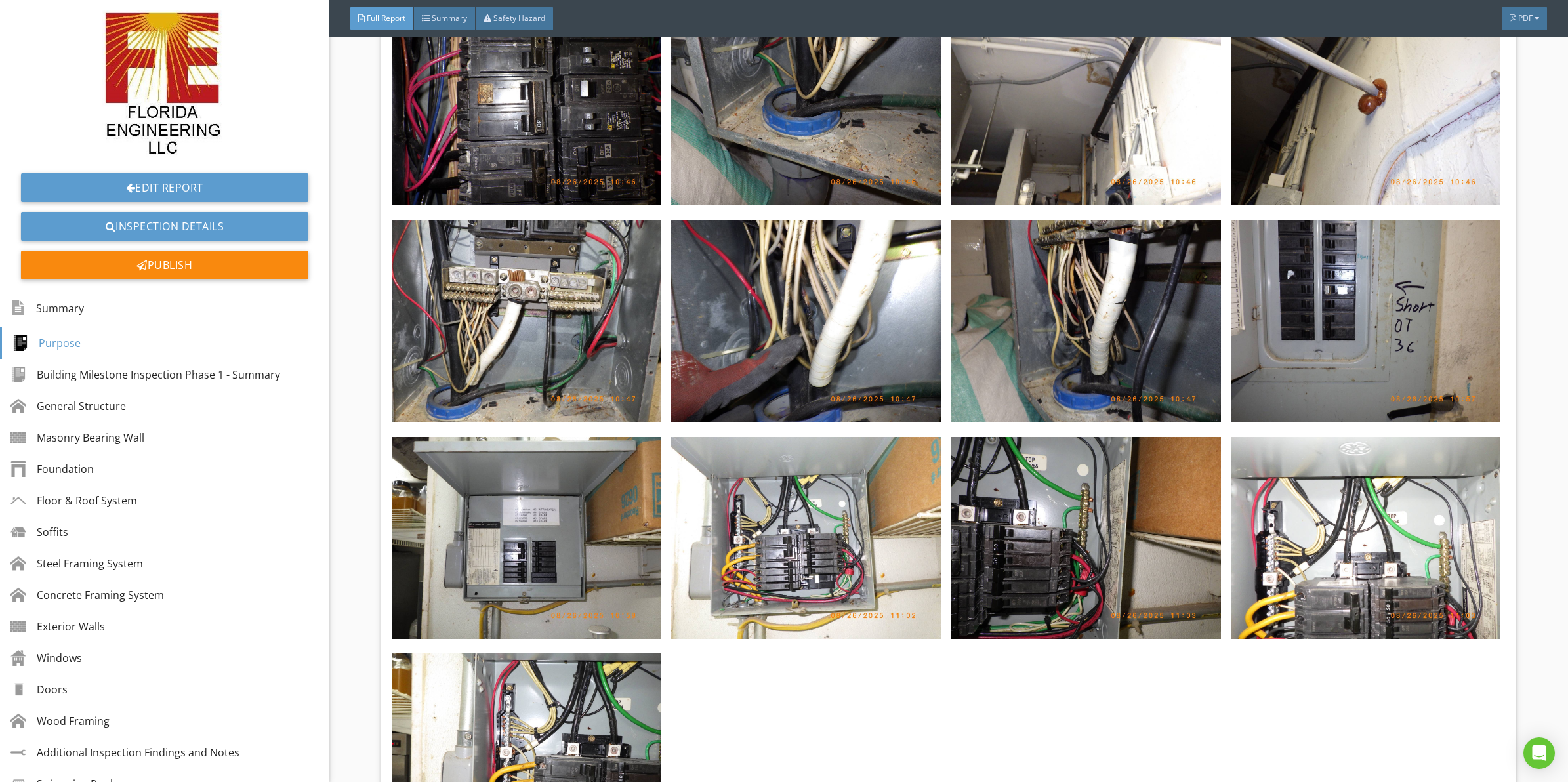
scroll to position [7135, 0]
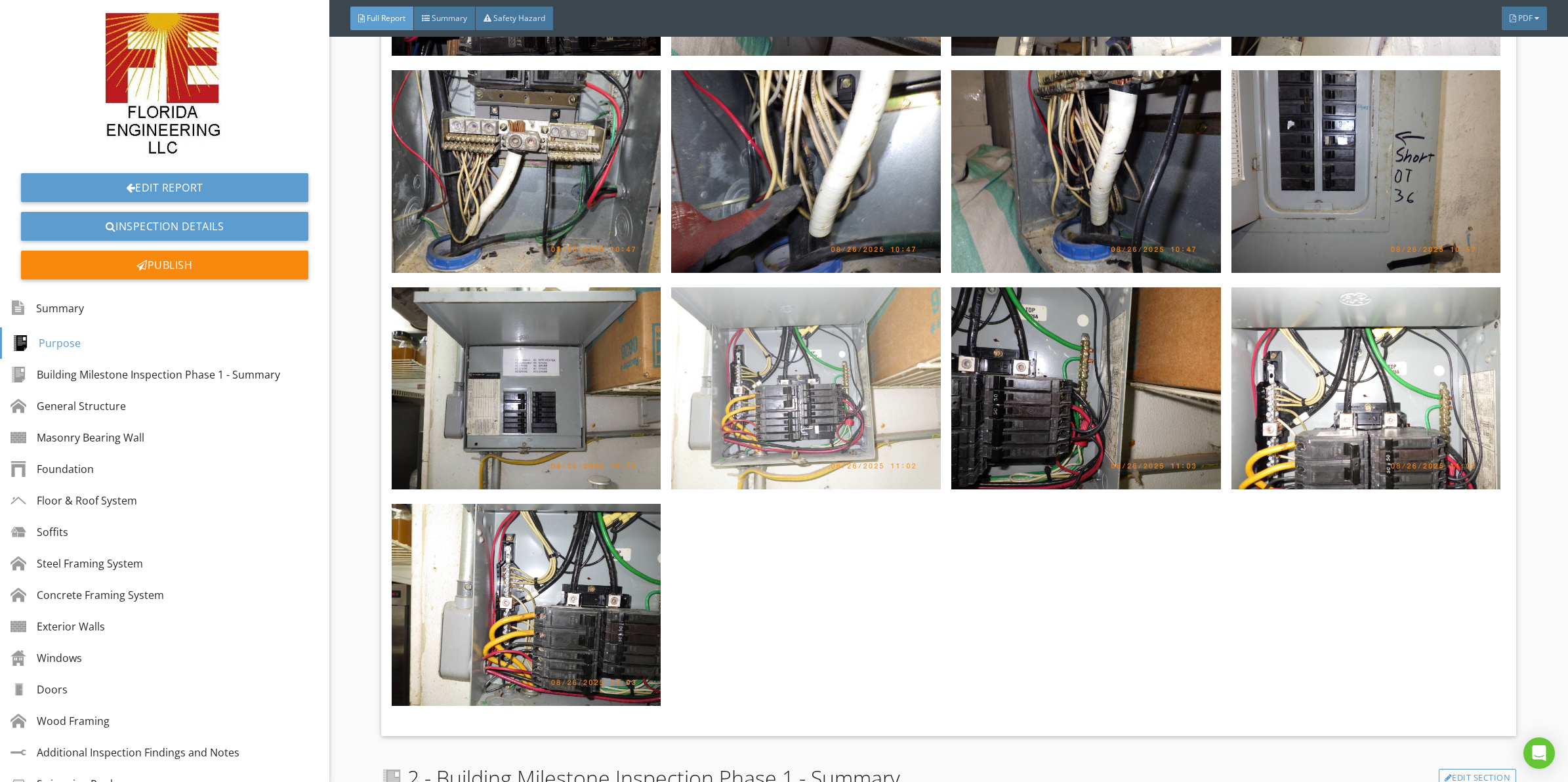
click at [753, 389] on img at bounding box center [806, 389] width 270 height 202
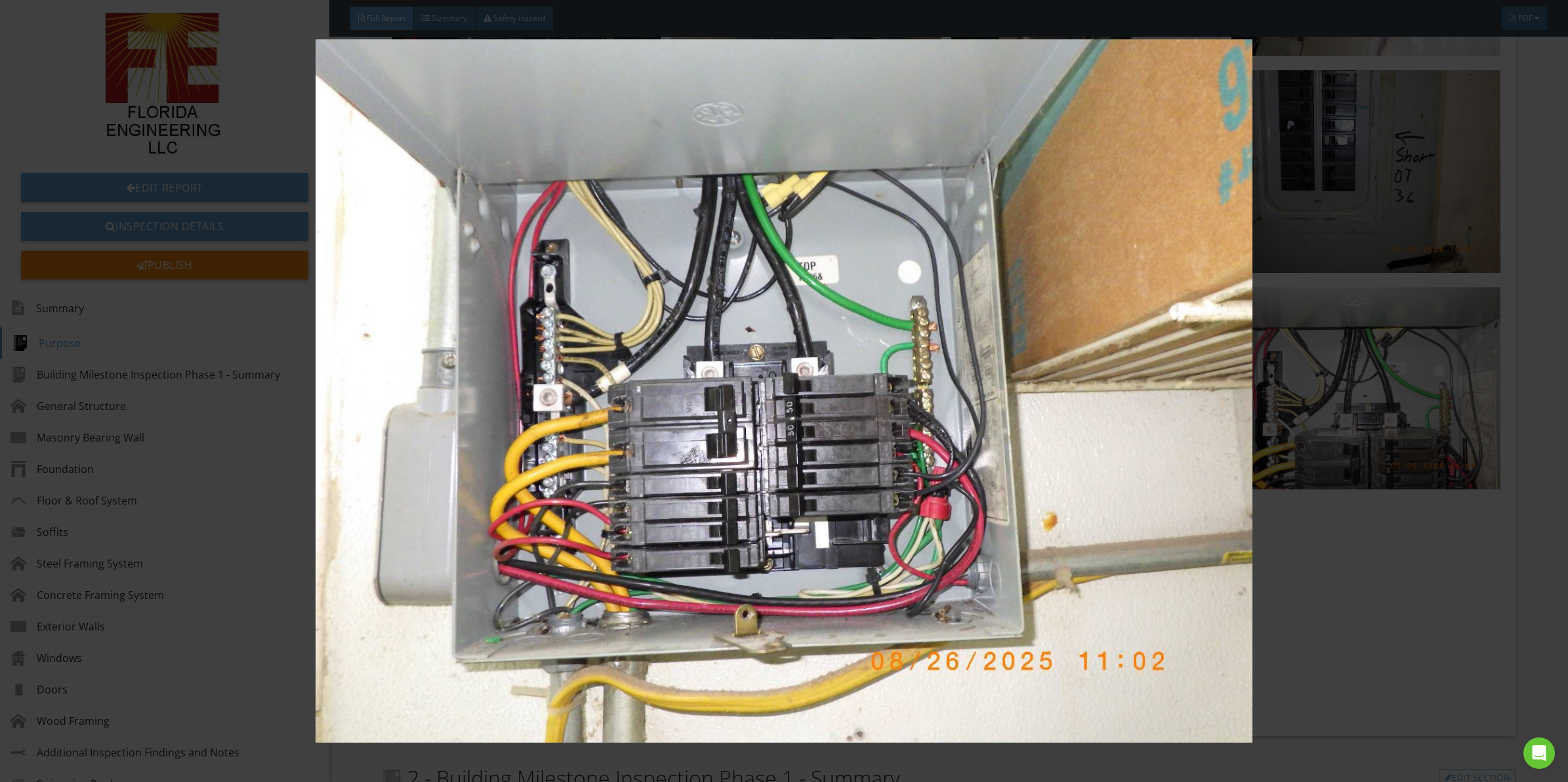
click at [798, 413] on img at bounding box center [784, 390] width 1450 height 703
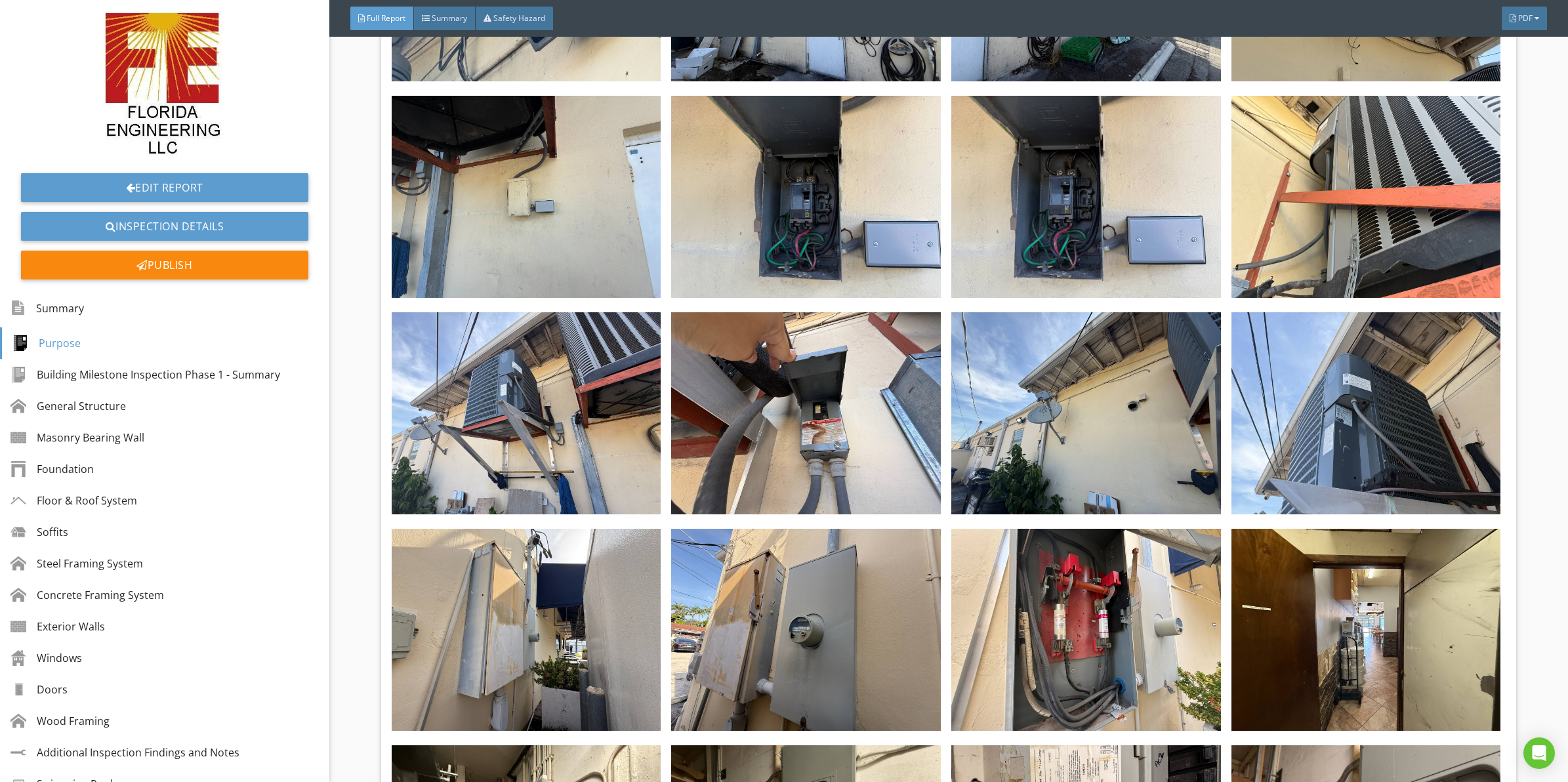
scroll to position [0, 0]
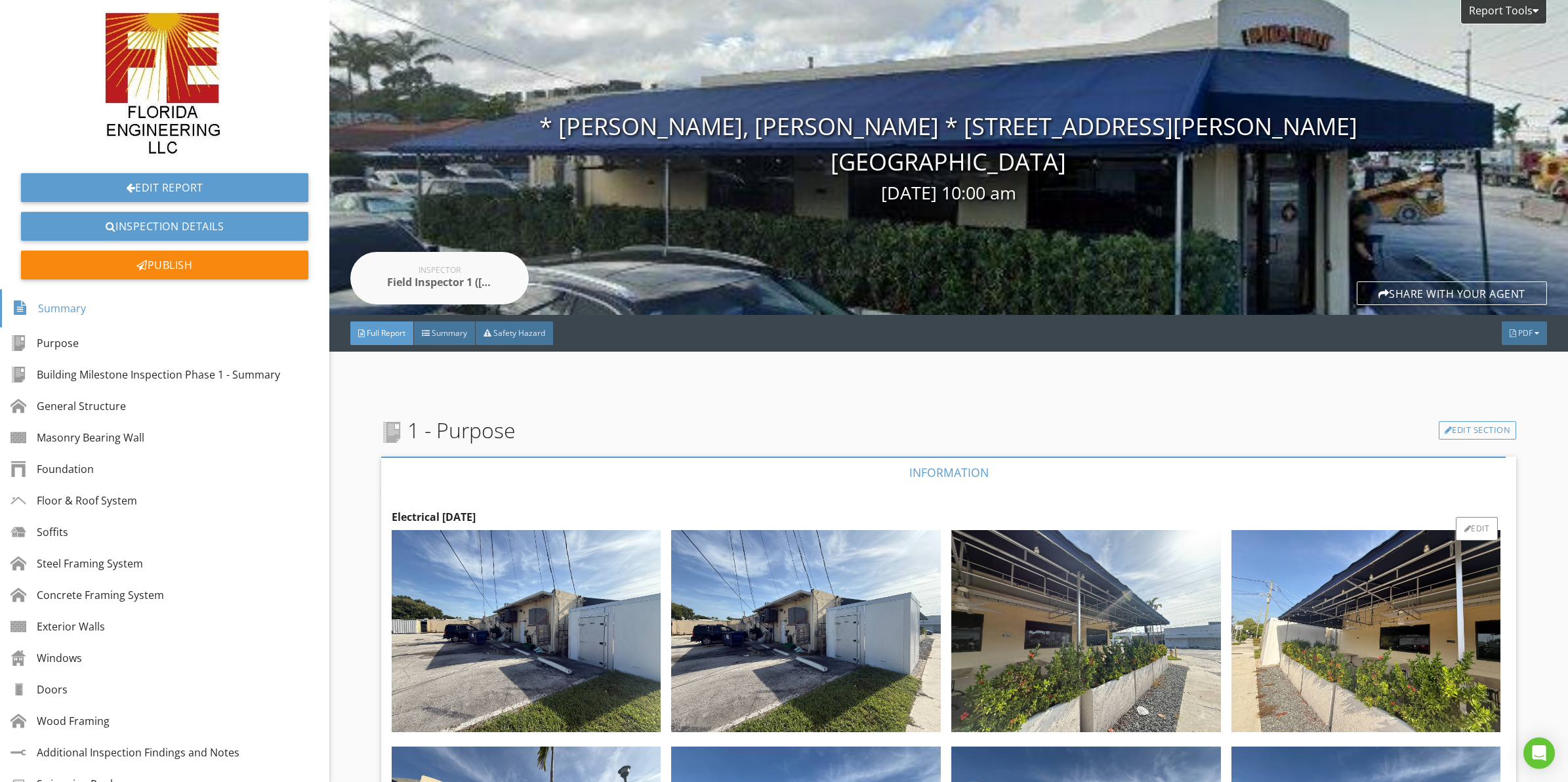
drag, startPoint x: 844, startPoint y: 560, endPoint x: 861, endPoint y: 226, distance: 334.4
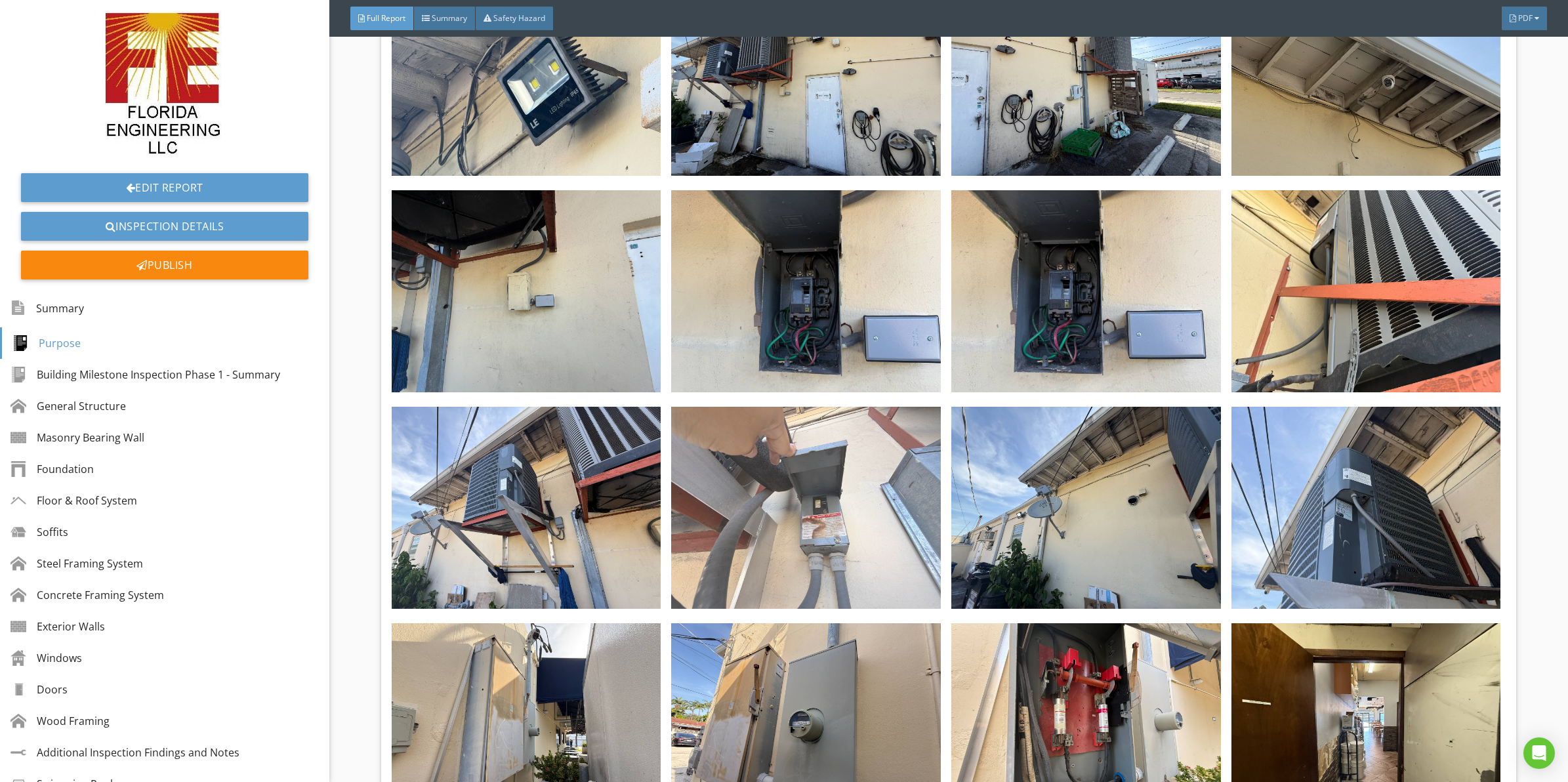
scroll to position [1640, 0]
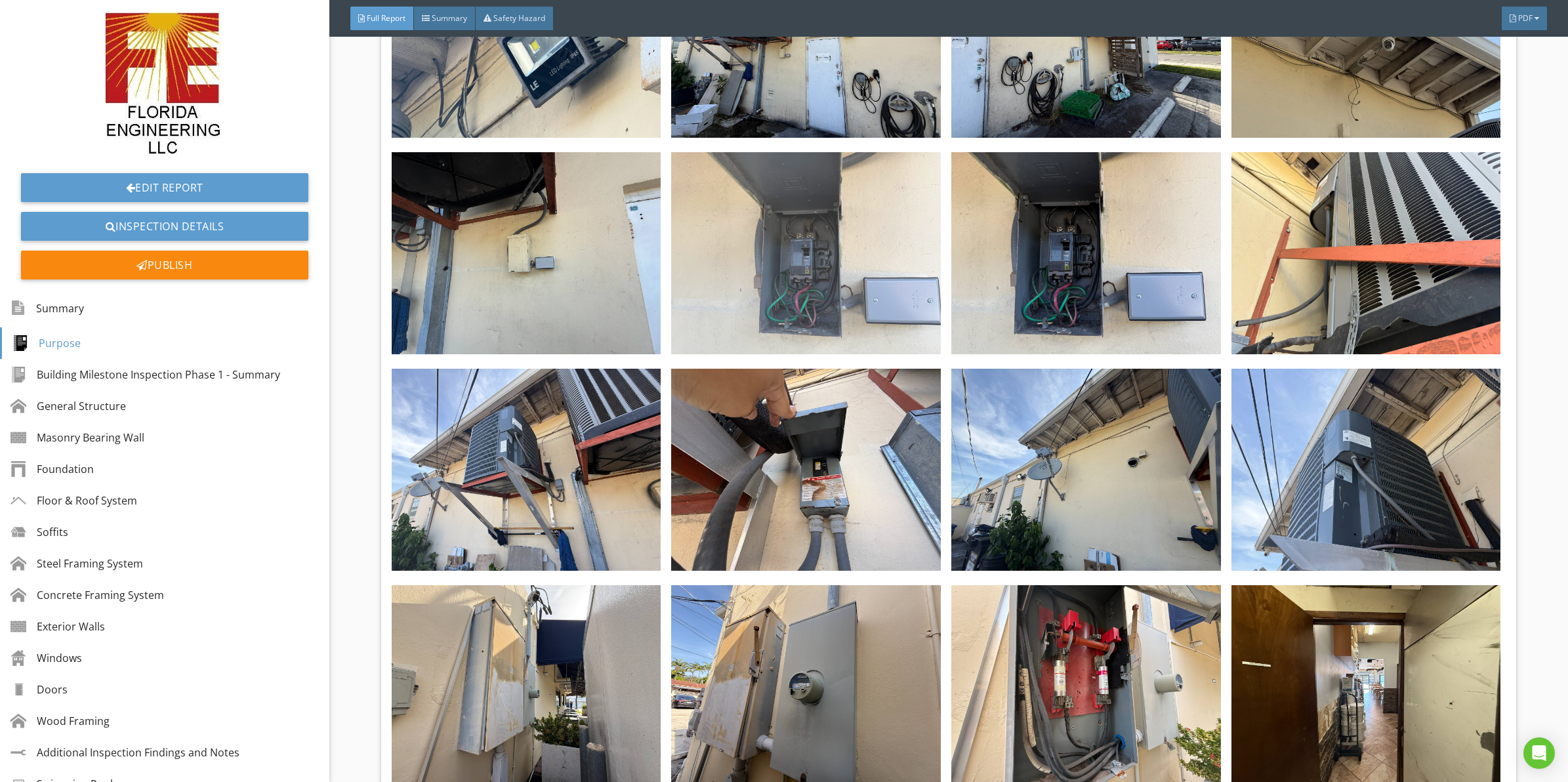
click at [840, 293] on img at bounding box center [806, 254] width 270 height 202
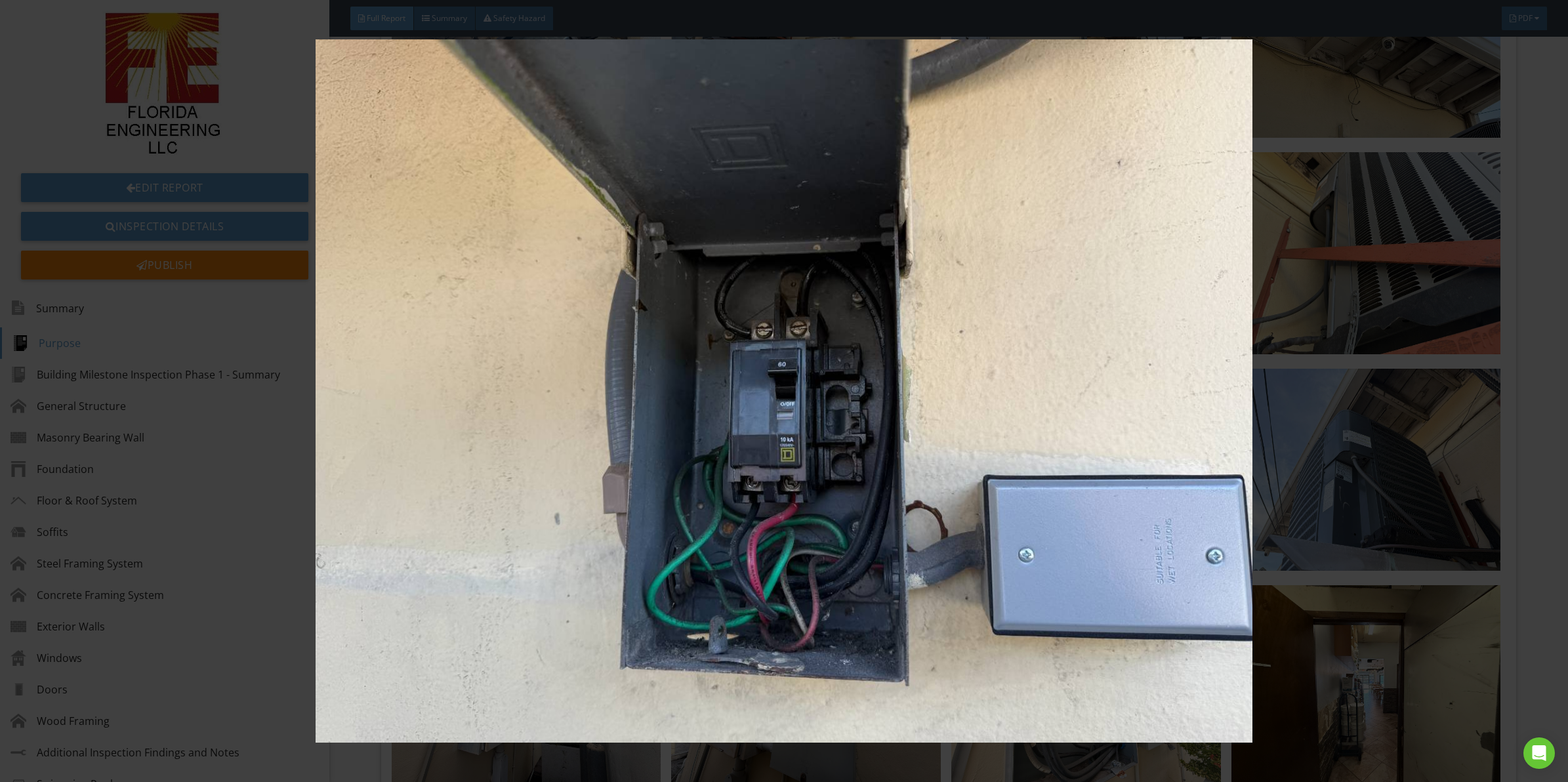
click at [847, 339] on img at bounding box center [784, 390] width 1450 height 703
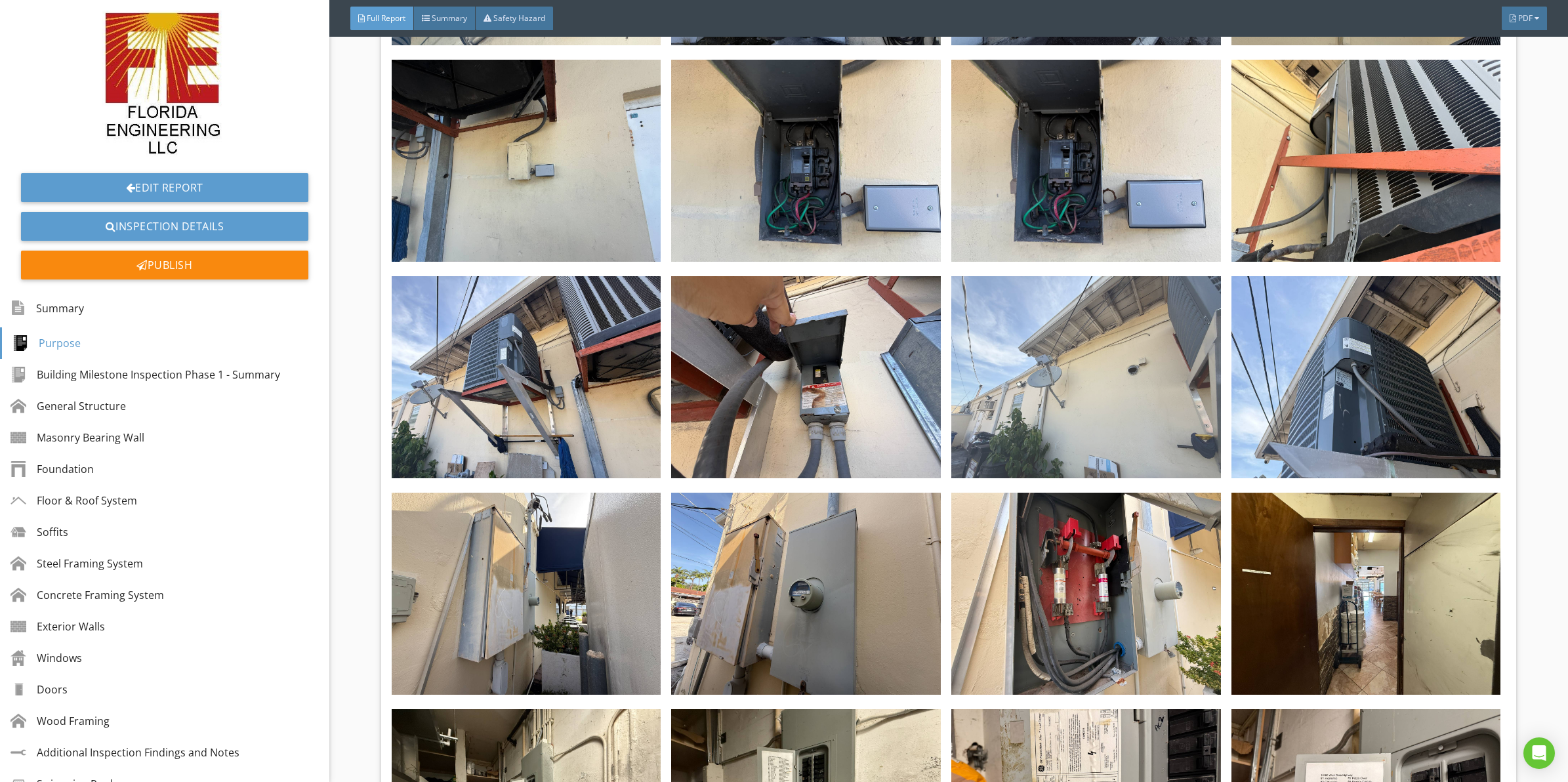
scroll to position [1804, 0]
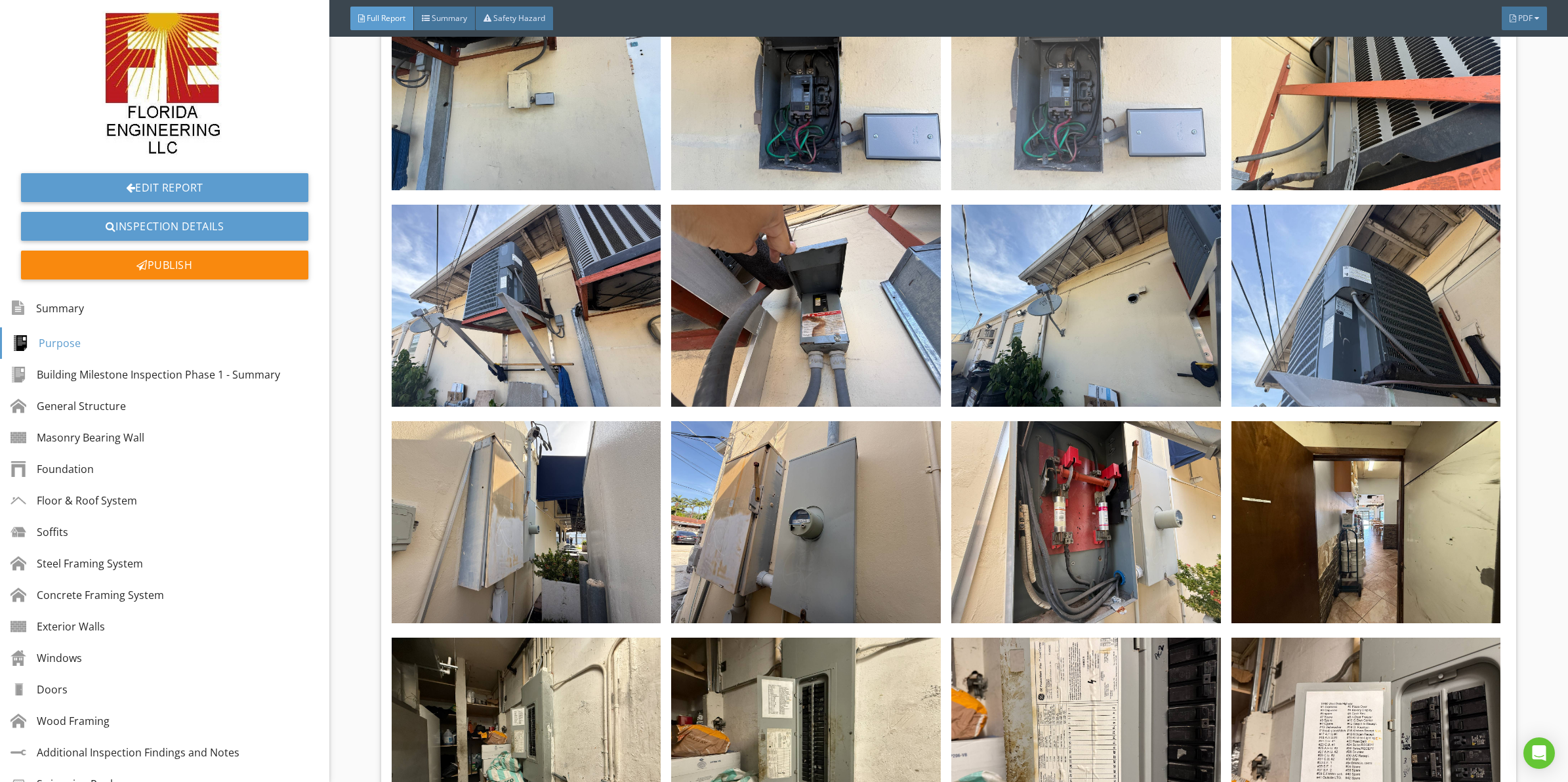
click at [1064, 122] on img at bounding box center [1086, 90] width 270 height 202
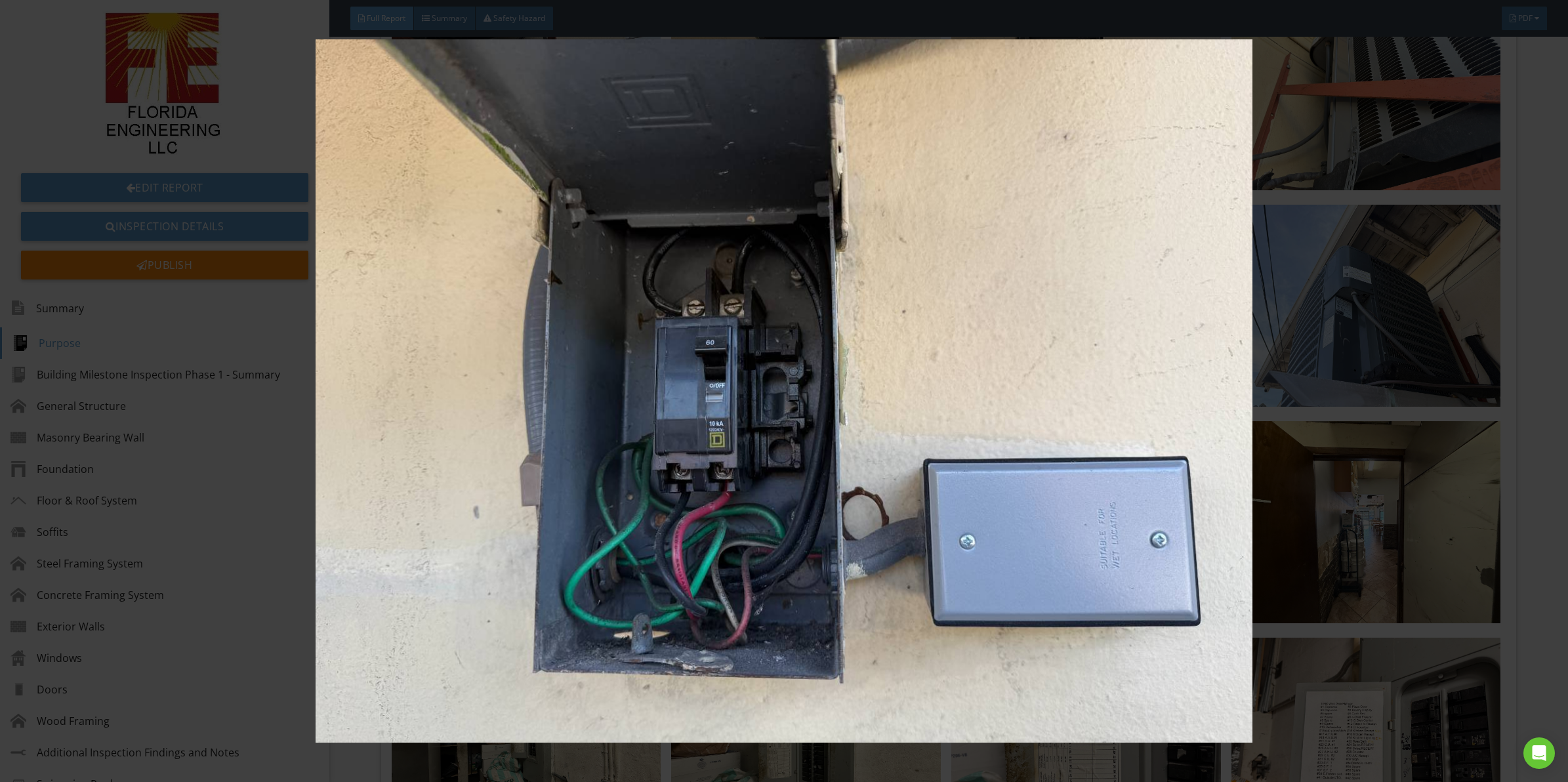
click at [881, 446] on img at bounding box center [784, 390] width 1450 height 703
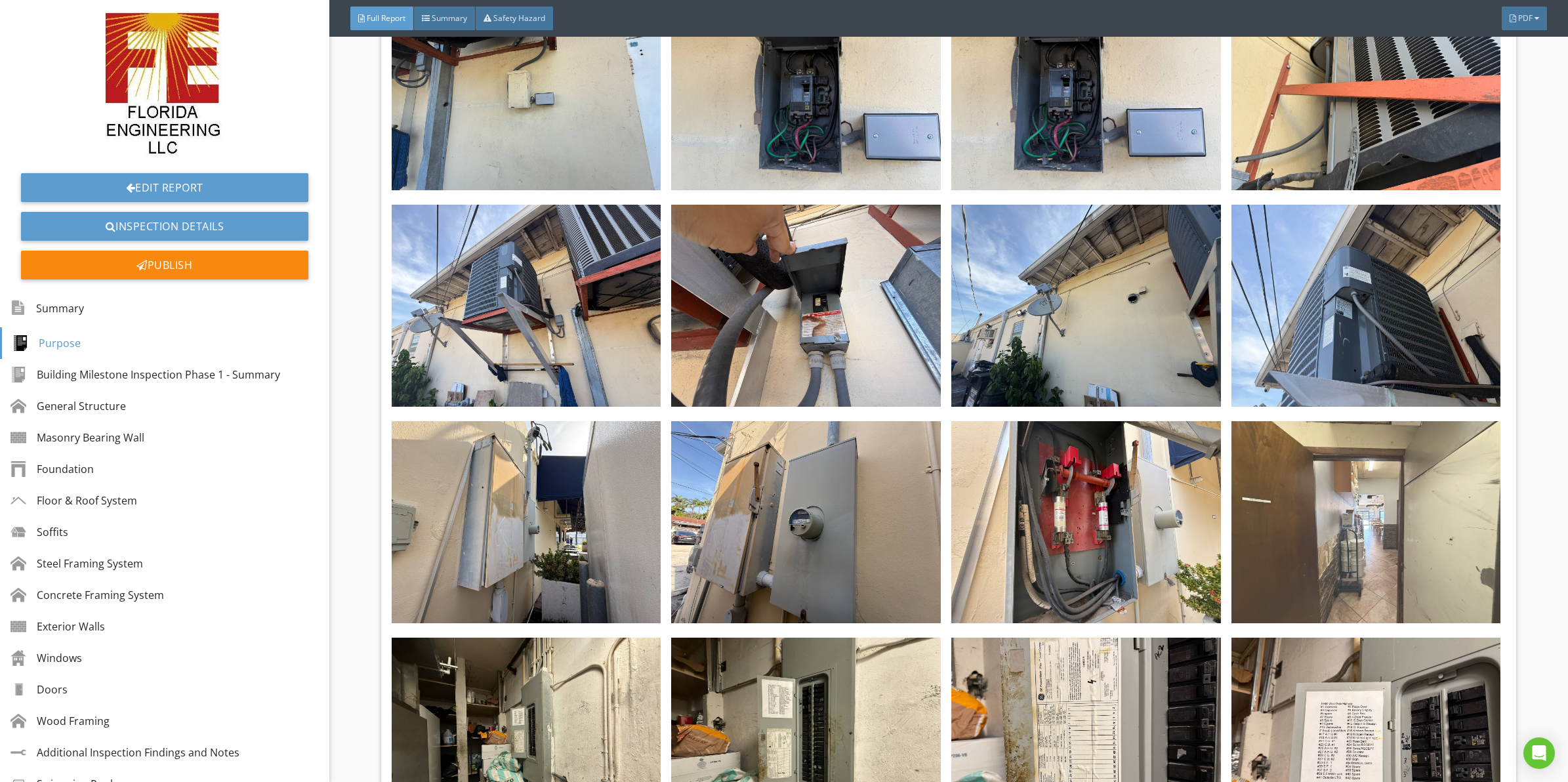
click at [1307, 485] on img at bounding box center [1366, 522] width 270 height 202
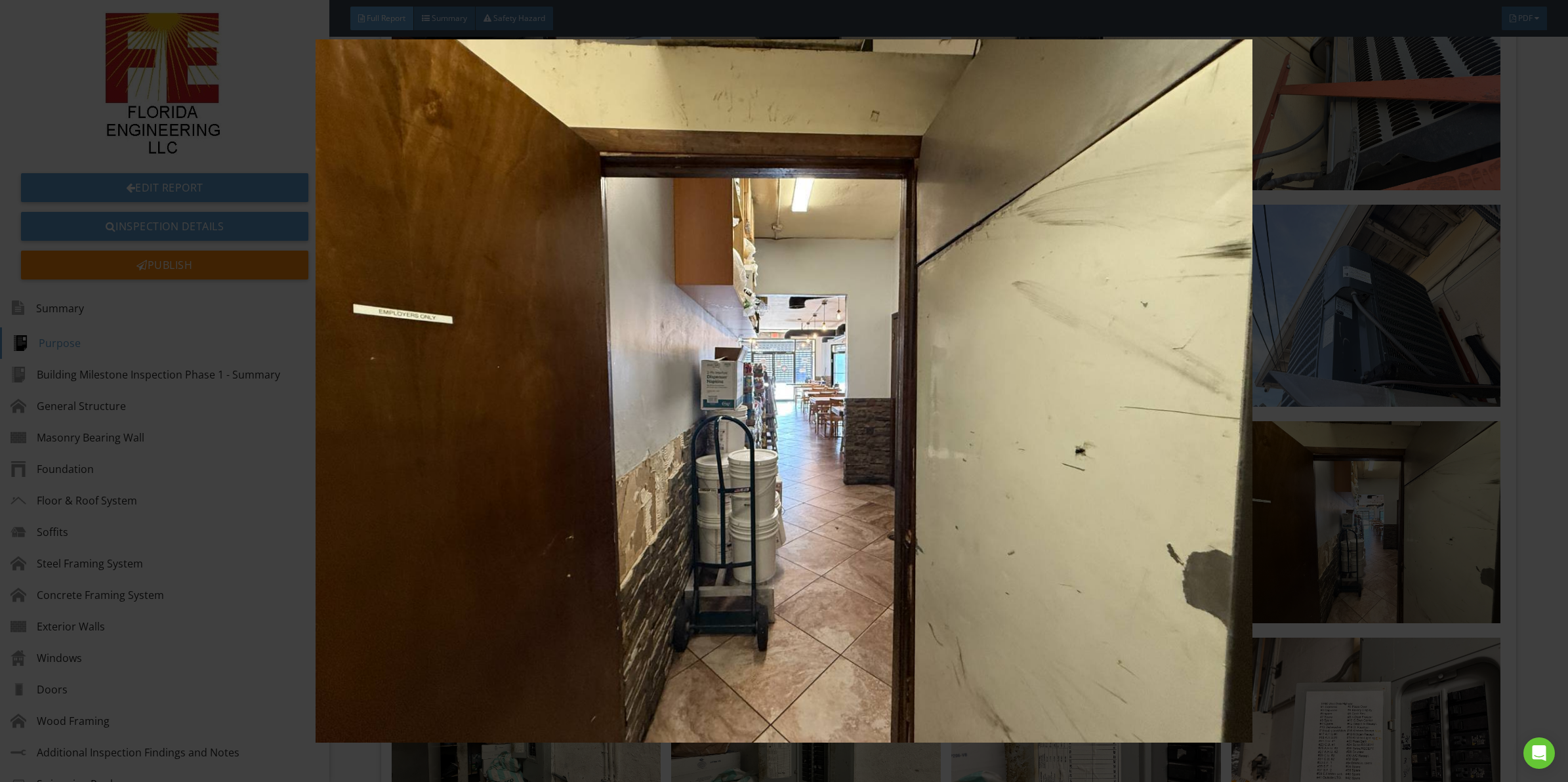
click at [994, 415] on img at bounding box center [784, 390] width 1450 height 703
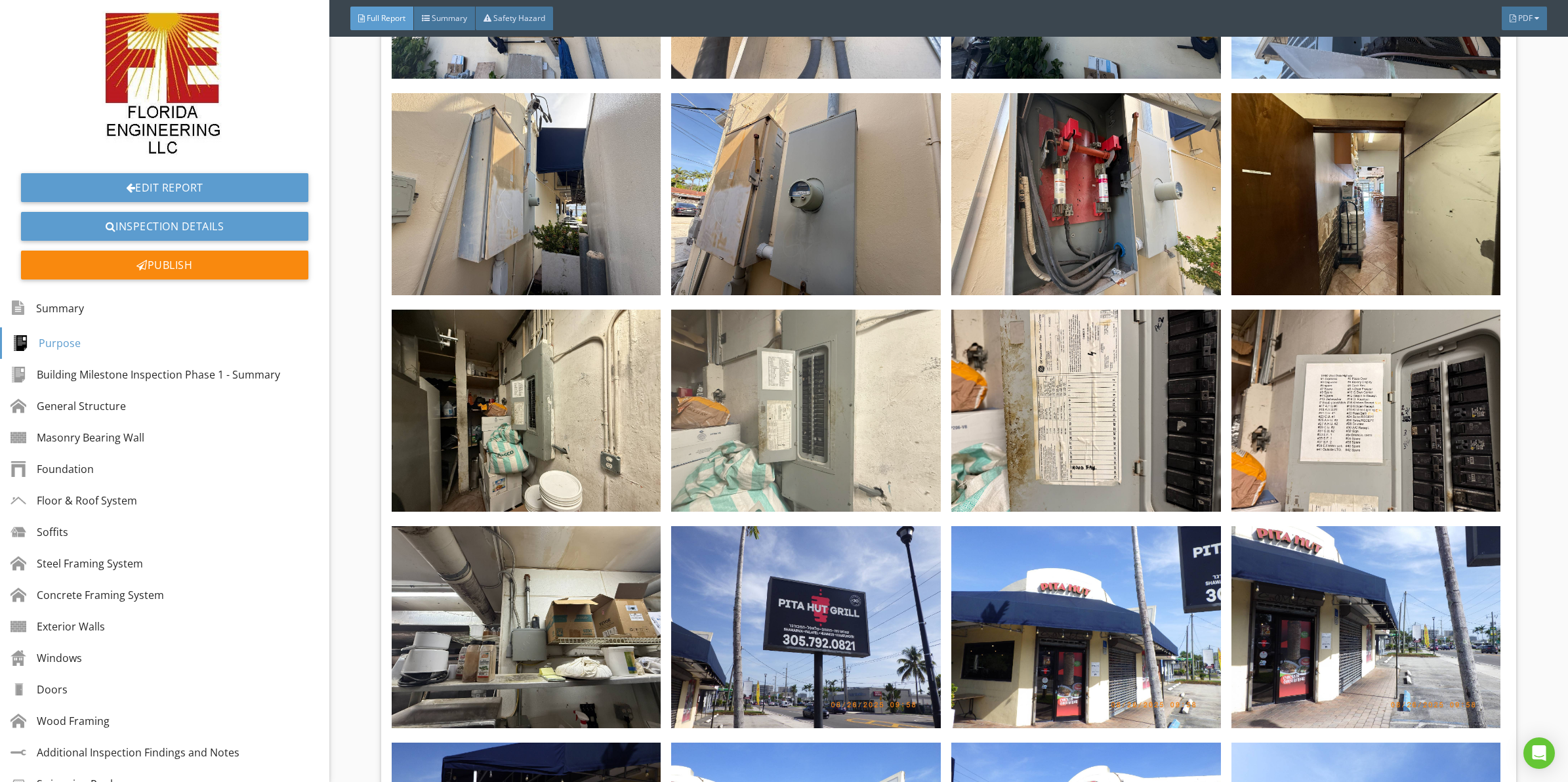
scroll to position [2214, 0]
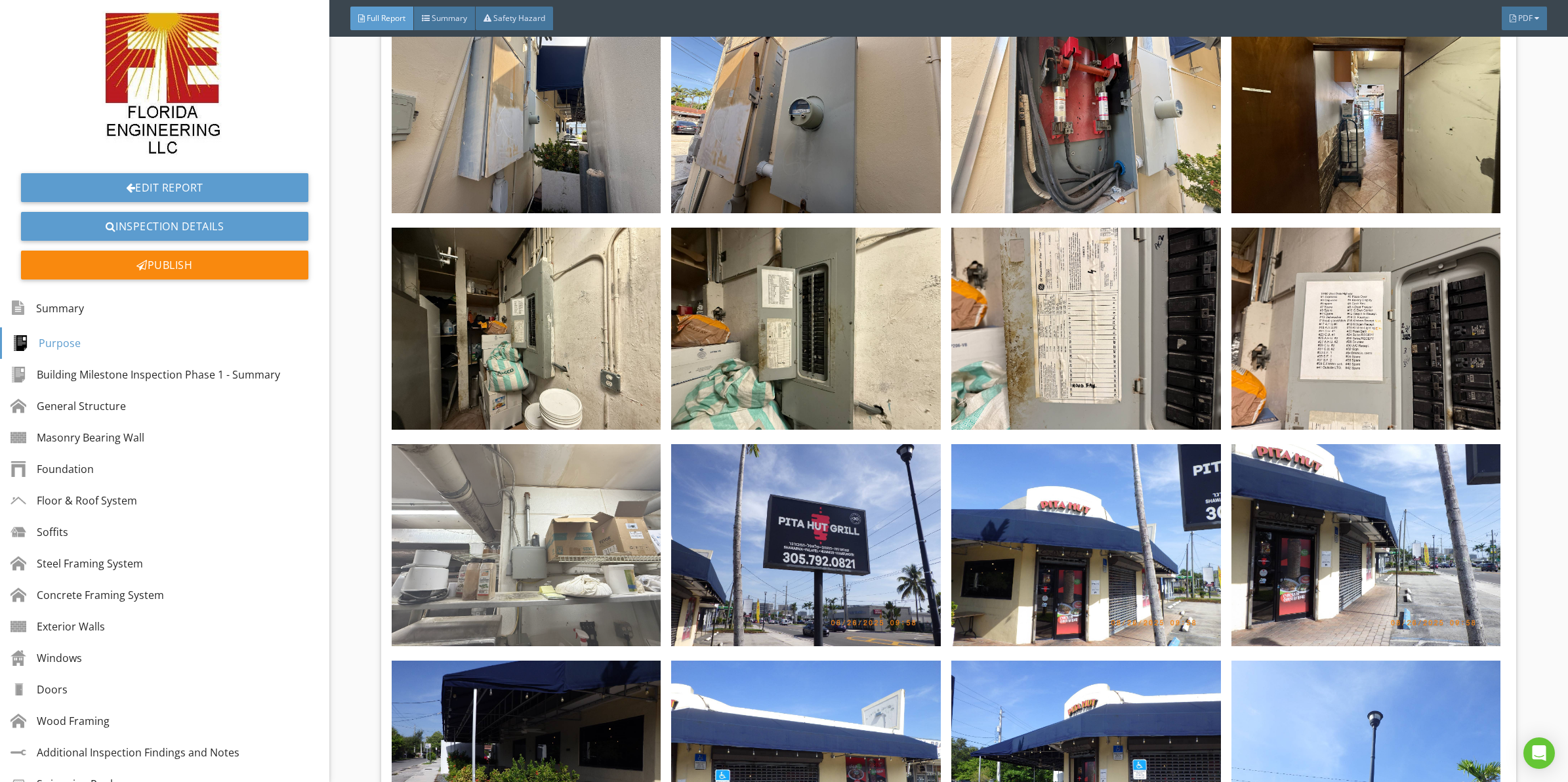
click at [534, 518] on img at bounding box center [527, 545] width 270 height 202
